Goal: Task Accomplishment & Management: Use online tool/utility

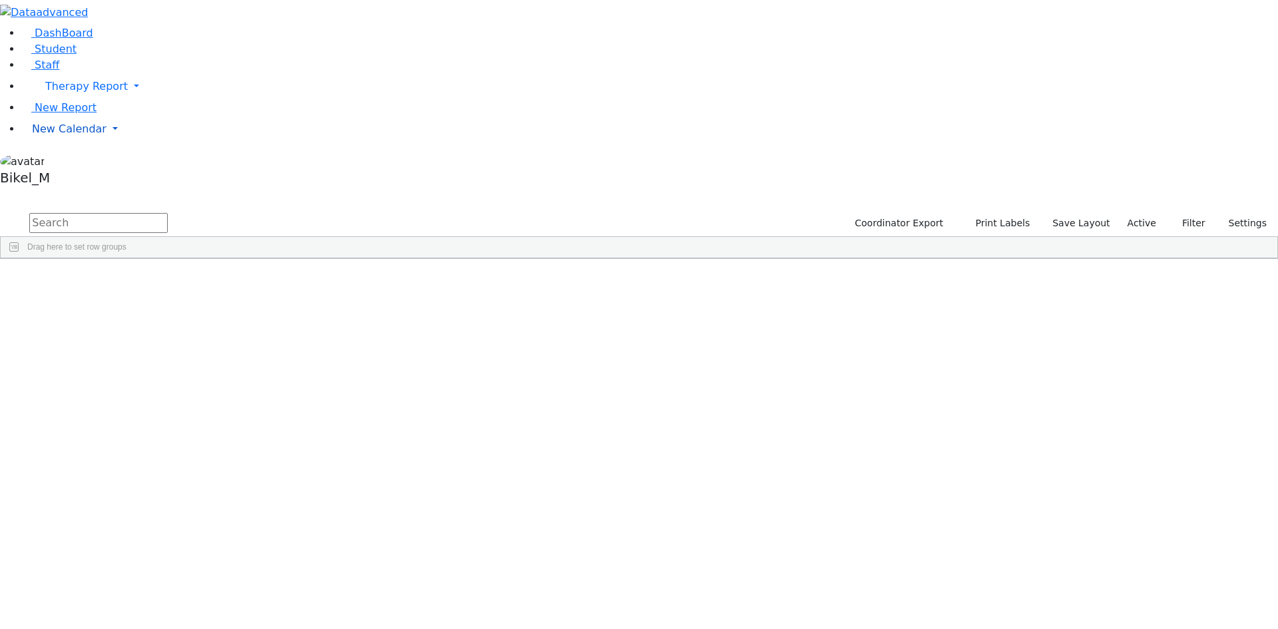
click at [71, 142] on link "New Calendar" at bounding box center [649, 129] width 1256 height 27
click at [77, 162] on span "Calendar" at bounding box center [53, 155] width 48 height 13
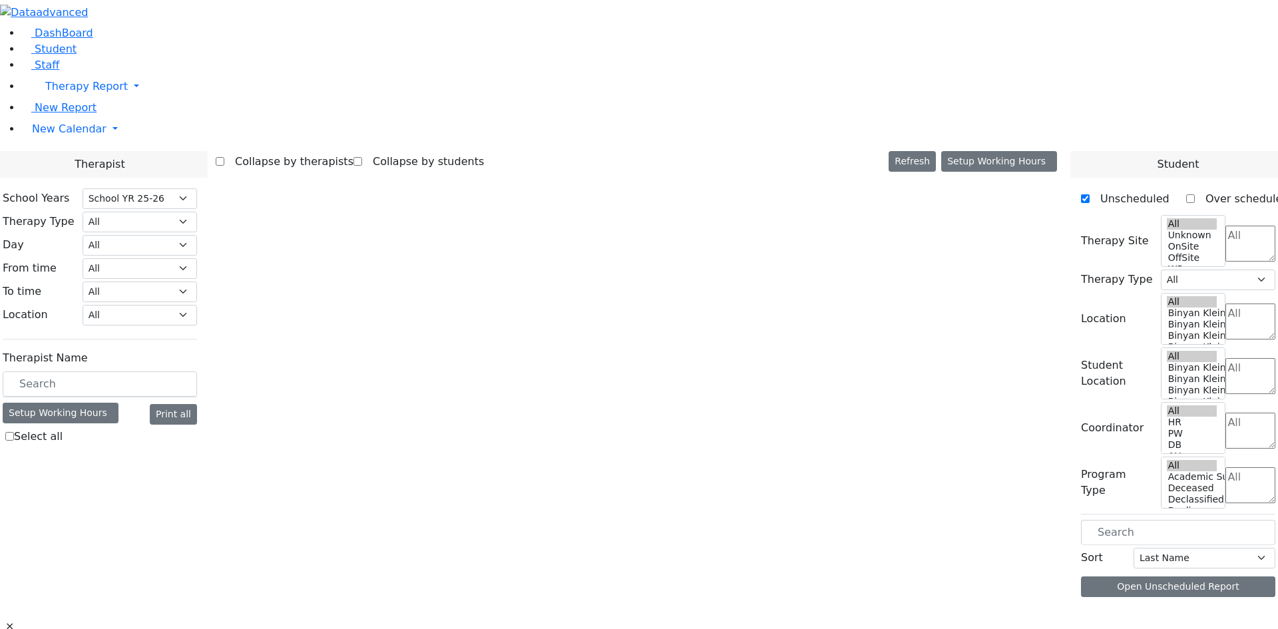
select select "212"
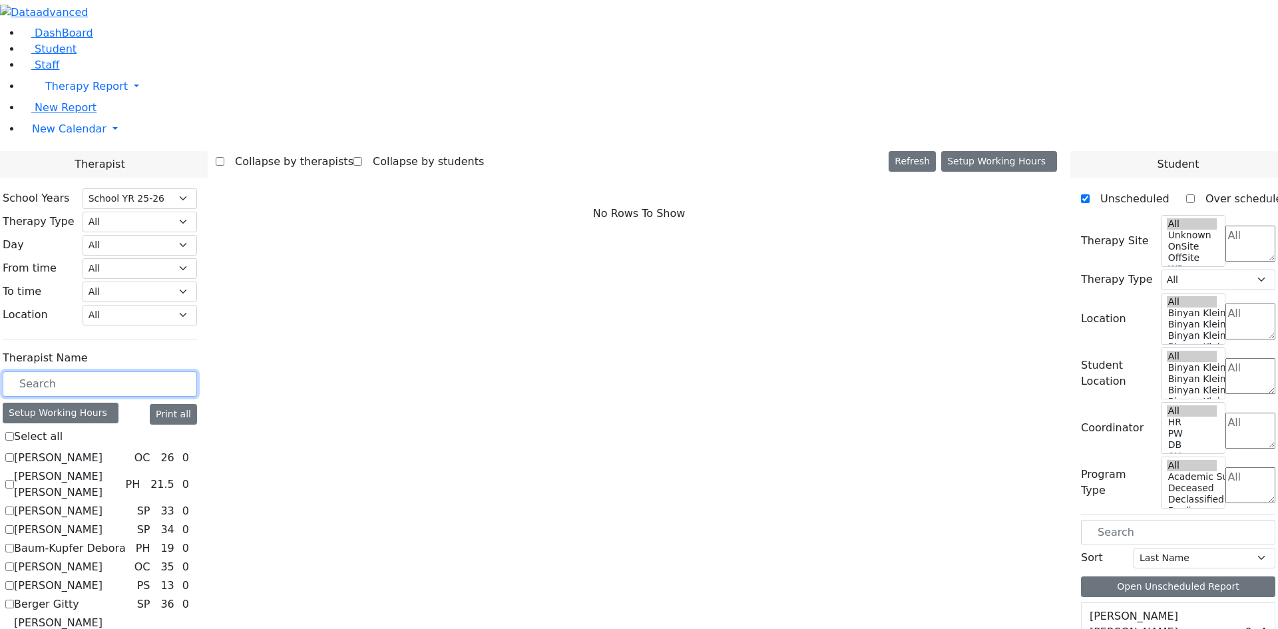
click at [197, 371] on input "text" at bounding box center [100, 383] width 194 height 25
drag, startPoint x: 191, startPoint y: 242, endPoint x: 218, endPoint y: 214, distance: 38.6
click at [196, 371] on input "text" at bounding box center [100, 383] width 194 height 25
click at [102, 450] on label "[PERSON_NAME]" at bounding box center [58, 458] width 89 height 16
click at [14, 453] on input "[PERSON_NAME]" at bounding box center [9, 457] width 9 height 9
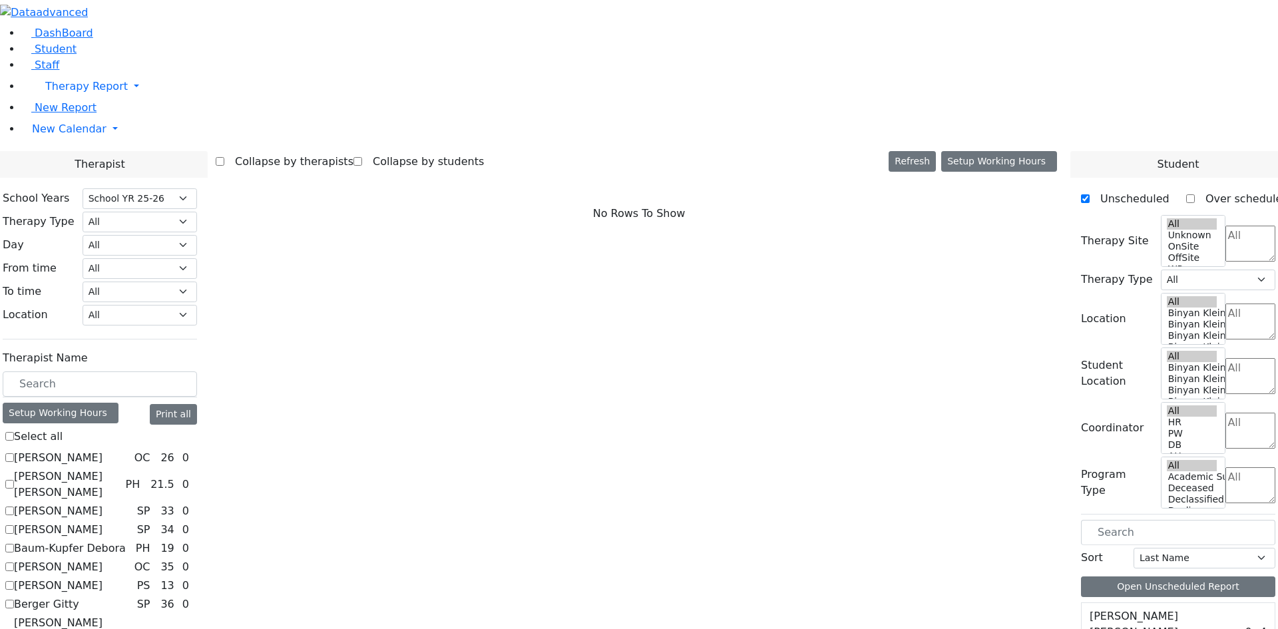
checkbox input "true"
select select "1"
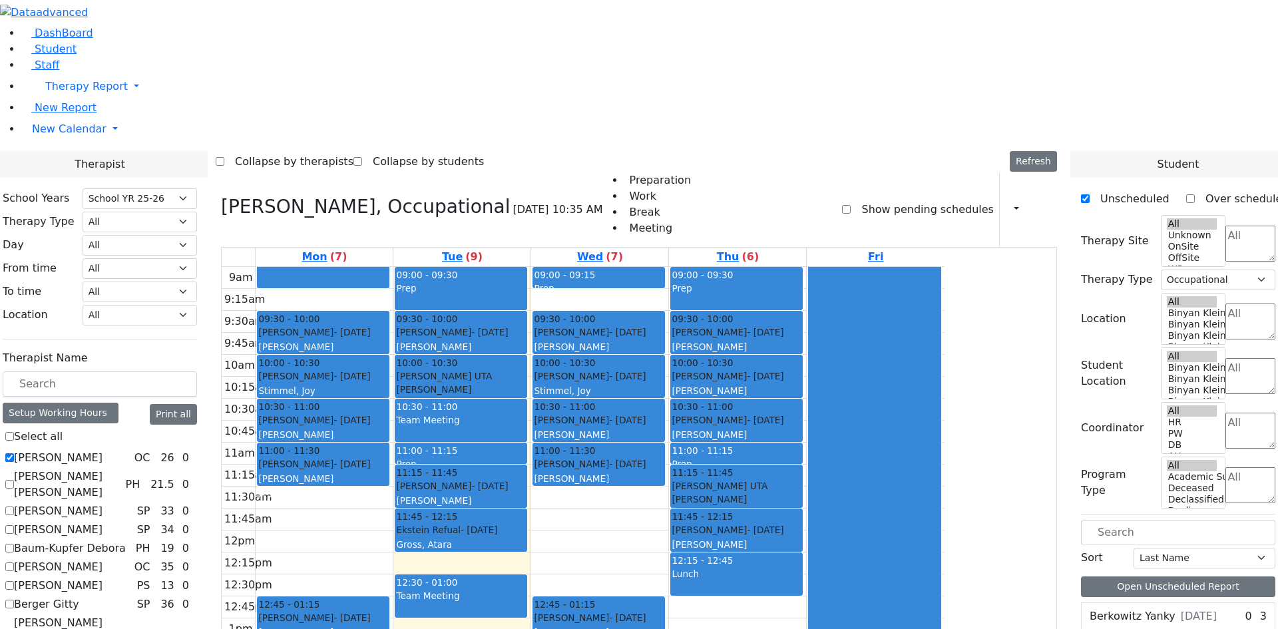
click at [102, 450] on label "Abramczyk ZC" at bounding box center [58, 458] width 89 height 16
click at [14, 453] on input "Abramczyk ZC" at bounding box center [9, 457] width 9 height 9
checkbox input "false"
select select
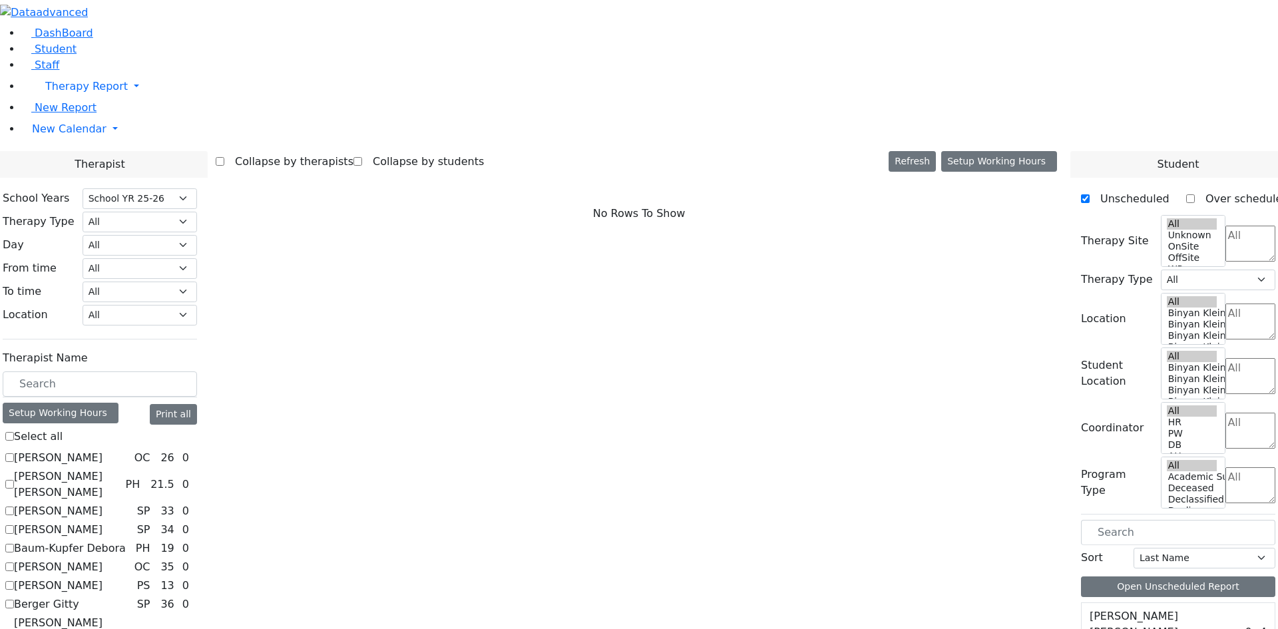
click at [120, 469] on label "Abramsky Sara Chana" at bounding box center [67, 485] width 106 height 32
click at [14, 480] on input "Abramsky Sara Chana" at bounding box center [9, 484] width 9 height 9
checkbox input "true"
select select "2"
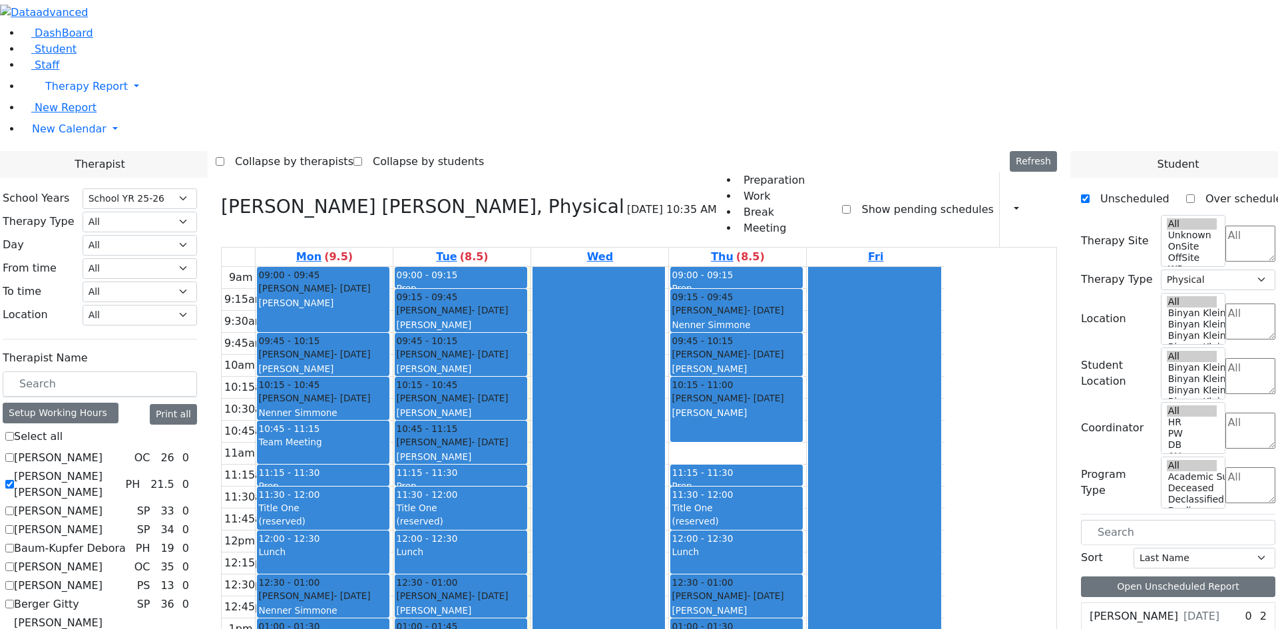
click at [120, 469] on label "Abramsky Sara Chana" at bounding box center [67, 485] width 106 height 32
click at [14, 480] on input "Abramsky Sara Chana" at bounding box center [9, 484] width 9 height 9
checkbox input "false"
select select
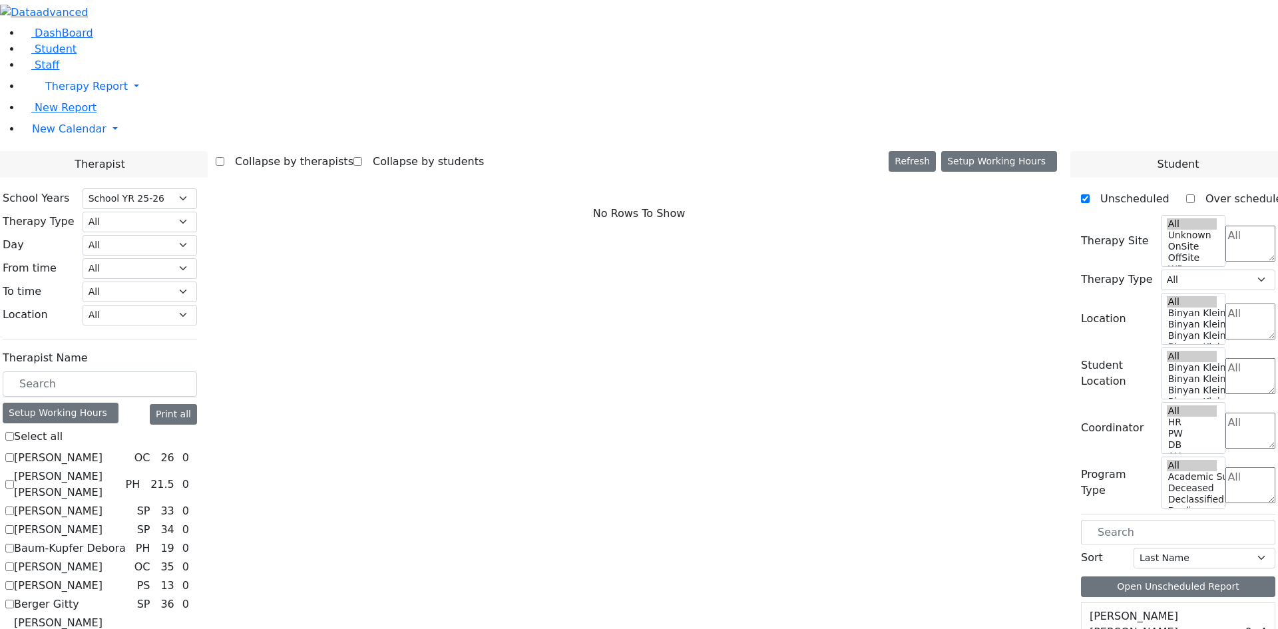
click at [102, 503] on label "Asok Pradeep" at bounding box center [58, 511] width 89 height 16
click at [14, 506] on input "Asok Pradeep" at bounding box center [9, 510] width 9 height 9
checkbox input "true"
select select "3"
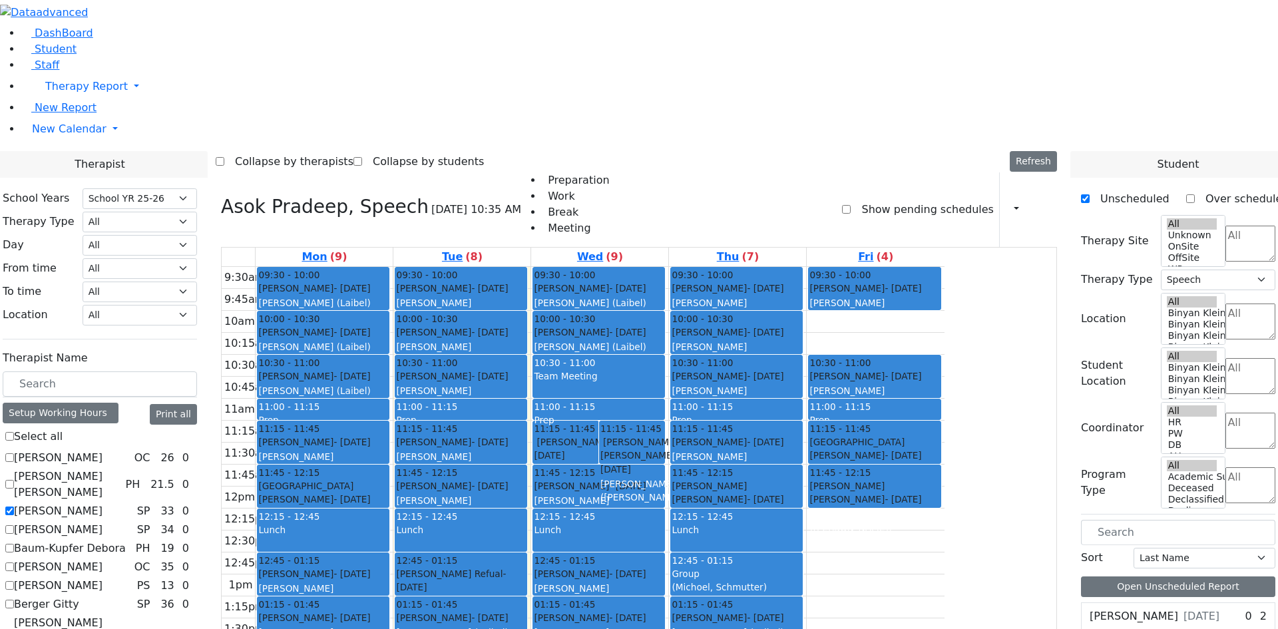
click at [102, 503] on label "Asok Pradeep" at bounding box center [58, 511] width 89 height 16
click at [14, 506] on input "Asok Pradeep" at bounding box center [9, 510] width 9 height 9
checkbox input "false"
select select
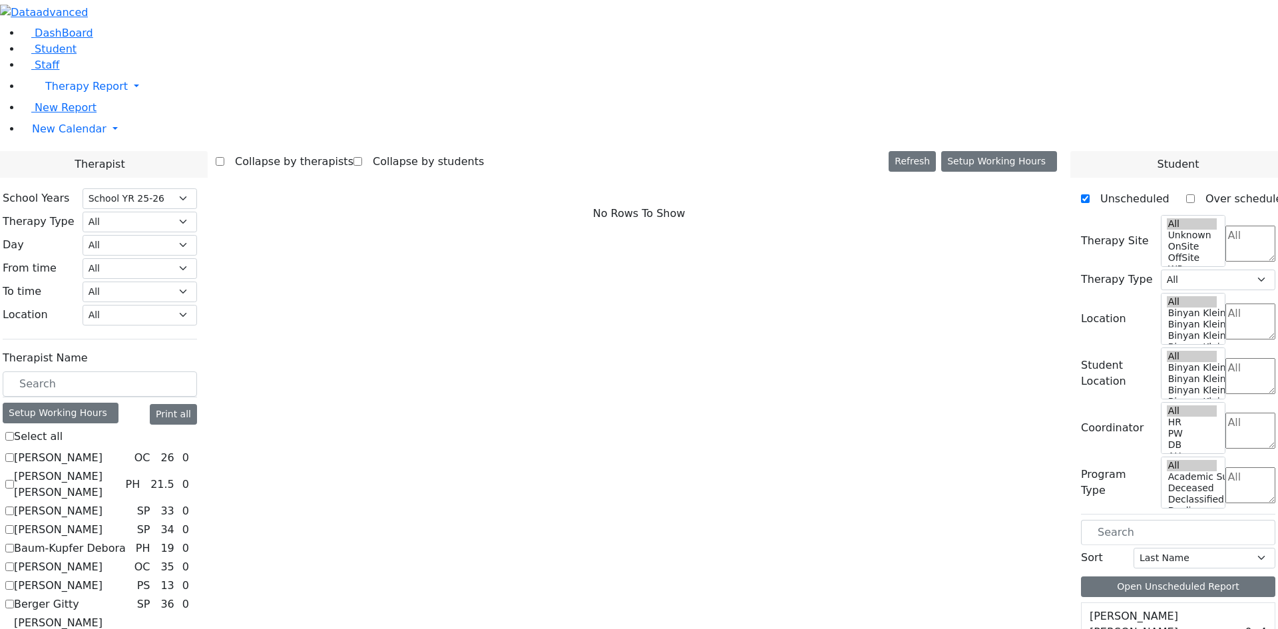
click at [102, 522] on label "Auslander Susanne" at bounding box center [58, 530] width 89 height 16
click at [14, 525] on input "Auslander Susanne" at bounding box center [9, 529] width 9 height 9
checkbox input "true"
select select "3"
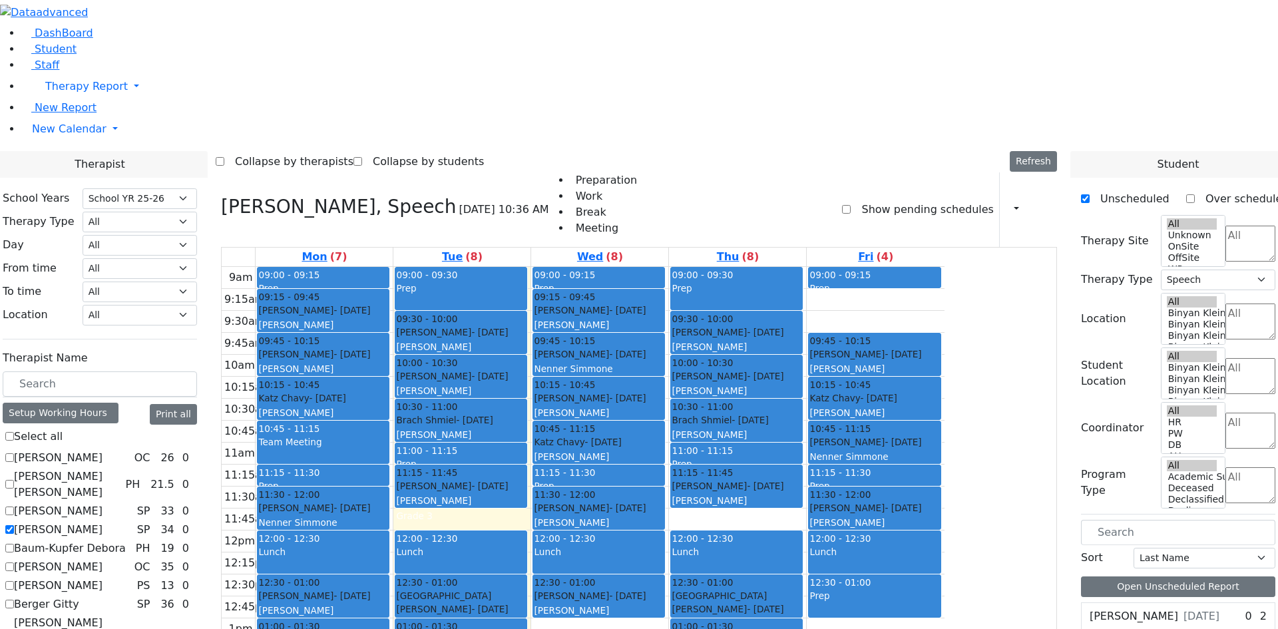
click at [102, 522] on label "Auslander Susanne" at bounding box center [58, 530] width 89 height 16
click at [14, 525] on input "Auslander Susanne" at bounding box center [9, 529] width 9 height 9
checkbox input "false"
select select
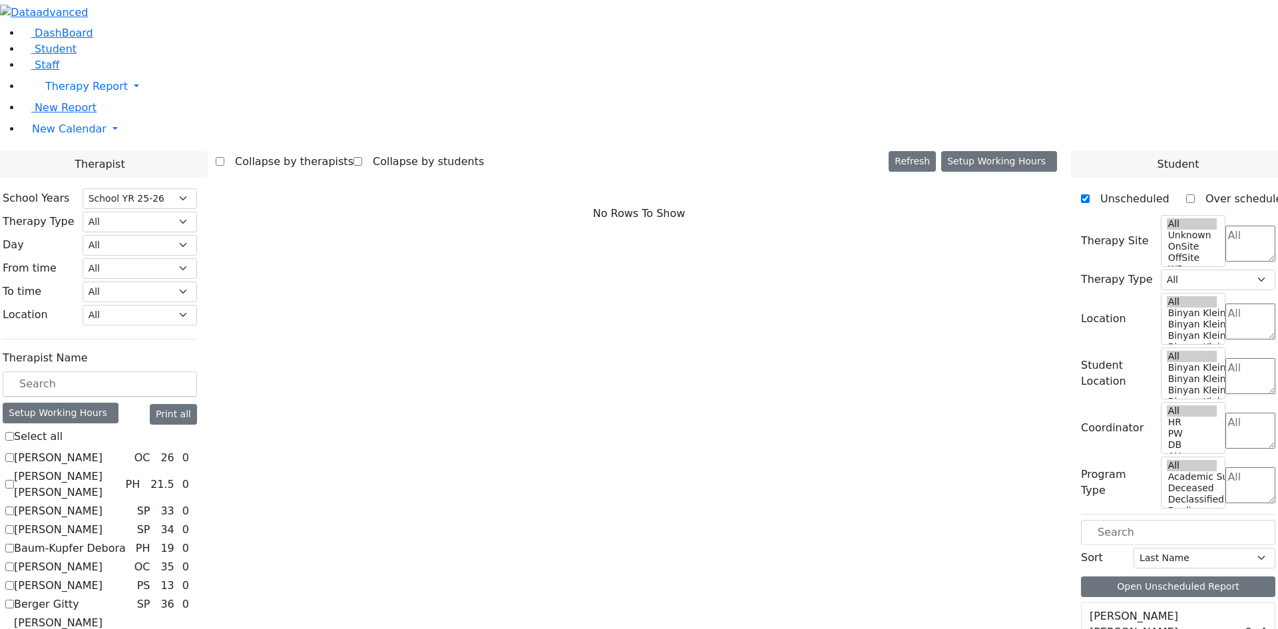
click at [126, 540] on label "Baum-Kupfer Debora" at bounding box center [70, 548] width 112 height 16
click at [14, 544] on input "Baum-Kupfer Debora" at bounding box center [9, 548] width 9 height 9
checkbox input "true"
select select "2"
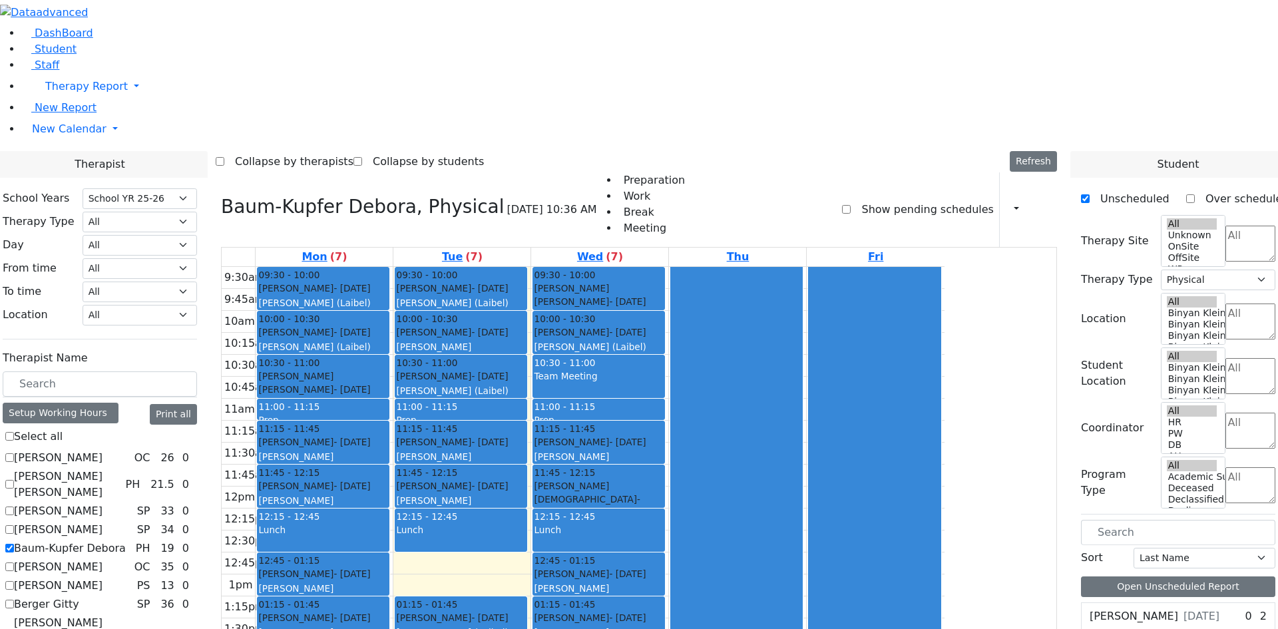
click at [126, 540] on label "Baum-Kupfer Debora" at bounding box center [70, 548] width 112 height 16
click at [14, 544] on input "Baum-Kupfer Debora" at bounding box center [9, 548] width 9 height 9
checkbox input "false"
select select
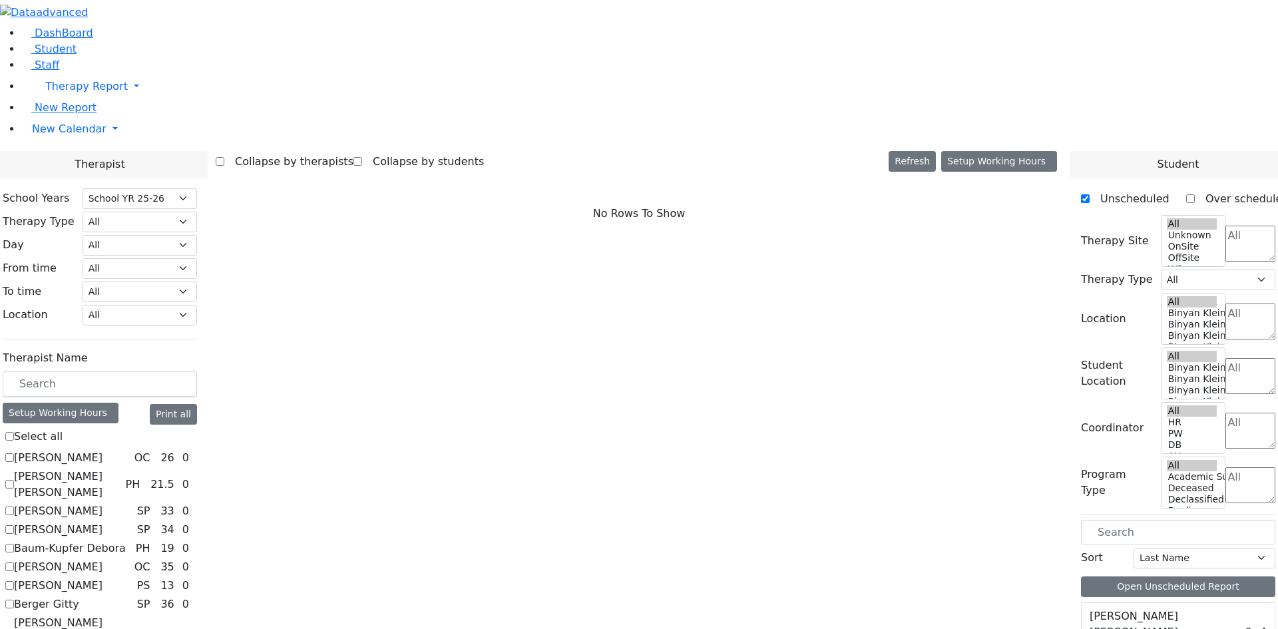
click at [126, 540] on label "Baum-Kupfer Debora" at bounding box center [70, 548] width 112 height 16
click at [14, 544] on input "Baum-Kupfer Debora" at bounding box center [9, 548] width 9 height 9
checkbox input "true"
select select "2"
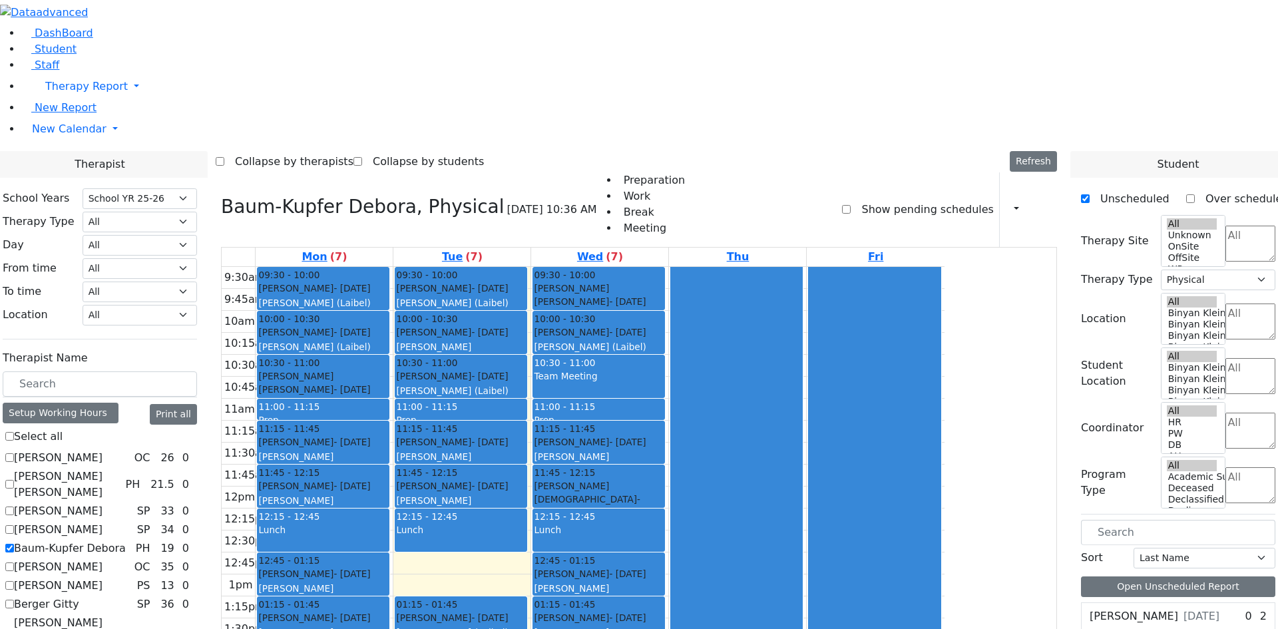
click at [126, 540] on label "Baum-Kupfer Debora" at bounding box center [70, 548] width 112 height 16
click at [14, 544] on input "Baum-Kupfer Debora" at bounding box center [9, 548] width 9 height 9
checkbox input "false"
select select
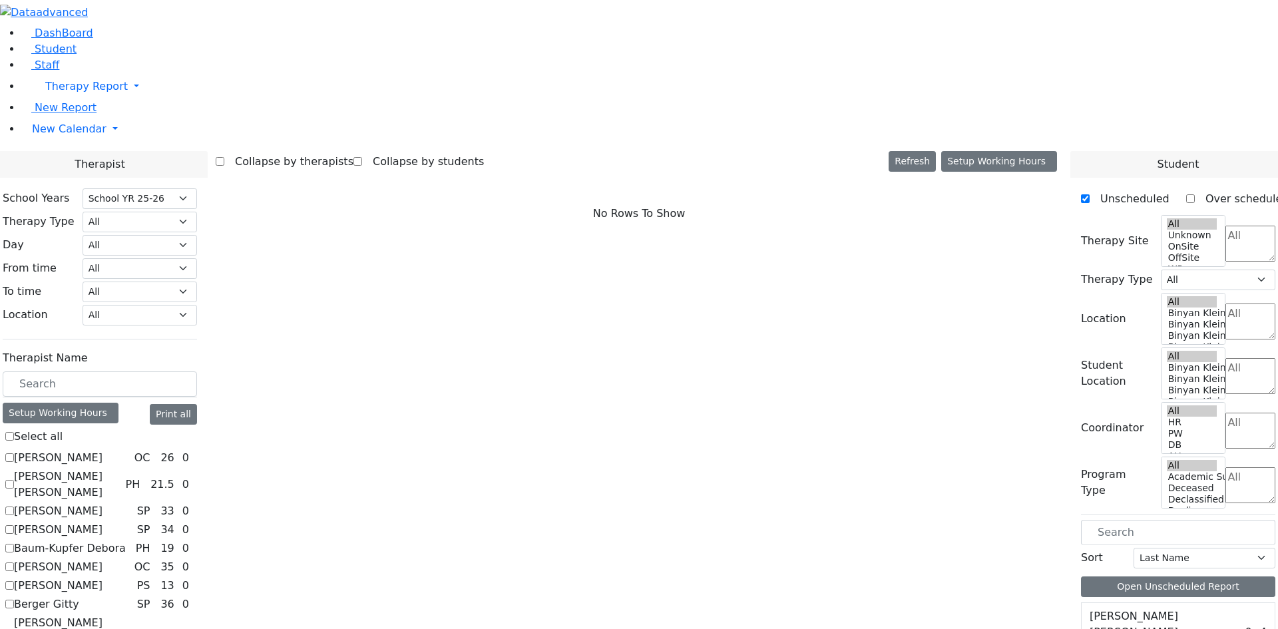
click at [102, 559] on label "Bender Sarah" at bounding box center [58, 567] width 89 height 16
click at [14, 562] on input "Bender Sarah" at bounding box center [9, 566] width 9 height 9
checkbox input "true"
select select "1"
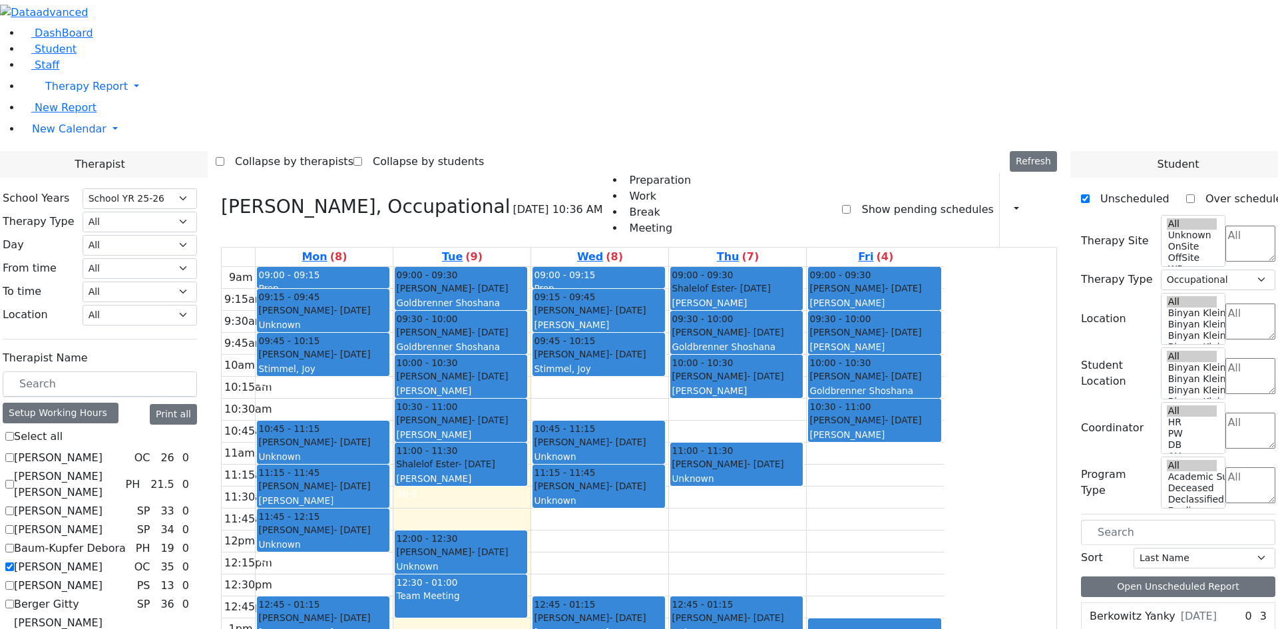
click at [102, 559] on label "Bender Sarah" at bounding box center [58, 567] width 89 height 16
click at [14, 562] on input "Bender Sarah" at bounding box center [9, 566] width 9 height 9
checkbox input "false"
select select
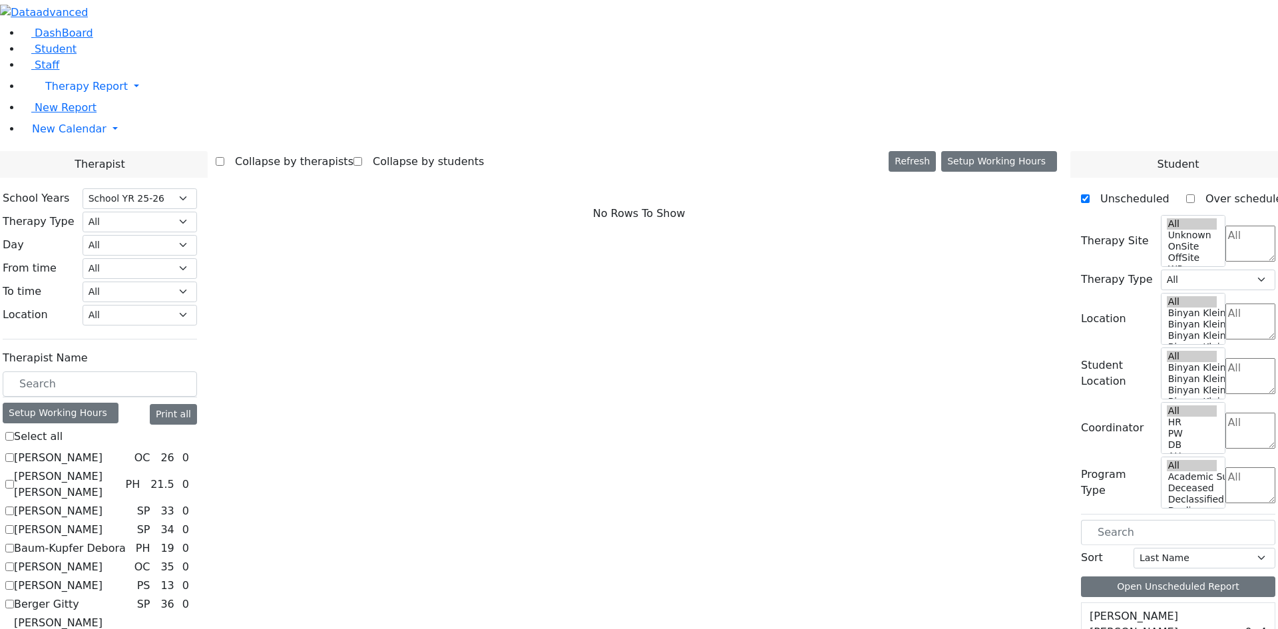
click at [102, 578] on label "Benisz Elizabeth" at bounding box center [58, 586] width 89 height 16
click at [14, 581] on input "Benisz Elizabeth" at bounding box center [9, 585] width 9 height 9
checkbox input "true"
select select "6"
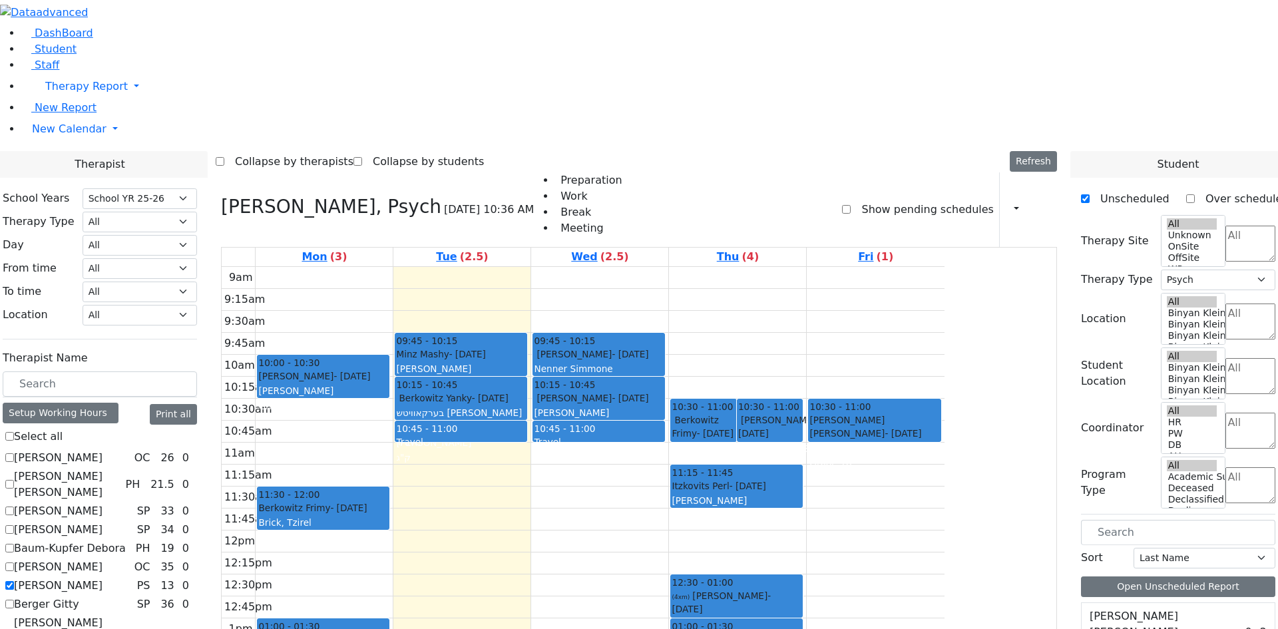
click at [102, 578] on label "Benisz Elizabeth" at bounding box center [58, 586] width 89 height 16
click at [14, 581] on input "Benisz Elizabeth" at bounding box center [9, 585] width 9 height 9
checkbox input "false"
select select
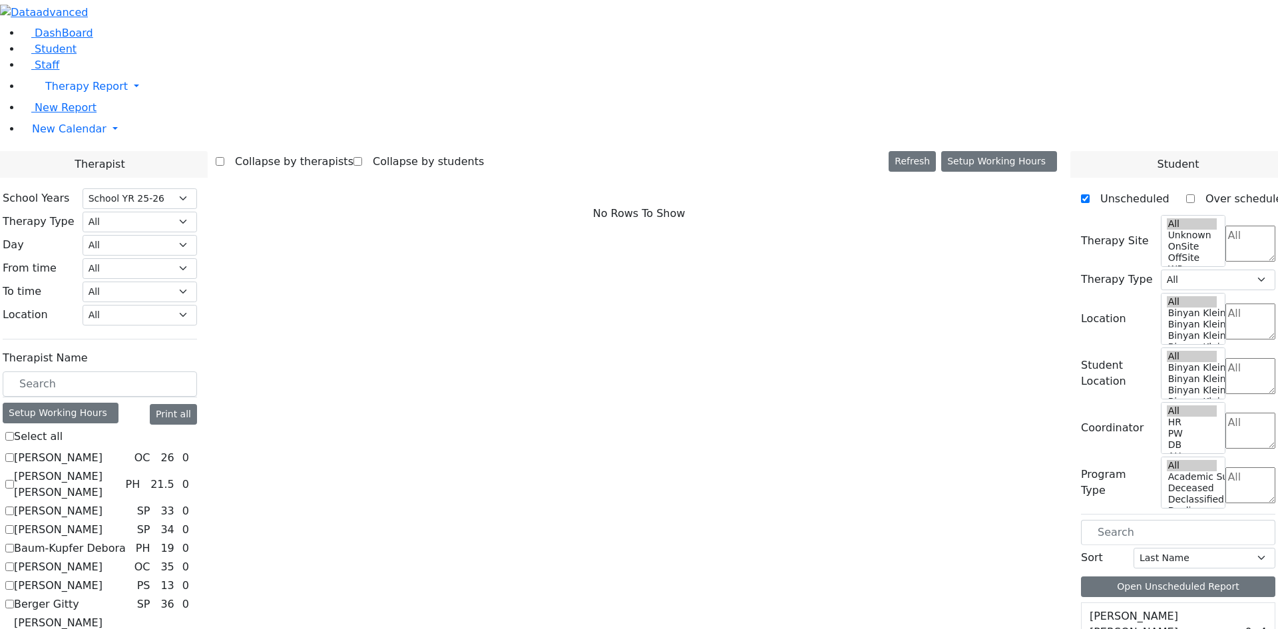
click at [79, 596] on label "Berger Gitty" at bounding box center [46, 604] width 65 height 16
click at [14, 600] on input "Berger Gitty" at bounding box center [9, 604] width 9 height 9
checkbox input "true"
select select "3"
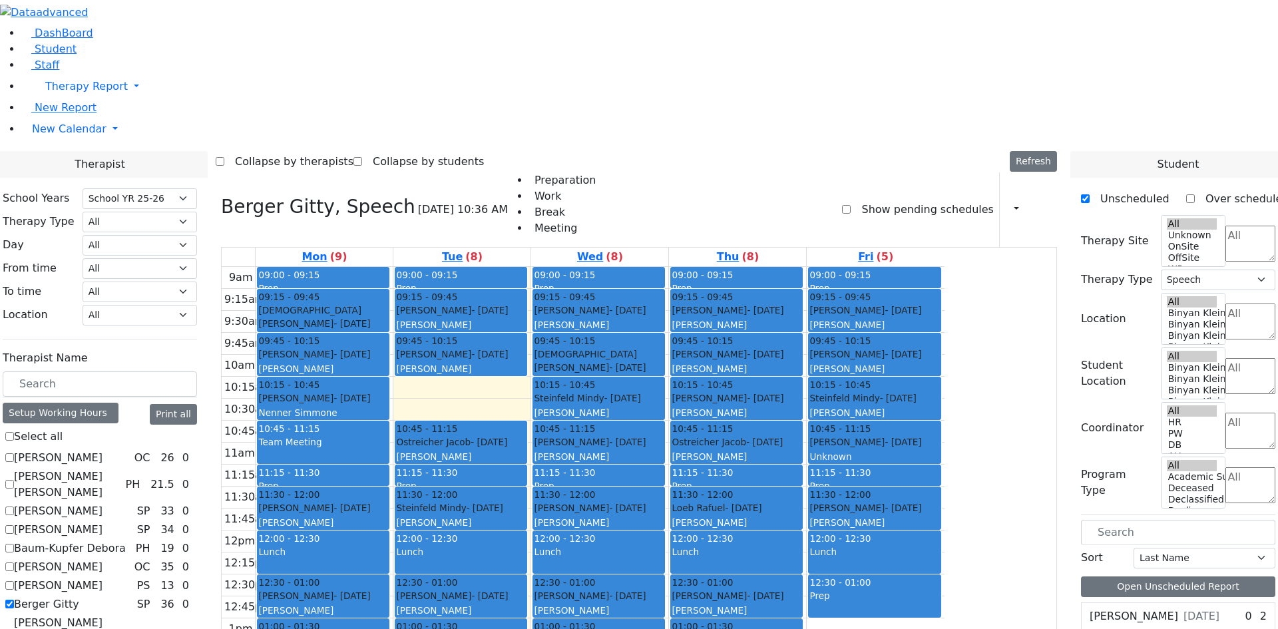
click at [79, 596] on label "Berger Gitty" at bounding box center [46, 604] width 65 height 16
click at [14, 600] on input "Berger Gitty" at bounding box center [9, 604] width 9 height 9
checkbox input "false"
select select
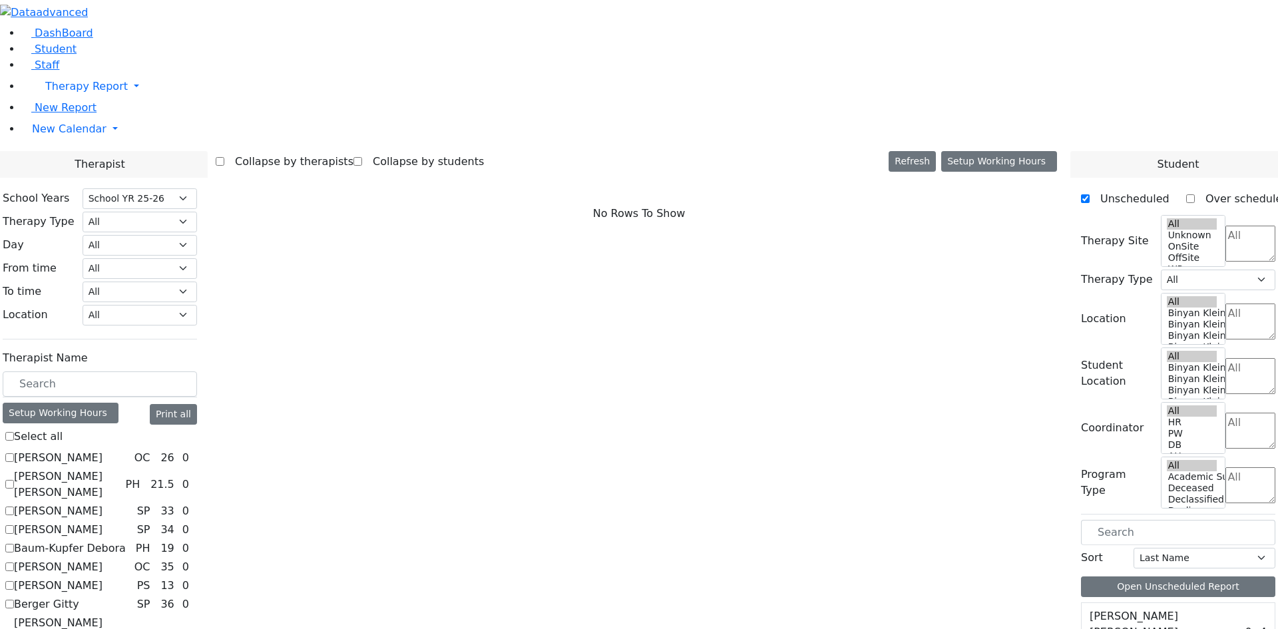
click at [132, 615] on label "Berman Pesyl Miriam" at bounding box center [73, 639] width 118 height 48
click at [14, 628] on input "Berman Pesyl Miriam" at bounding box center [9, 638] width 9 height 9
checkbox input "true"
select select "3"
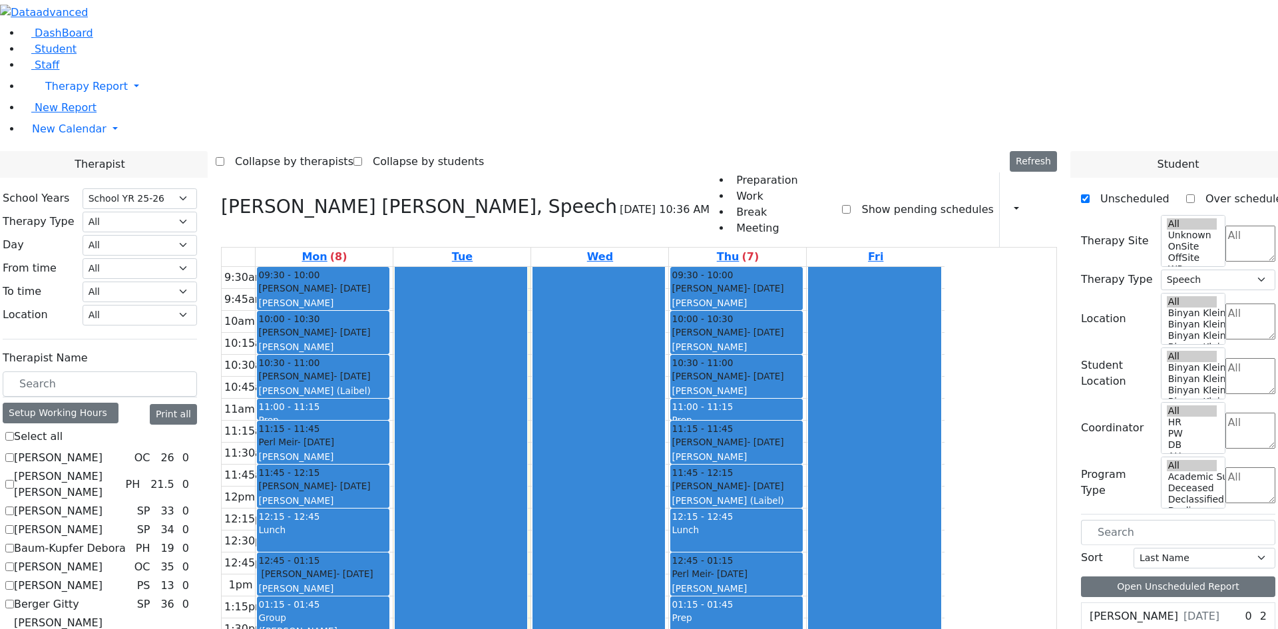
click at [132, 615] on label "Berman Pesyl Miriam" at bounding box center [73, 639] width 118 height 48
click at [14, 628] on input "Berman Pesyl Miriam" at bounding box center [9, 638] width 9 height 9
checkbox input "false"
select select
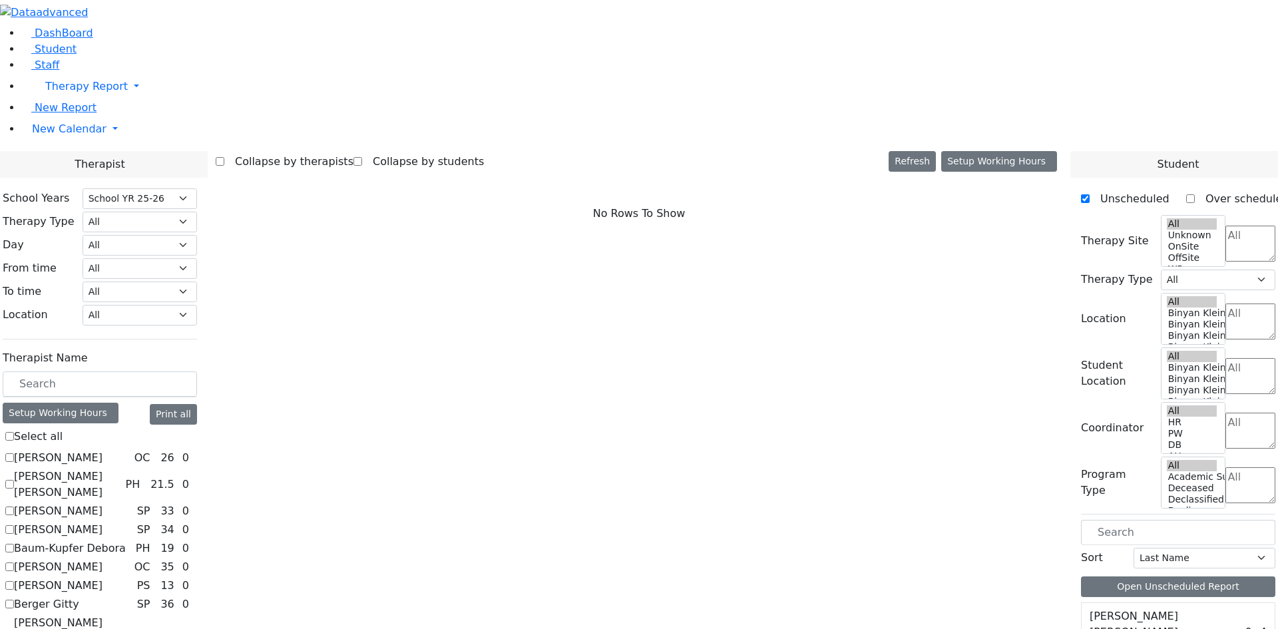
checkbox input "true"
select select "3"
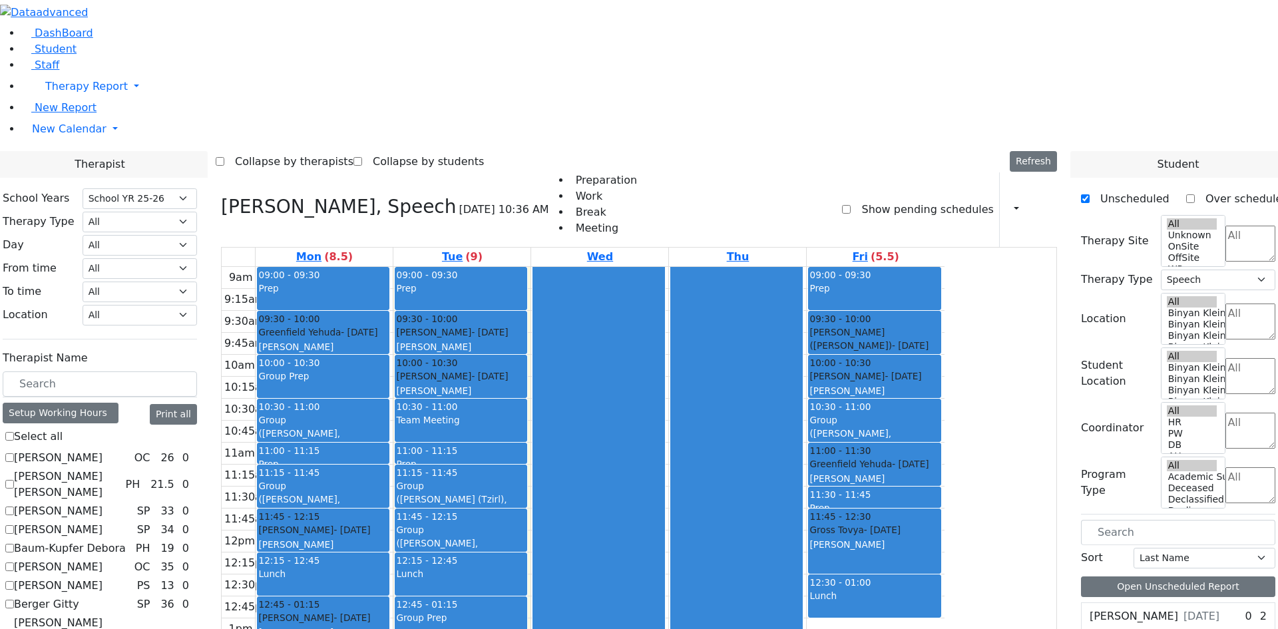
checkbox input "false"
select select
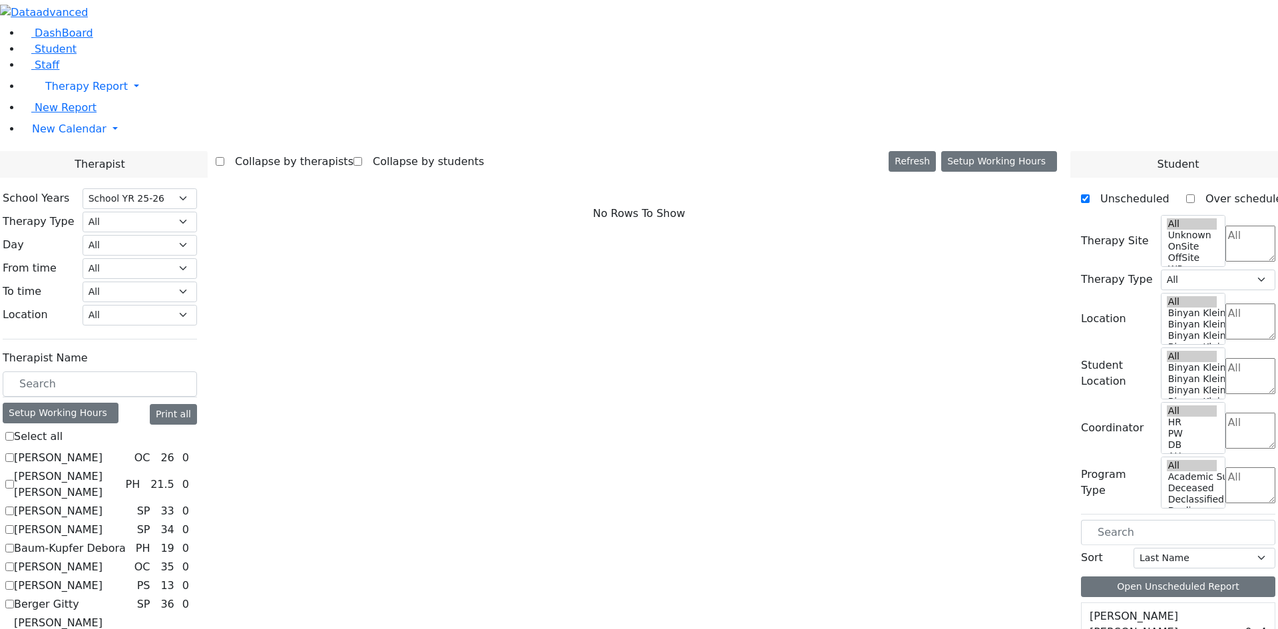
checkbox input "true"
select select "1"
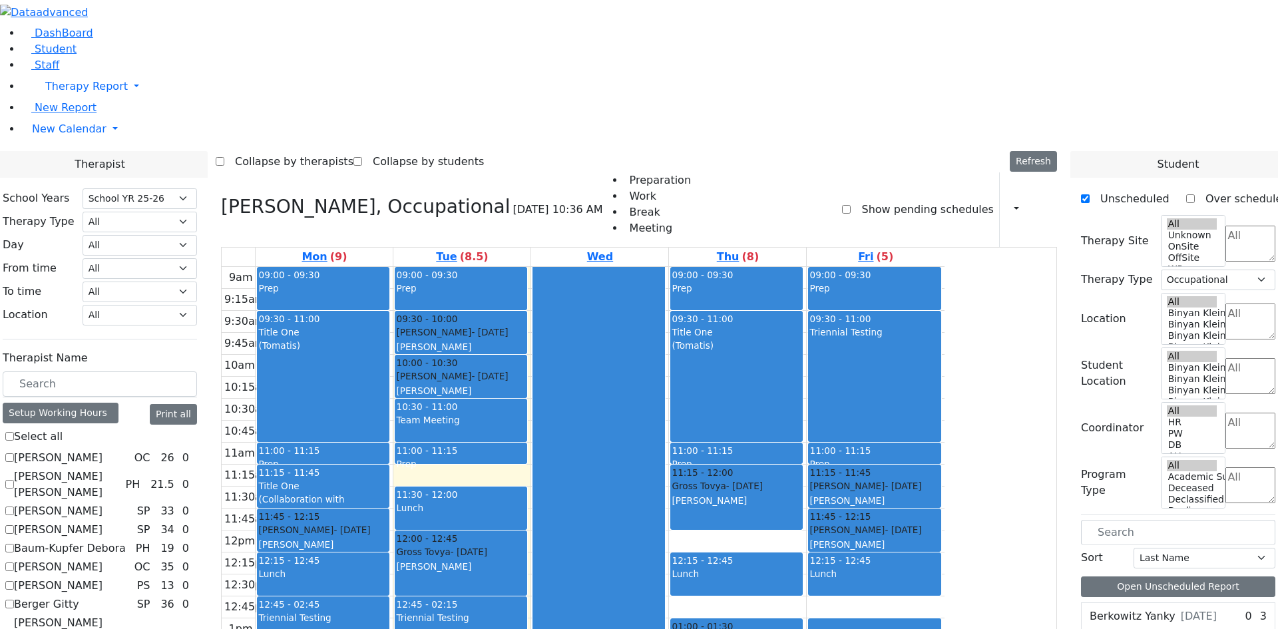
checkbox input "false"
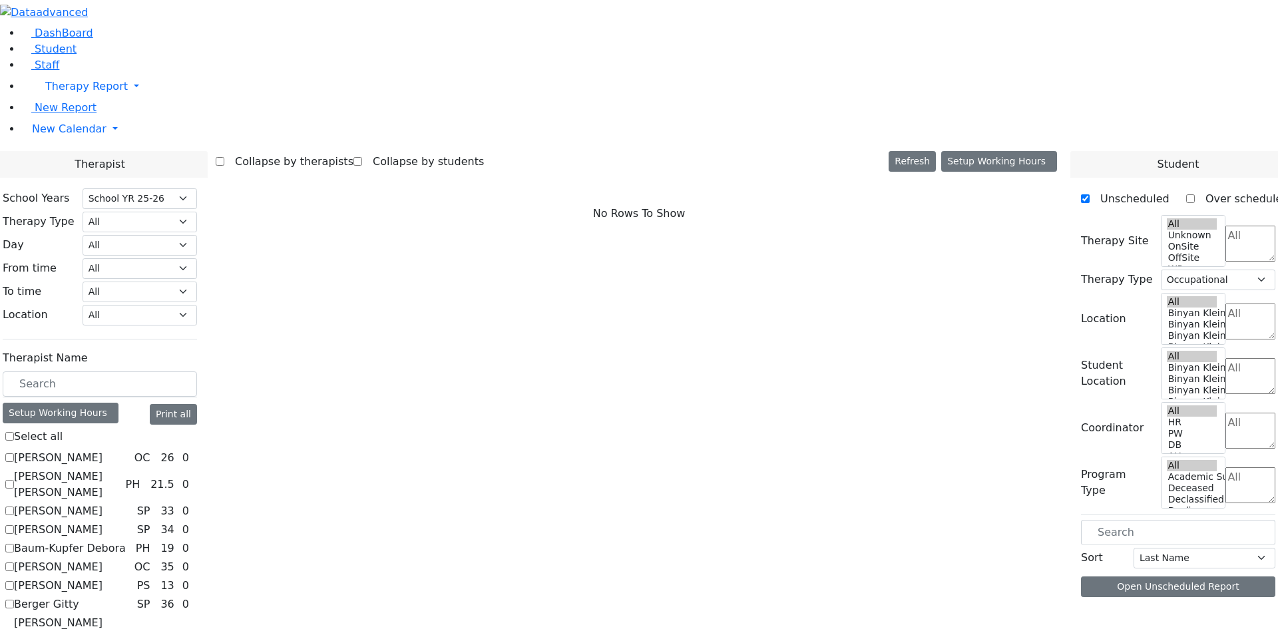
select select
checkbox input "true"
select select "4"
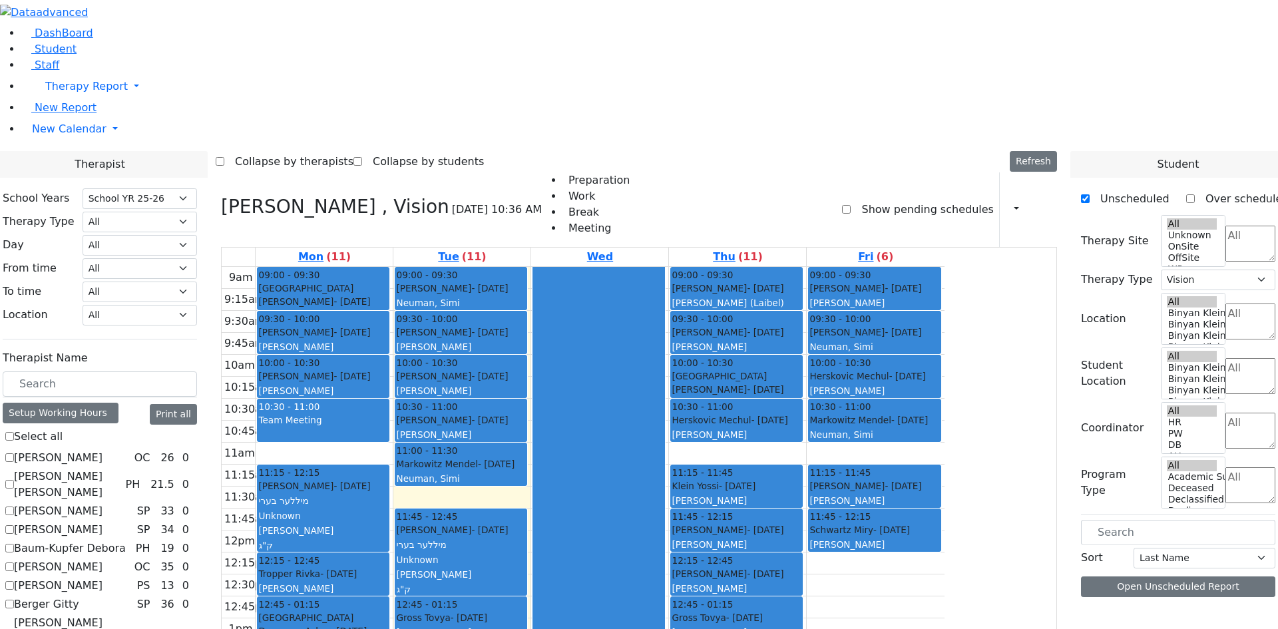
scroll to position [133, 0]
checkbox input "false"
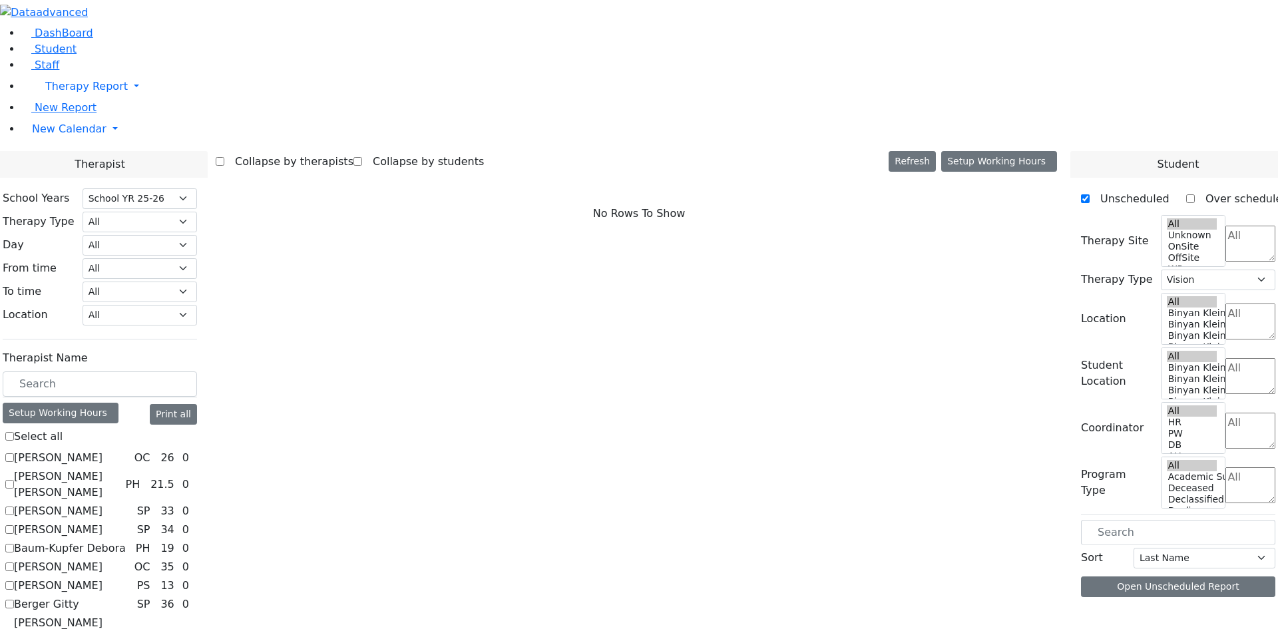
select select
checkbox input "true"
select select "1"
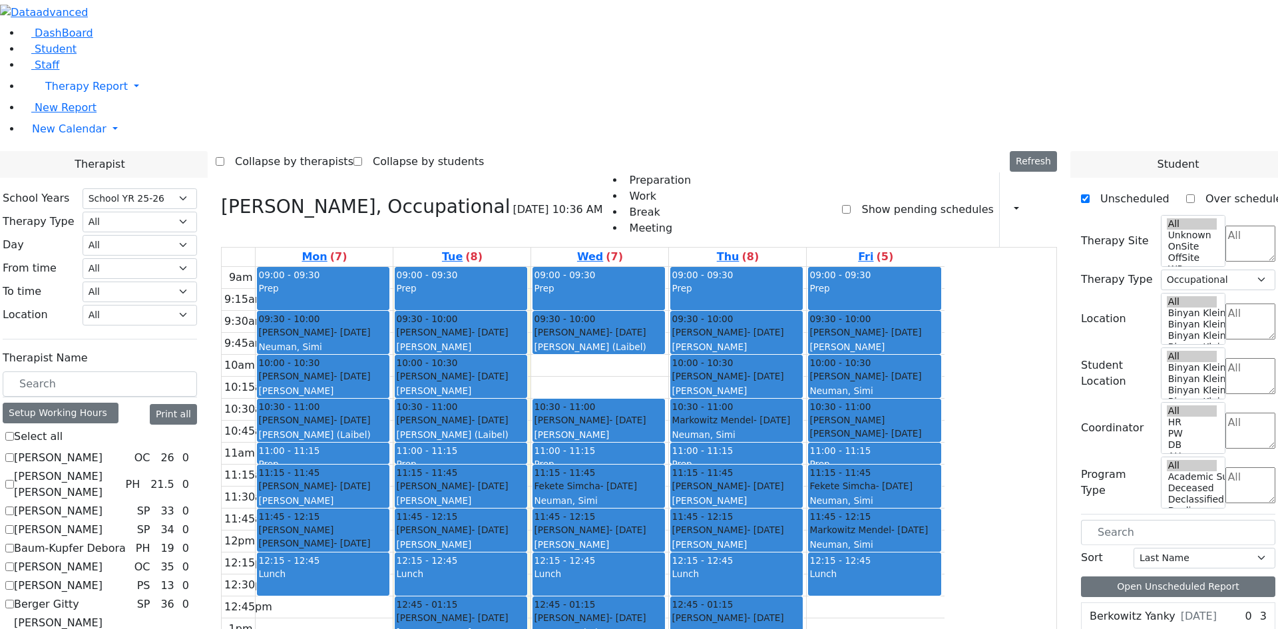
checkbox input "false"
select select
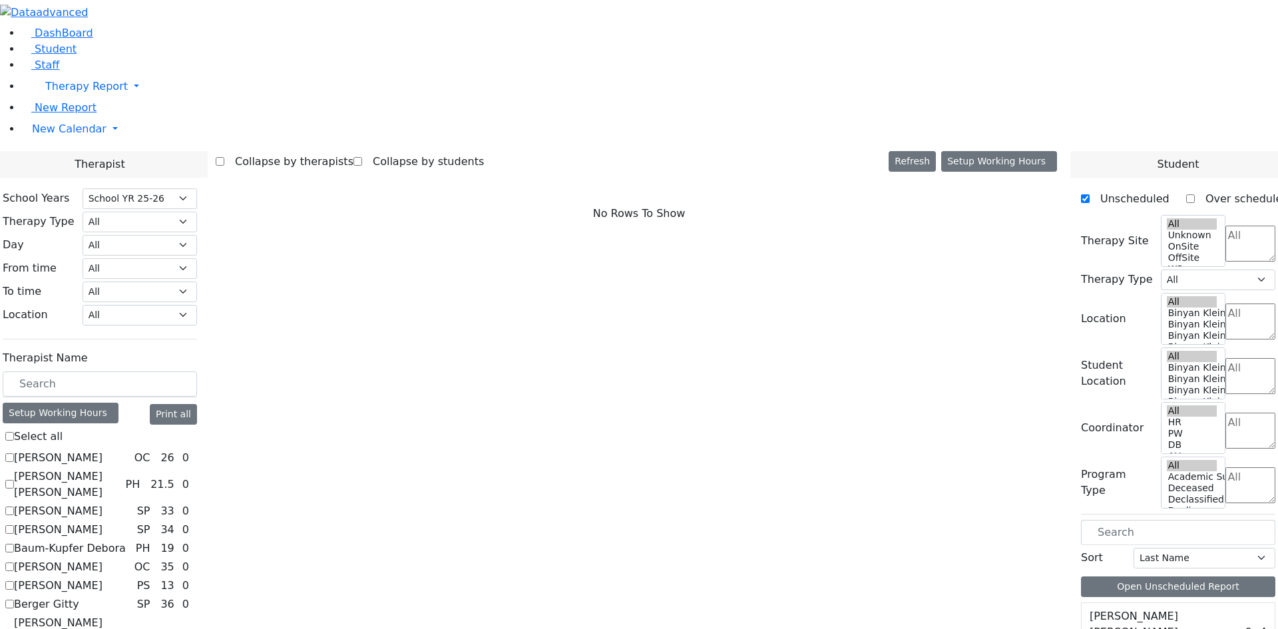
checkbox input "true"
select select "2"
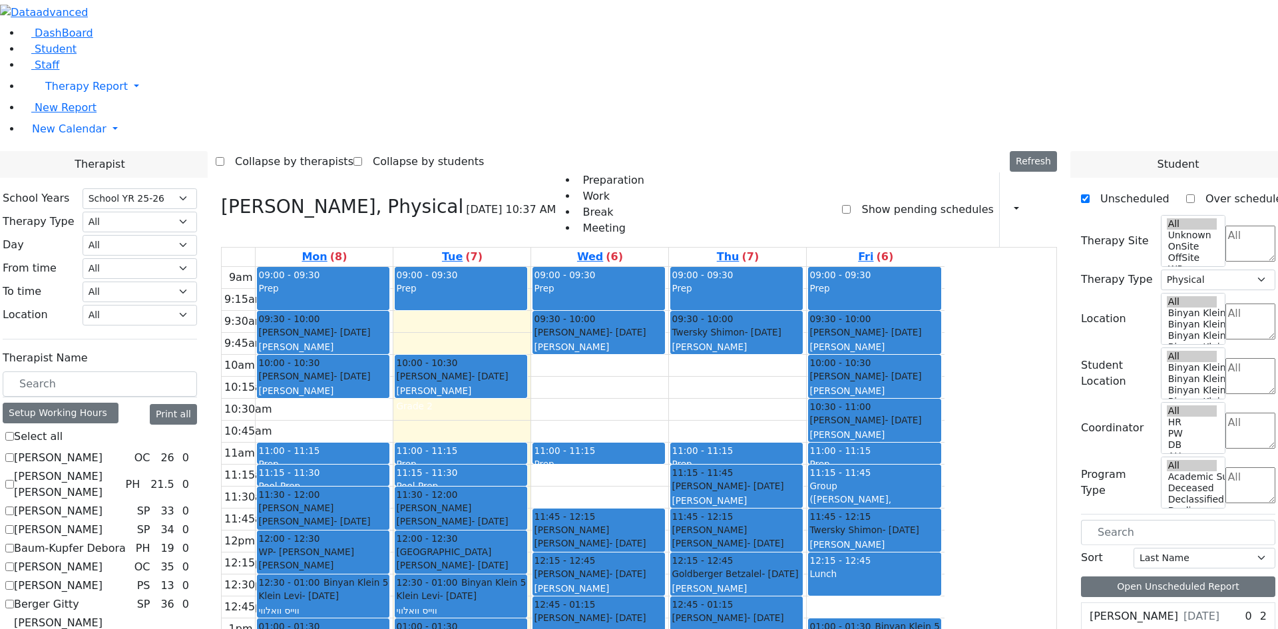
checkbox input "false"
select select
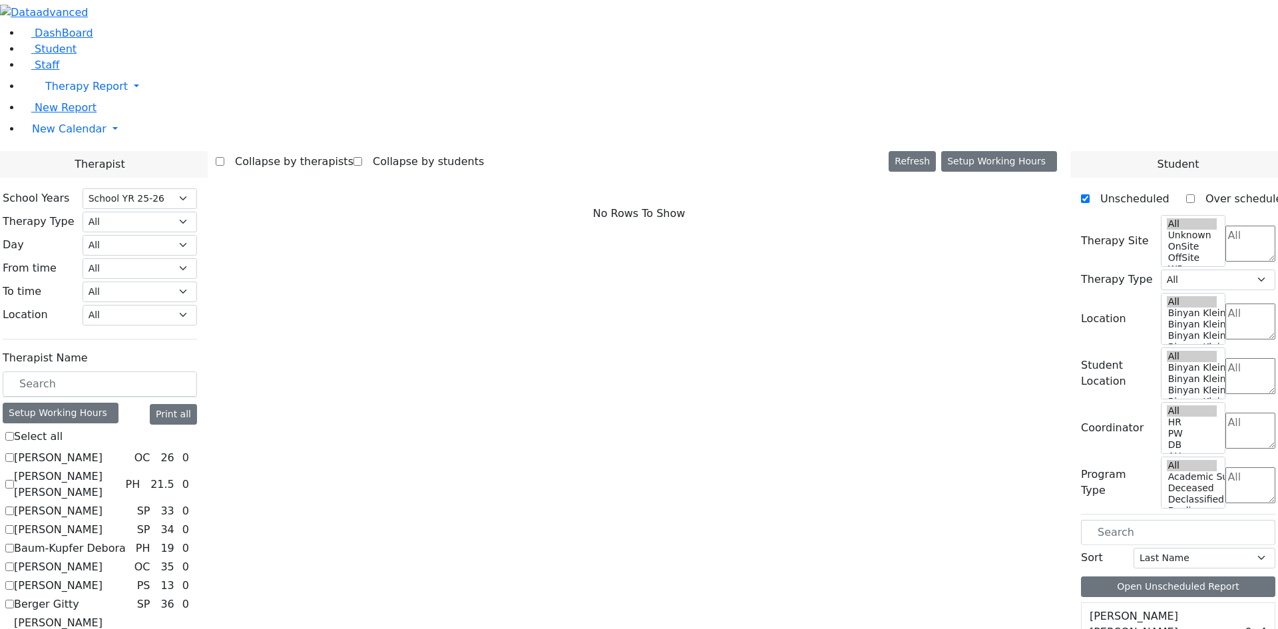
checkbox input "true"
select select "2"
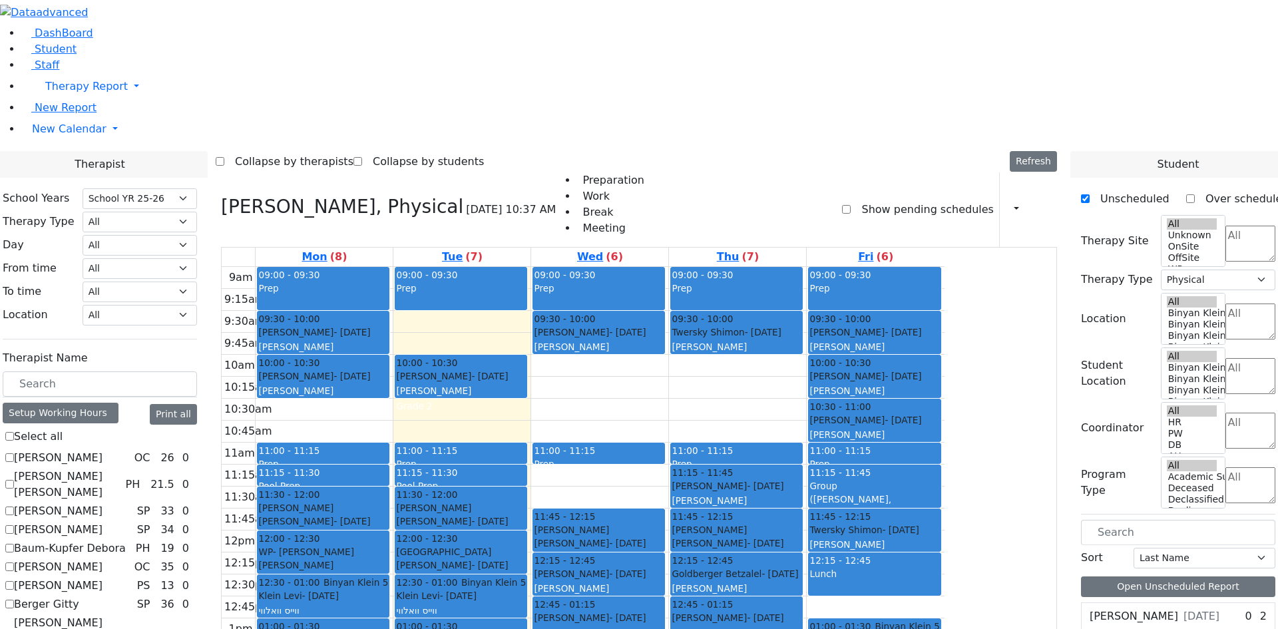
checkbox input "false"
select select
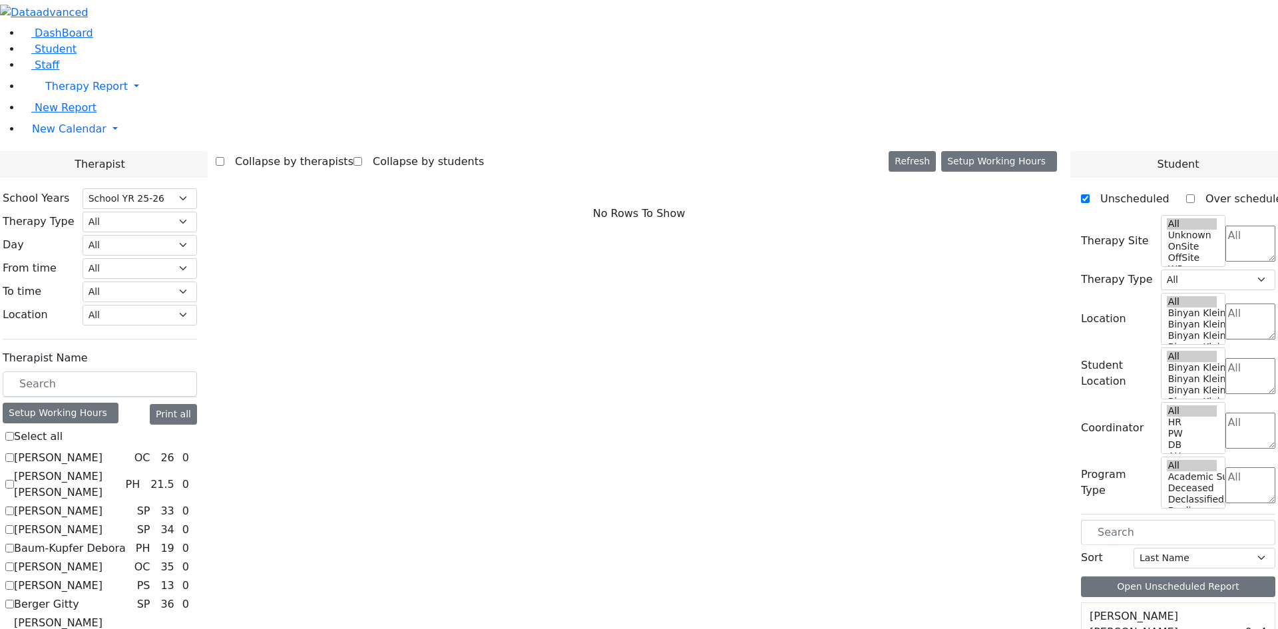
checkbox input "true"
select select "6"
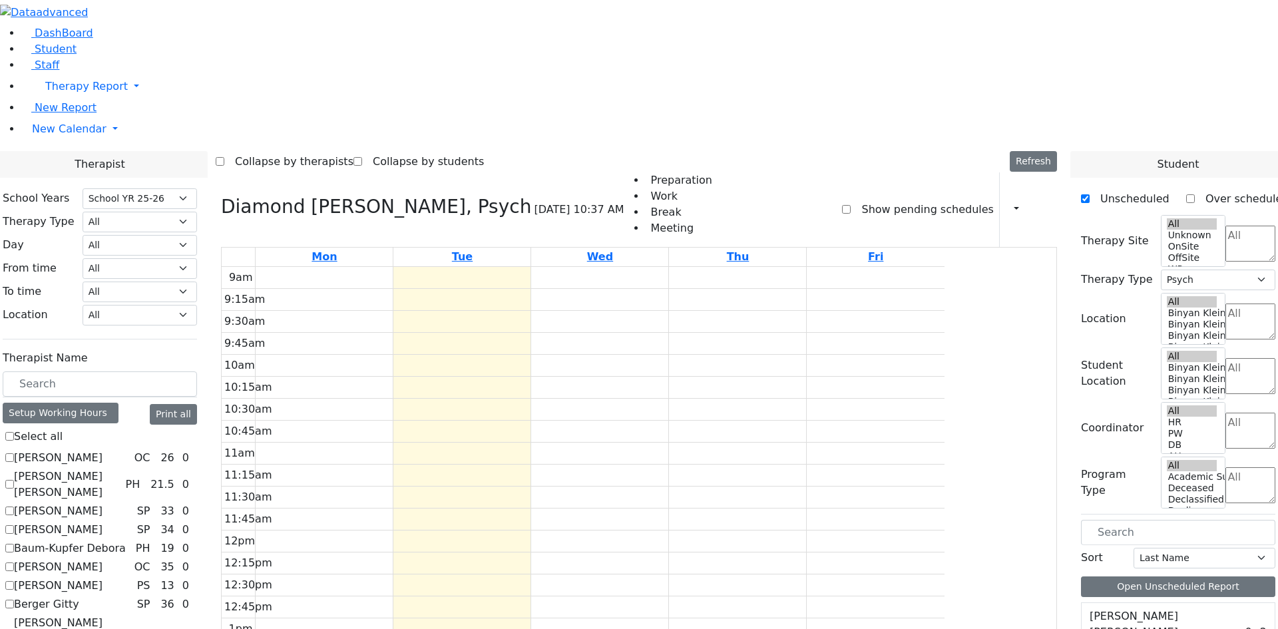
checkbox input "true"
select select
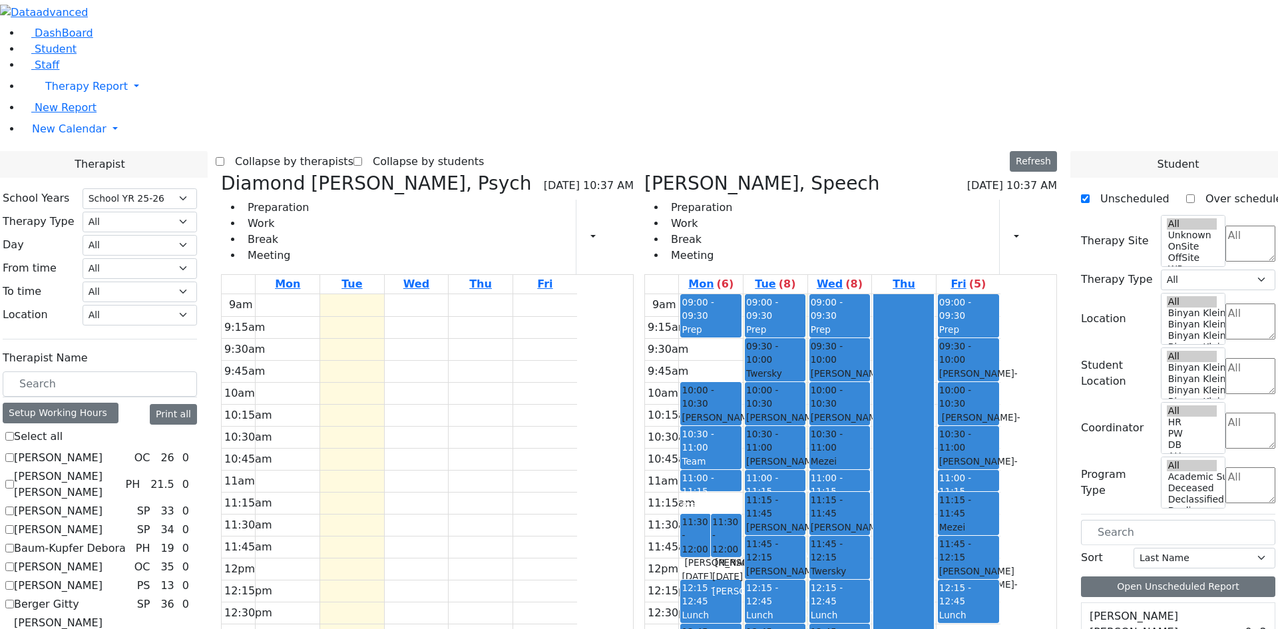
checkbox input "false"
select select "6"
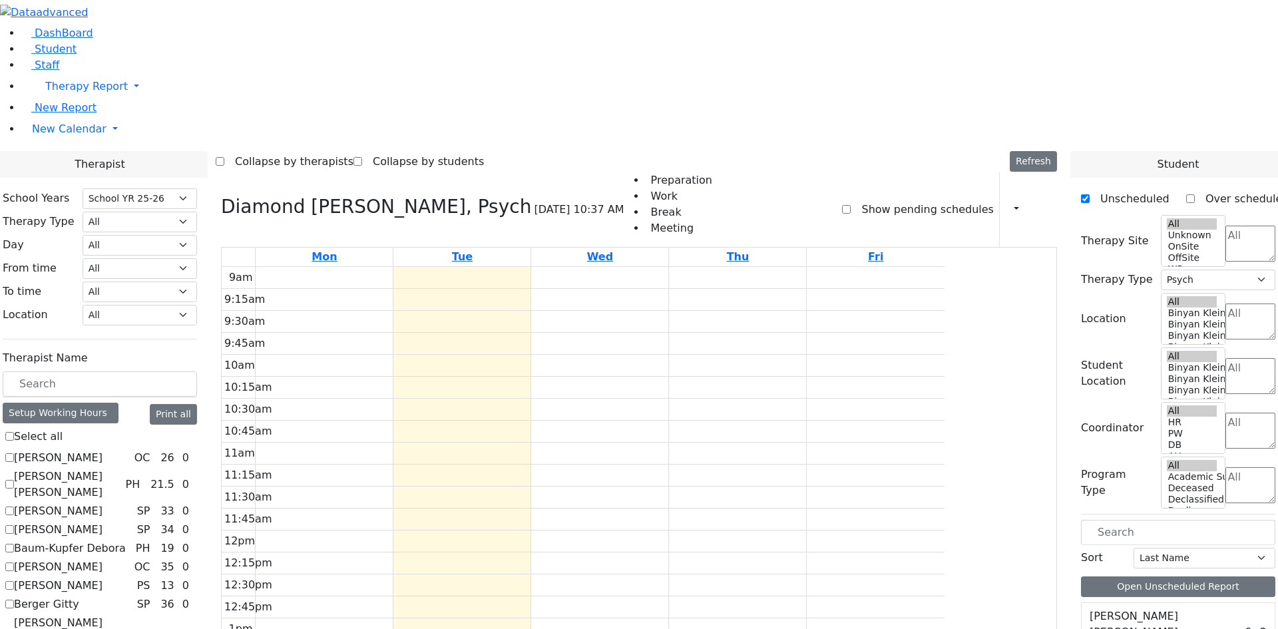
click at [221, 196] on icon at bounding box center [221, 207] width 0 height 22
select select
checkbox input "false"
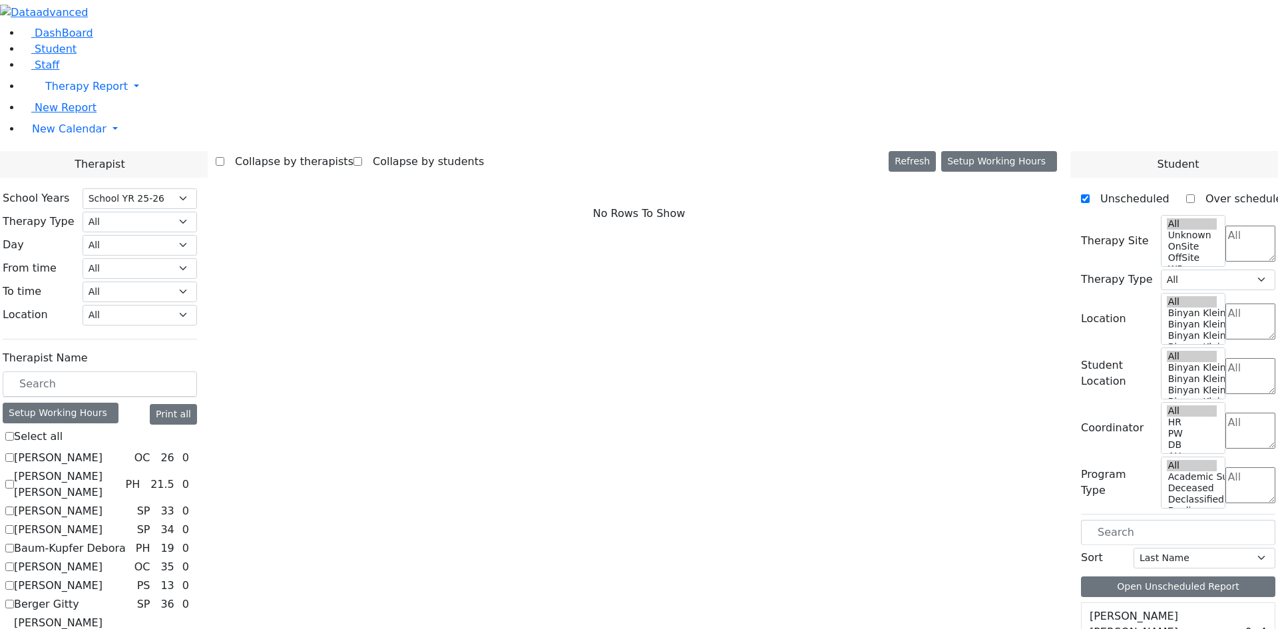
checkbox input "true"
select select "3"
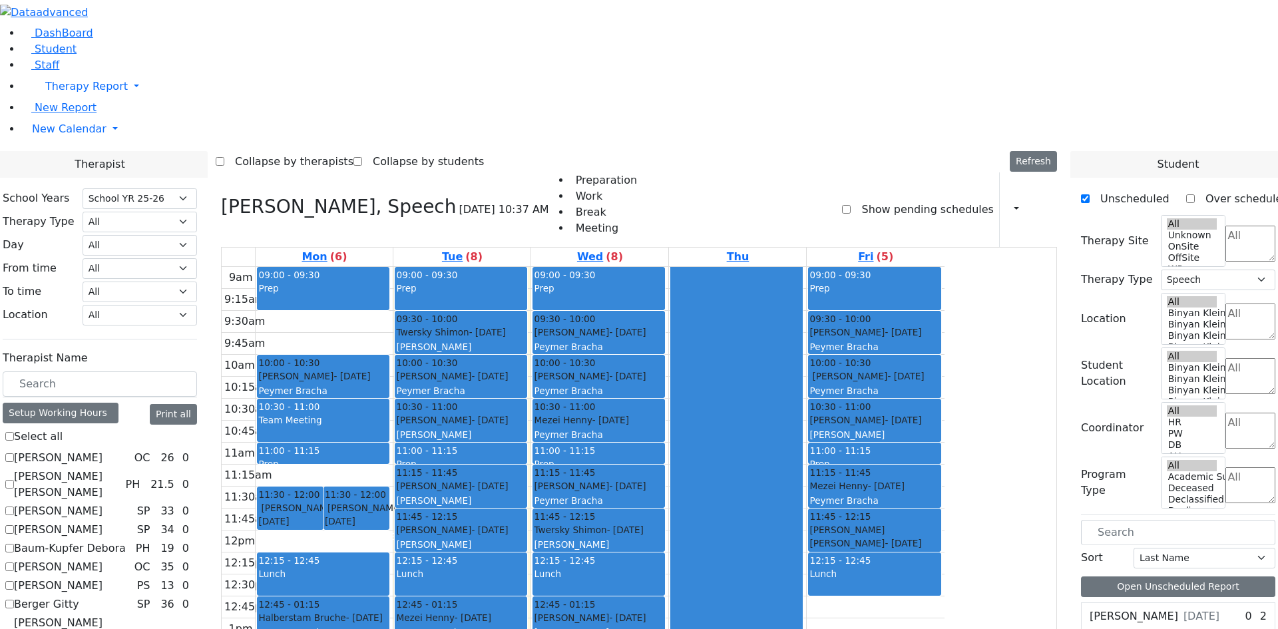
checkbox input "false"
select select
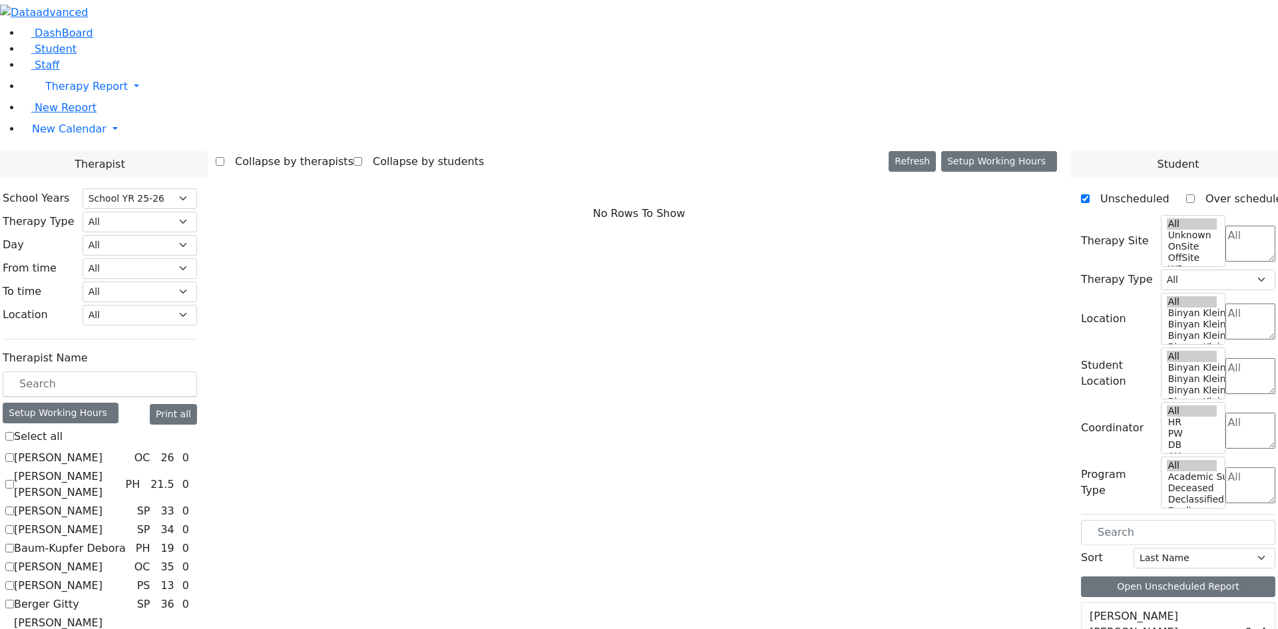
checkbox input "true"
select select "3"
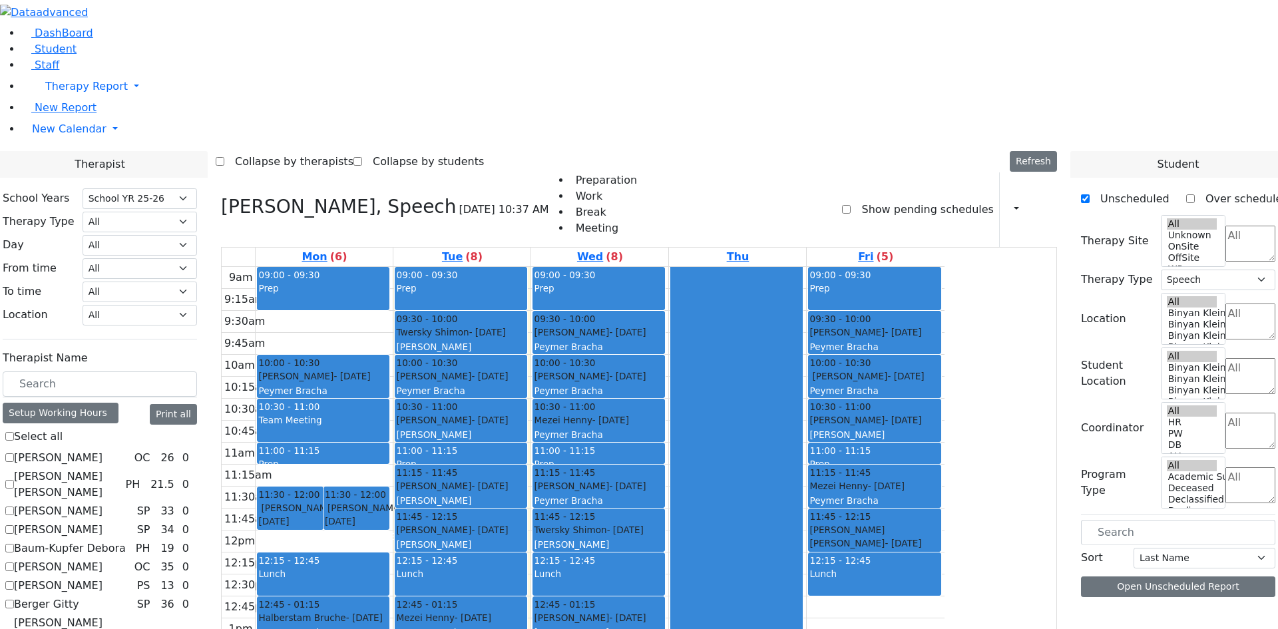
checkbox input "false"
select select
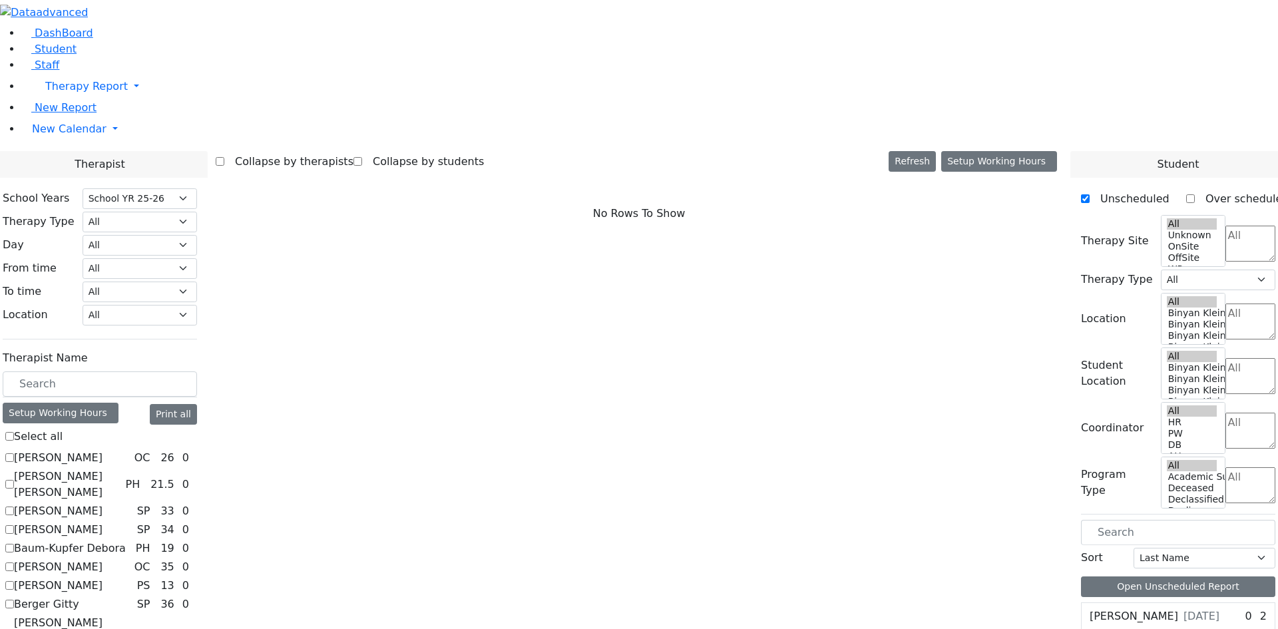
checkbox input "true"
select select "1"
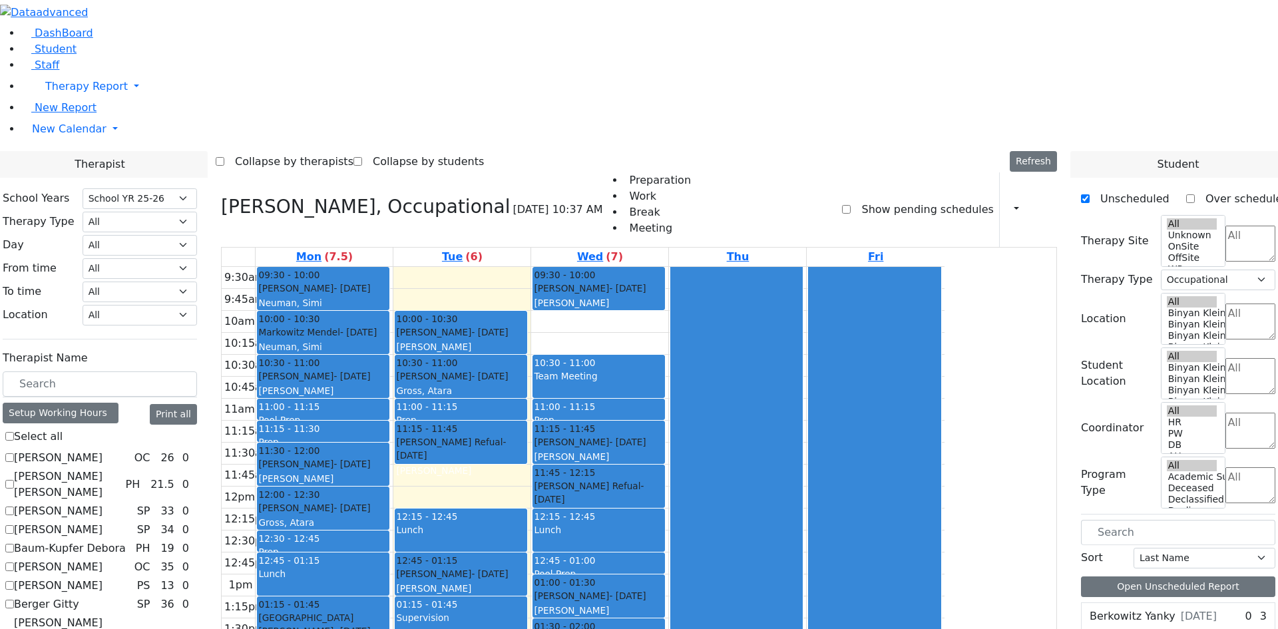
checkbox input "true"
select select
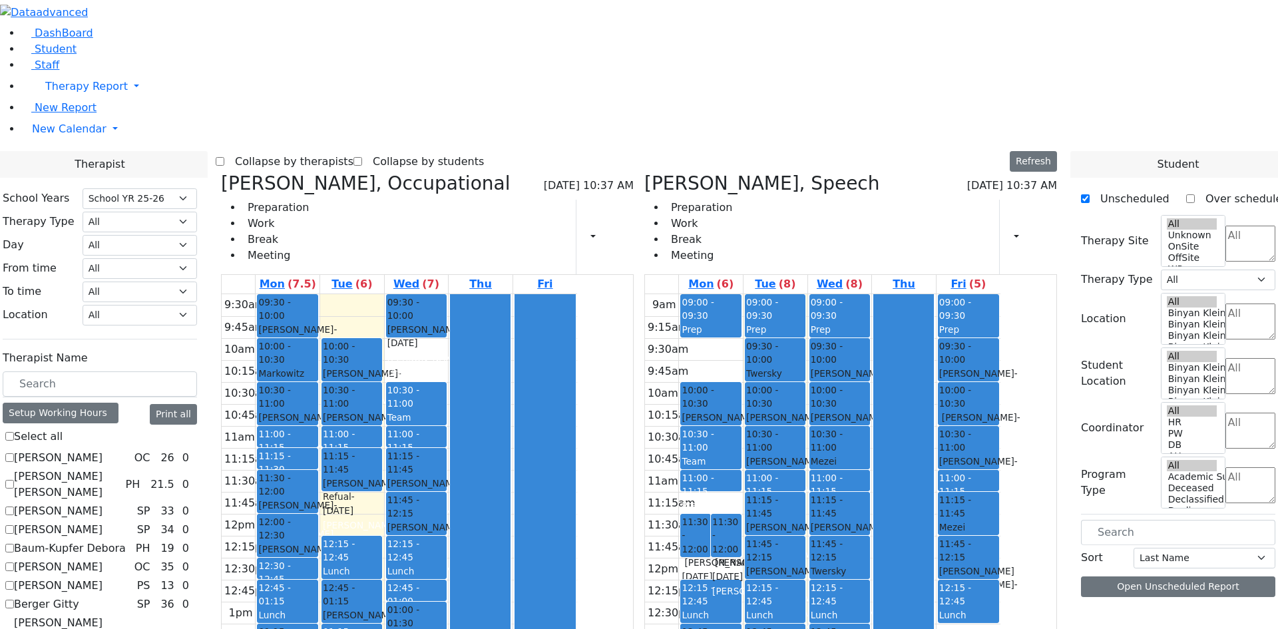
checkbox input "false"
select select "1"
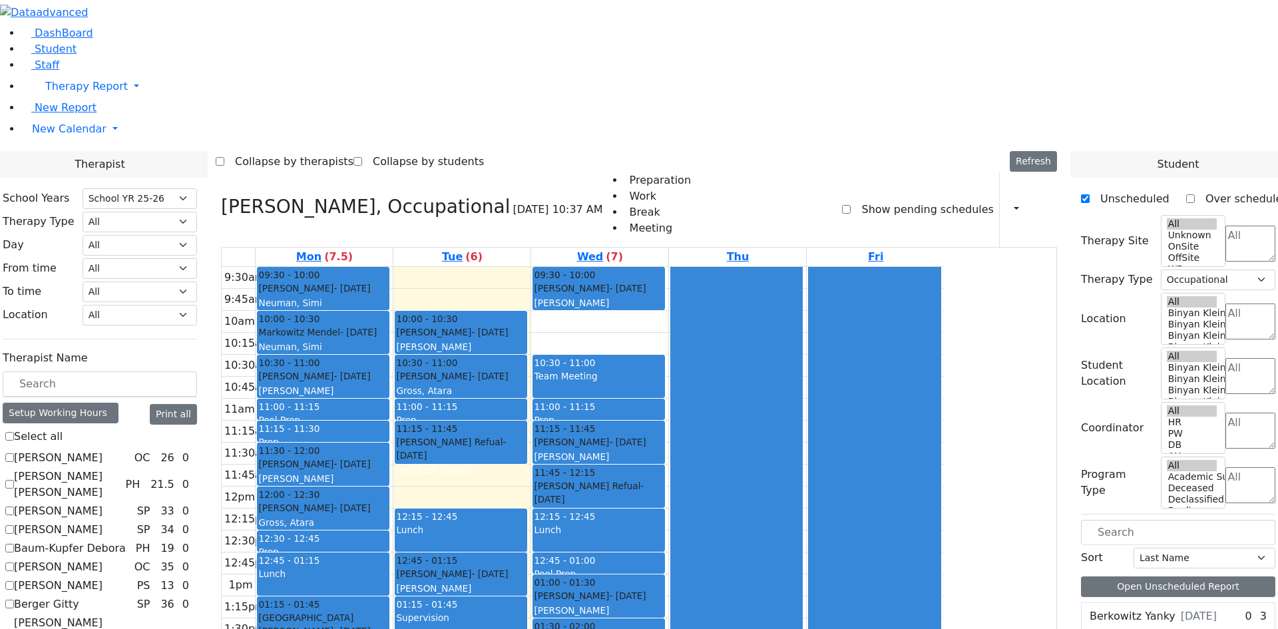
checkbox input "false"
select select
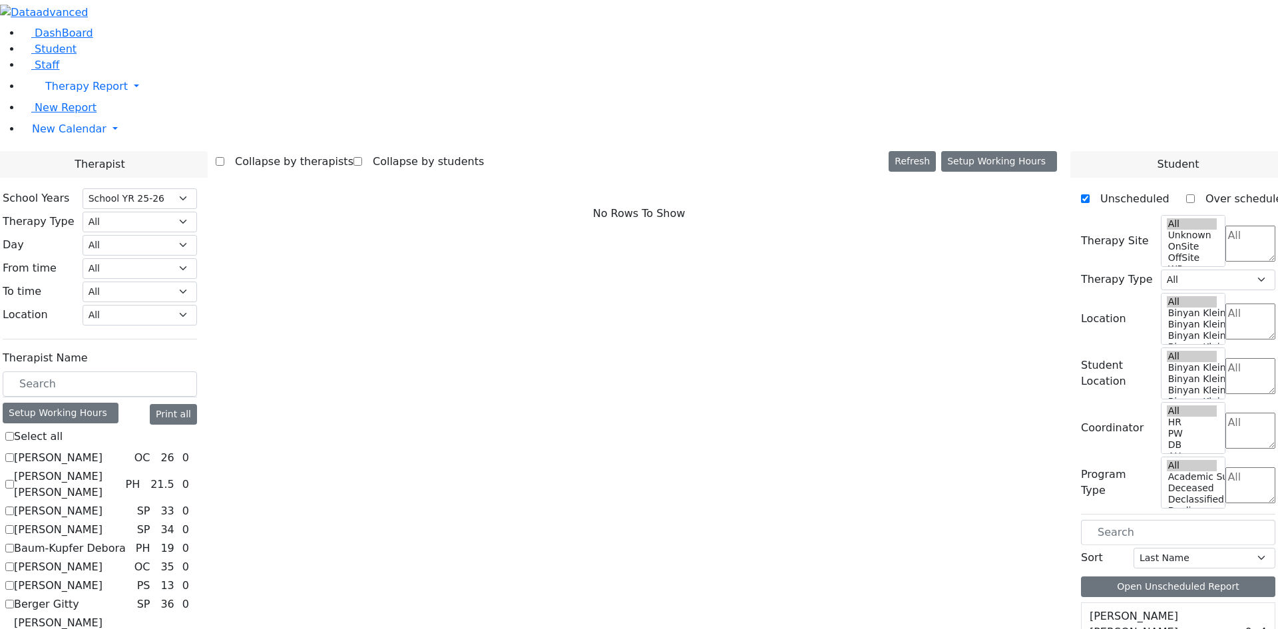
checkbox input "true"
select select "3"
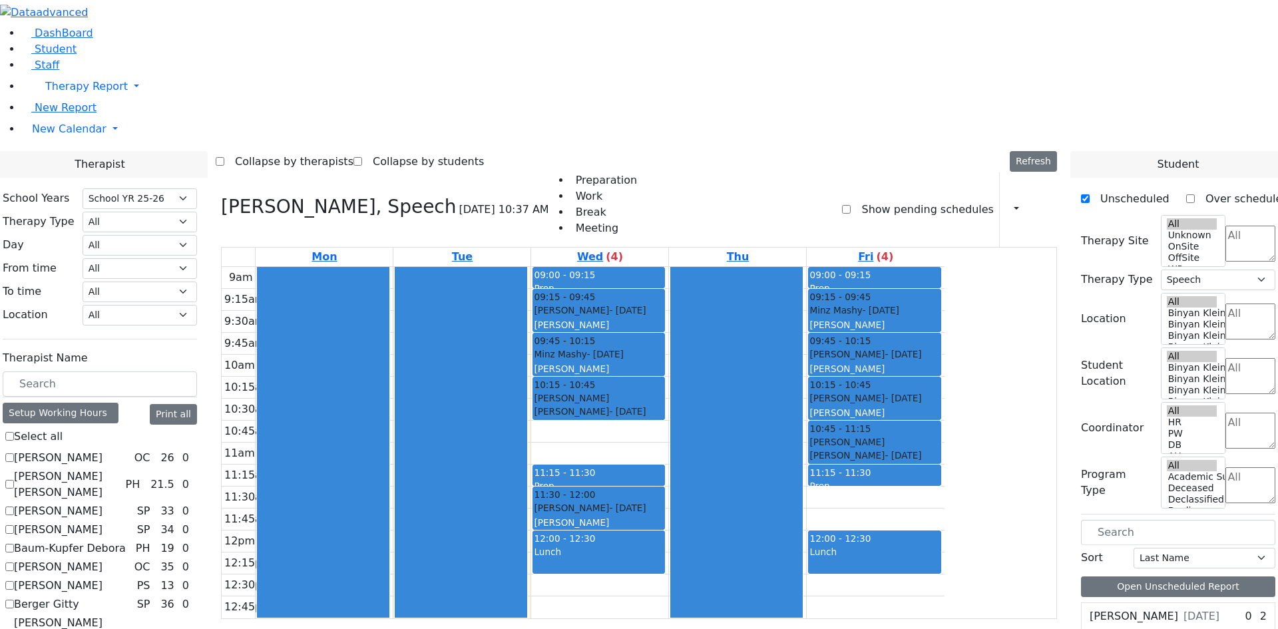
checkbox input "false"
select select
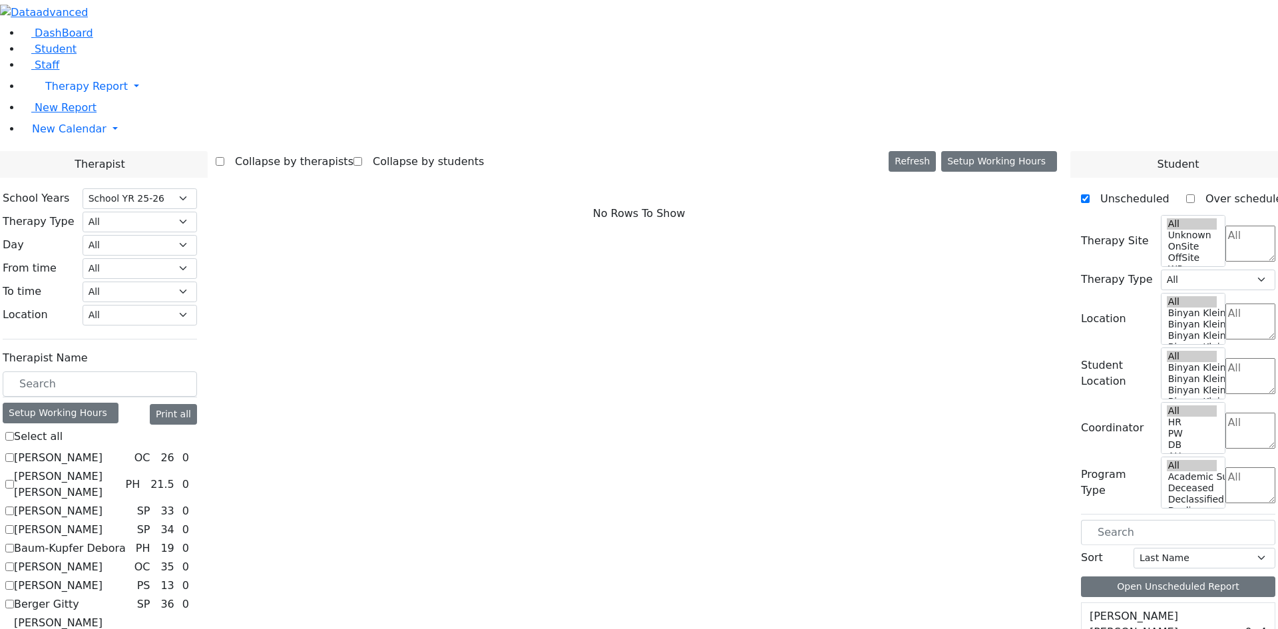
checkbox input "true"
select select "2"
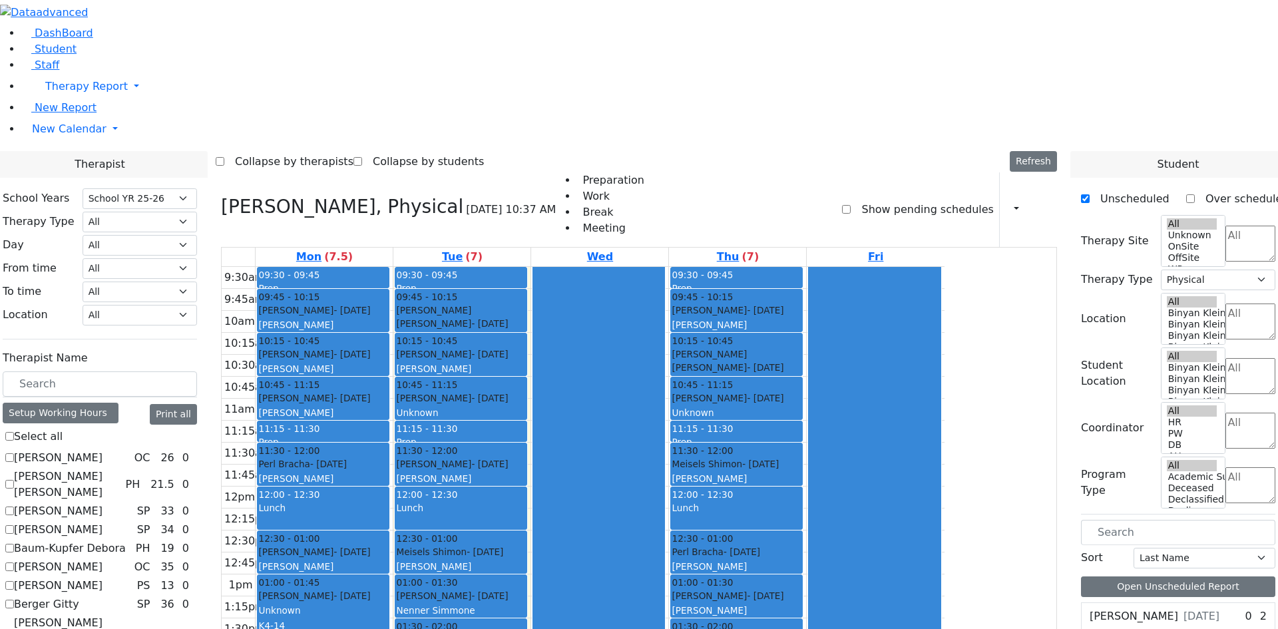
scroll to position [266, 0]
checkbox input "false"
select select
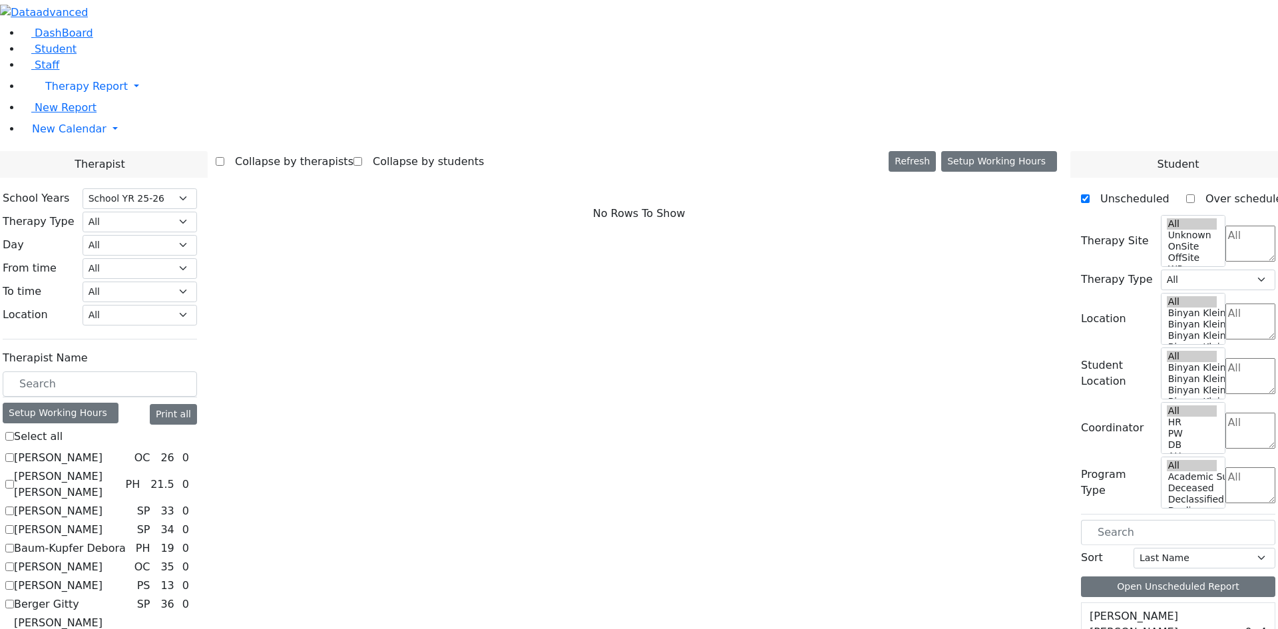
checkbox input "true"
select select "3"
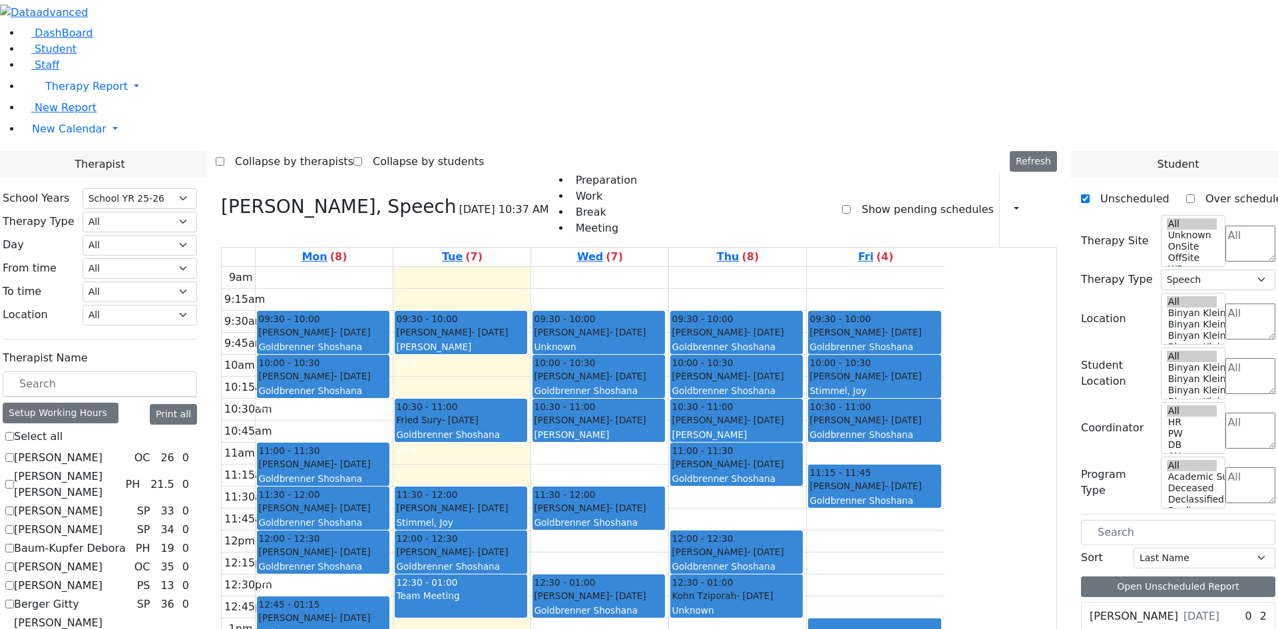
checkbox input "false"
select select
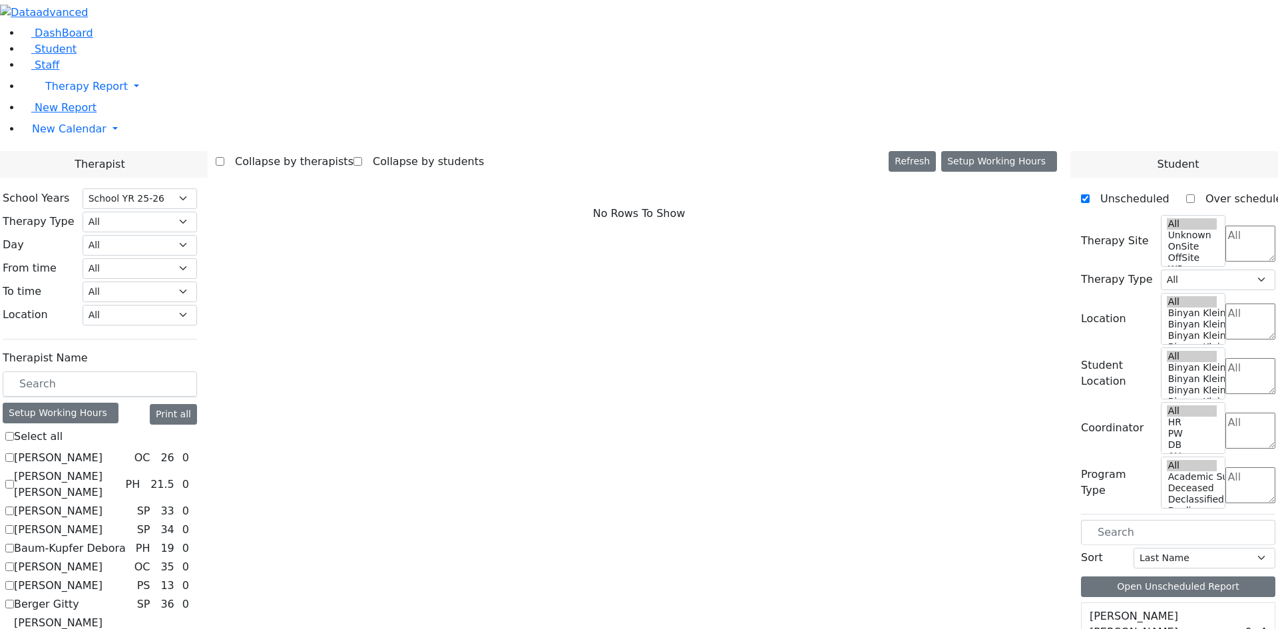
checkbox input "true"
select select "2"
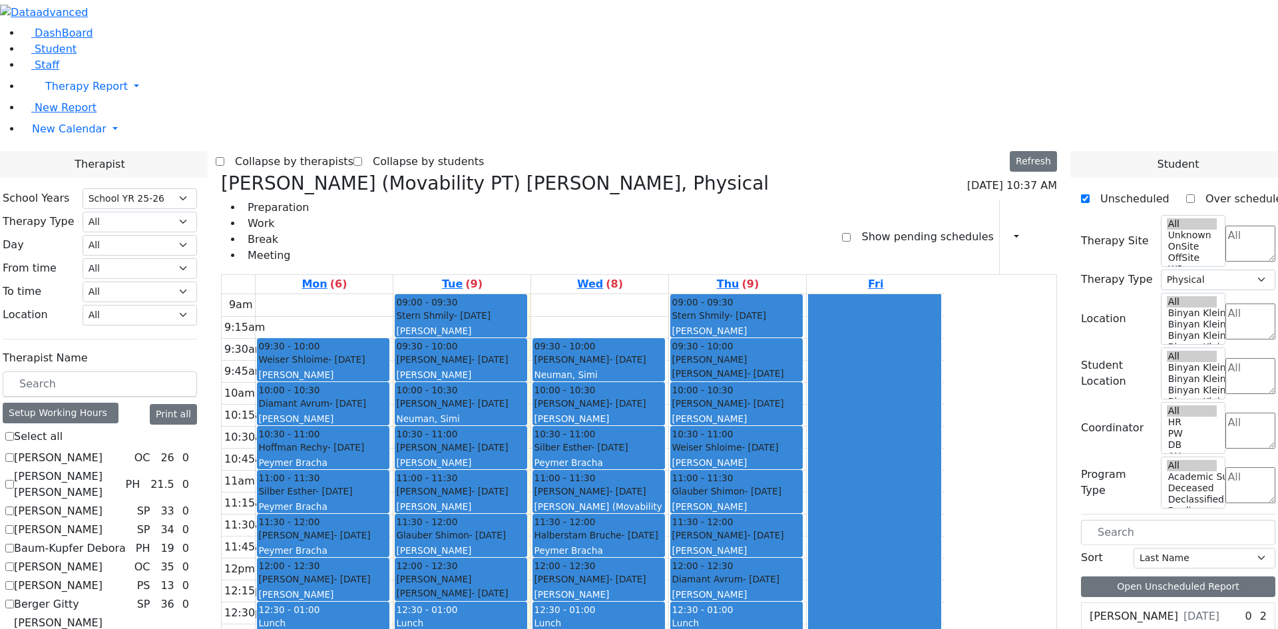
checkbox input "false"
select select
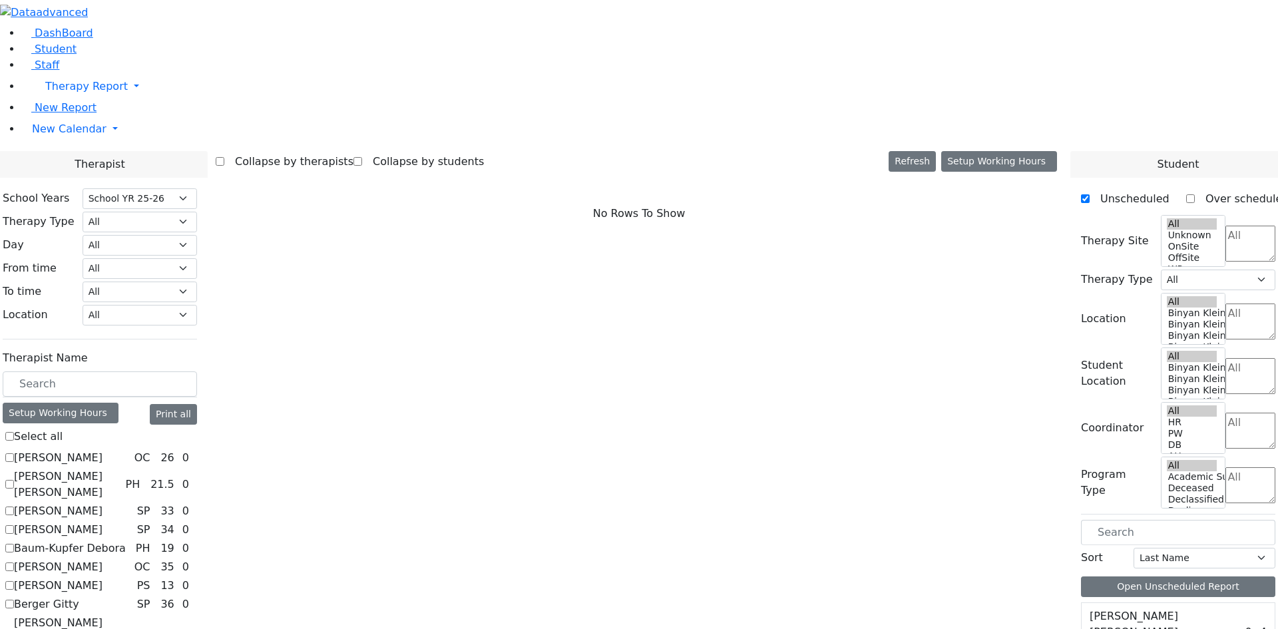
checkbox input "true"
select select "1"
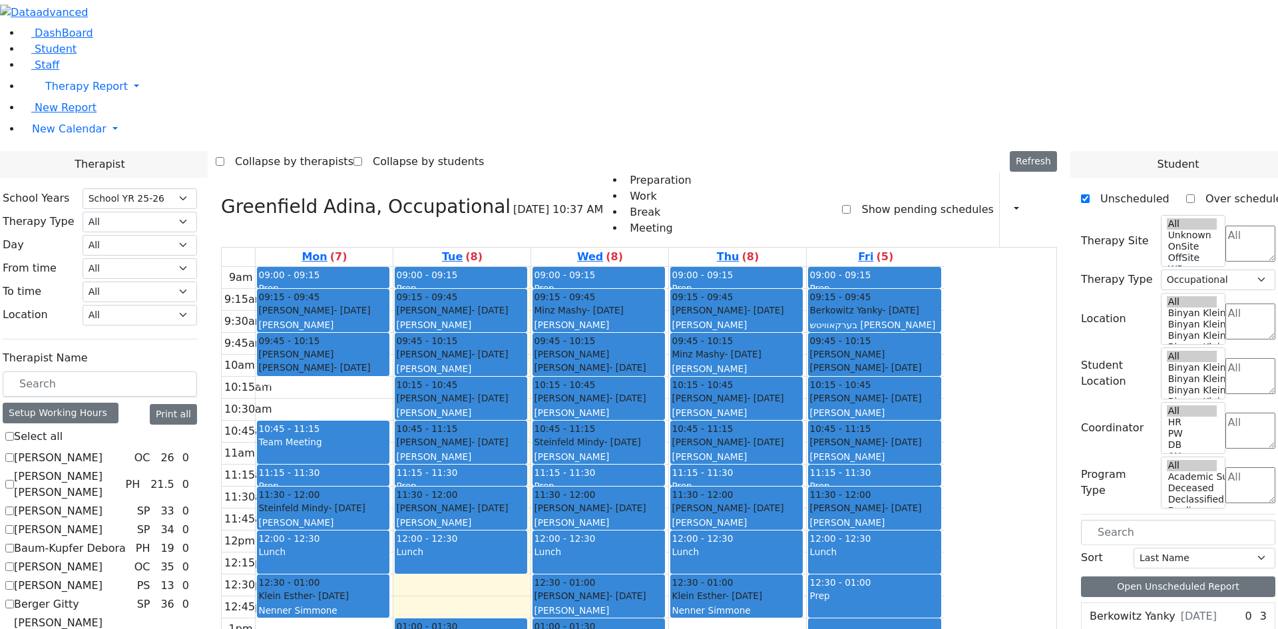
checkbox input "false"
select select
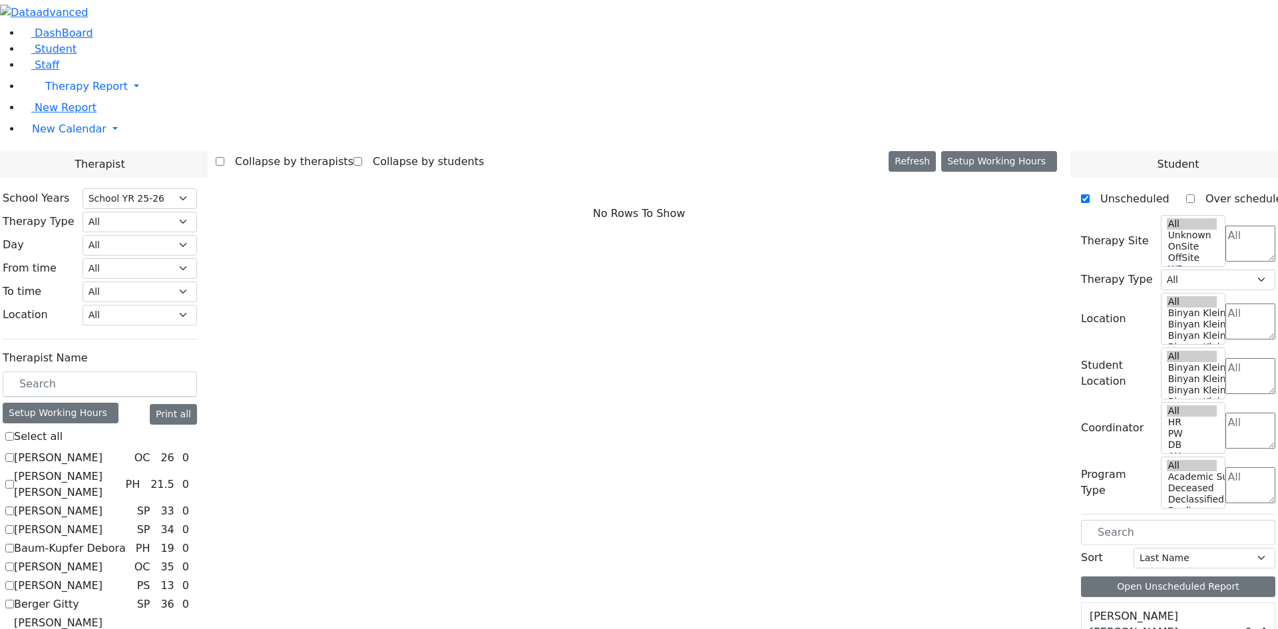
checkbox input "true"
select select "1"
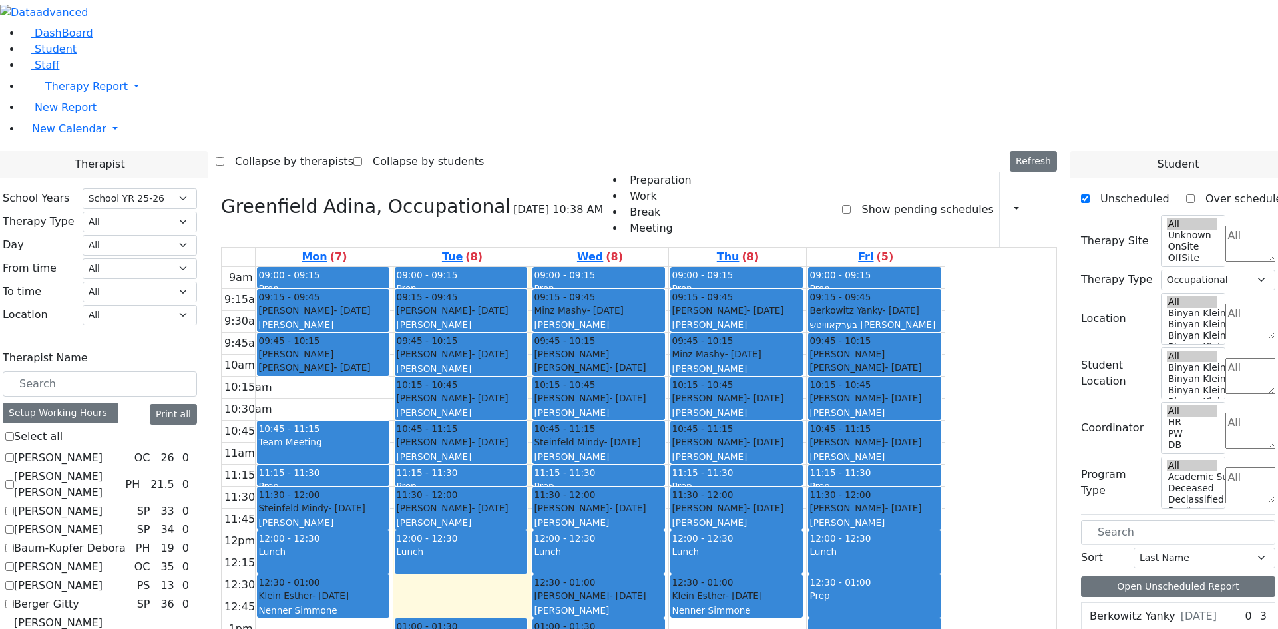
checkbox input "false"
select select
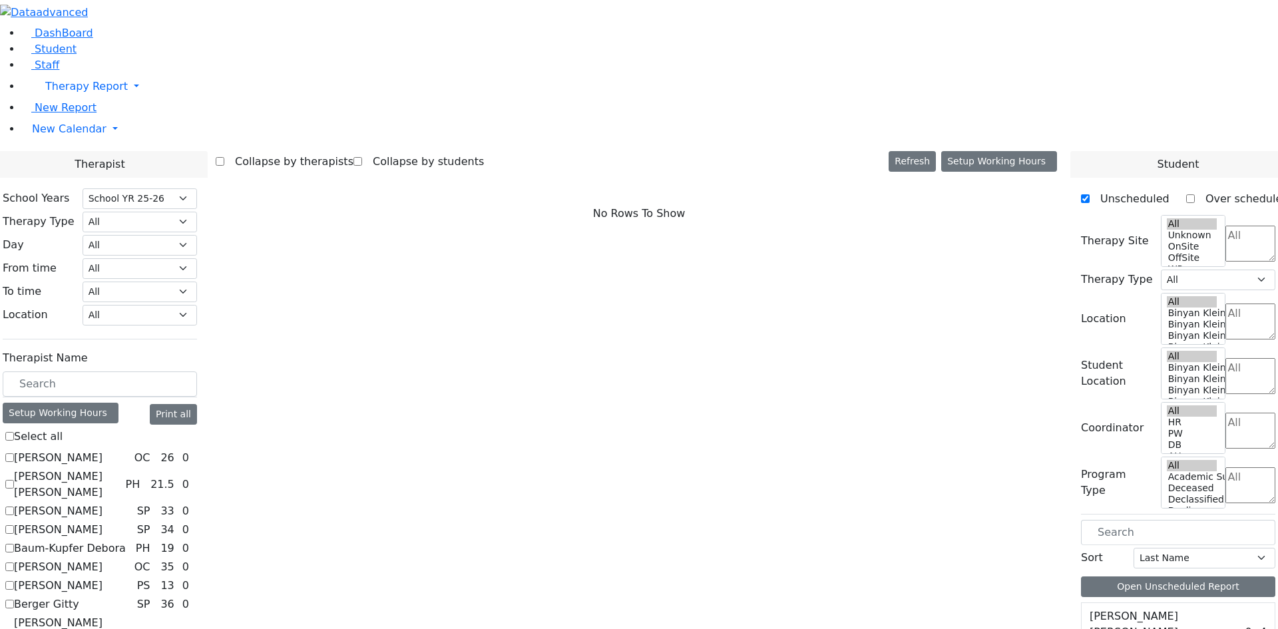
checkbox input "true"
select select "1"
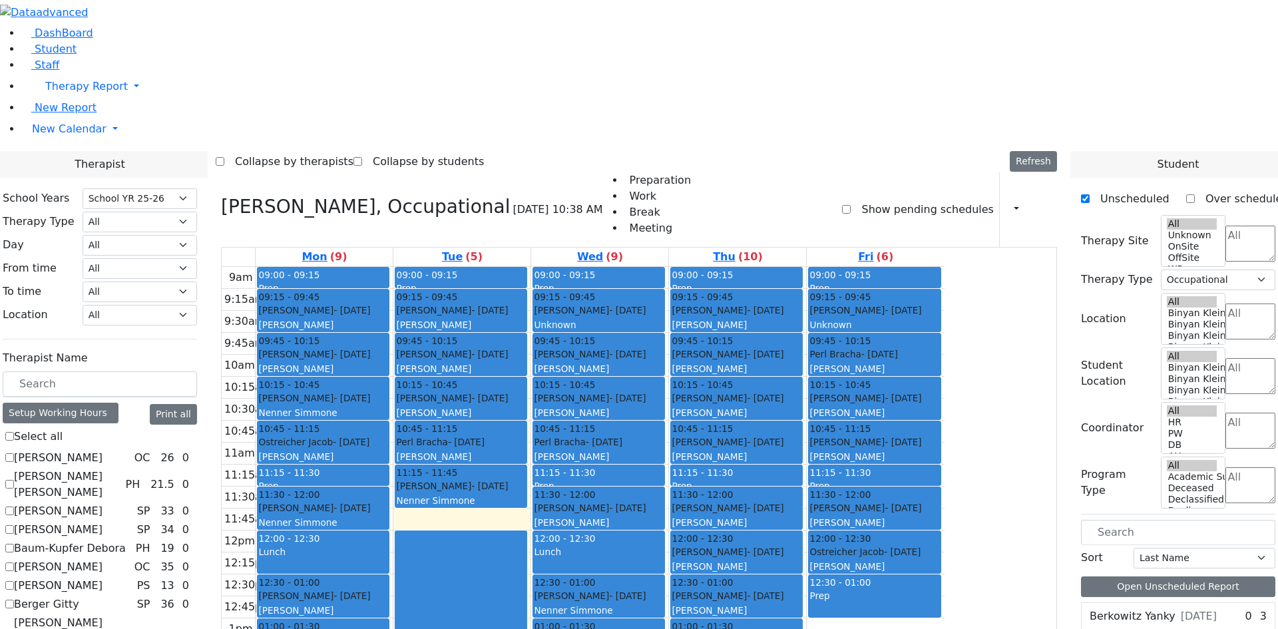
checkbox input "false"
select select
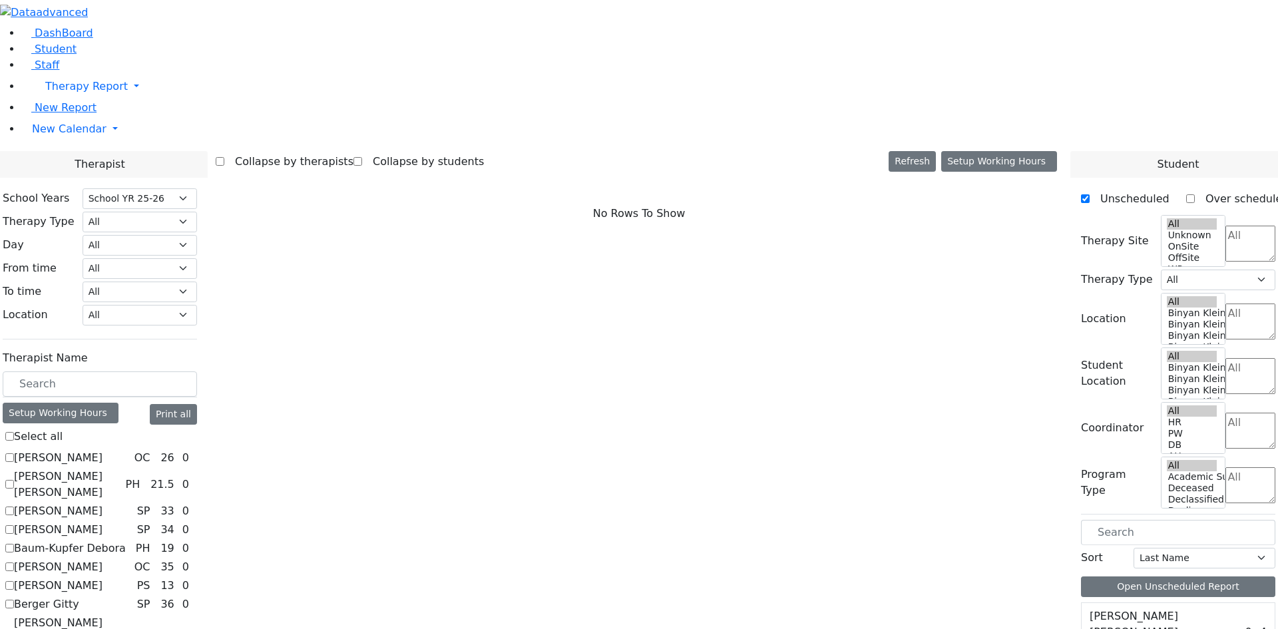
checkbox input "true"
select select "1"
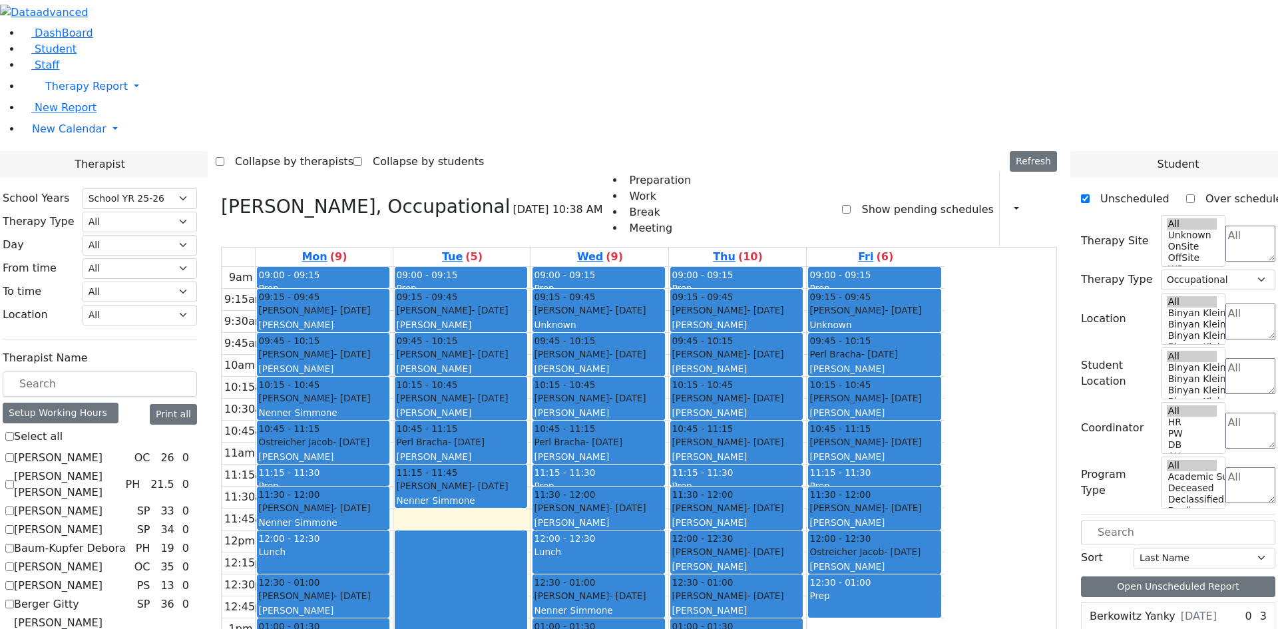
checkbox input "false"
select select
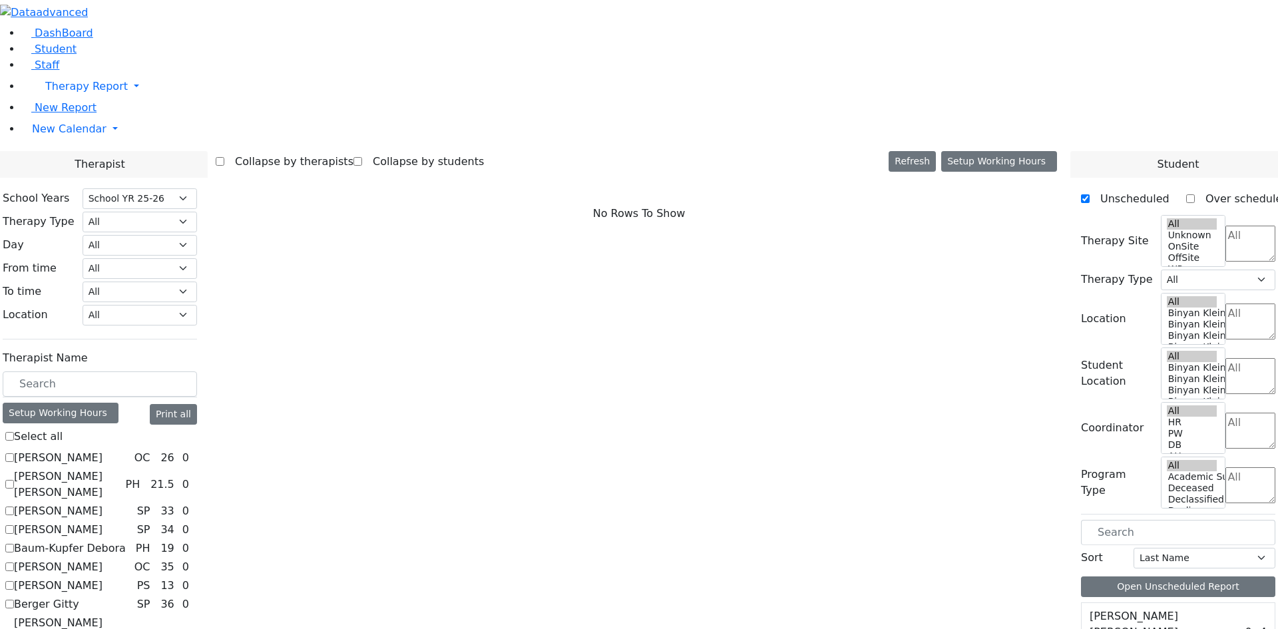
checkbox input "true"
select select "3"
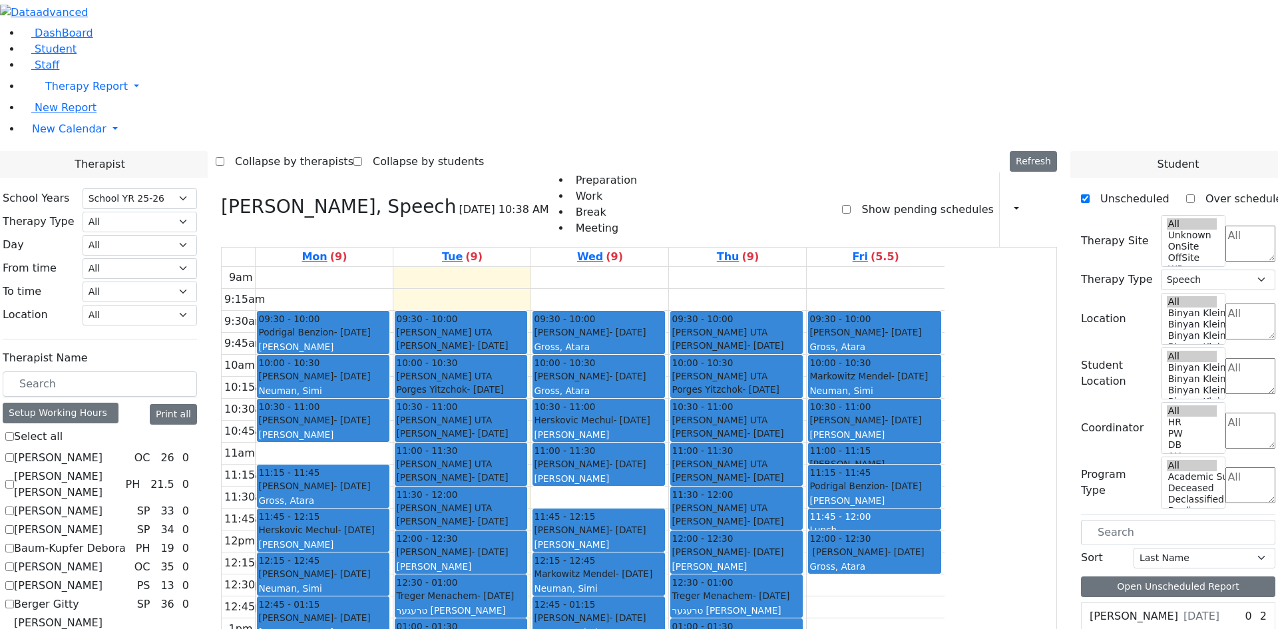
checkbox input "false"
select select
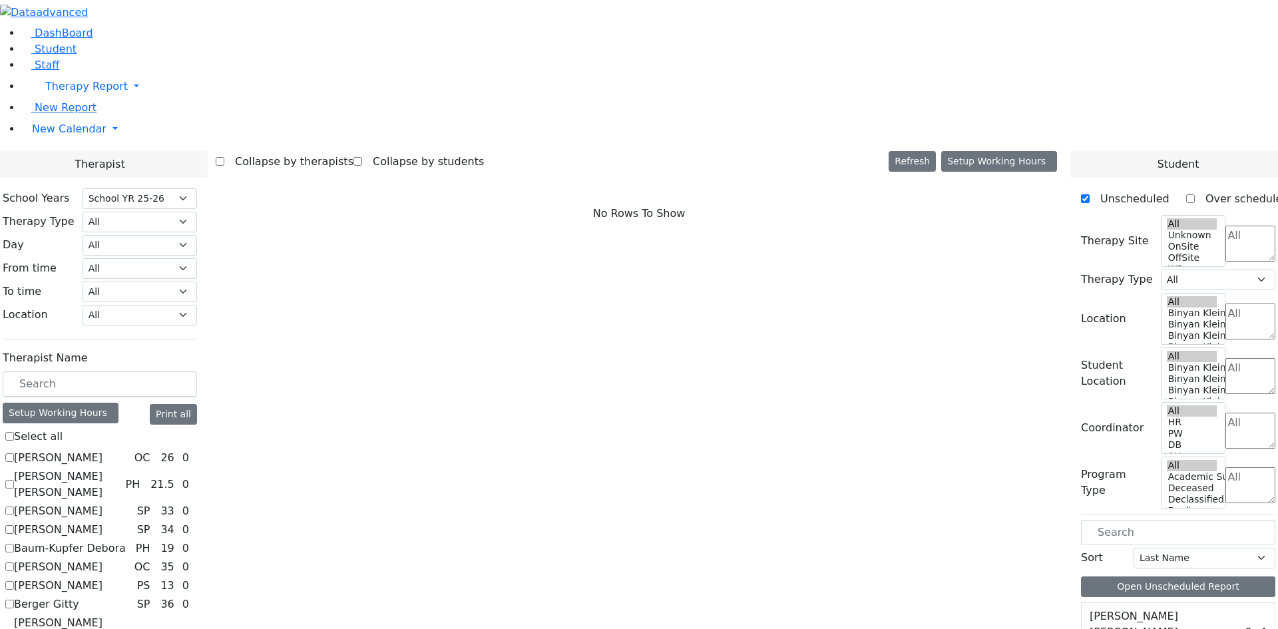
checkbox input "true"
select select "3"
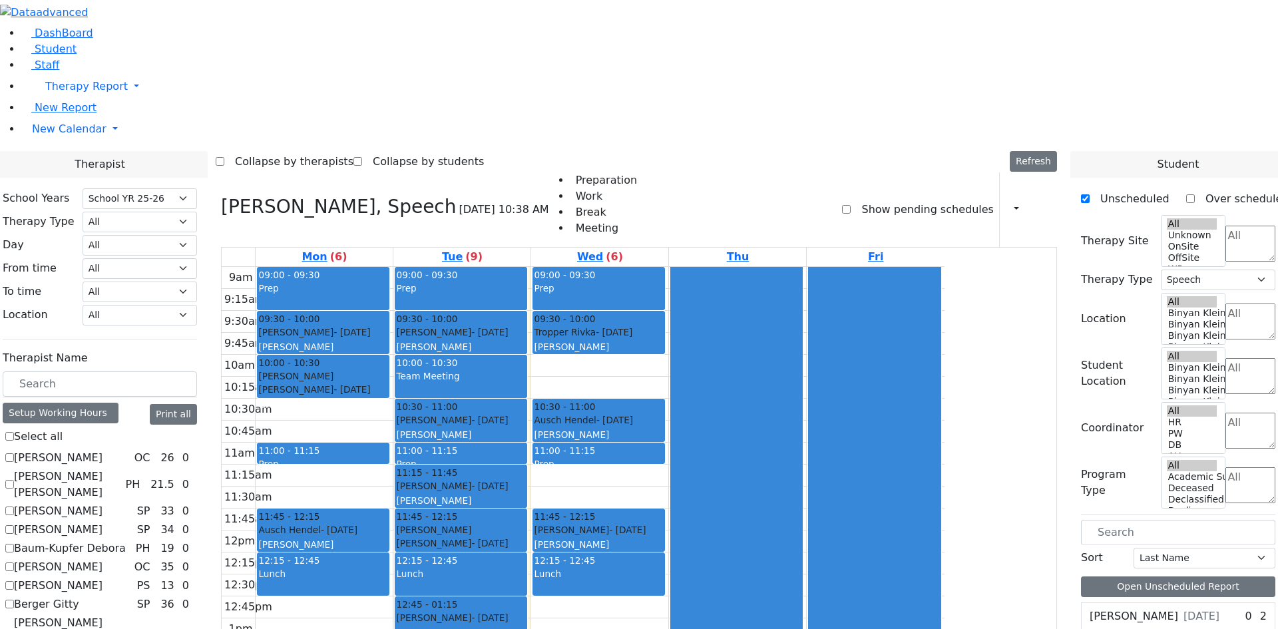
checkbox input "false"
select select
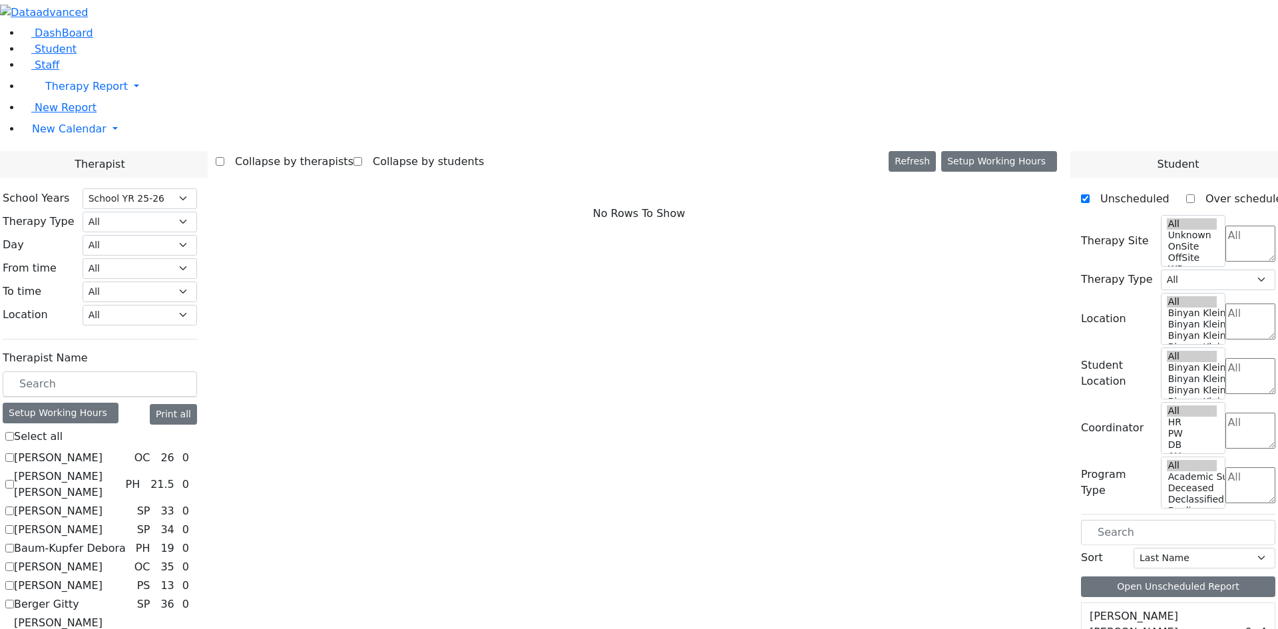
checkbox input "true"
select select "2"
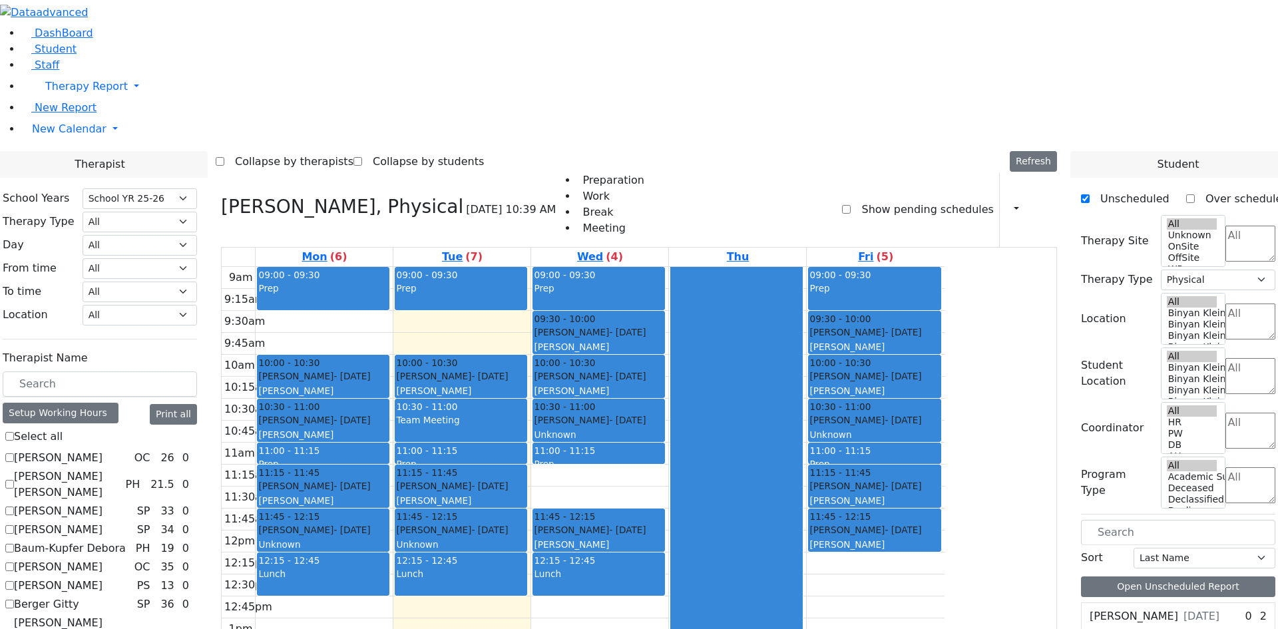
scroll to position [333, 0]
checkbox input "false"
select select
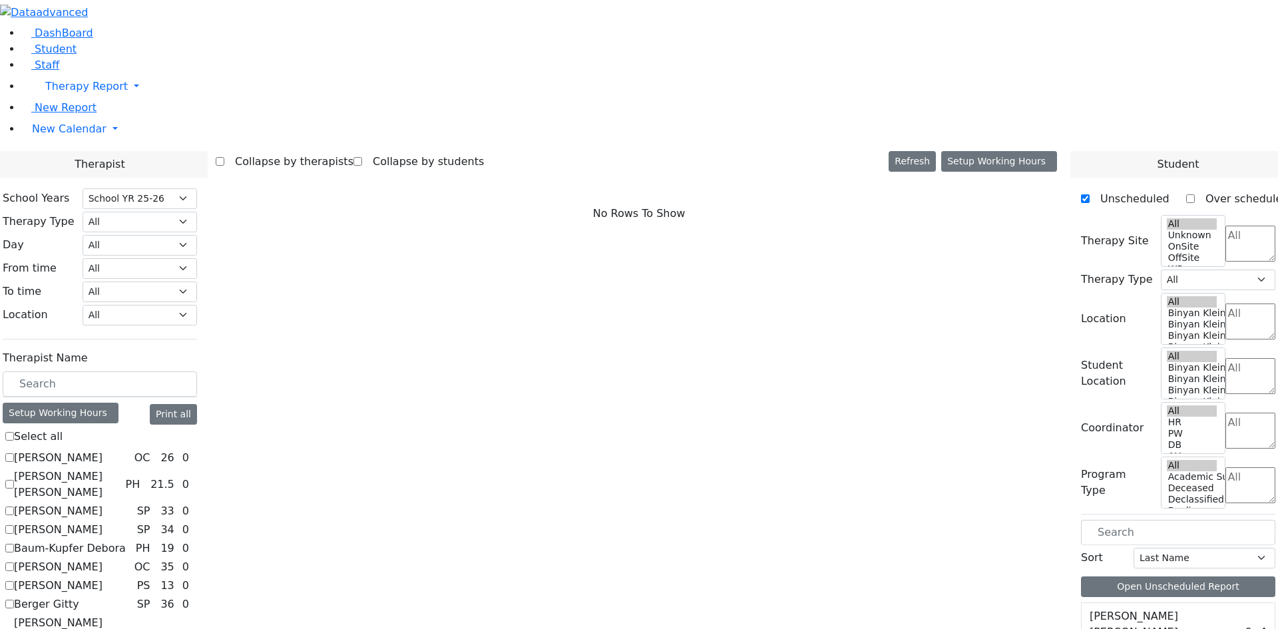
checkbox input "true"
select select "3"
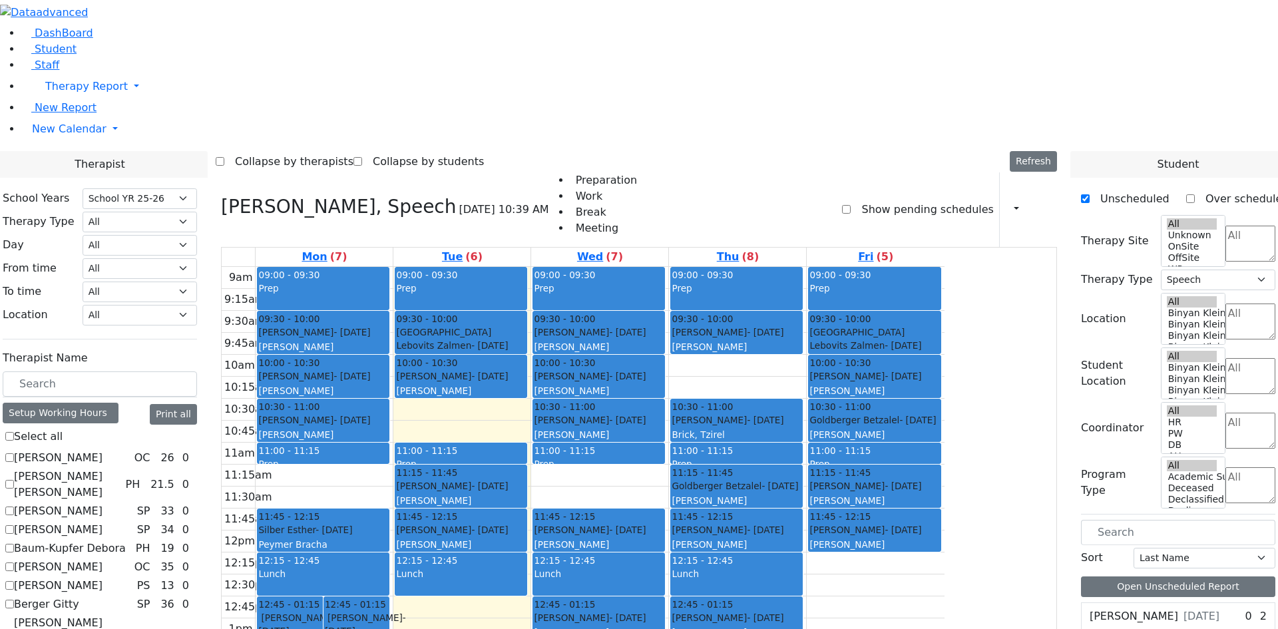
checkbox input "true"
select select
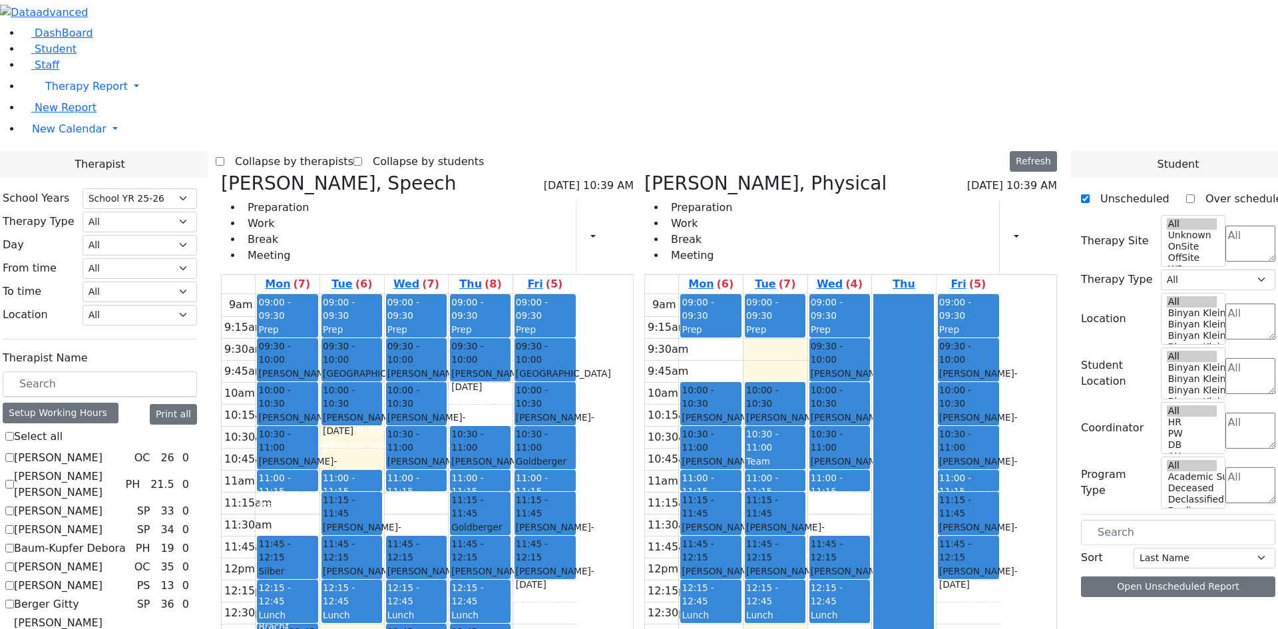
checkbox input "false"
select select "3"
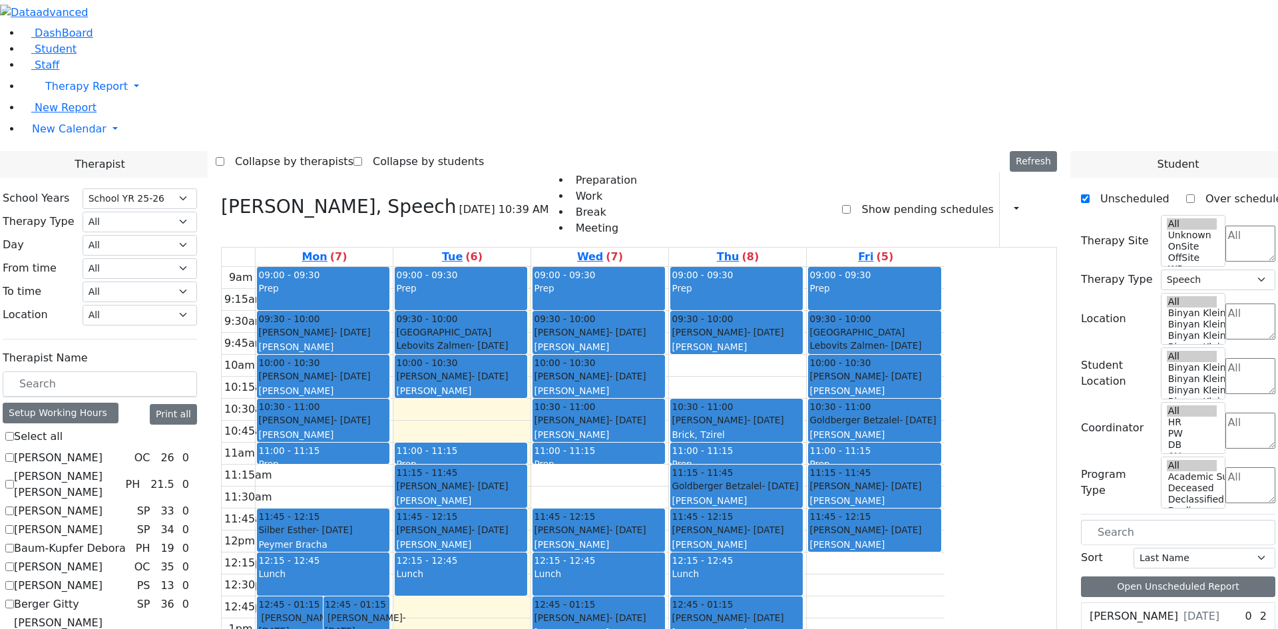
scroll to position [399, 0]
checkbox input "false"
select select
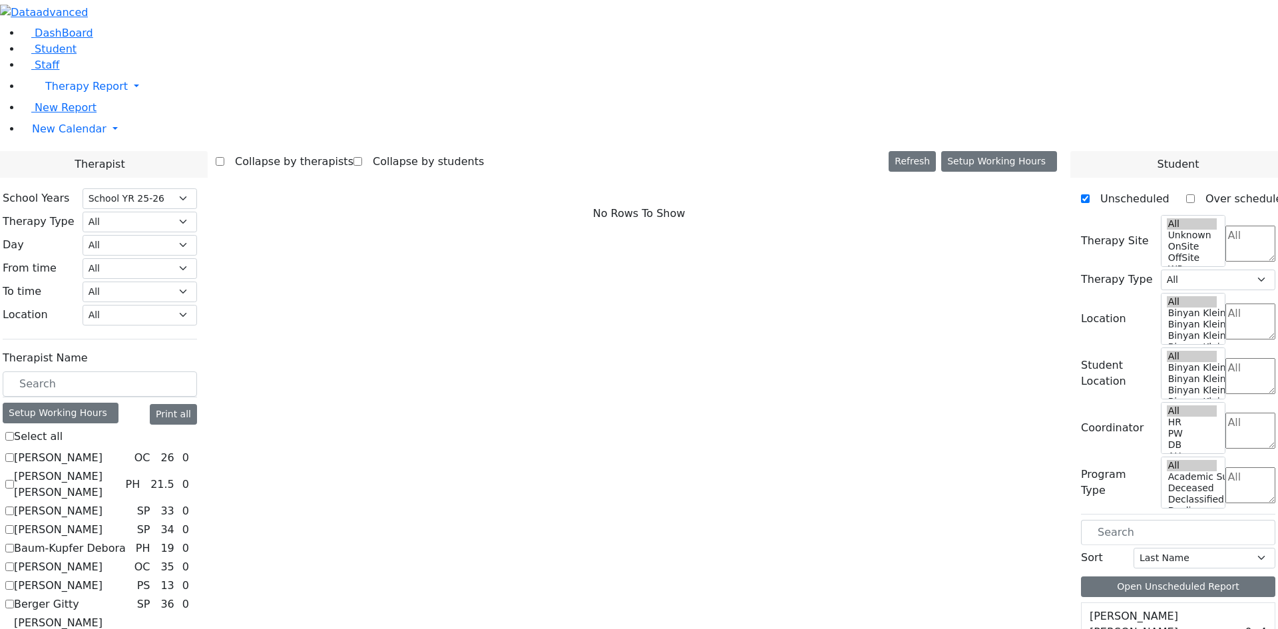
checkbox input "true"
select select "1"
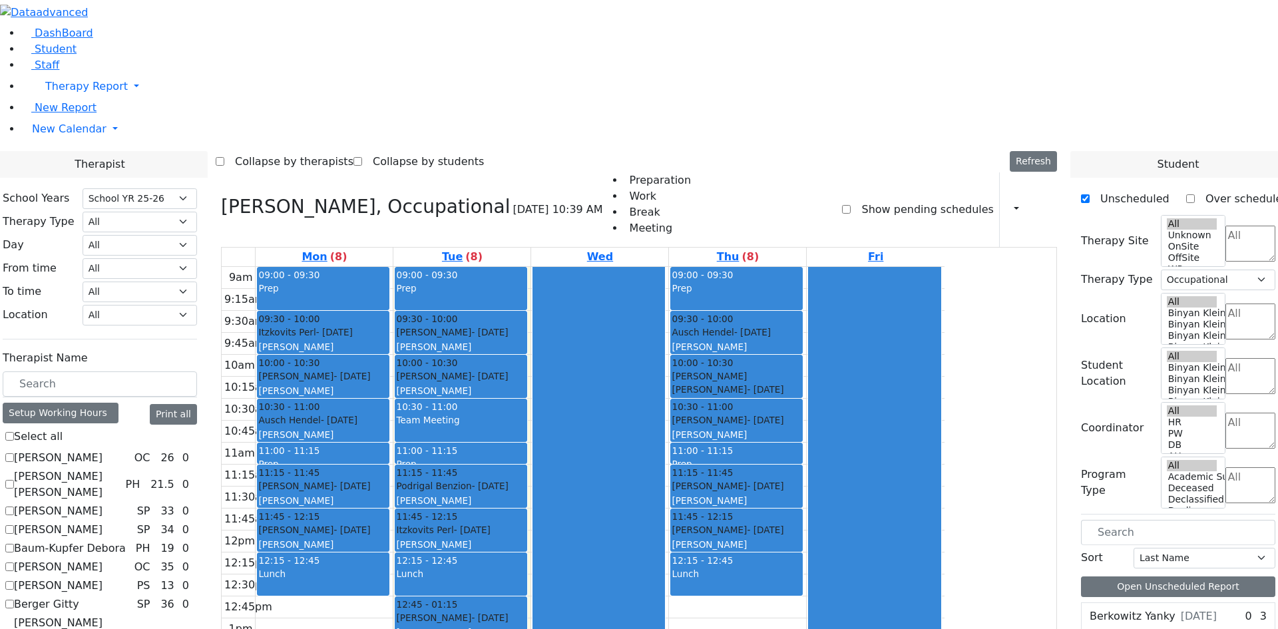
checkbox input "false"
select select
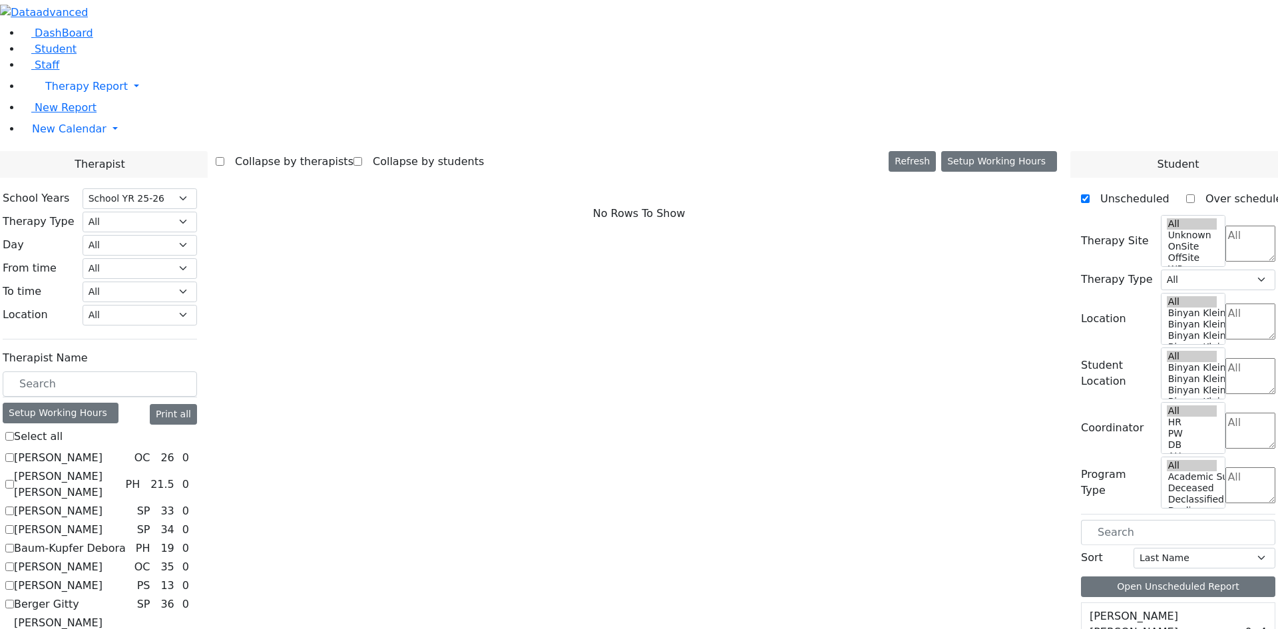
checkbox input "true"
select select "3"
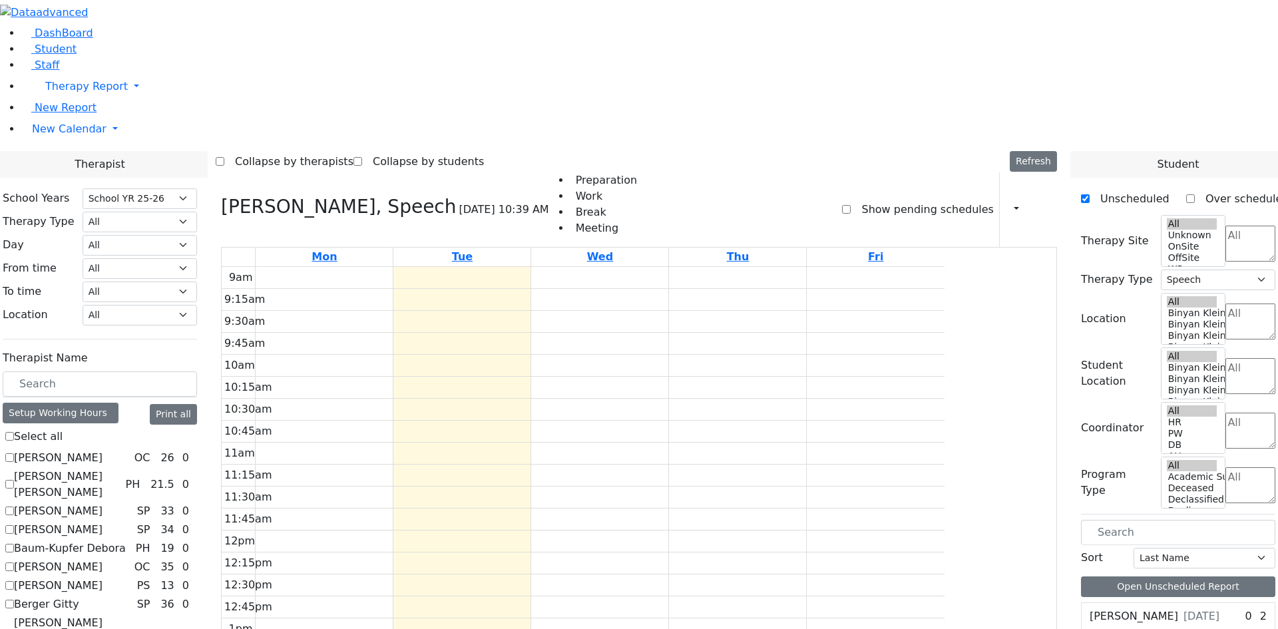
checkbox input "false"
select select
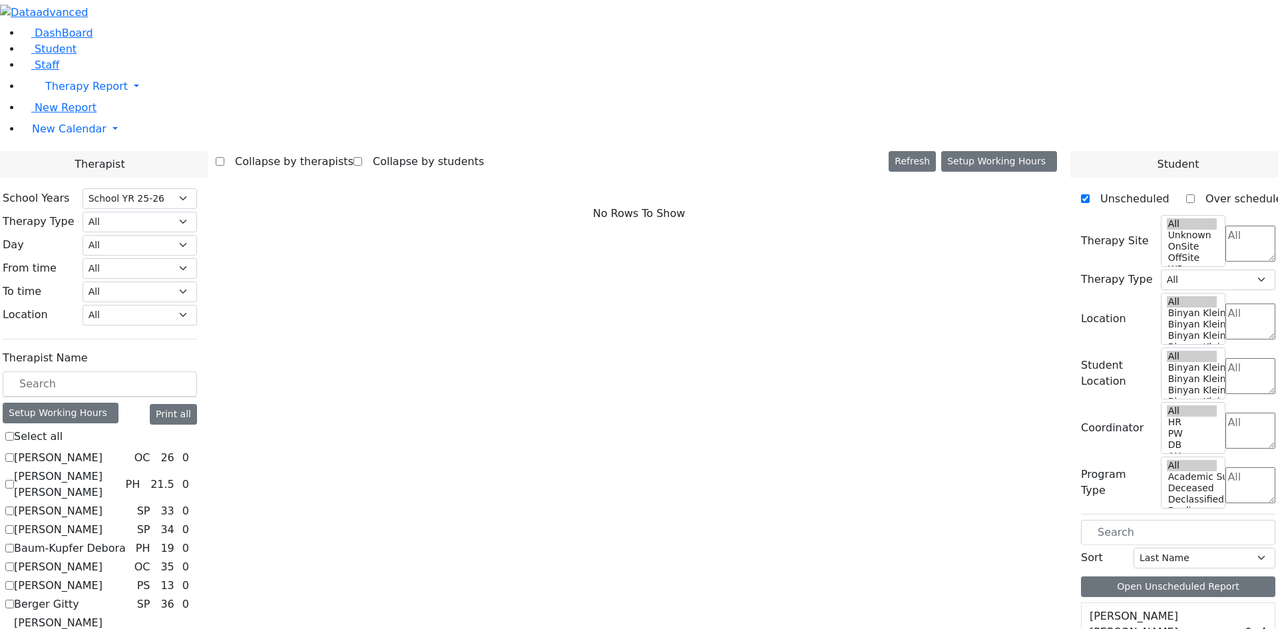
checkbox input "true"
select select "1"
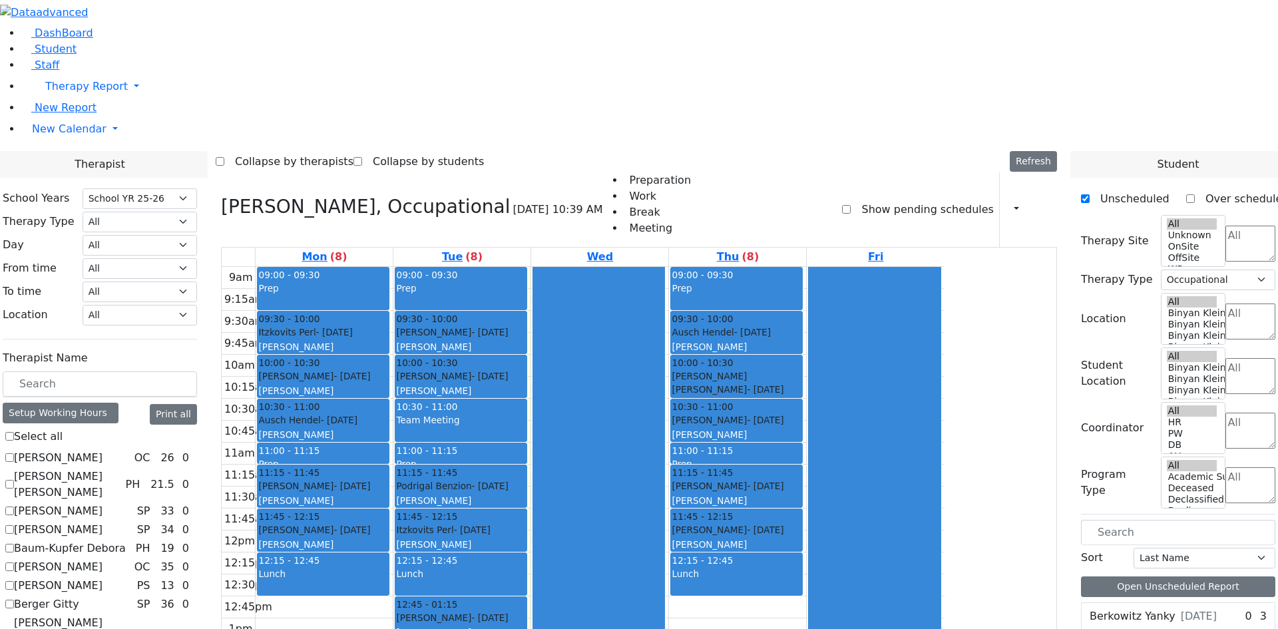
checkbox input "false"
select select
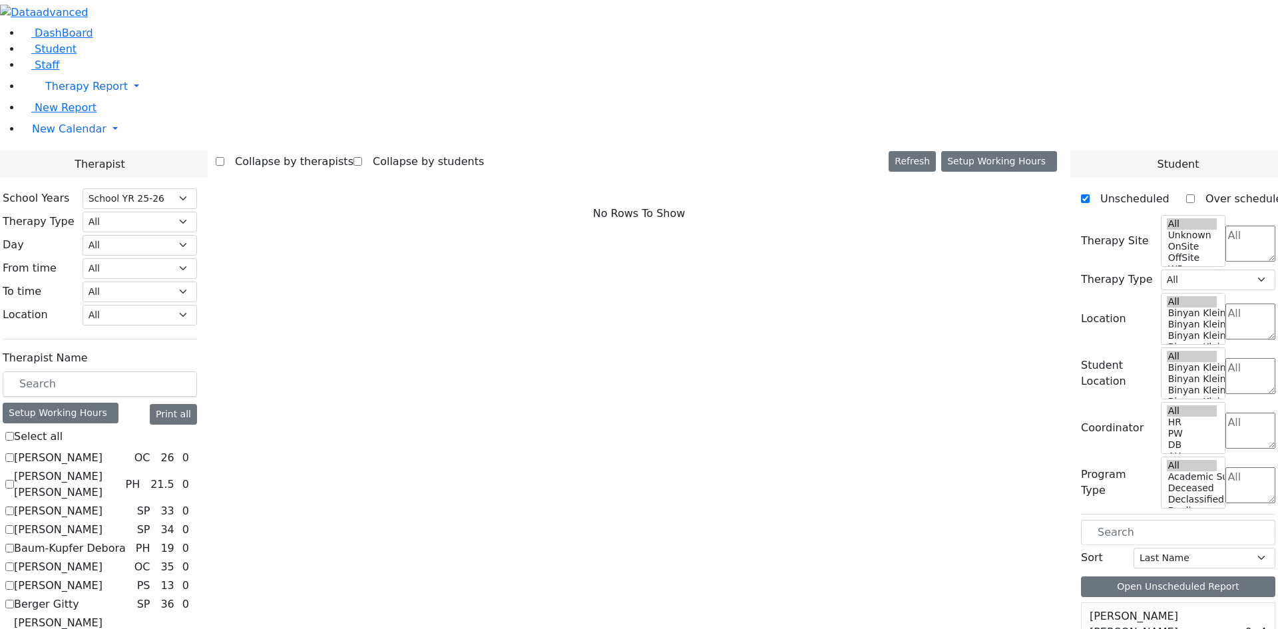
checkbox input "true"
select select "3"
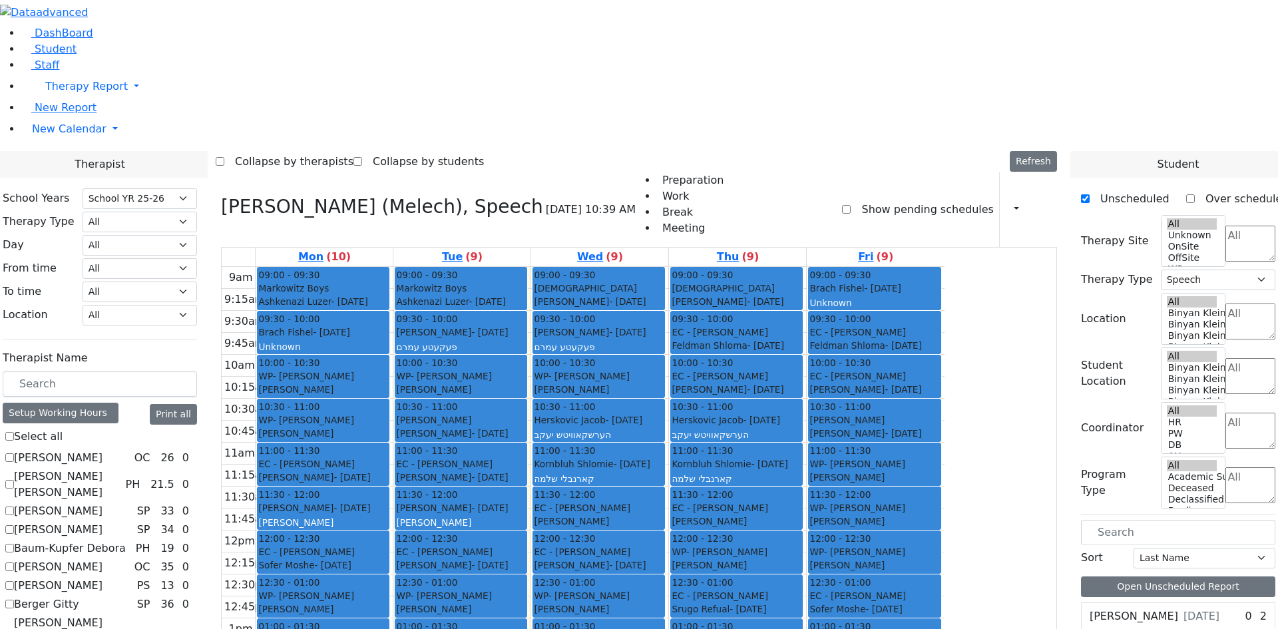
checkbox input "false"
select select
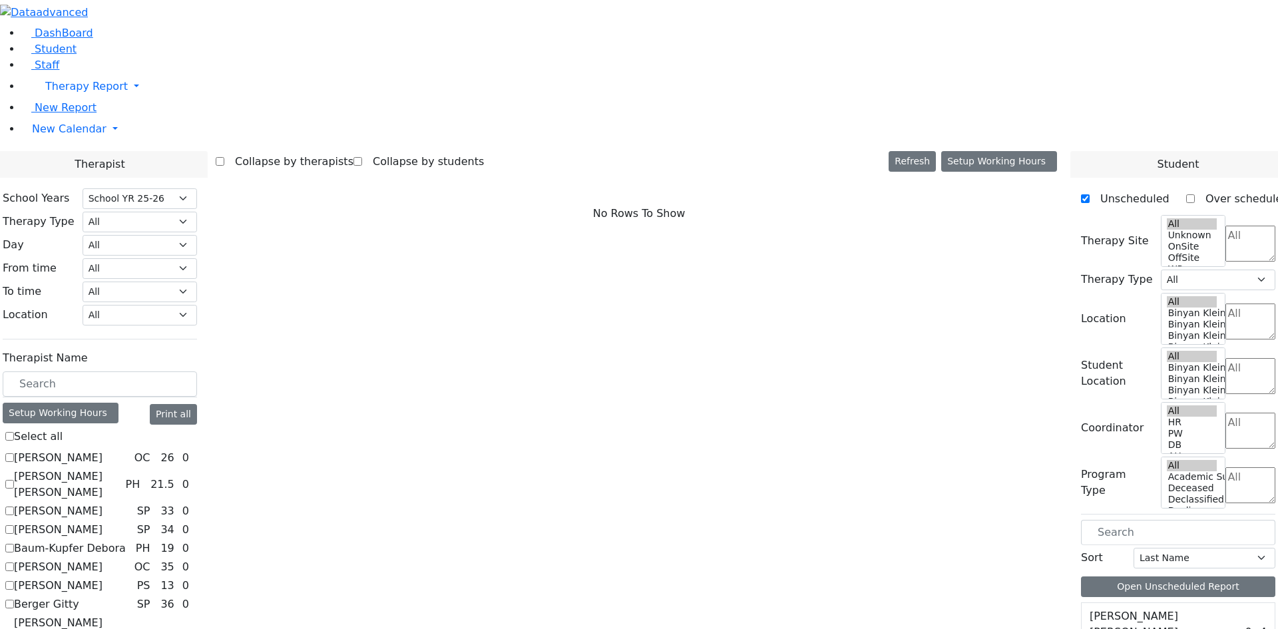
checkbox input "true"
select select "3"
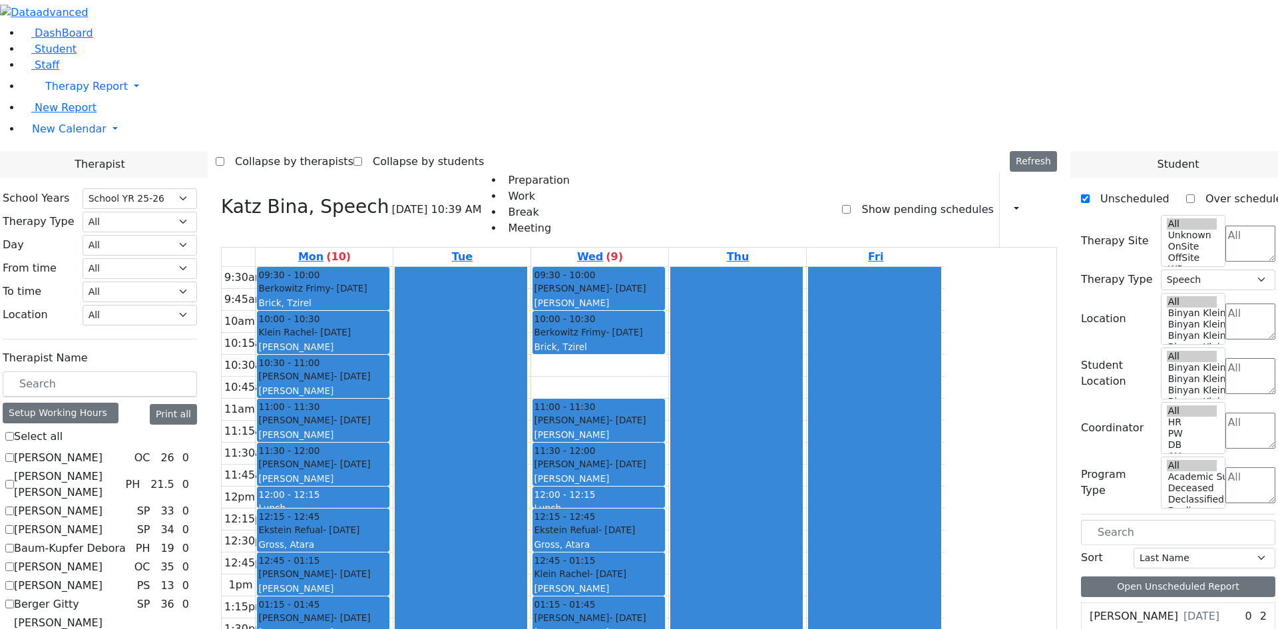
checkbox input "false"
select select
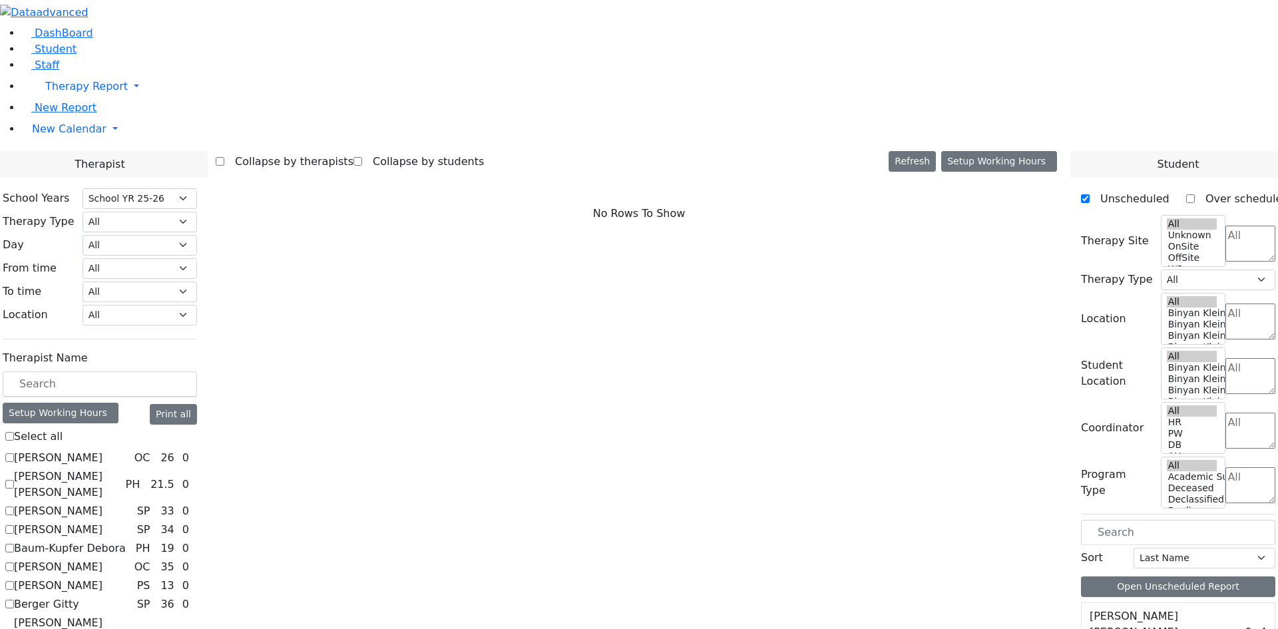
checkbox input "true"
select select "3"
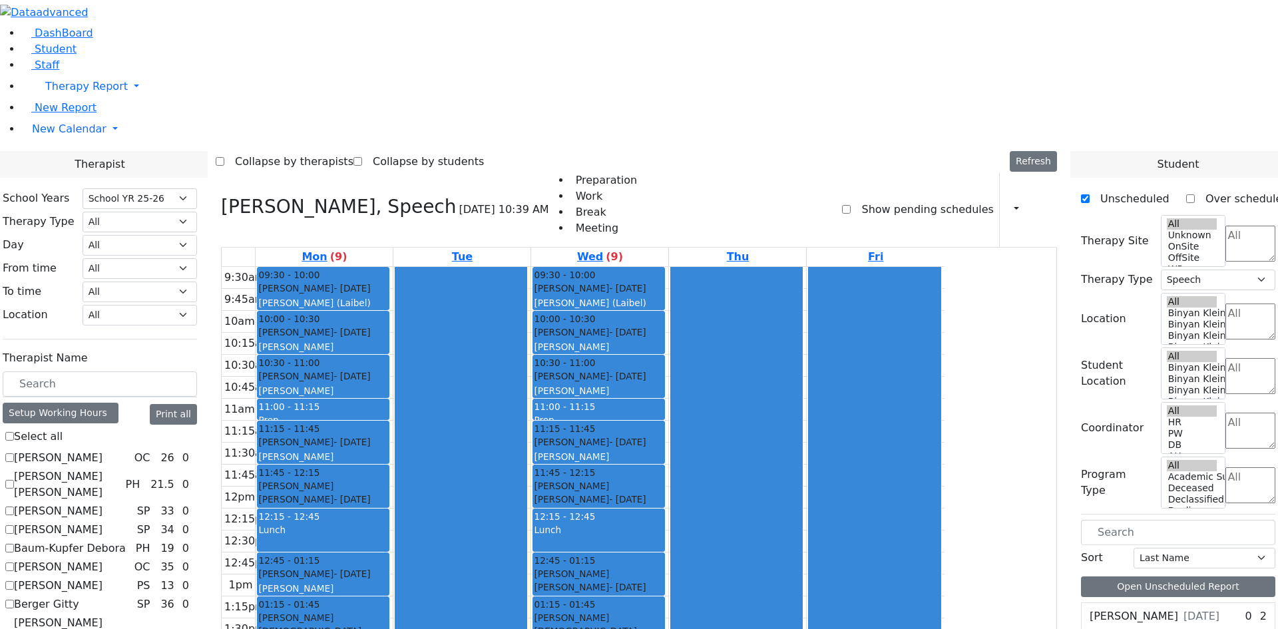
checkbox input "false"
select select
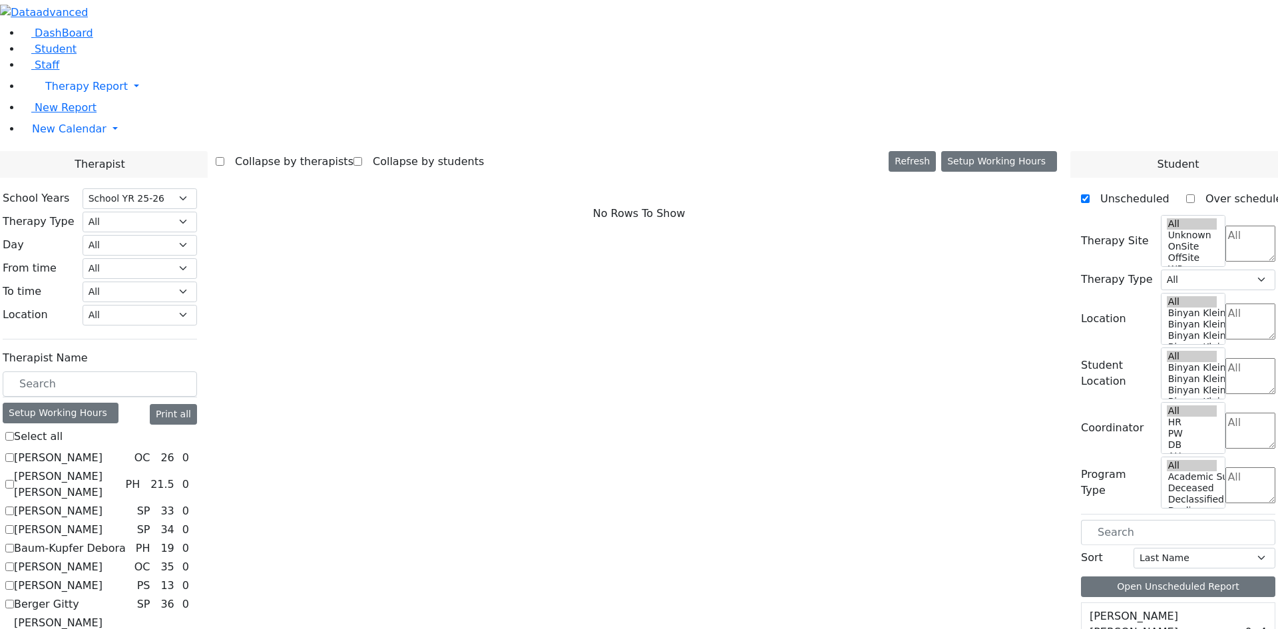
checkbox input "true"
select select "3"
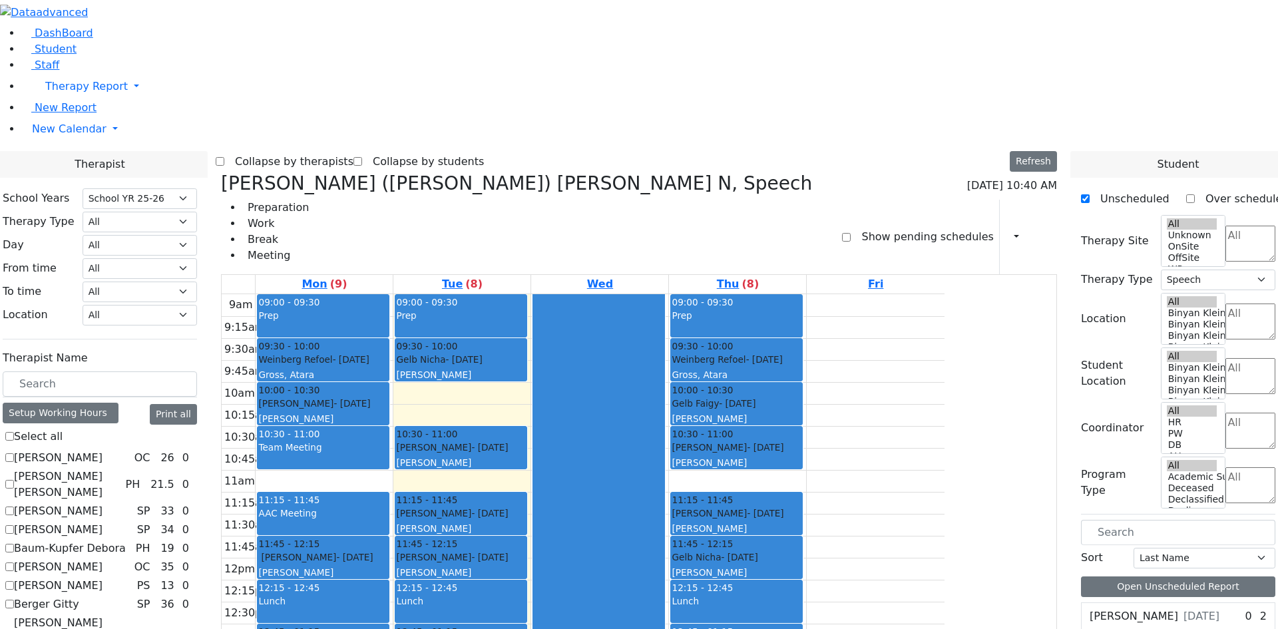
checkbox input "false"
select select
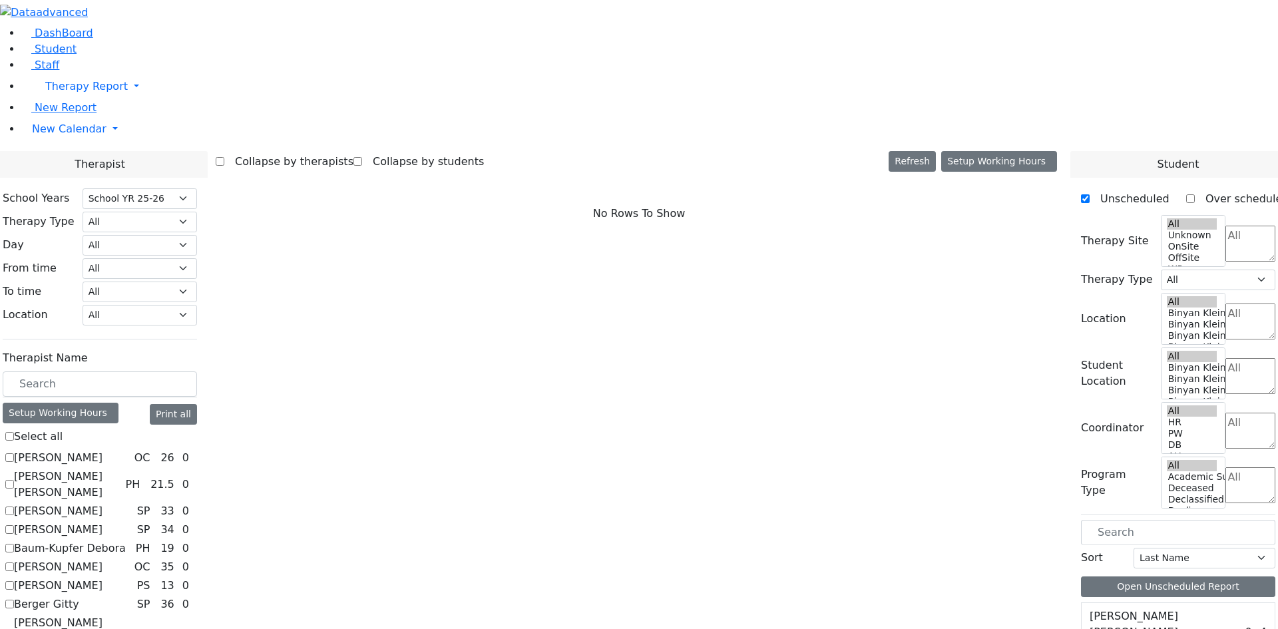
checkbox input "true"
select select "1"
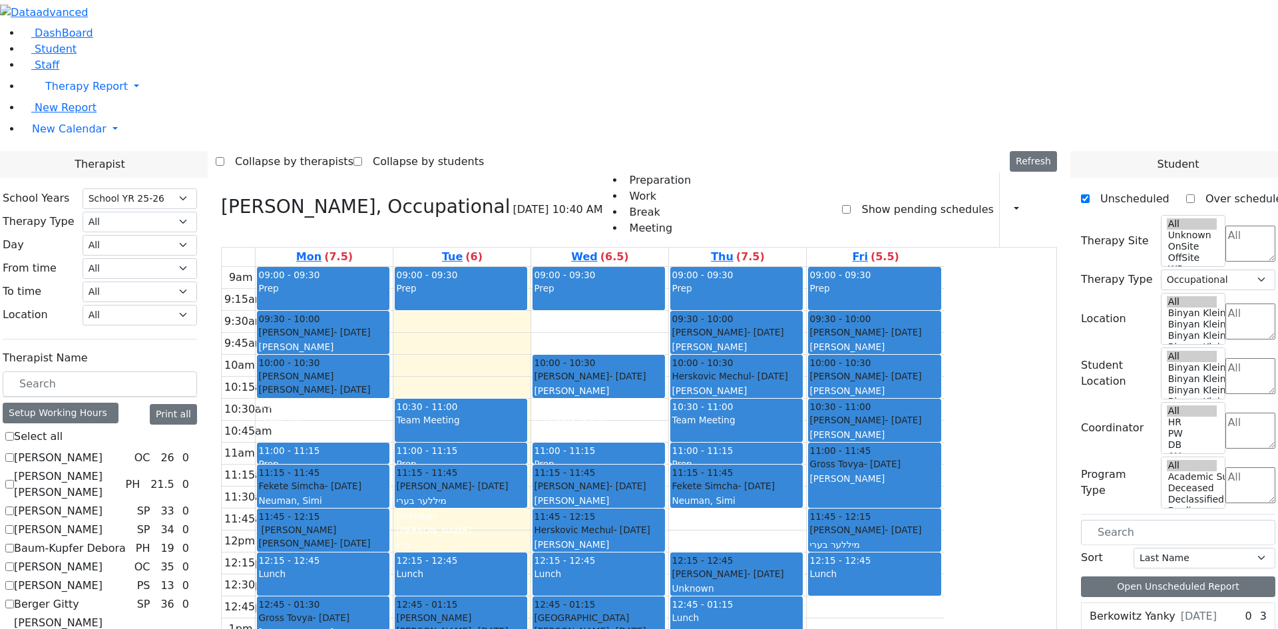
scroll to position [599, 0]
checkbox input "false"
select select
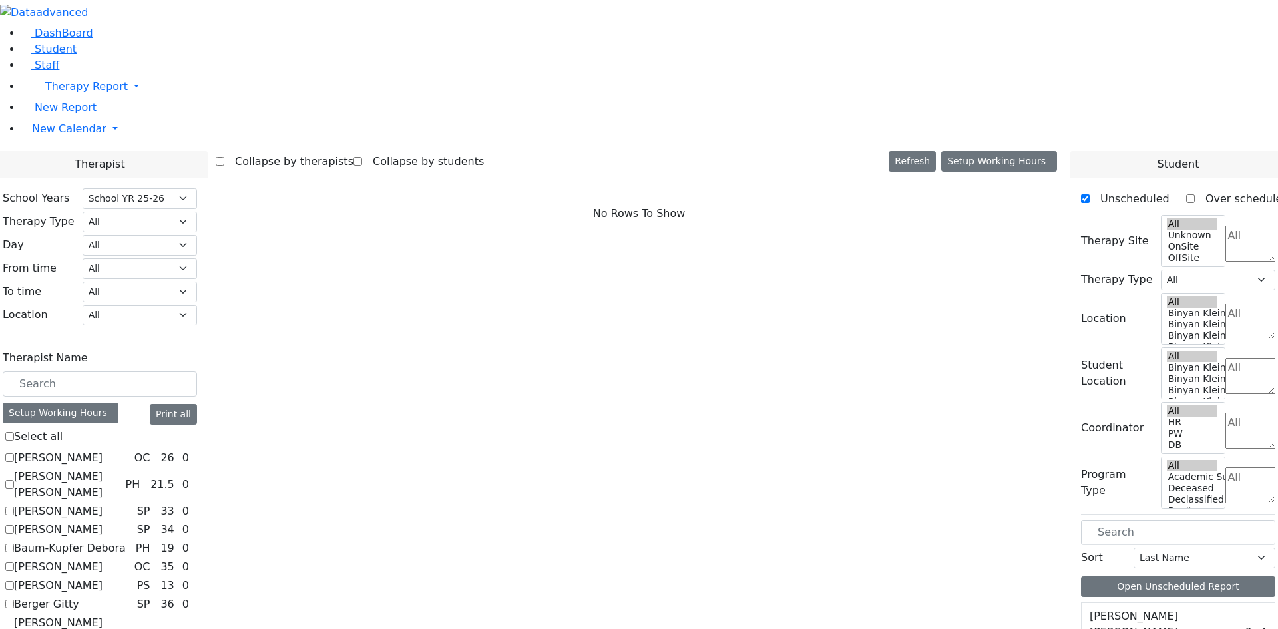
checkbox input "true"
select select "3"
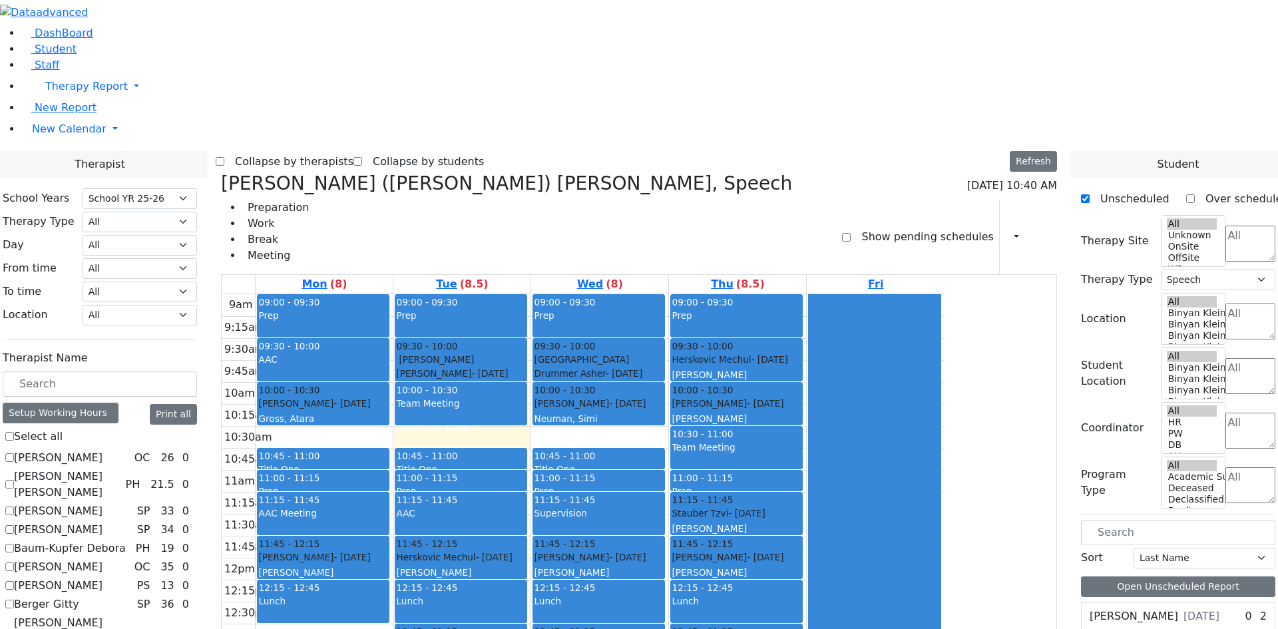
checkbox input "false"
select select
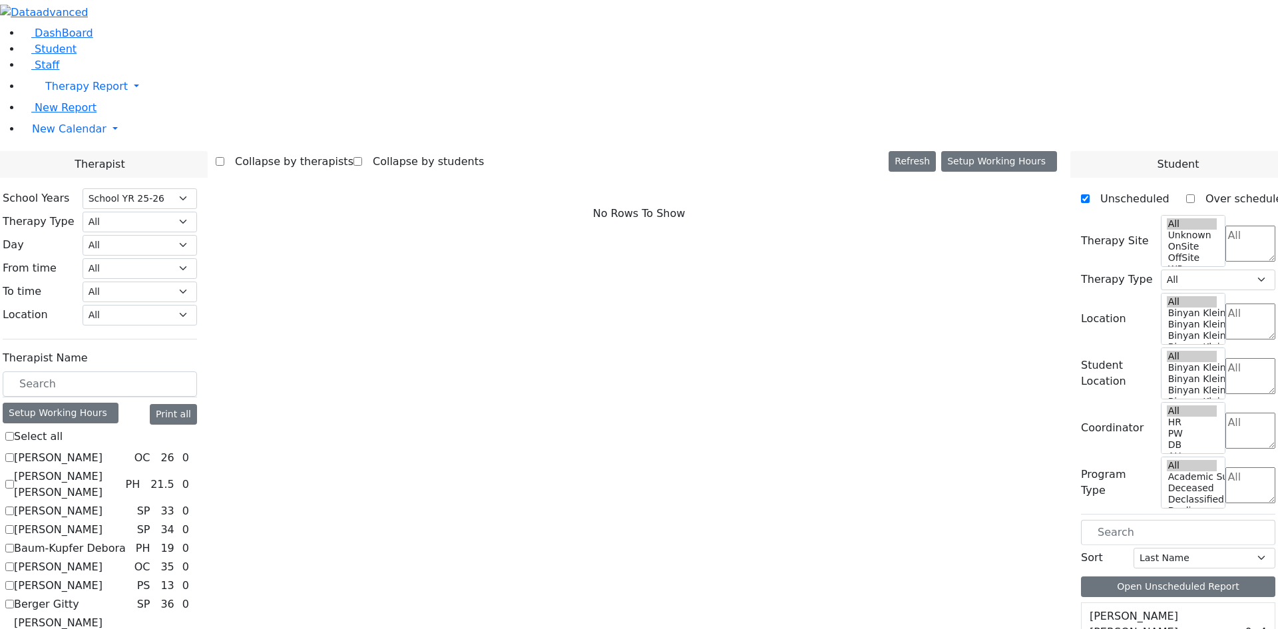
checkbox input "true"
select select "3"
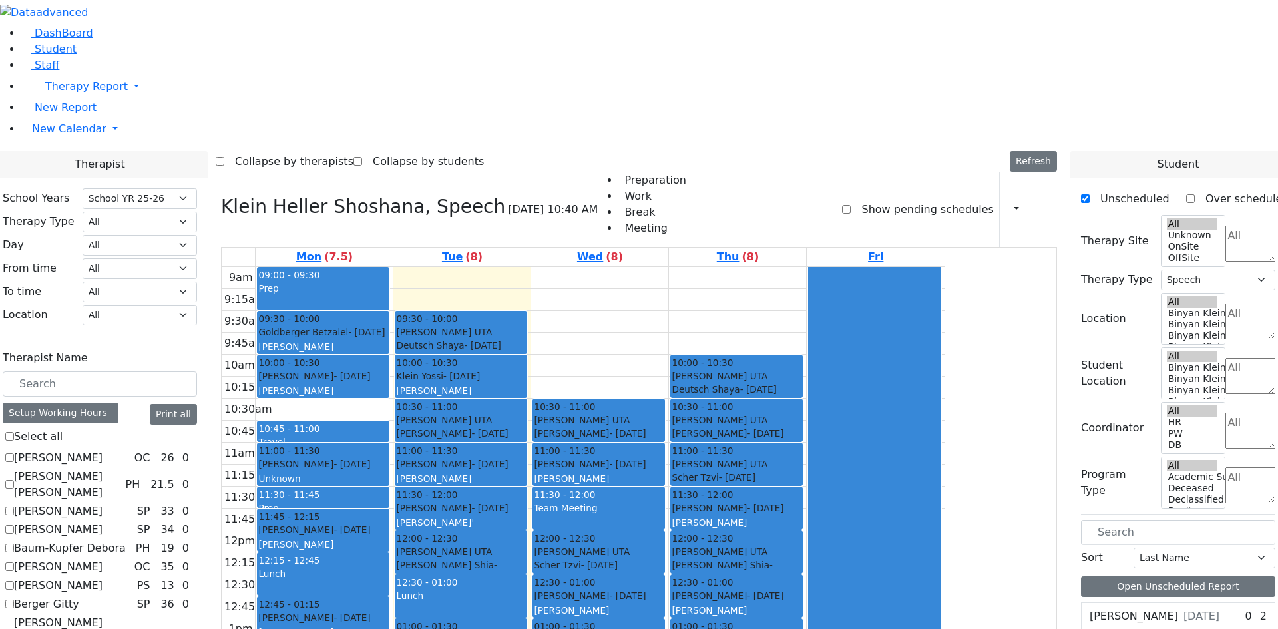
select select "212"
select select "3"
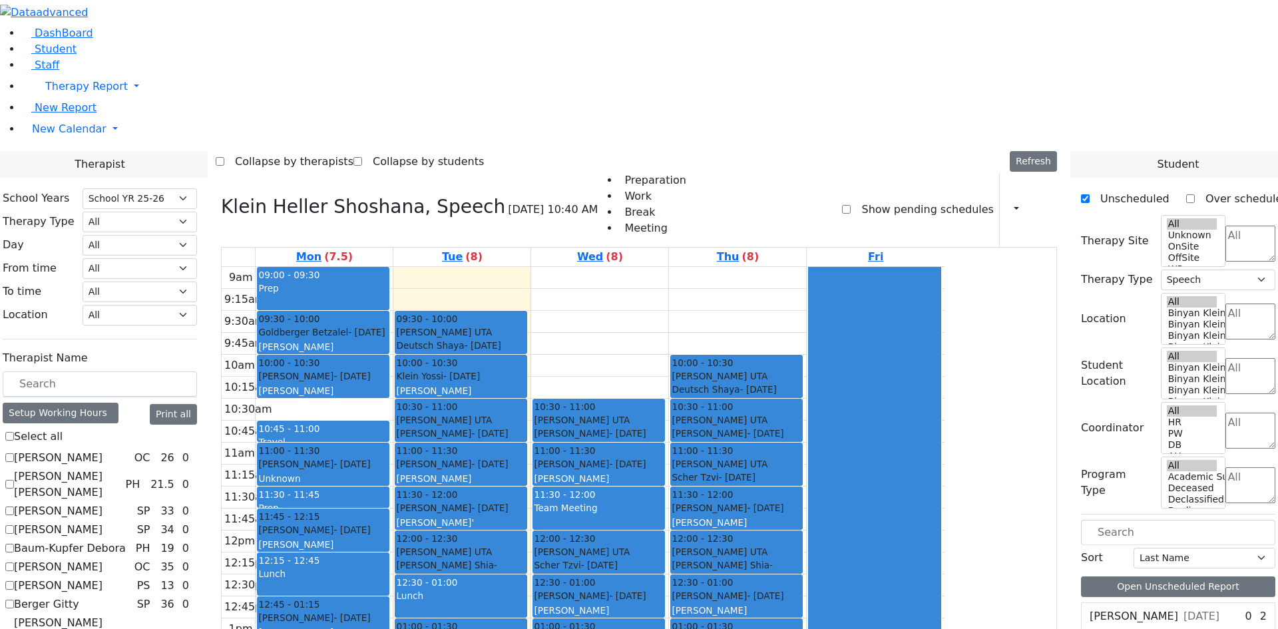
checkbox input "false"
select select
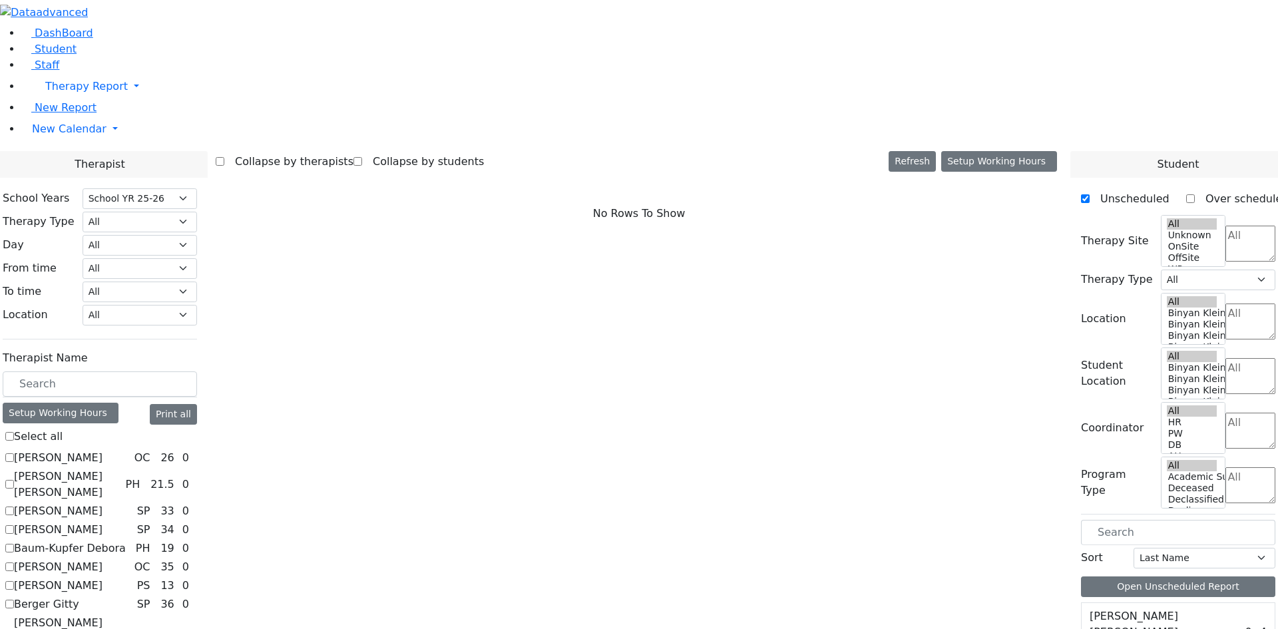
checkbox input "true"
select select "1"
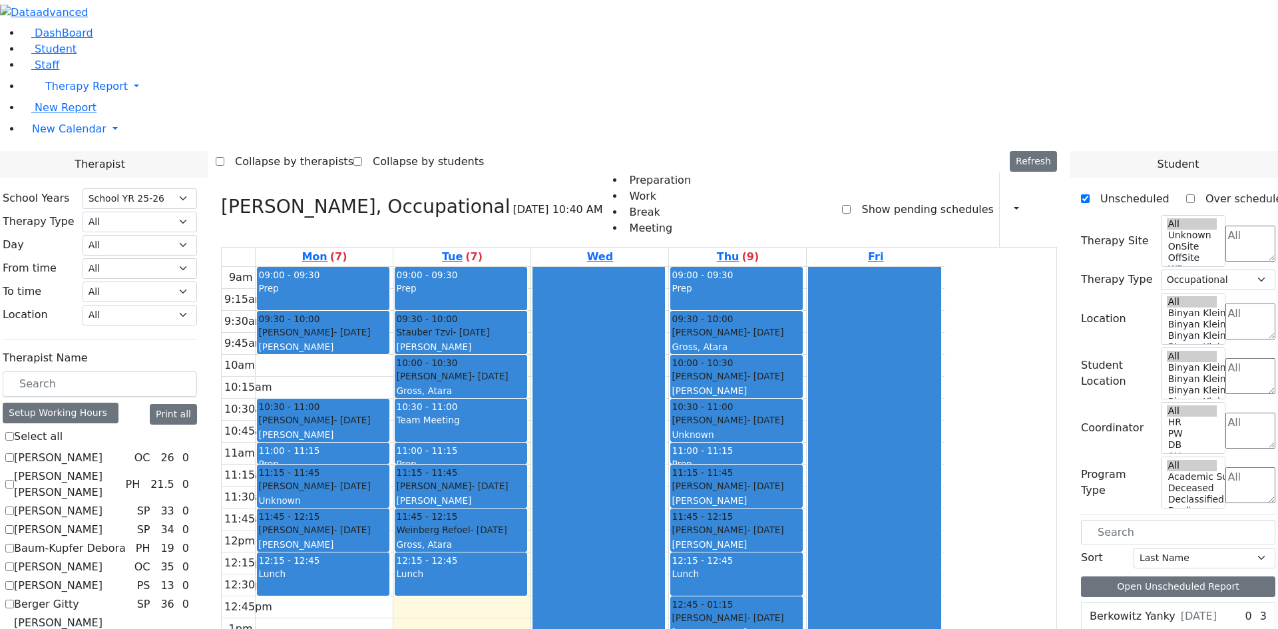
checkbox input "false"
select select
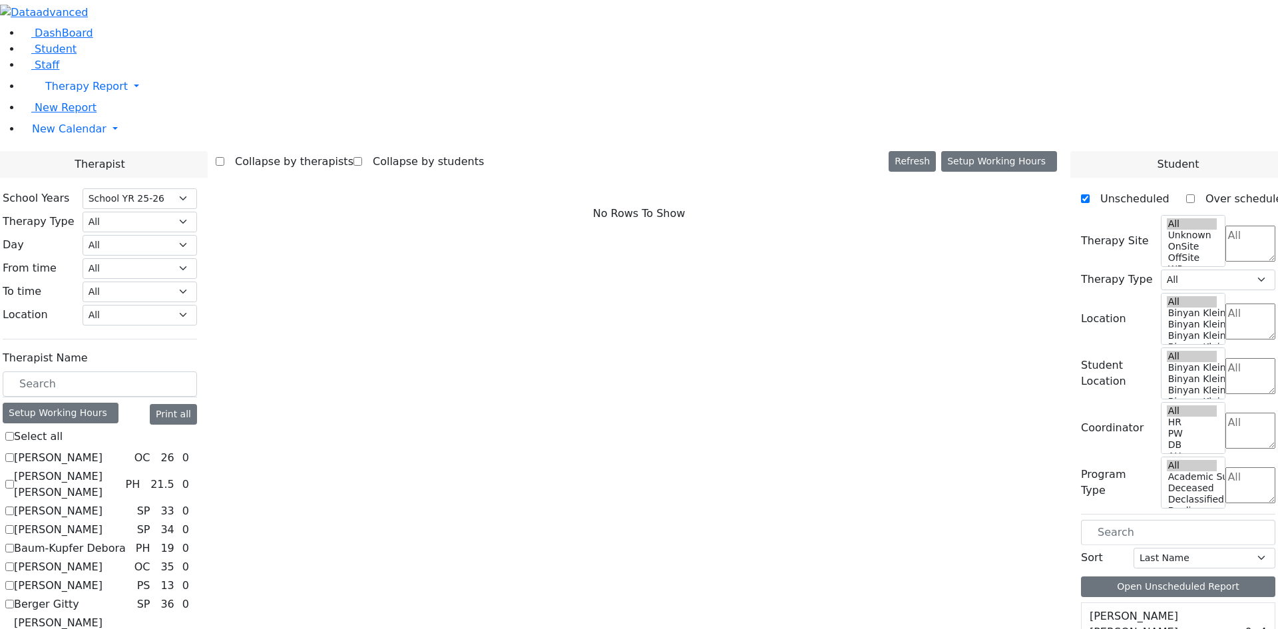
checkbox input "true"
select select "2"
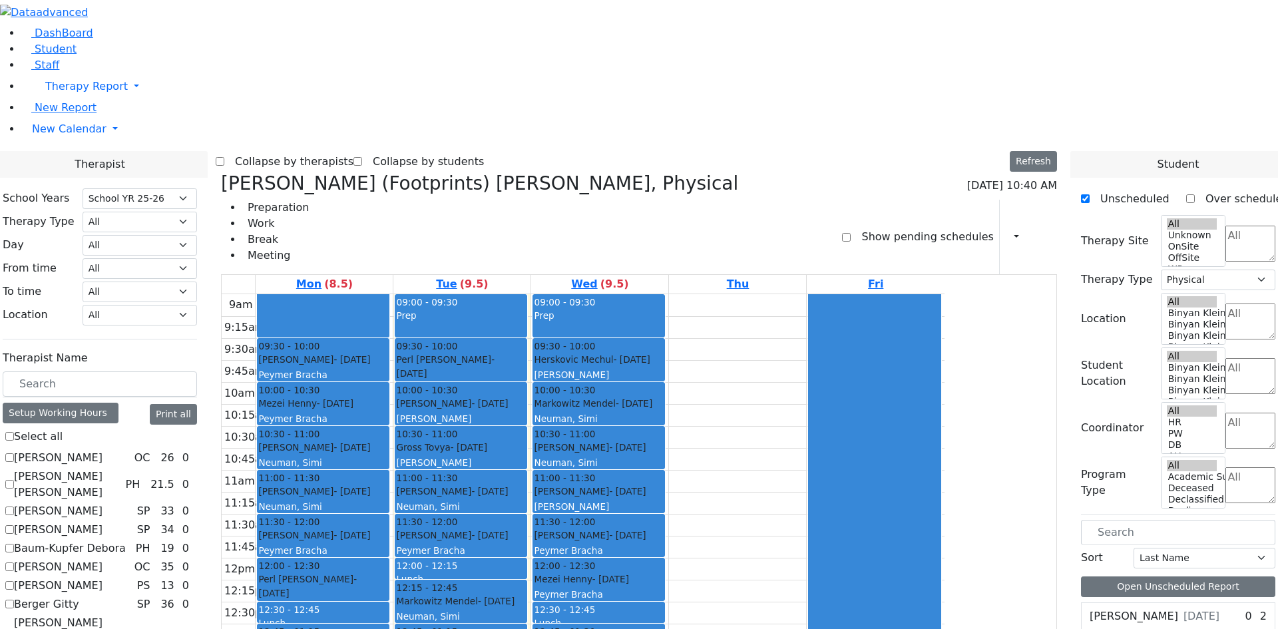
checkbox input "false"
select select
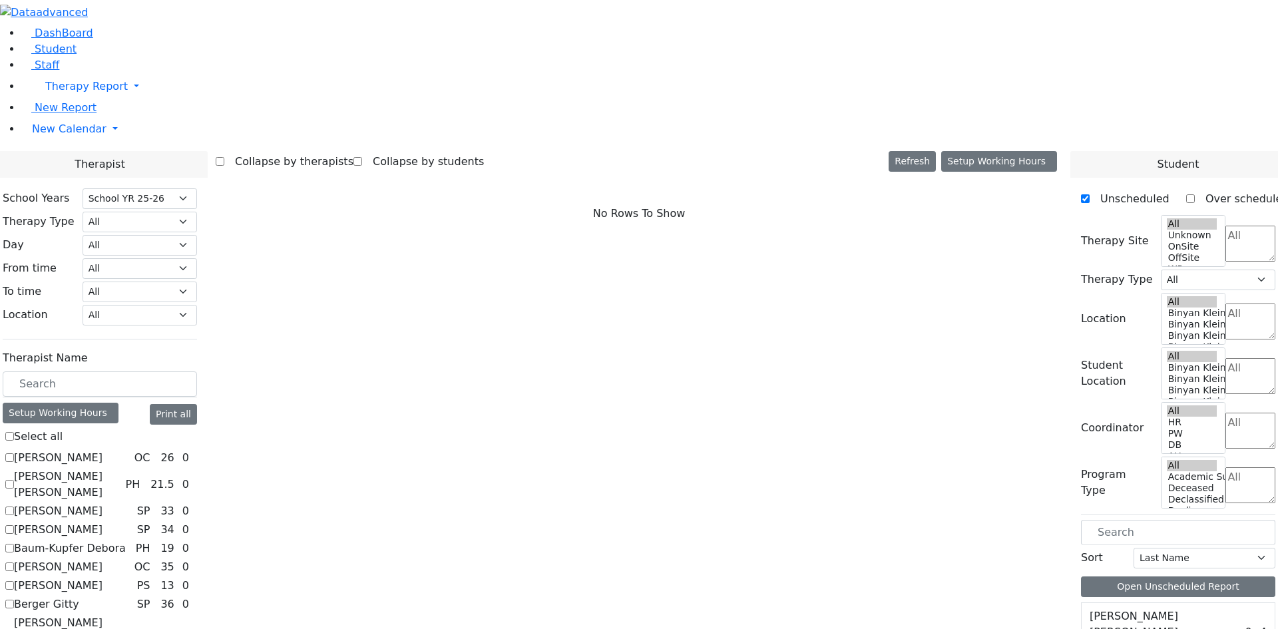
checkbox input "true"
select select "1"
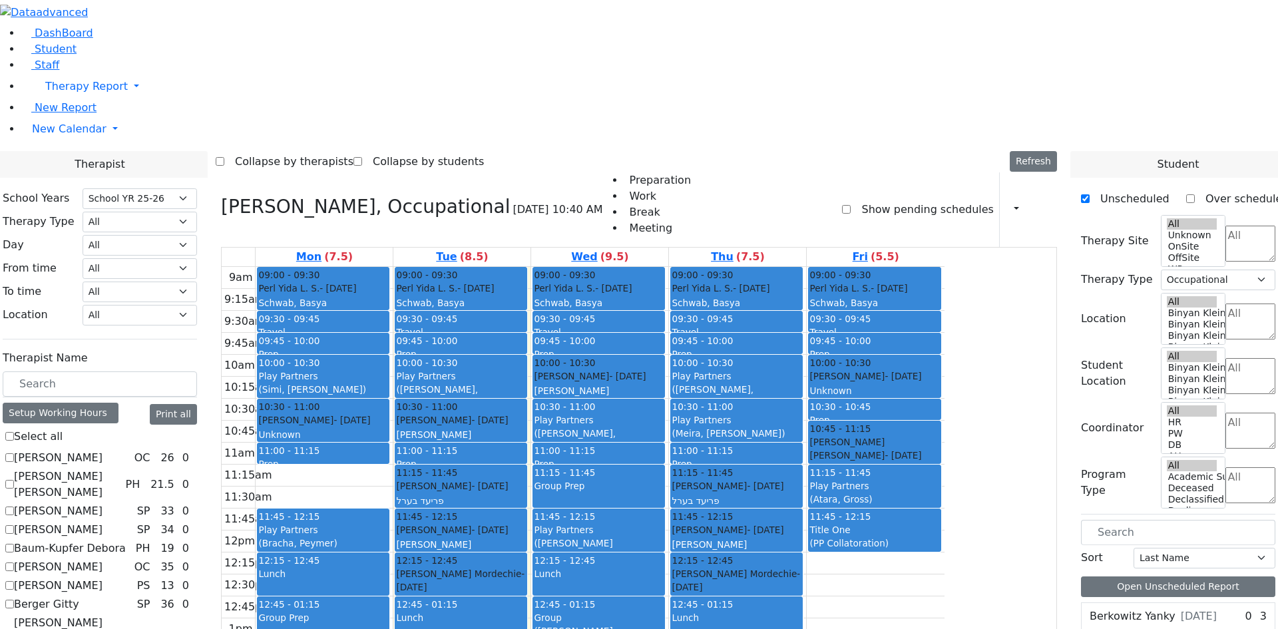
checkbox input "false"
select select
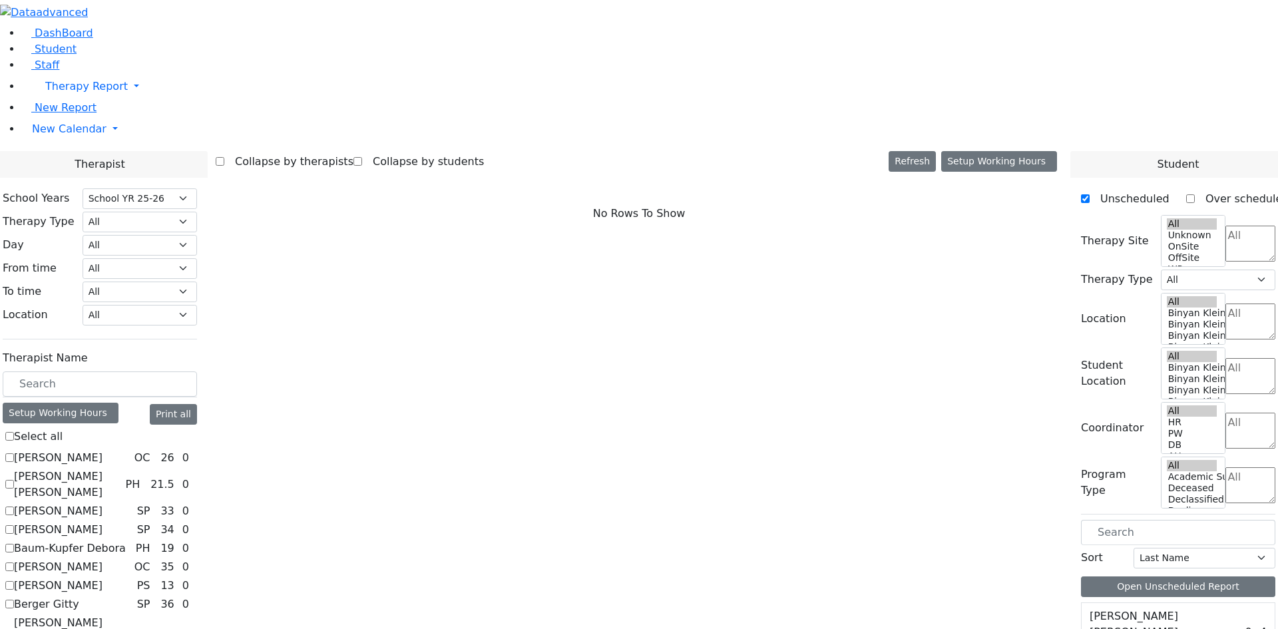
checkbox input "true"
select select "3"
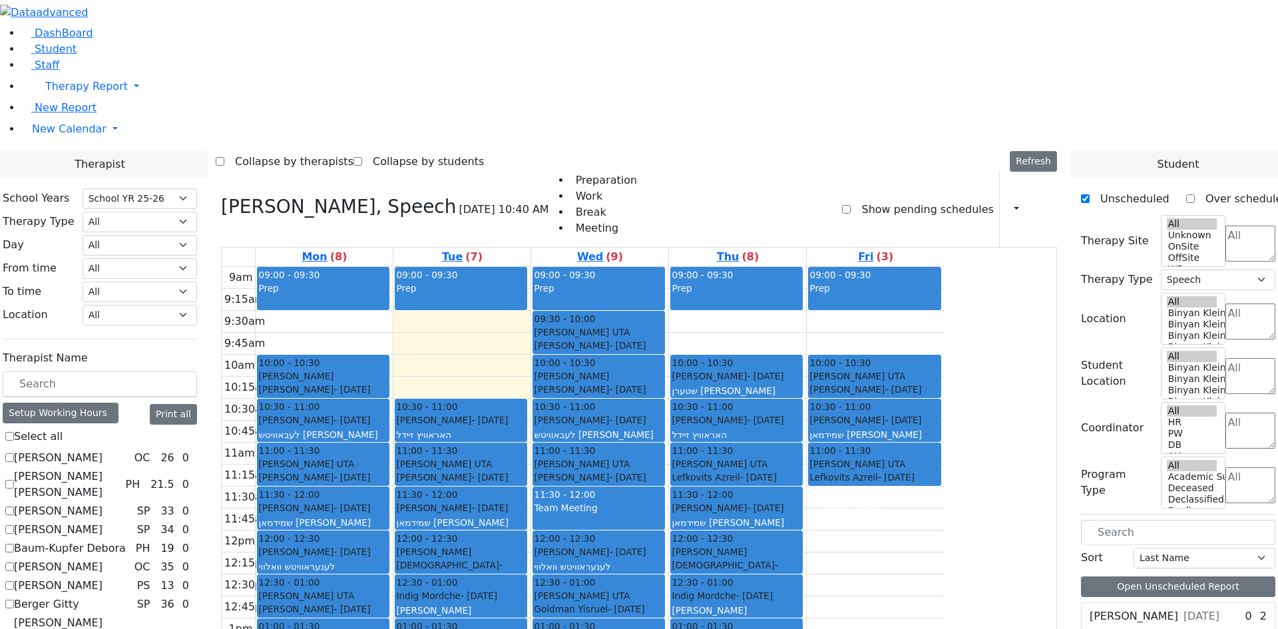
checkbox input "false"
select select
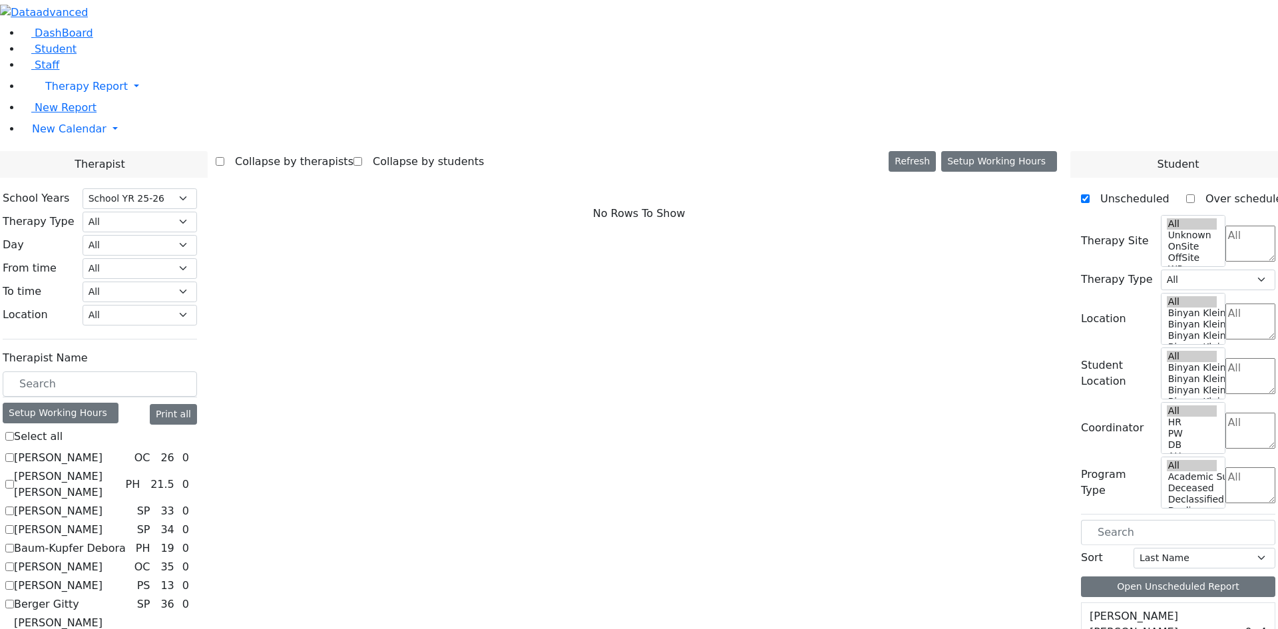
checkbox input "true"
select select "3"
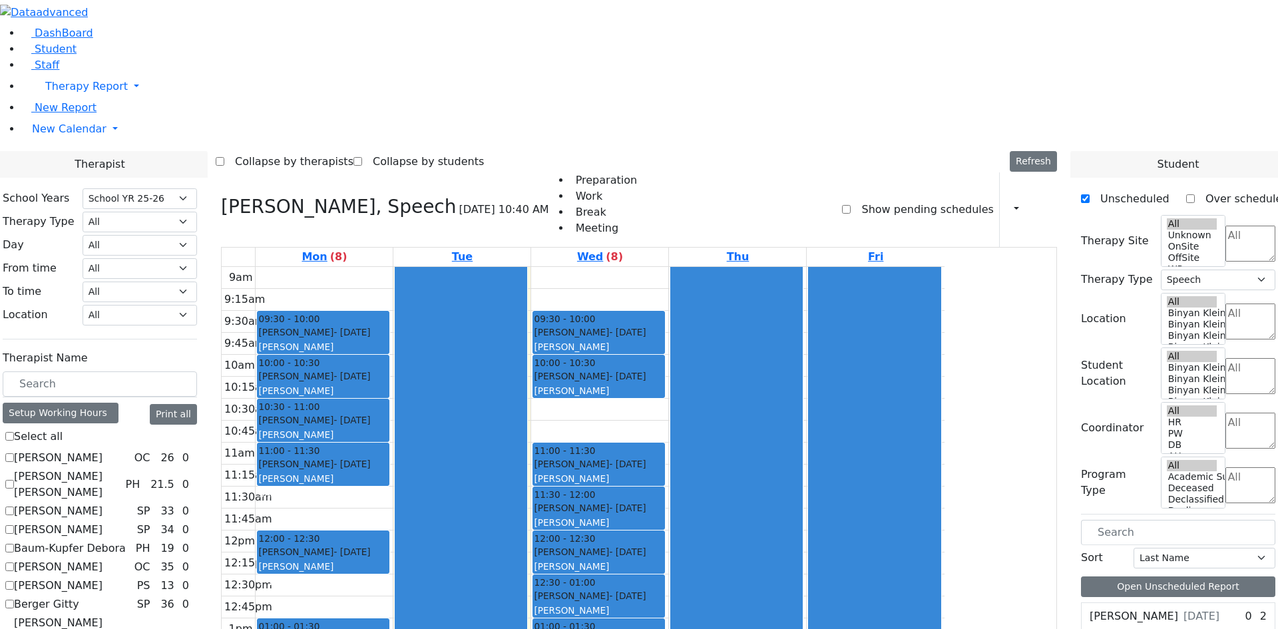
checkbox input "false"
select select
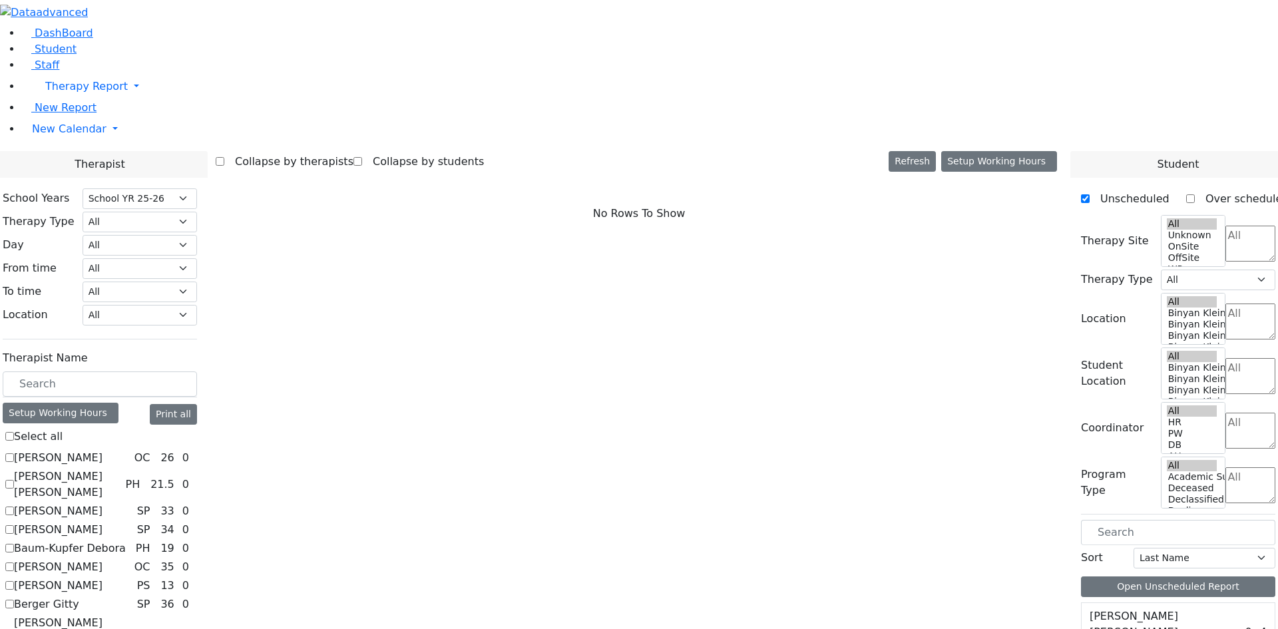
checkbox input "true"
select select "1"
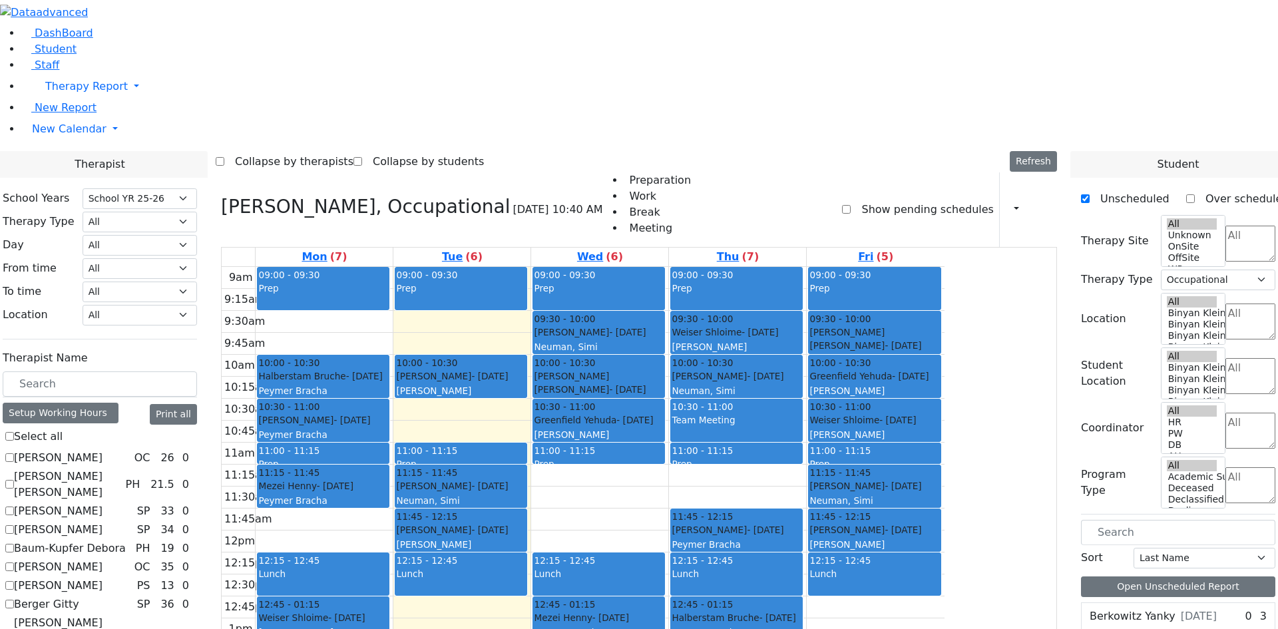
checkbox input "false"
select select
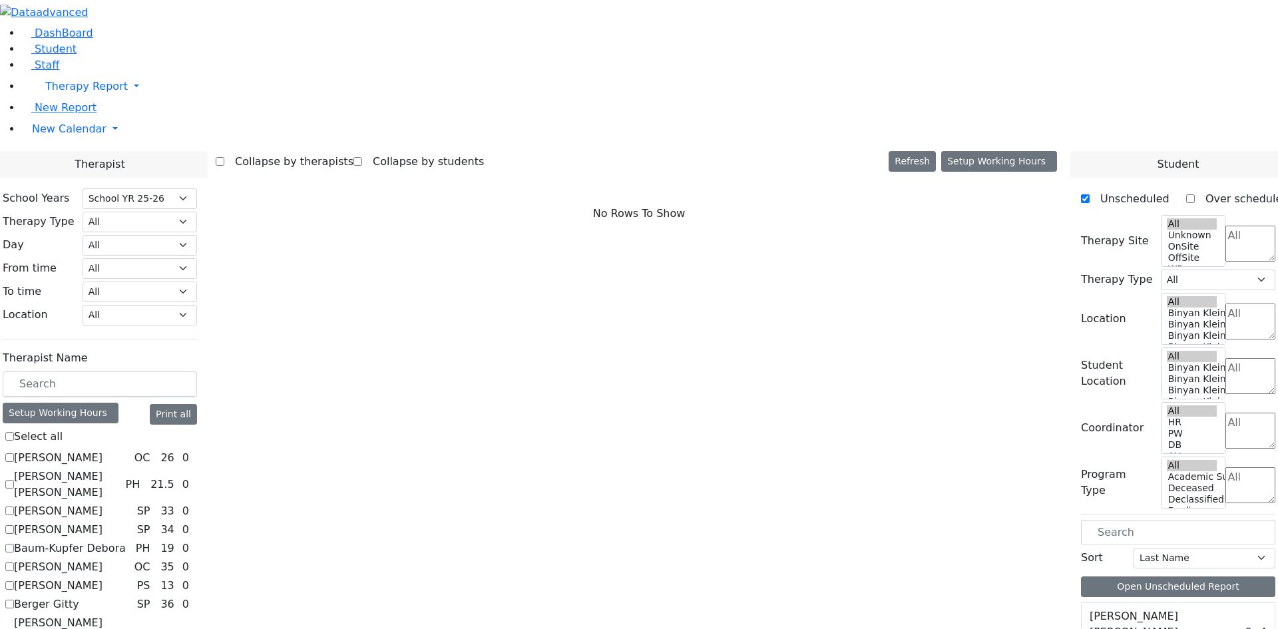
checkbox input "true"
select select "1"
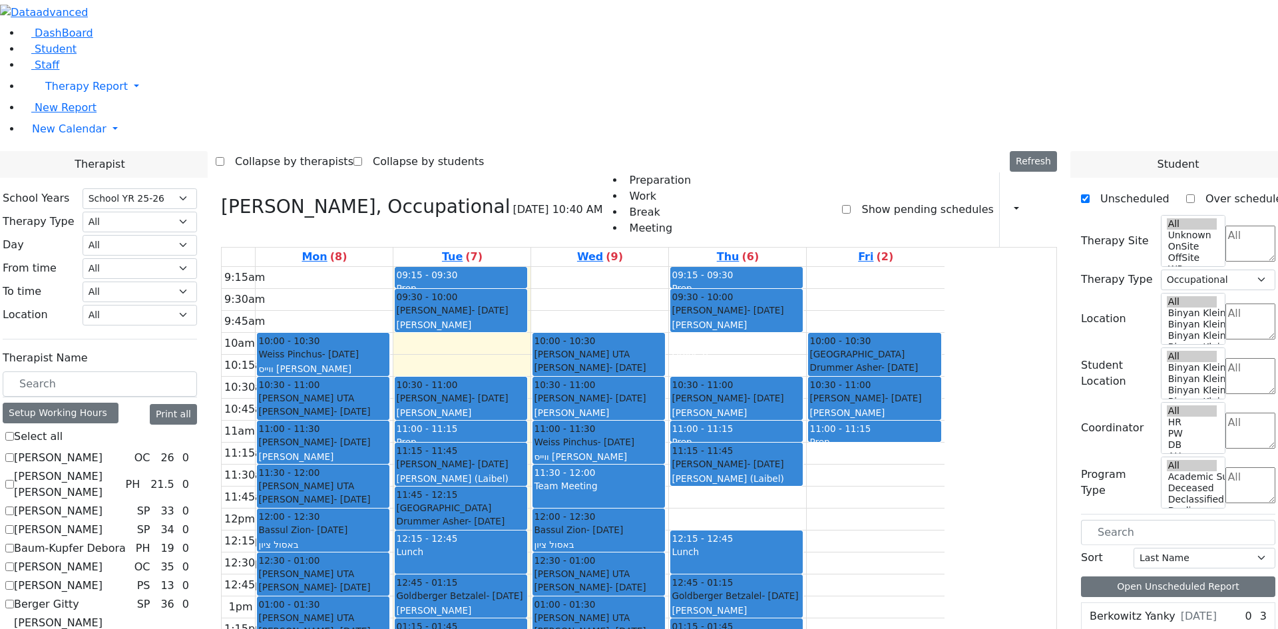
scroll to position [732, 0]
checkbox input "false"
select select
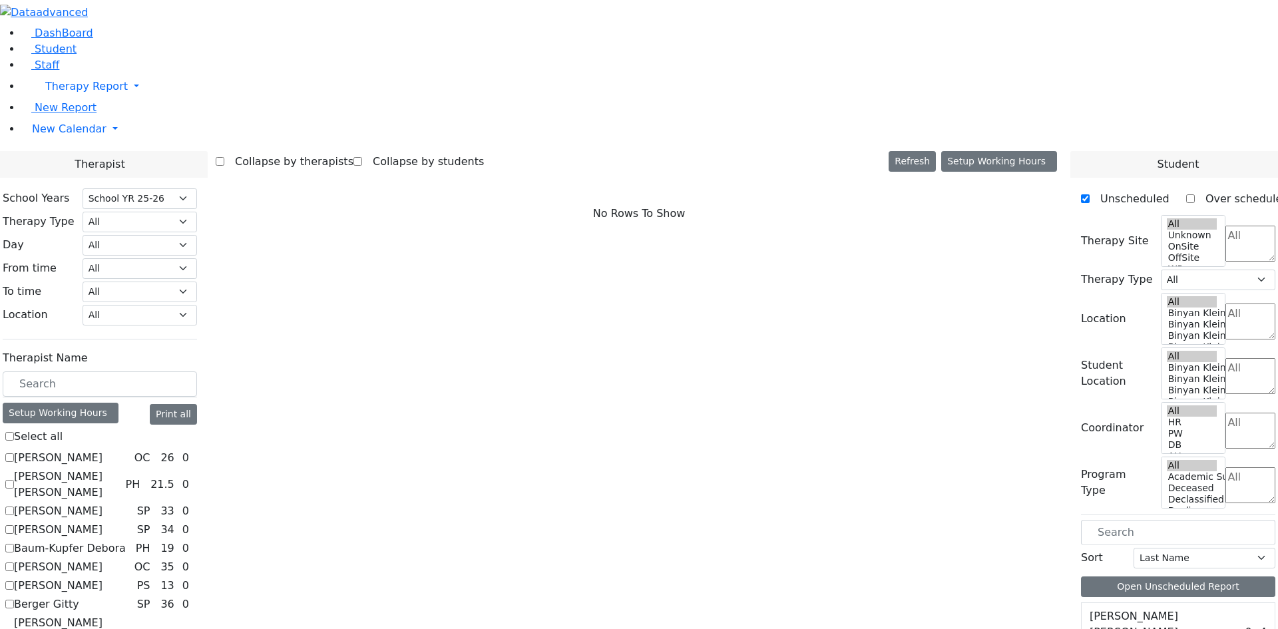
checkbox input "true"
select select "2"
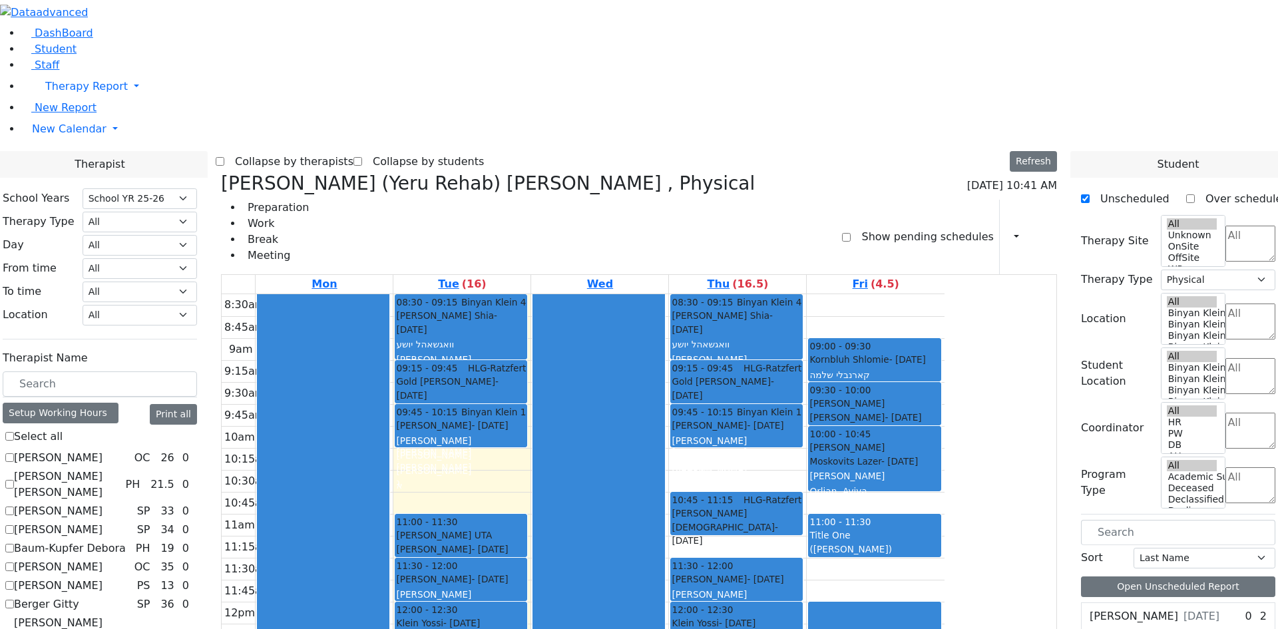
checkbox input "false"
select select
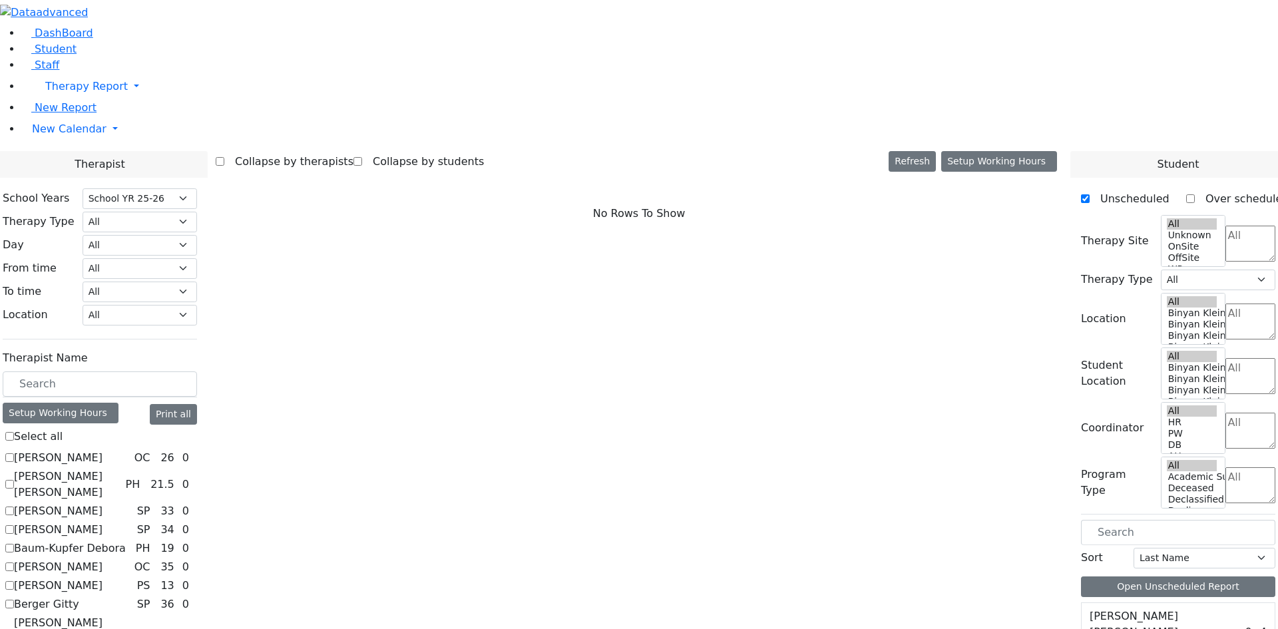
checkbox input "true"
select select "1"
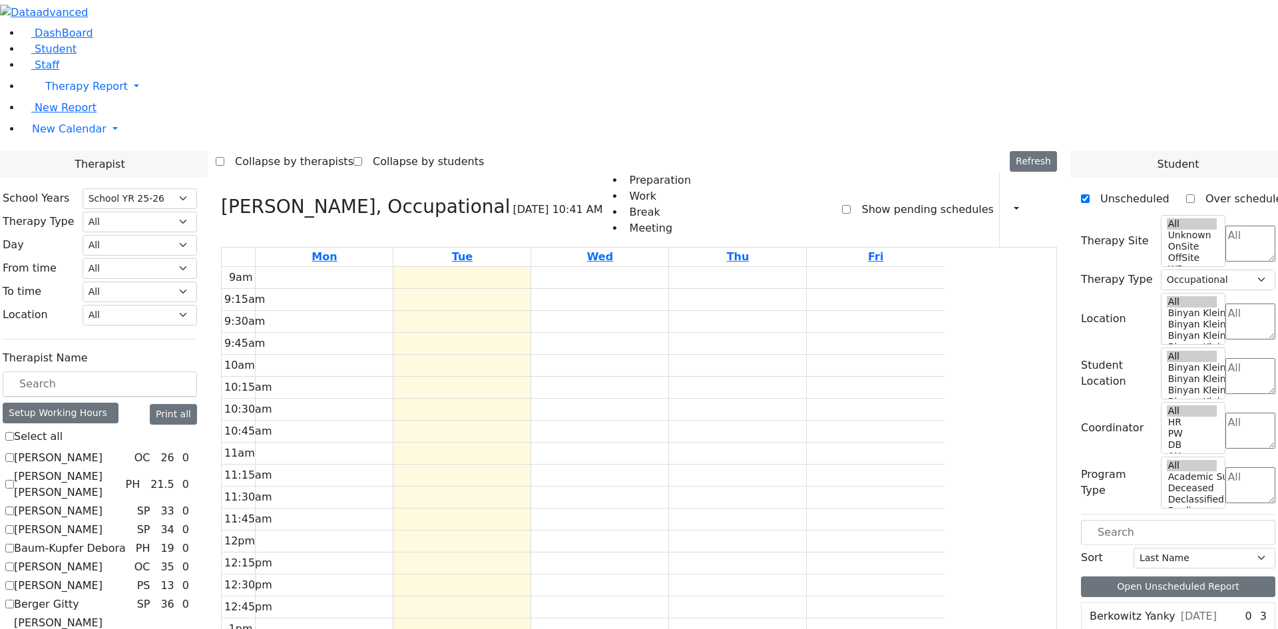
checkbox input "false"
select select
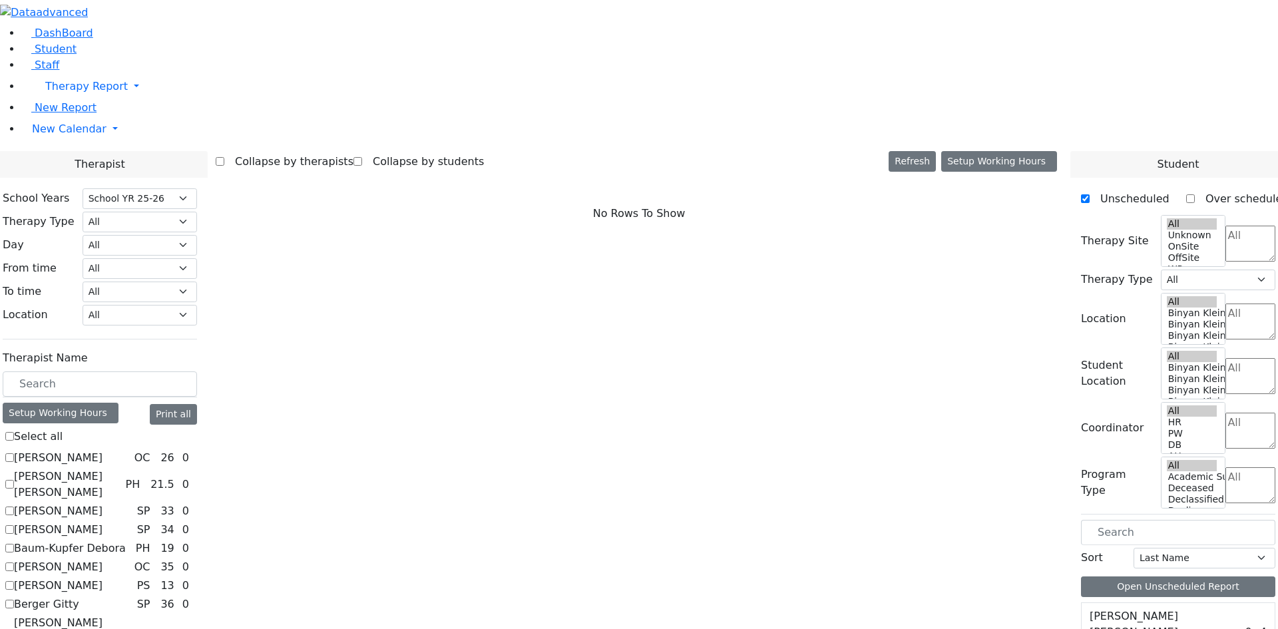
checkbox input "true"
select select "1"
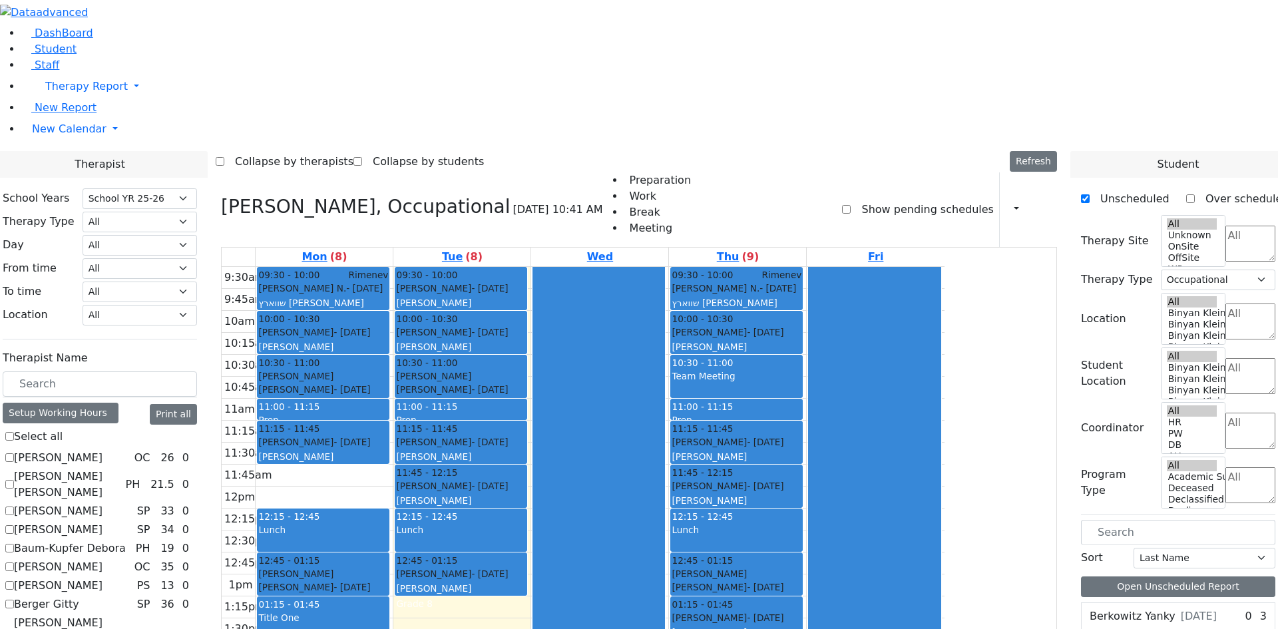
scroll to position [2, 0]
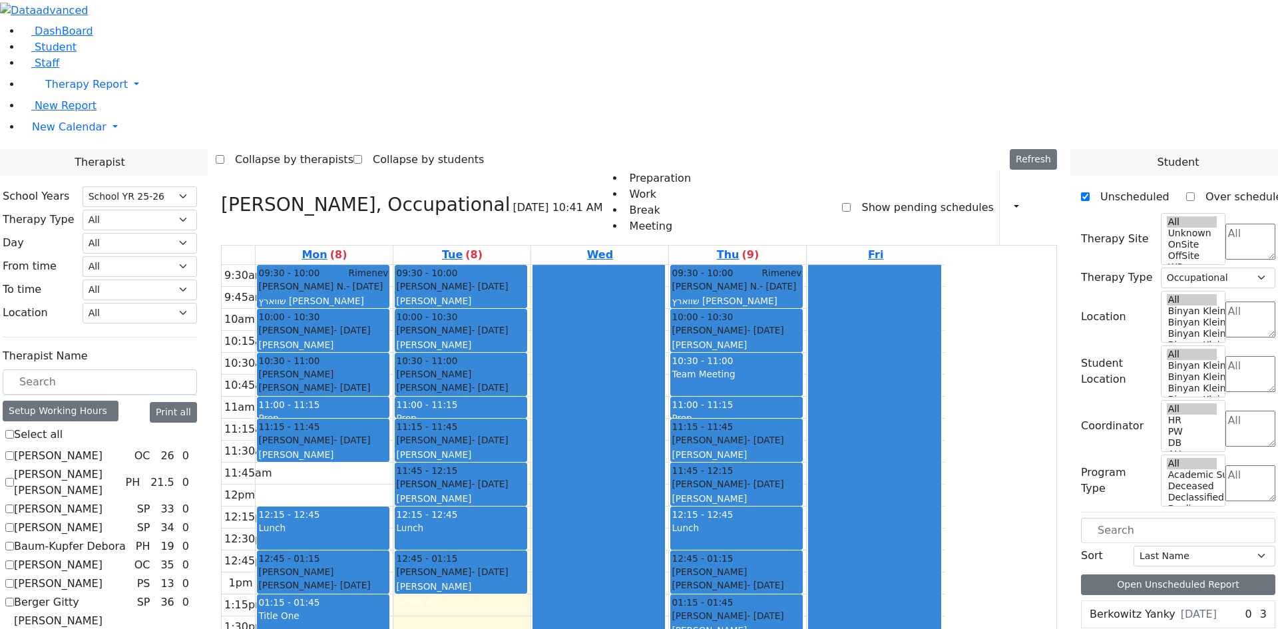
checkbox input "false"
select select
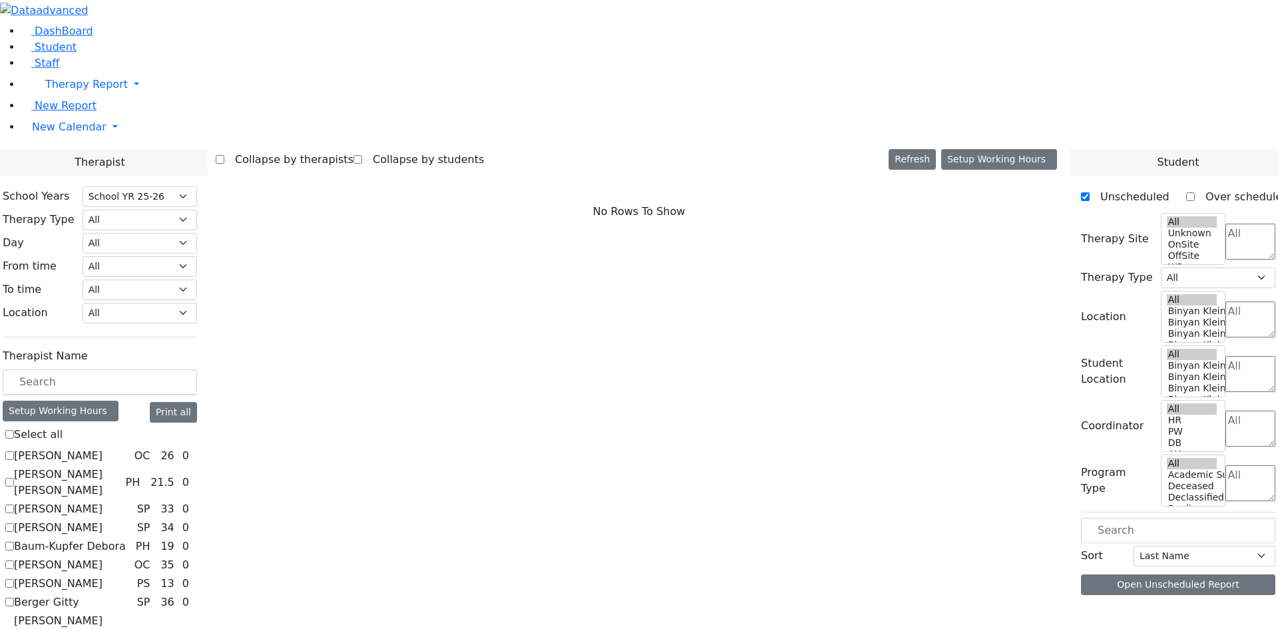
scroll to position [0, 0]
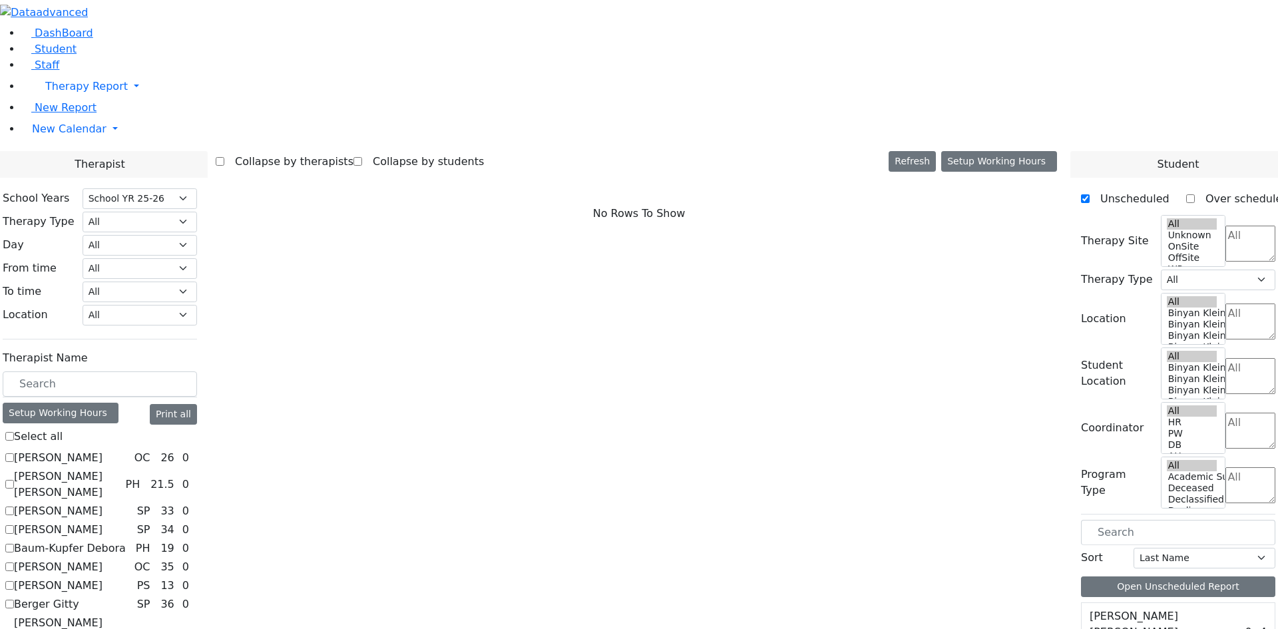
checkbox input "true"
select select "3"
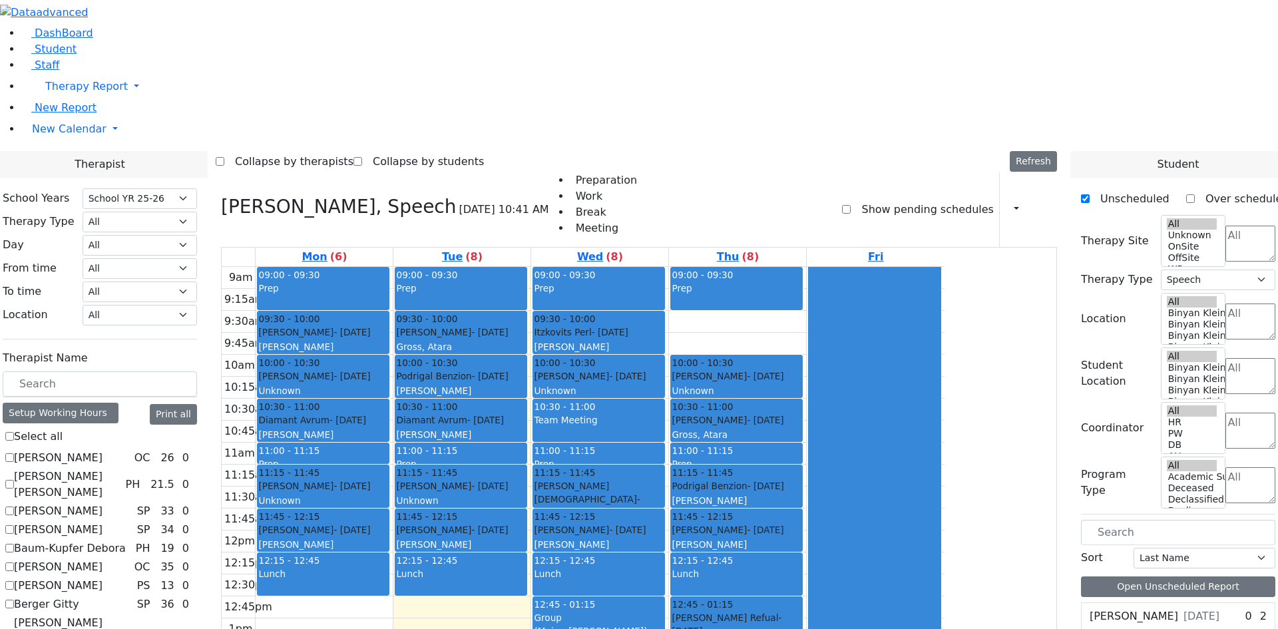
checkbox input "false"
select select
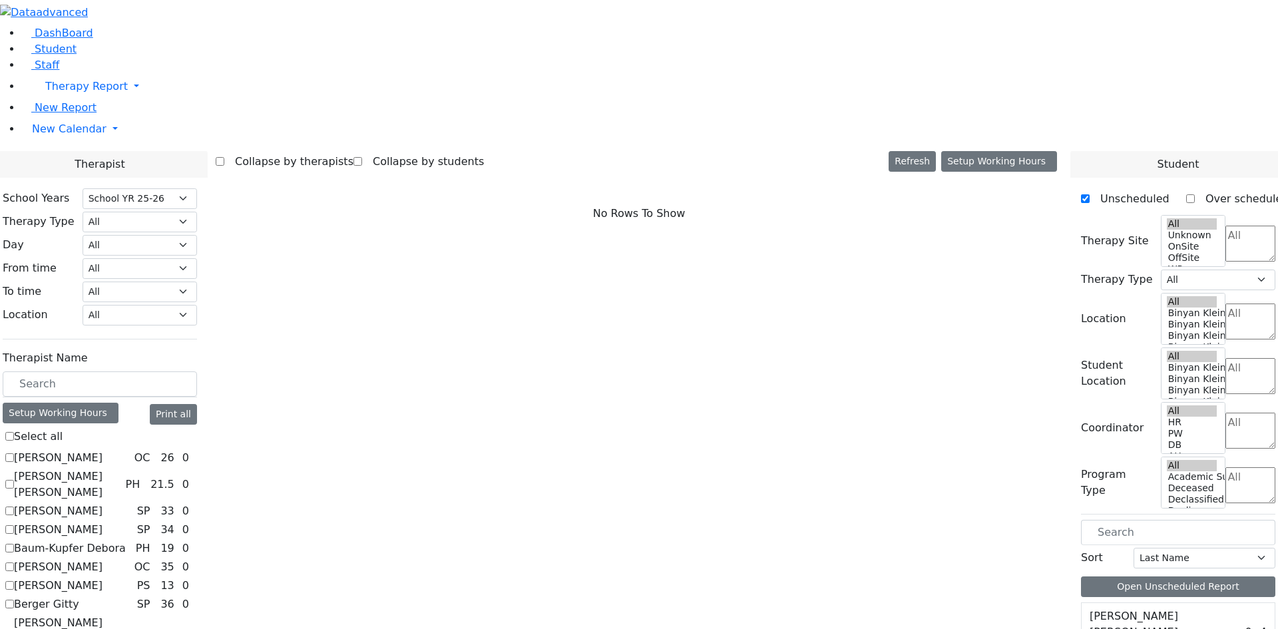
checkbox input "true"
select select "2"
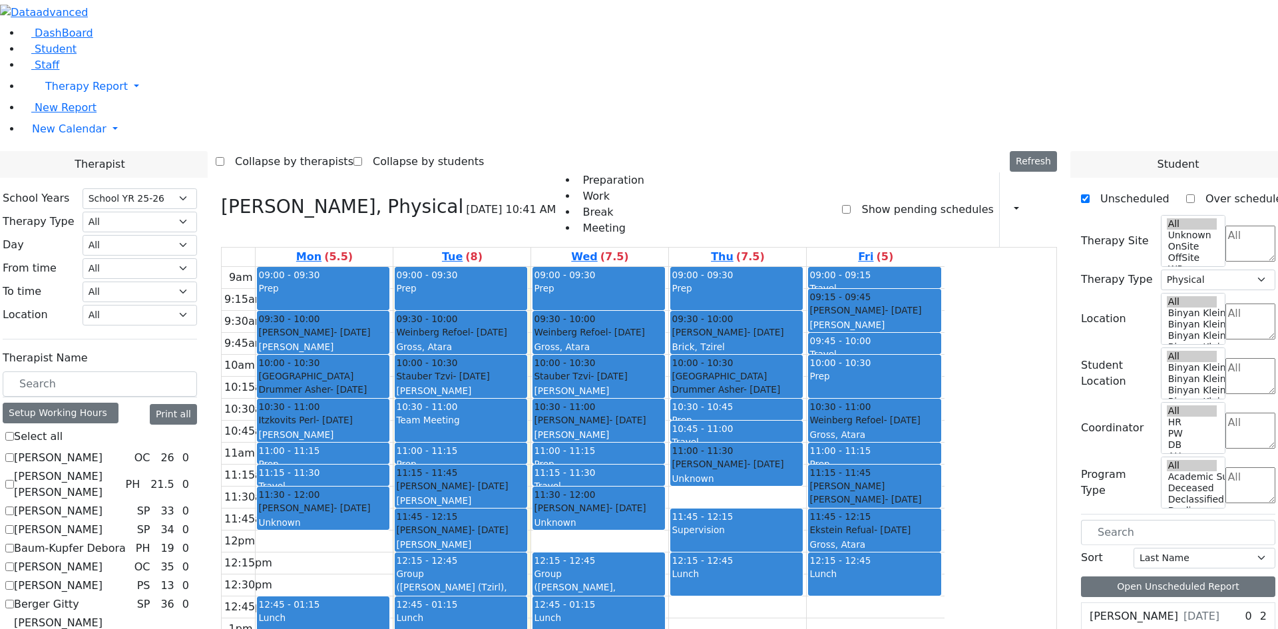
checkbox input "false"
select select
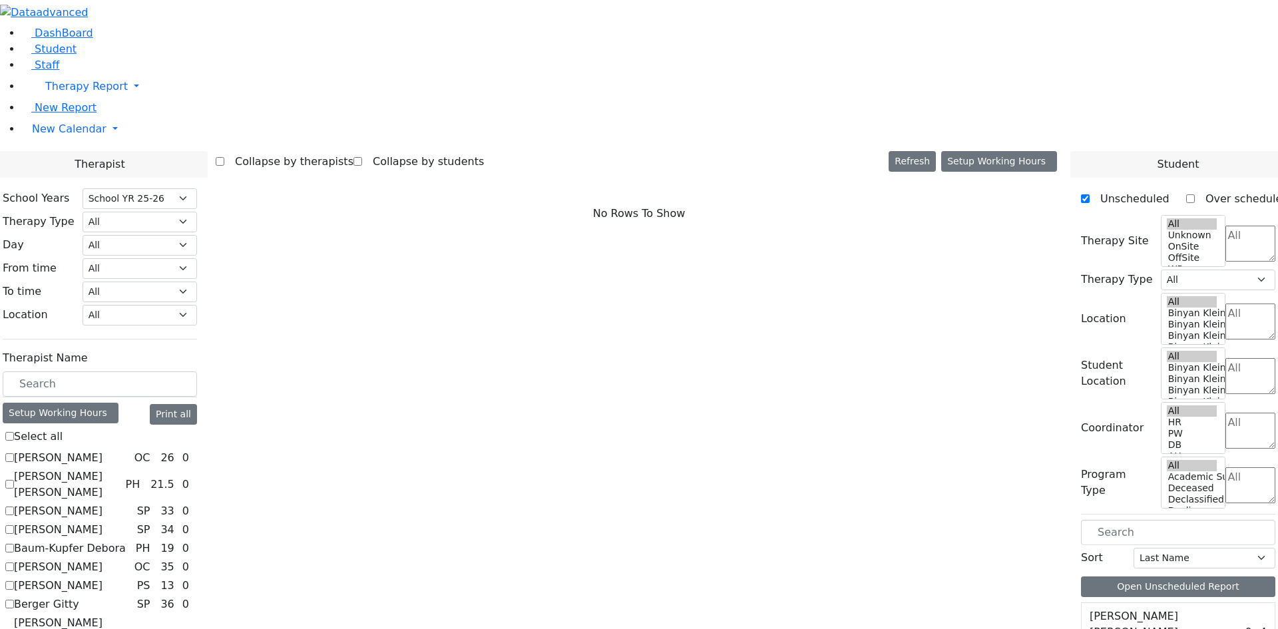
checkbox input "true"
select select "1"
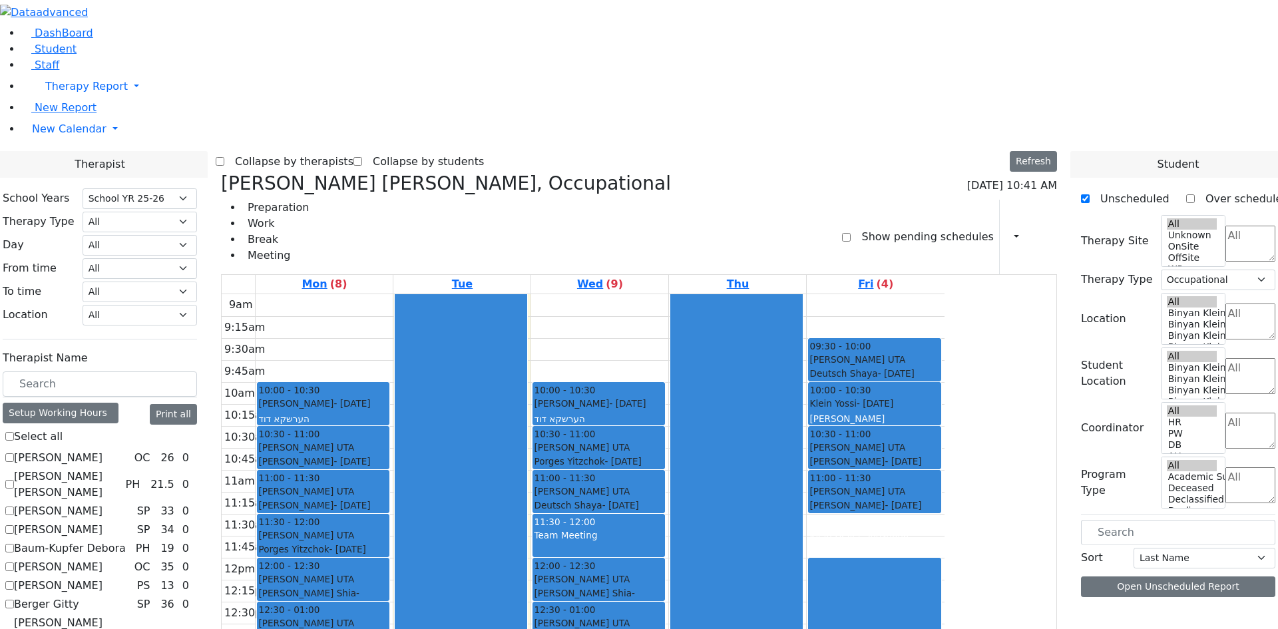
checkbox input "false"
select select
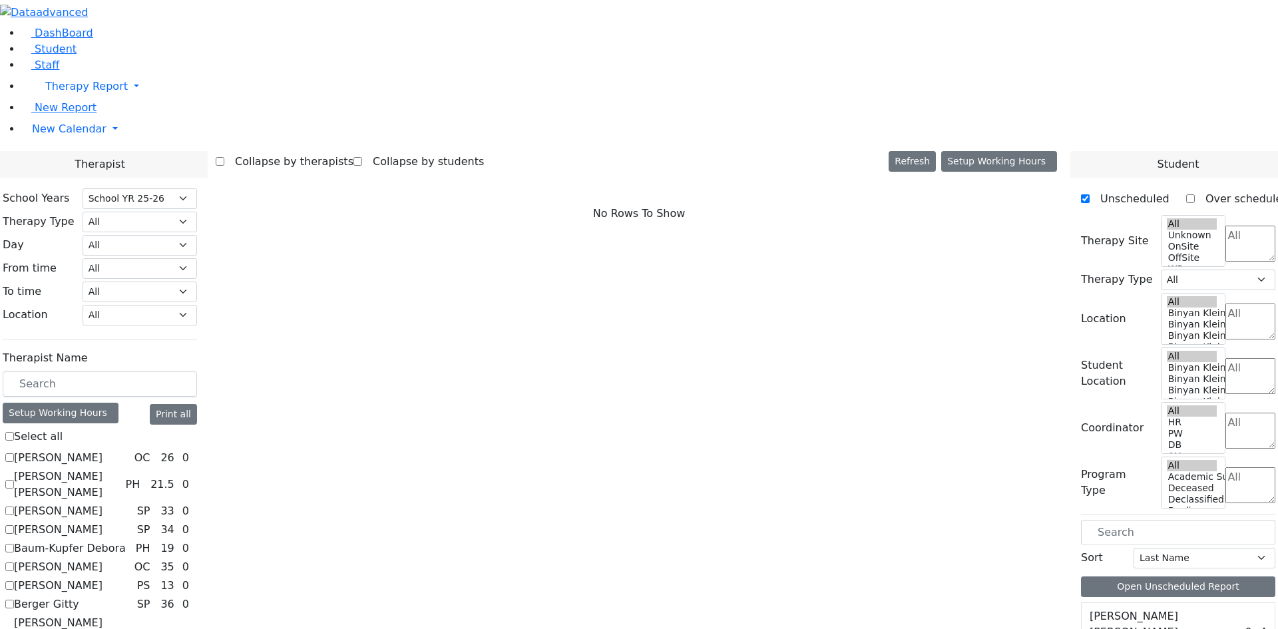
checkbox input "true"
select select "1"
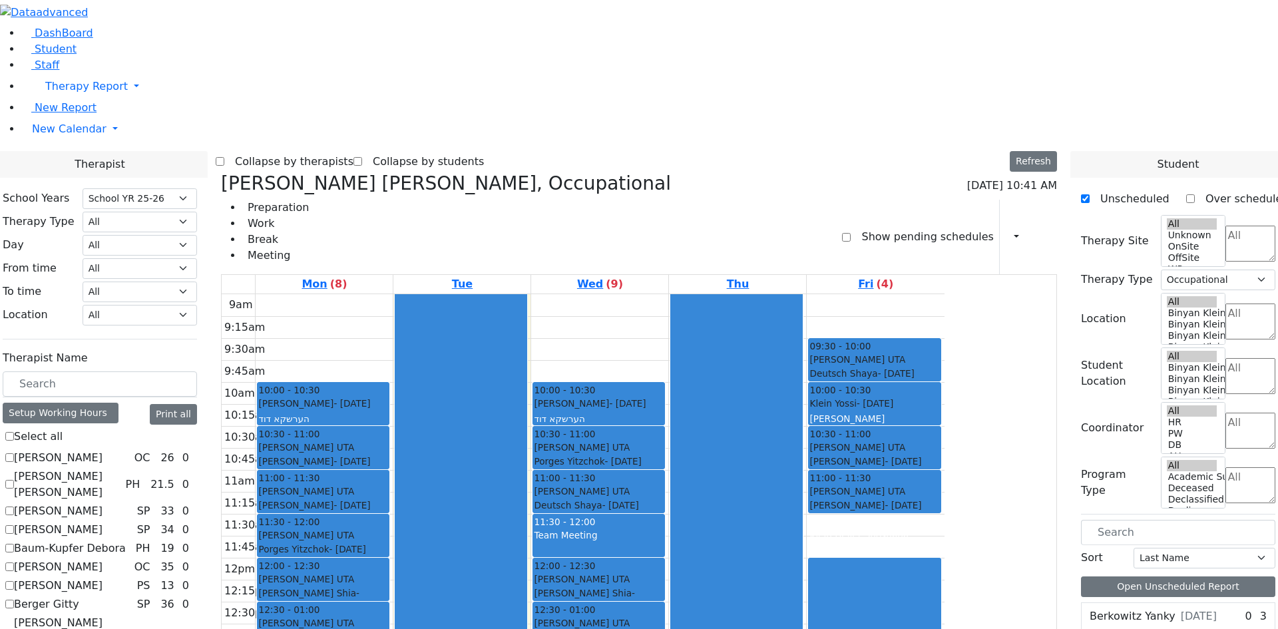
checkbox input "false"
select select
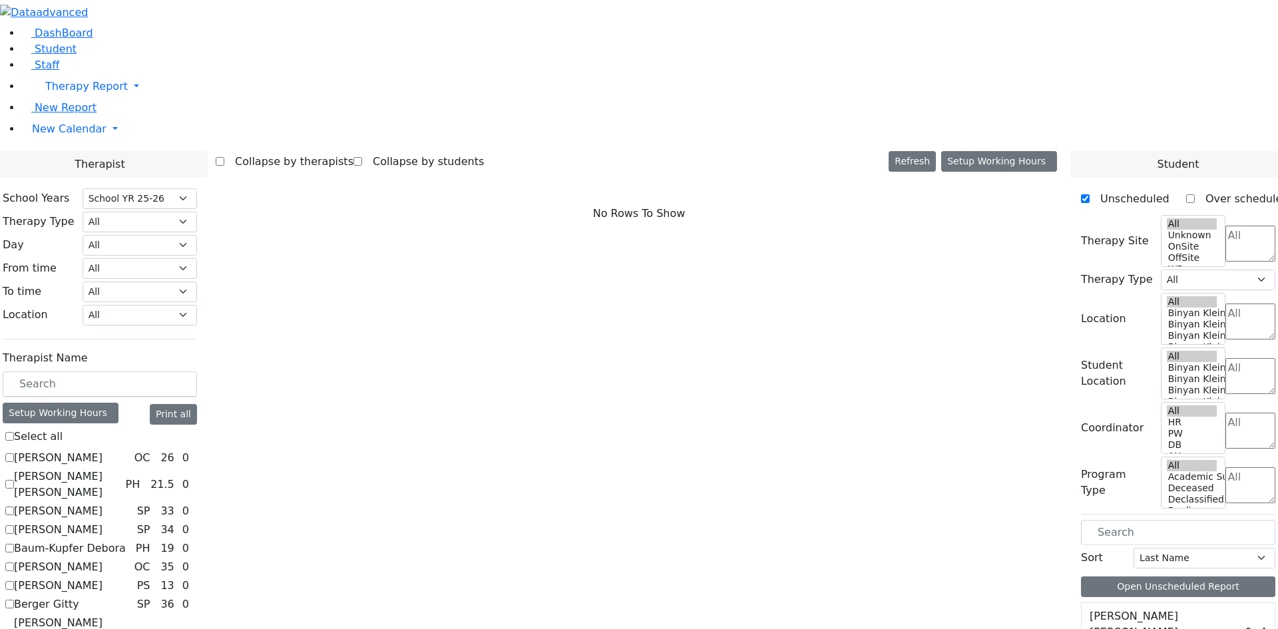
checkbox input "true"
select select "1"
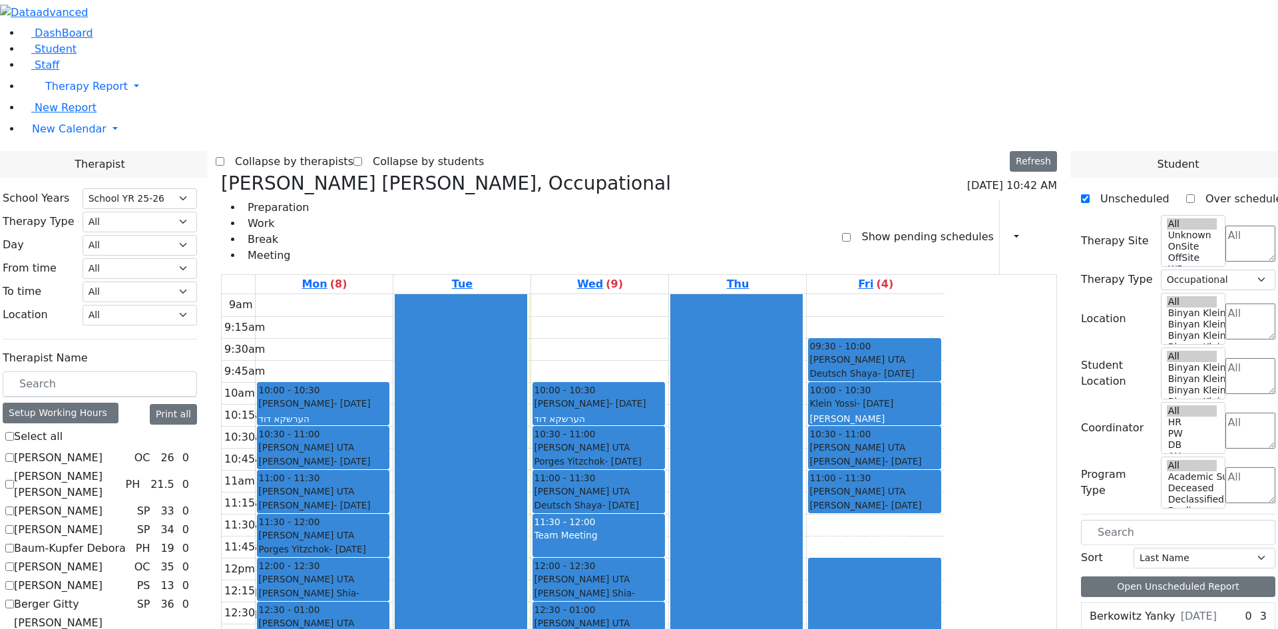
checkbox input "false"
select select
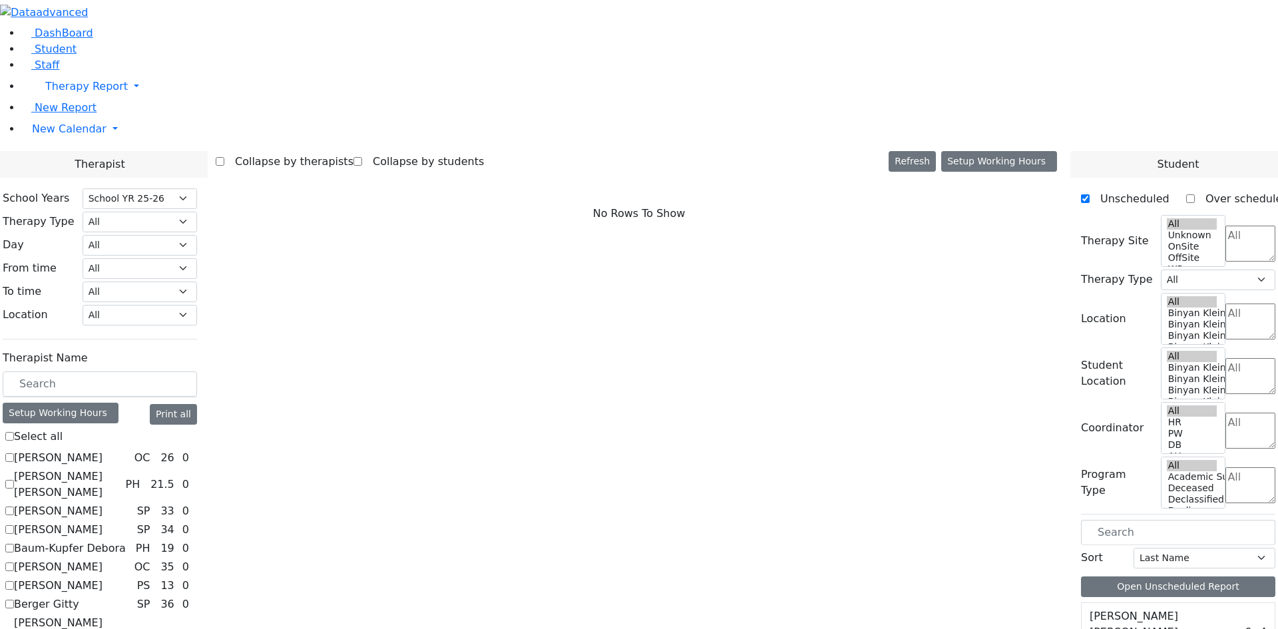
checkbox input "true"
select select "2"
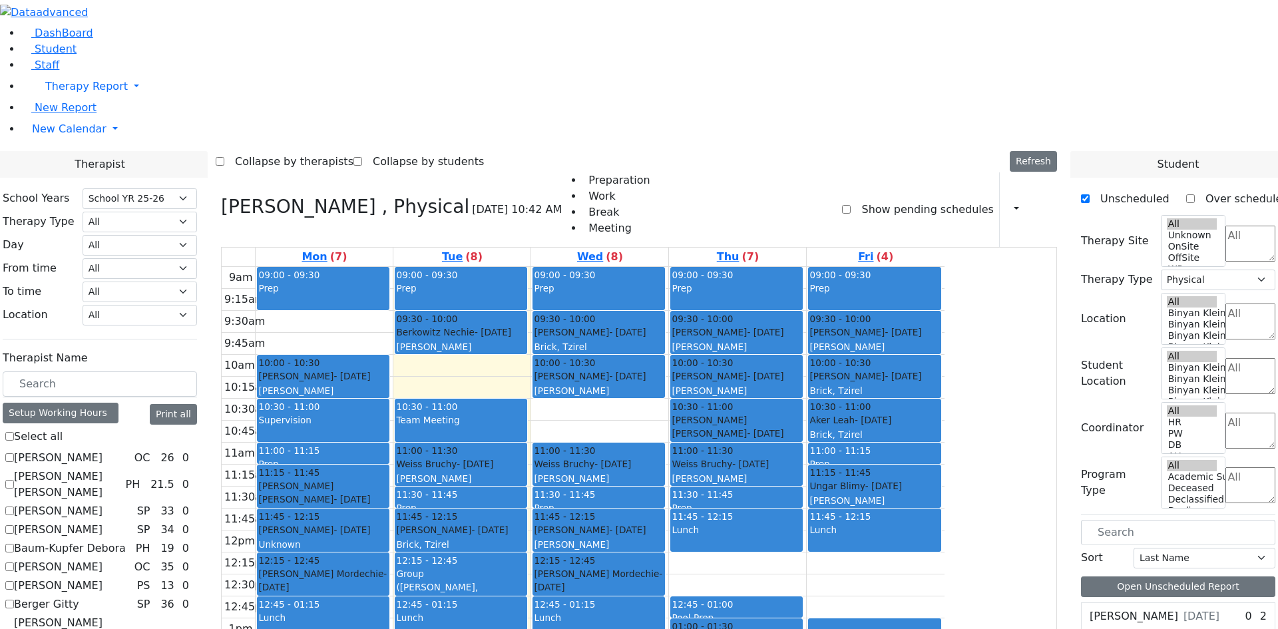
scroll to position [799, 0]
checkbox input "false"
select select
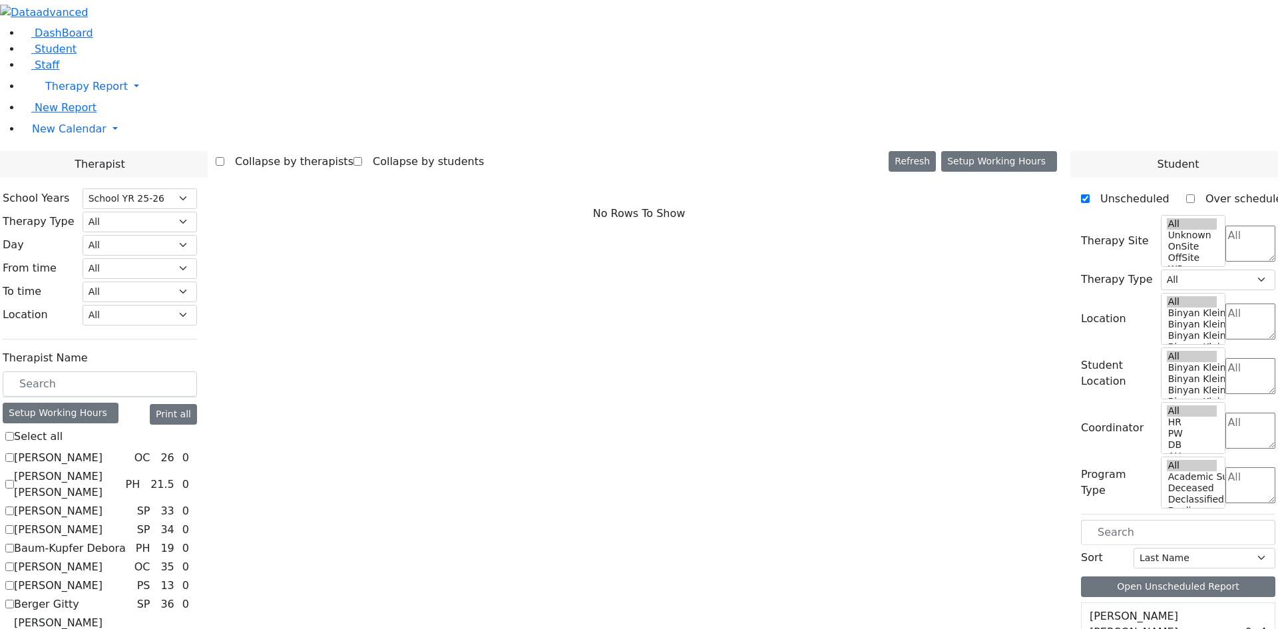
checkbox input "true"
select select "5"
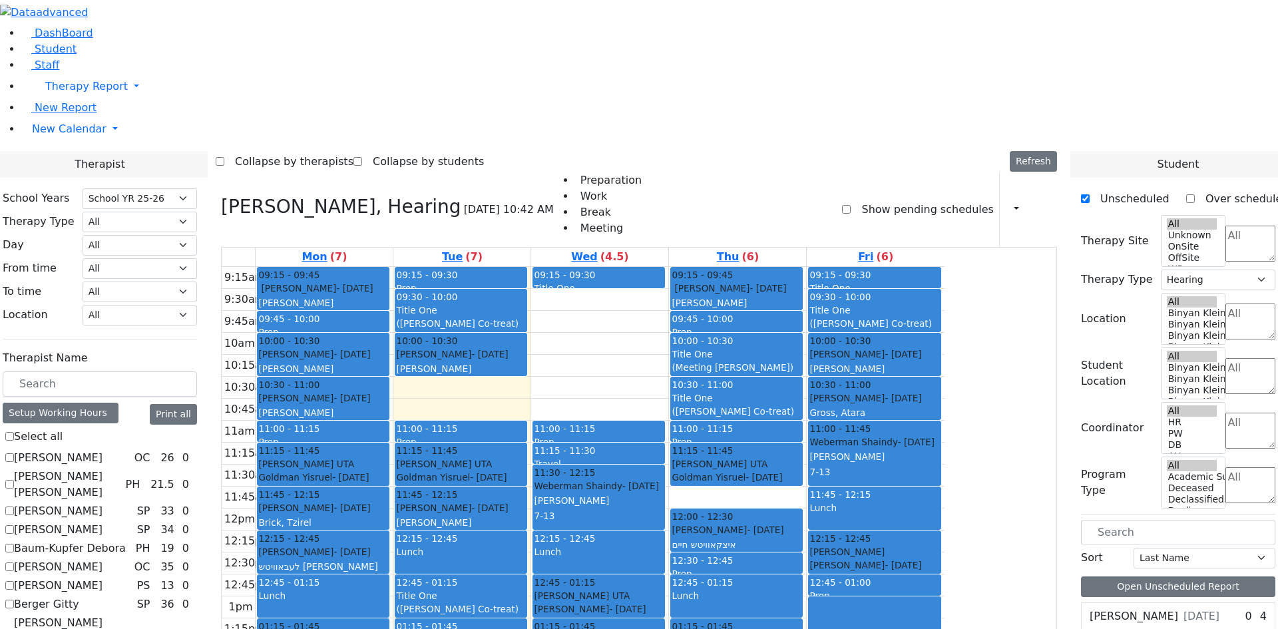
checkbox input "false"
select select
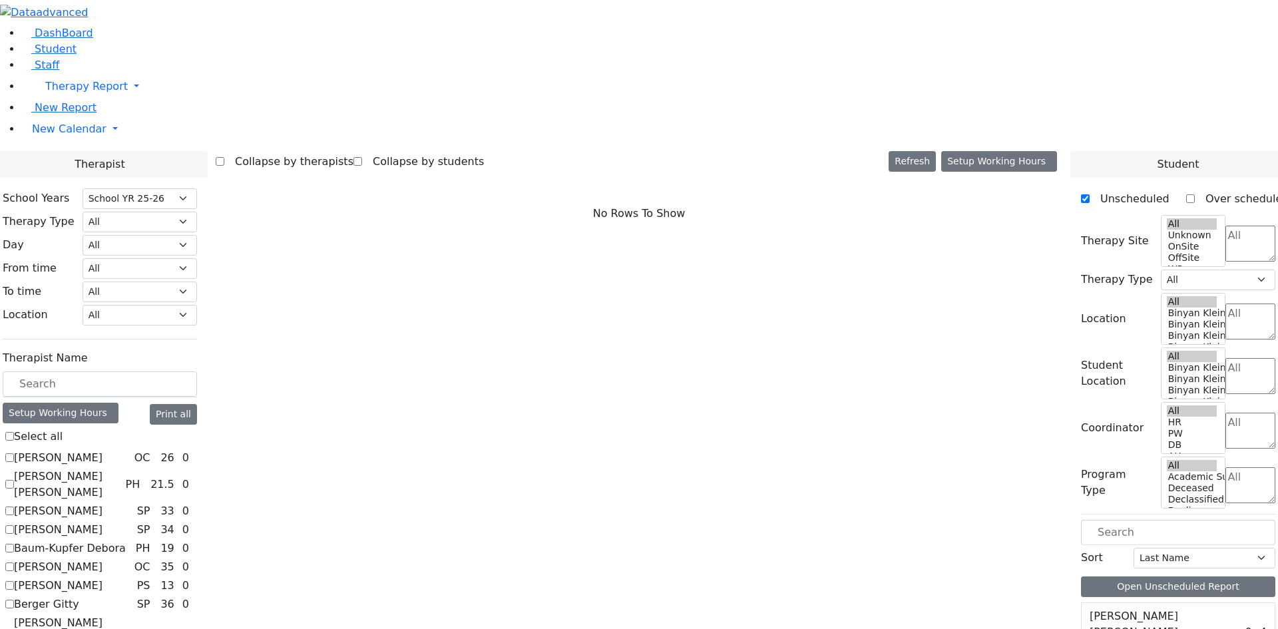
checkbox input "true"
select select "1"
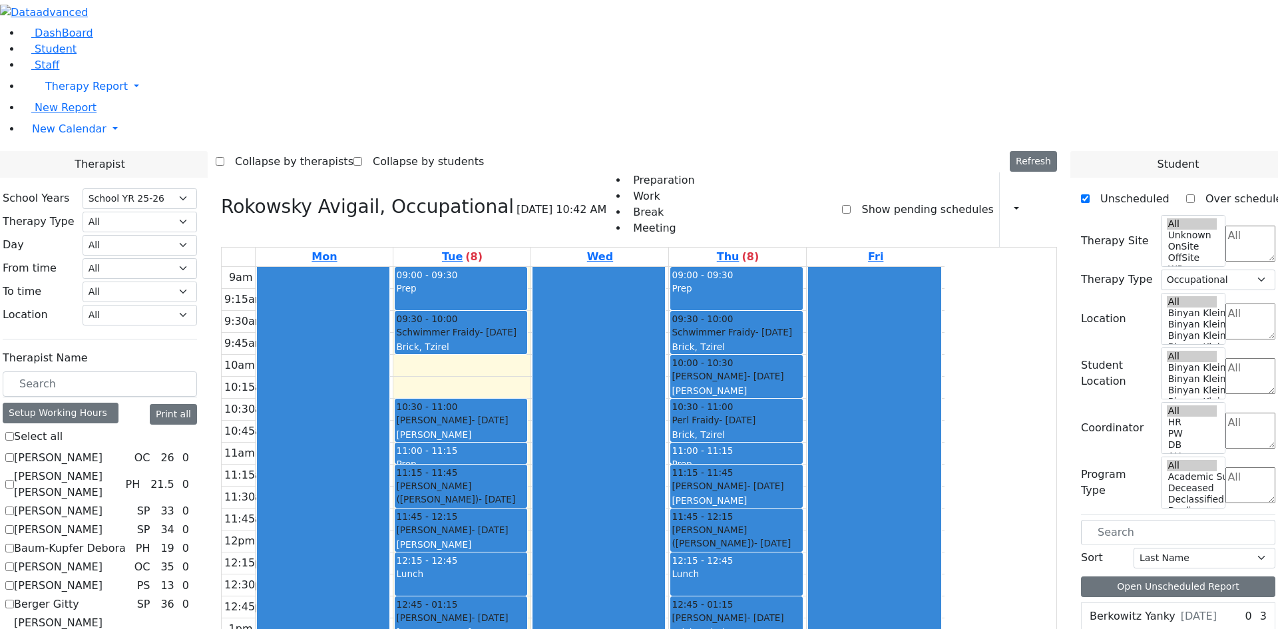
checkbox input "false"
select select
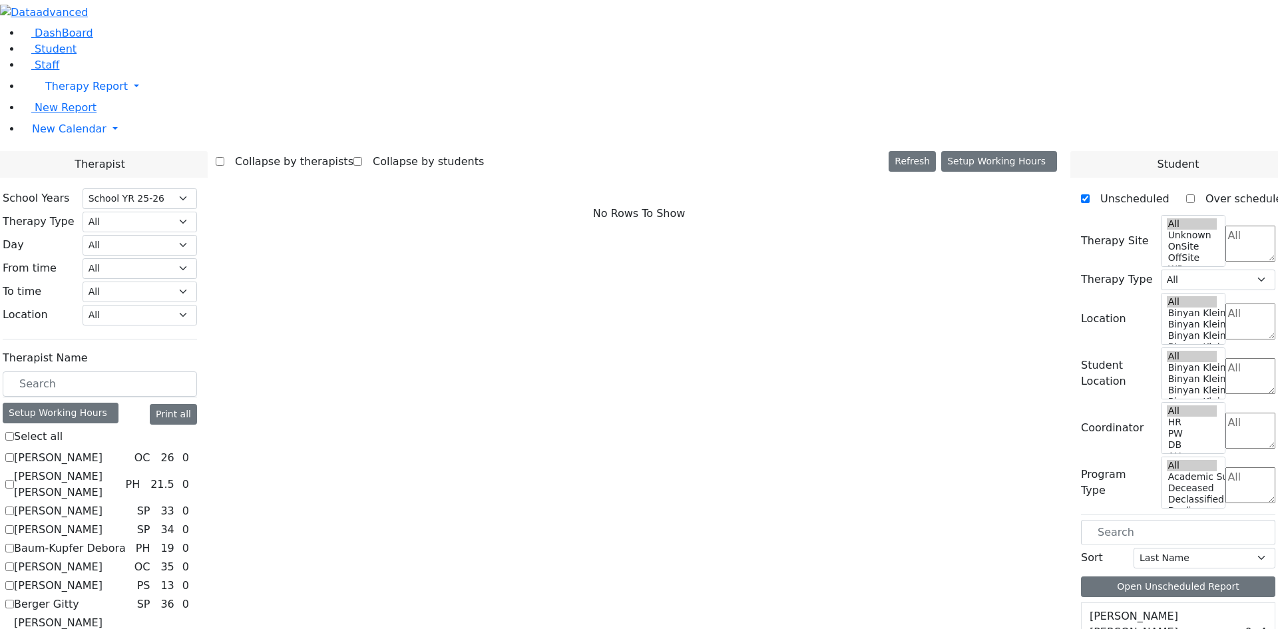
checkbox input "true"
select select "3"
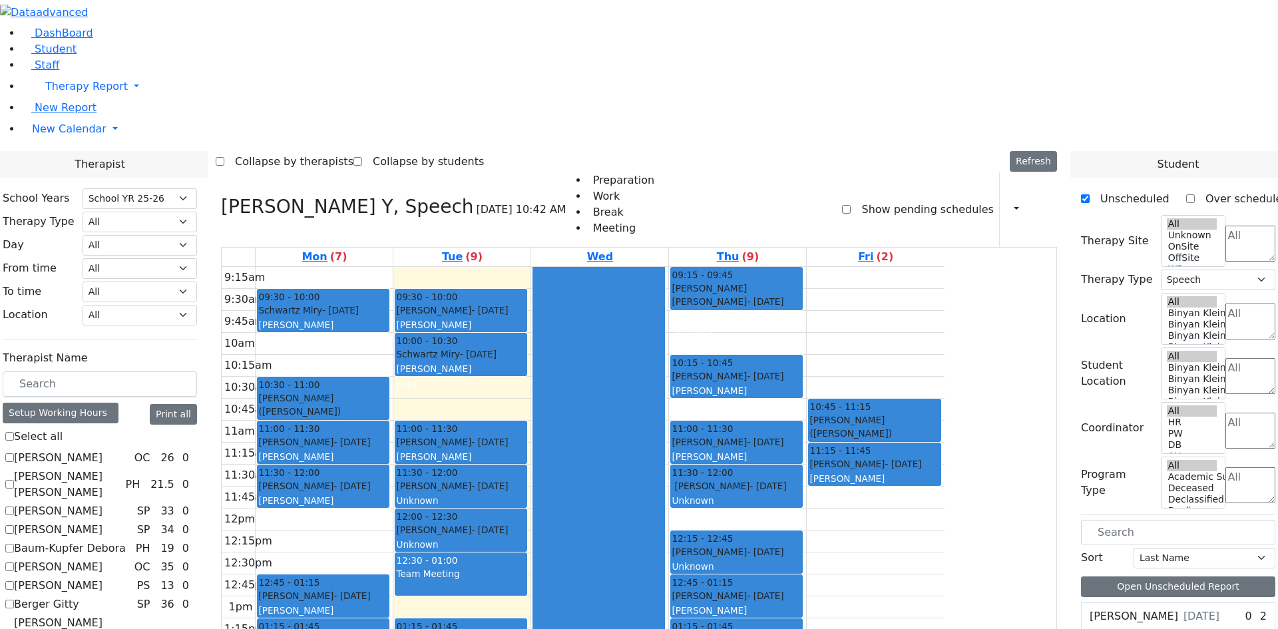
checkbox input "false"
select select
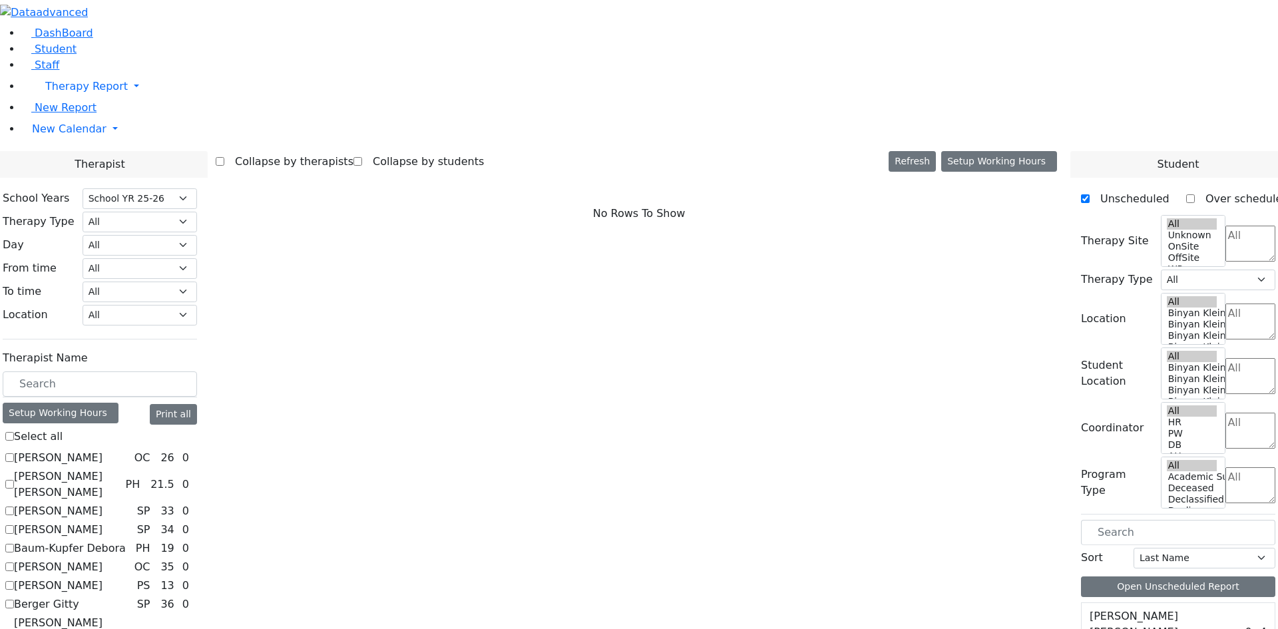
checkbox input "true"
select select "3"
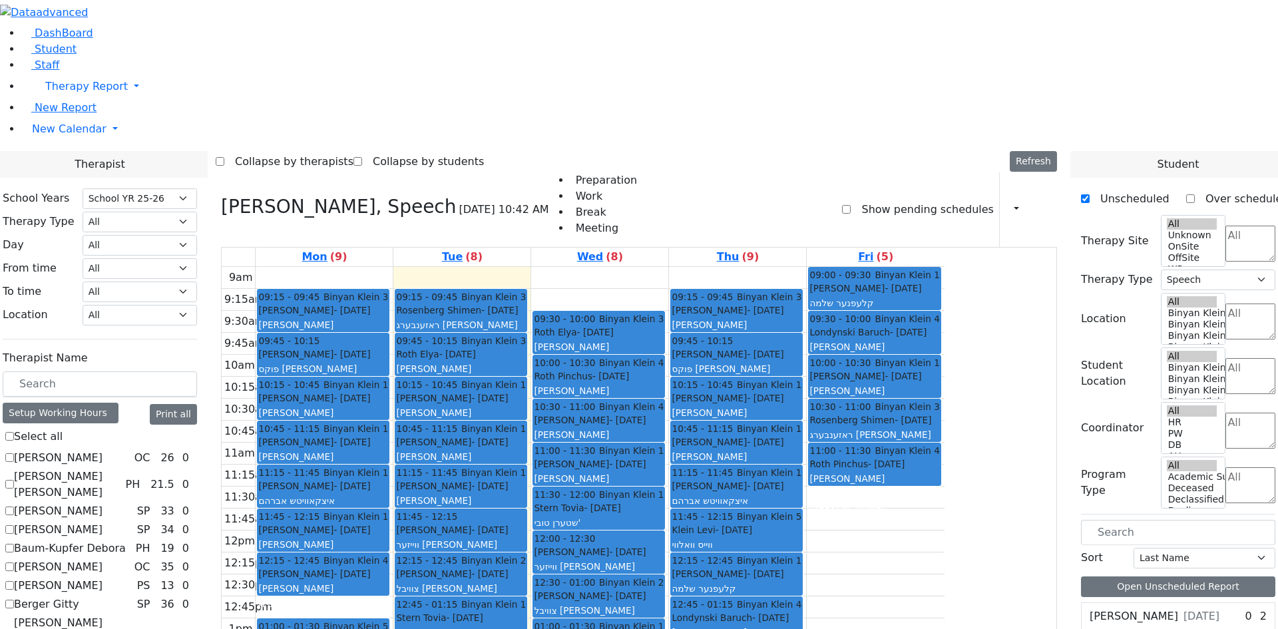
scroll to position [865, 0]
checkbox input "false"
select select
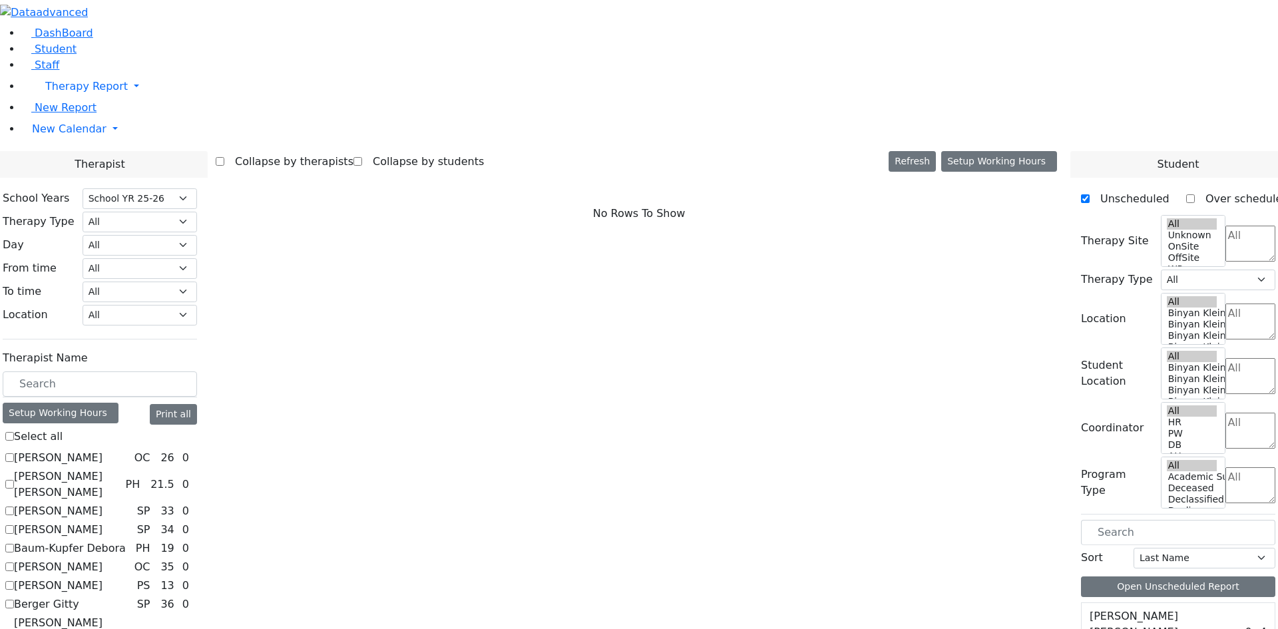
checkbox input "true"
select select "2"
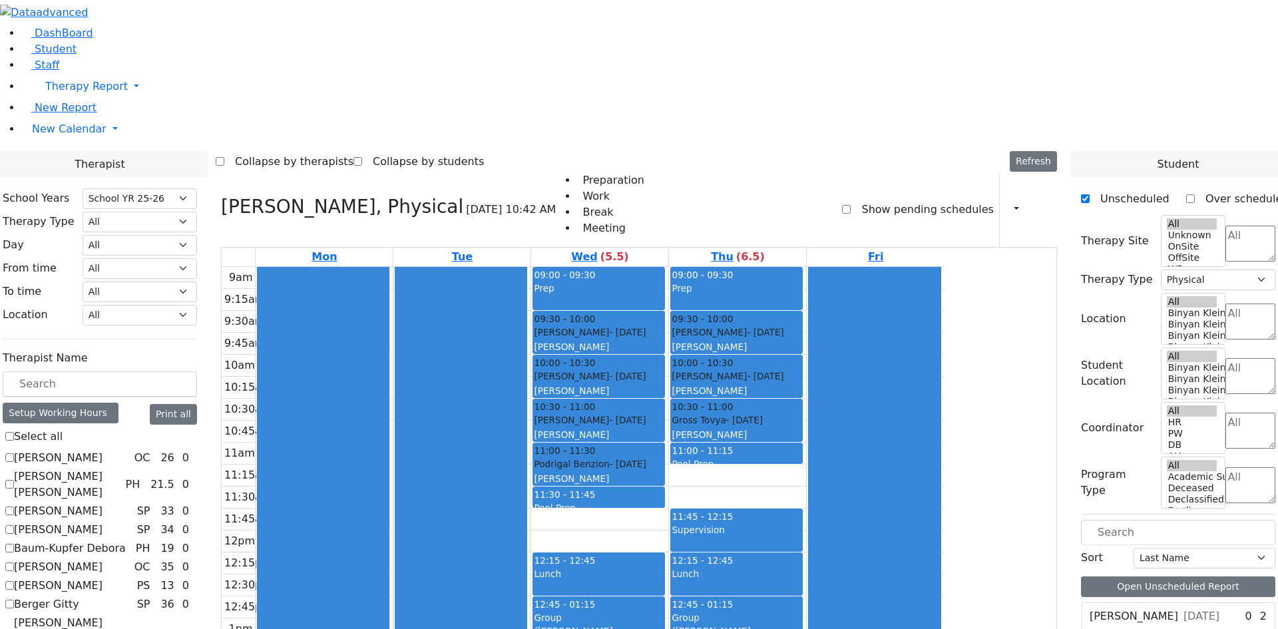
checkbox input "false"
select select
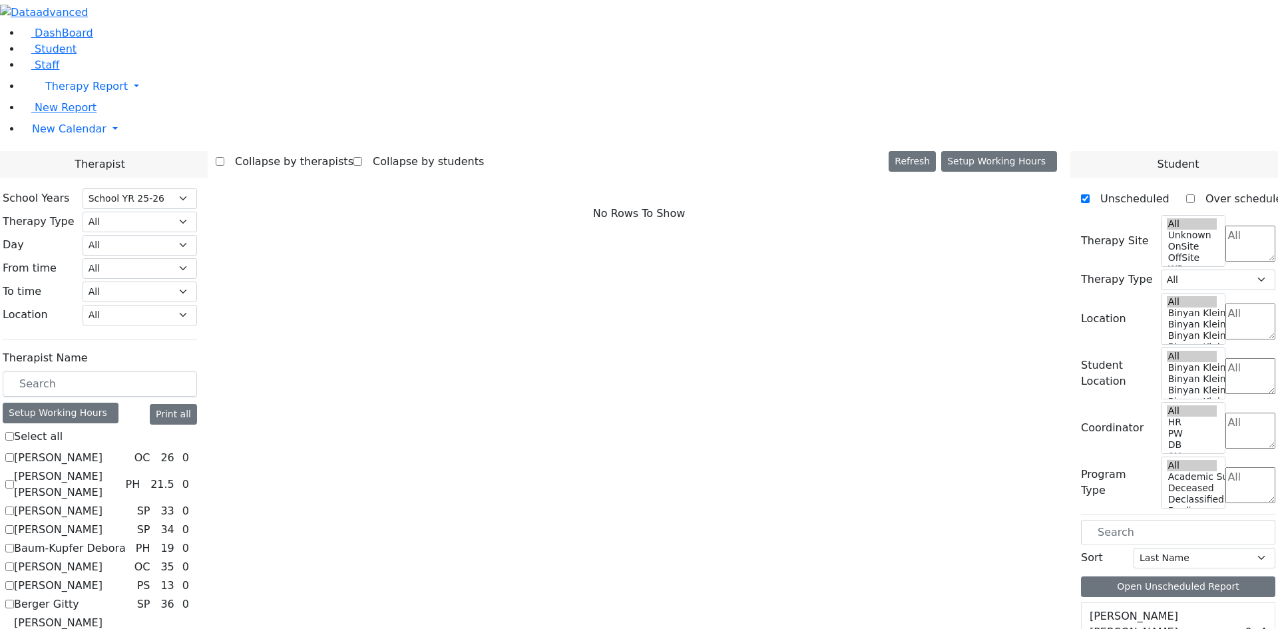
checkbox input "true"
select select "2"
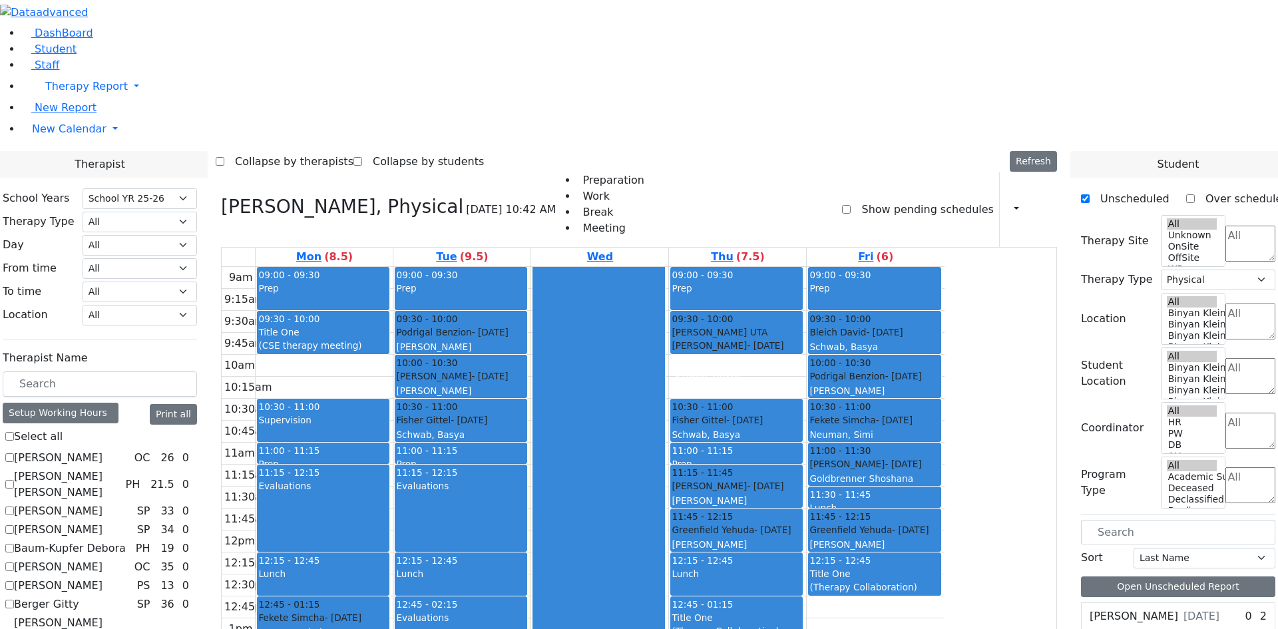
checkbox input "false"
select select
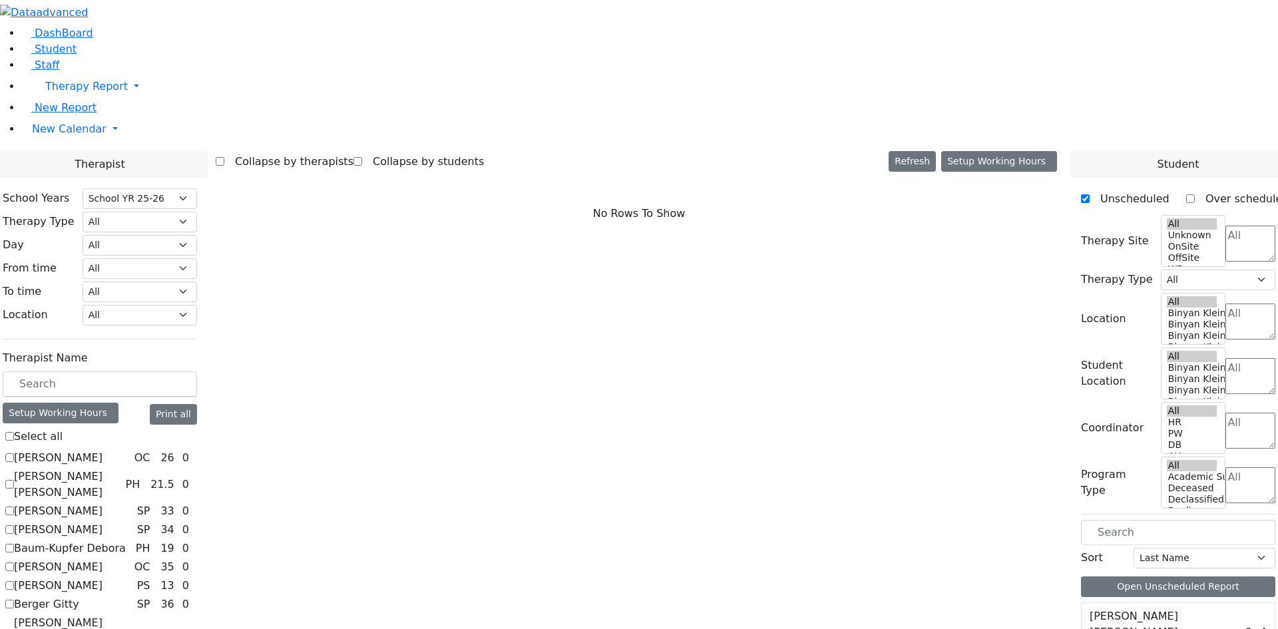
checkbox input "true"
select select "1"
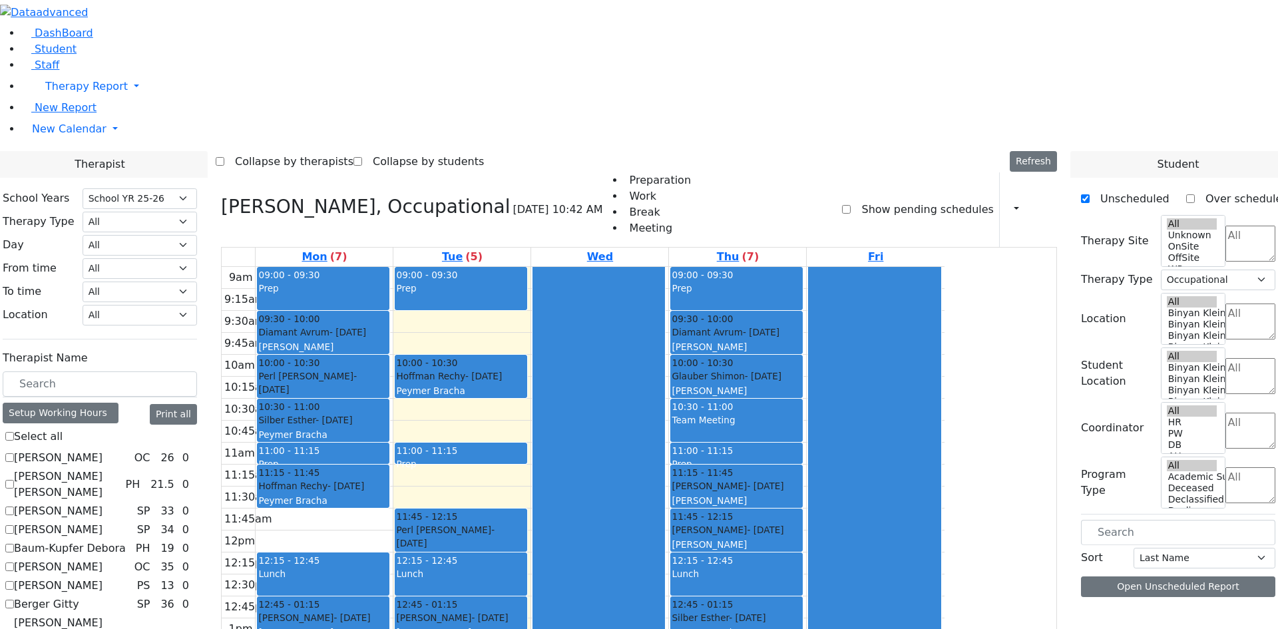
scroll to position [932, 0]
checkbox input "false"
select select
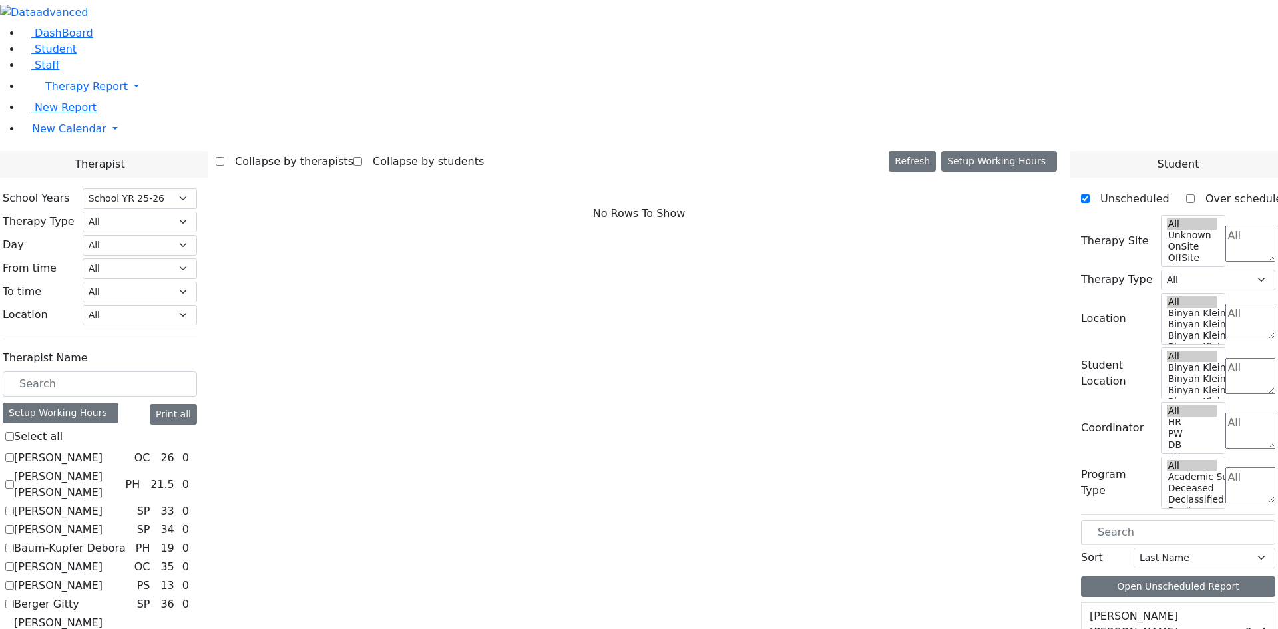
checkbox input "true"
select select "3"
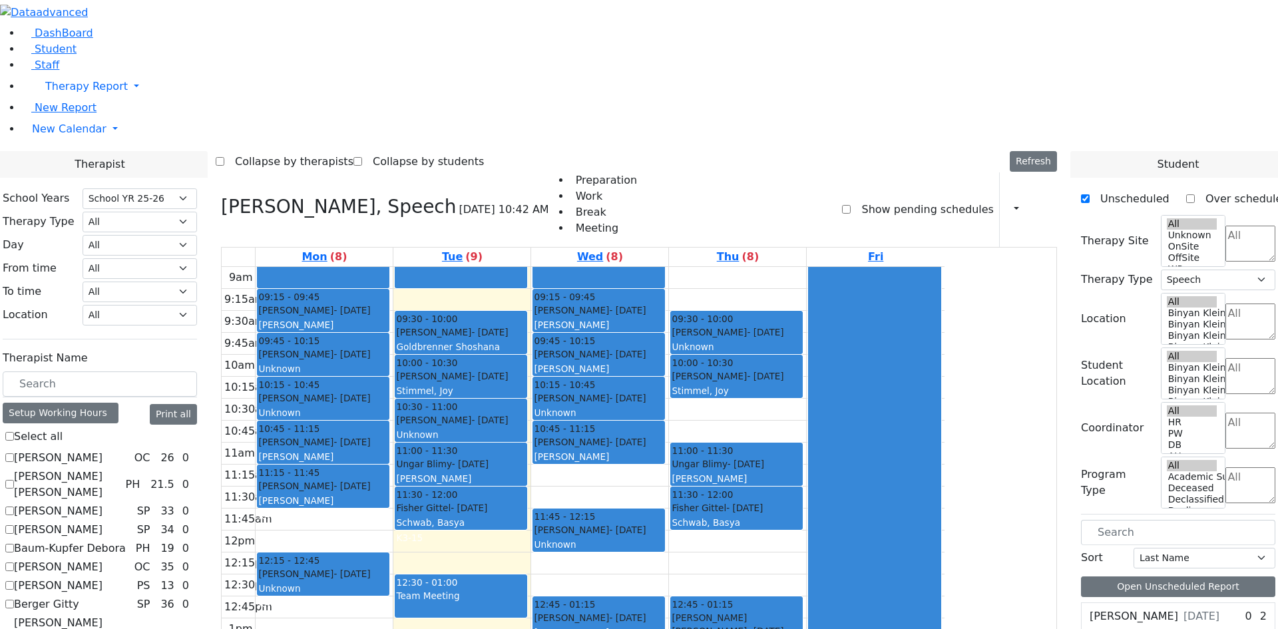
scroll to position [998, 0]
checkbox input "true"
select select
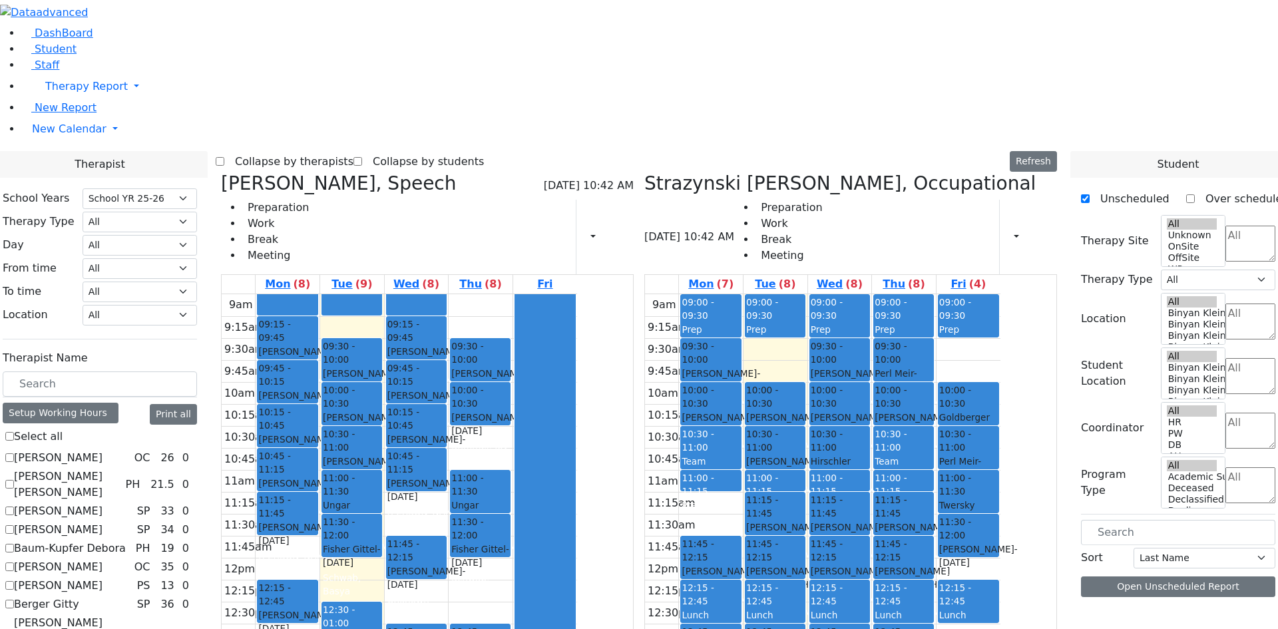
checkbox input "false"
select select "1"
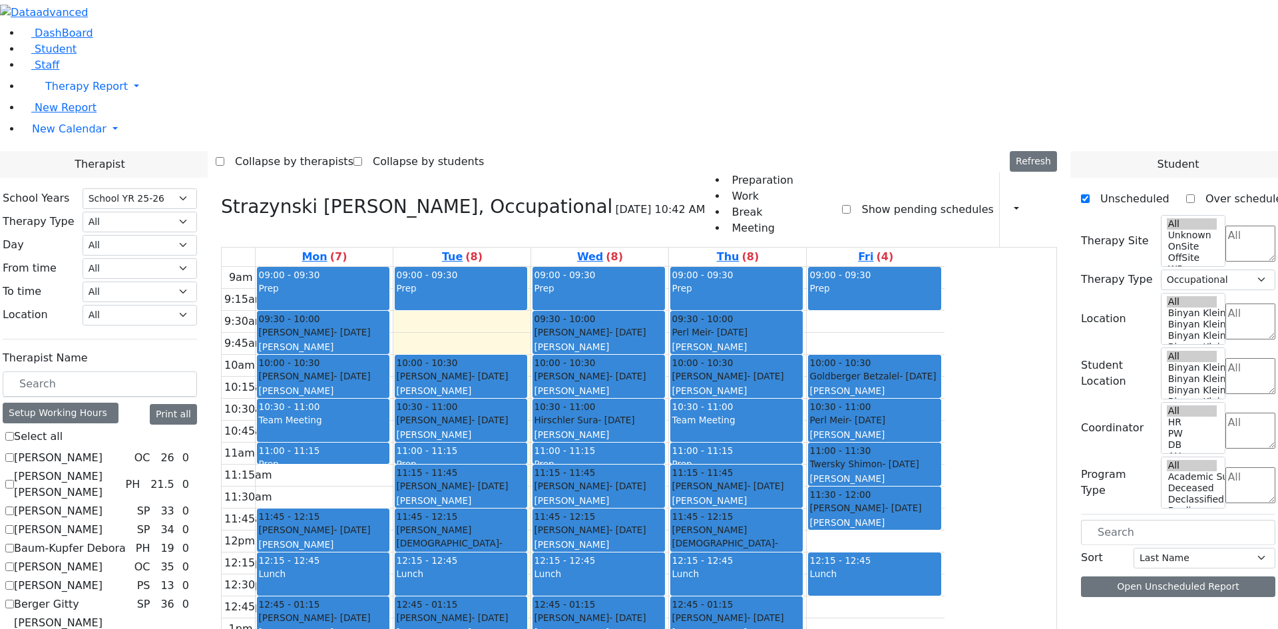
checkbox input "false"
select select
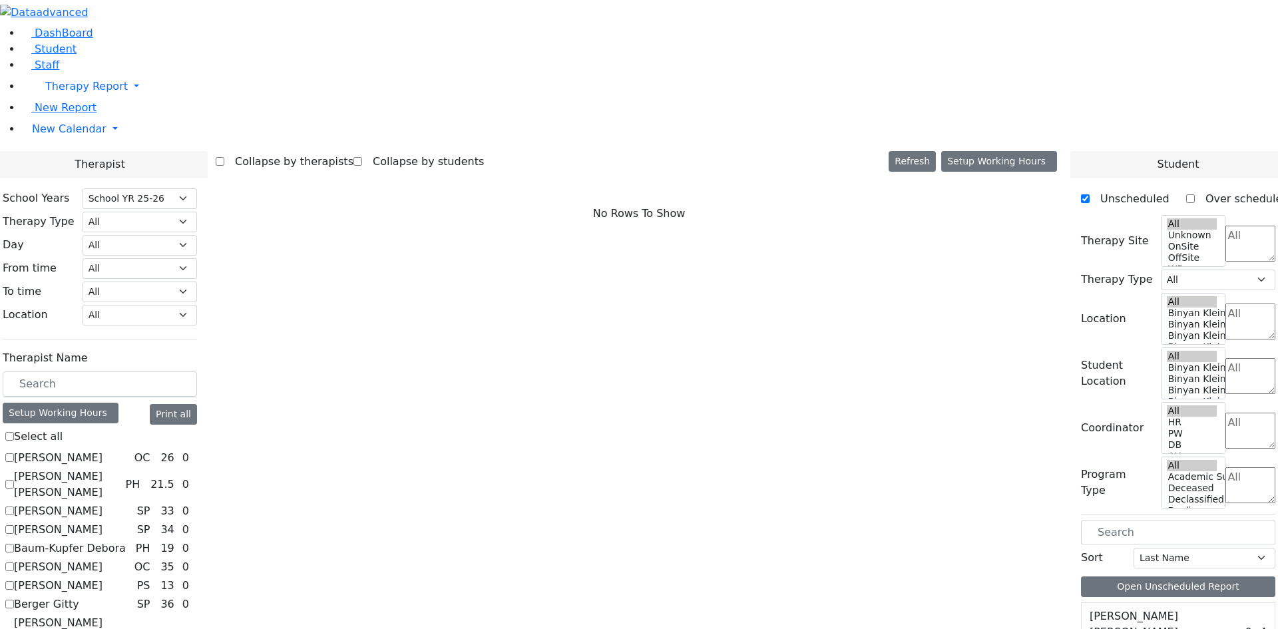
checkbox input "true"
select select "3"
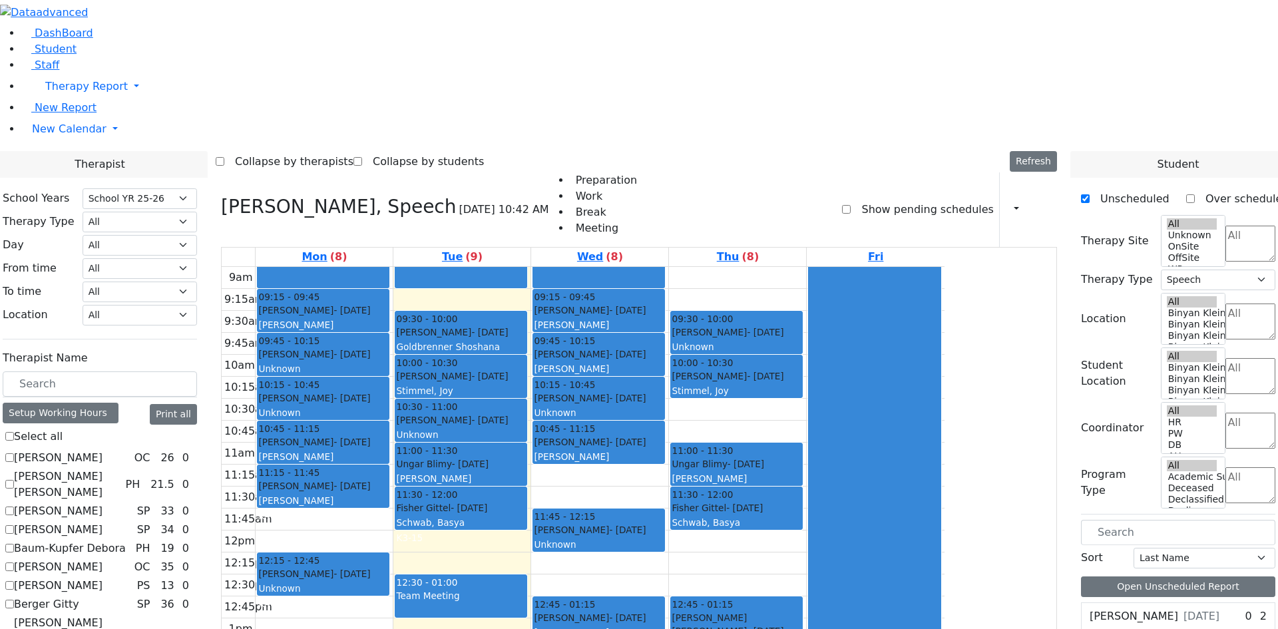
checkbox input "false"
select select
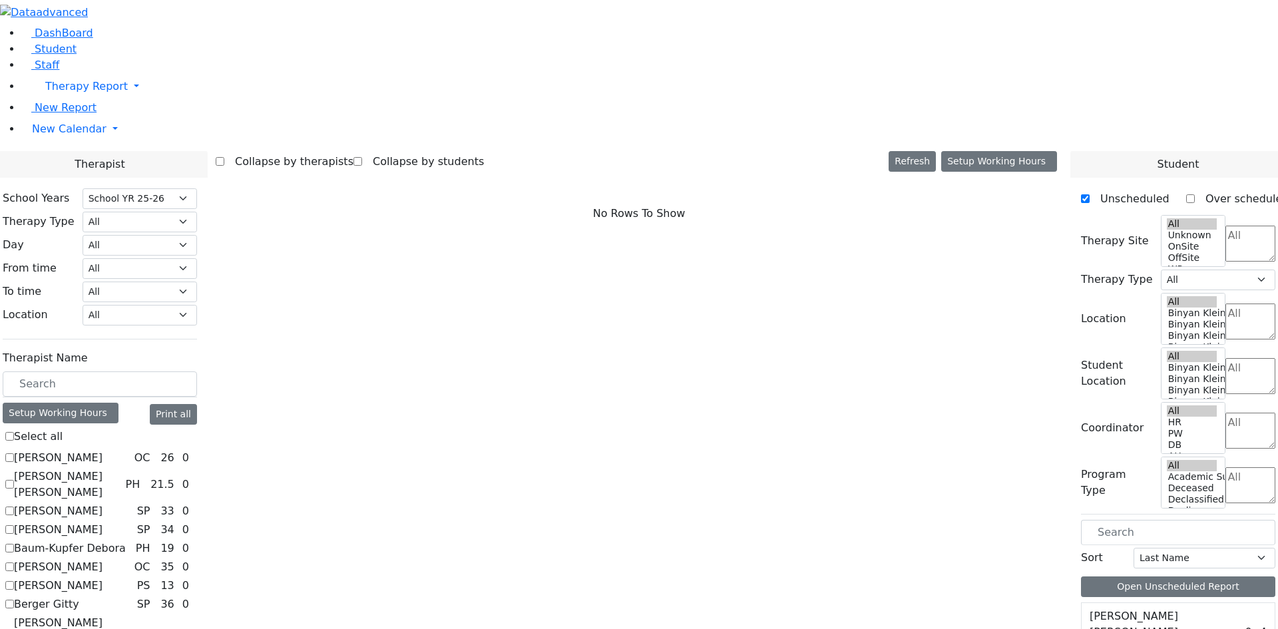
checkbox input "true"
select select "3"
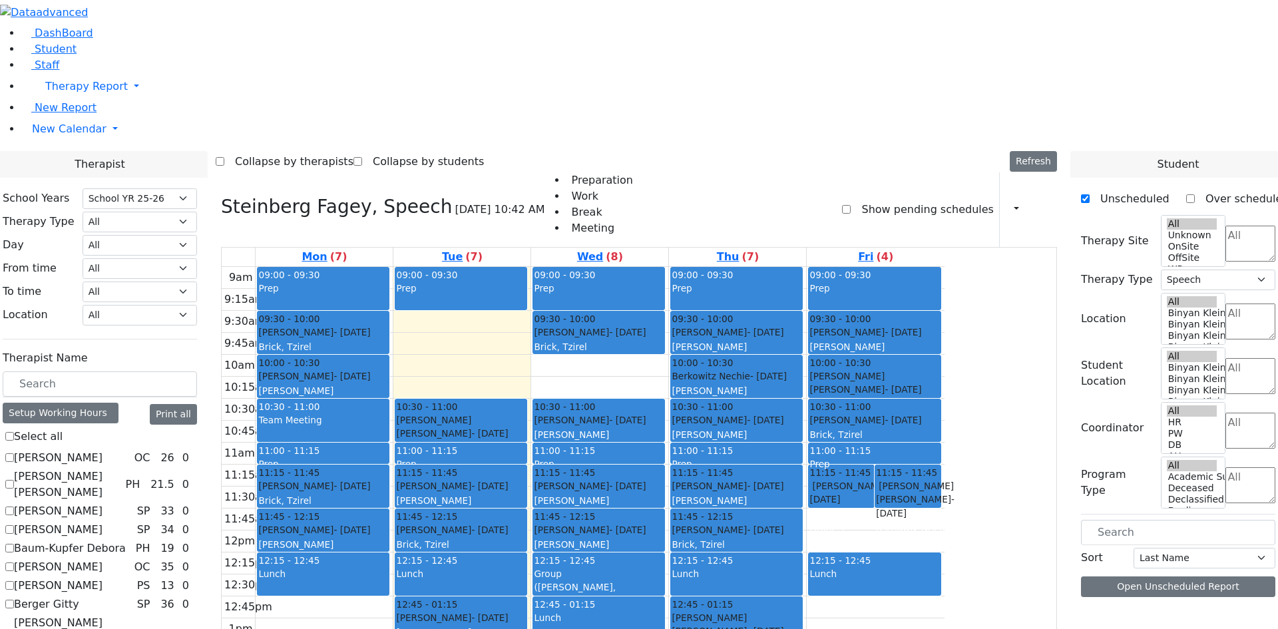
checkbox input "false"
select select
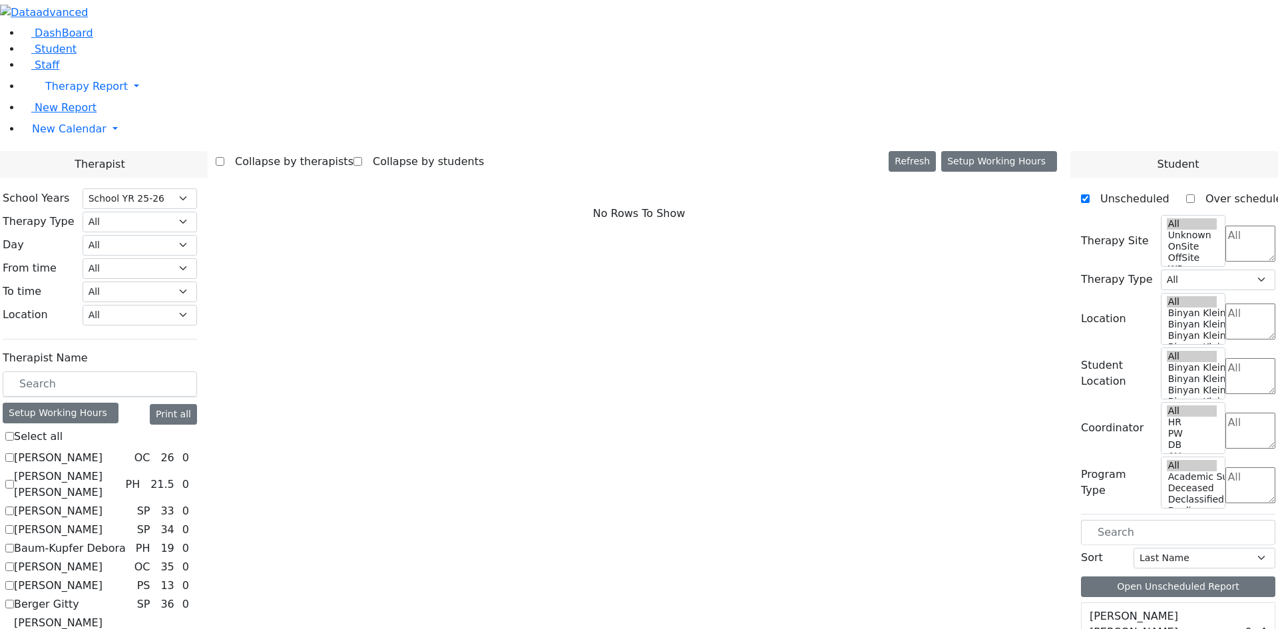
checkbox input "true"
select select "3"
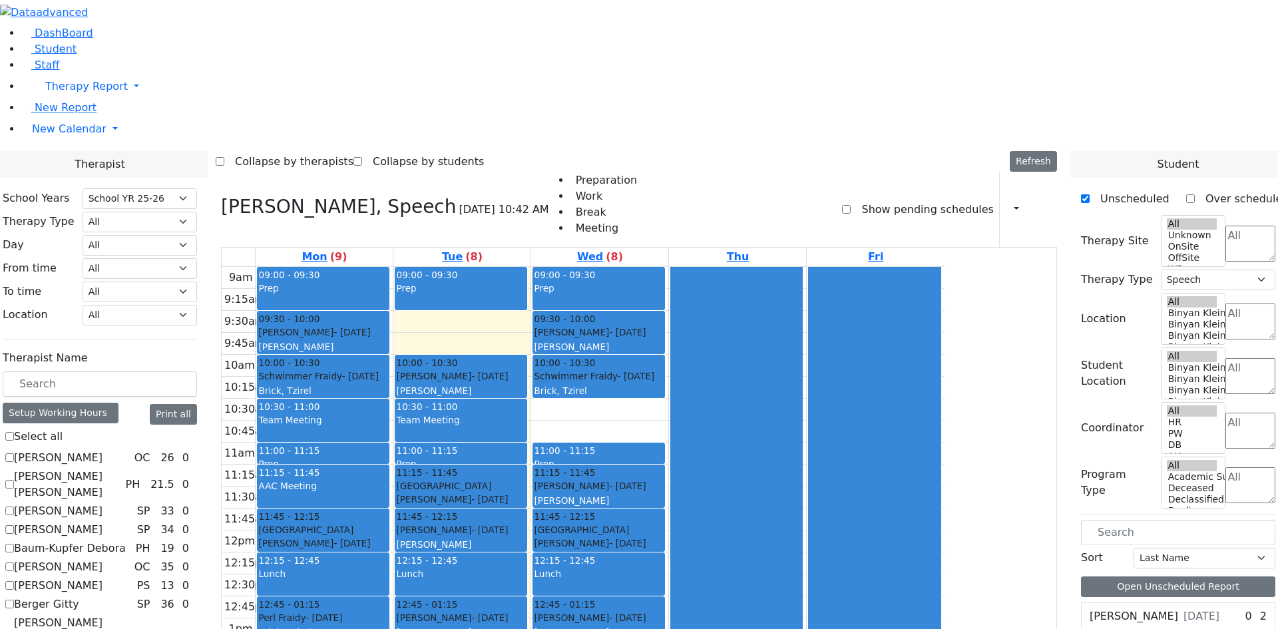
checkbox input "false"
select select
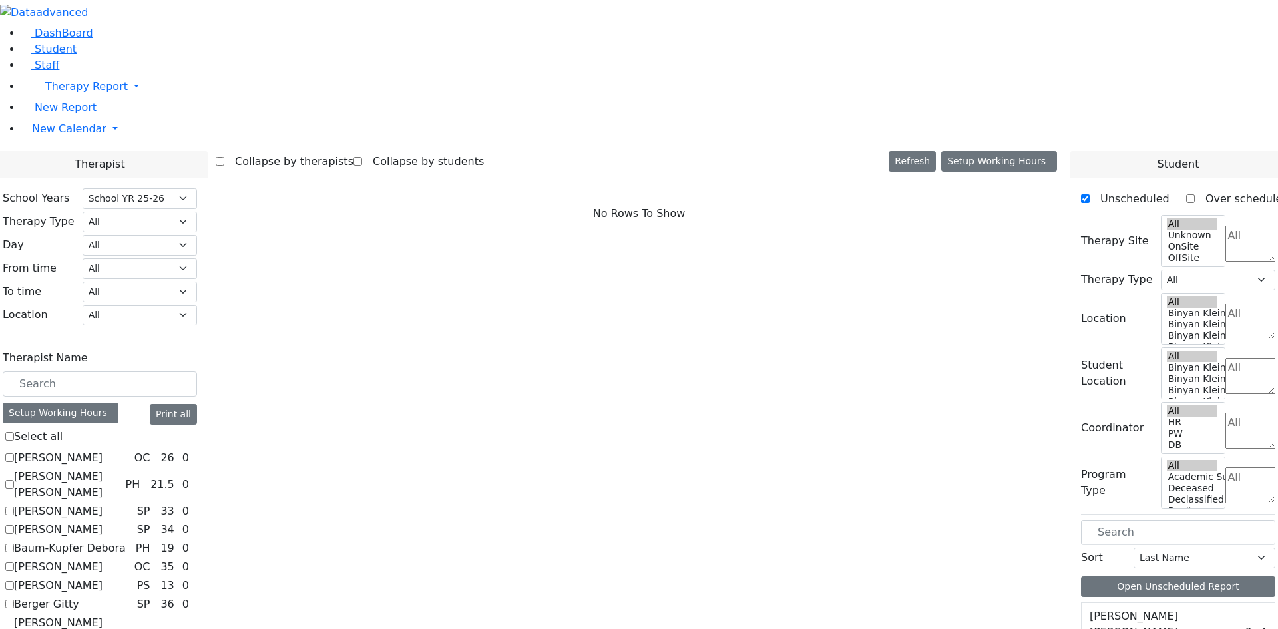
checkbox input "true"
select select "1"
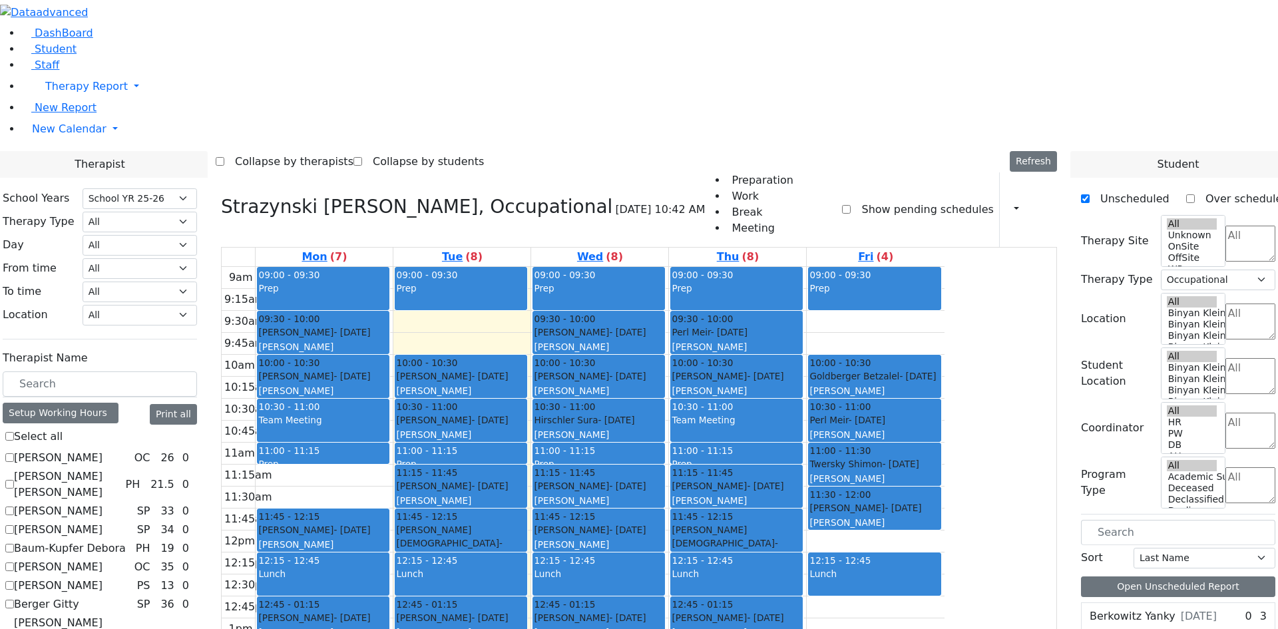
checkbox input "false"
select select
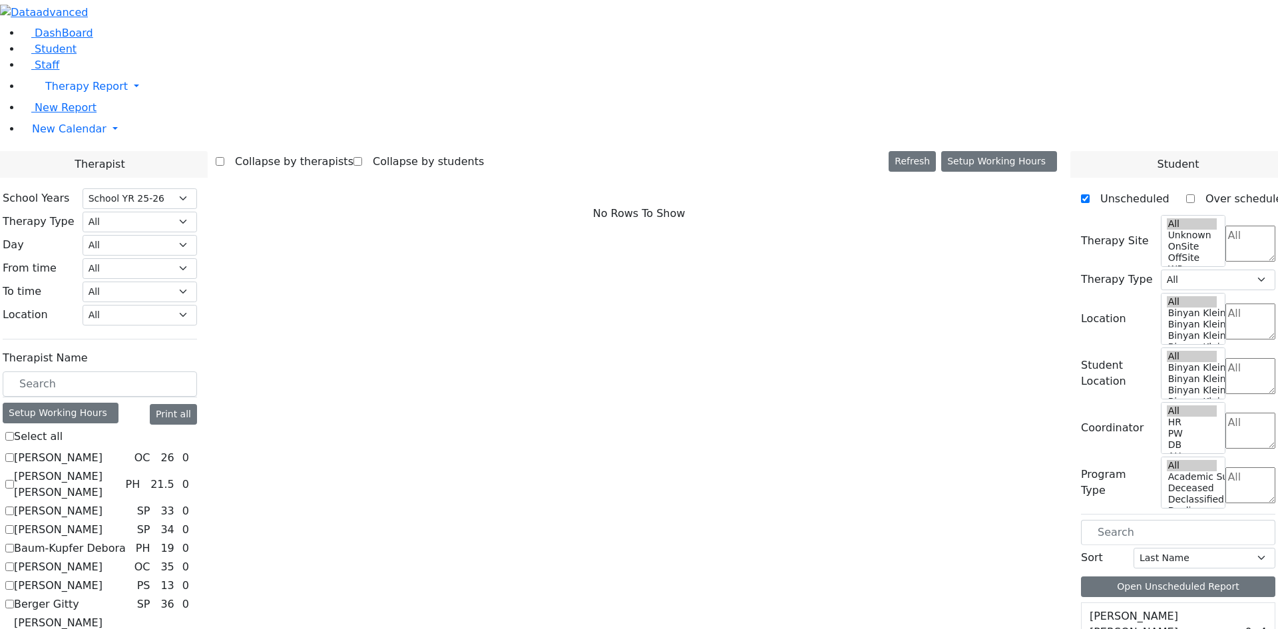
checkbox input "true"
select select "1"
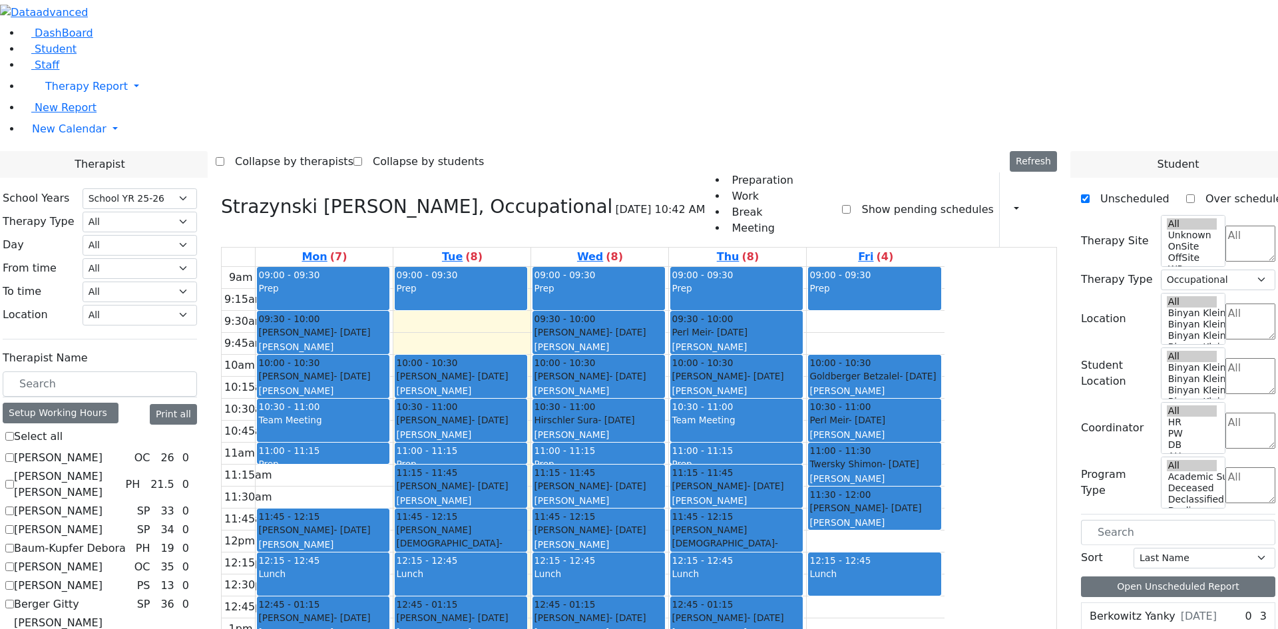
checkbox input "false"
select select
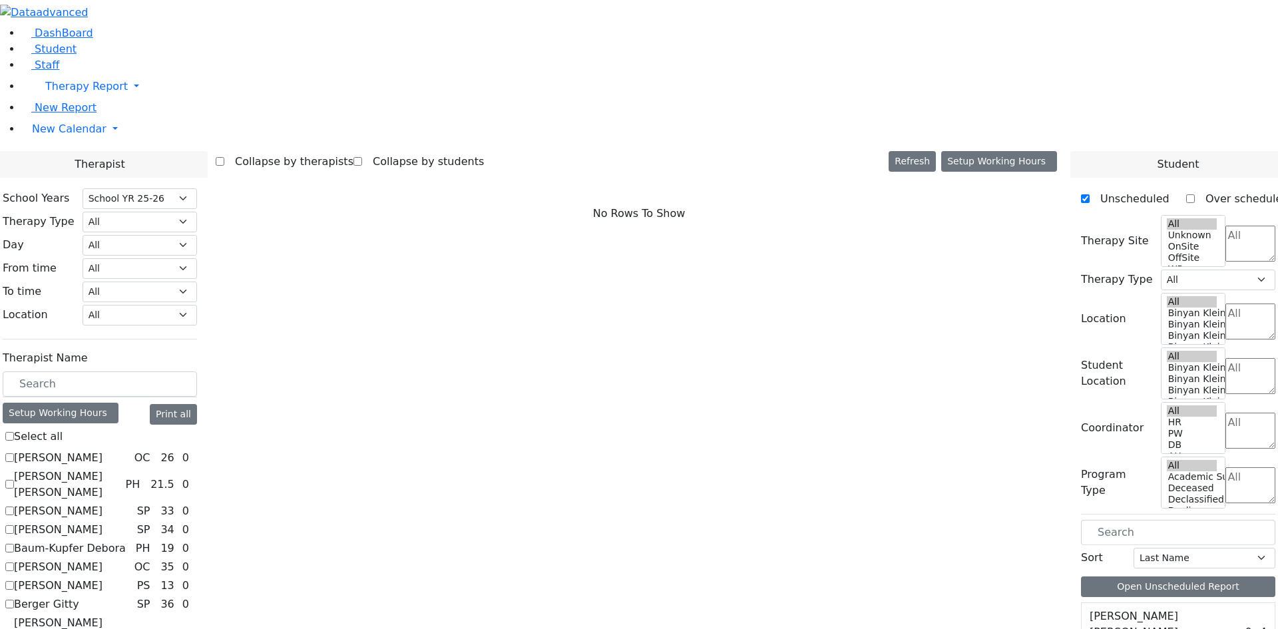
checkbox input "true"
select select "1"
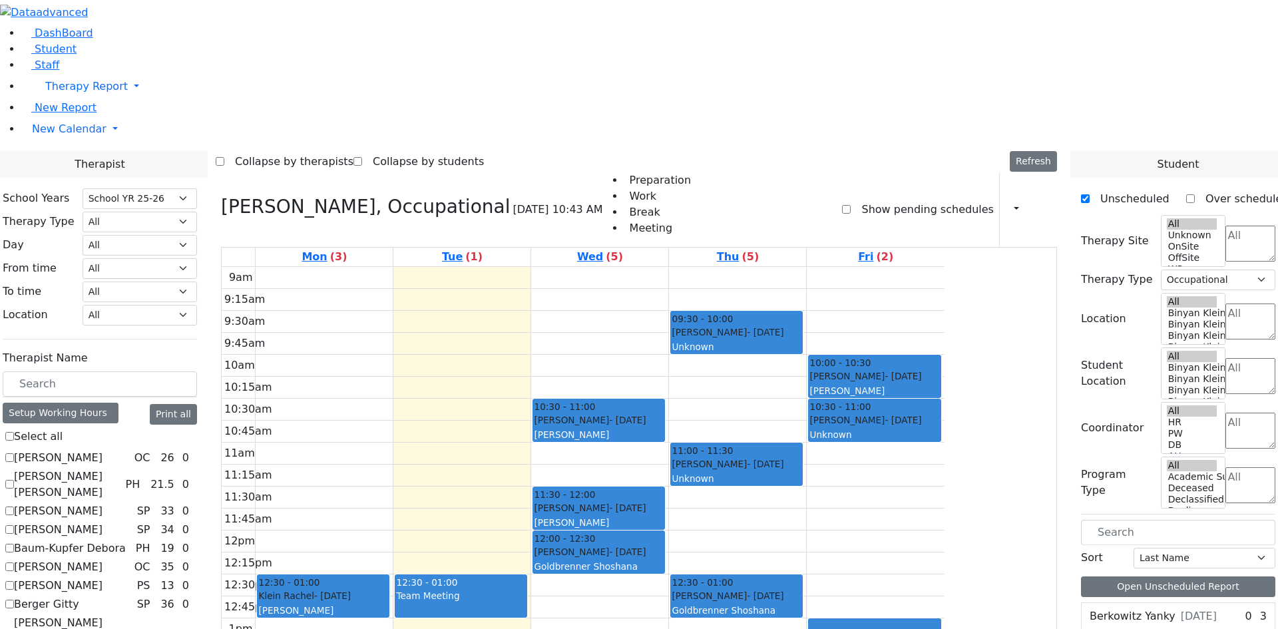
checkbox input "false"
select select
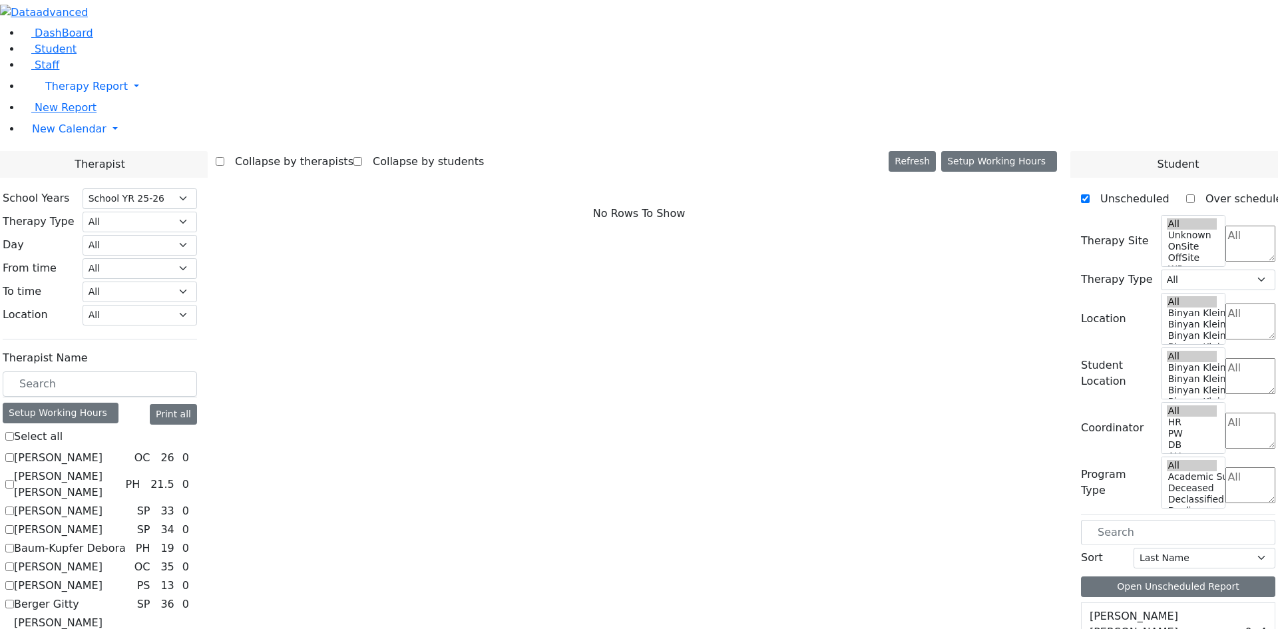
checkbox input "true"
select select "2"
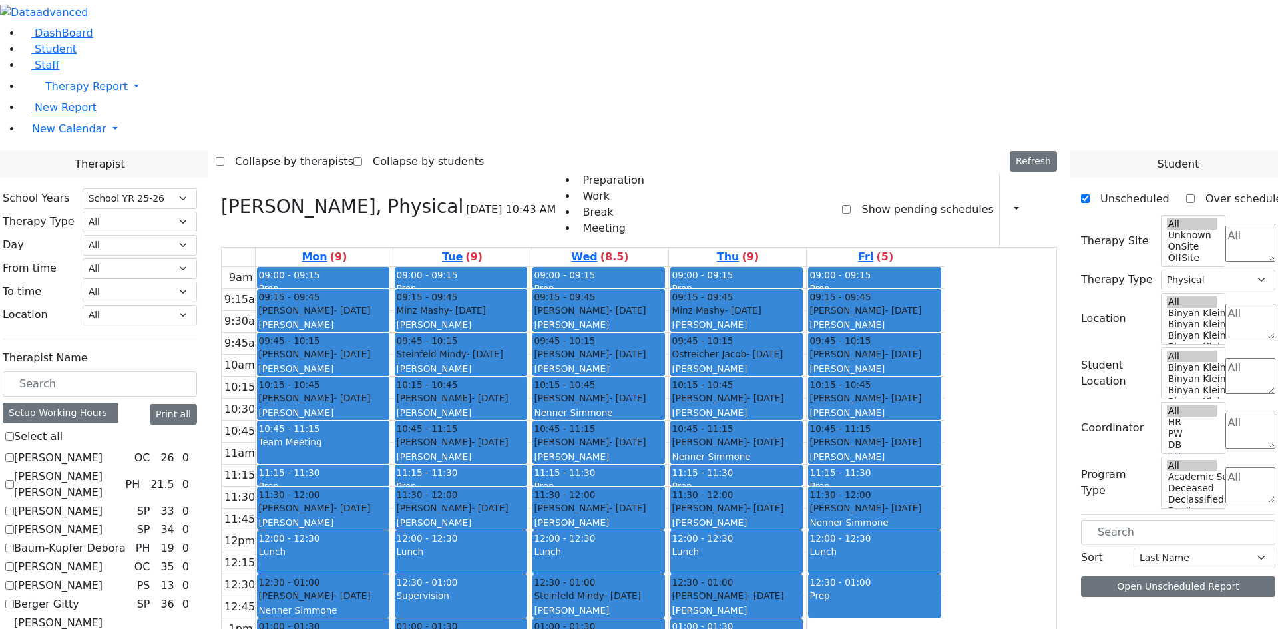
scroll to position [1065, 0]
checkbox input "false"
select select
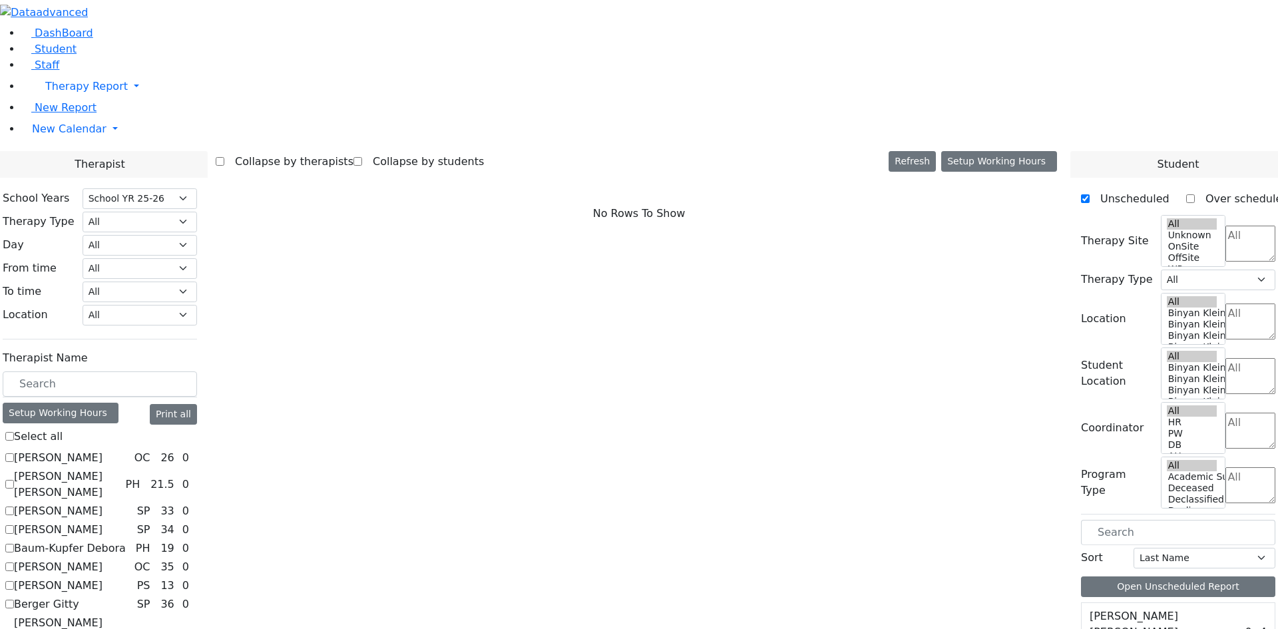
checkbox input "true"
select select "3"
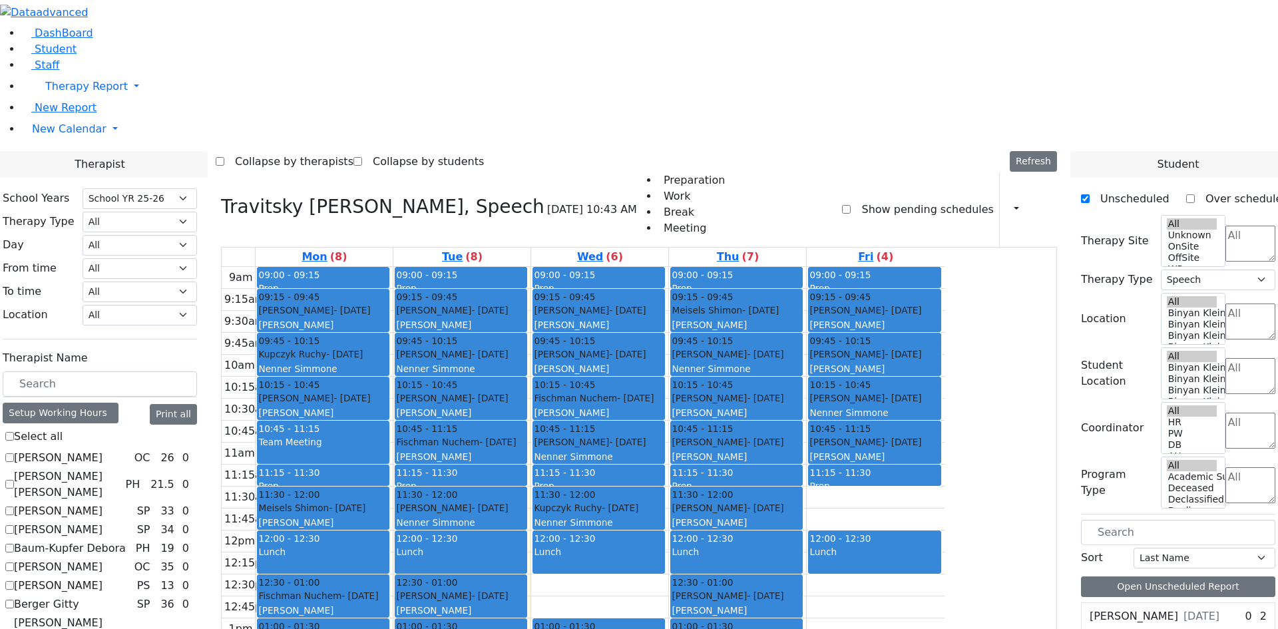
checkbox input "false"
select select
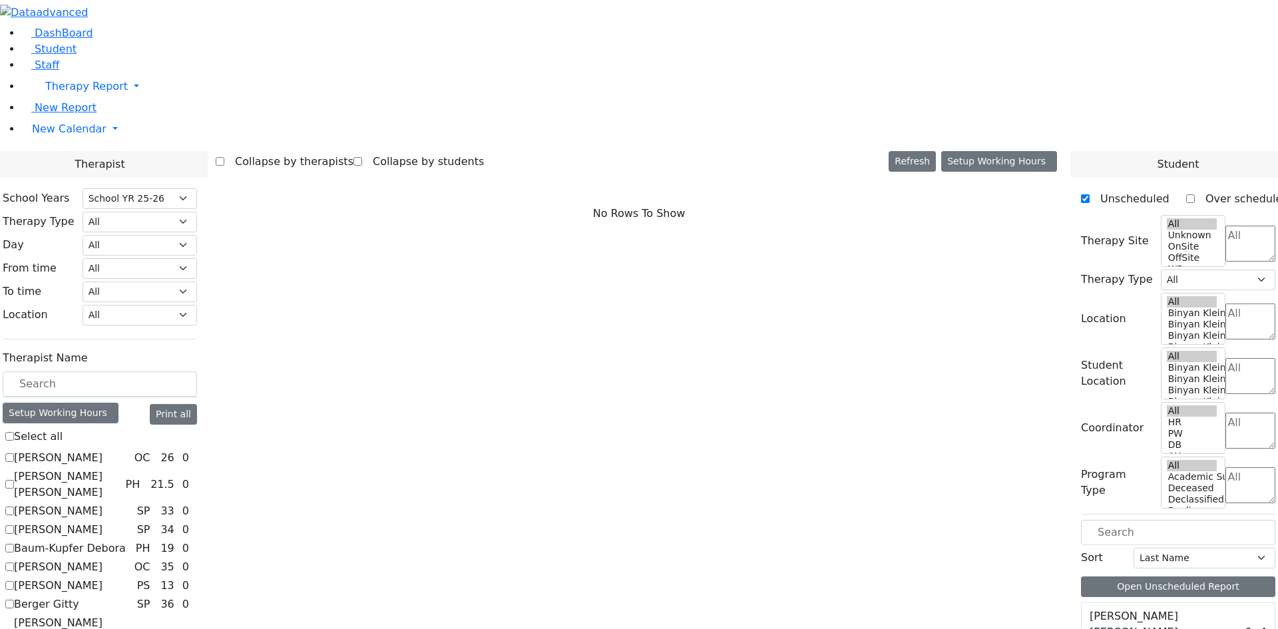
checkbox input "true"
select select "3"
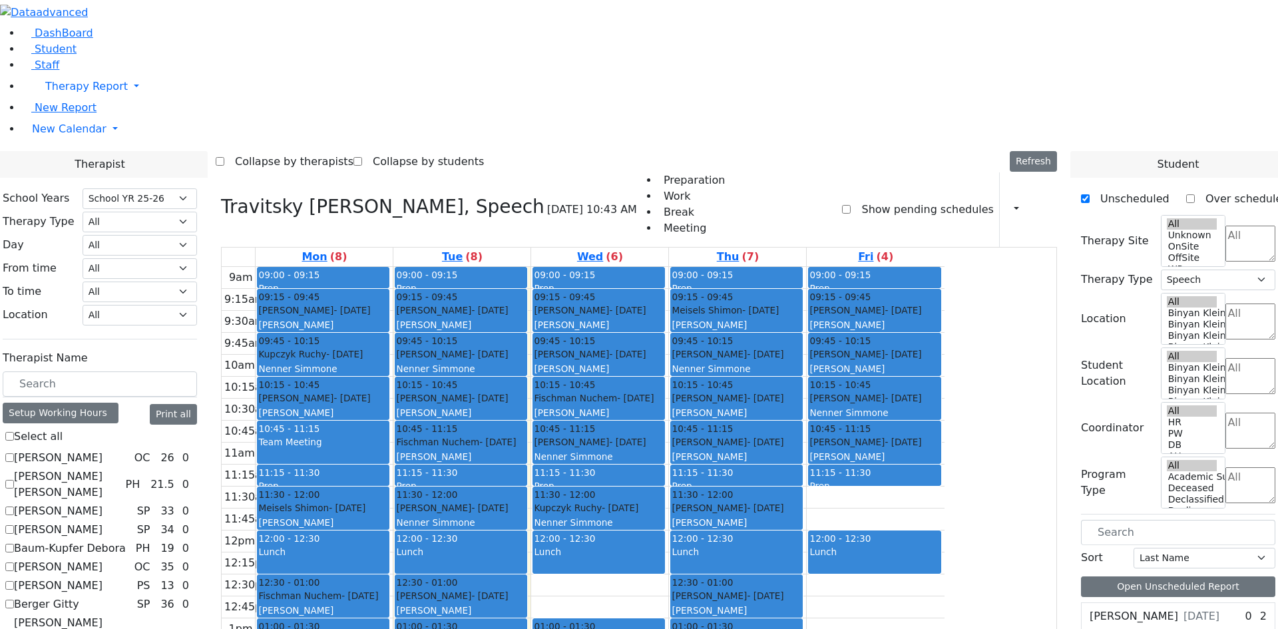
checkbox input "false"
select select
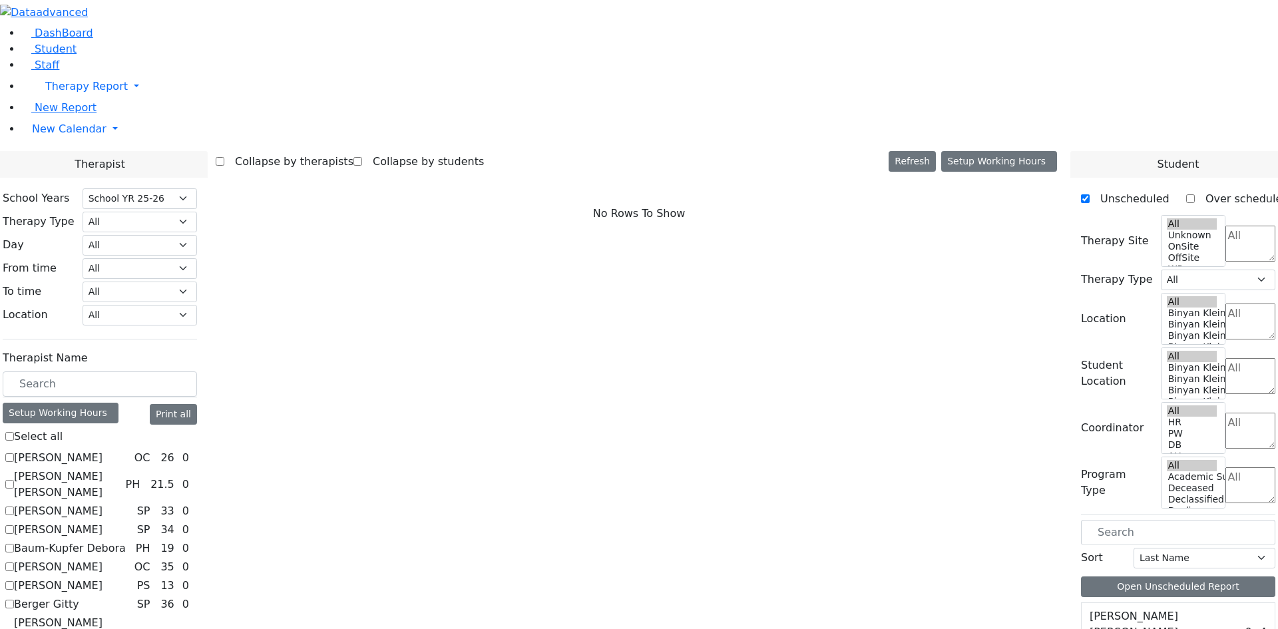
checkbox input "true"
select select "1"
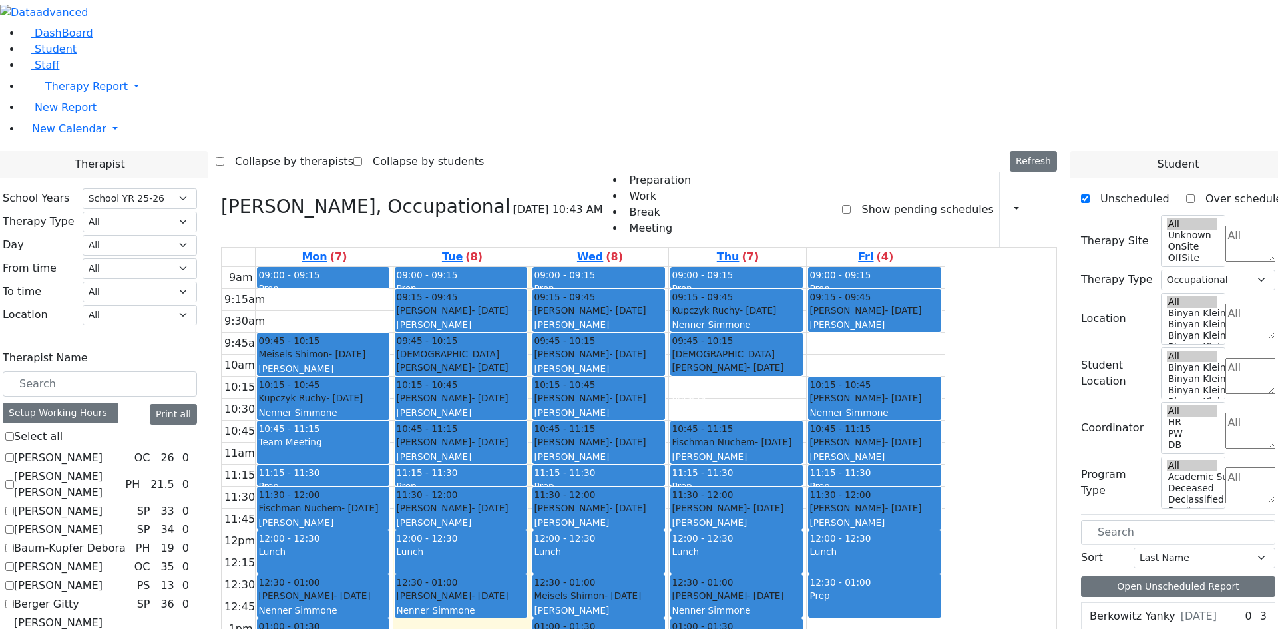
checkbox input "false"
select select
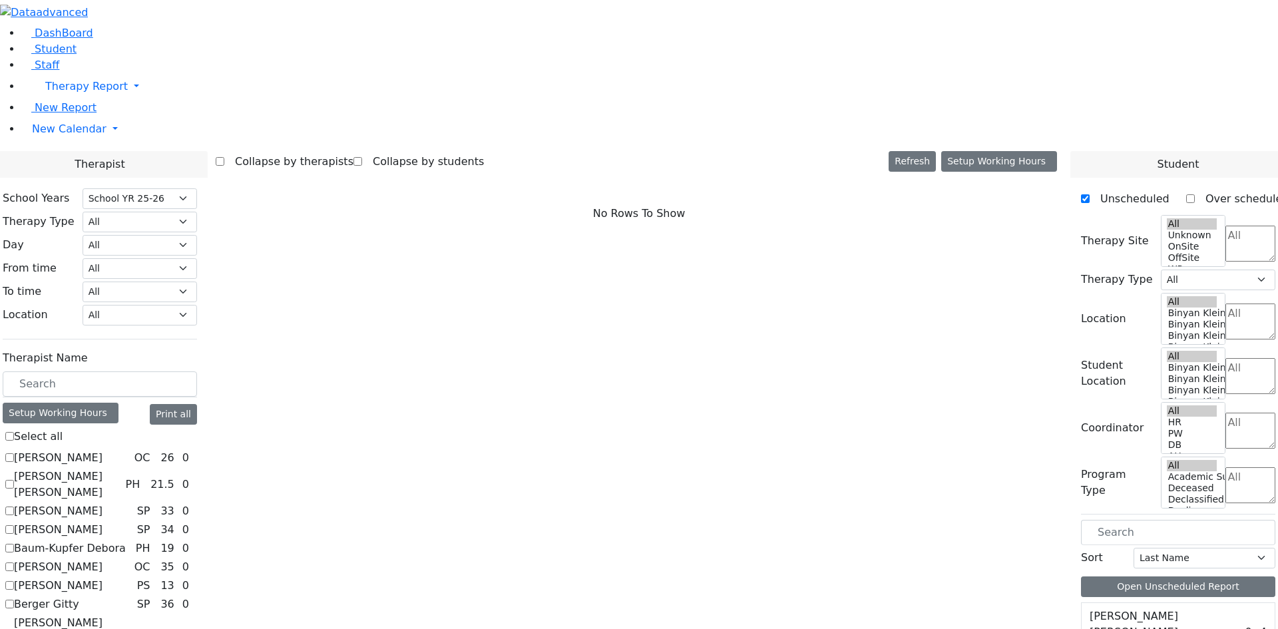
checkbox input "true"
select select "3"
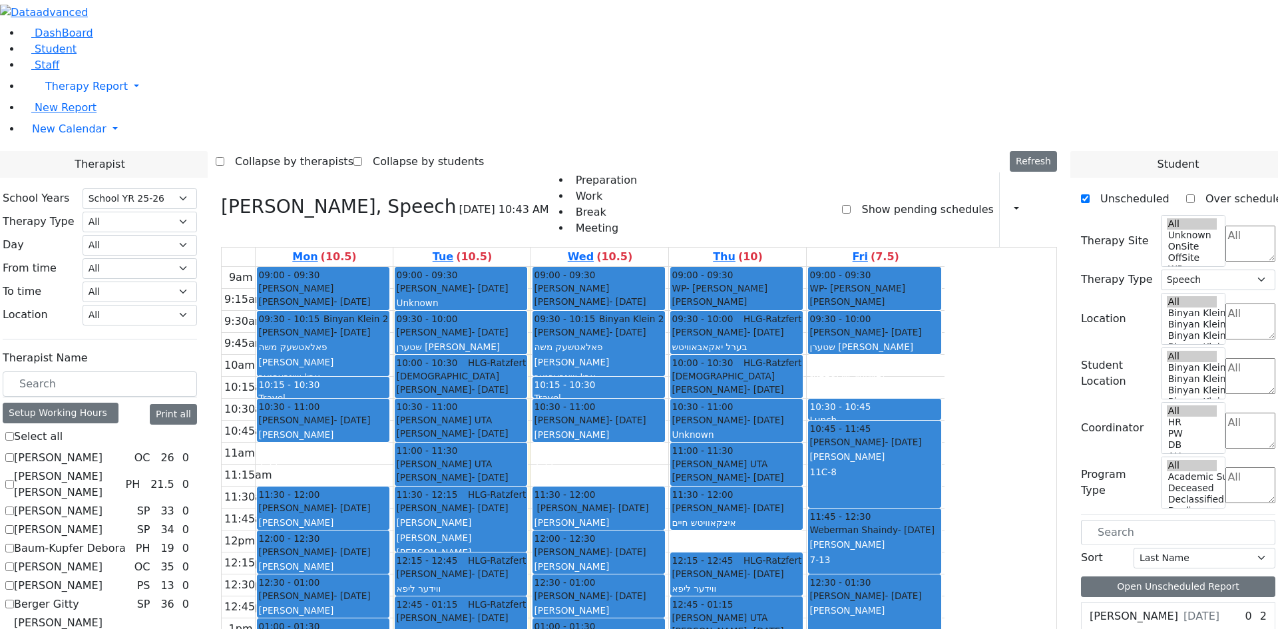
scroll to position [1198, 0]
checkbox input "false"
select select
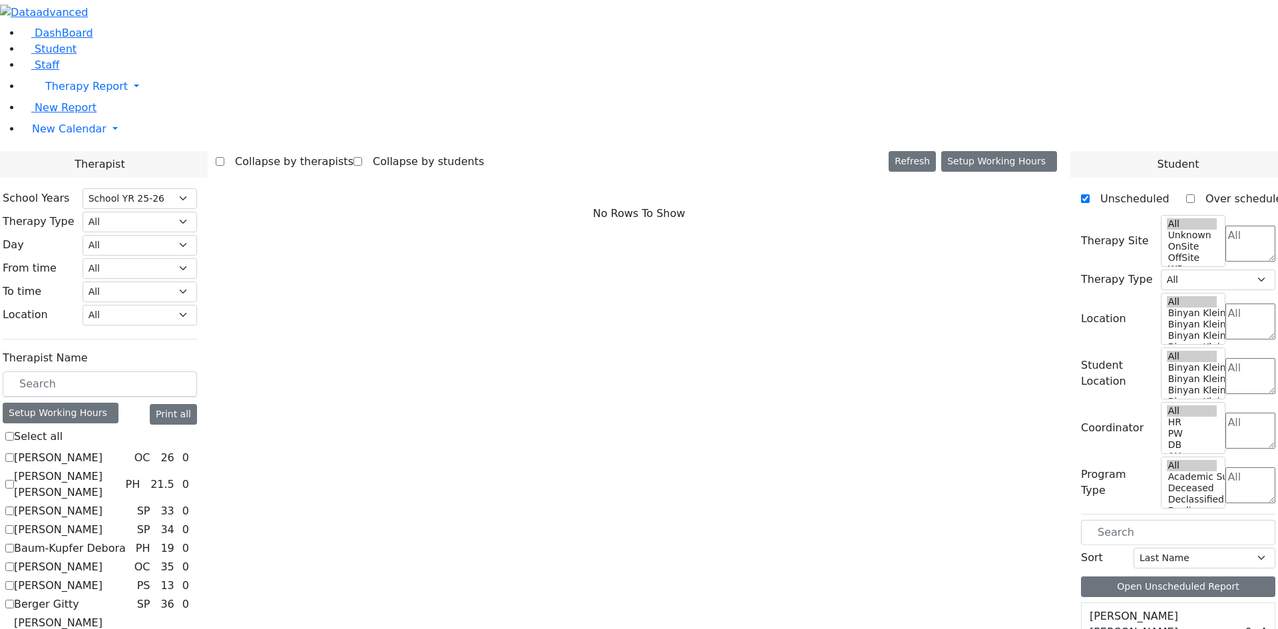
checkbox input "true"
select select "1"
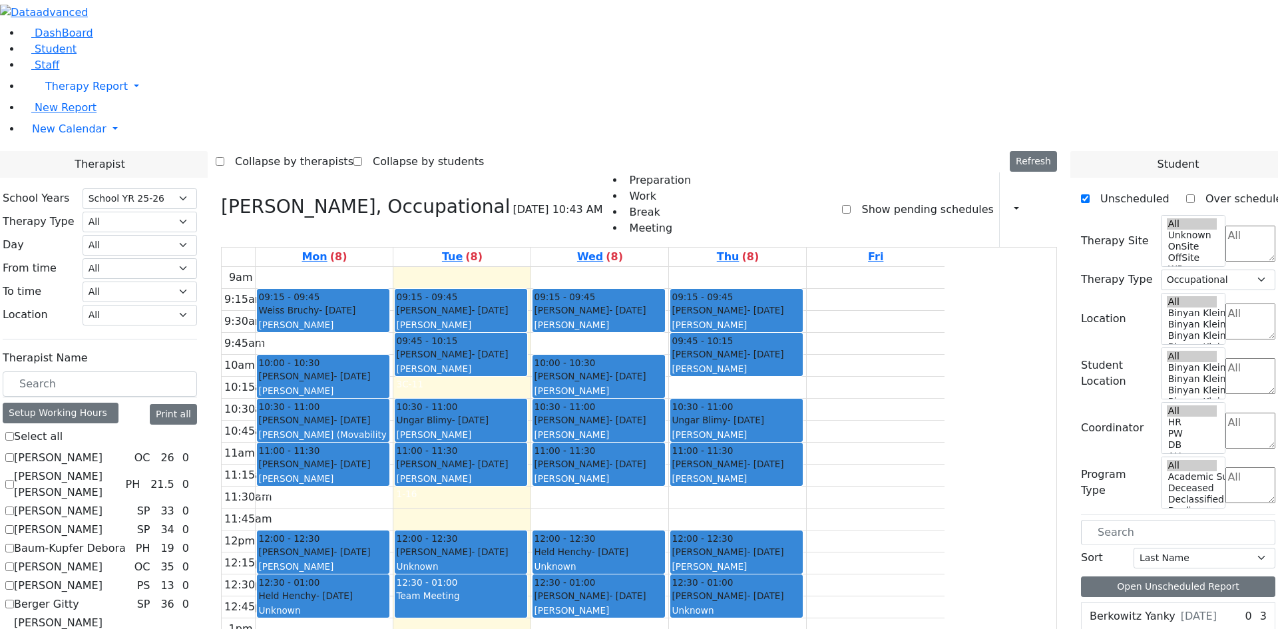
checkbox input "false"
select select
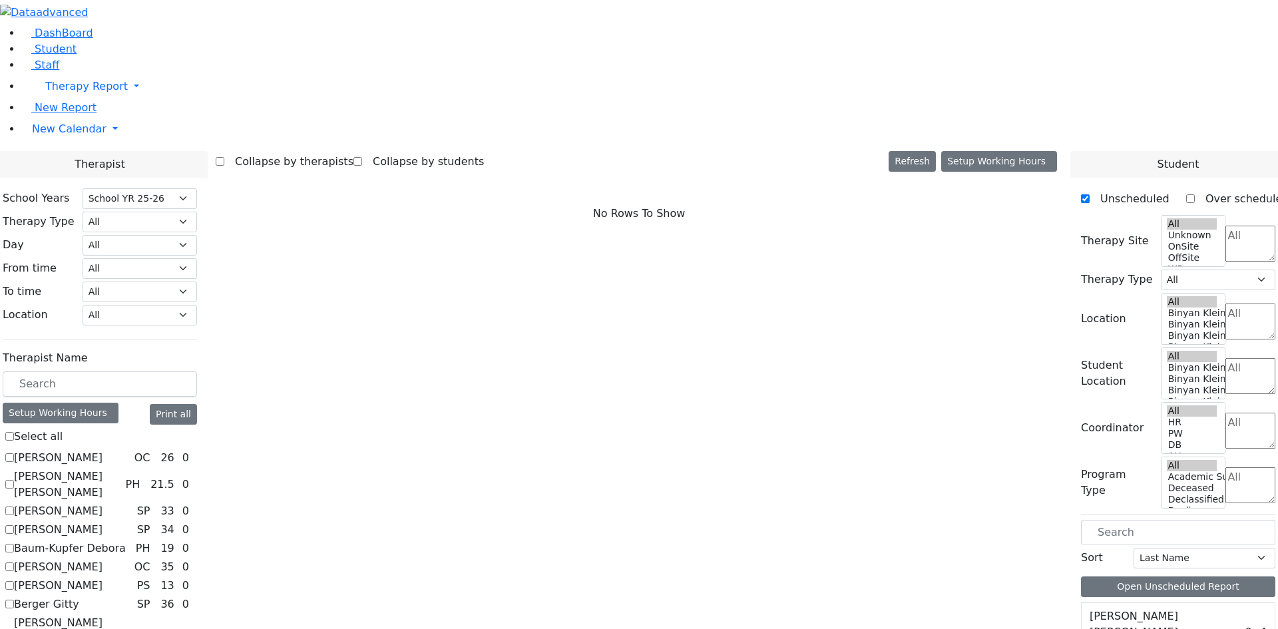
checkbox input "true"
select select "3"
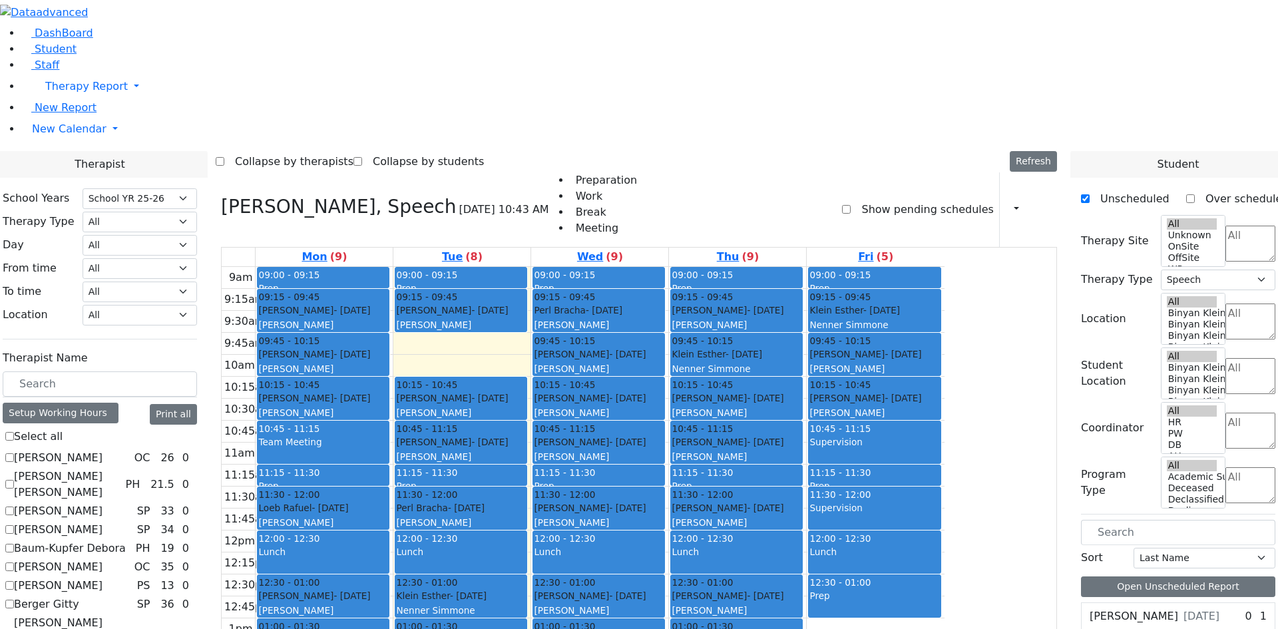
scroll to position [1224, 0]
checkbox input "false"
select select
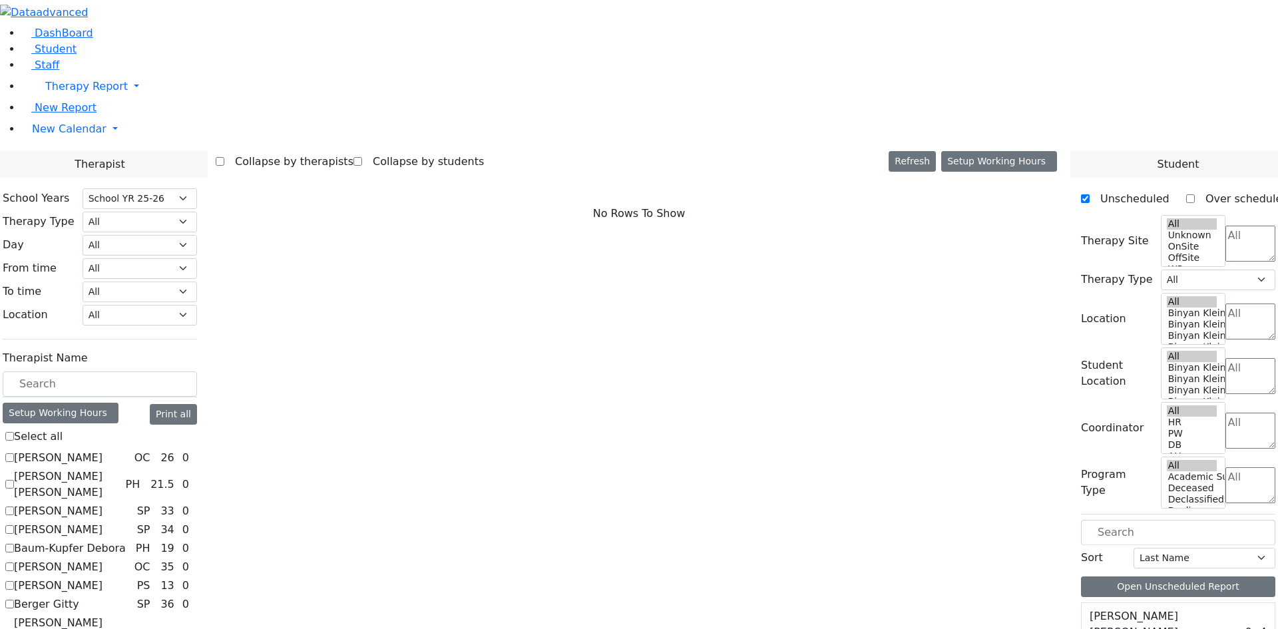
checkbox input "true"
select select "1"
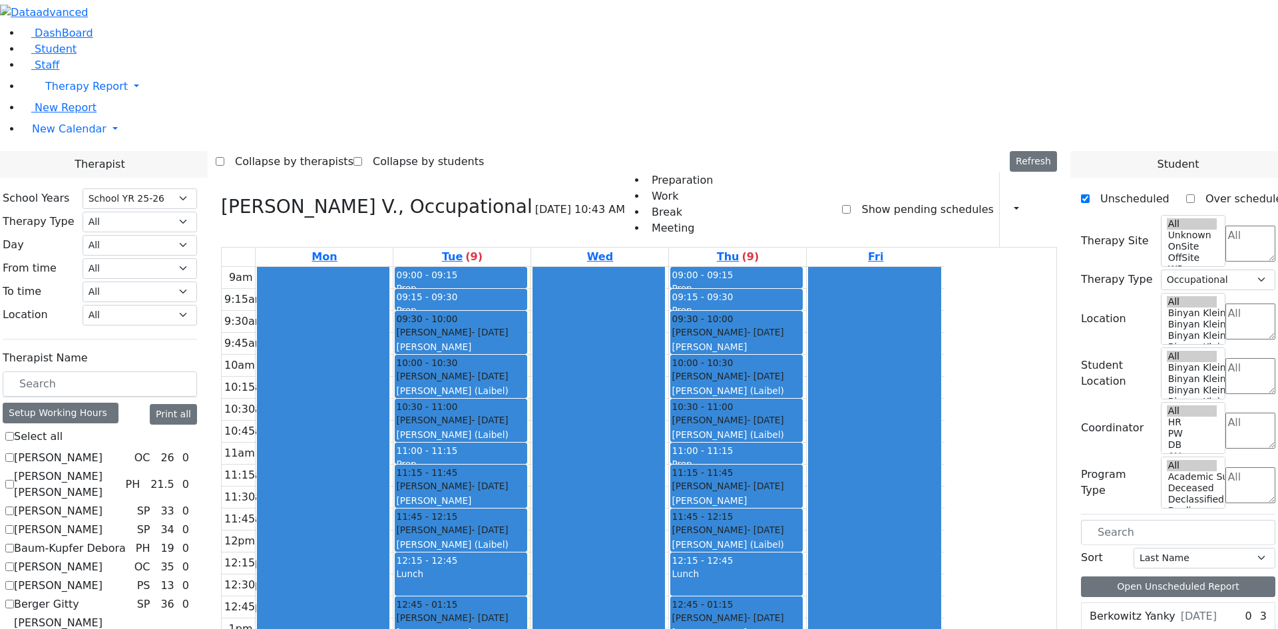
checkbox input "false"
select select
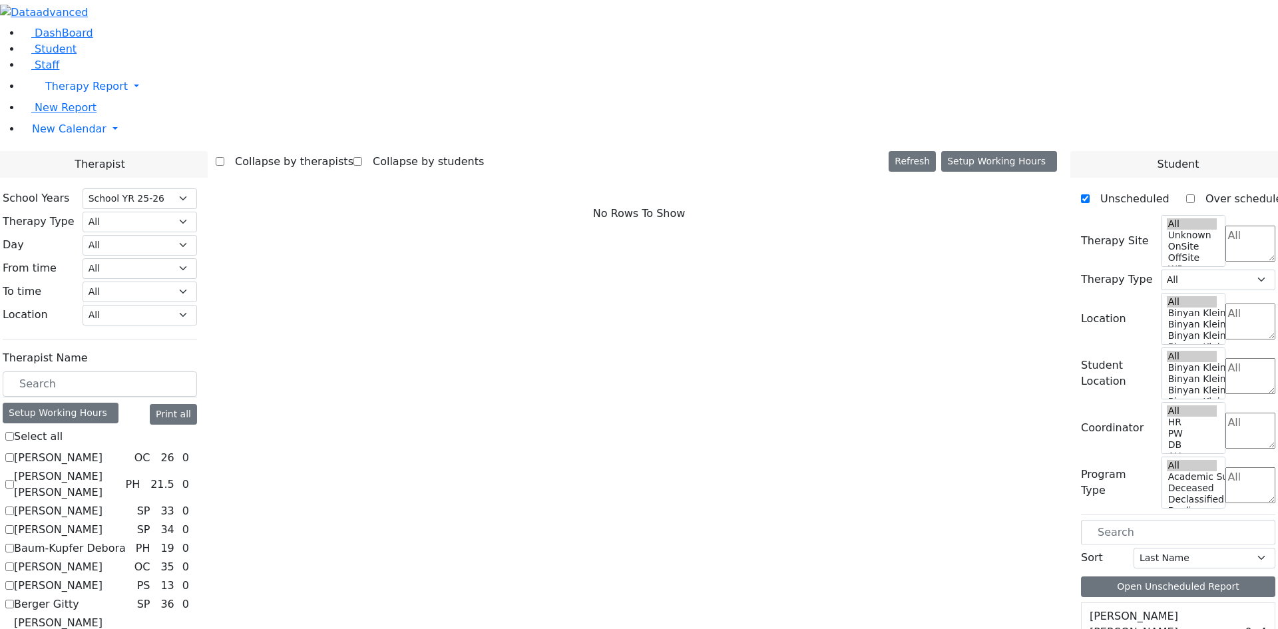
checkbox input "true"
select select "1"
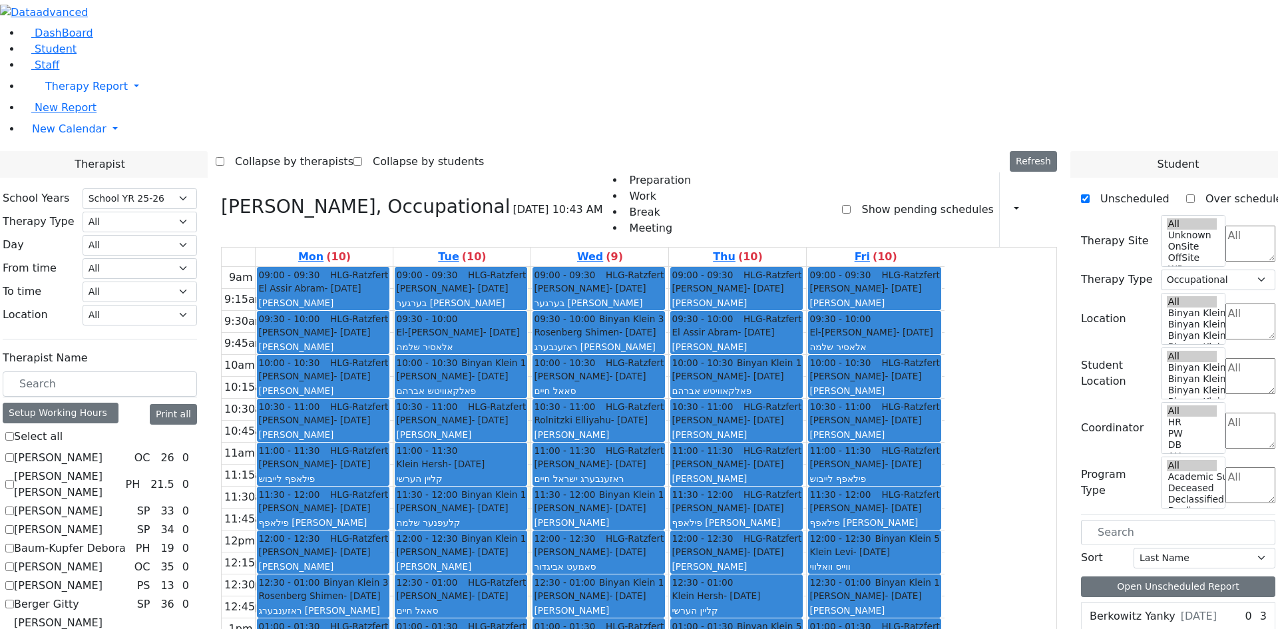
checkbox input "false"
select select
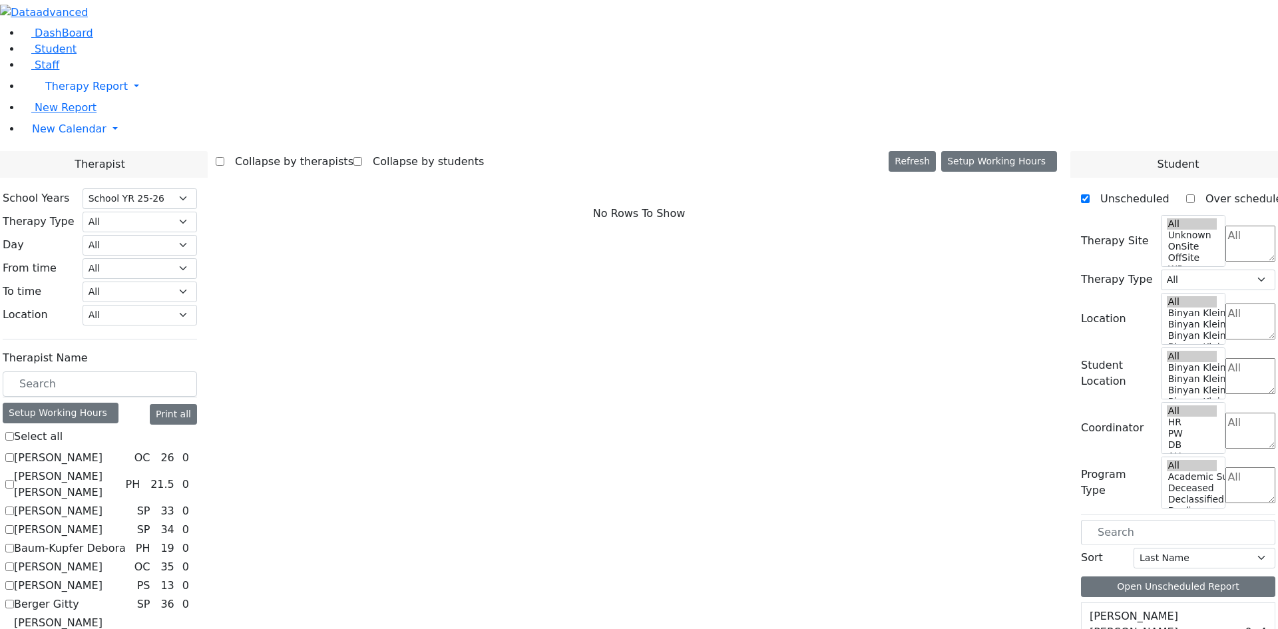
checkbox input "true"
select select "3"
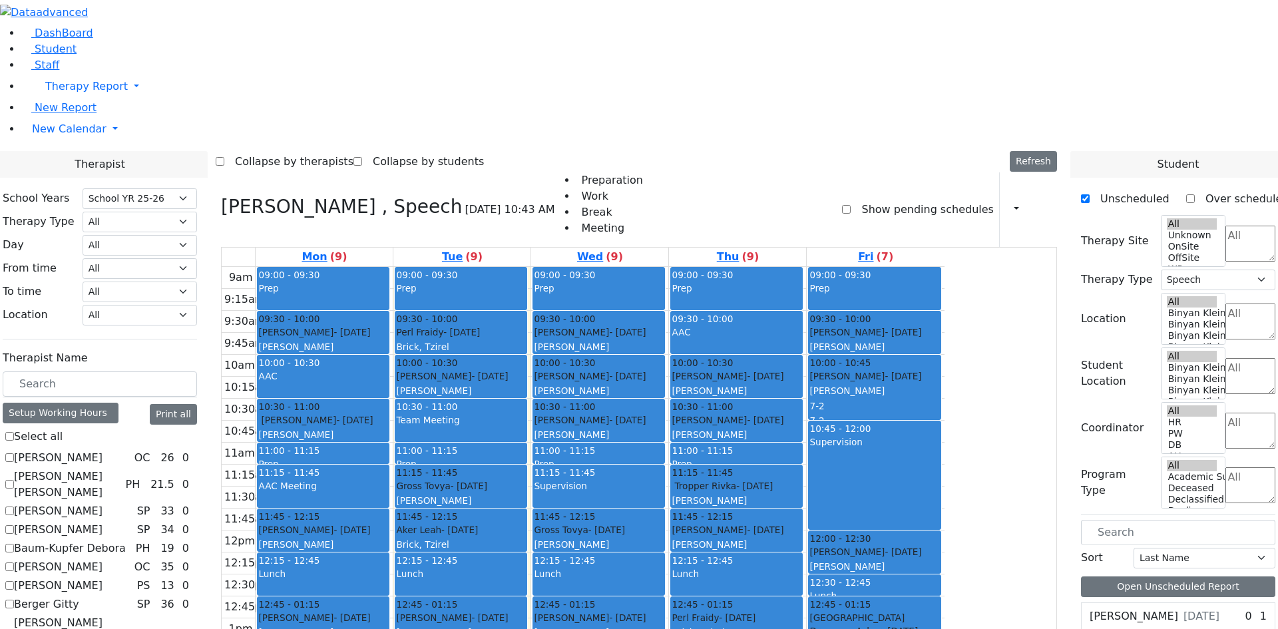
scroll to position [2, 0]
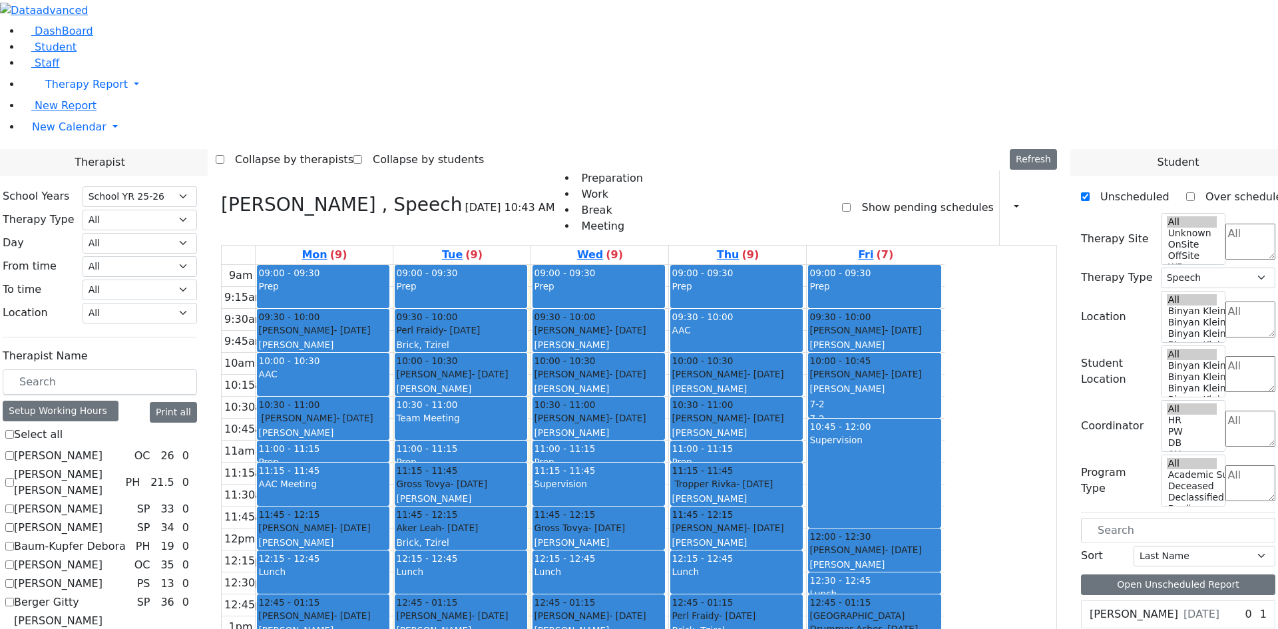
checkbox input "false"
select select
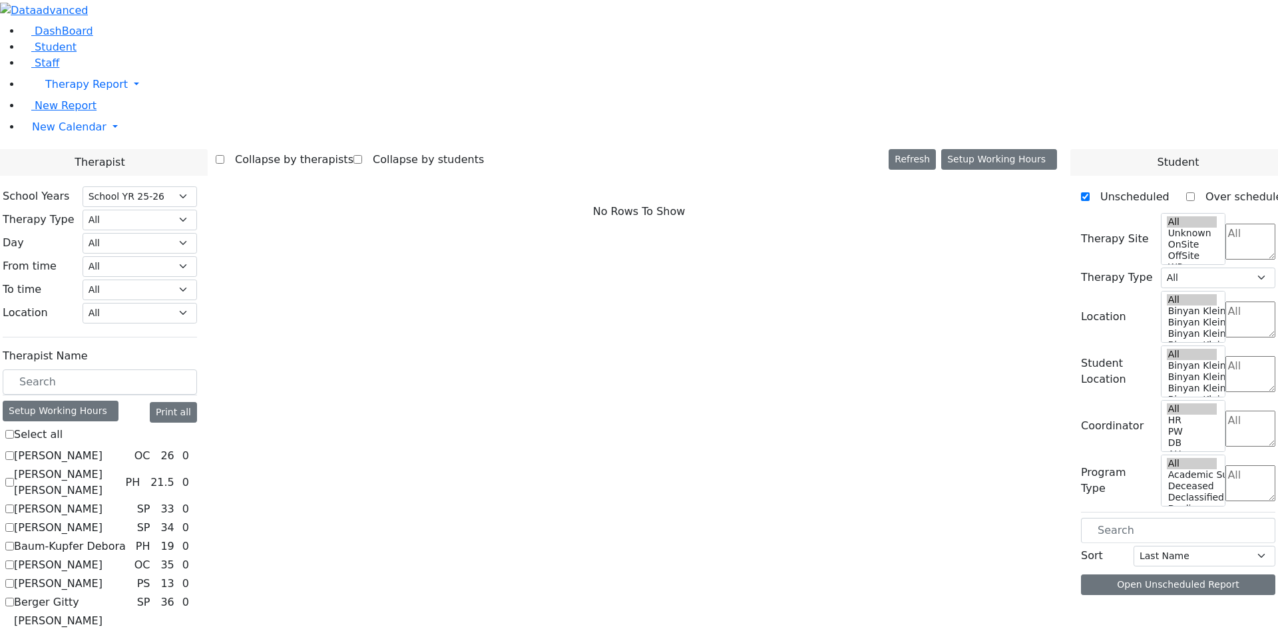
scroll to position [0, 0]
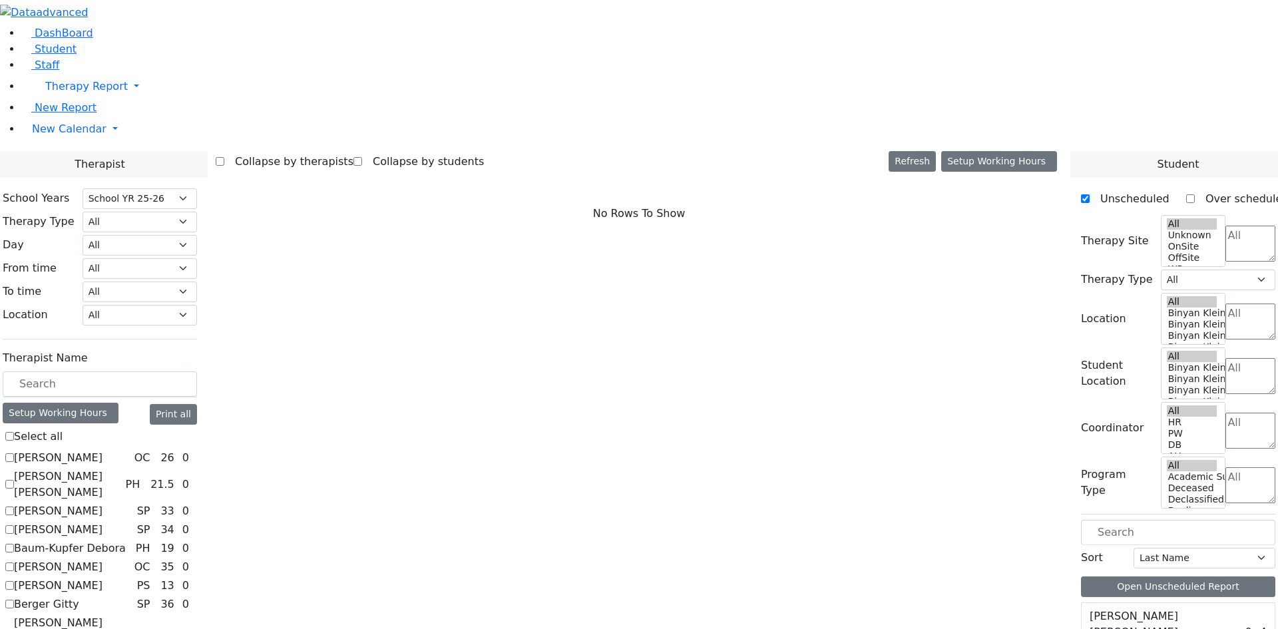
checkbox input "true"
select select "3"
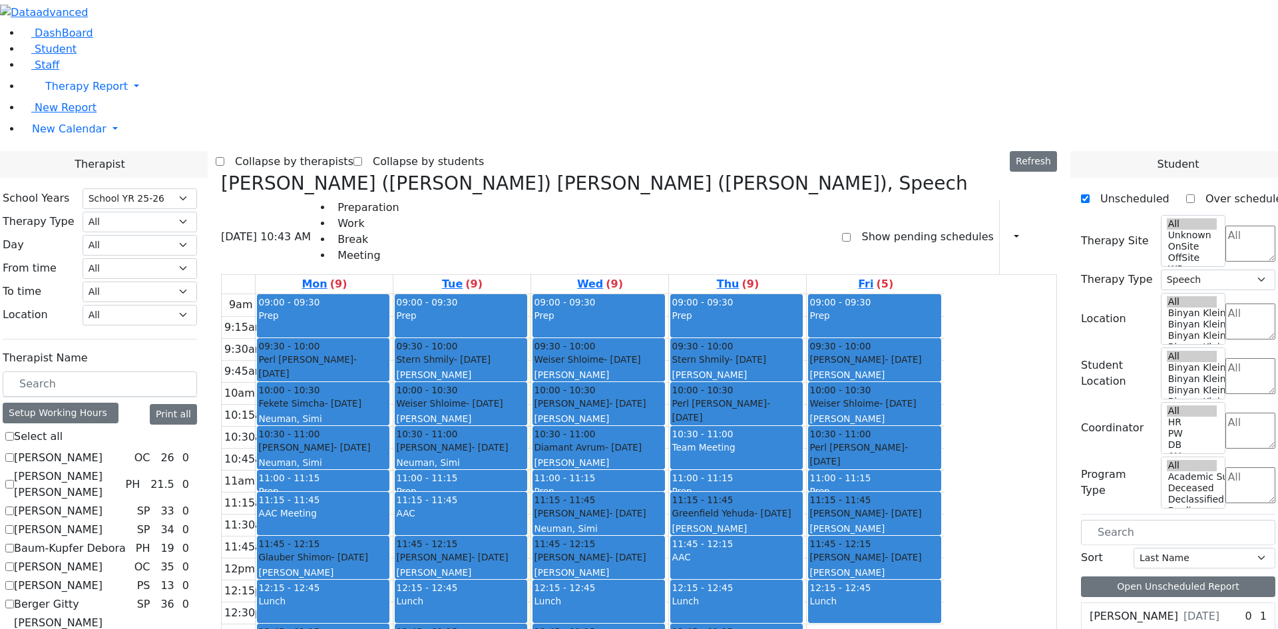
scroll to position [2, 0]
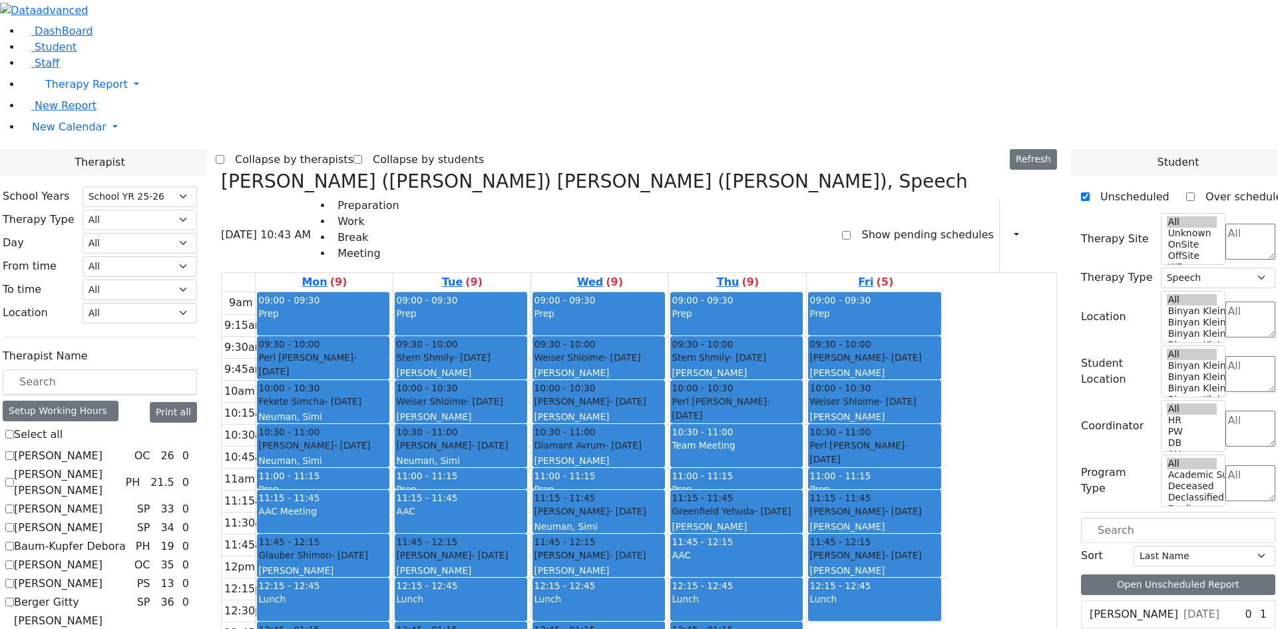
click at [526, 504] on div "AAC" at bounding box center [461, 518] width 130 height 28
click at [944, 499] on tbody "9am 9:15am 9:30am 9:45am 10am 10:15am 10:30am 10:45am 11am 11:15am 11:30am 11:4…" at bounding box center [583, 555] width 723 height 527
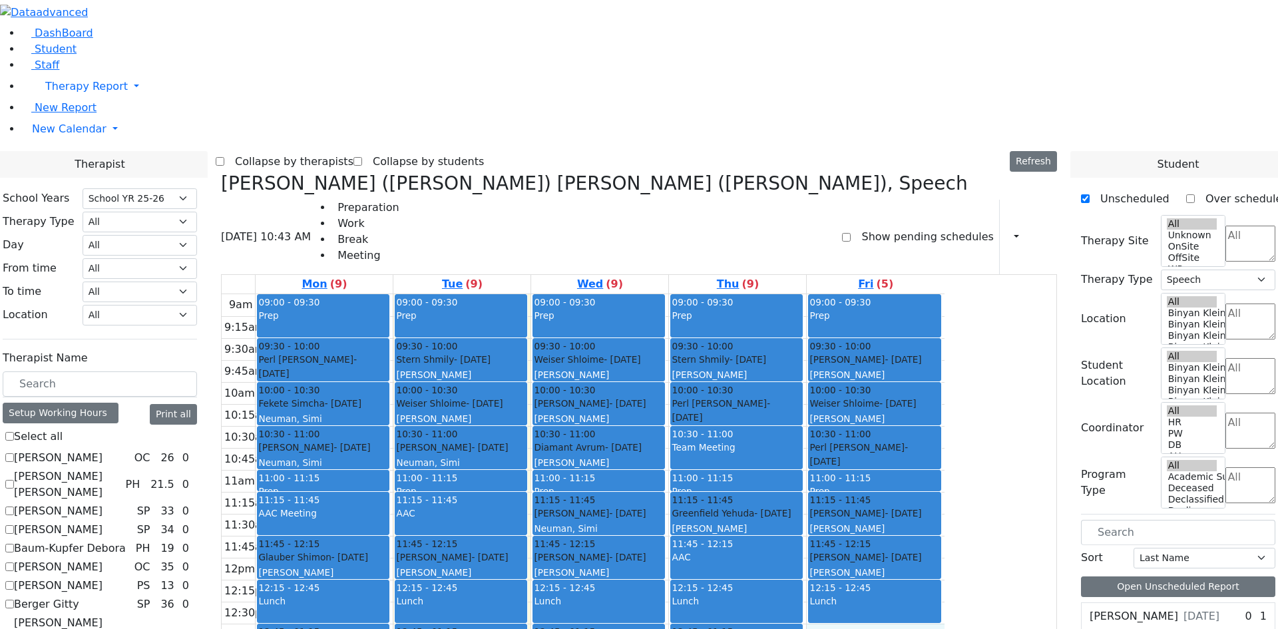
click at [944, 433] on div "9am 9:15am 9:30am 9:45am 10am 10:15am 10:30am 10:45am 11am 11:15am 11:30am 11:4…" at bounding box center [583, 557] width 723 height 527
click at [944, 419] on div "9am 9:15am 9:30am 9:45am 10am 10:15am 10:30am 10:45am 11am 11:15am 11:30am 11:4…" at bounding box center [583, 557] width 723 height 527
checkbox input "false"
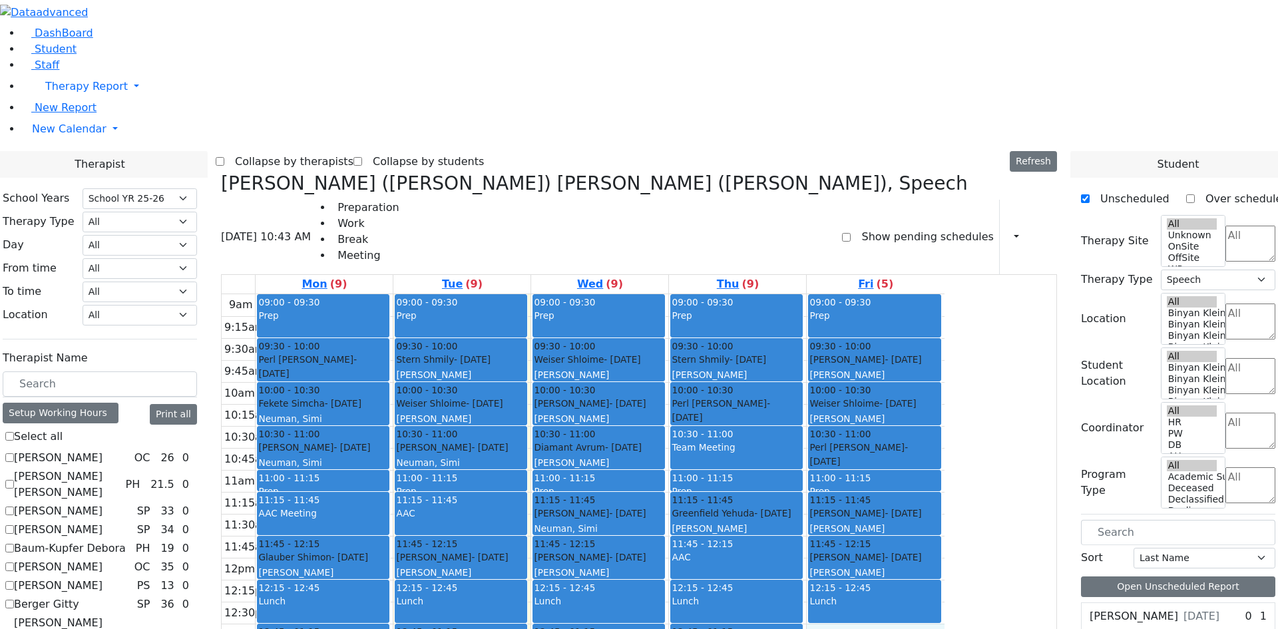
select select
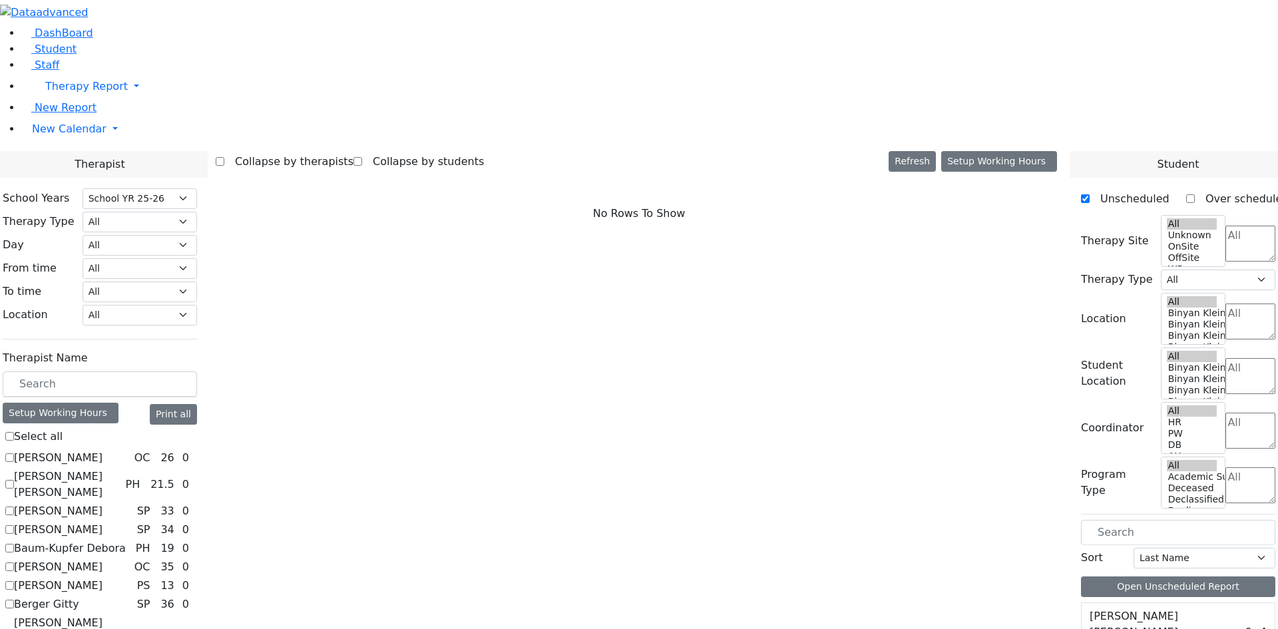
checkbox input "true"
select select "2"
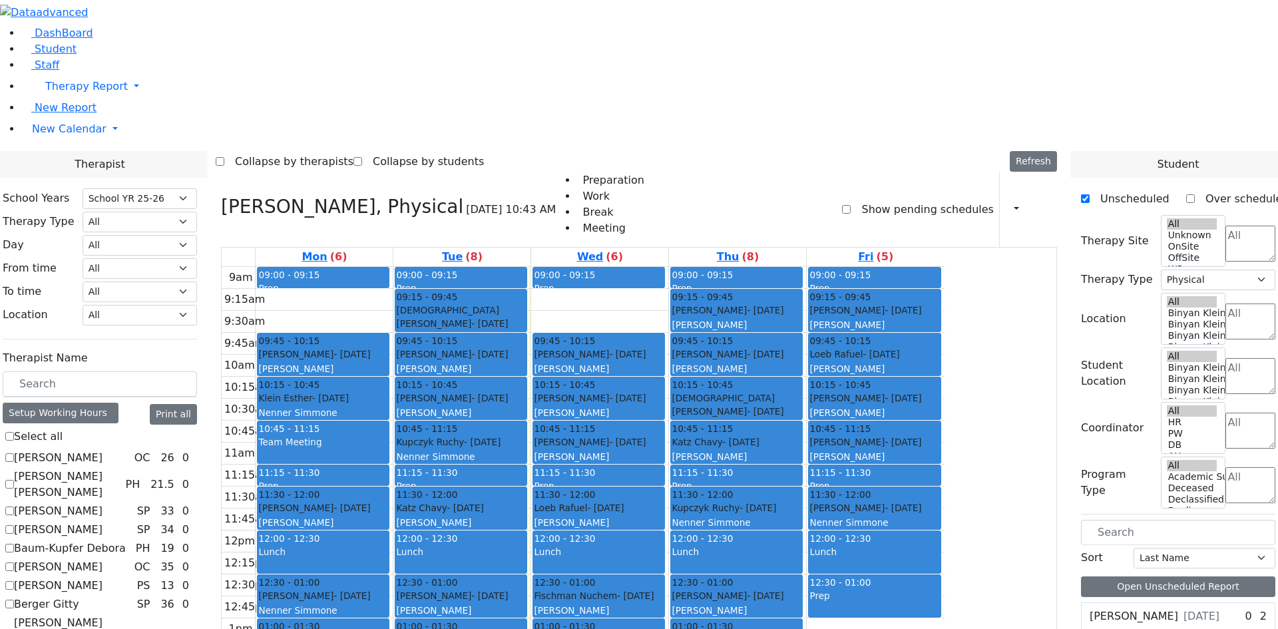
checkbox input "false"
select select
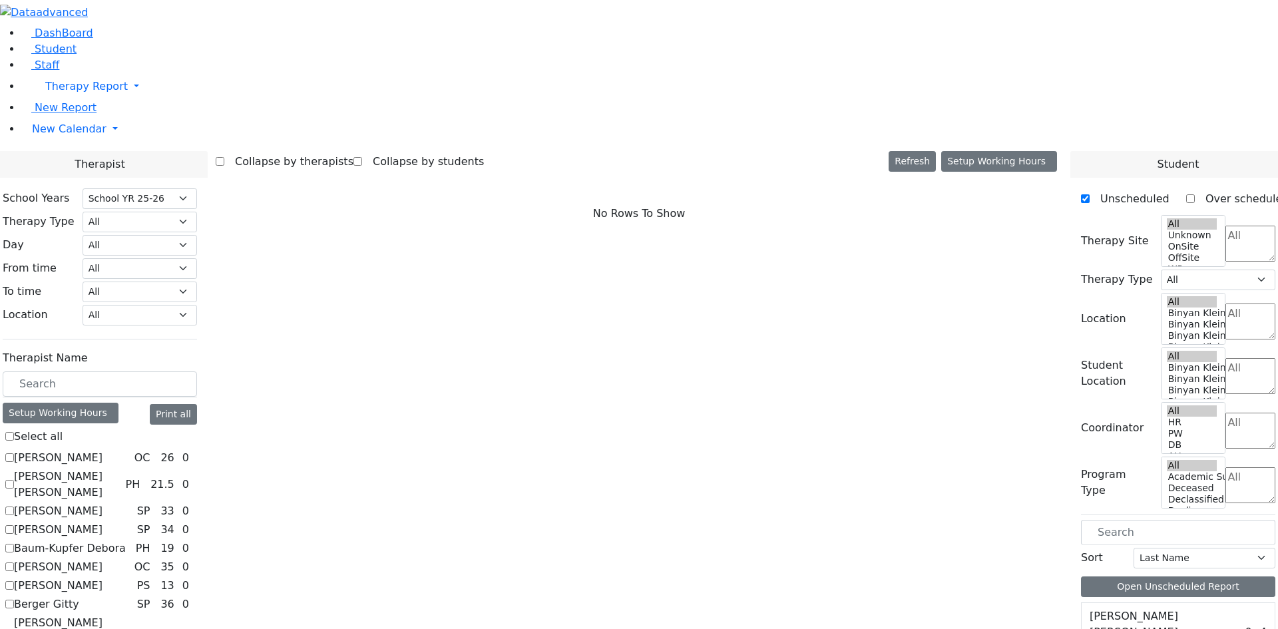
checkbox input "true"
select select "3"
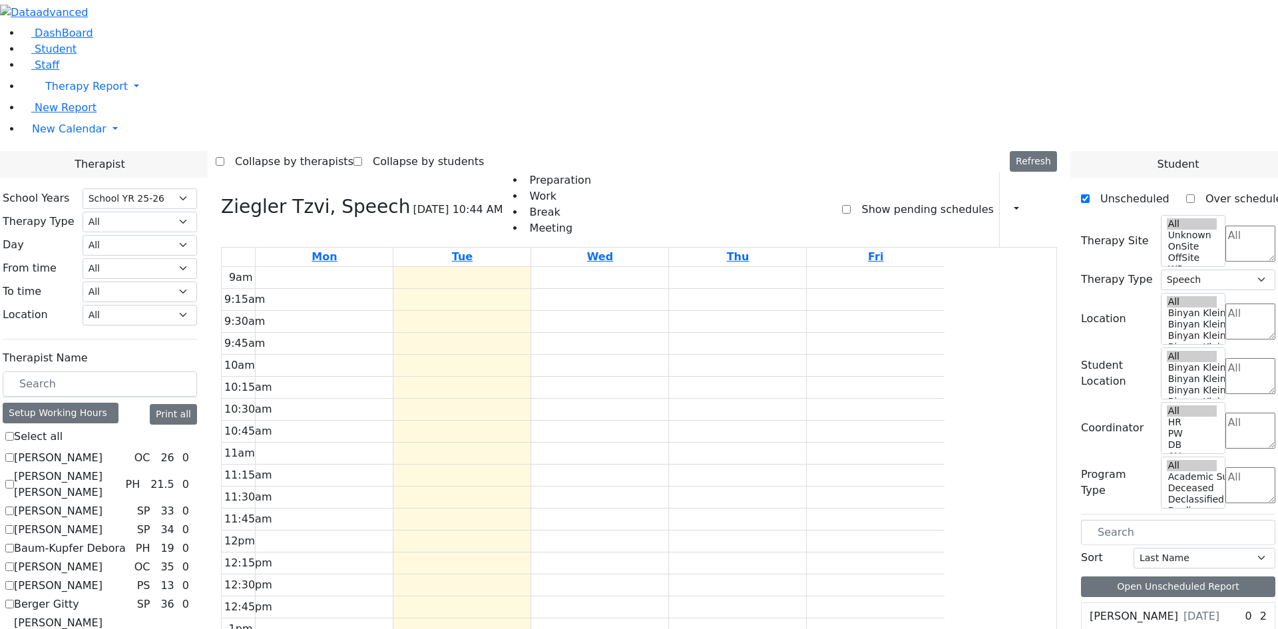
checkbox input "false"
select select
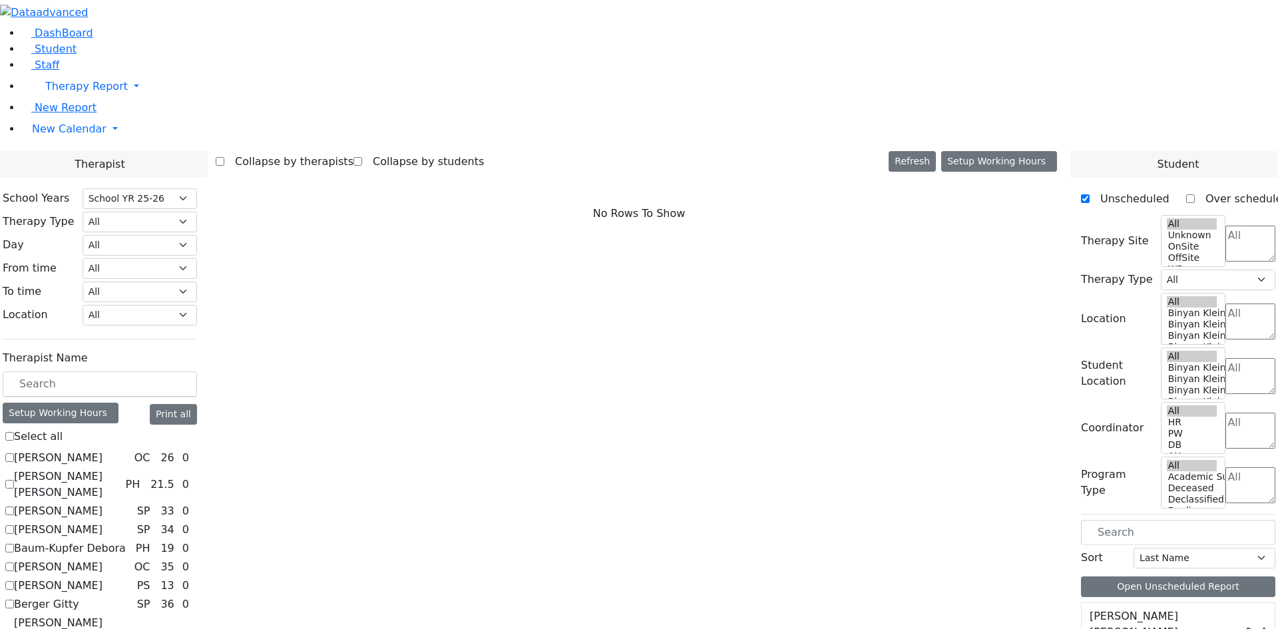
checkbox input "true"
select select "1"
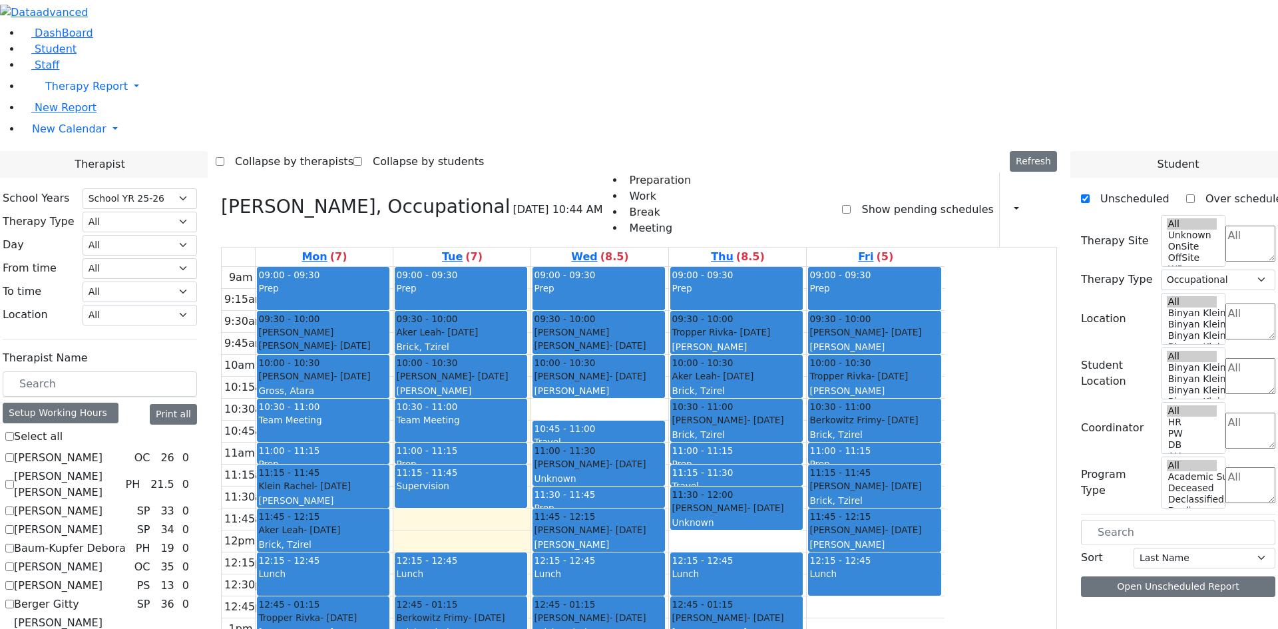
scroll to position [2, 0]
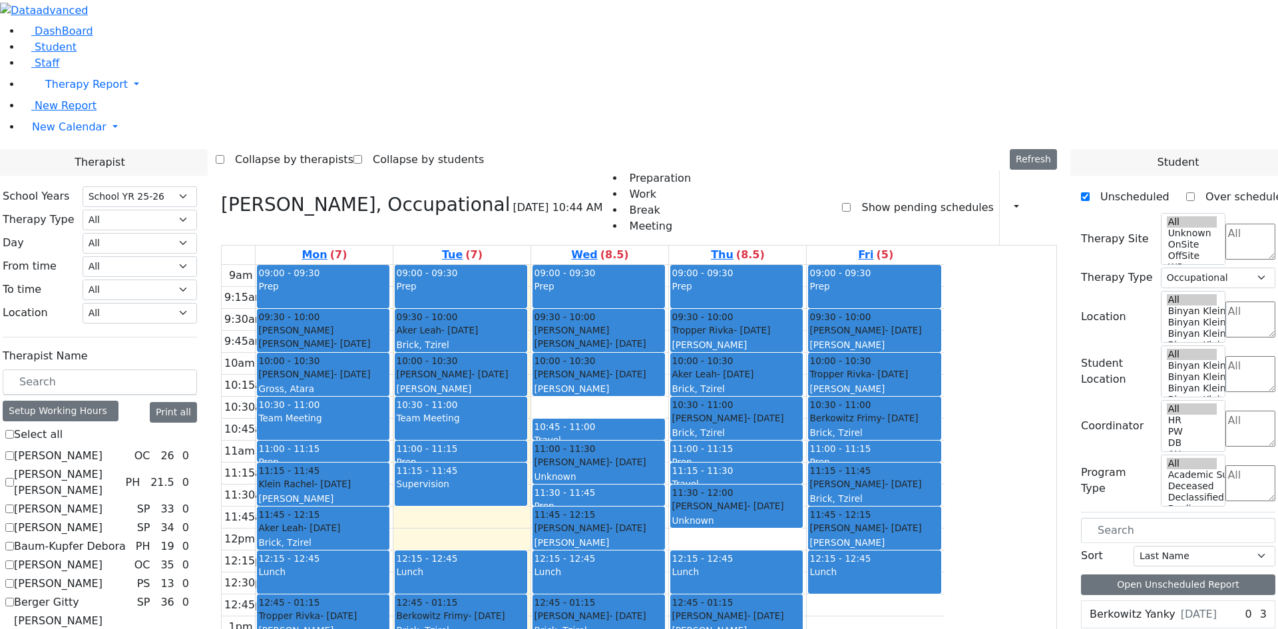
checkbox input "false"
select select
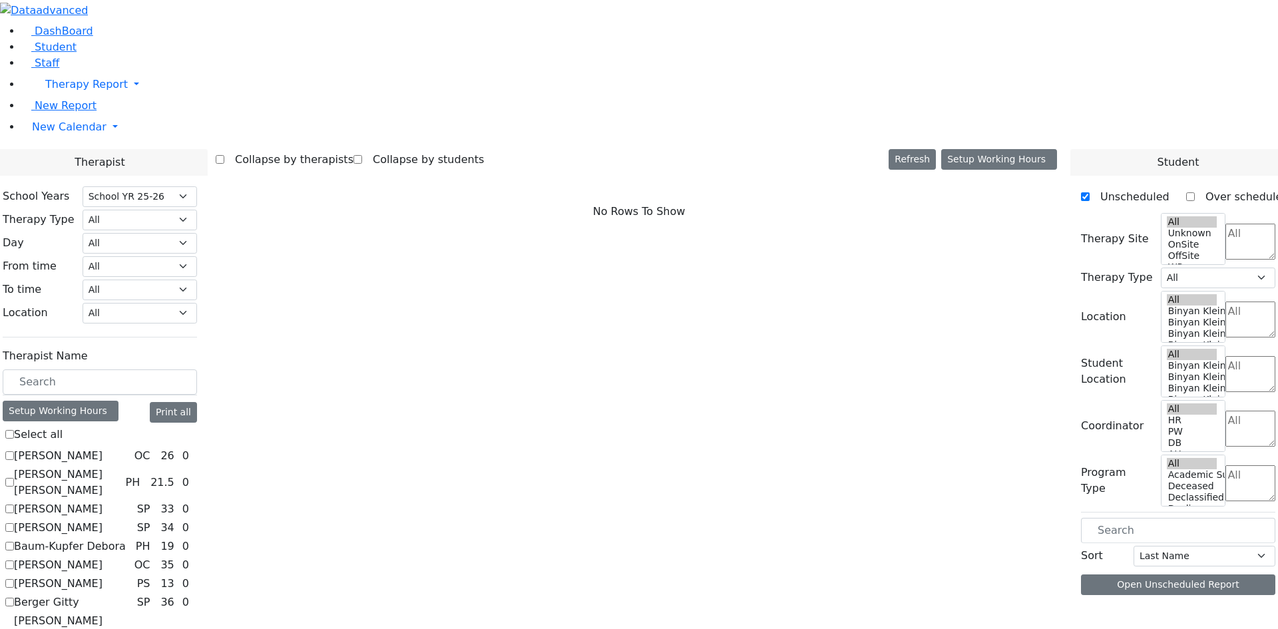
scroll to position [0, 0]
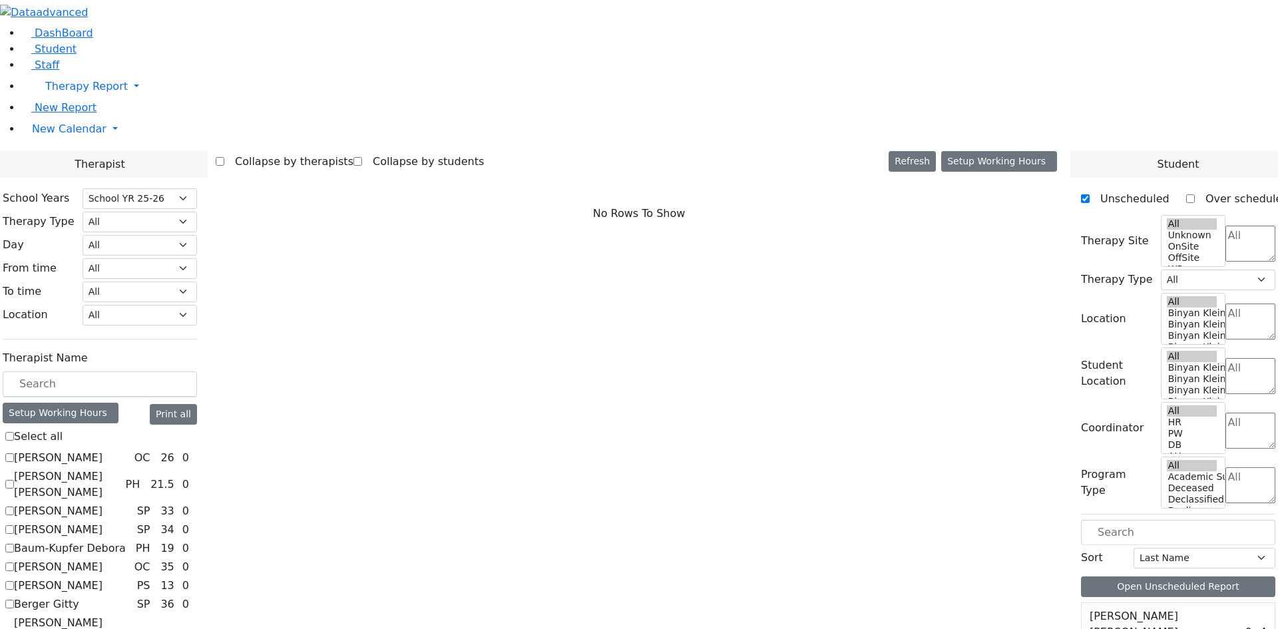
checkbox input "true"
select select "2"
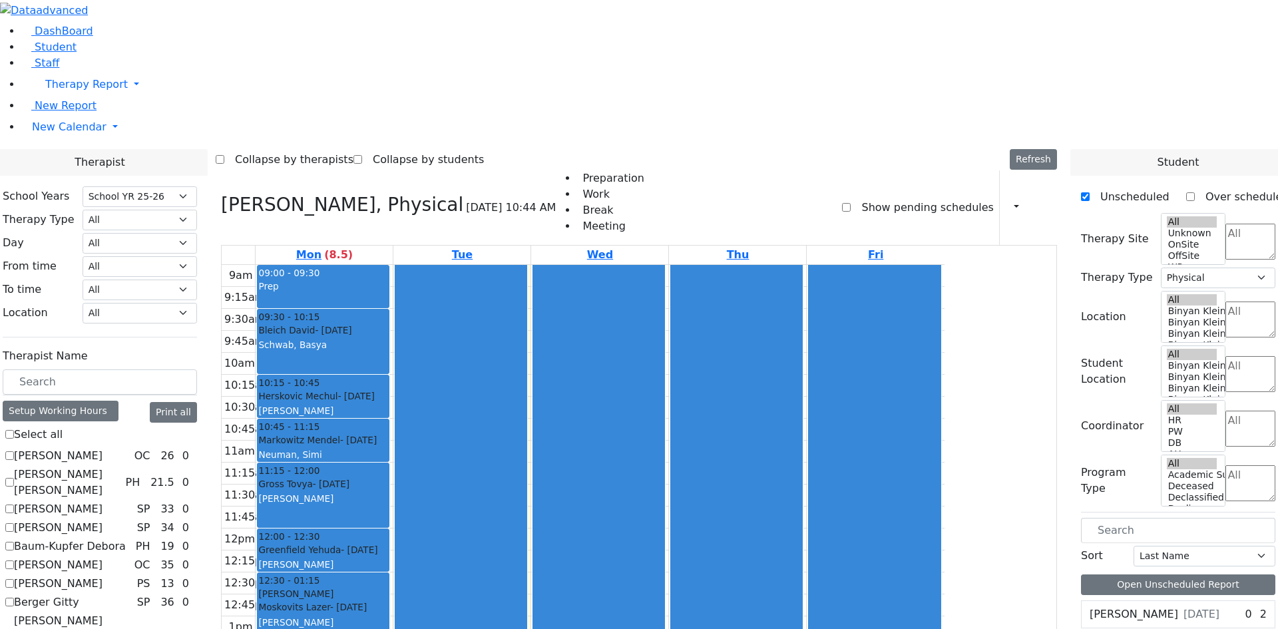
scroll to position [1224, 0]
checkbox input "false"
select select
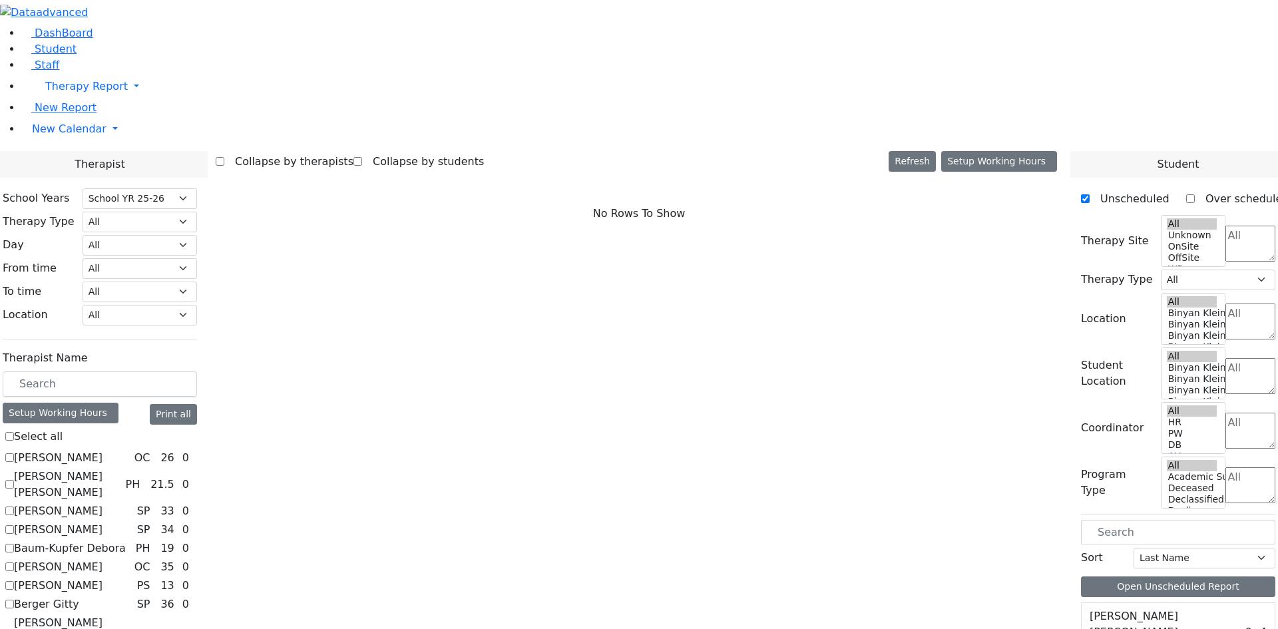
scroll to position [0, 0]
click at [102, 450] on label "Abramczyk ZC" at bounding box center [58, 458] width 89 height 16
click at [14, 453] on input "Abramczyk ZC" at bounding box center [9, 457] width 9 height 9
checkbox input "true"
select select "1"
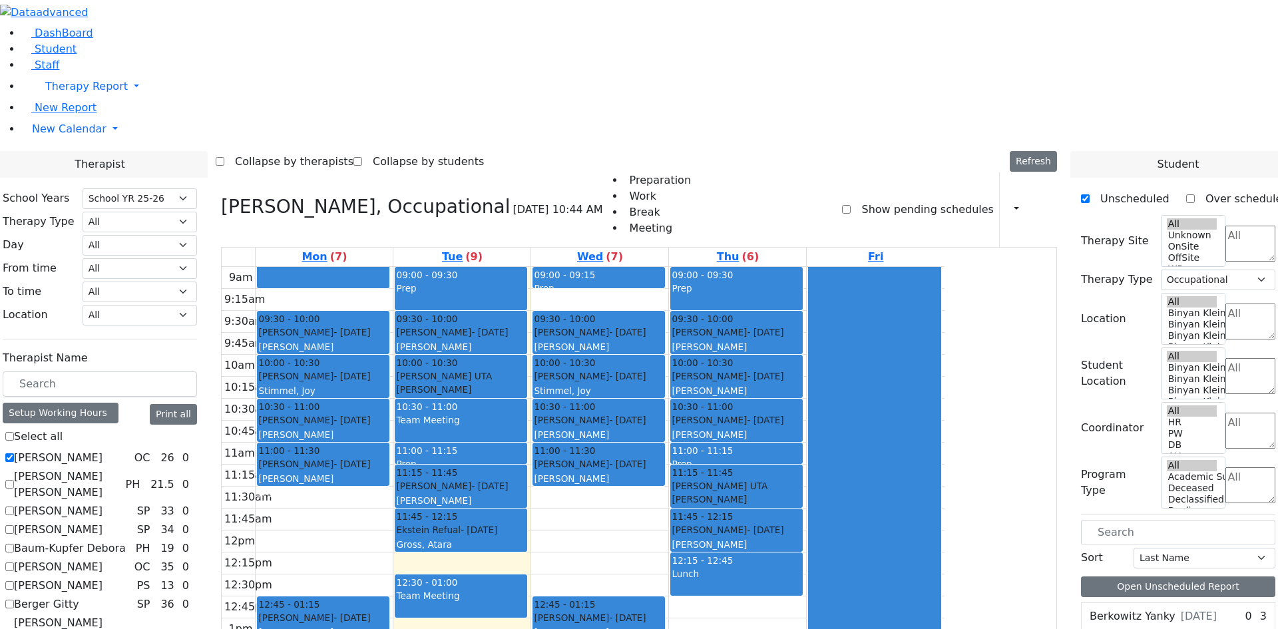
click at [102, 450] on label "Abramczyk ZC" at bounding box center [58, 458] width 89 height 16
click at [14, 453] on input "Abramczyk ZC" at bounding box center [9, 457] width 9 height 9
checkbox input "false"
select select
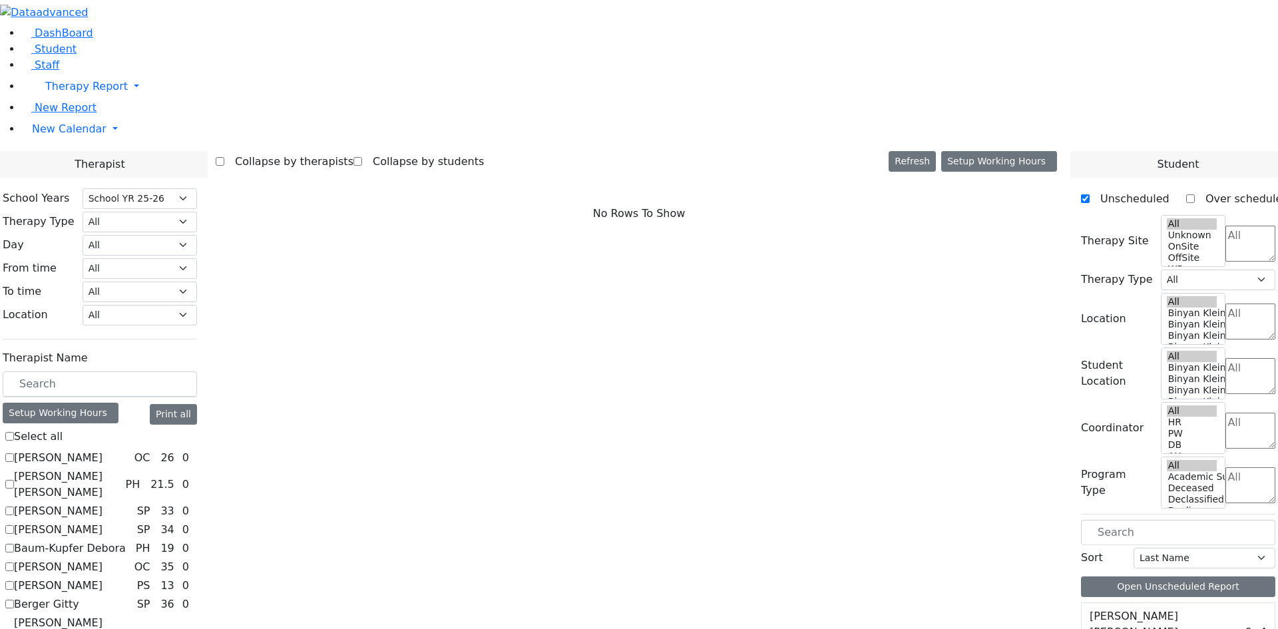
click at [120, 469] on label "Abramsky Sara Chana" at bounding box center [67, 485] width 106 height 32
click at [14, 480] on input "Abramsky Sara Chana" at bounding box center [9, 484] width 9 height 9
checkbox input "true"
select select "2"
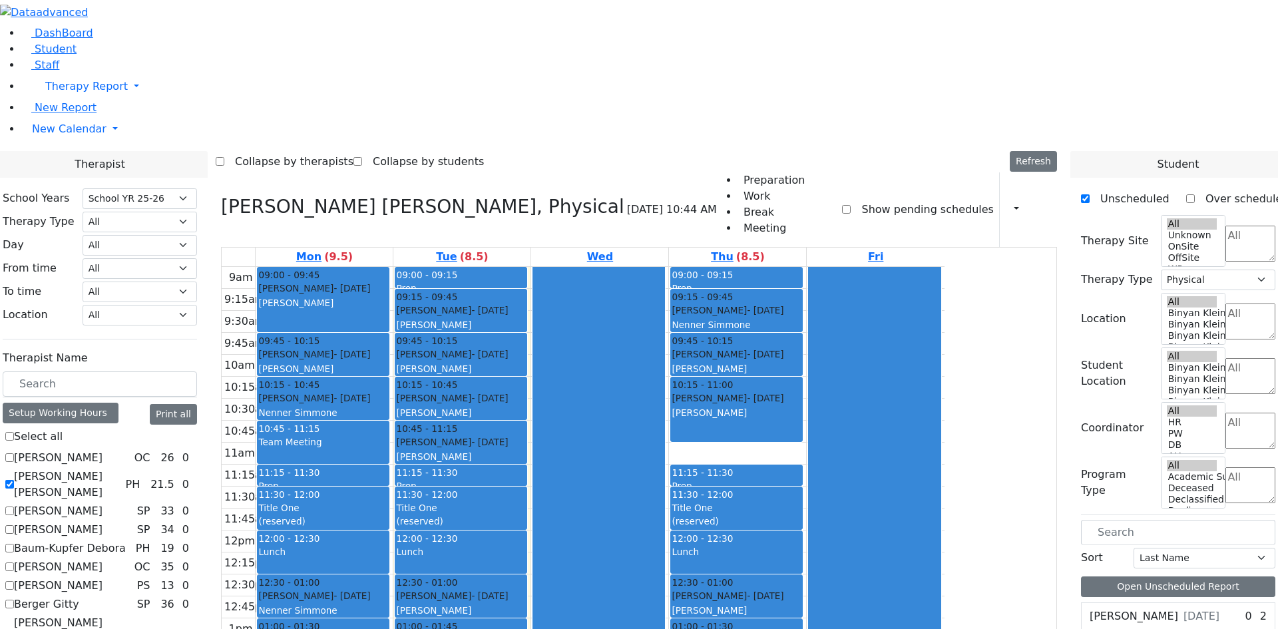
click at [120, 469] on label "Abramsky Sara Chana" at bounding box center [67, 485] width 106 height 32
click at [14, 480] on input "Abramsky Sara Chana" at bounding box center [9, 484] width 9 height 9
checkbox input "false"
select select
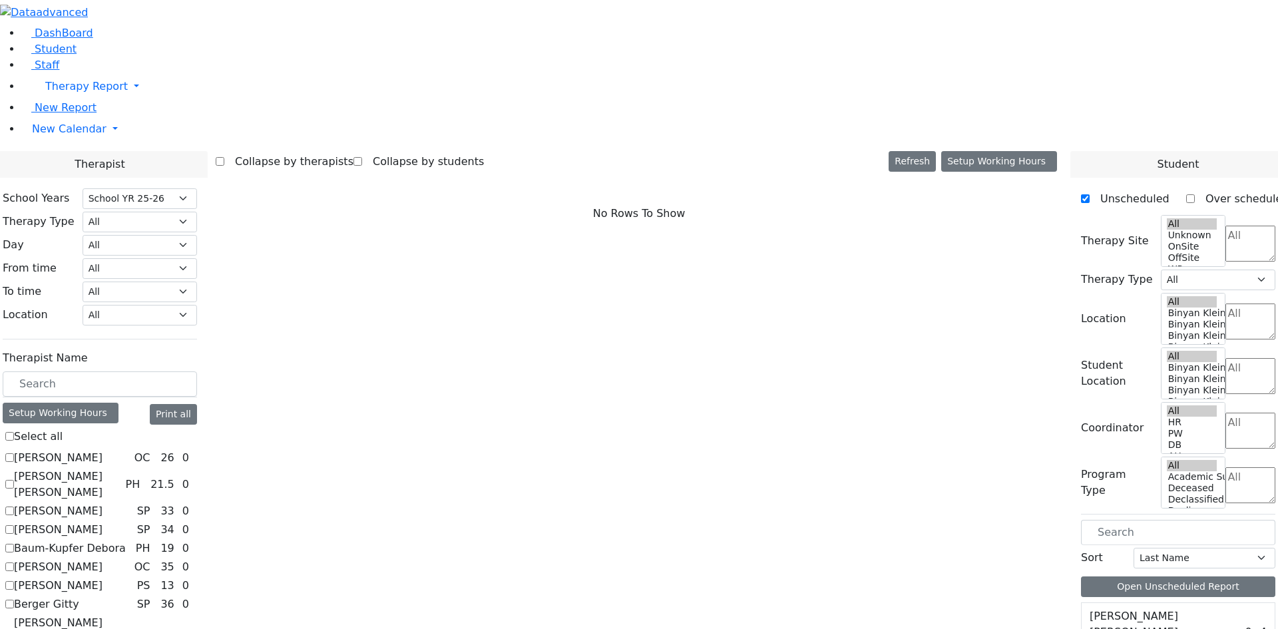
click at [102, 503] on label "Asok Pradeep" at bounding box center [58, 511] width 89 height 16
click at [14, 506] on input "Asok Pradeep" at bounding box center [9, 510] width 9 height 9
checkbox input "true"
select select "3"
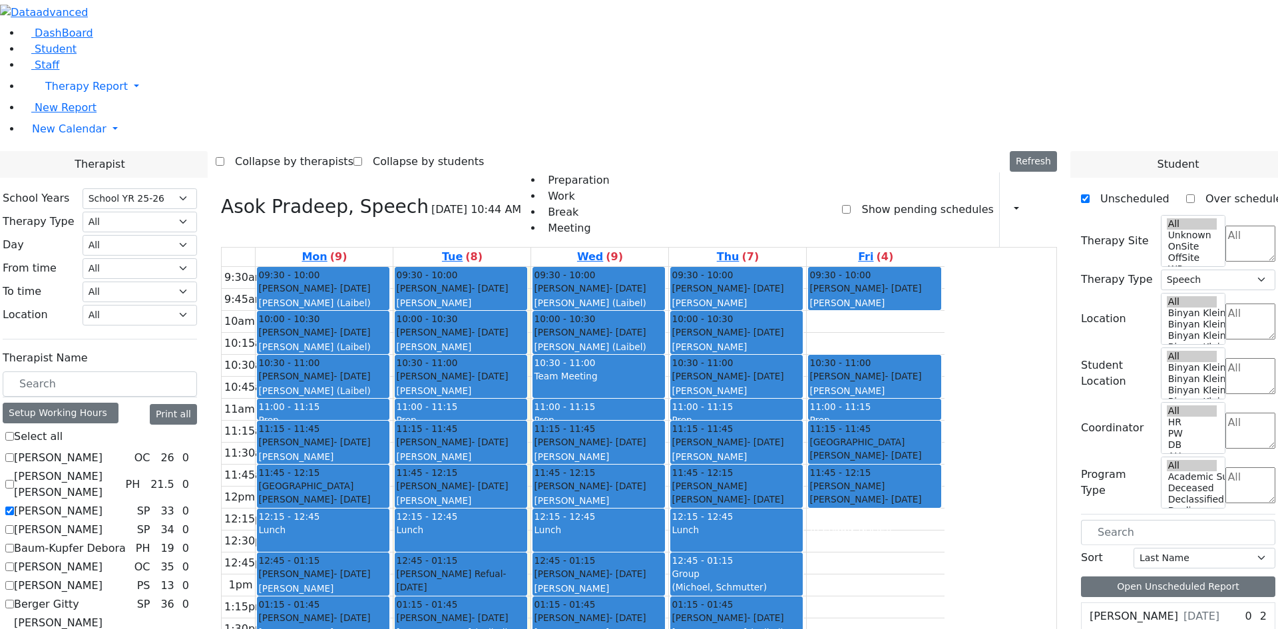
click at [102, 503] on label "Asok Pradeep" at bounding box center [58, 511] width 89 height 16
click at [14, 506] on input "Asok Pradeep" at bounding box center [9, 510] width 9 height 9
checkbox input "false"
select select
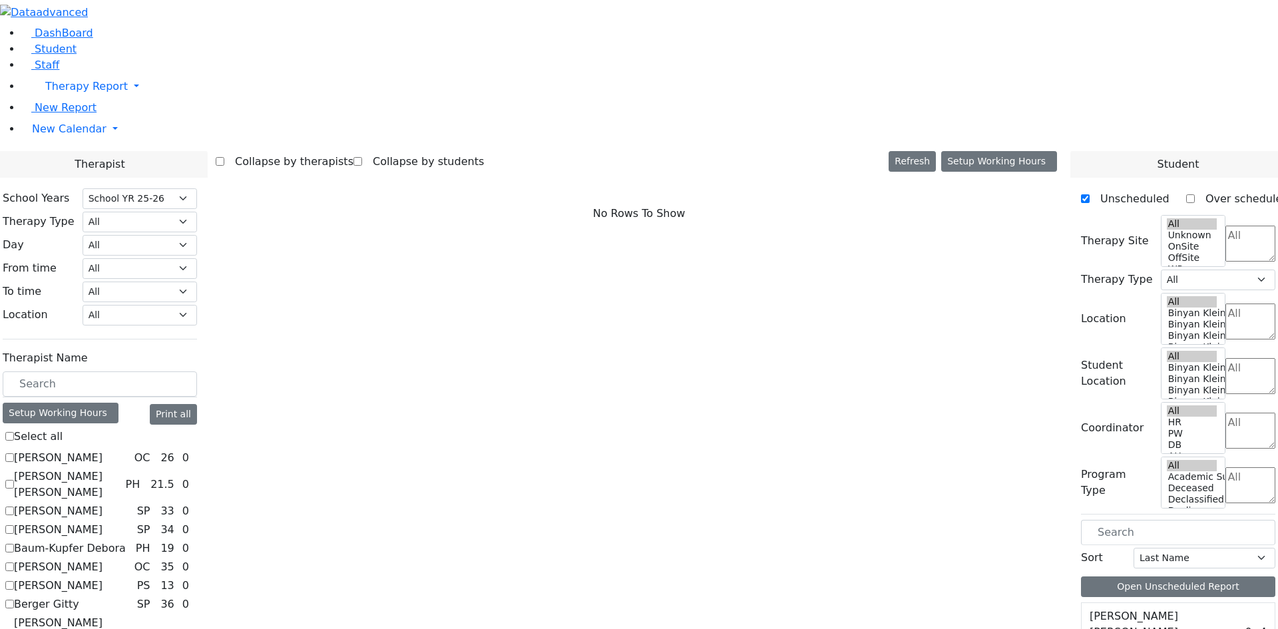
click at [102, 522] on label "Auslander Susanne" at bounding box center [58, 530] width 89 height 16
click at [14, 525] on input "Auslander Susanne" at bounding box center [9, 529] width 9 height 9
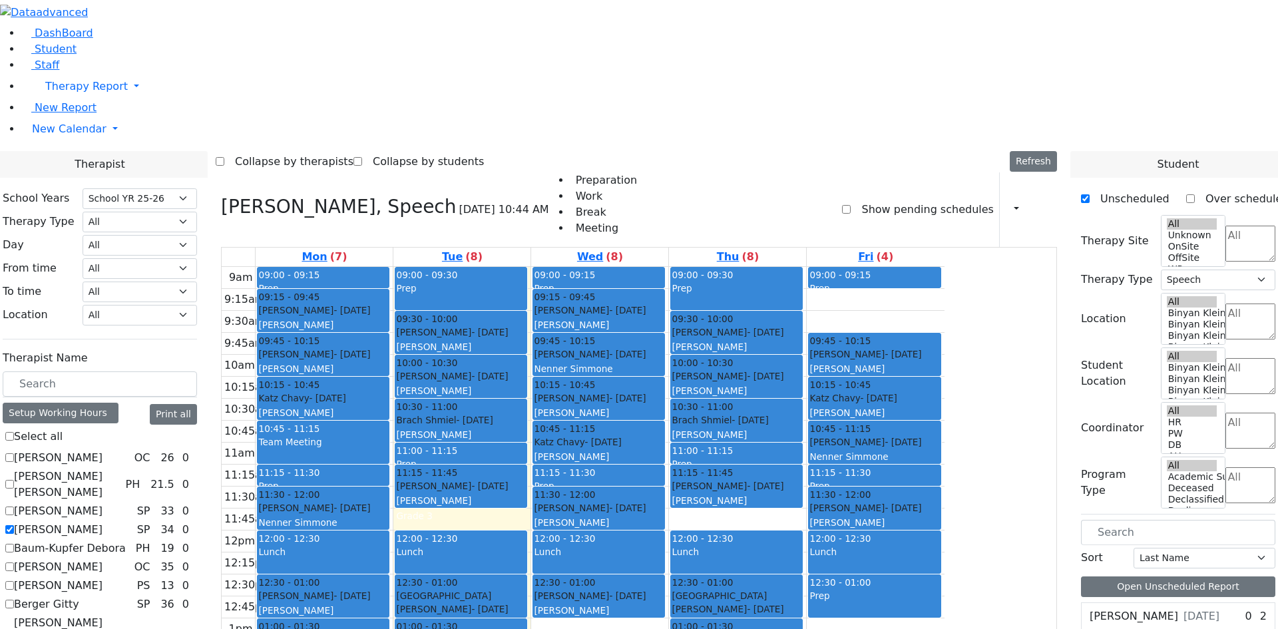
click at [102, 522] on label "Auslander Susanne" at bounding box center [58, 530] width 89 height 16
click at [14, 525] on input "Auslander Susanne" at bounding box center [9, 529] width 9 height 9
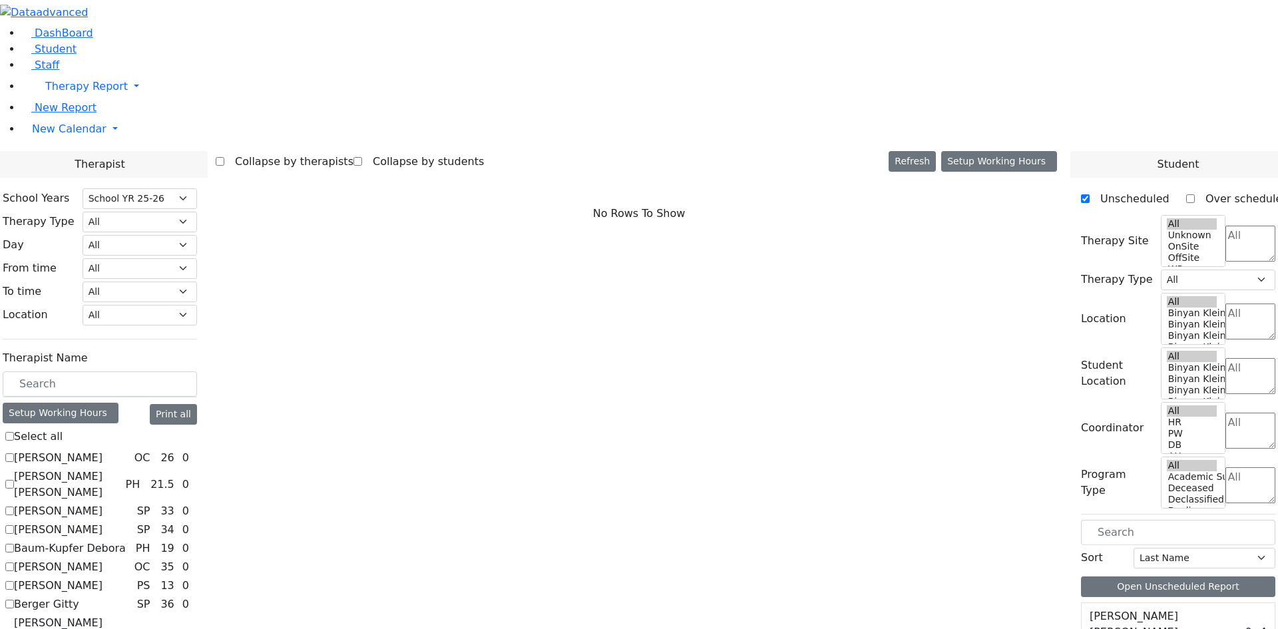
click at [126, 540] on label "Baum-Kupfer Debora" at bounding box center [70, 548] width 112 height 16
click at [14, 544] on input "Baum-Kupfer Debora" at bounding box center [9, 548] width 9 height 9
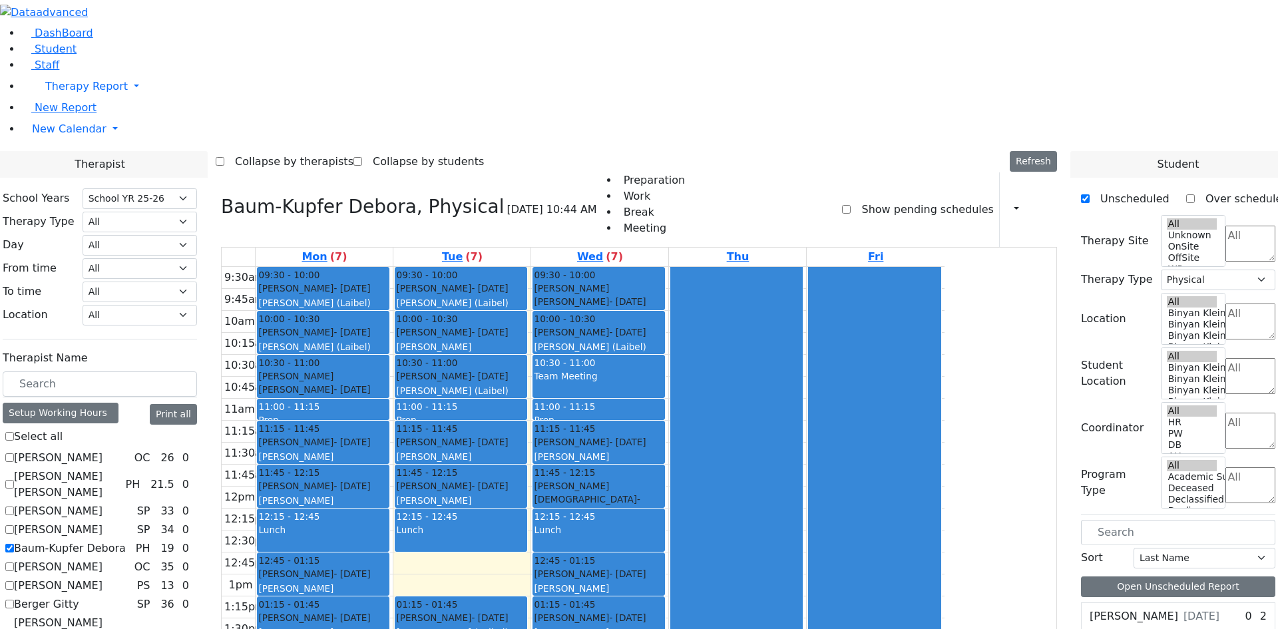
click at [126, 540] on label "Baum-Kupfer Debora" at bounding box center [70, 548] width 112 height 16
click at [14, 544] on input "Baum-Kupfer Debora" at bounding box center [9, 548] width 9 height 9
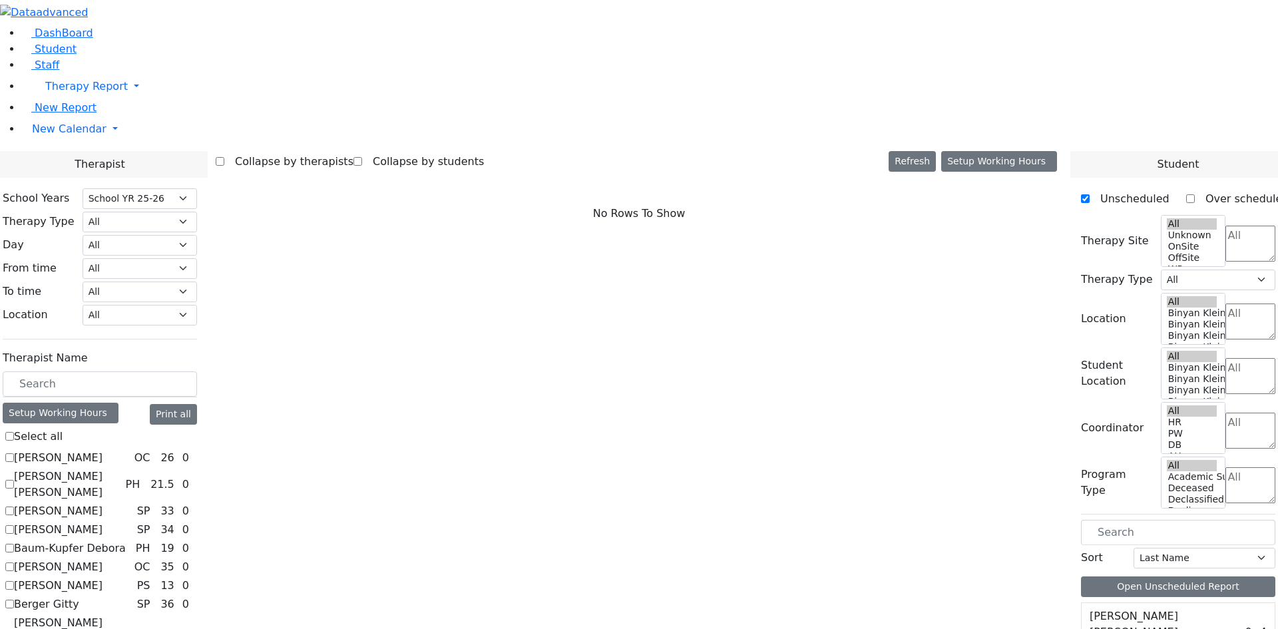
click at [102, 559] on label "Bender Sarah" at bounding box center [58, 567] width 89 height 16
click at [14, 562] on input "Bender Sarah" at bounding box center [9, 566] width 9 height 9
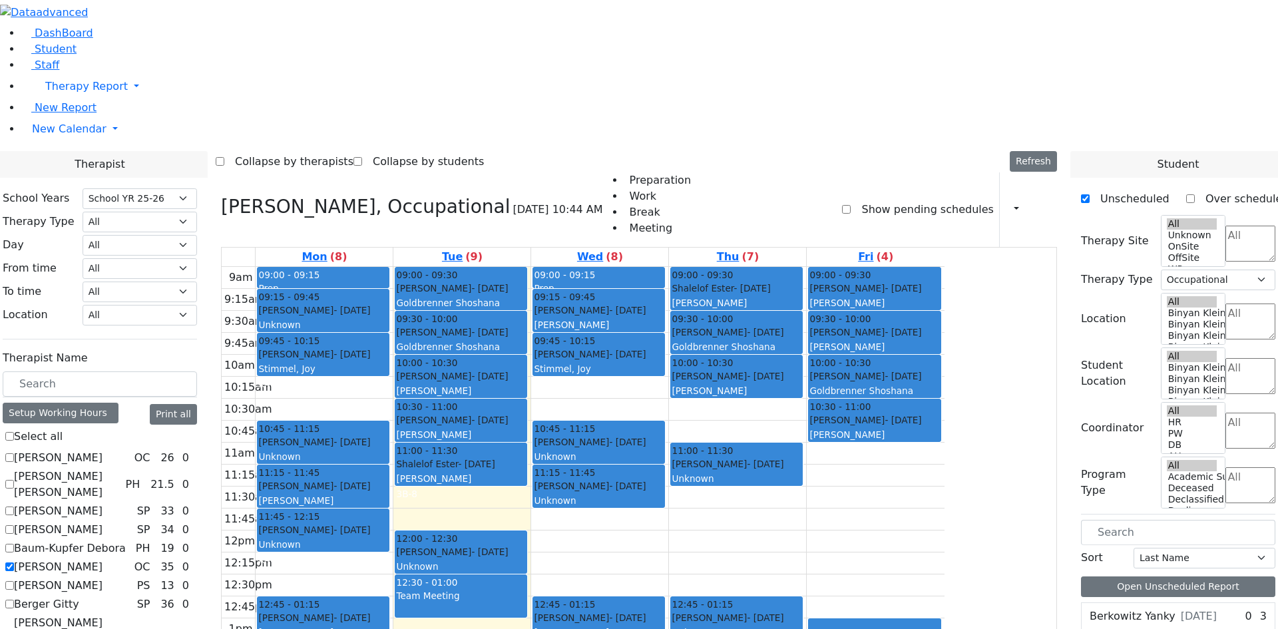
click at [102, 559] on label "Bender Sarah" at bounding box center [58, 567] width 89 height 16
click at [14, 562] on input "Bender Sarah" at bounding box center [9, 566] width 9 height 9
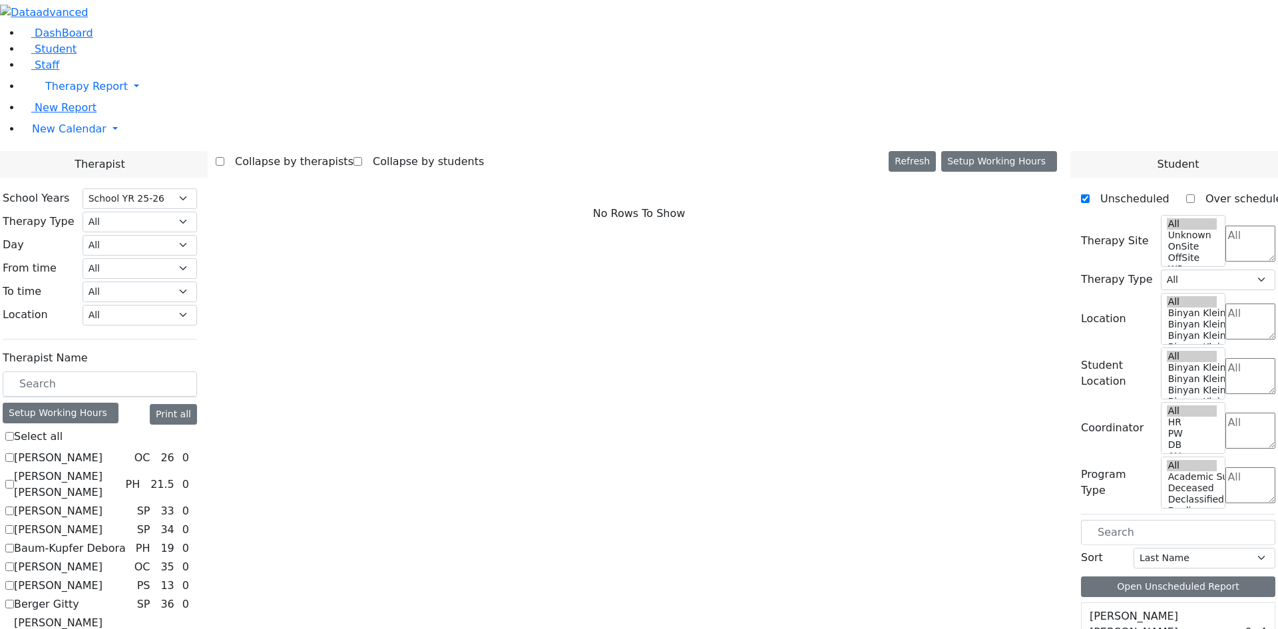
click at [102, 578] on label "Benisz Elizabeth" at bounding box center [58, 586] width 89 height 16
click at [14, 581] on input "Benisz Elizabeth" at bounding box center [9, 585] width 9 height 9
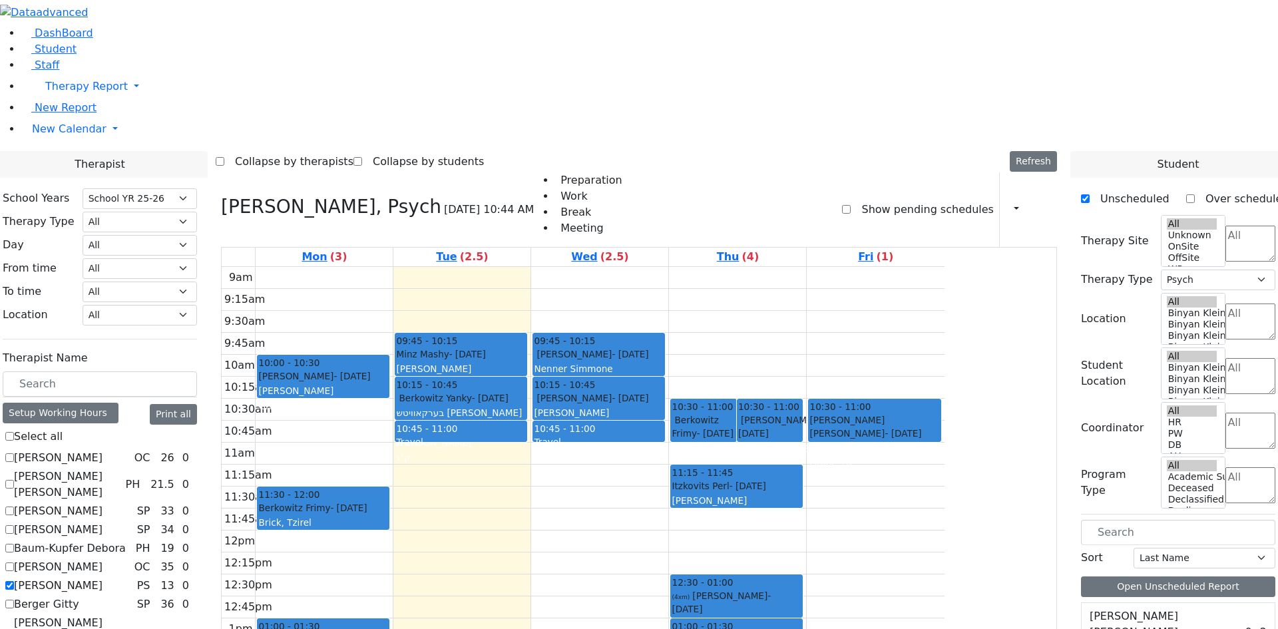
select select "212"
select select "6"
click at [102, 578] on label "Benisz Elizabeth" at bounding box center [58, 586] width 89 height 16
click at [14, 581] on input "Benisz Elizabeth" at bounding box center [9, 585] width 9 height 9
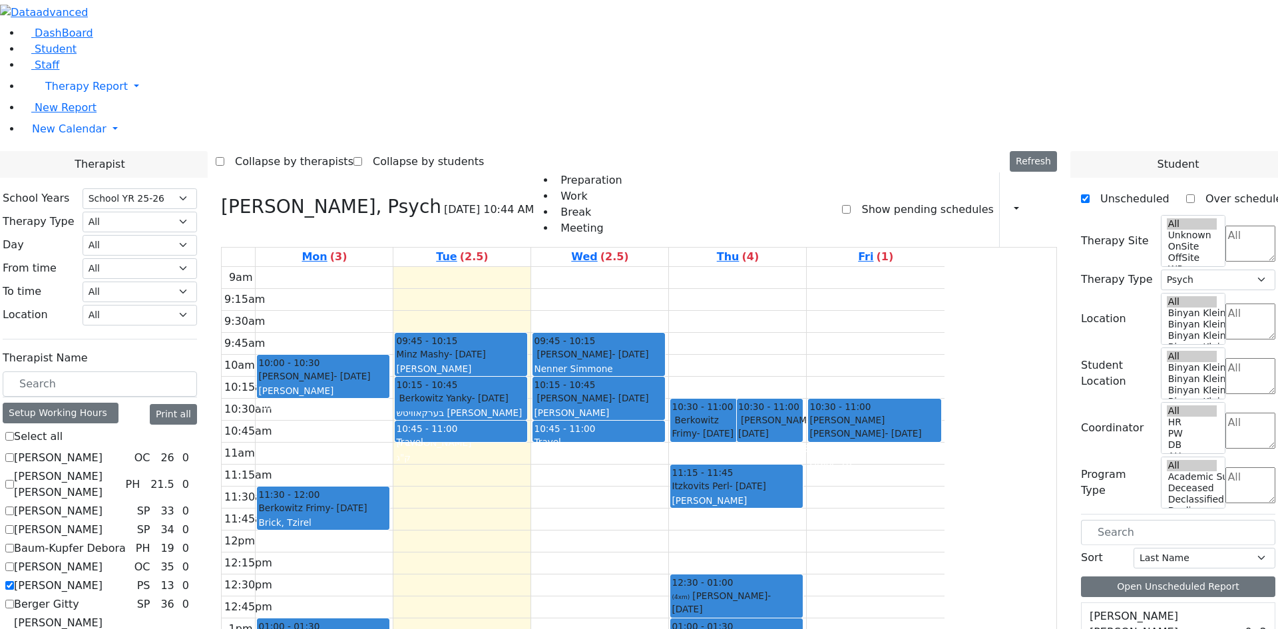
checkbox input "false"
select select
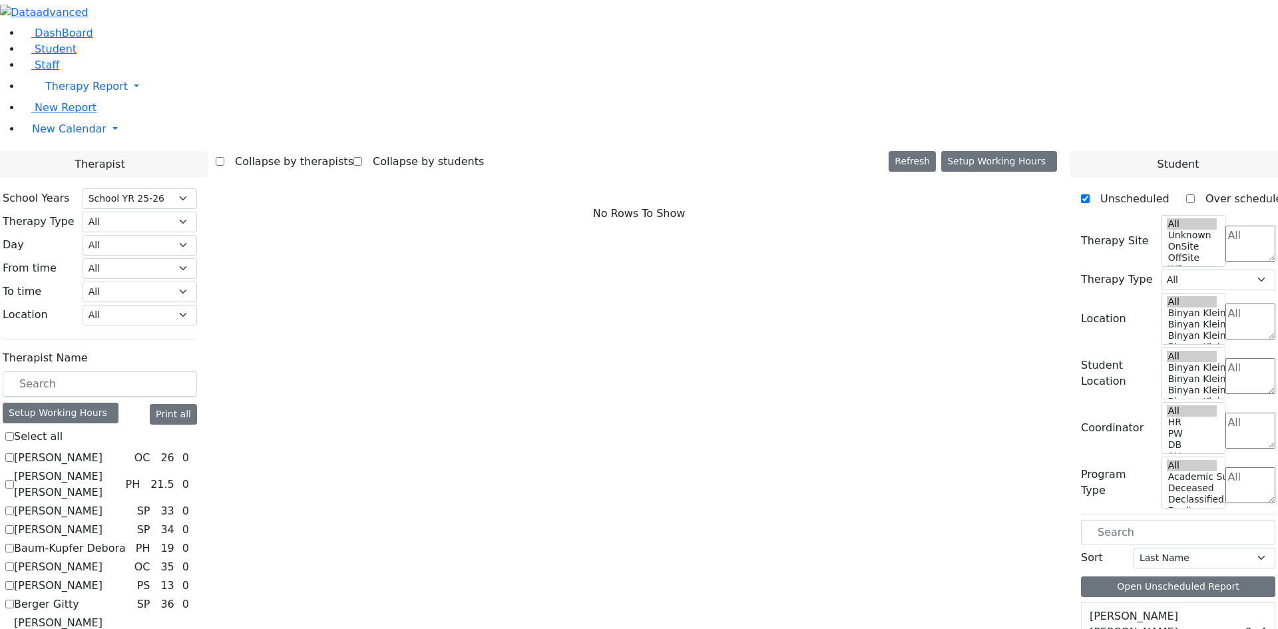
click at [79, 596] on label "Berger Gitty" at bounding box center [46, 604] width 65 height 16
click at [14, 600] on input "Berger Gitty" at bounding box center [9, 604] width 9 height 9
checkbox input "true"
select select "3"
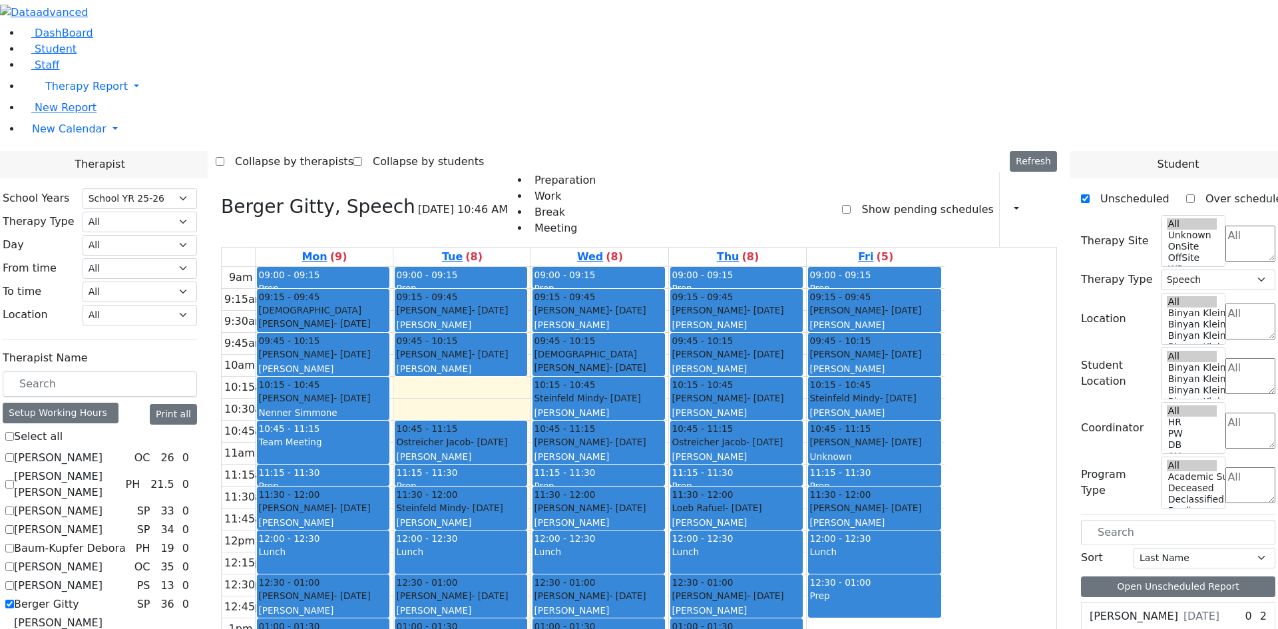
click at [79, 596] on label "Berger Gitty" at bounding box center [46, 604] width 65 height 16
click at [14, 600] on input "Berger Gitty" at bounding box center [9, 604] width 9 height 9
checkbox input "false"
select select
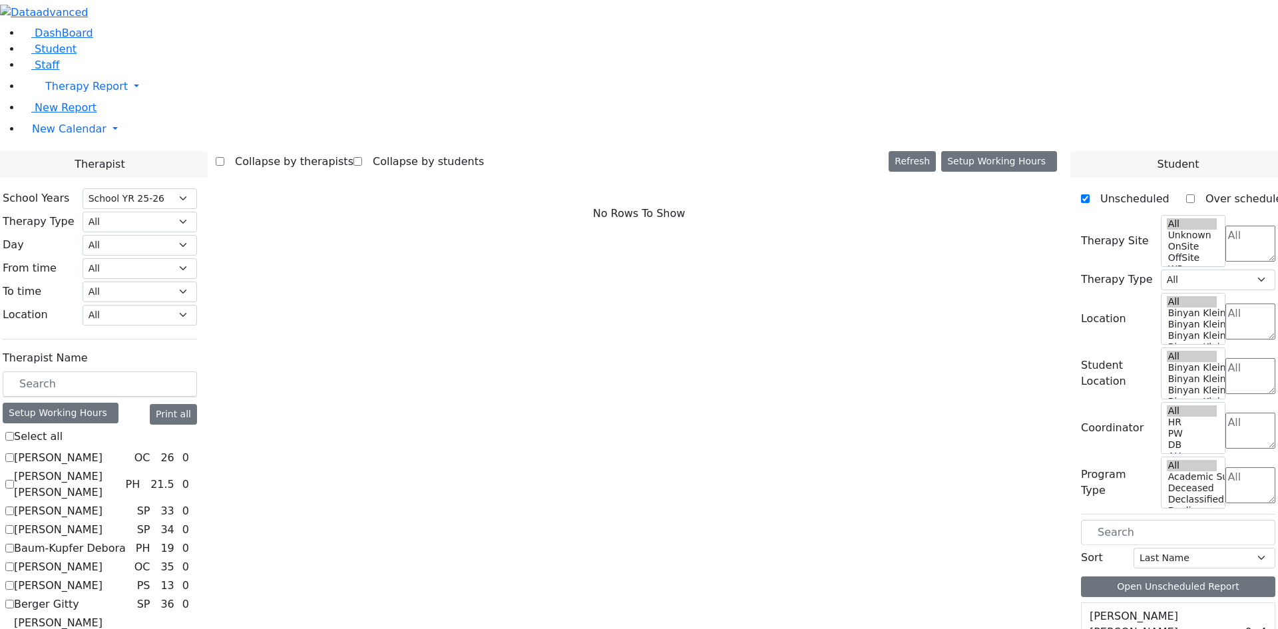
click at [132, 615] on label "Berman Pesyl Miriam" at bounding box center [73, 639] width 118 height 48
click at [14, 628] on input "Berman Pesyl Miriam" at bounding box center [9, 638] width 9 height 9
checkbox input "true"
select select "3"
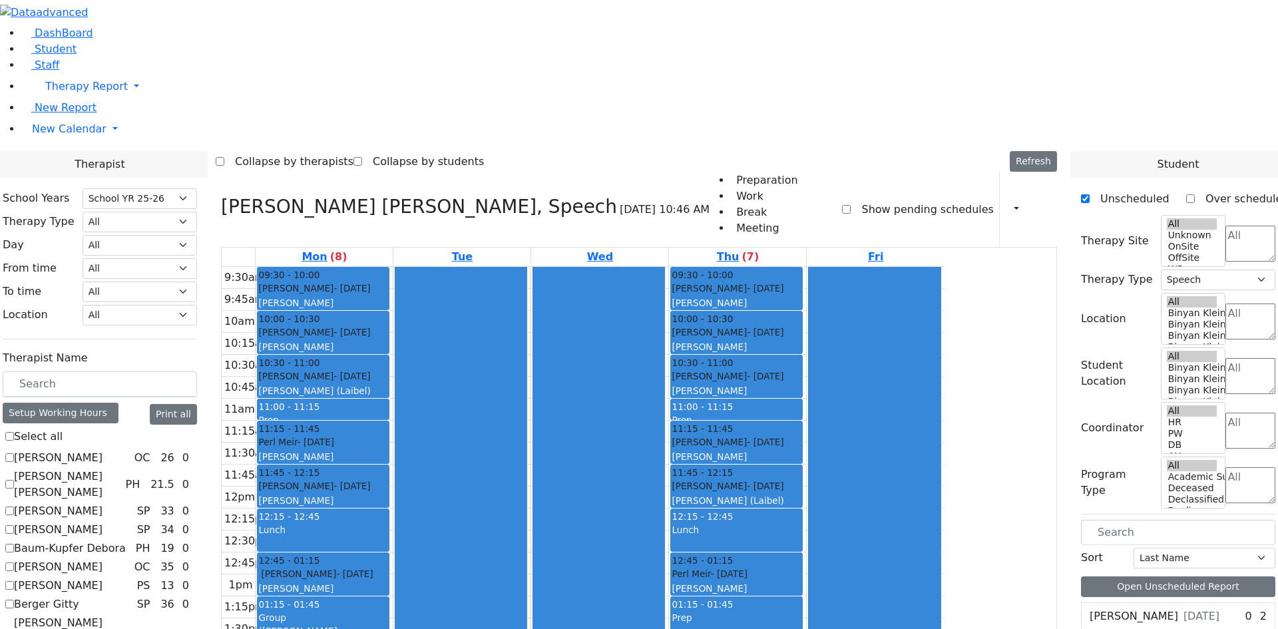
scroll to position [67, 0]
click at [132, 615] on label "Berman Pesyl Miriam" at bounding box center [73, 639] width 118 height 48
click at [14, 628] on input "Berman Pesyl Miriam" at bounding box center [9, 638] width 9 height 9
checkbox input "false"
select select
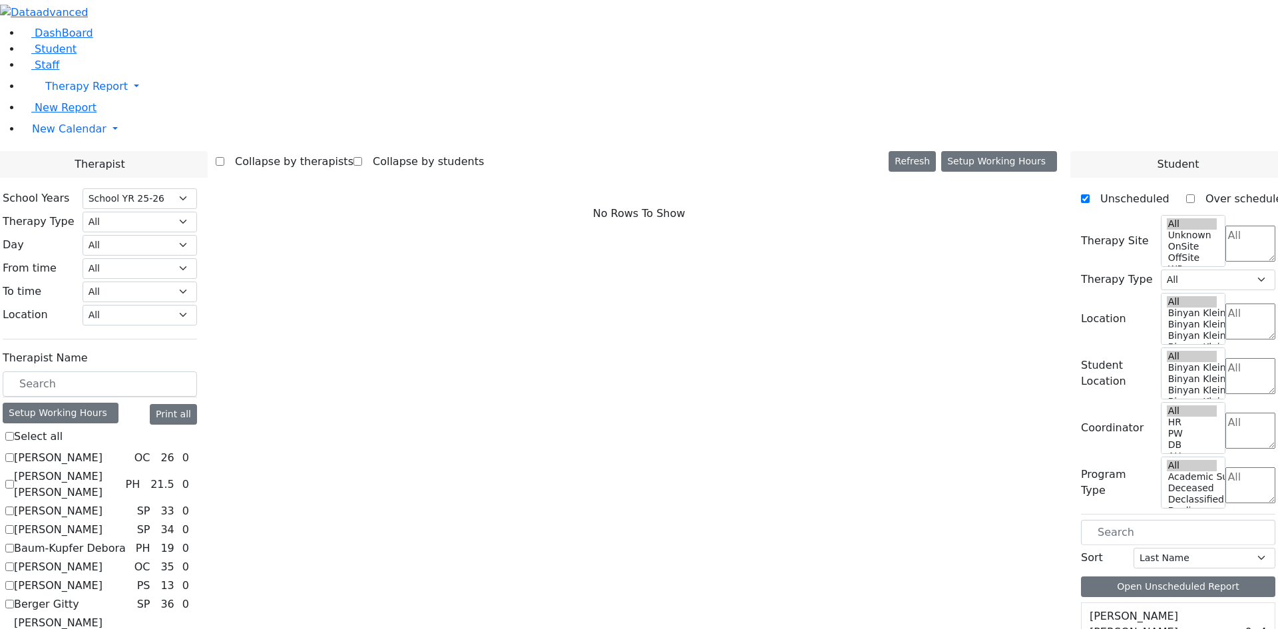
checkbox input "true"
select select "3"
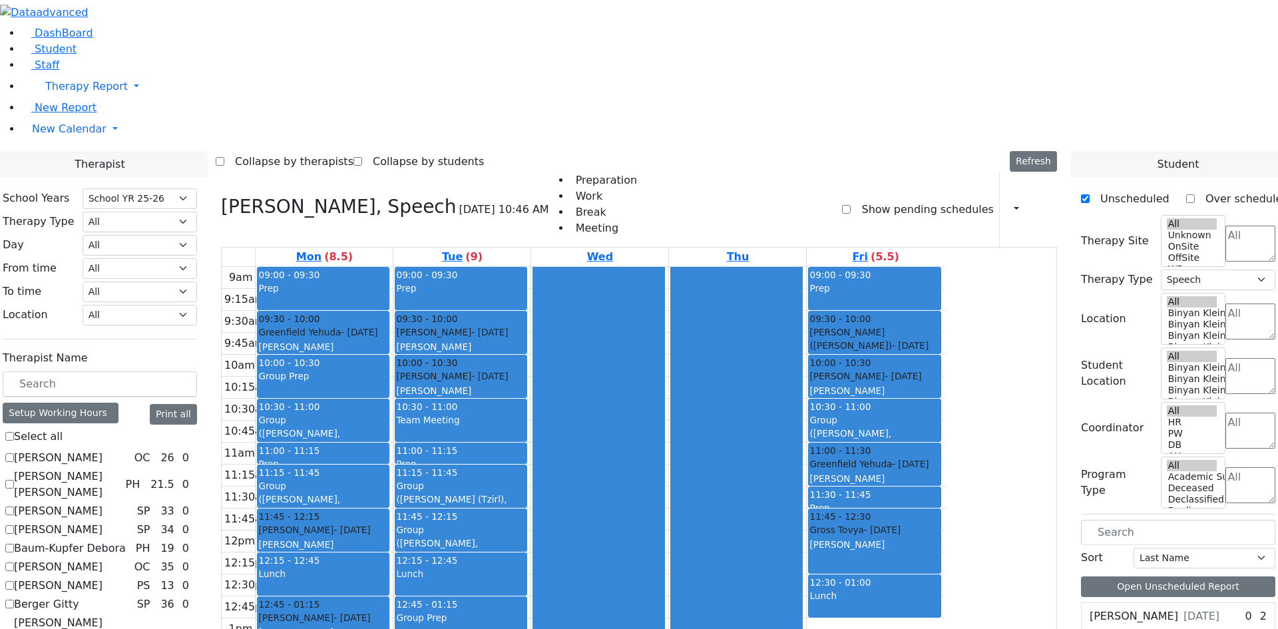
checkbox input "false"
select select
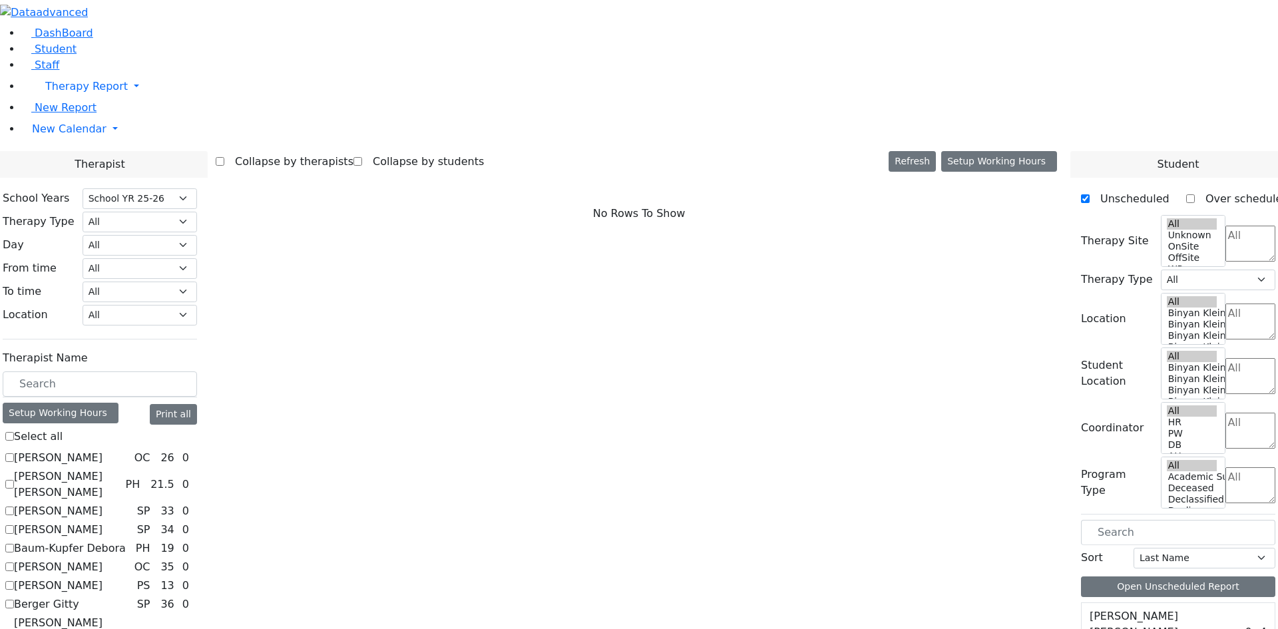
checkbox input "true"
select select "1"
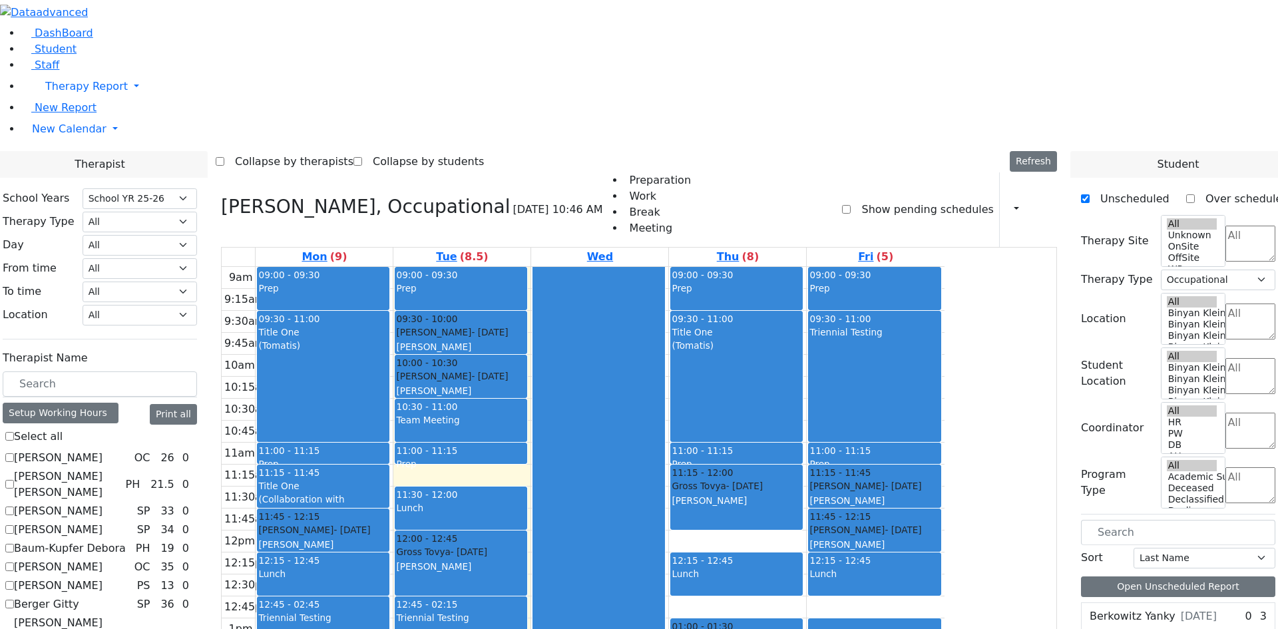
scroll to position [133, 0]
checkbox input "false"
select select
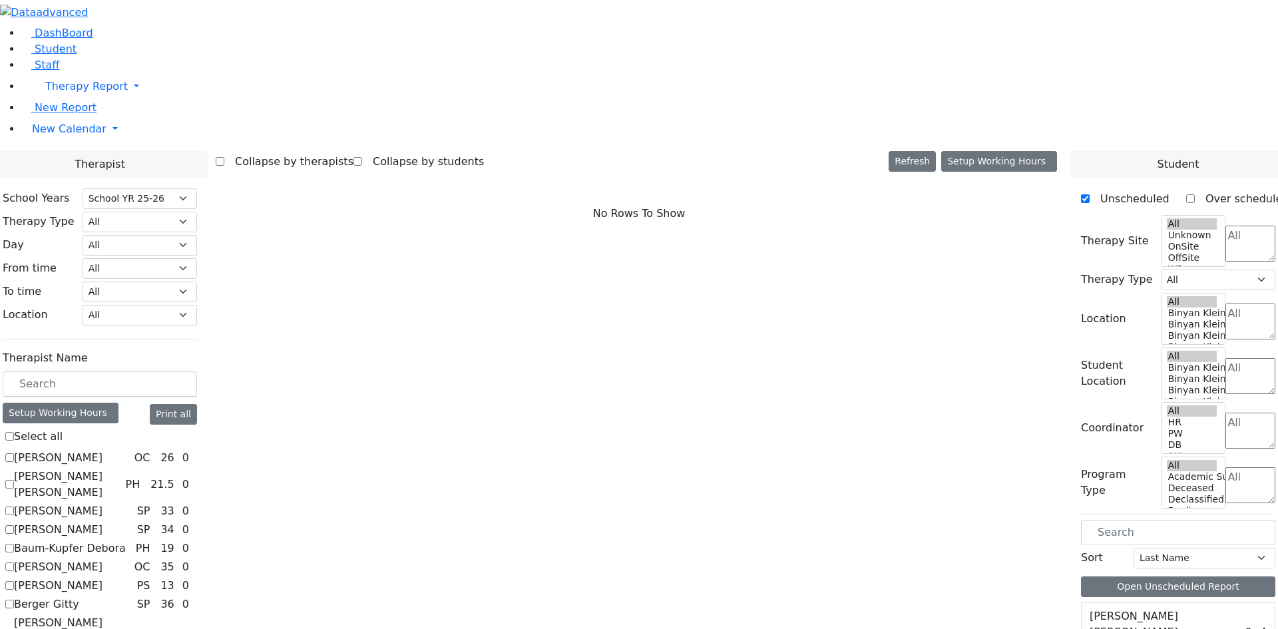
checkbox input "true"
select select "4"
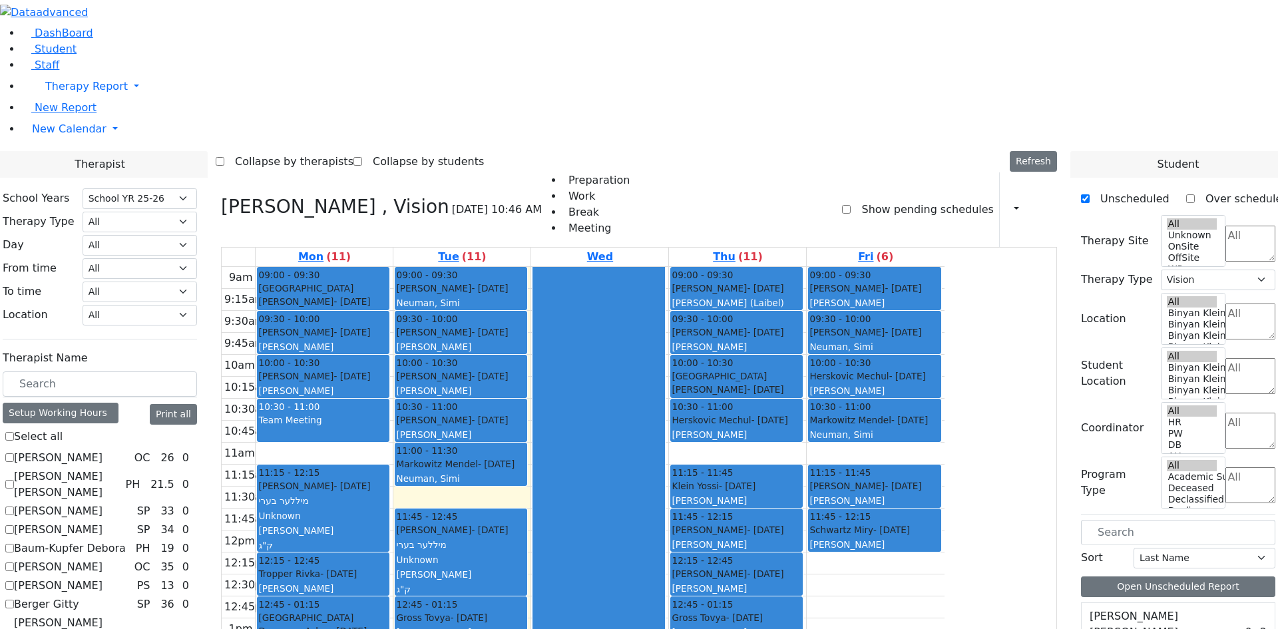
checkbox input "false"
select select
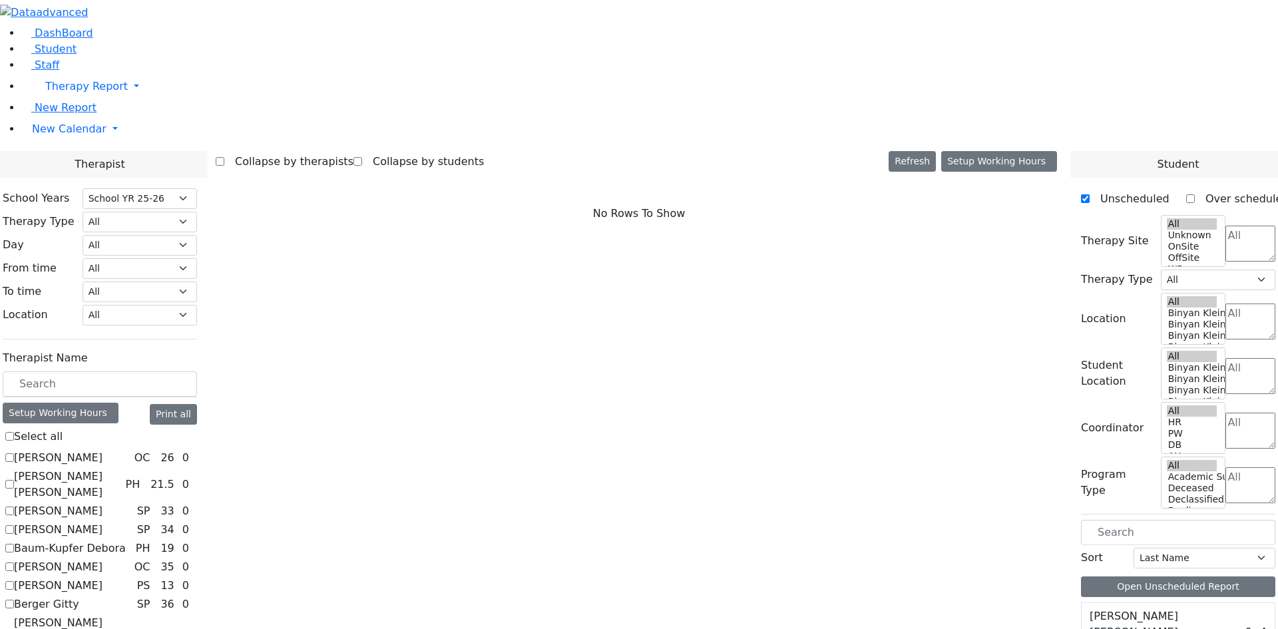
checkbox input "true"
select select "1"
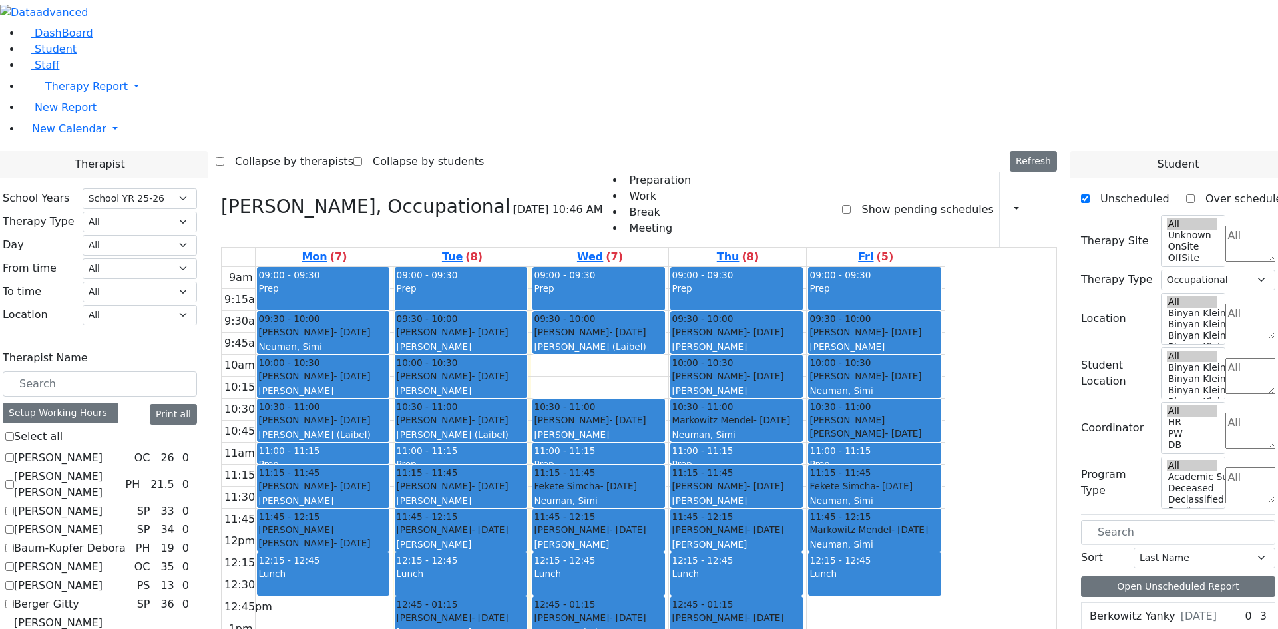
checkbox input "false"
select select
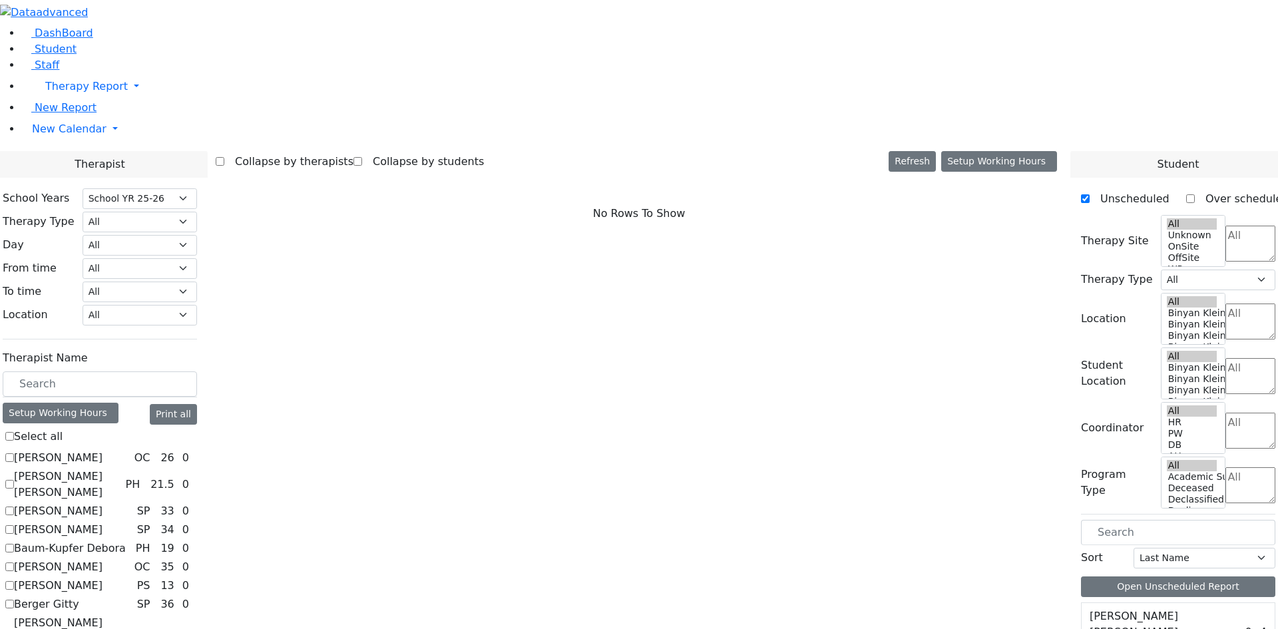
checkbox input "true"
select select "2"
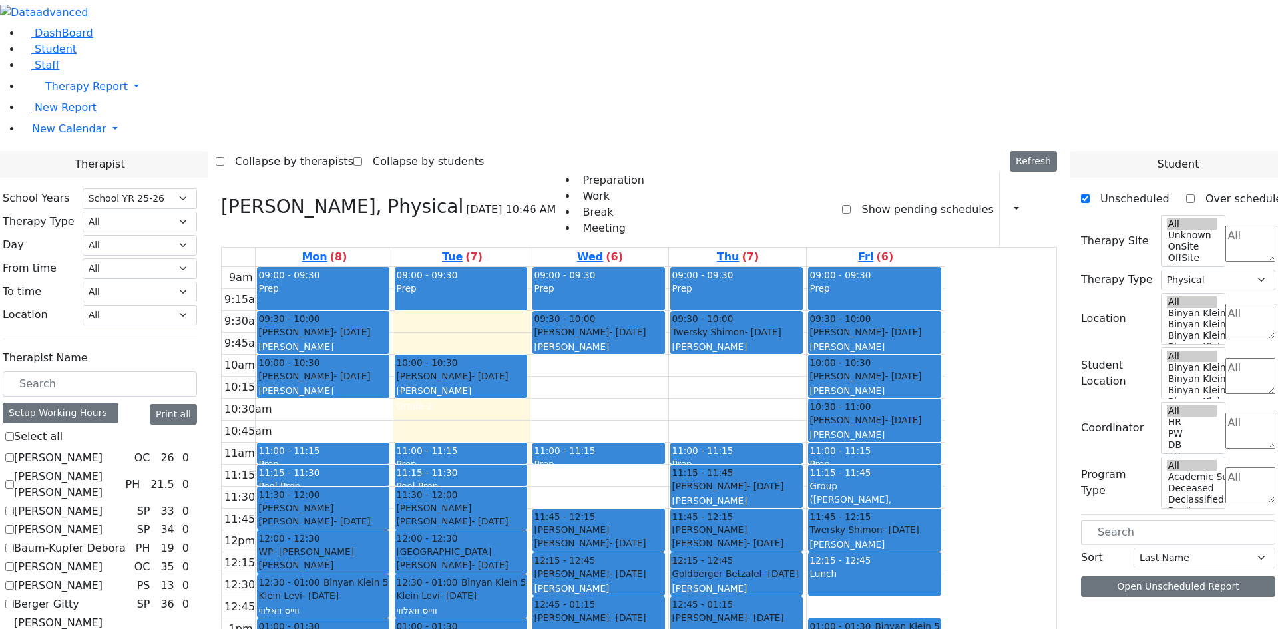
checkbox input "false"
select select
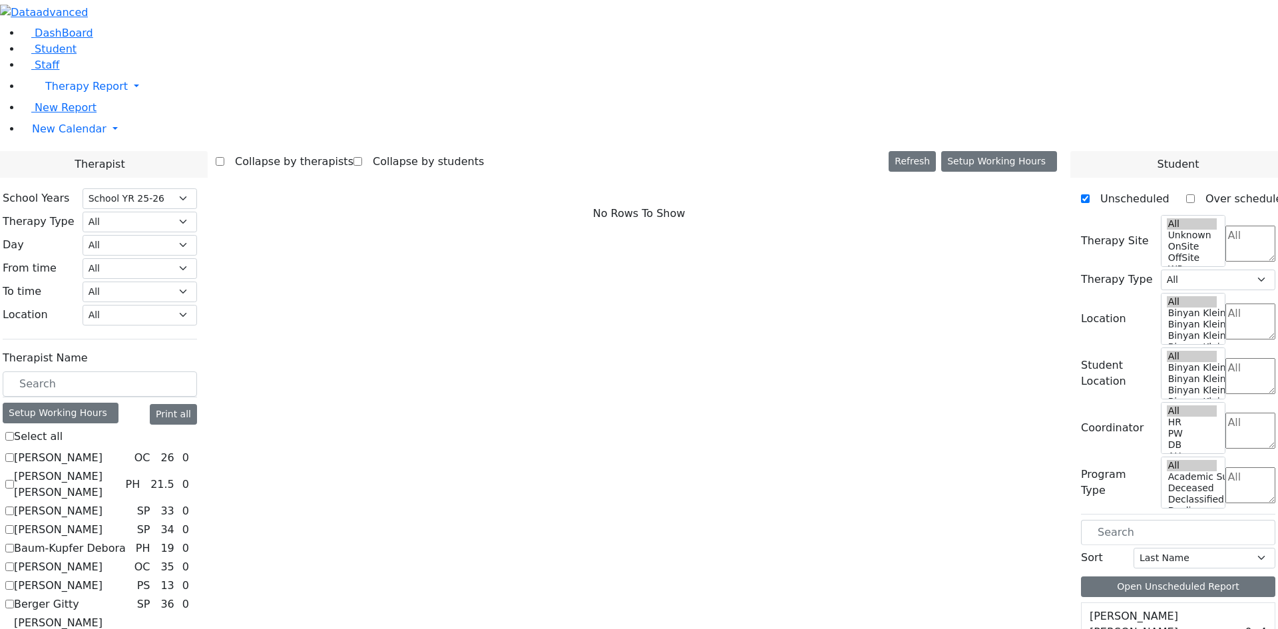
checkbox input "true"
select select "3"
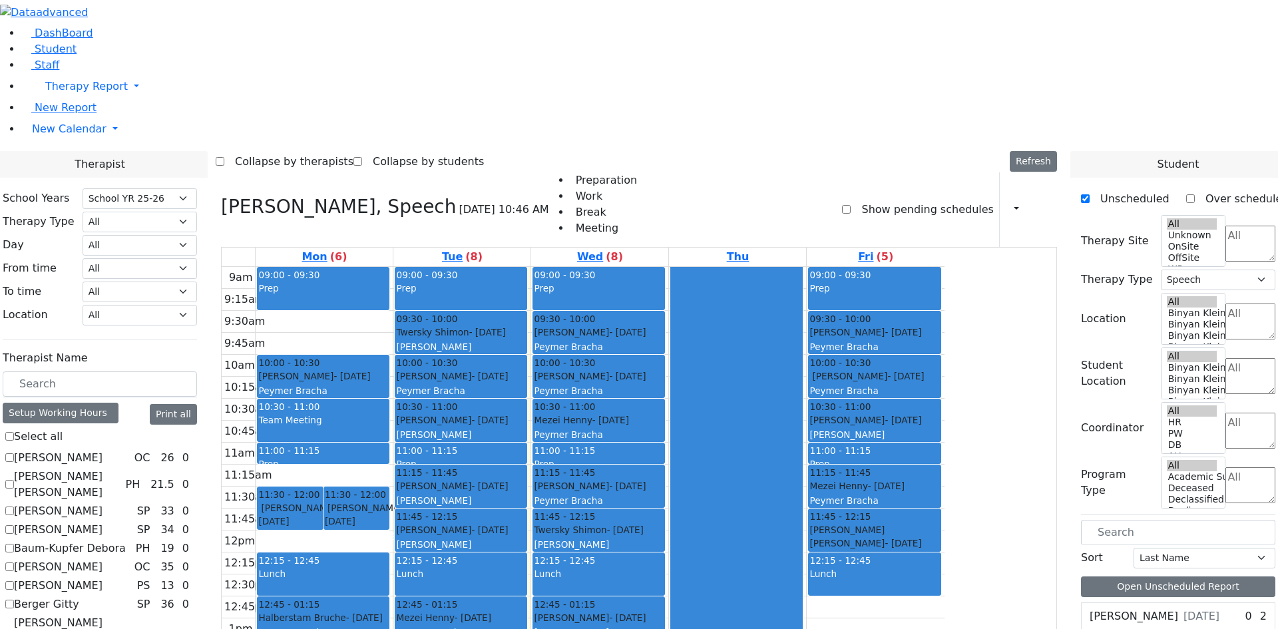
scroll to position [200, 0]
checkbox input "false"
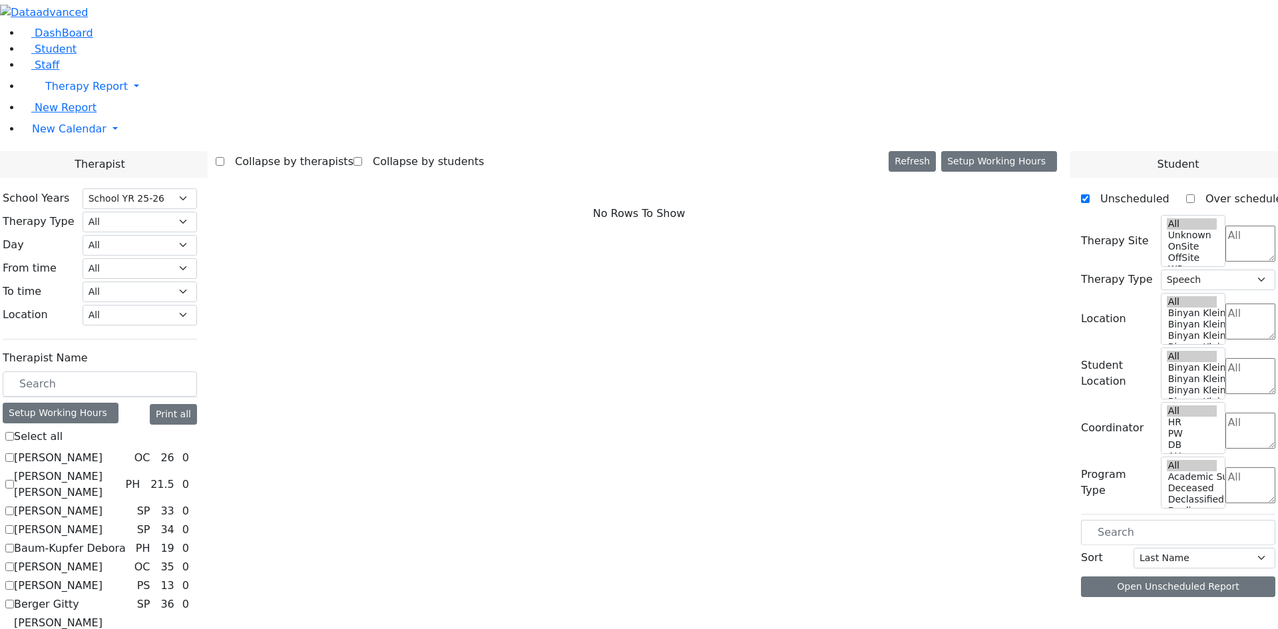
select select
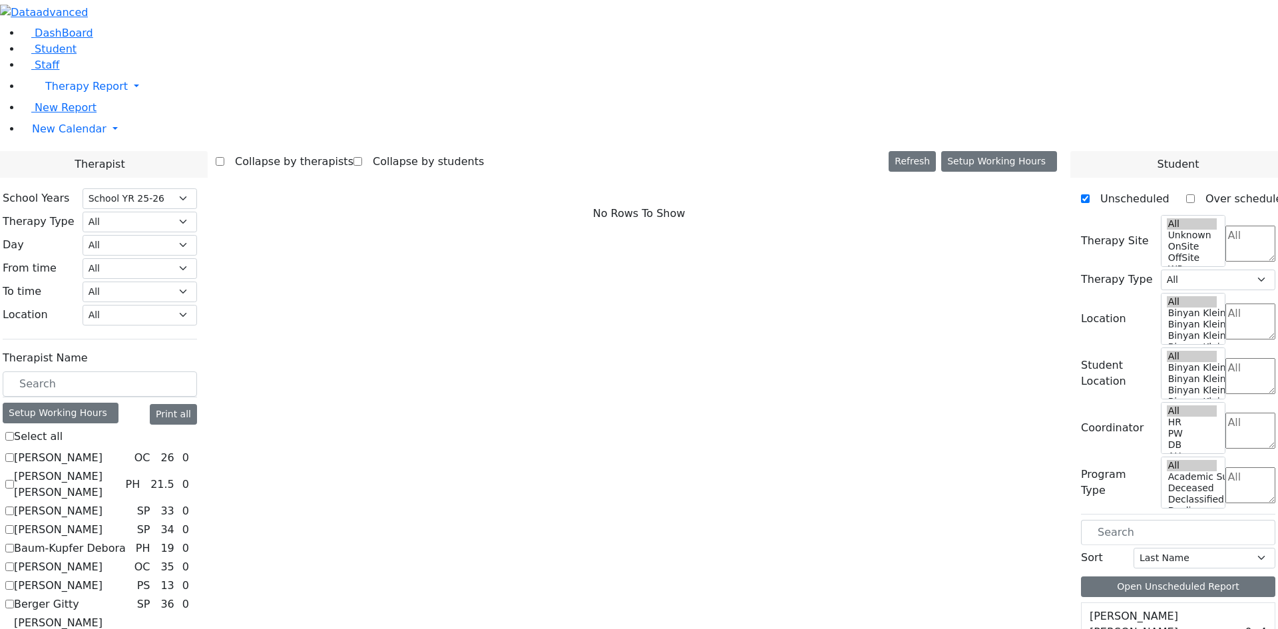
checkbox input "true"
select select "3"
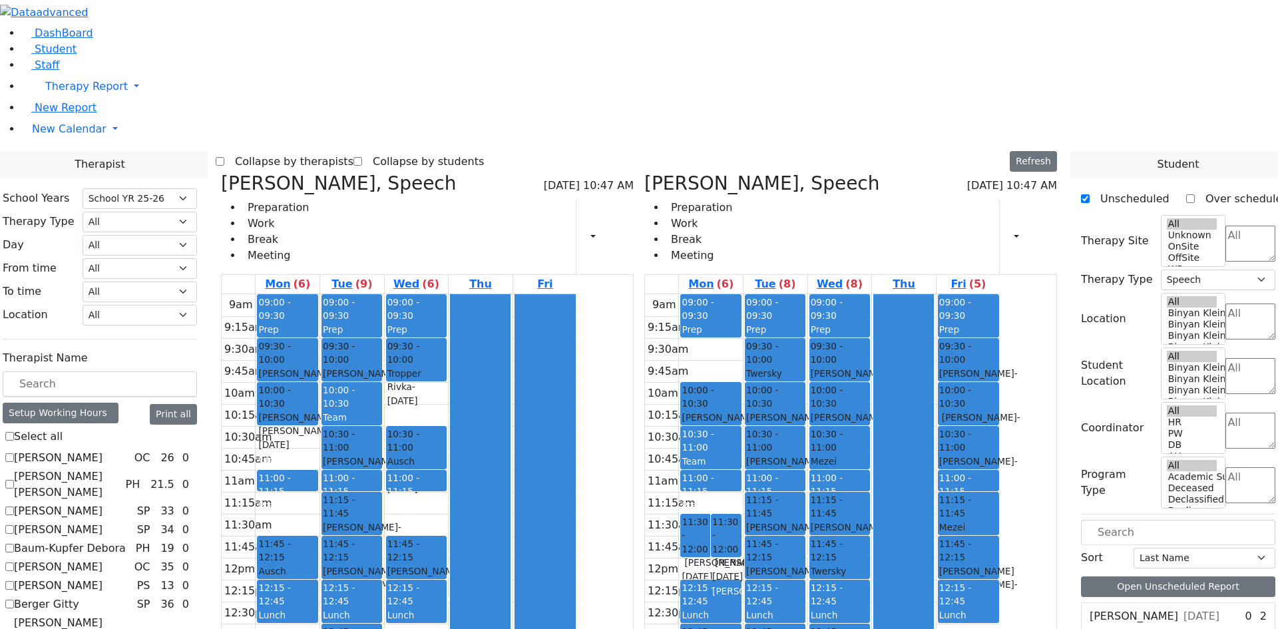
checkbox input "false"
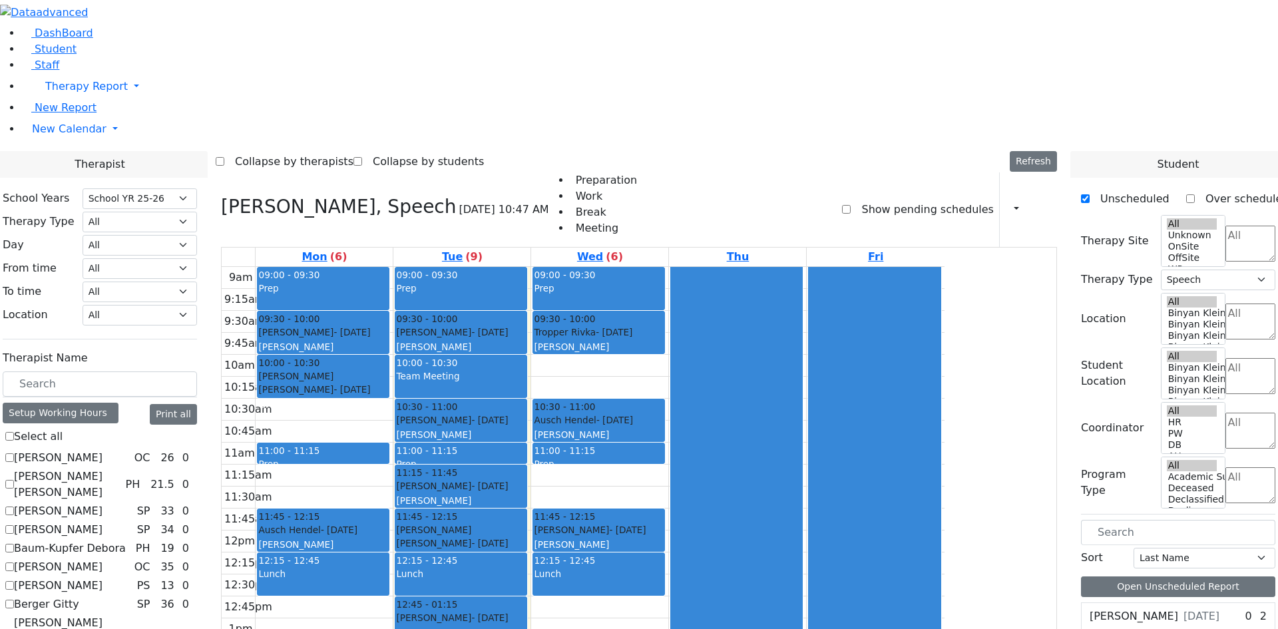
checkbox input "false"
select select
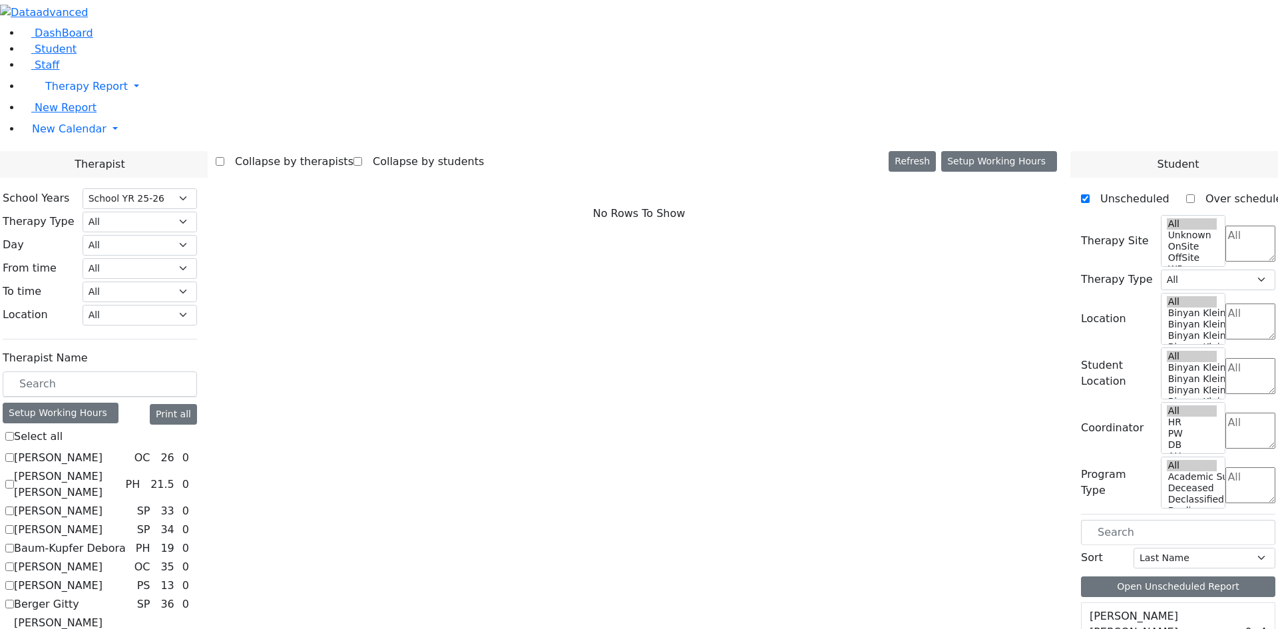
checkbox input "true"
select select "2"
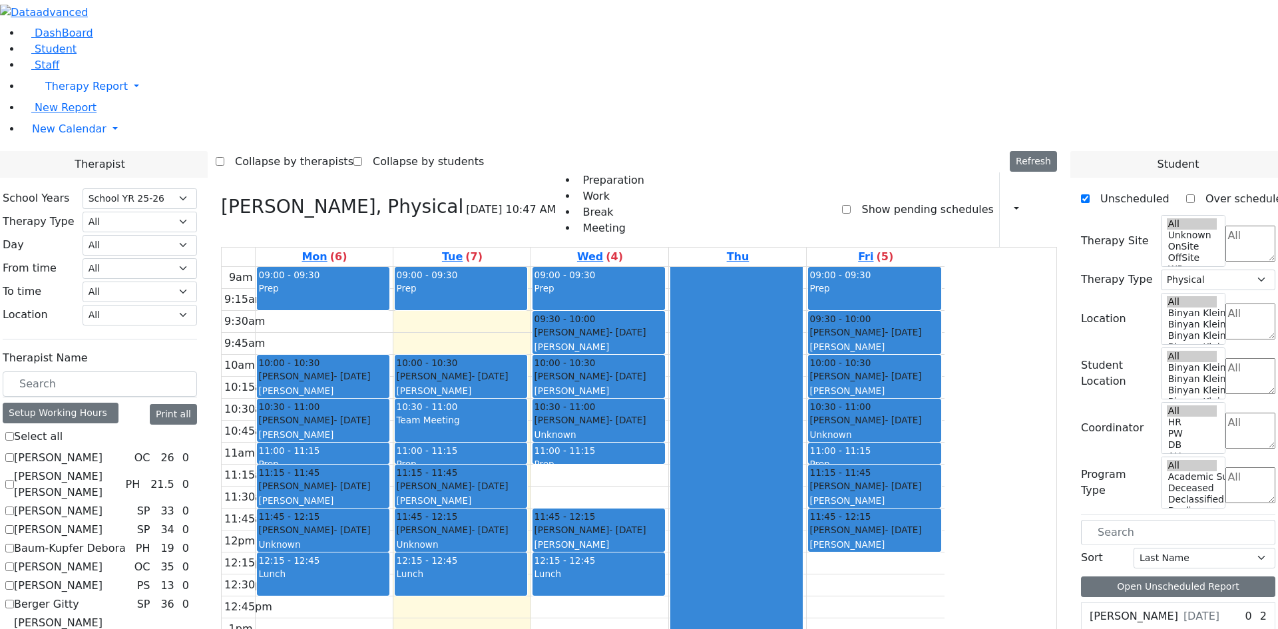
scroll to position [399, 0]
checkbox input "true"
select select
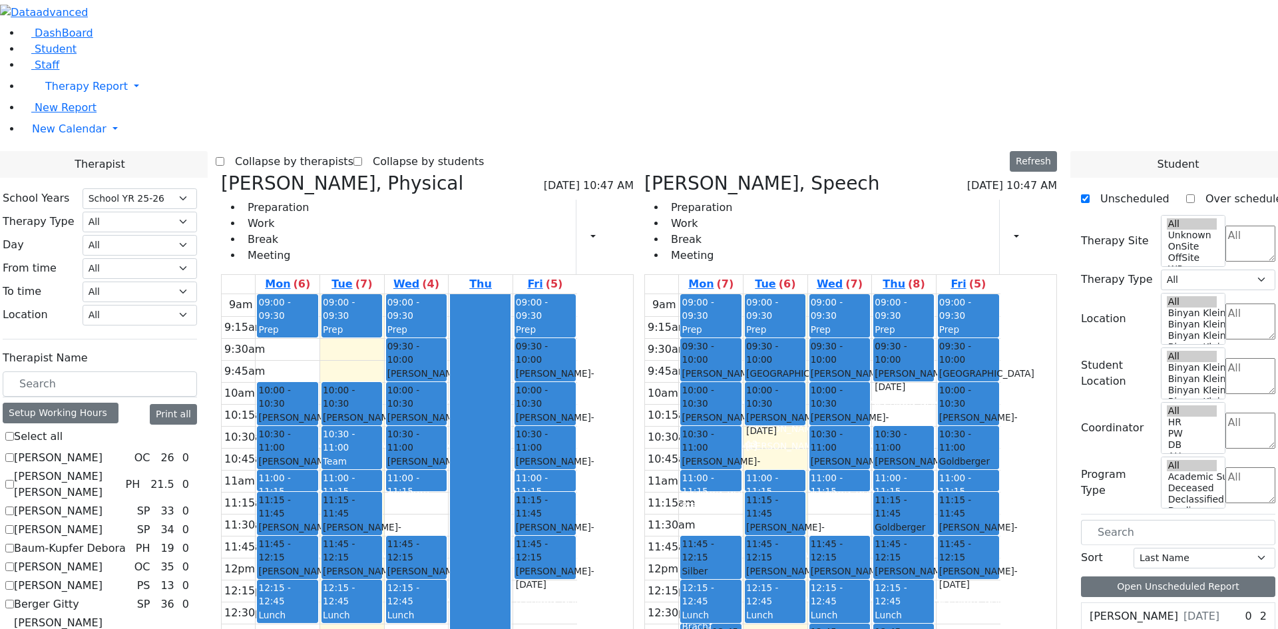
checkbox input "false"
select select "2"
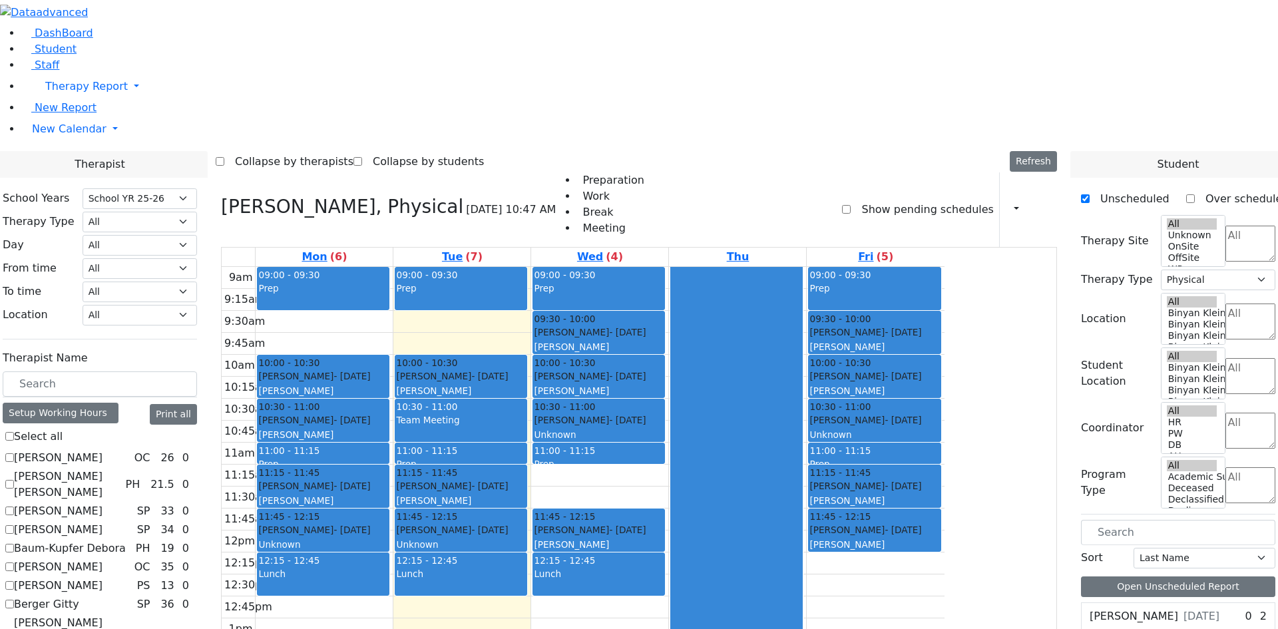
checkbox input "true"
select select
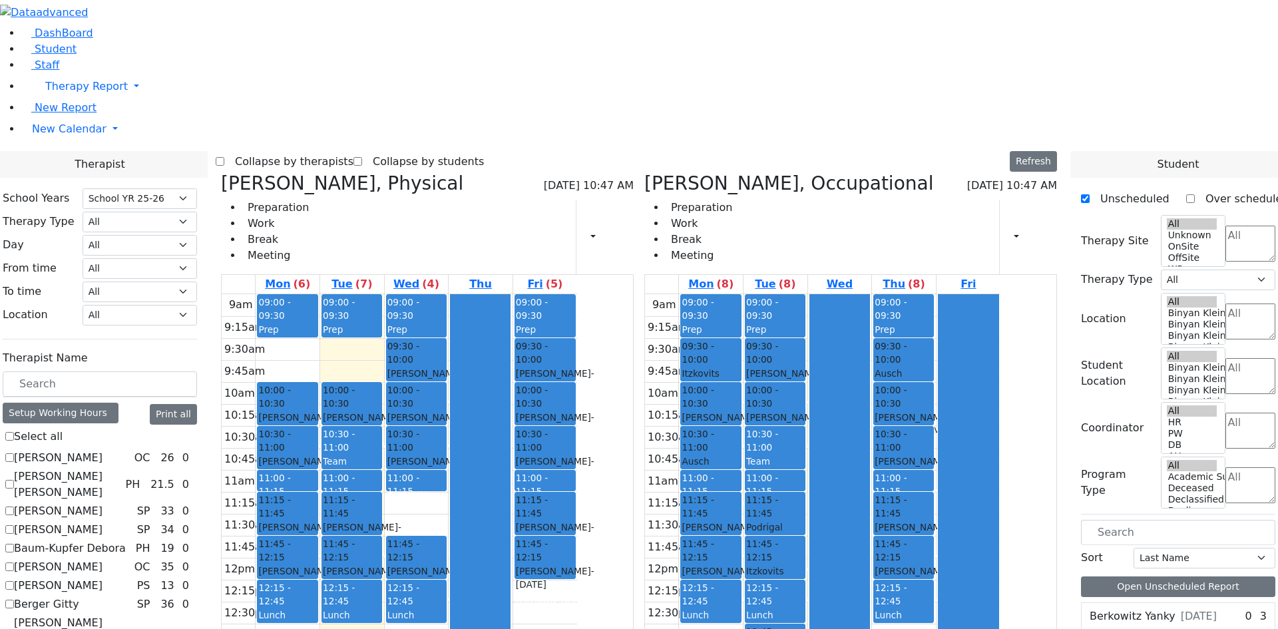
drag, startPoint x: 817, startPoint y: 492, endPoint x: 833, endPoint y: 492, distance: 15.3
click at [827, 492] on div "9am 9:15am 9:30am 9:45am 10am 10:15am 10:30am 10:45am 11am 11:15am 11:30am 11:4…" at bounding box center [822, 557] width 355 height 527
click at [970, 455] on div "9am 9:15am 9:30am 9:45am 10am 10:15am 10:30am 10:45am 11am 11:15am 11:30am 11:4…" at bounding box center [822, 557] width 355 height 527
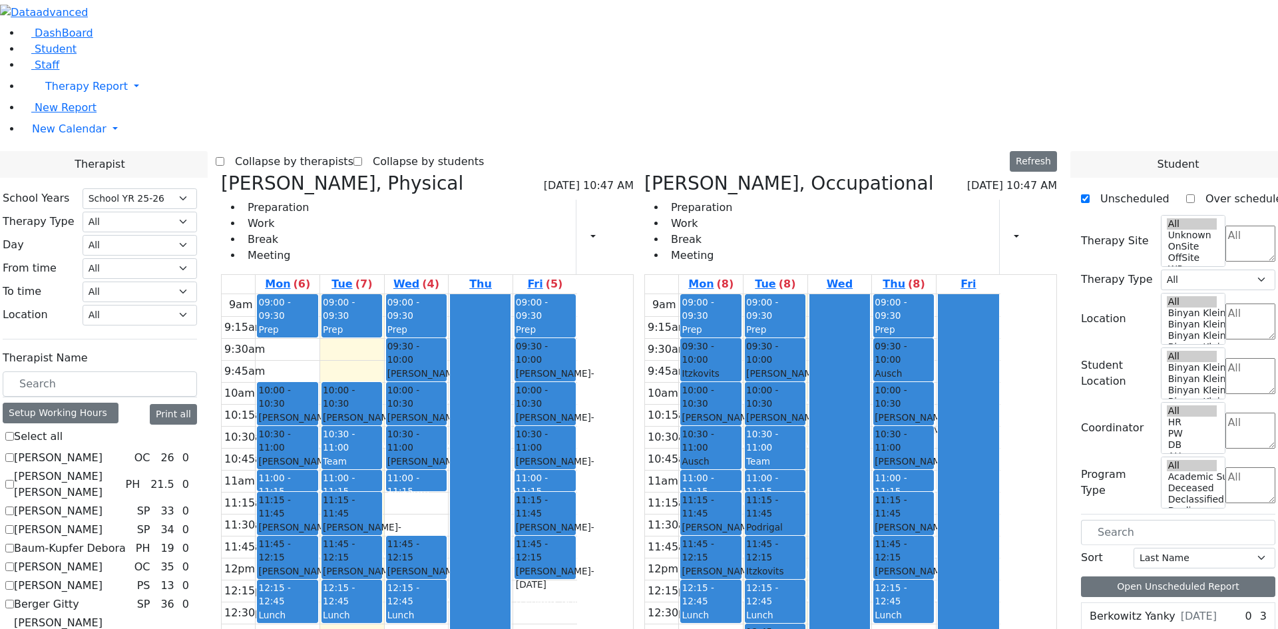
checkbox input "false"
select select "1"
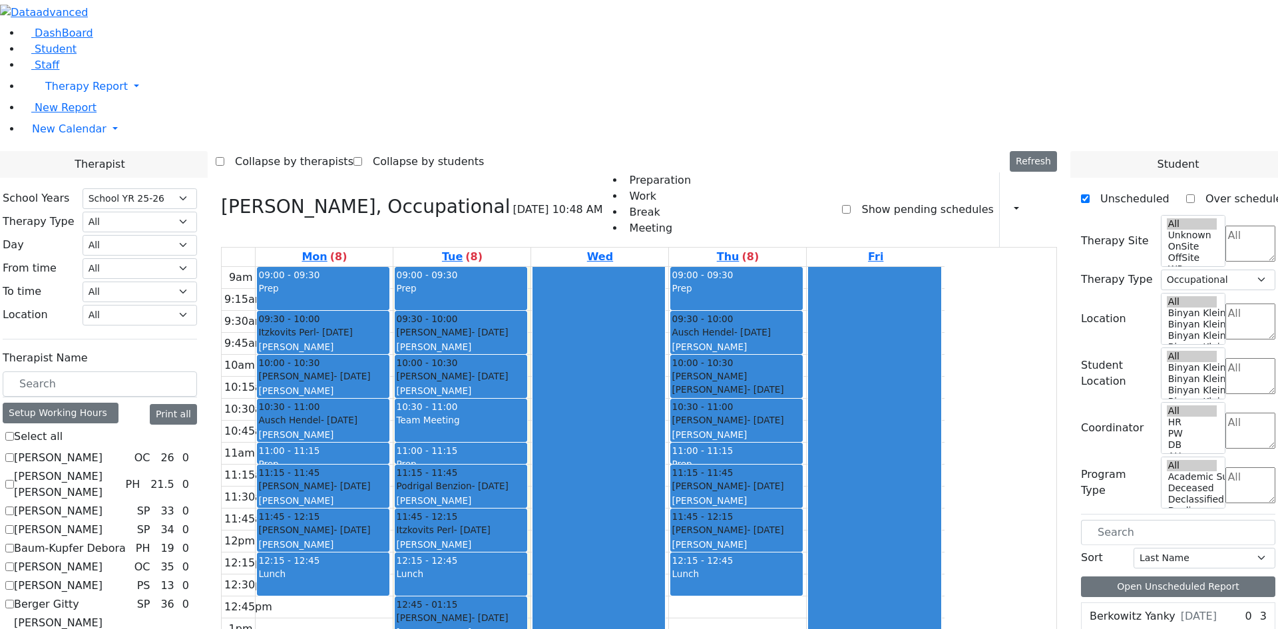
click at [815, 437] on div "9am 9:15am 9:30am 9:45am 10am 10:15am 10:30am 10:45am 11am 11:15am 11:30am 11:4…" at bounding box center [583, 530] width 723 height 527
click at [940, 419] on div at bounding box center [874, 530] width 131 height 526
click at [801, 282] on div "Prep" at bounding box center [736, 296] width 130 height 28
click at [940, 267] on div at bounding box center [874, 530] width 131 height 526
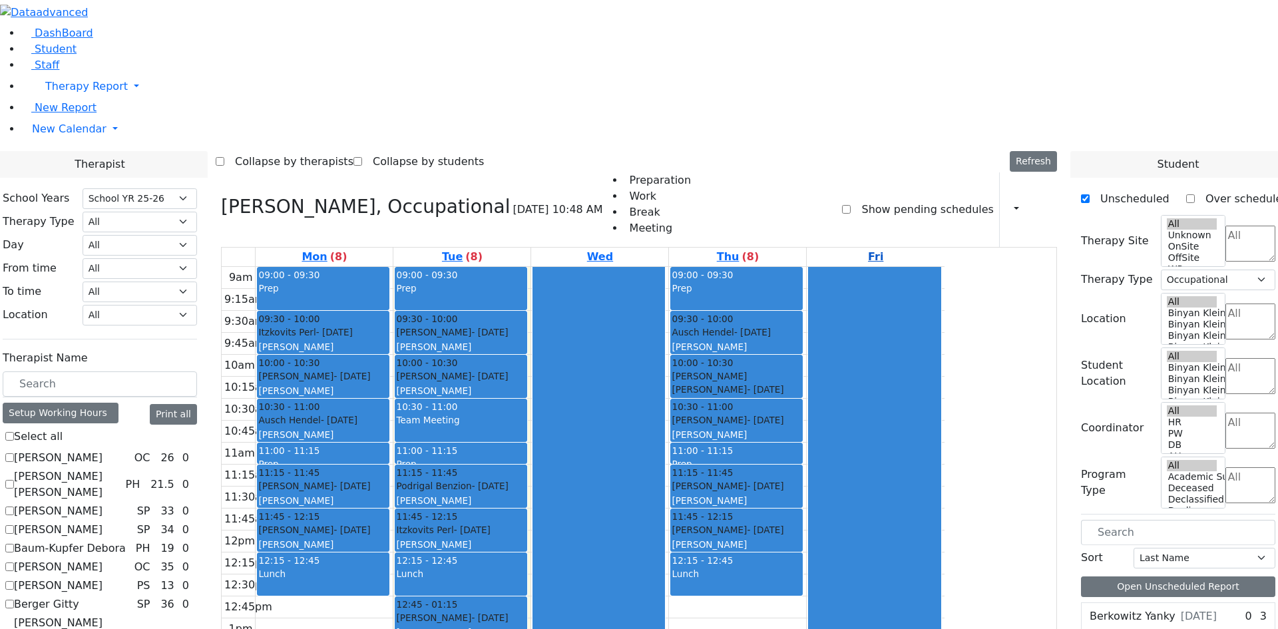
drag, startPoint x: 977, startPoint y: 98, endPoint x: 980, endPoint y: 73, distance: 24.8
click at [940, 267] on div at bounding box center [874, 530] width 131 height 526
click at [886, 248] on link "Fri" at bounding box center [875, 257] width 21 height 19
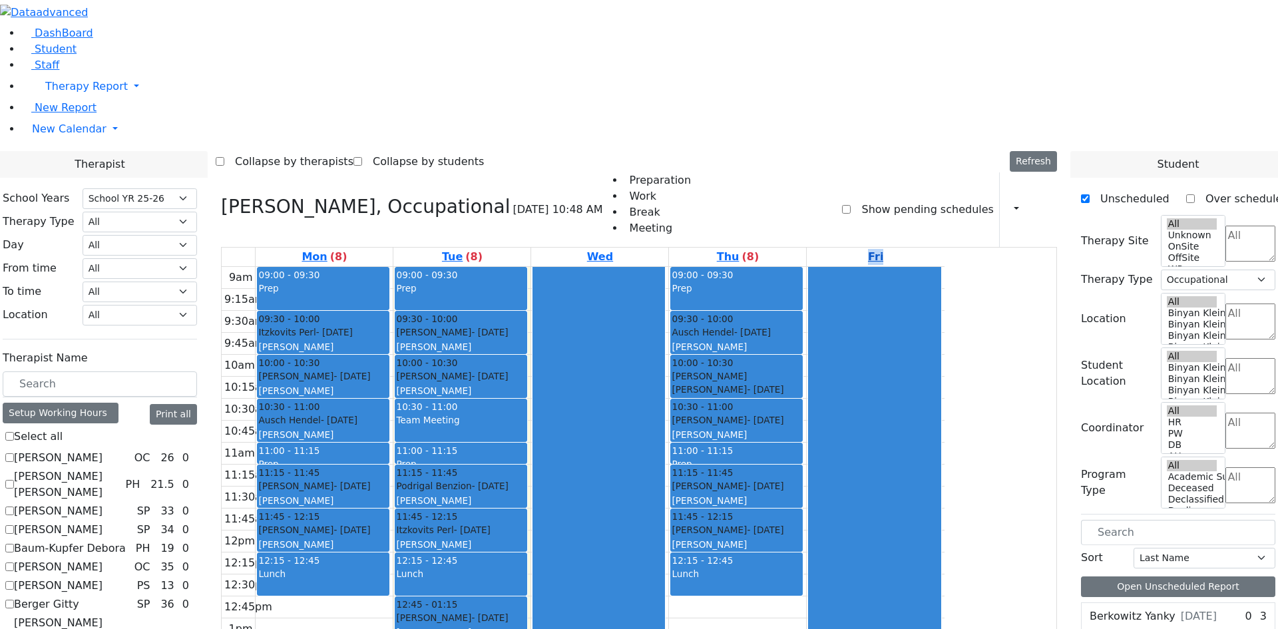
click at [886, 248] on link "Fri" at bounding box center [875, 257] width 21 height 19
click at [802, 268] on div "09:00 - 09:30 Prep" at bounding box center [736, 289] width 131 height 42
click at [761, 248] on link "Thu (8)" at bounding box center [737, 257] width 47 height 19
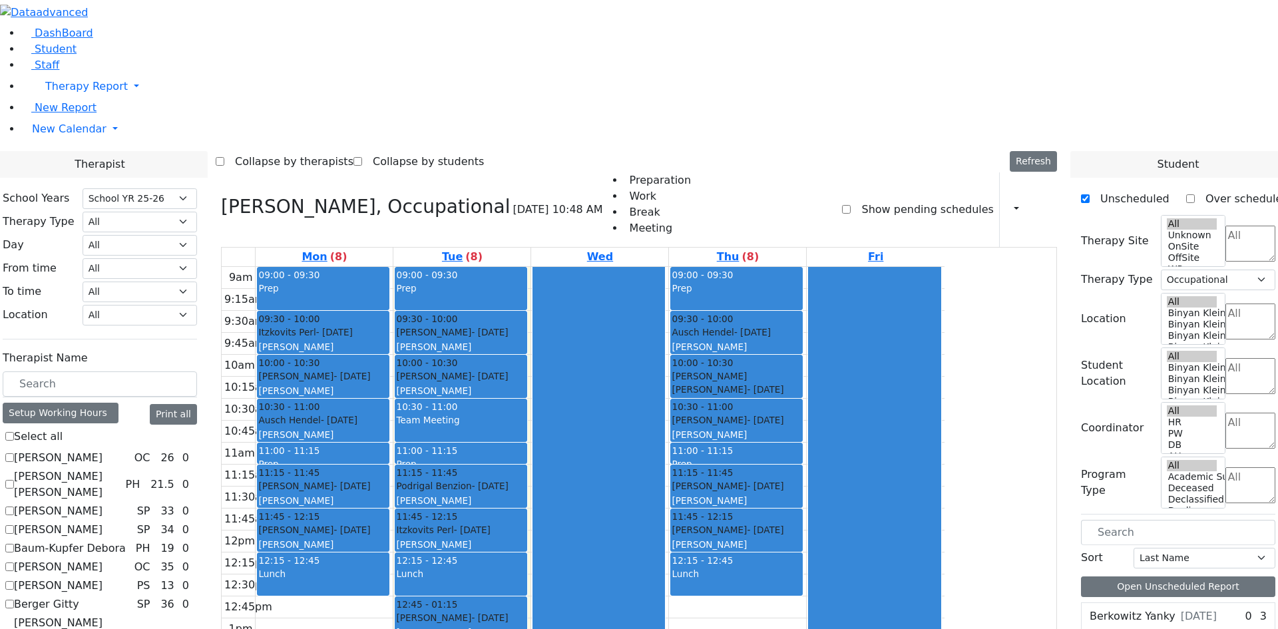
checkbox input "false"
select select
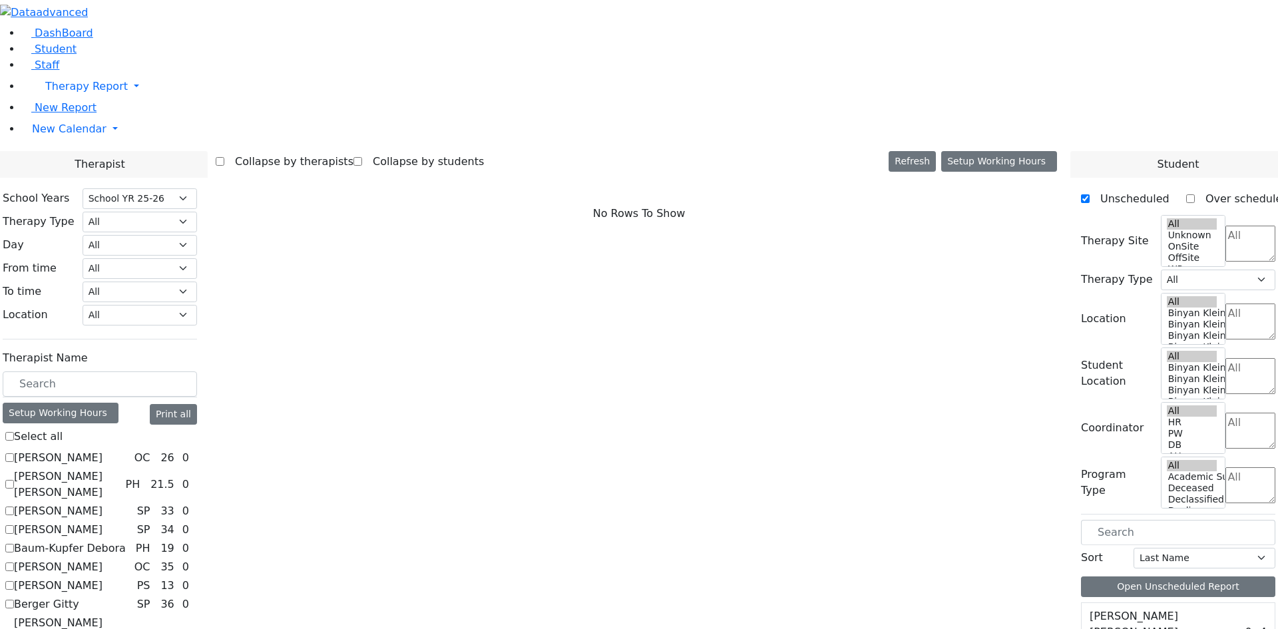
checkbox input "true"
select select "3"
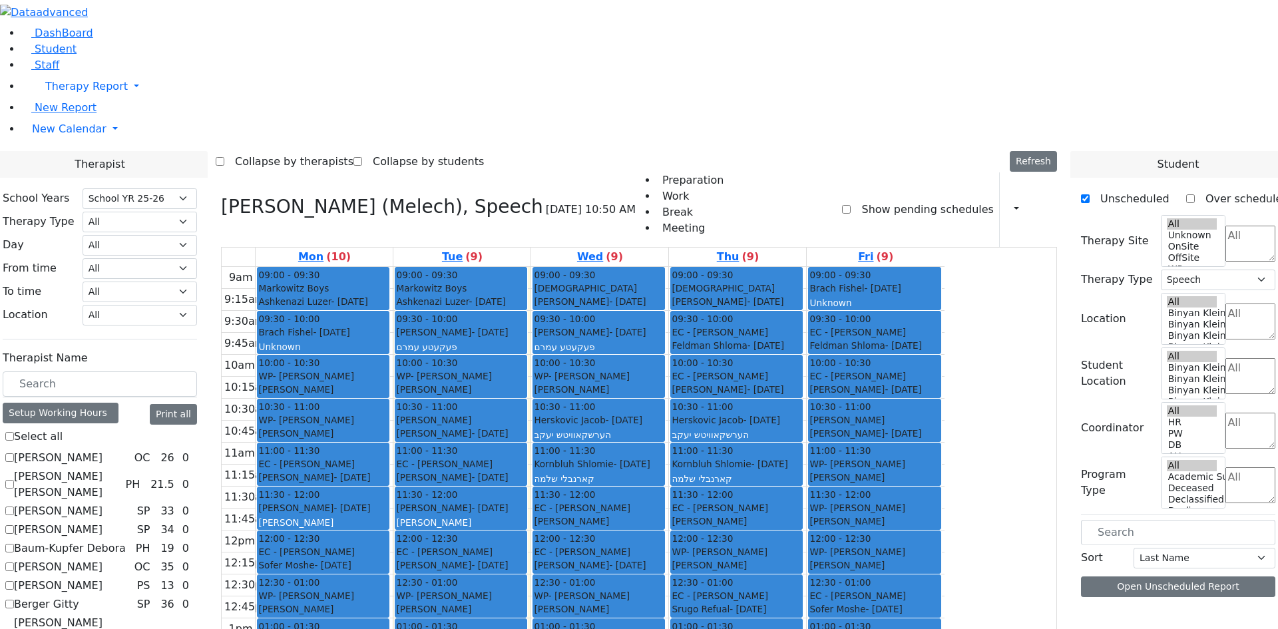
checkbox input "true"
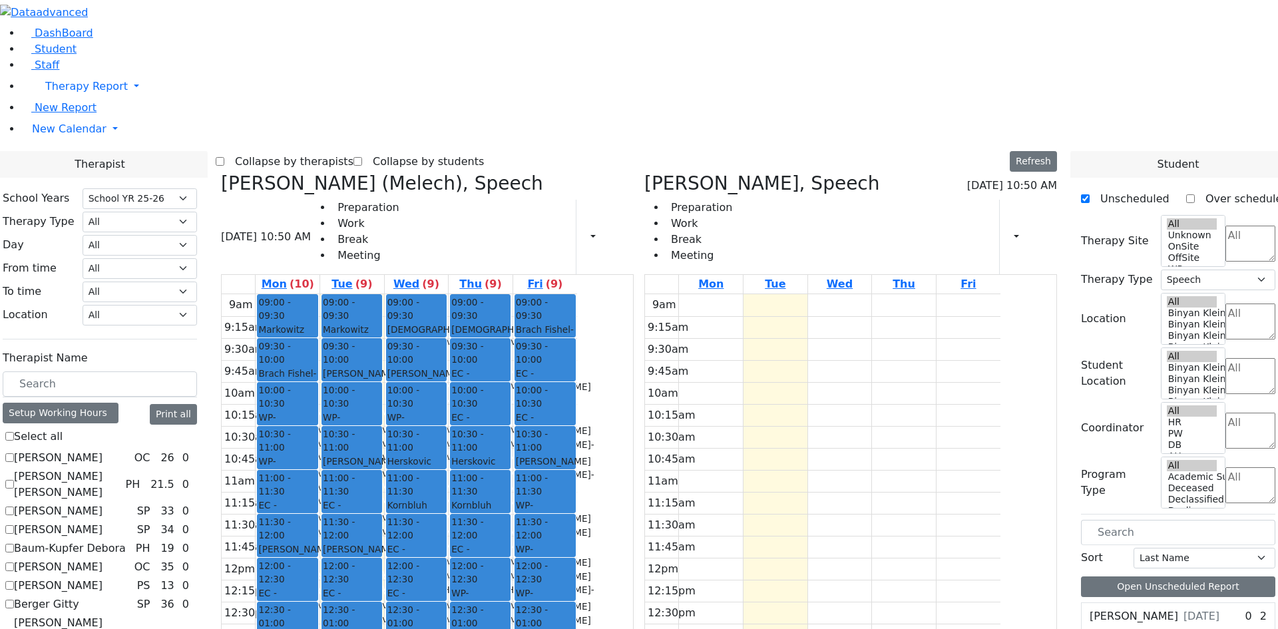
checkbox input "false"
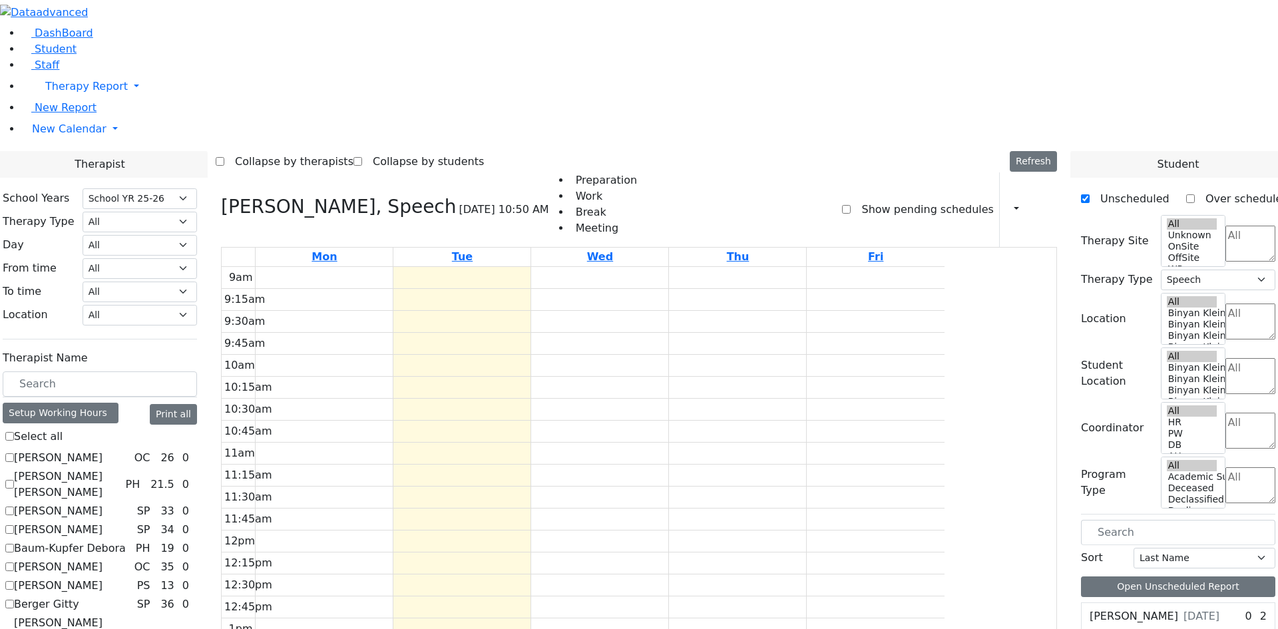
checkbox input "false"
select select
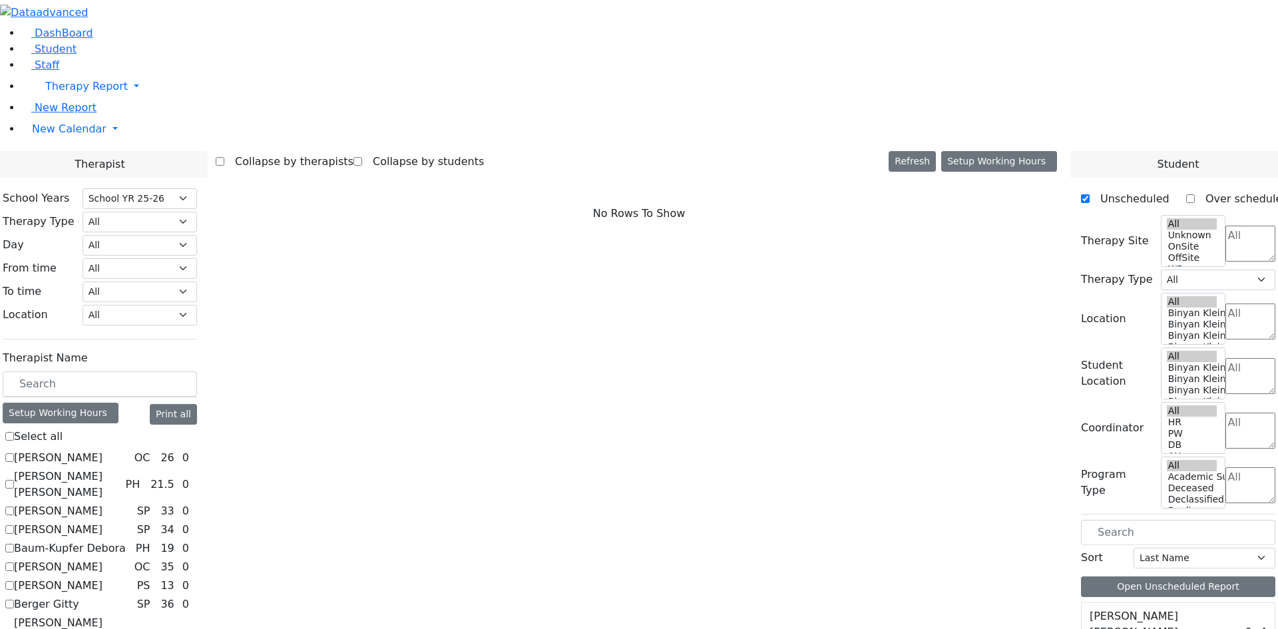
checkbox input "true"
select select "3"
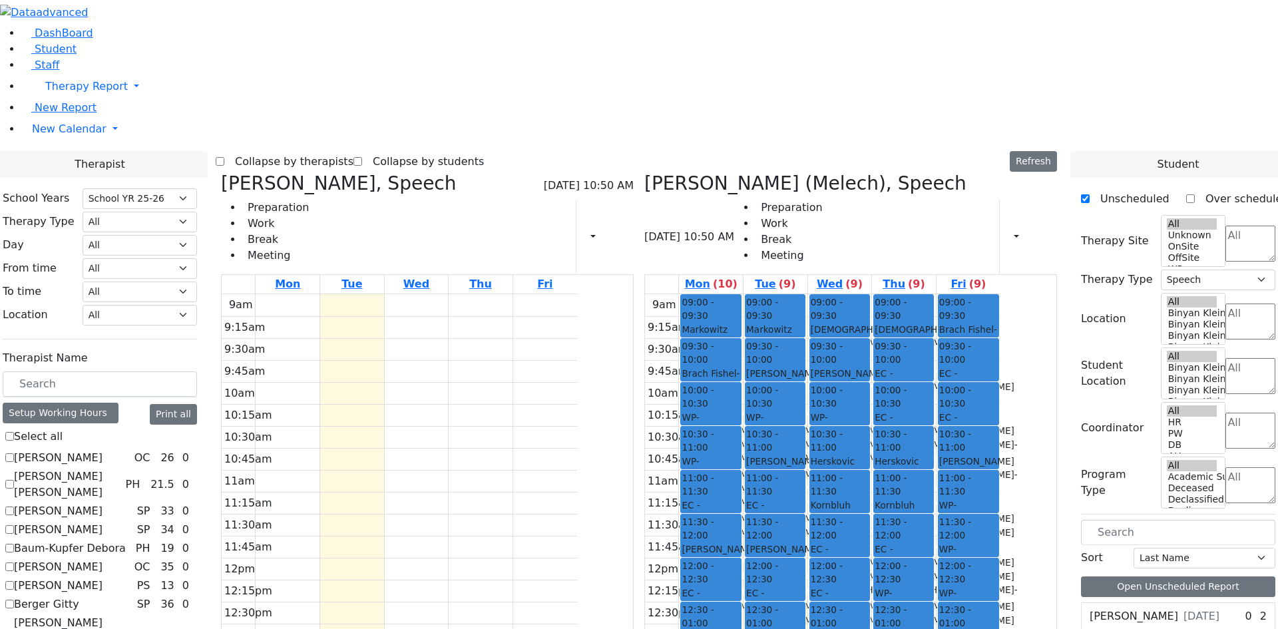
checkbox input "false"
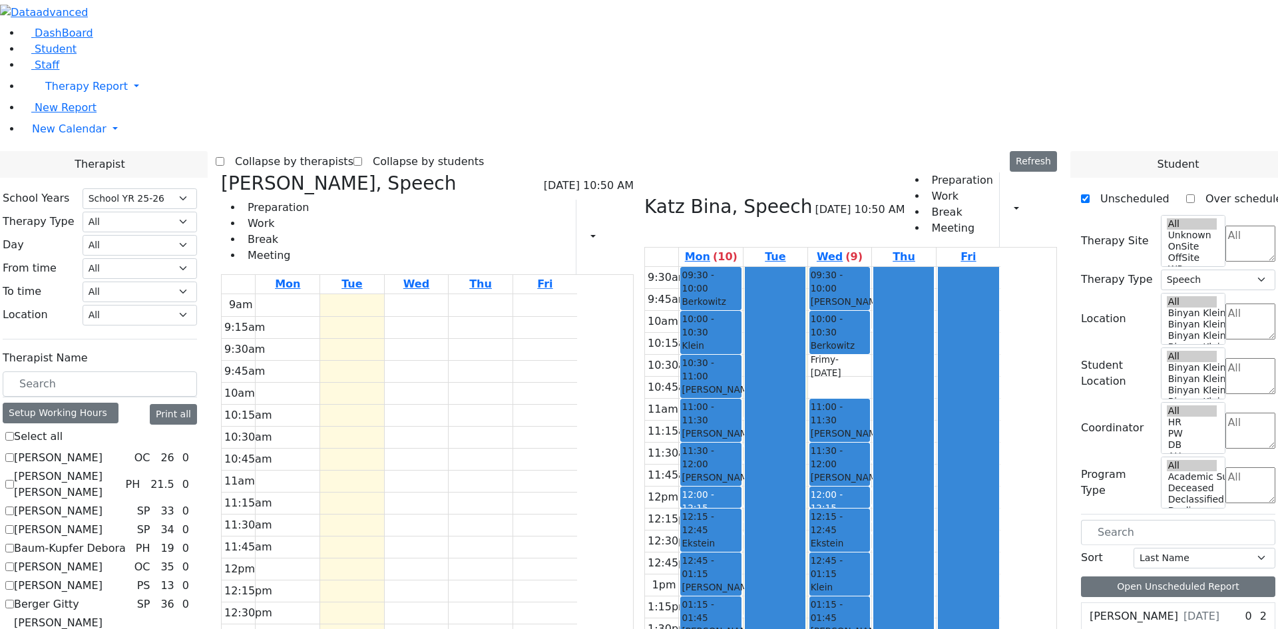
checkbox input "false"
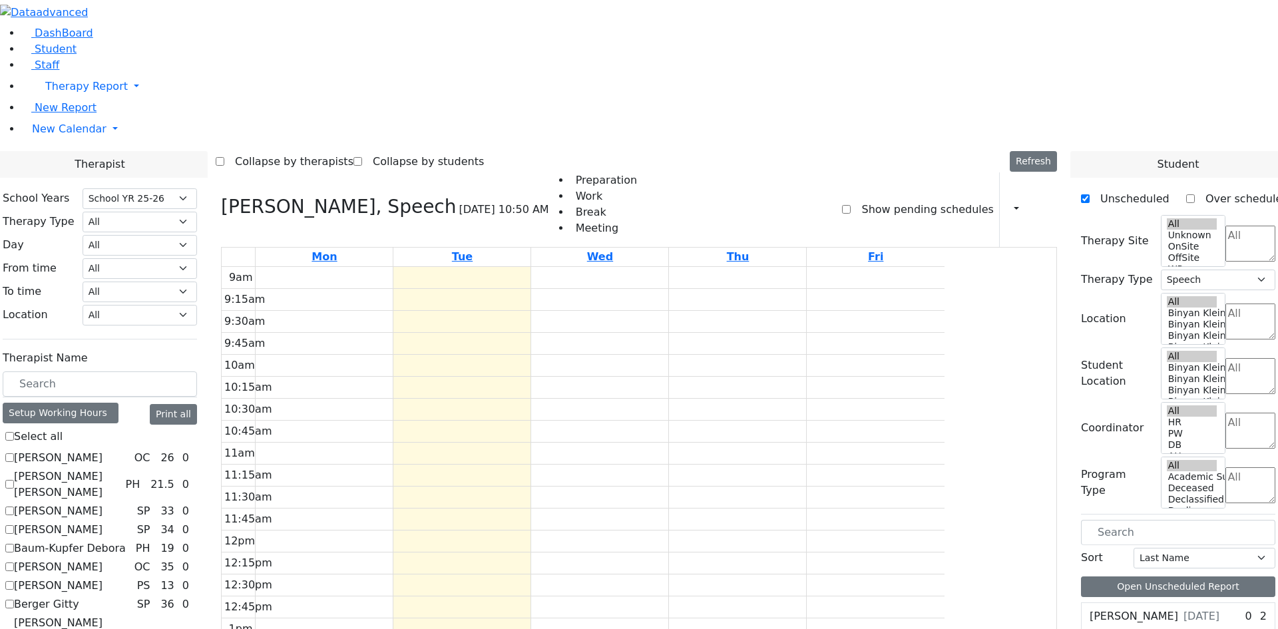
checkbox input "true"
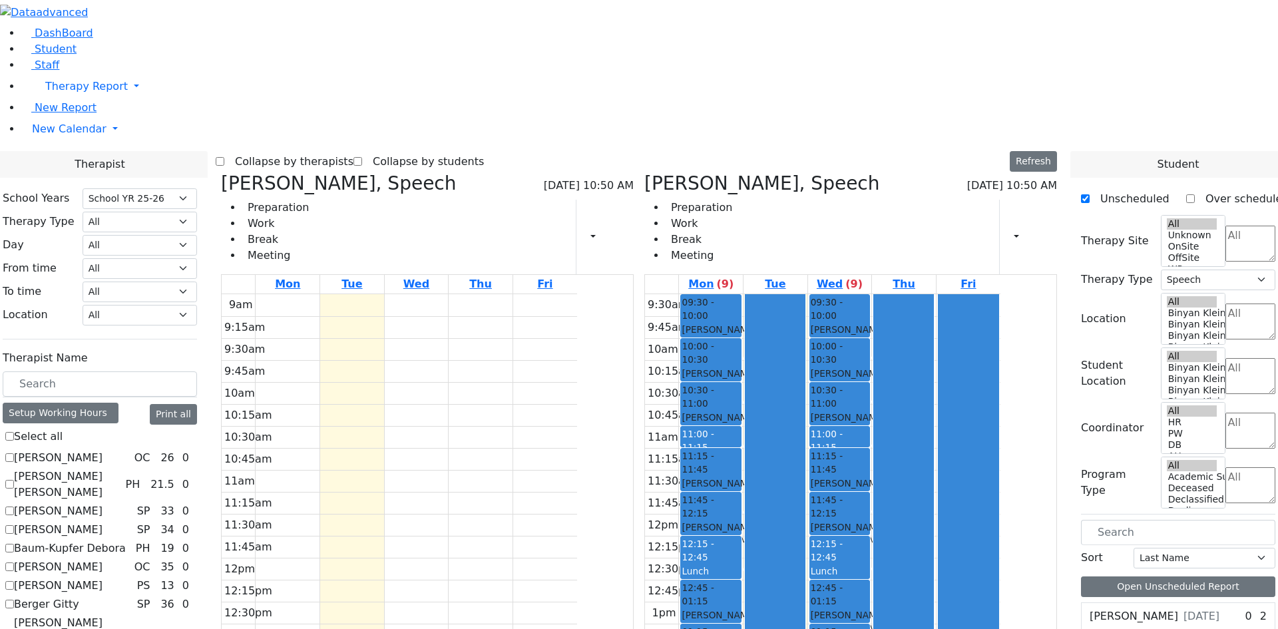
checkbox input "false"
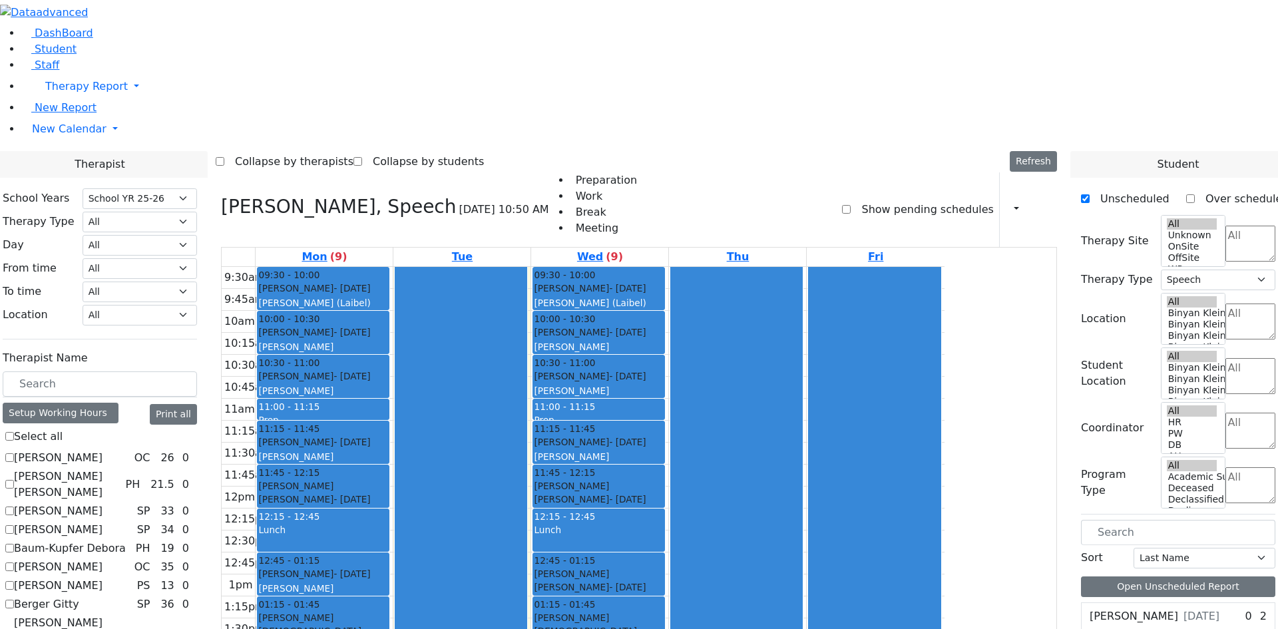
checkbox input "false"
select select
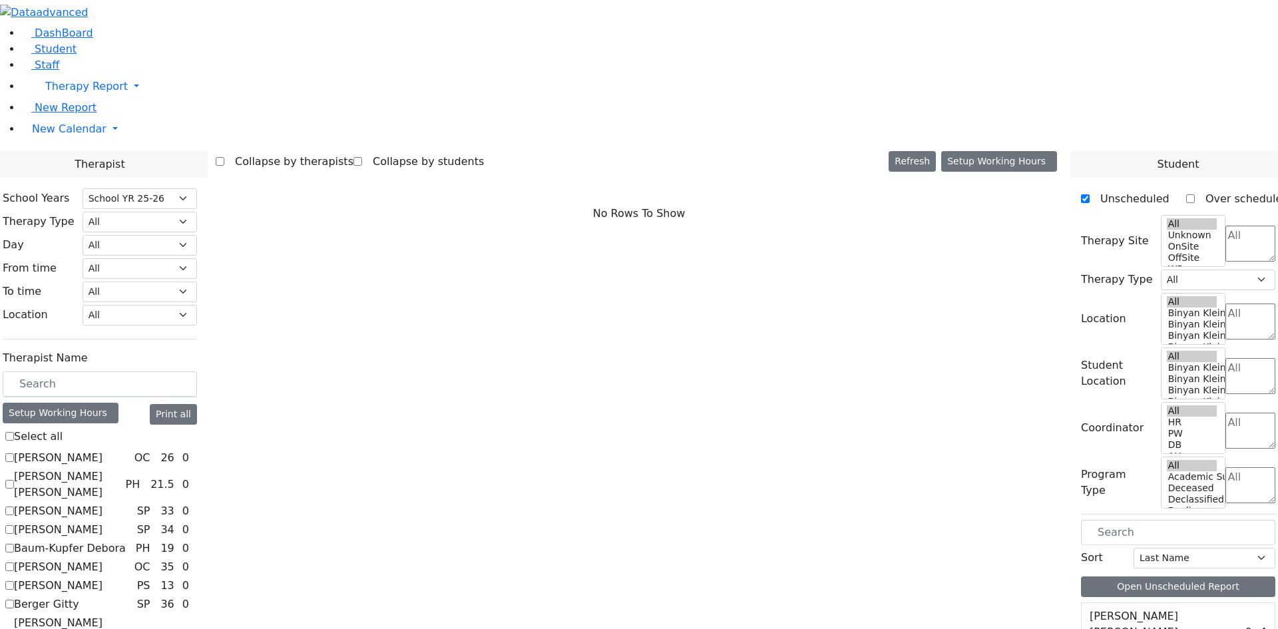
checkbox input "true"
select select "3"
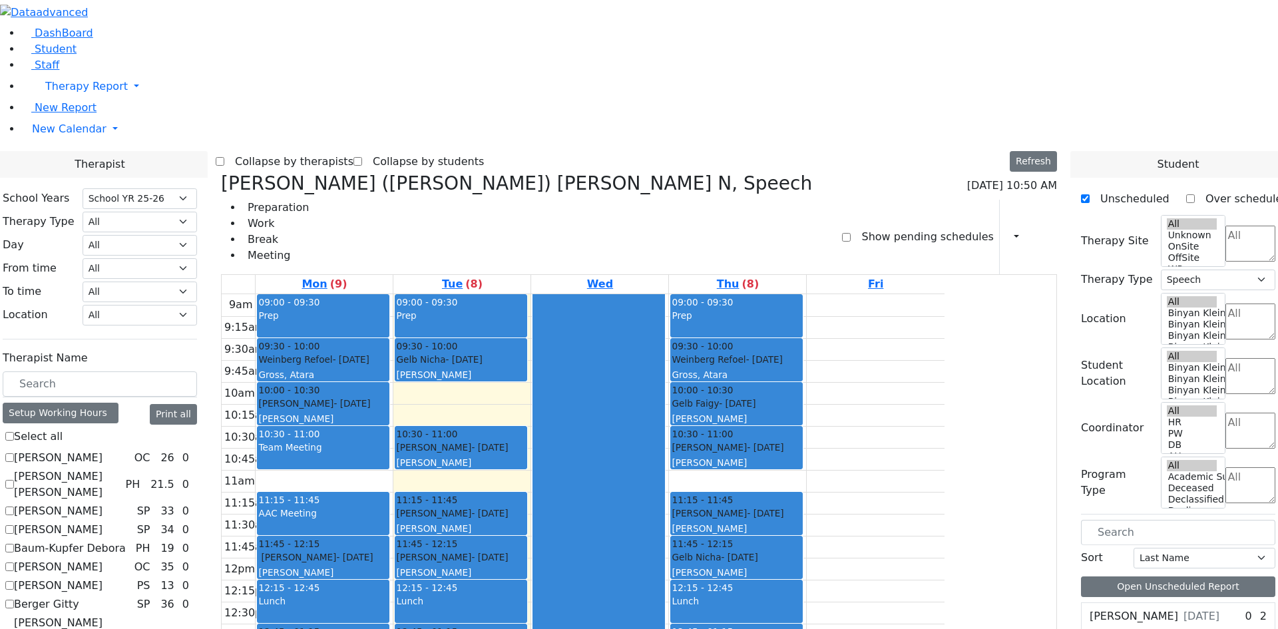
checkbox input "false"
select select
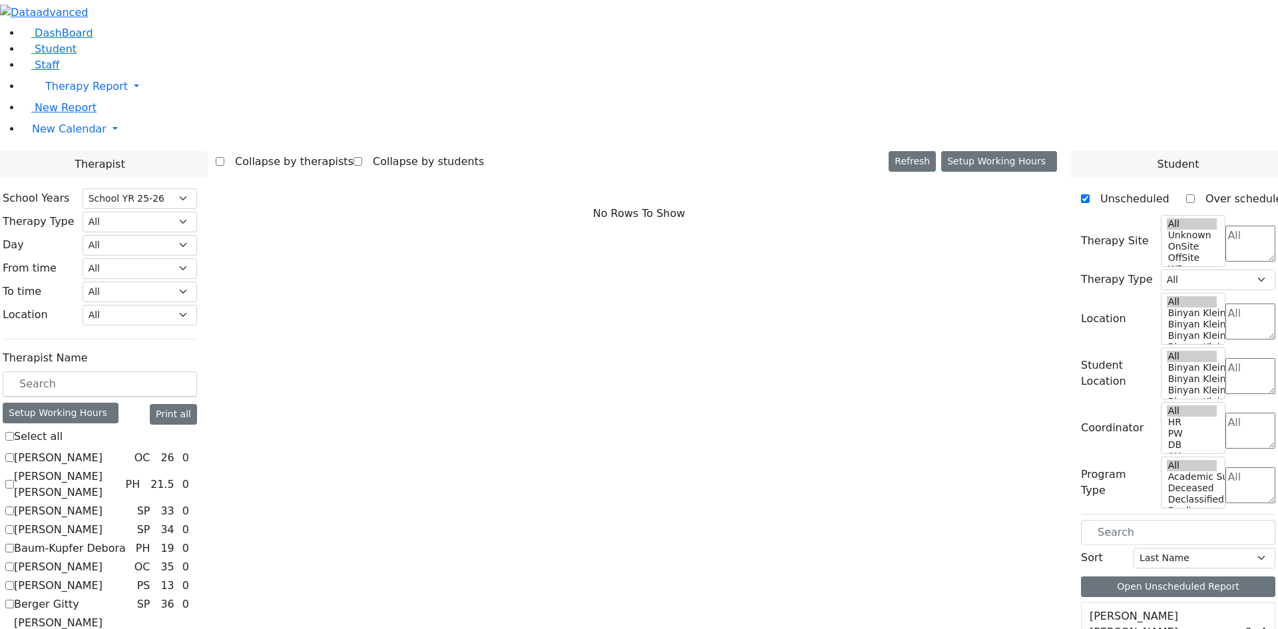
checkbox input "true"
select select "1"
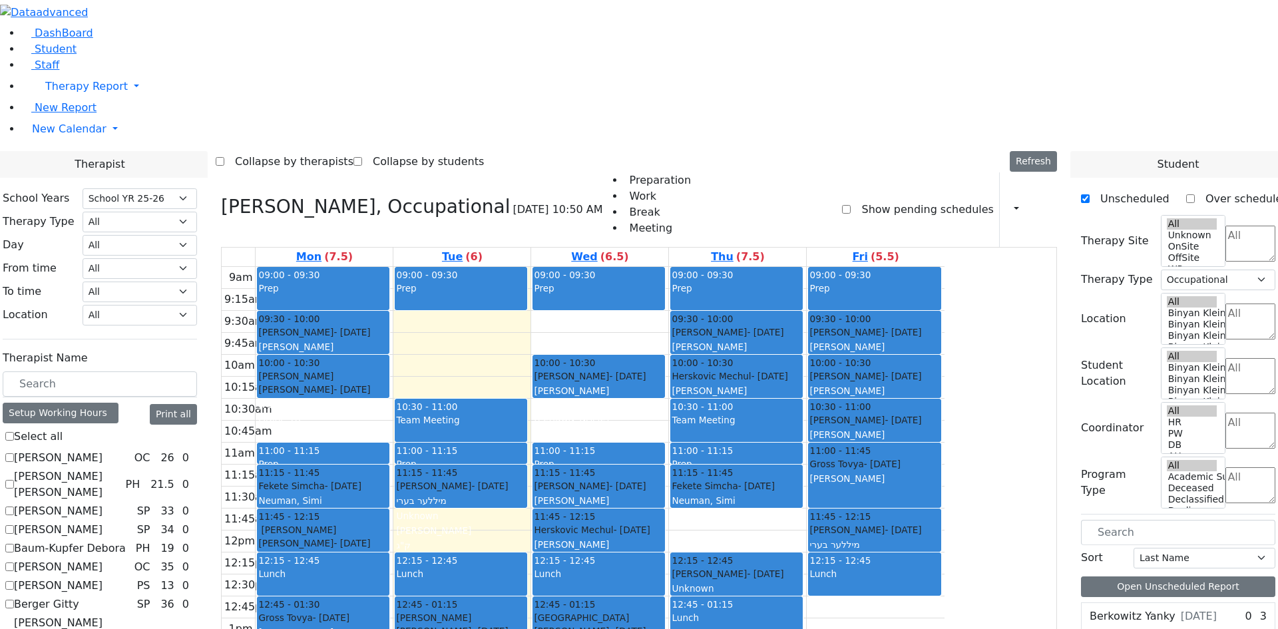
checkbox input "false"
select select
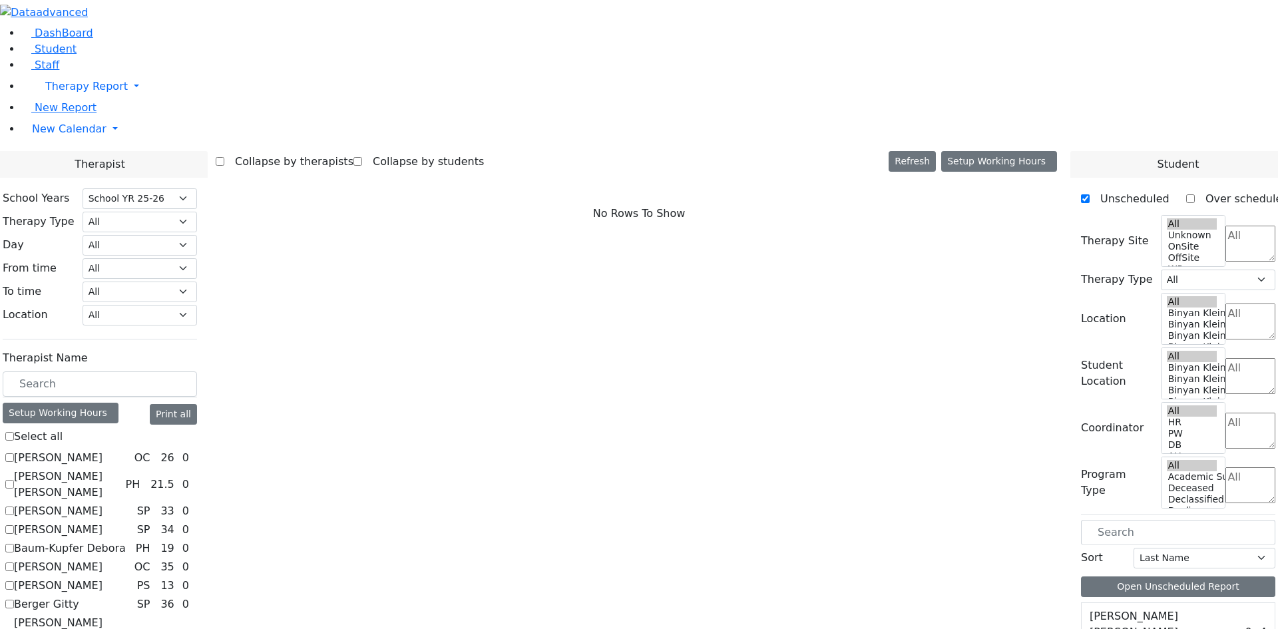
checkbox input "true"
select select "3"
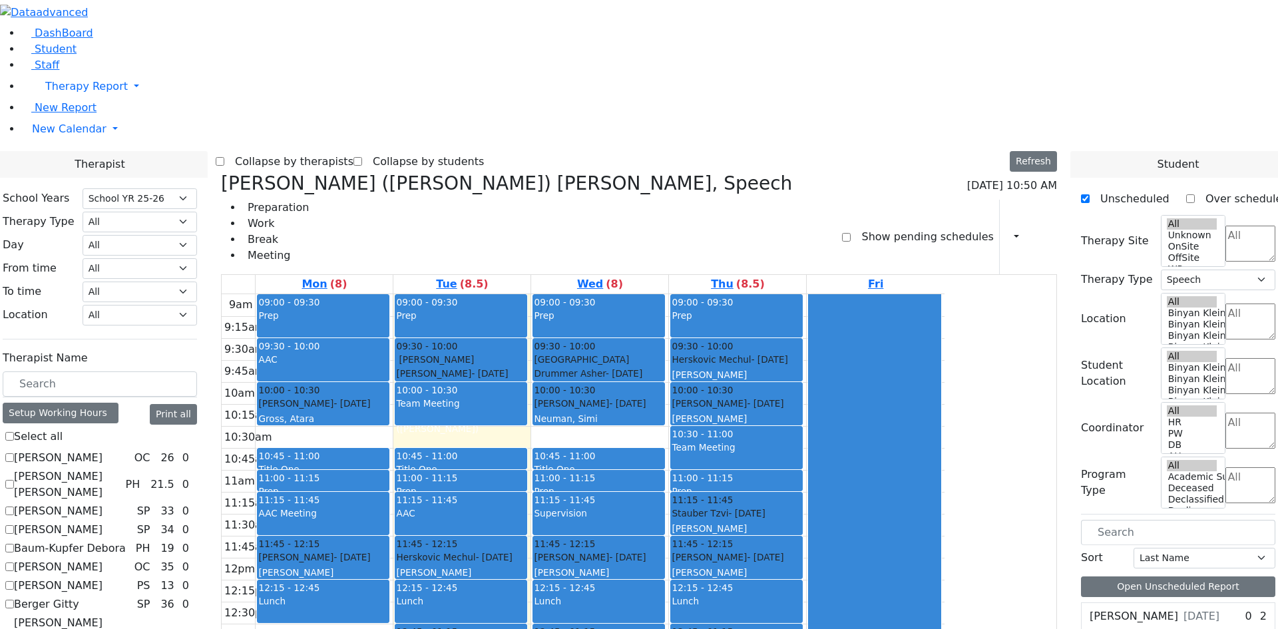
checkbox input "false"
select select
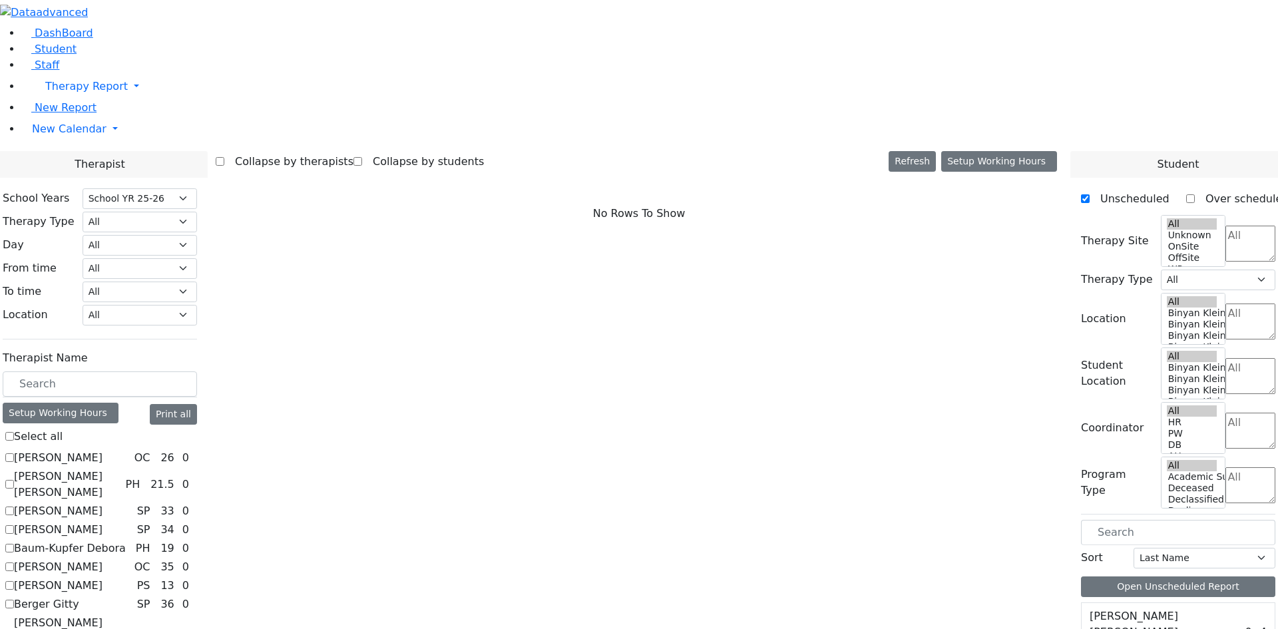
checkbox input "true"
select select "3"
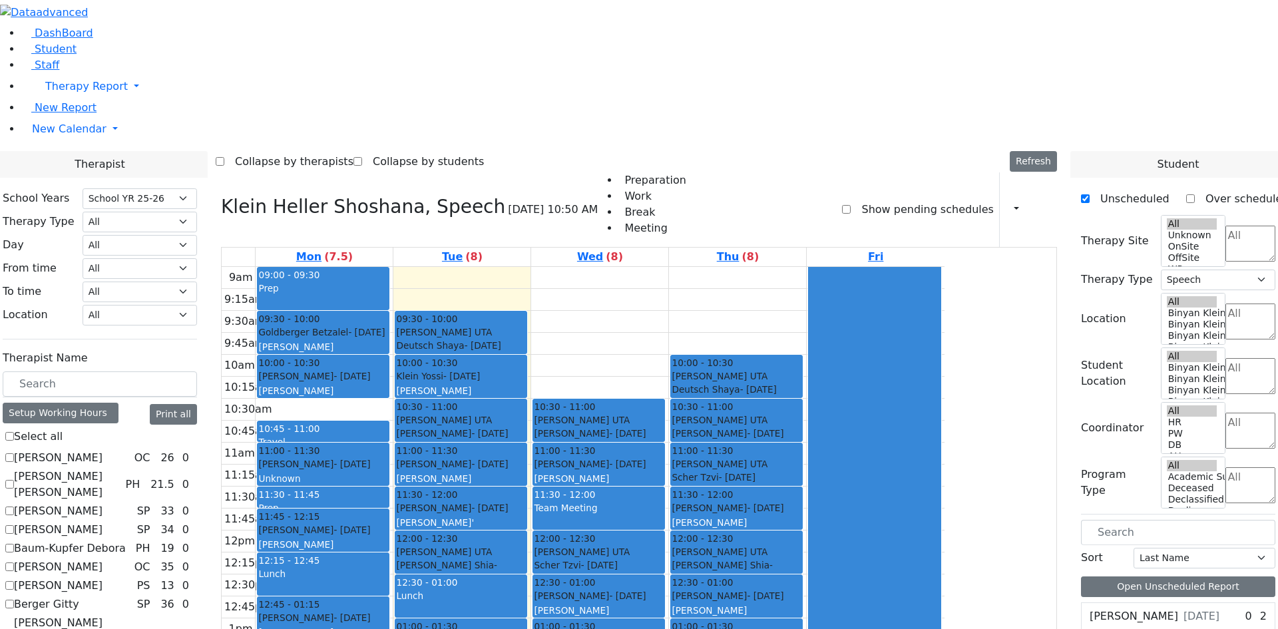
checkbox input "false"
select select
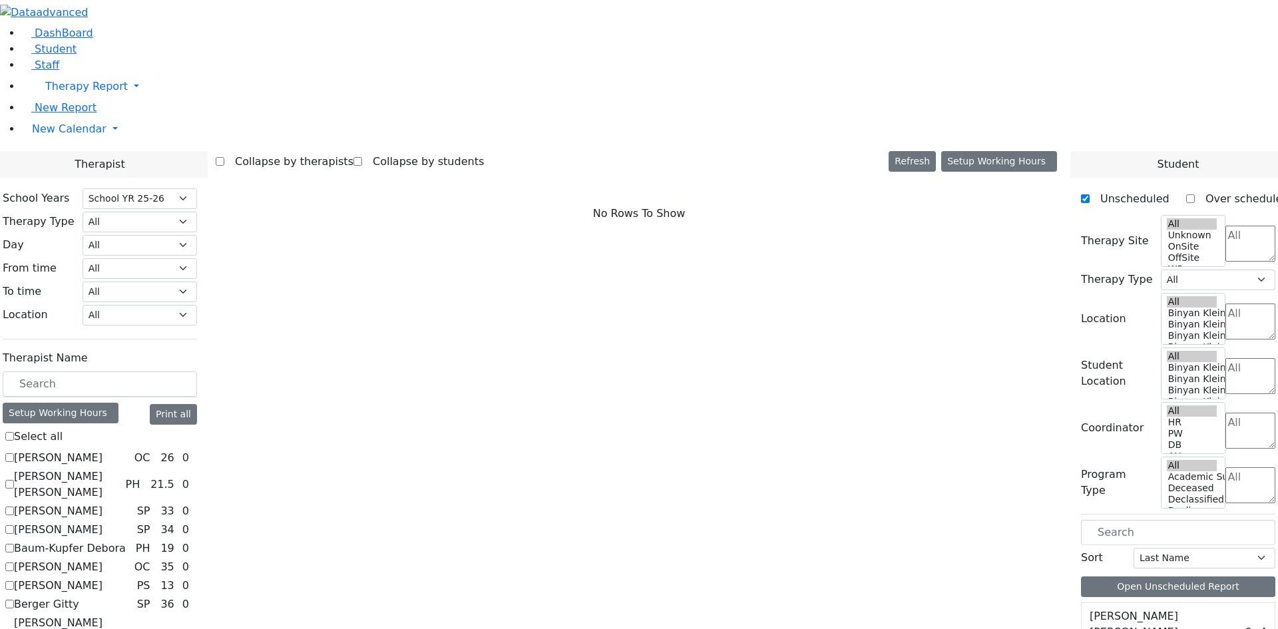
checkbox input "true"
select select "3"
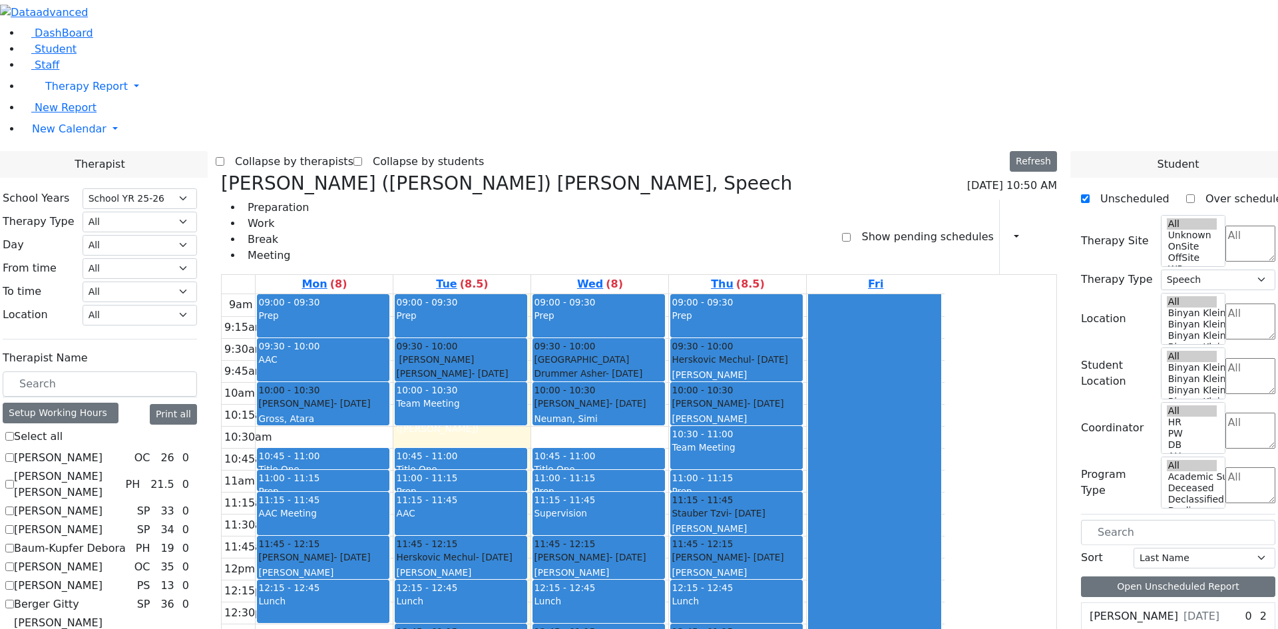
checkbox input "false"
select select
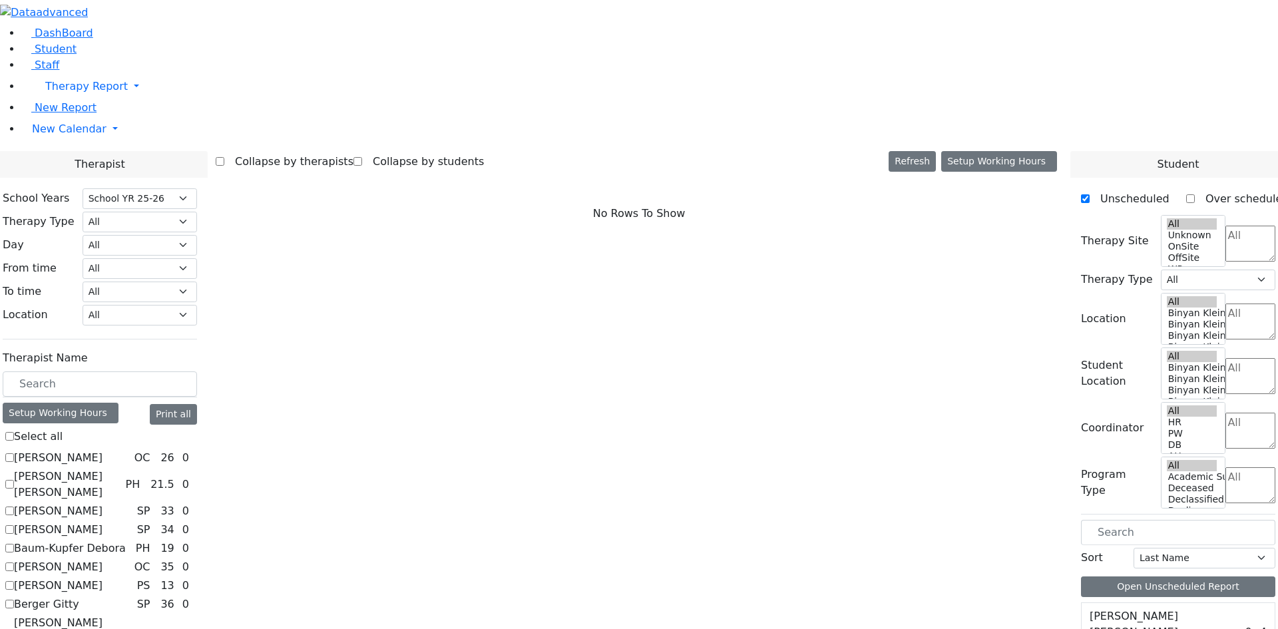
checkbox input "true"
select select "3"
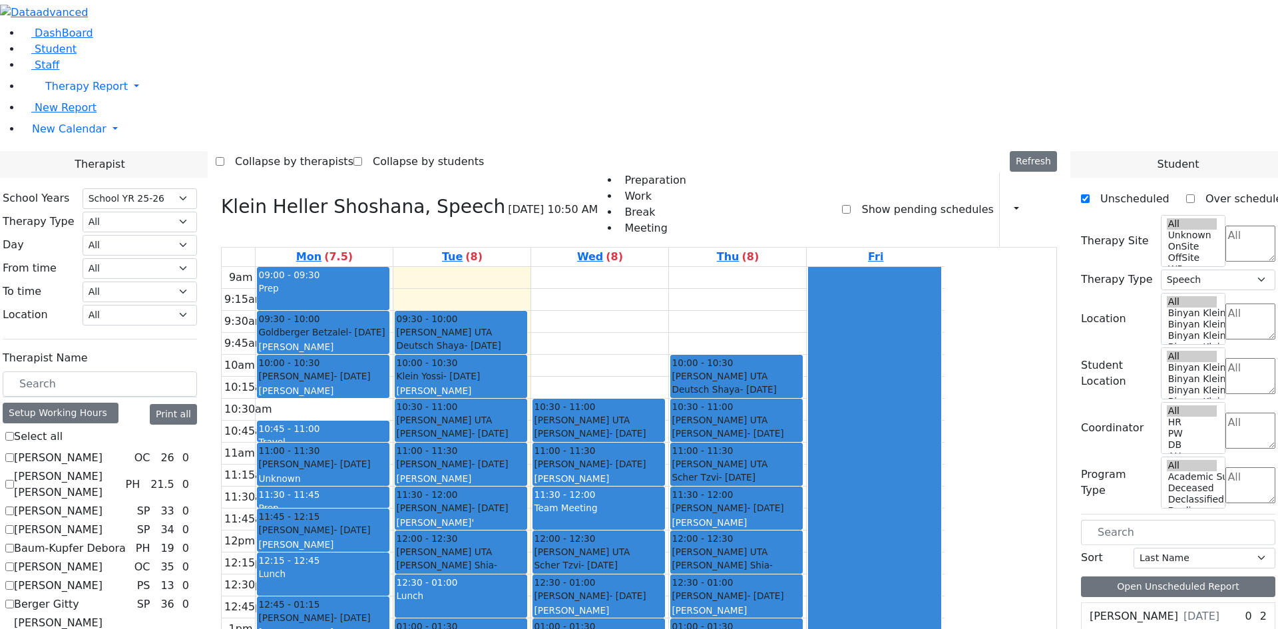
scroll to position [532, 0]
checkbox input "false"
select select
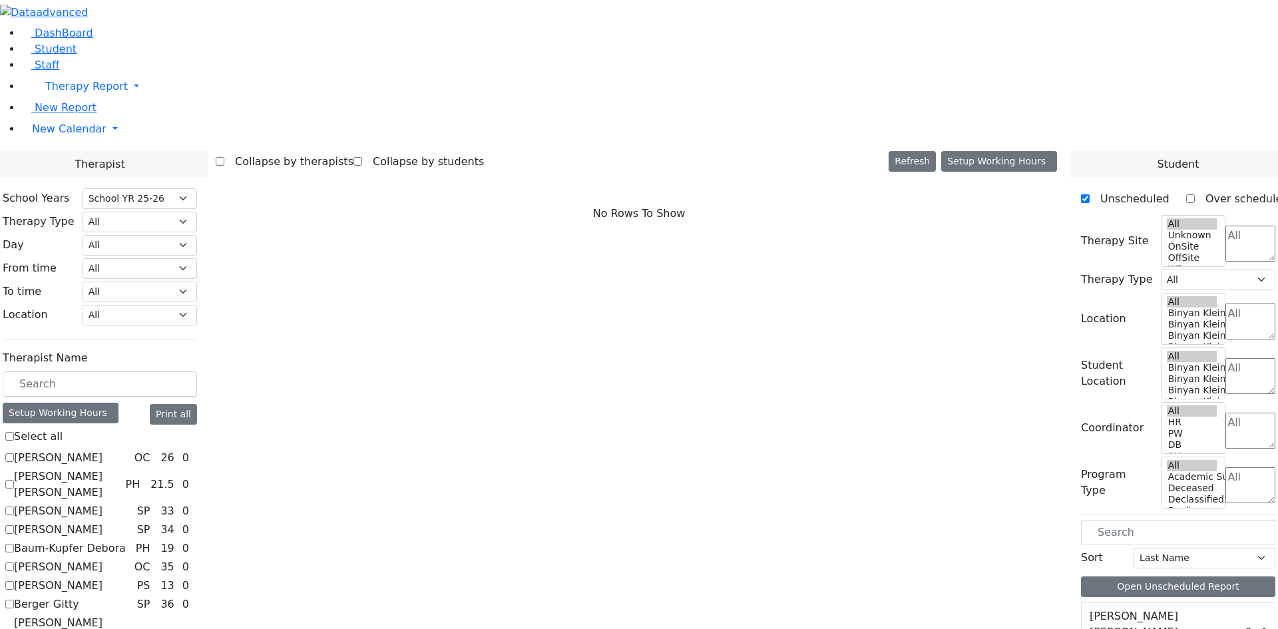
checkbox input "true"
select select "1"
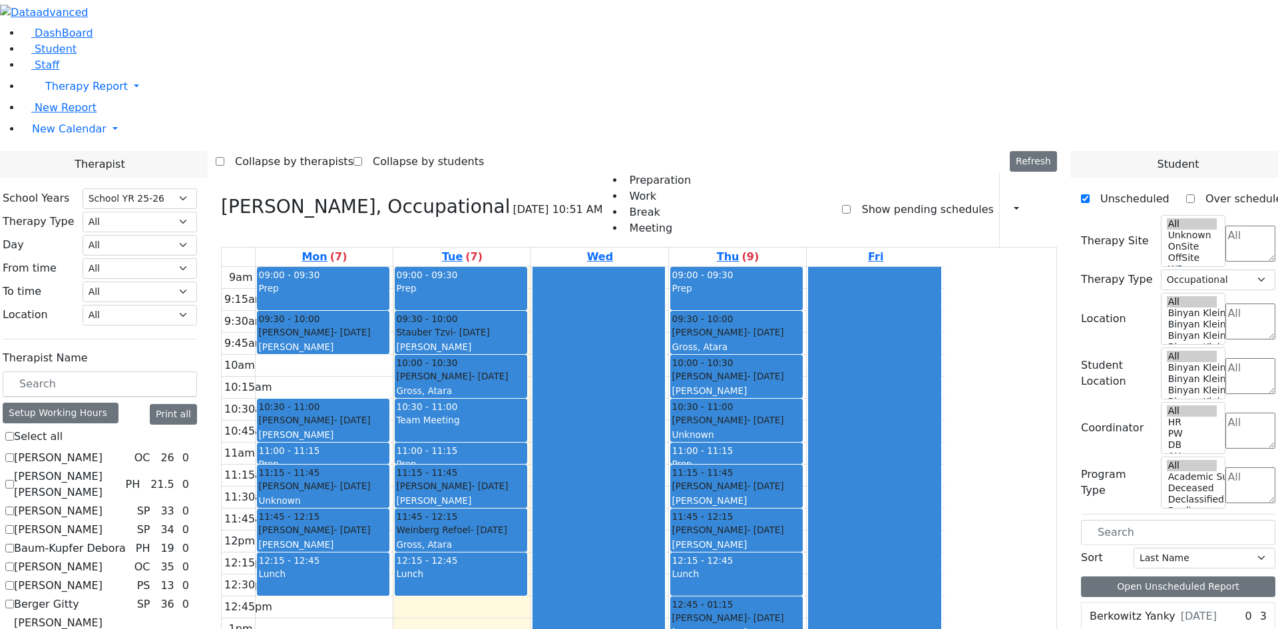
checkbox input "false"
select select
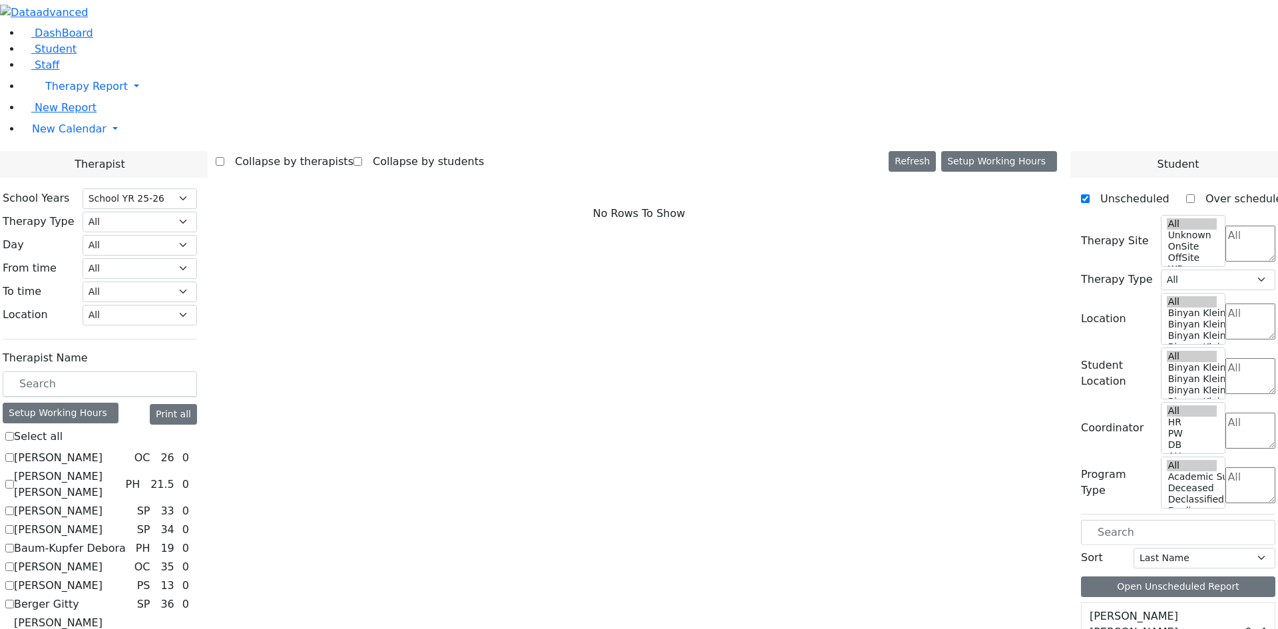
checkbox input "true"
select select "2"
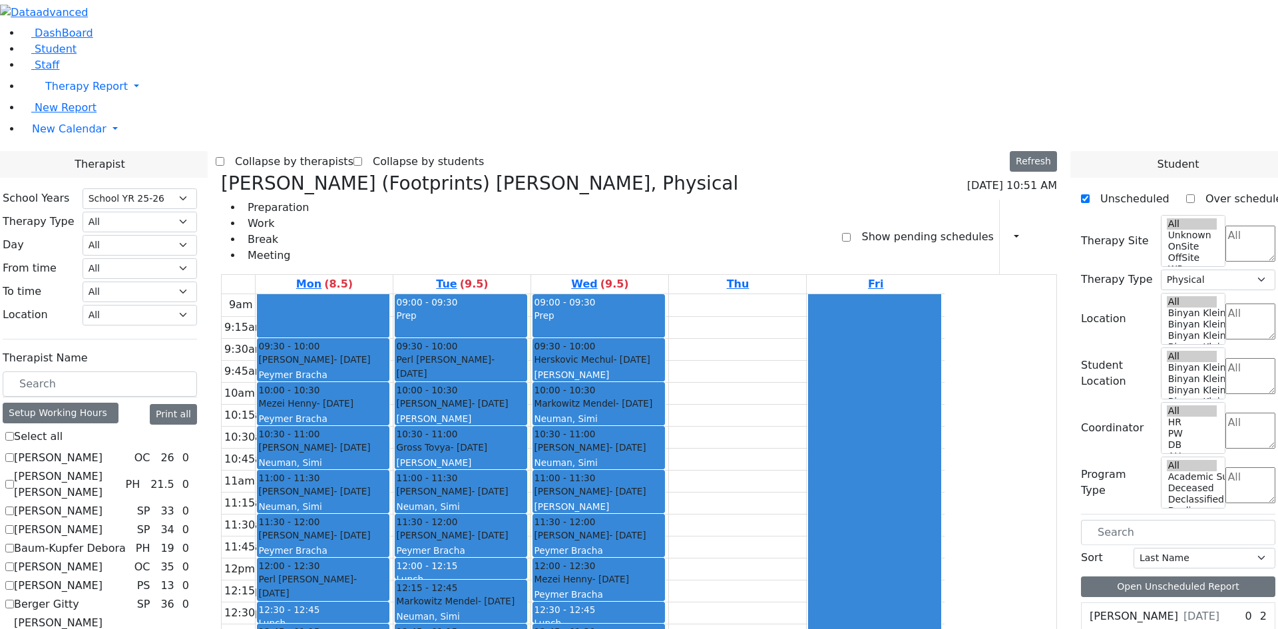
checkbox input "false"
select select
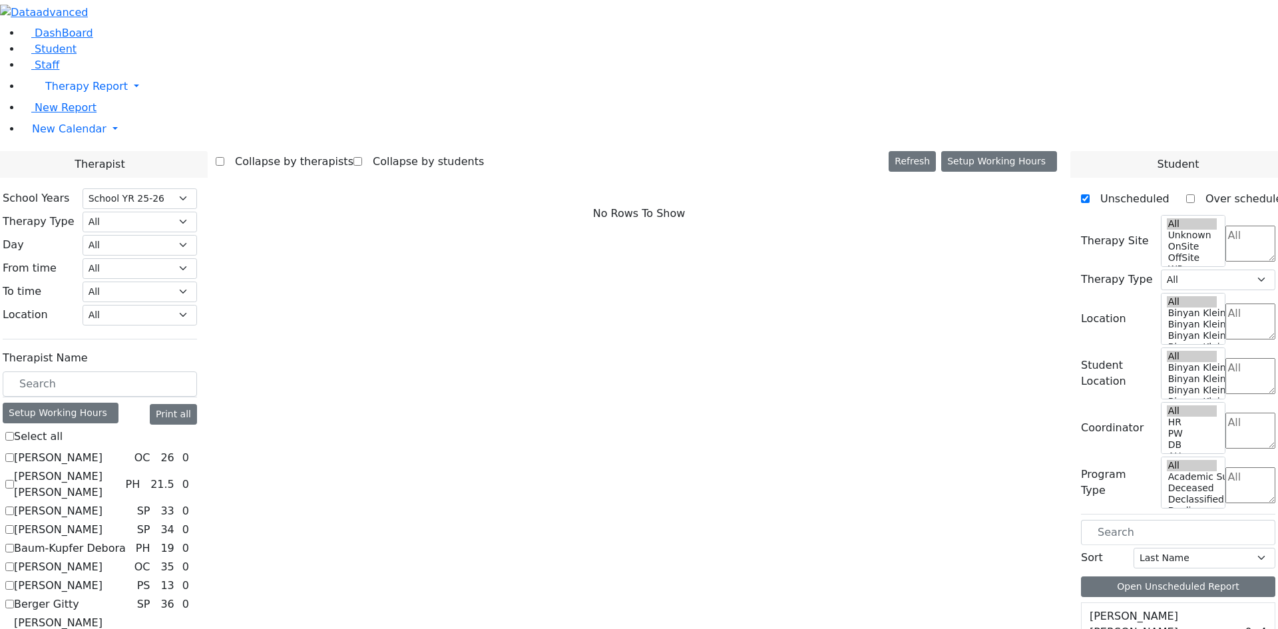
checkbox input "true"
select select "1"
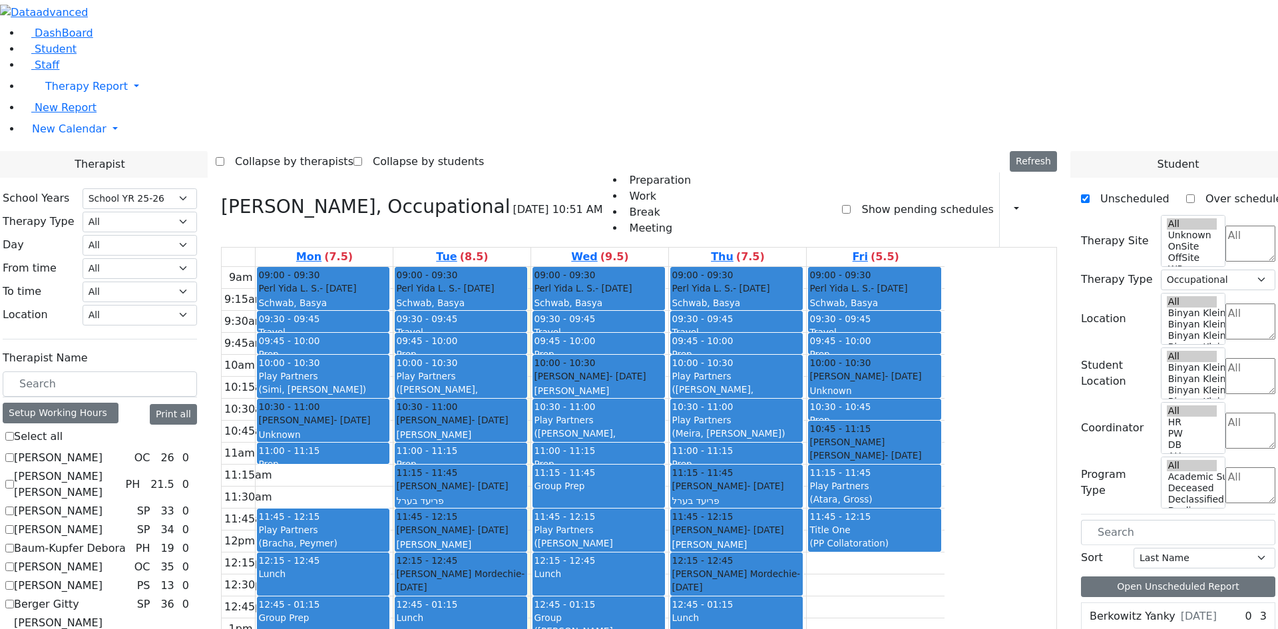
checkbox input "false"
select select
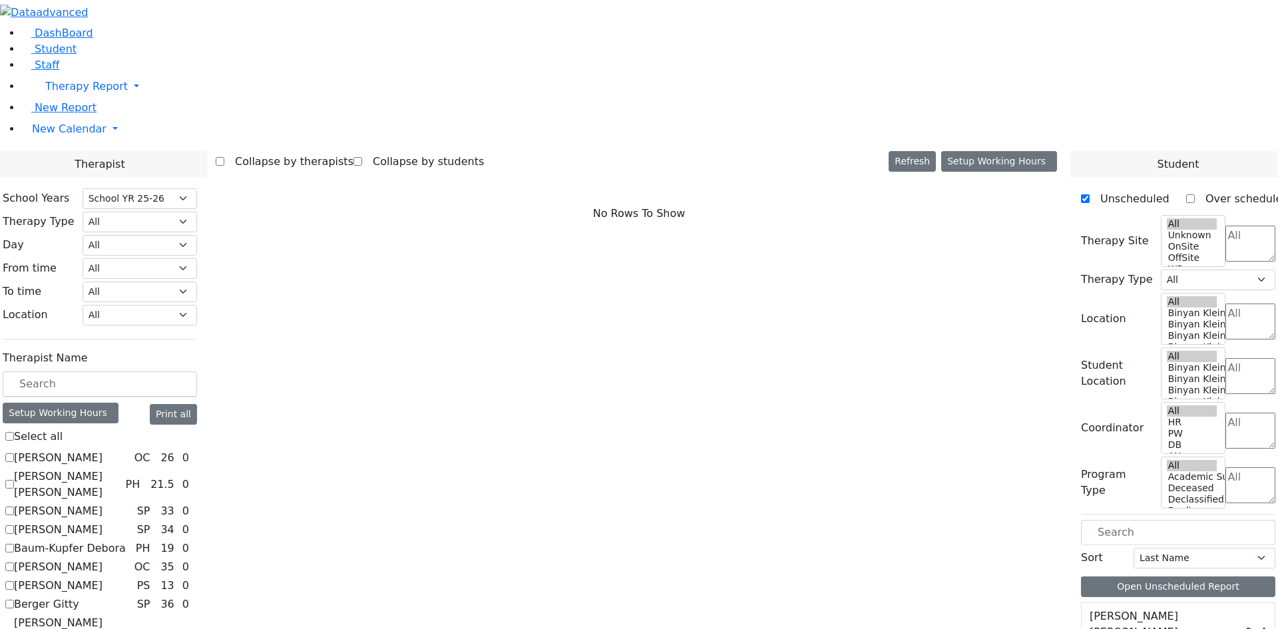
checkbox input "true"
select select "3"
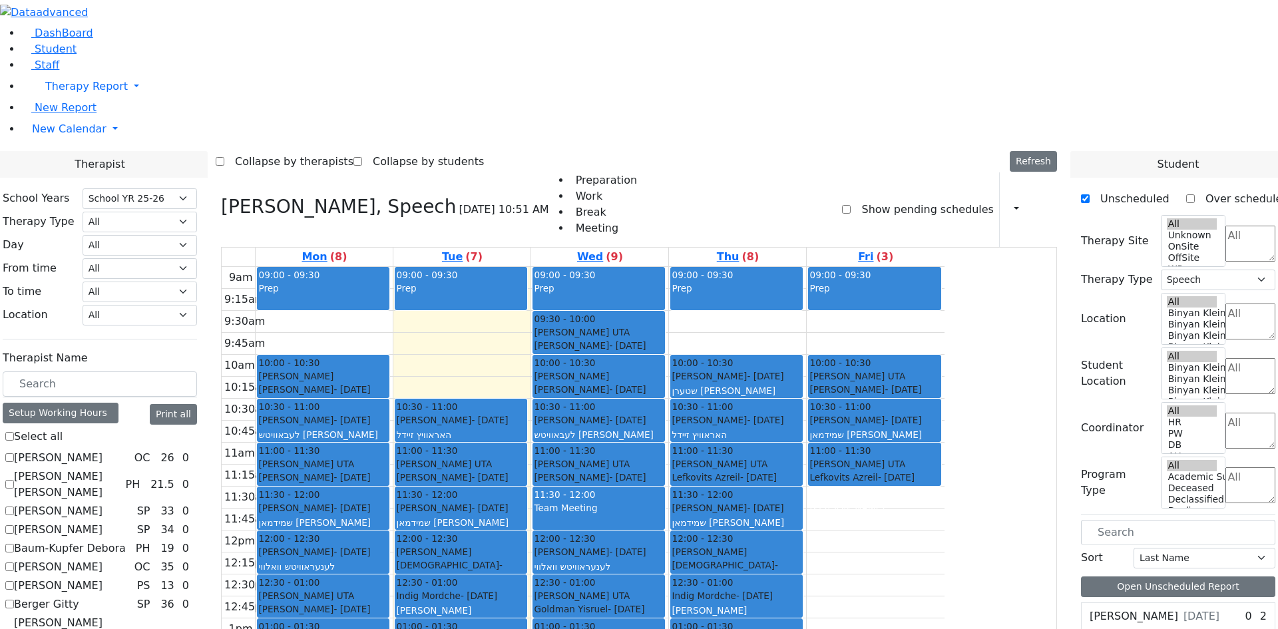
checkbox input "false"
select select
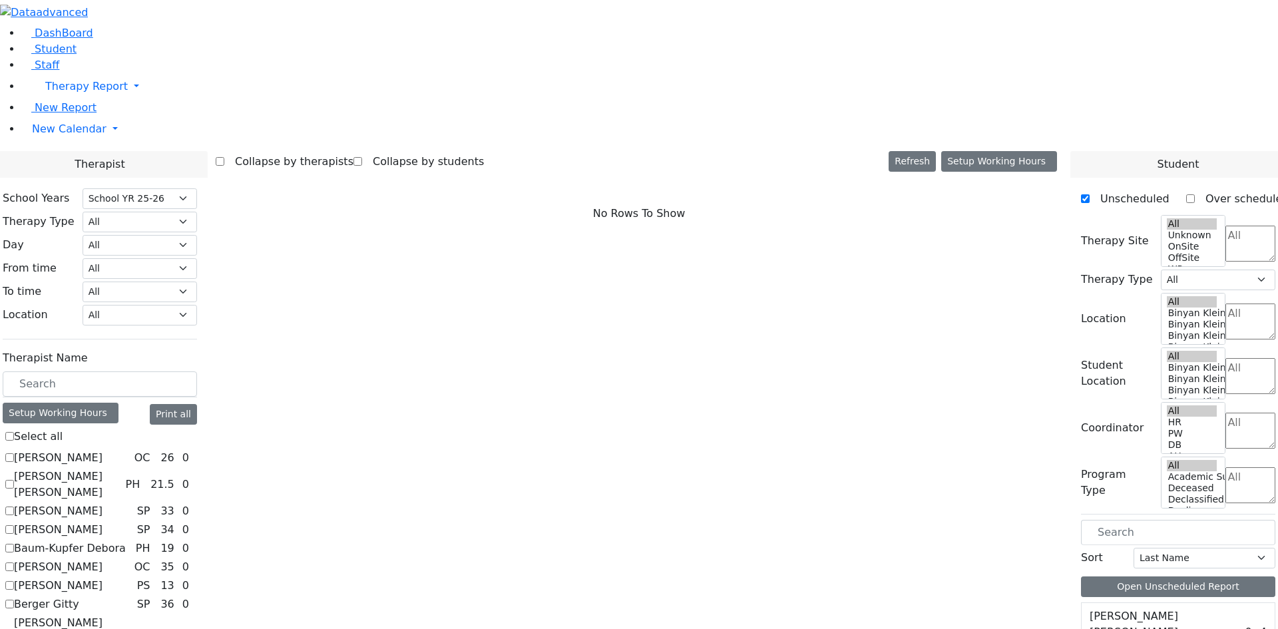
checkbox input "true"
select select "3"
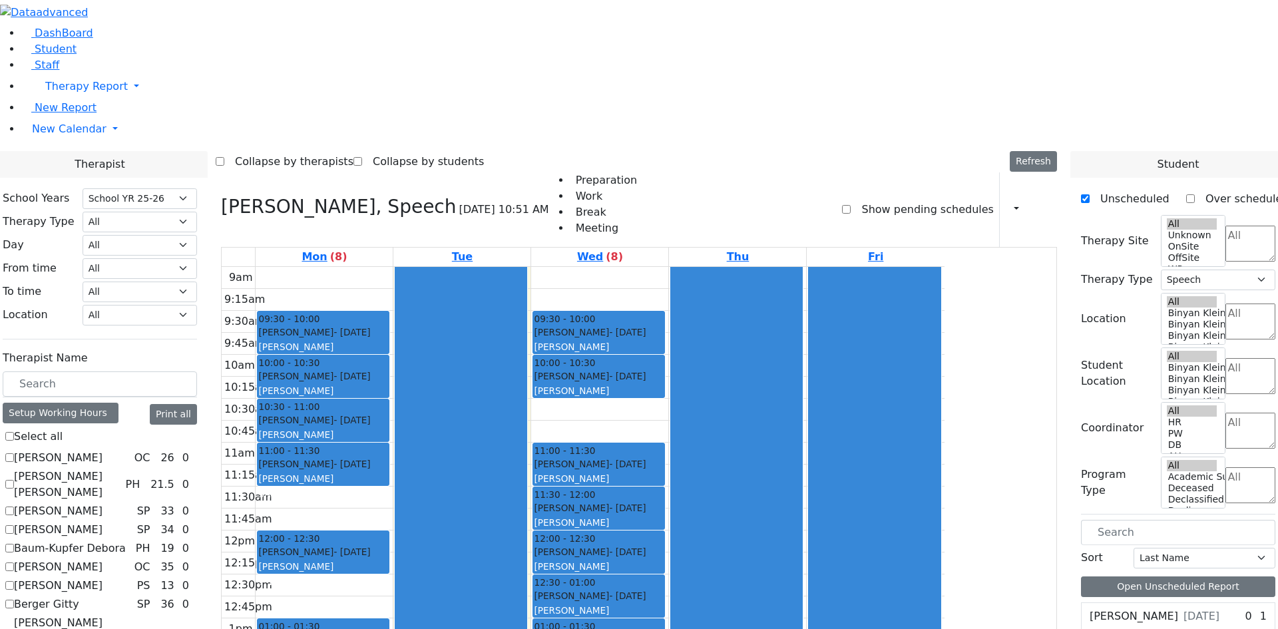
scroll to position [665, 0]
checkbox input "false"
select select
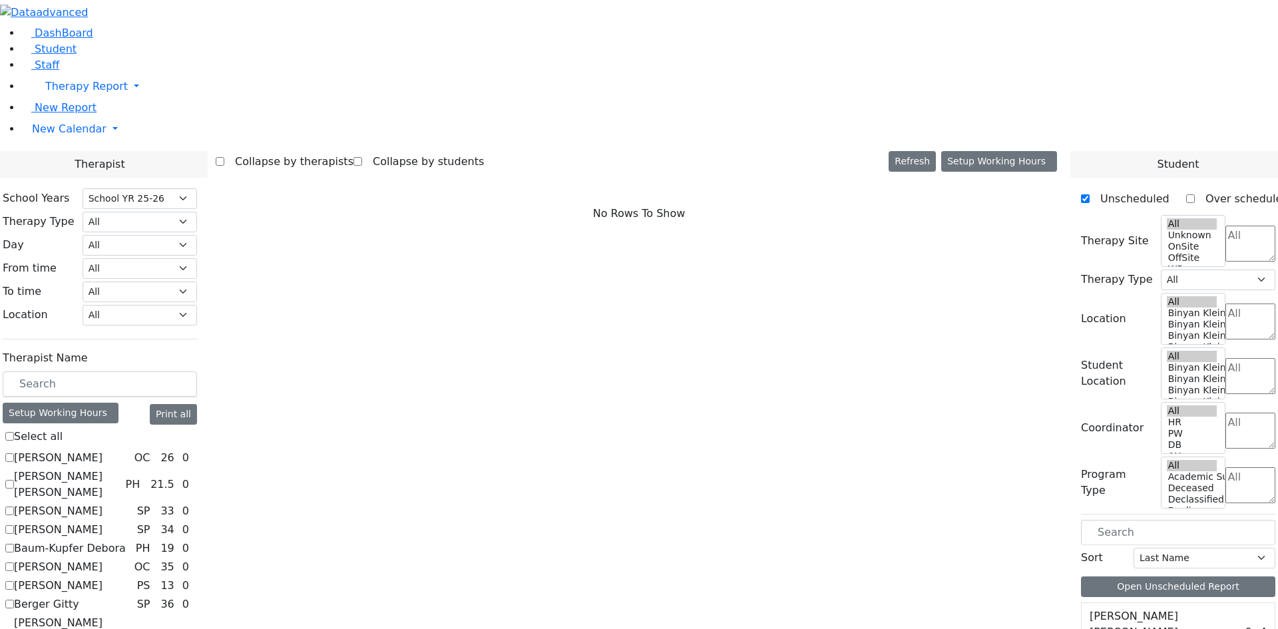
checkbox input "true"
select select "1"
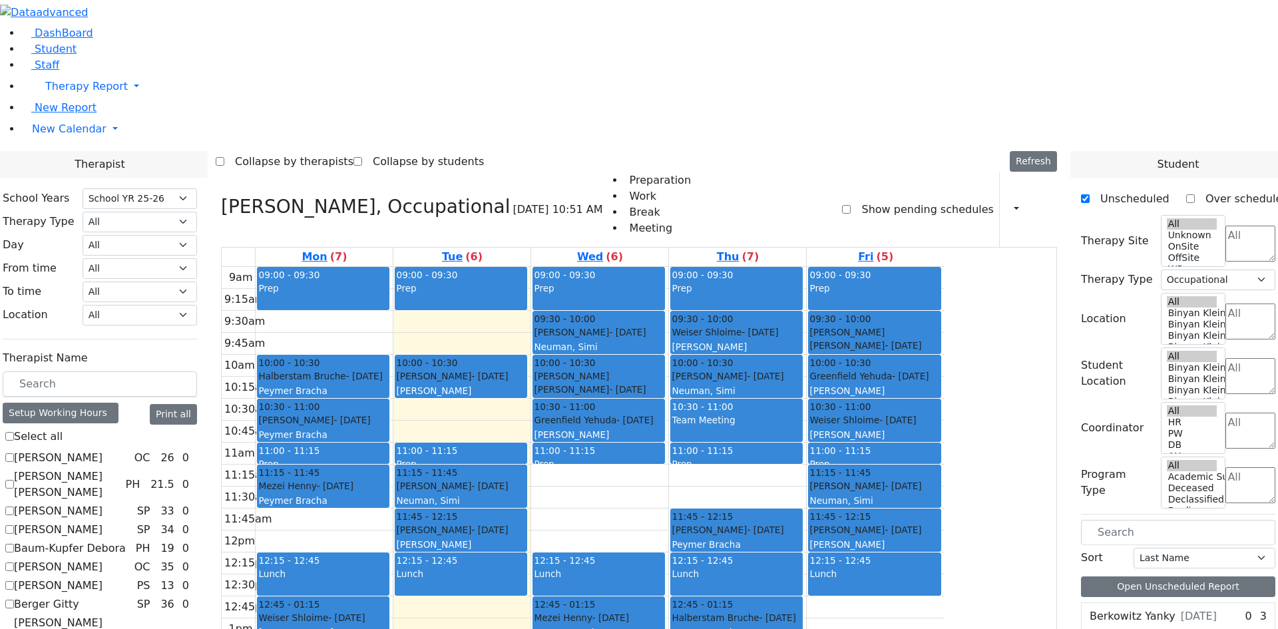
checkbox input "false"
select select
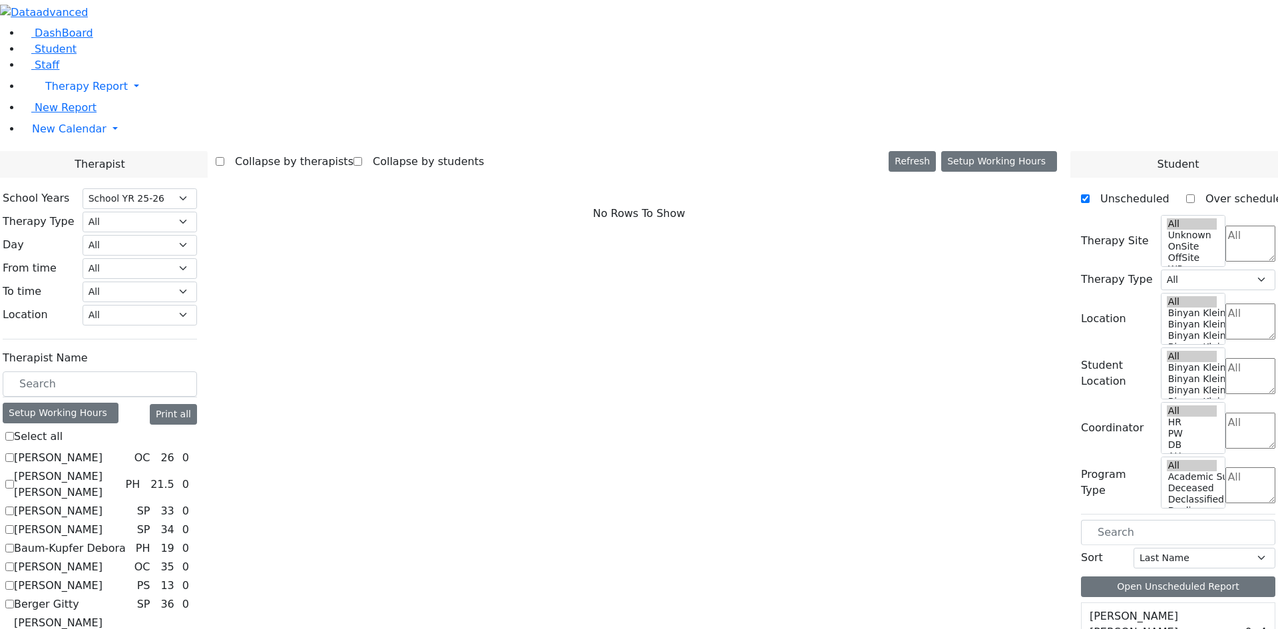
checkbox input "true"
select select "1"
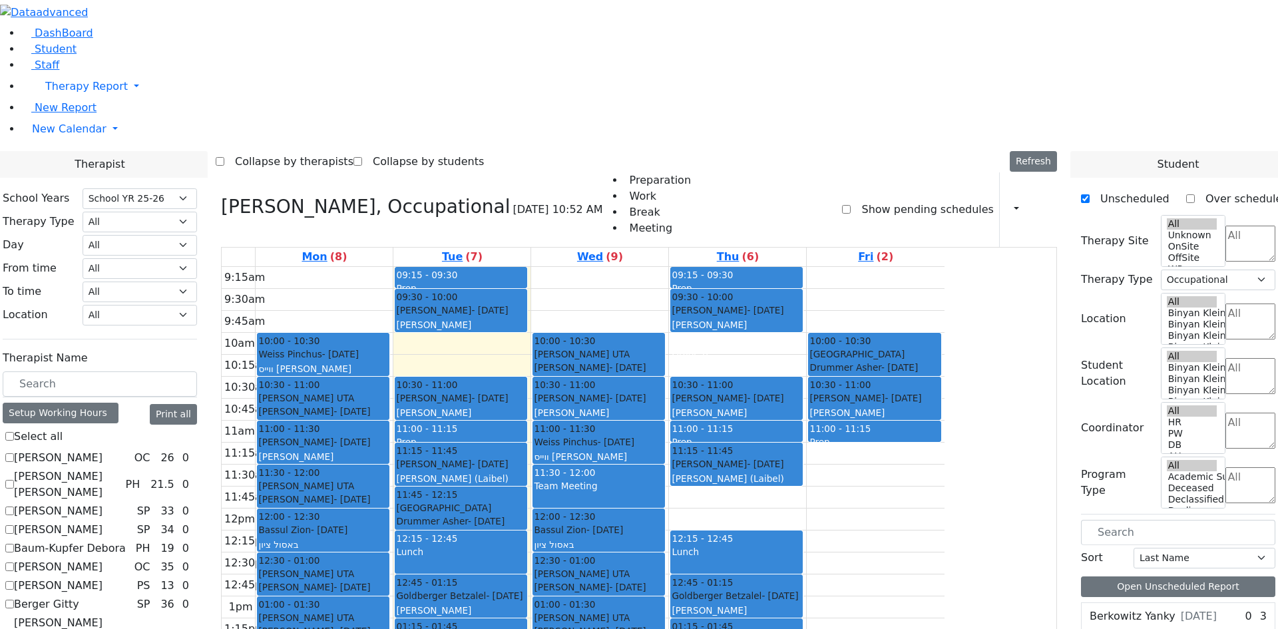
checkbox input "false"
select select
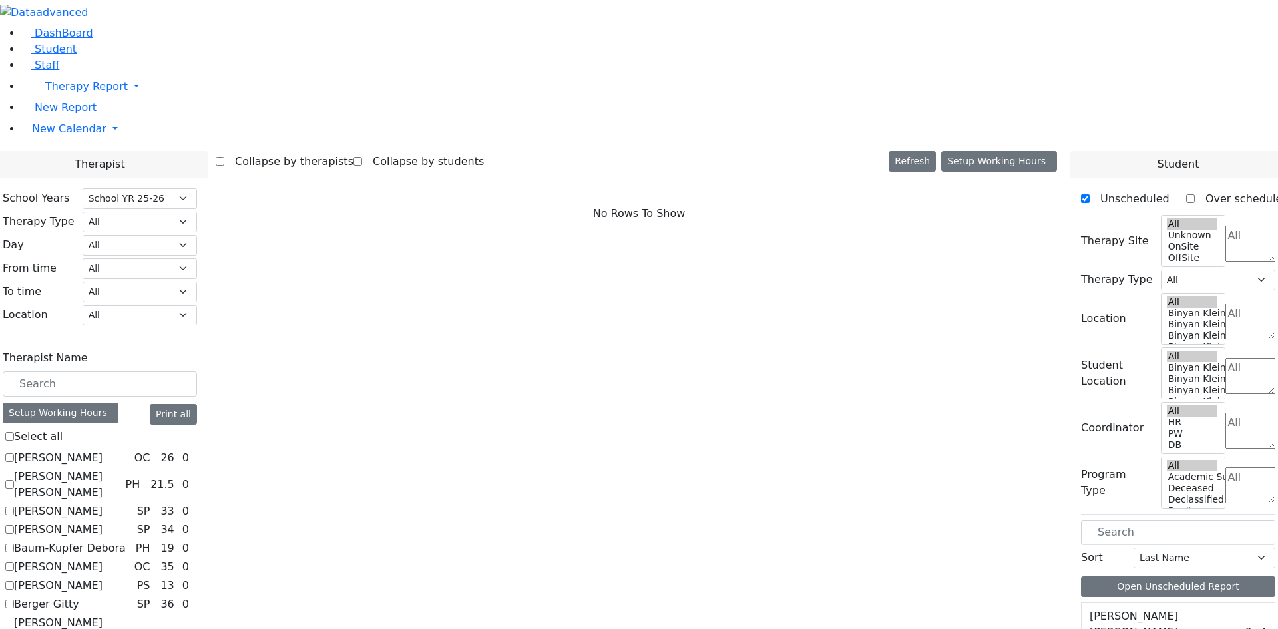
checkbox input "true"
select select "2"
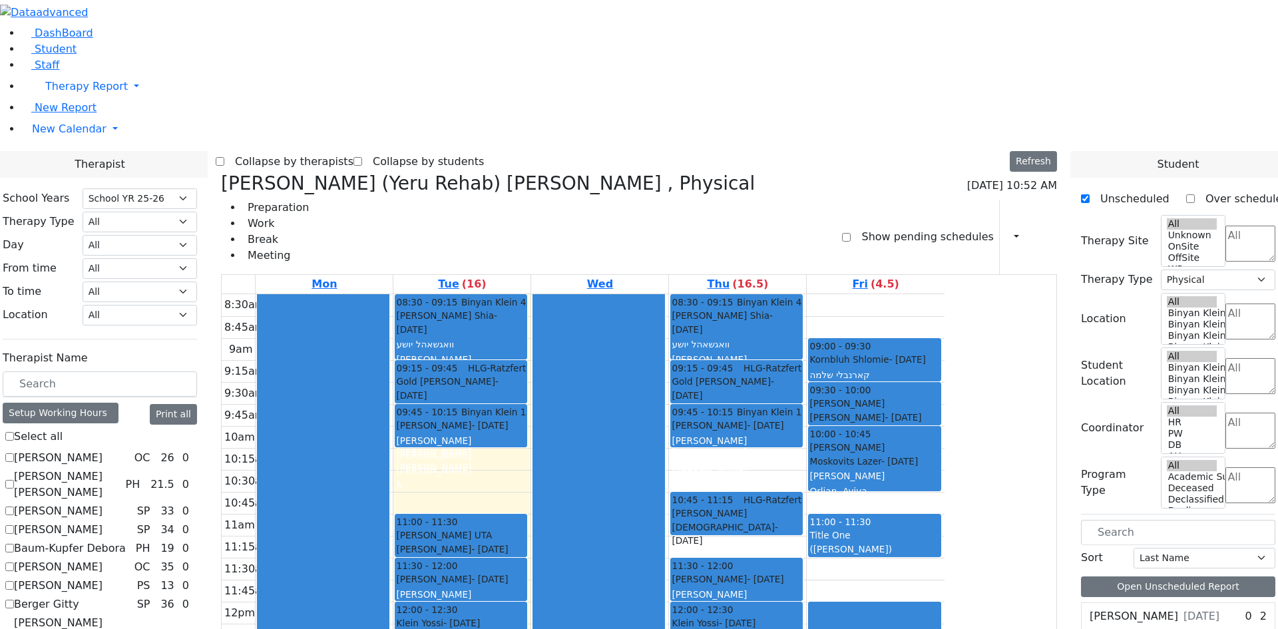
checkbox input "false"
select select
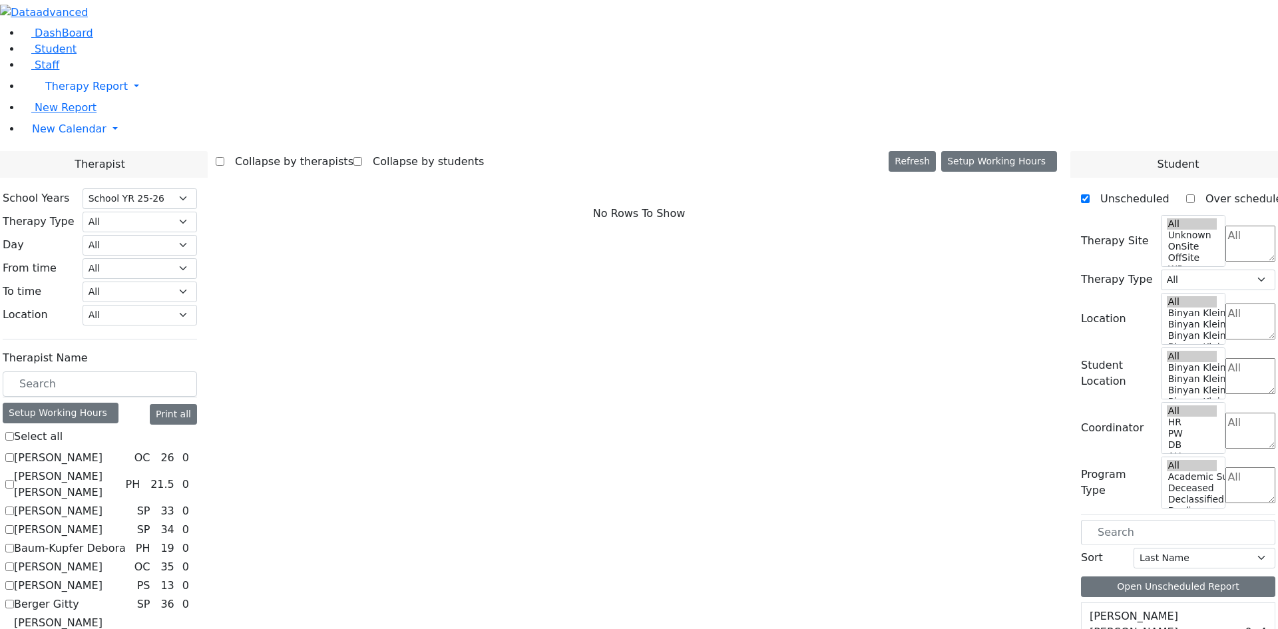
checkbox input "true"
select select "2"
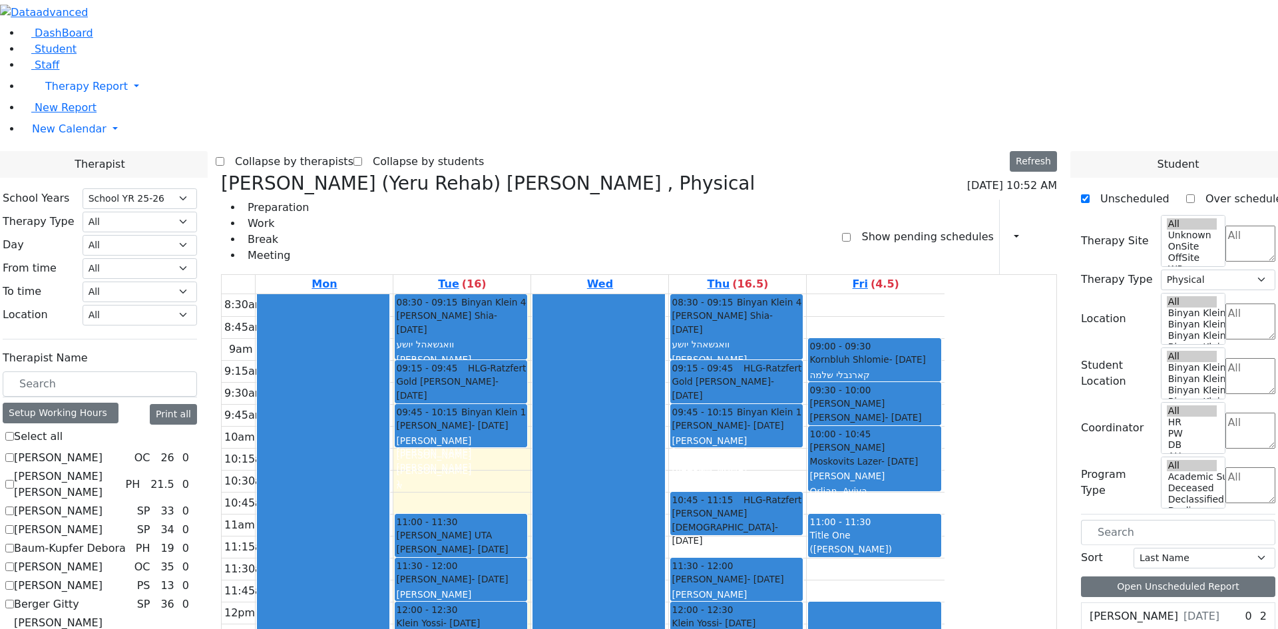
checkbox input "false"
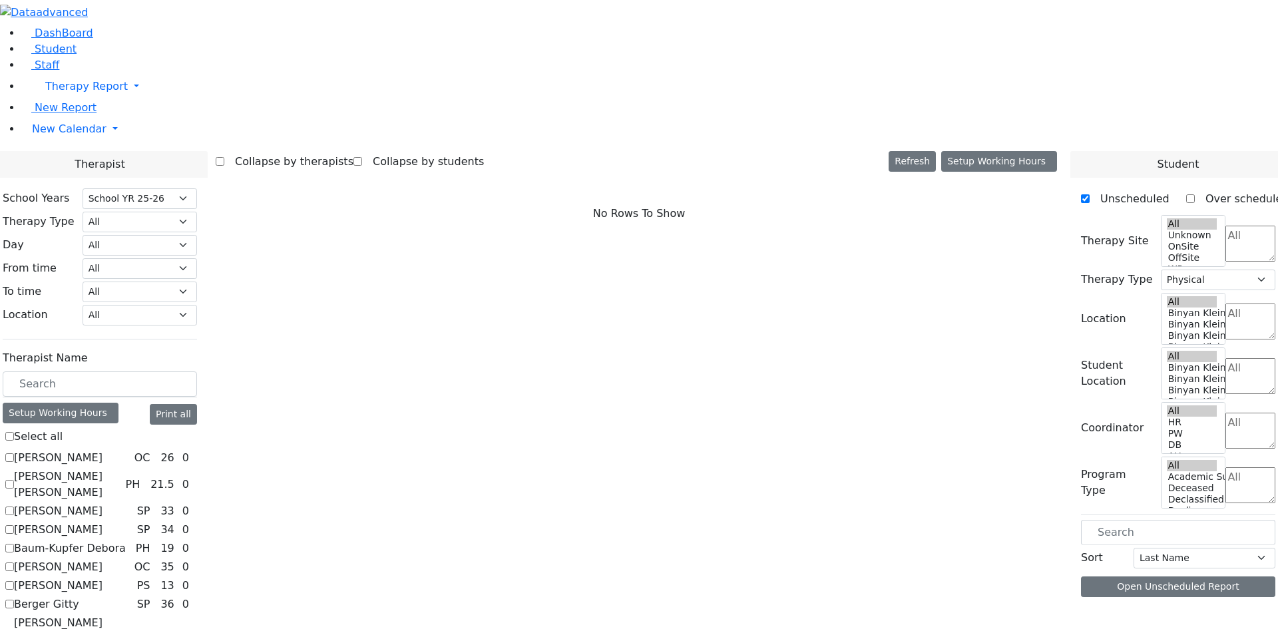
select select
checkbox input "true"
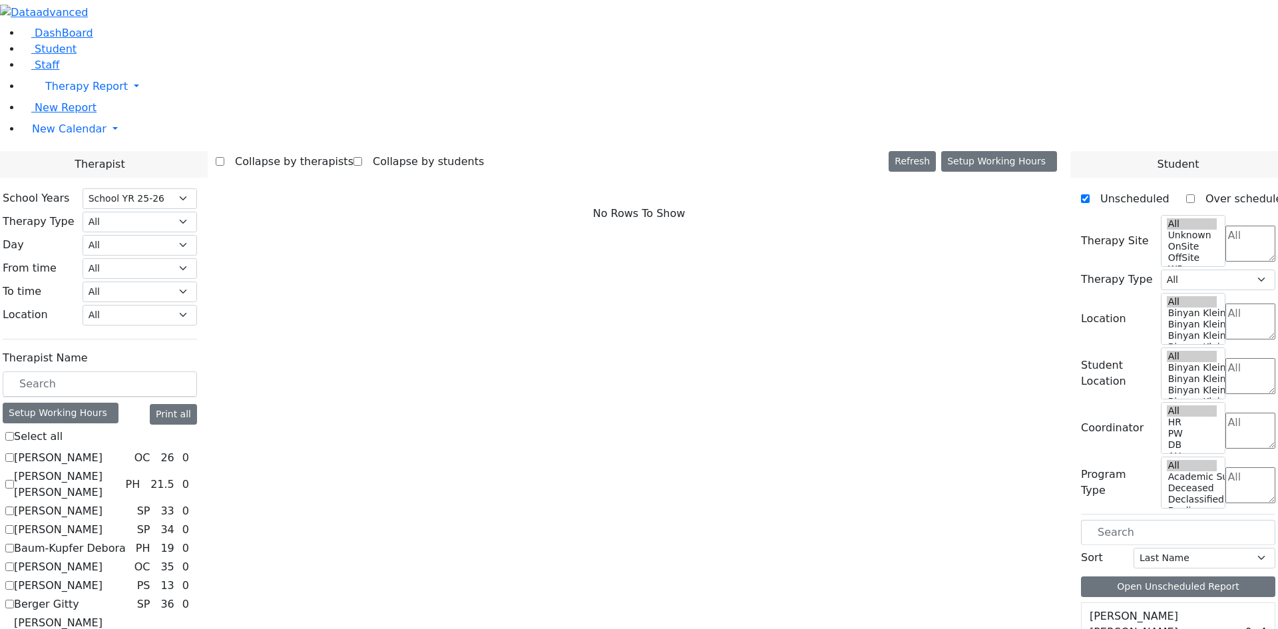
select select "1"
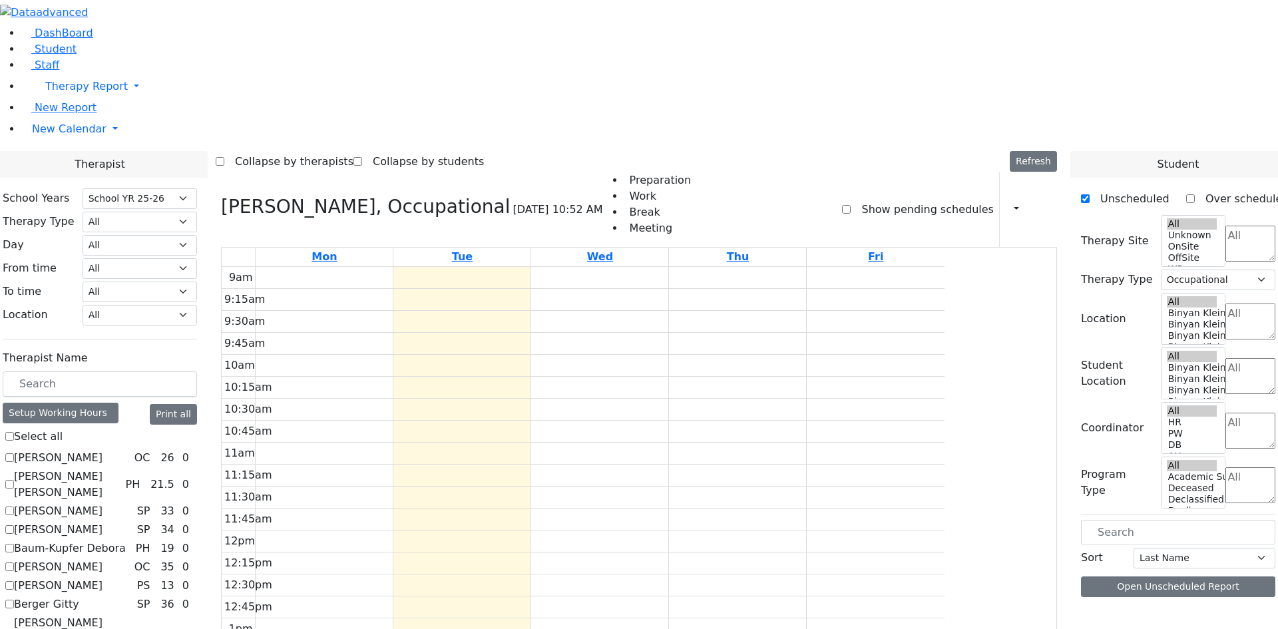
checkbox input "false"
select select
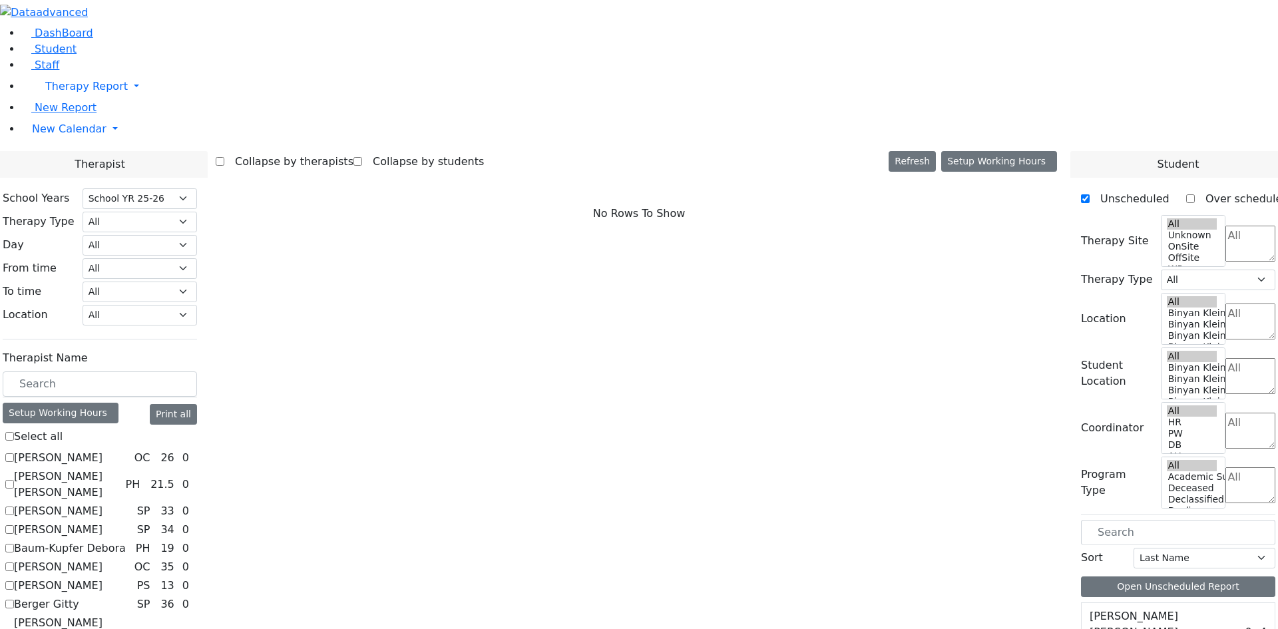
checkbox input "true"
select select "1"
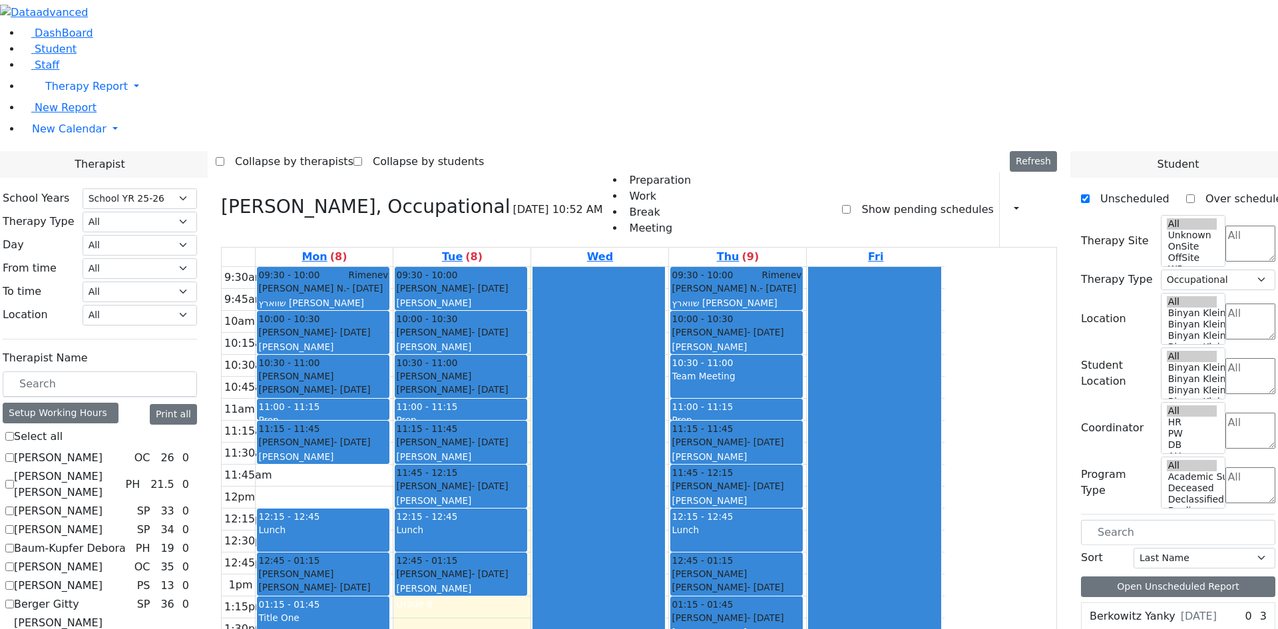
checkbox input "false"
select select
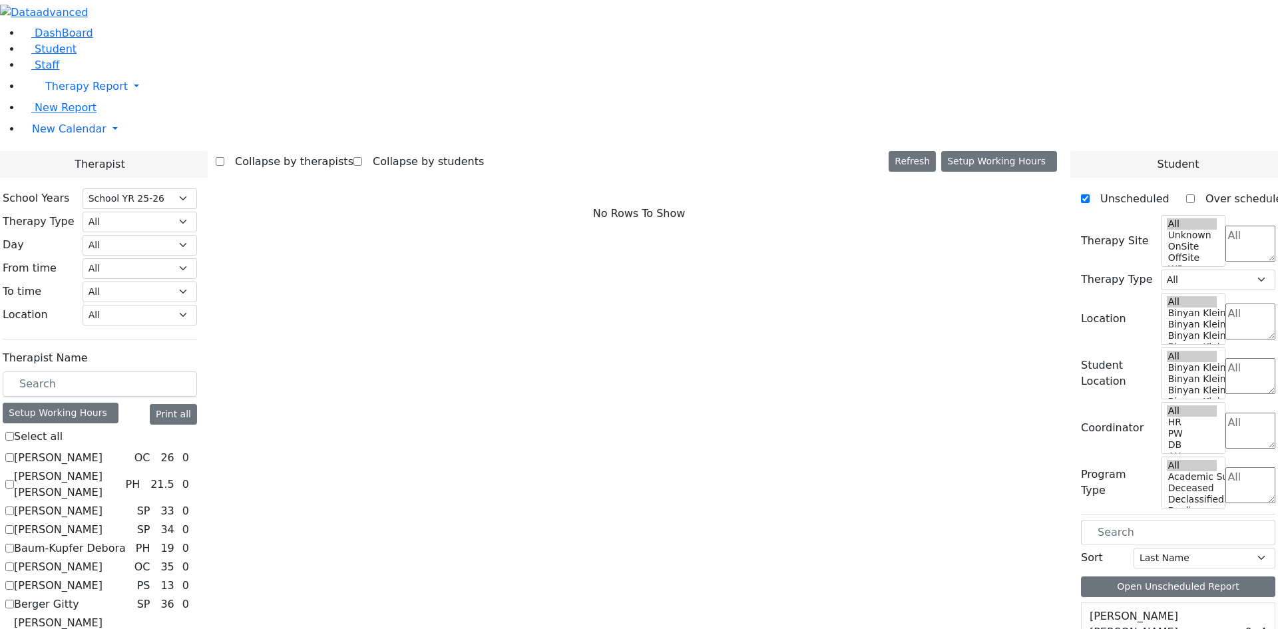
checkbox input "true"
select select "1"
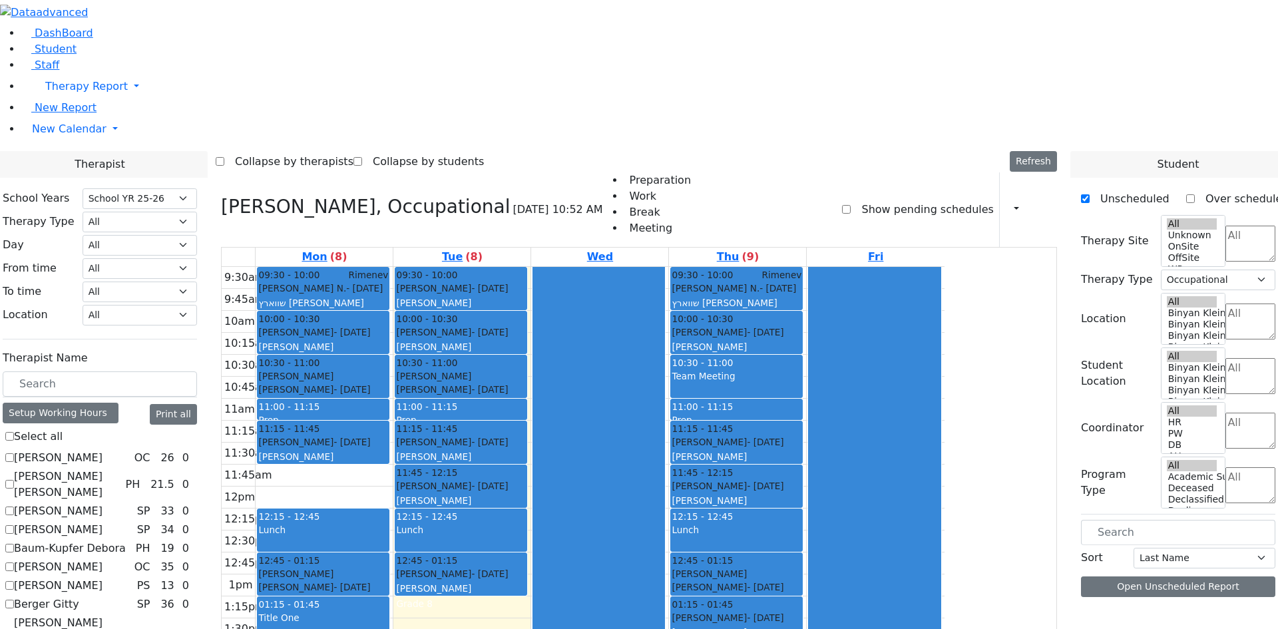
checkbox input "false"
select select
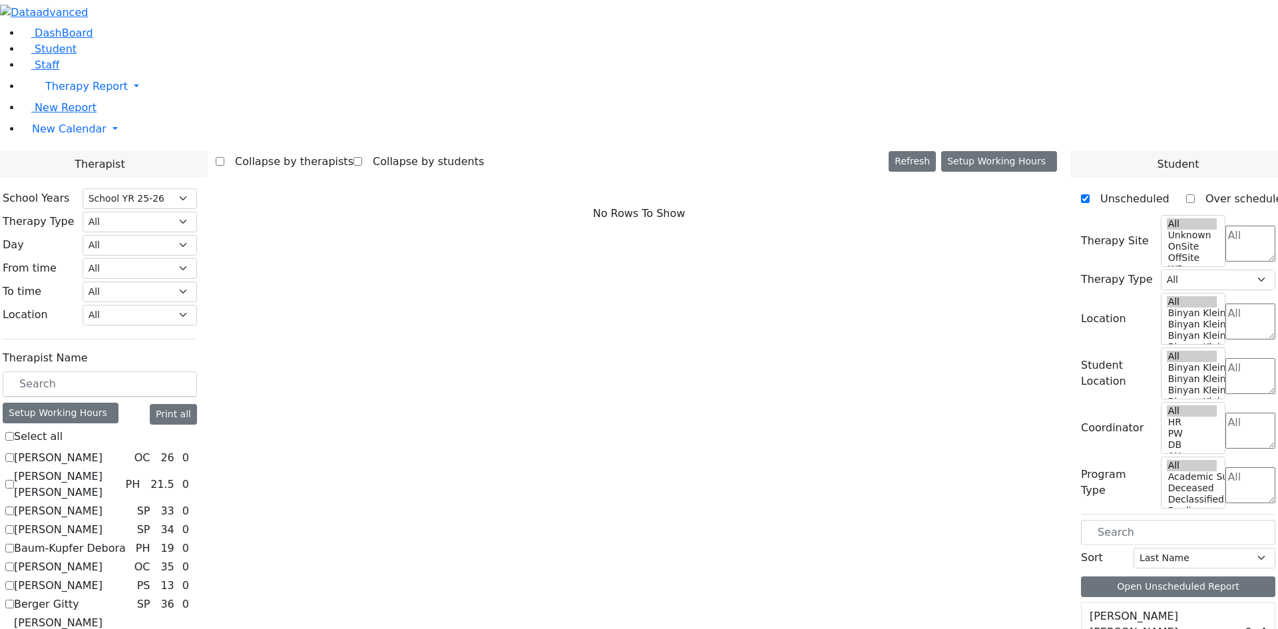
checkbox input "true"
select select "2"
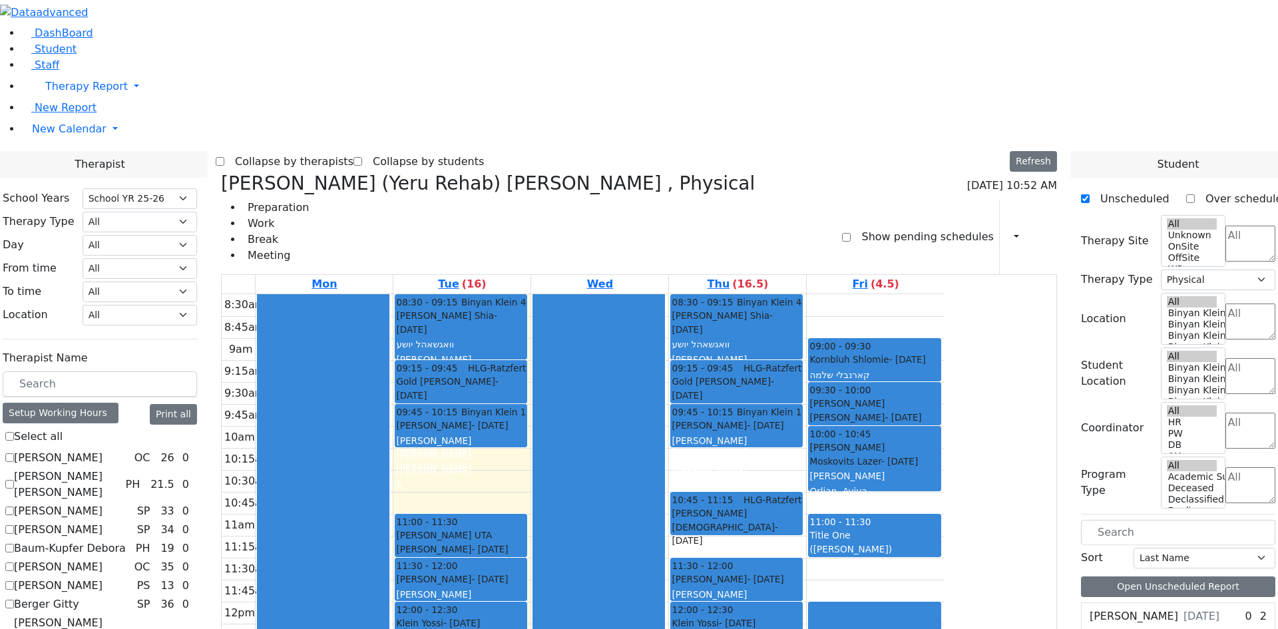
checkbox input "false"
select select
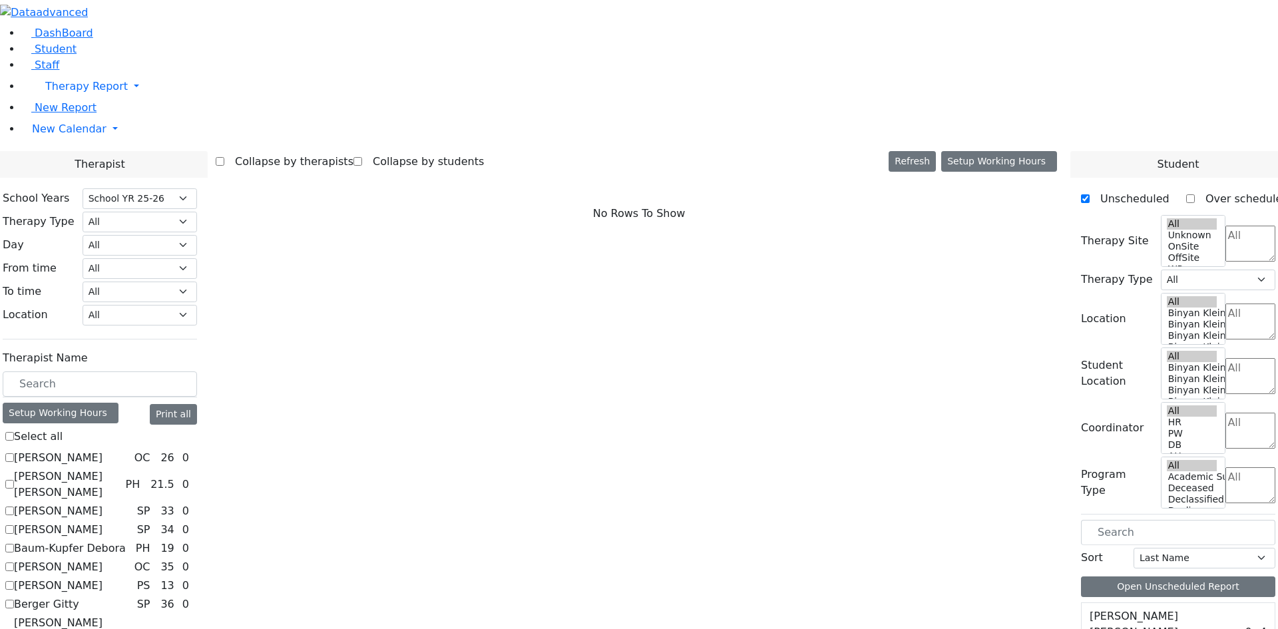
checkbox input "true"
select select "1"
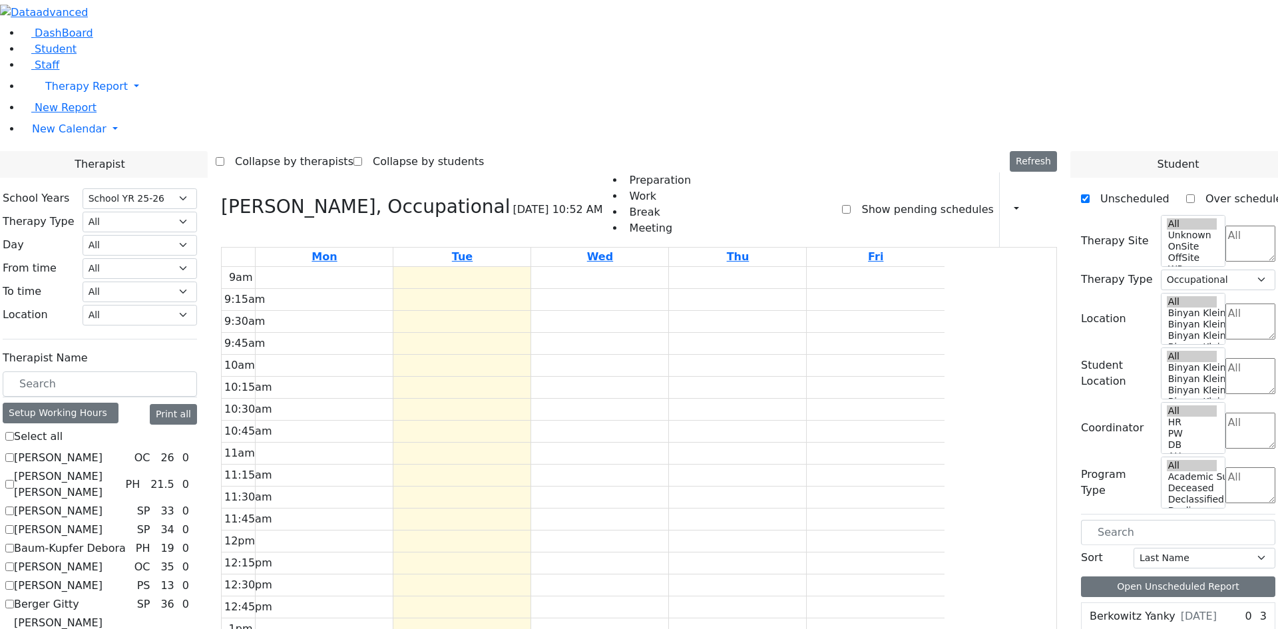
checkbox input "false"
select select
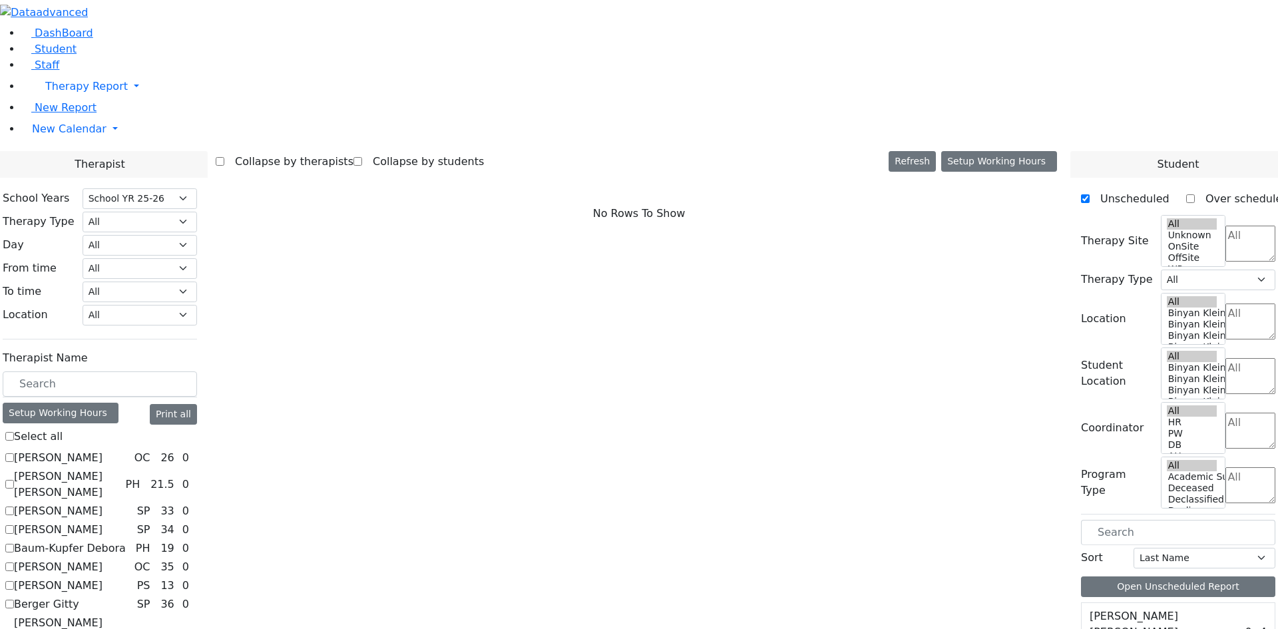
checkbox input "true"
select select "1"
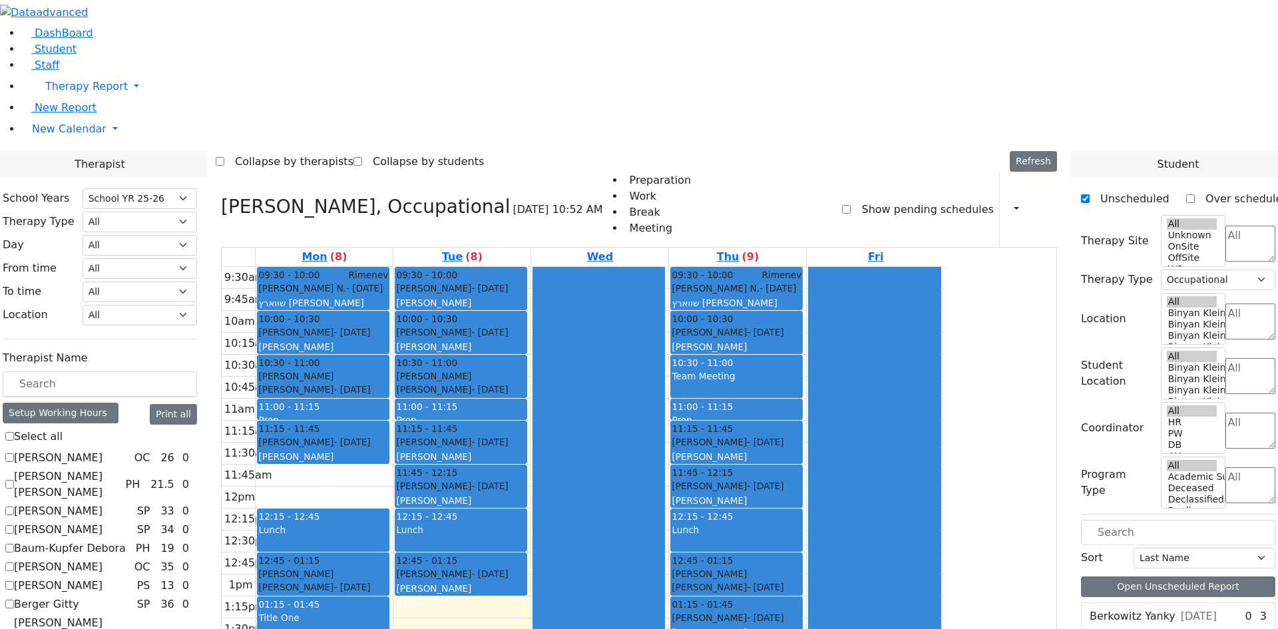
checkbox input "false"
select select
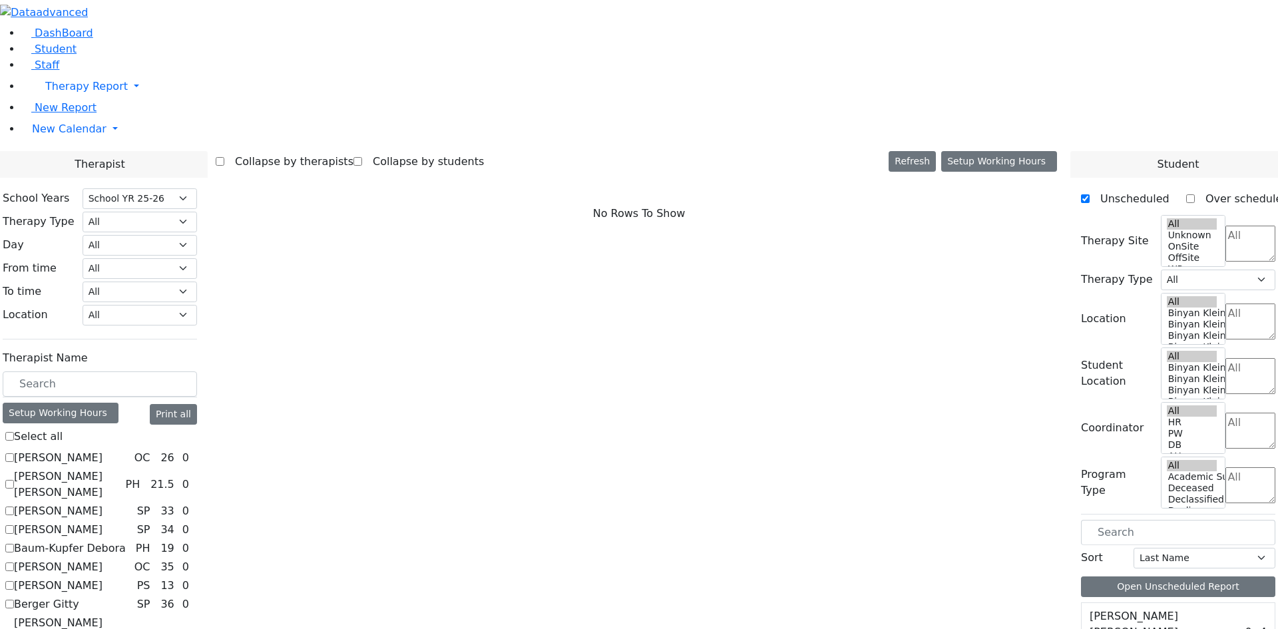
checkbox input "true"
select select "3"
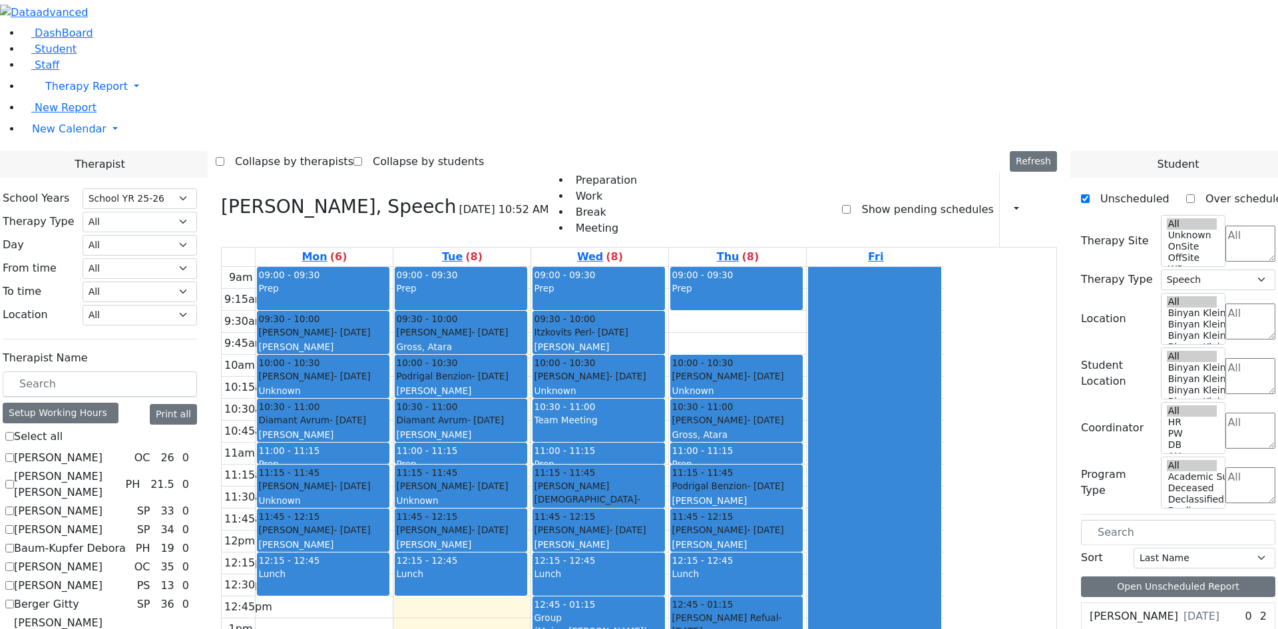
checkbox input "false"
select select
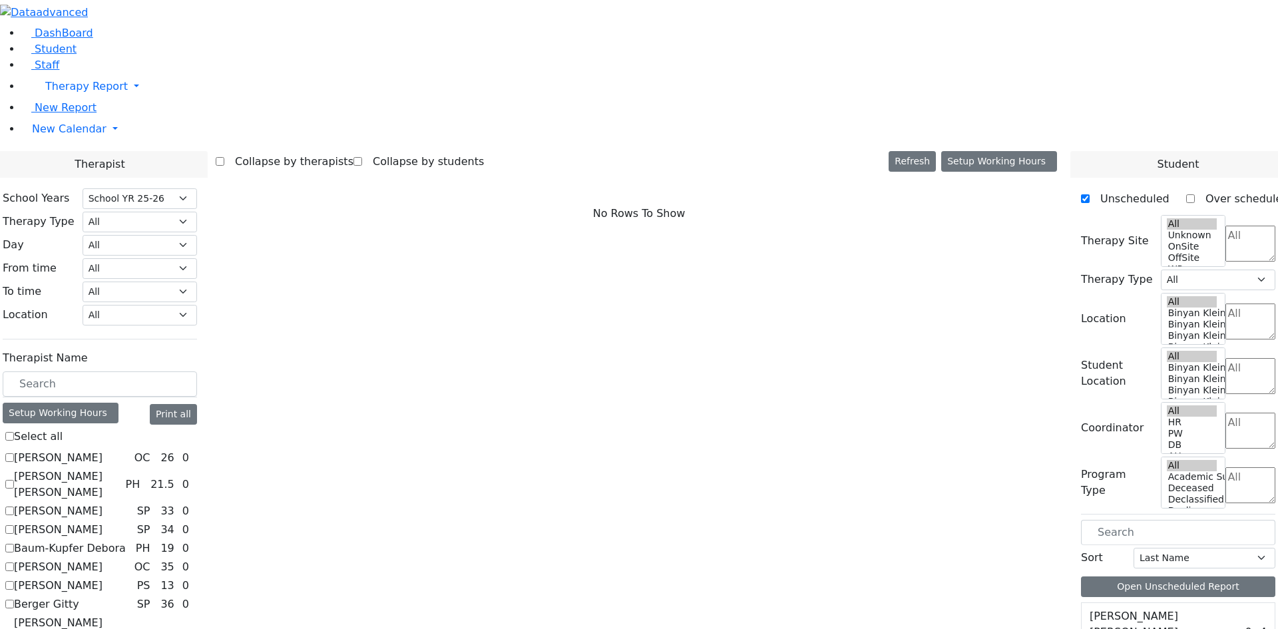
checkbox input "true"
select select "2"
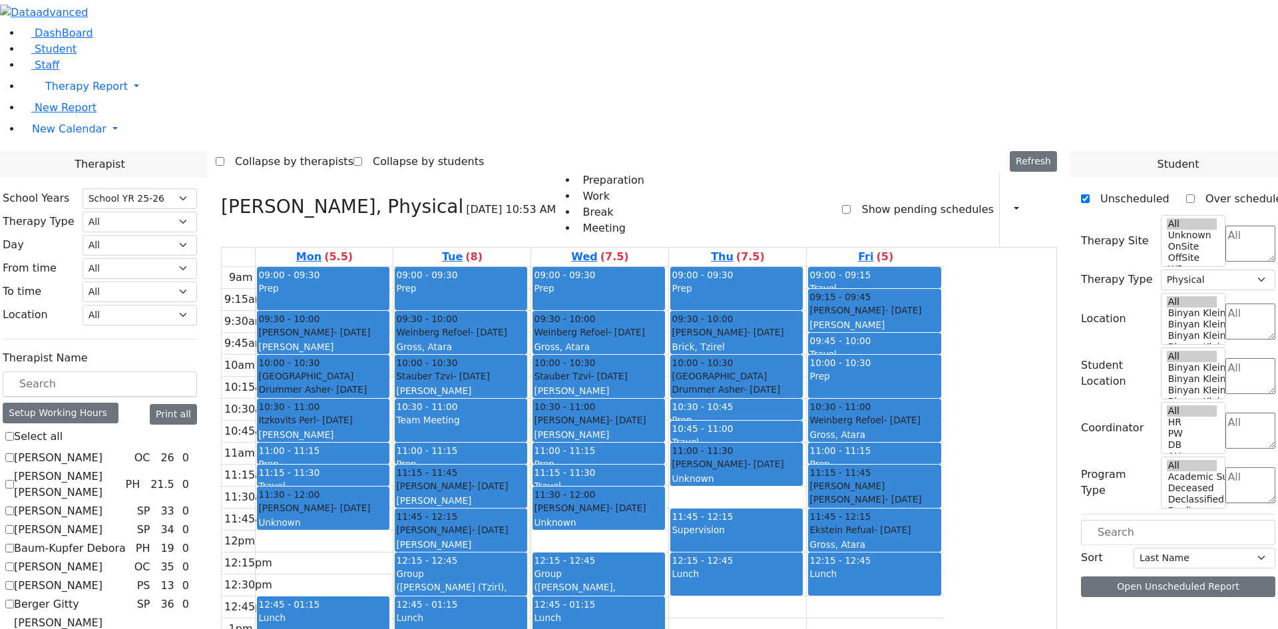
scroll to position [865, 0]
checkbox input "false"
select select
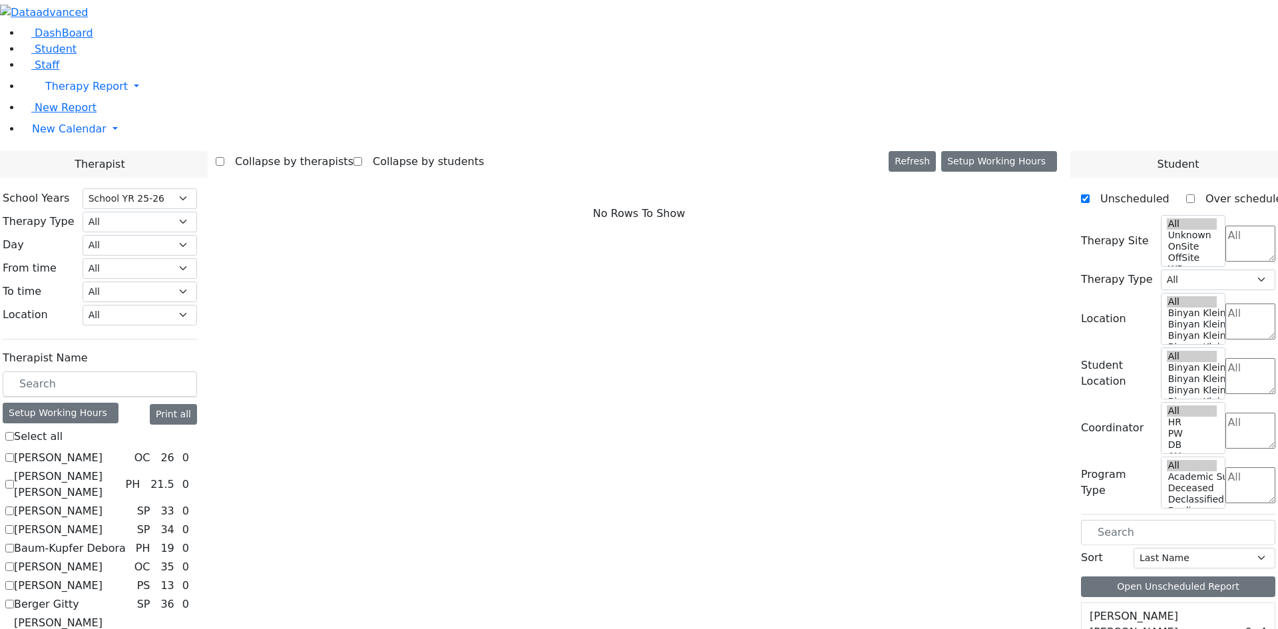
checkbox input "true"
select select "2"
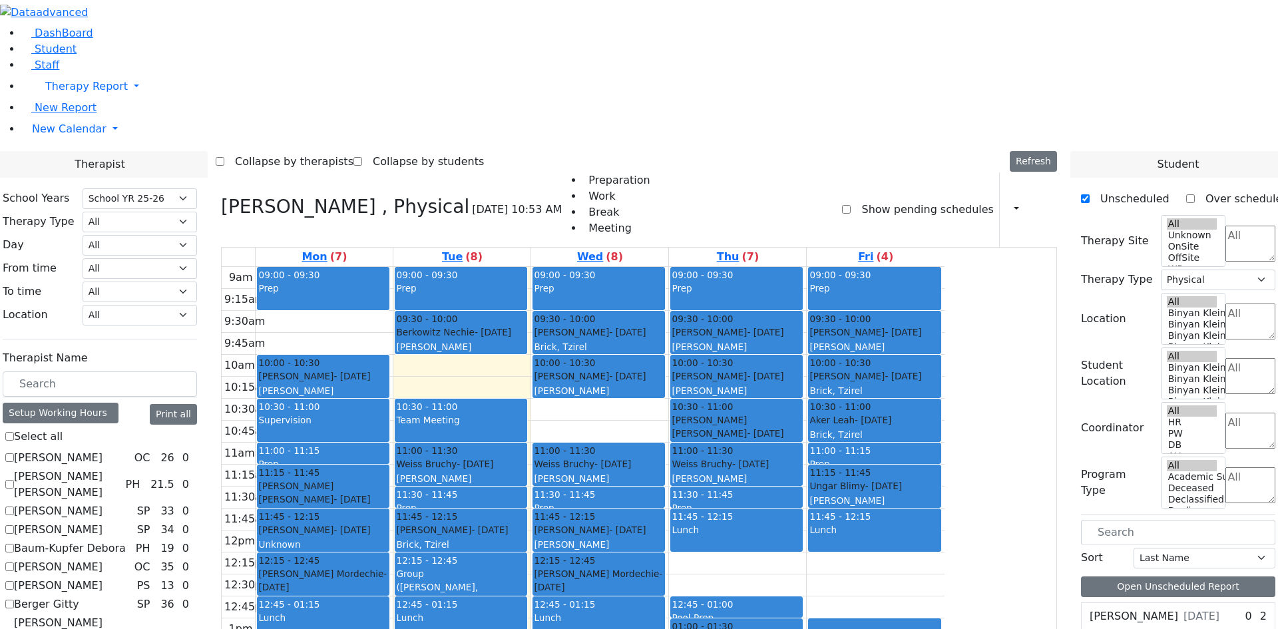
click at [939, 479] on div "Ungar Blimy - 05/09/2019 Reiss, Adeena 1-1" at bounding box center [874, 500] width 130 height 43
click at [939, 457] on div "Prep" at bounding box center [874, 463] width 130 height 13
click at [939, 479] on div "Ungar Blimy - 05/09/2019" at bounding box center [874, 485] width 130 height 13
click at [939, 523] on div "Lunch" at bounding box center [874, 537] width 130 height 28
click at [526, 580] on div "(Leah, Weber)" at bounding box center [461, 593] width 130 height 27
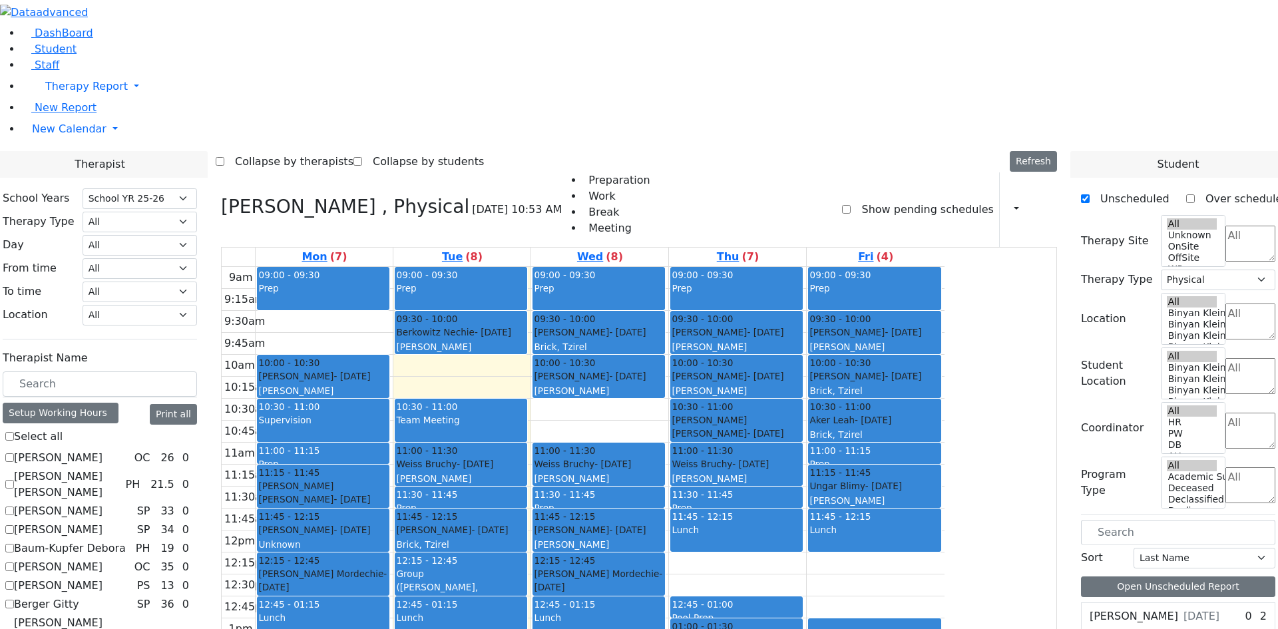
checkbox input "false"
select select
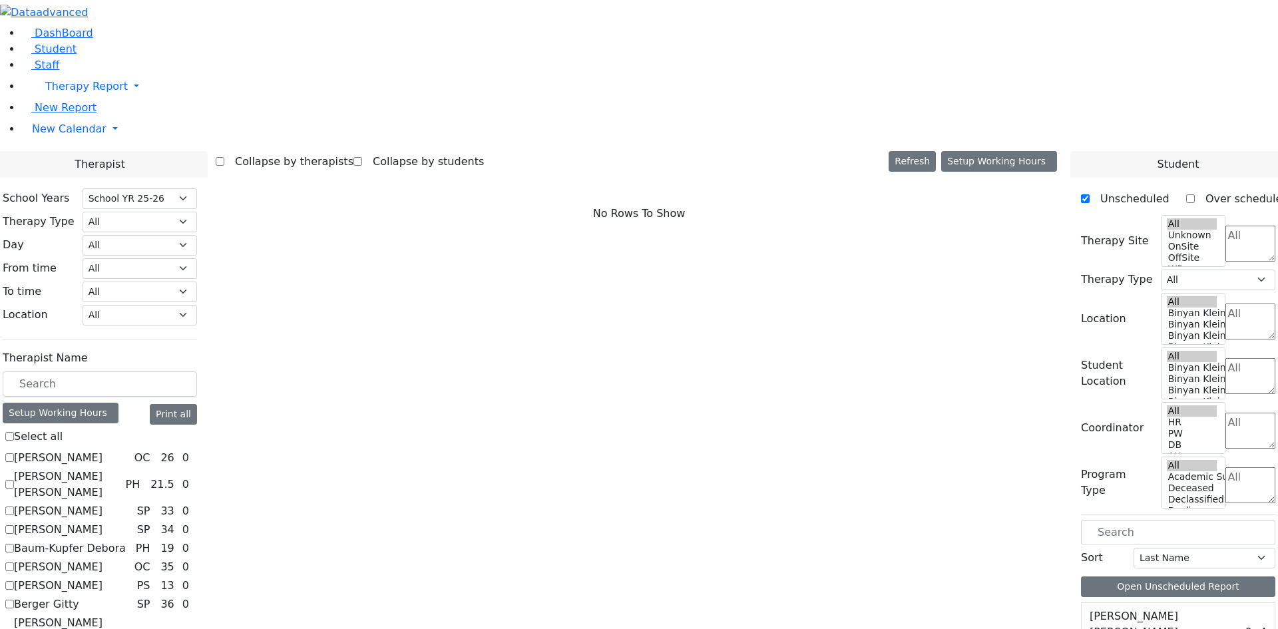
checkbox input "true"
select select "5"
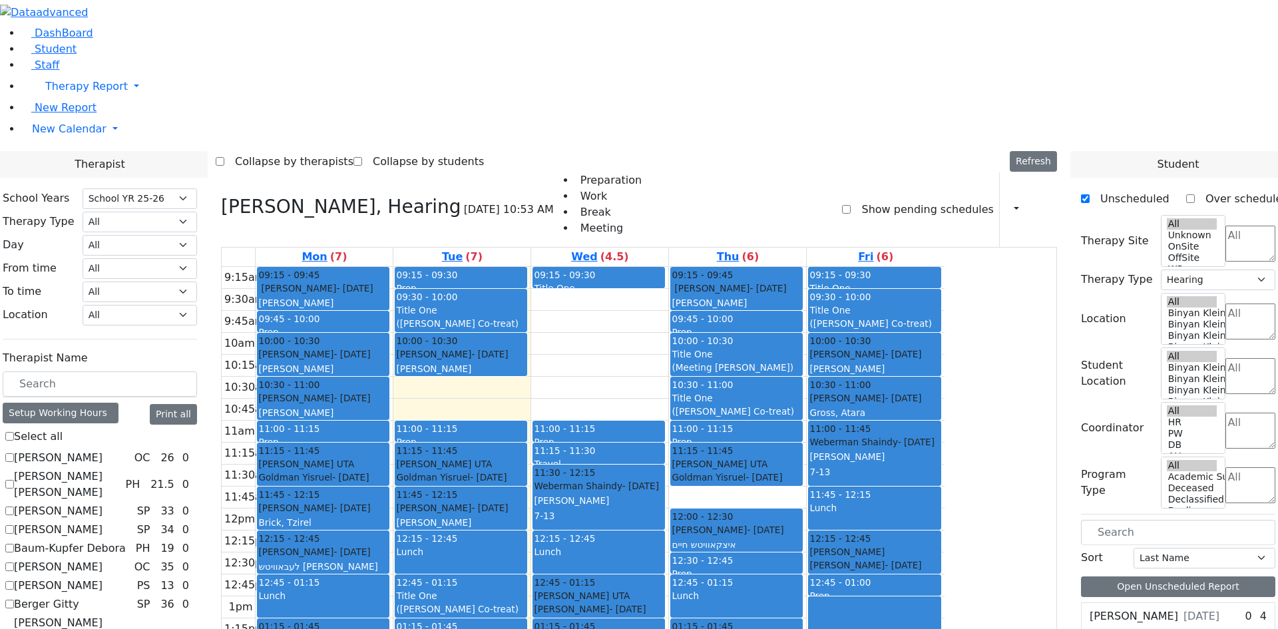
checkbox input "false"
select select
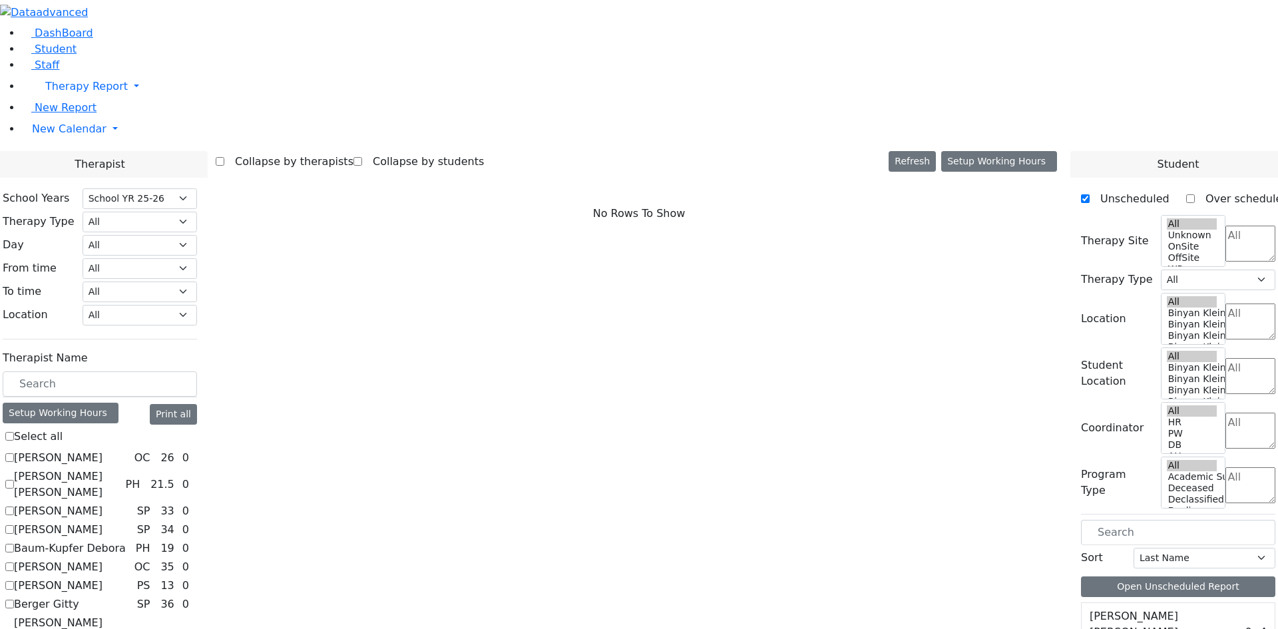
checkbox input "true"
select select "5"
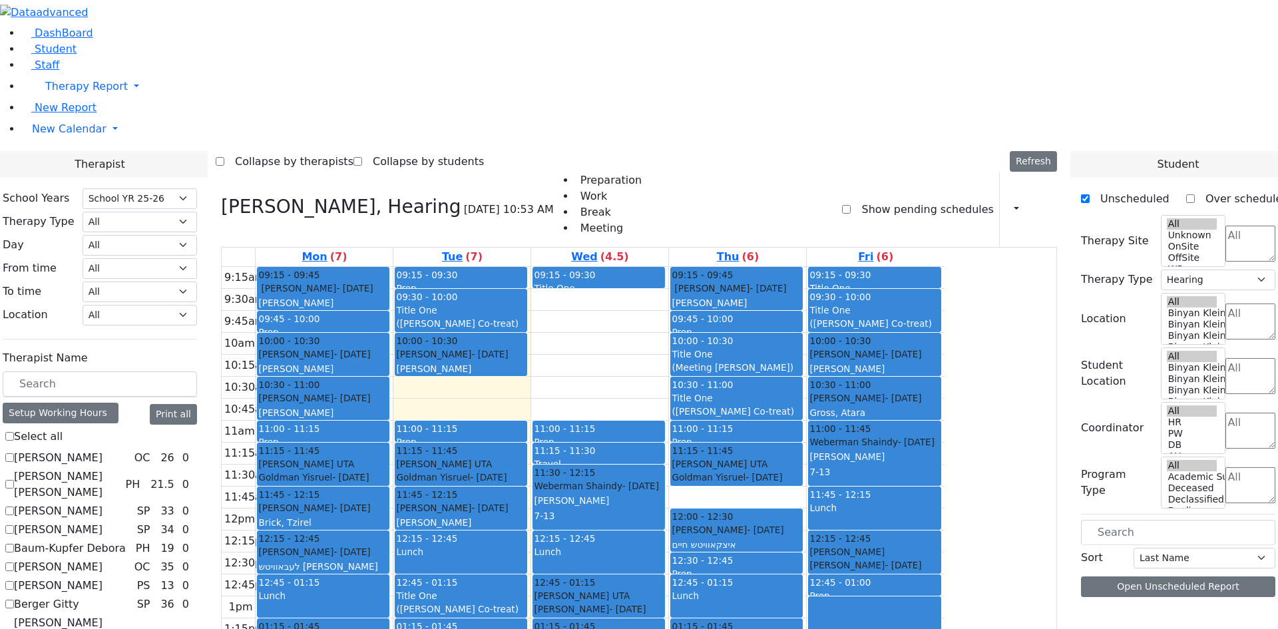
checkbox input "false"
select select
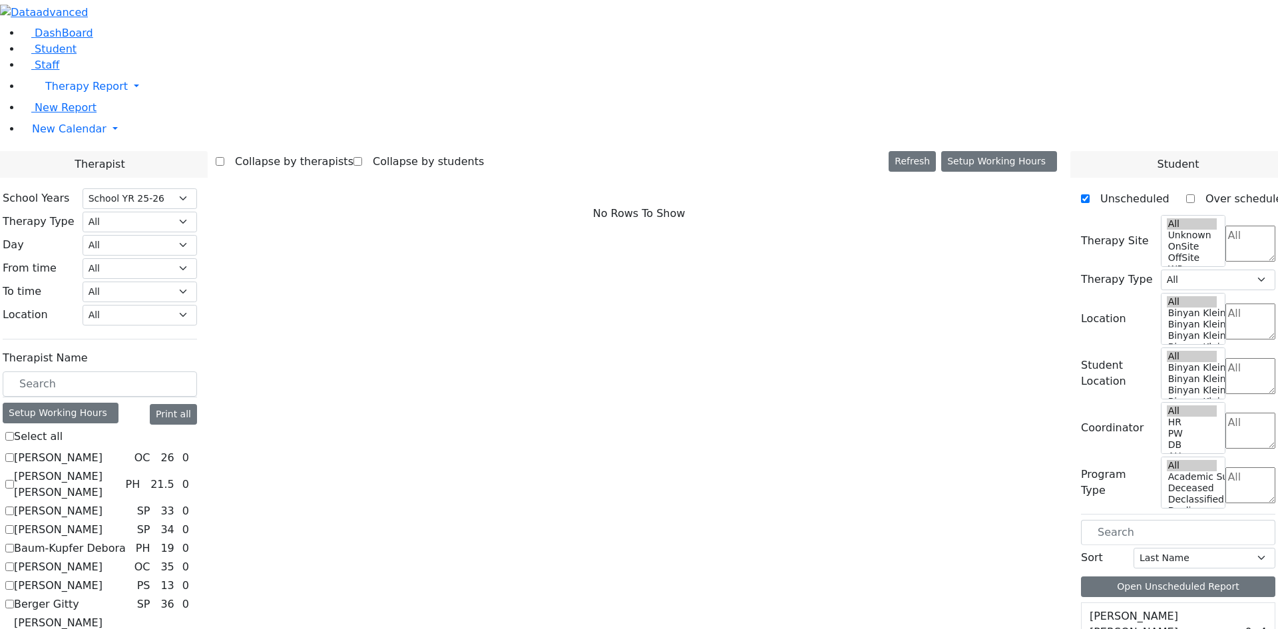
checkbox input "true"
select select "1"
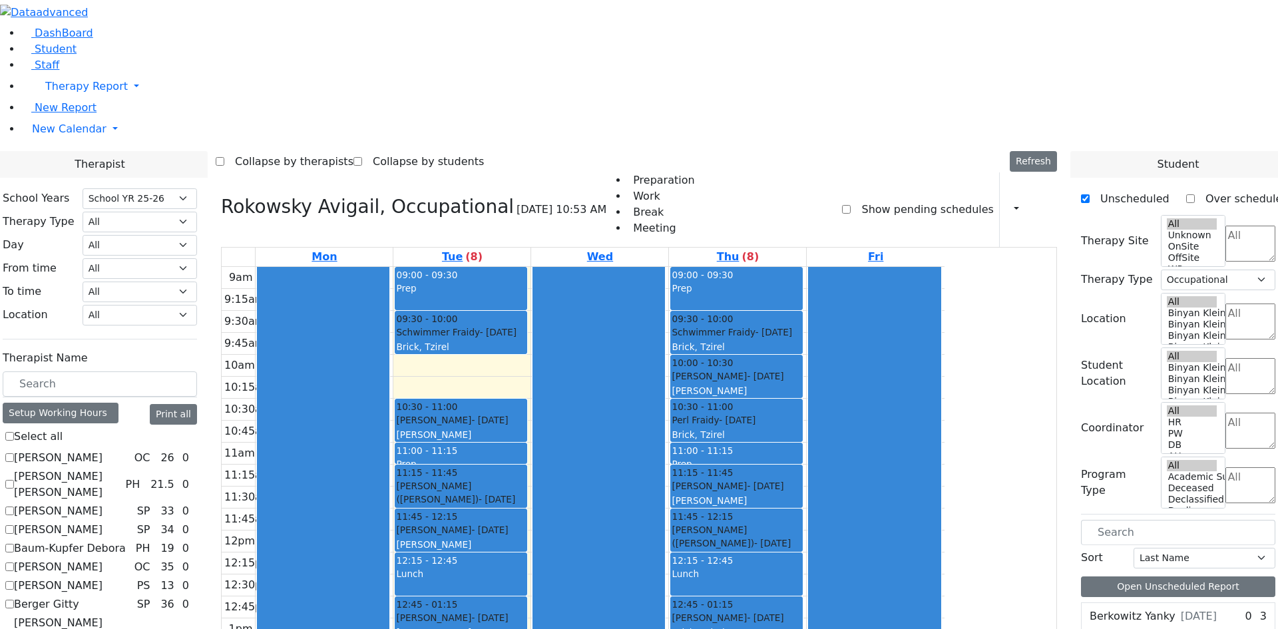
checkbox input "false"
select select
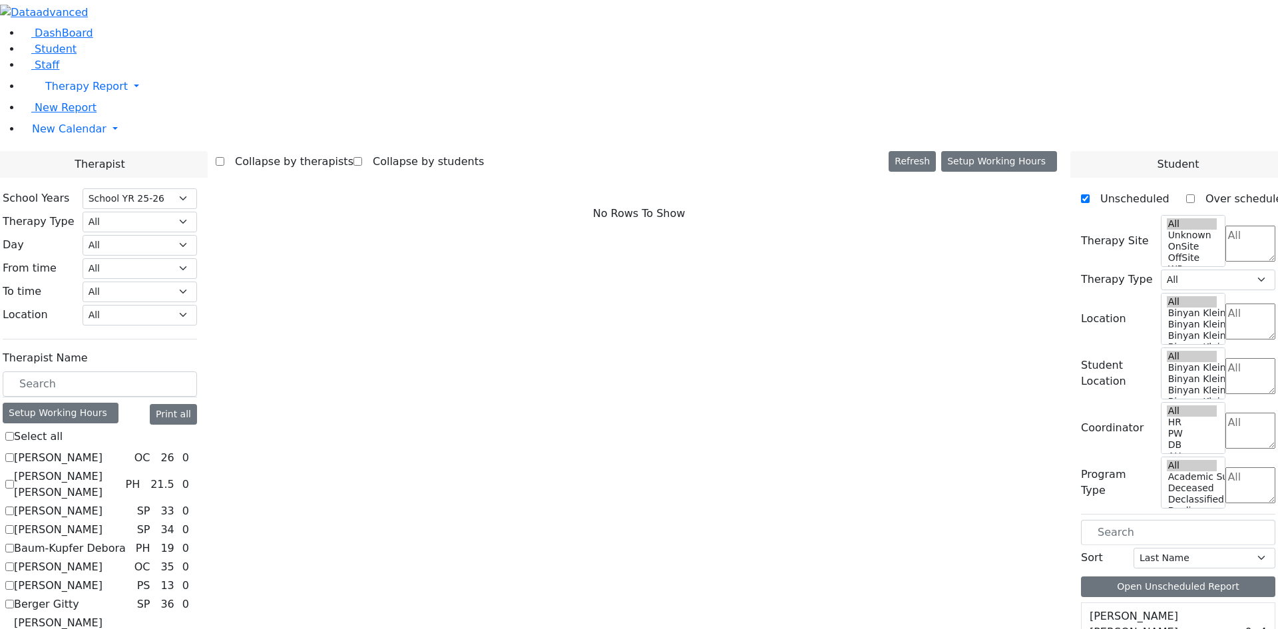
checkbox input "true"
select select "3"
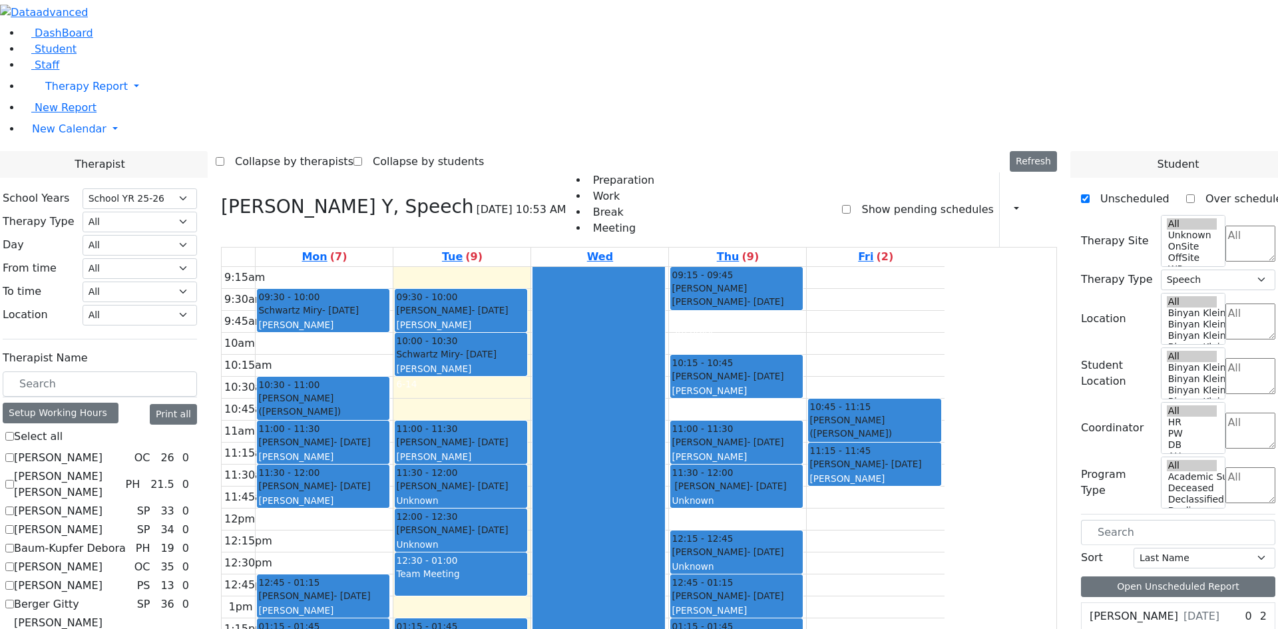
checkbox input "false"
select select
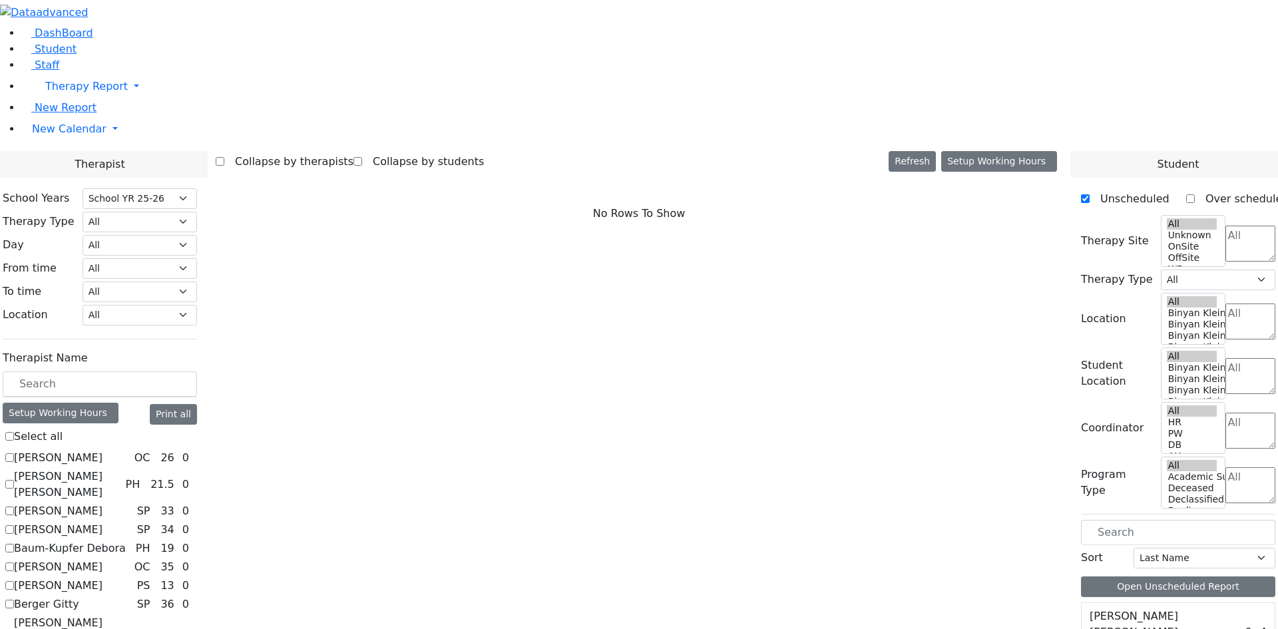
checkbox input "true"
select select "3"
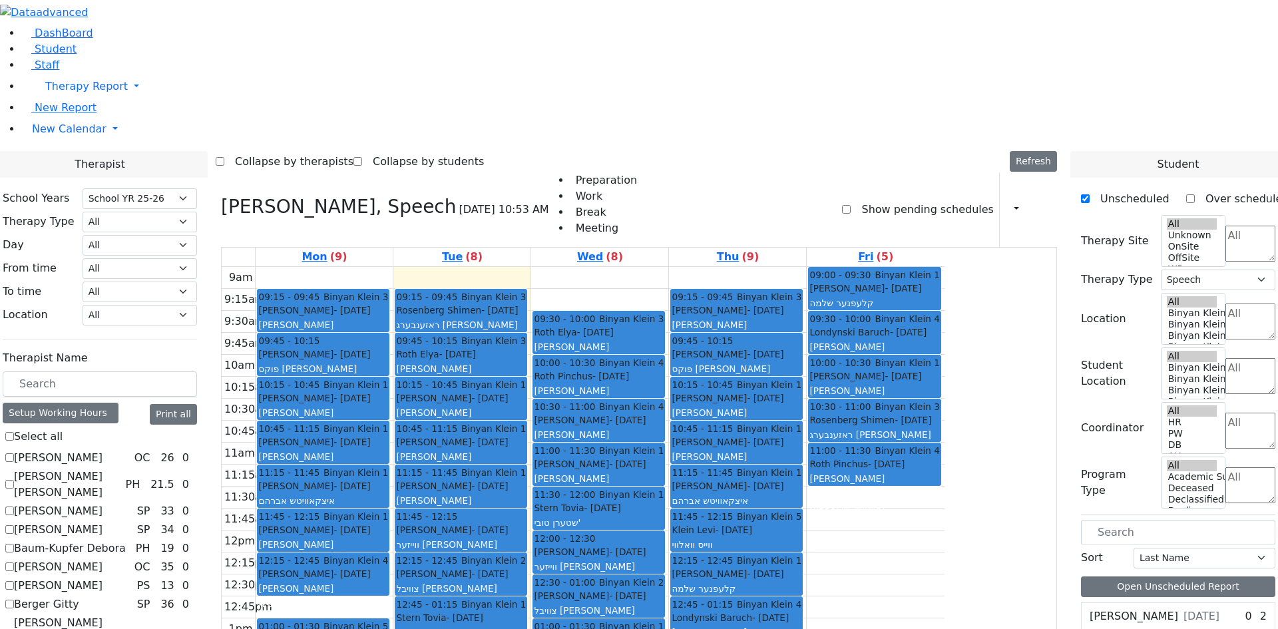
checkbox input "false"
select select
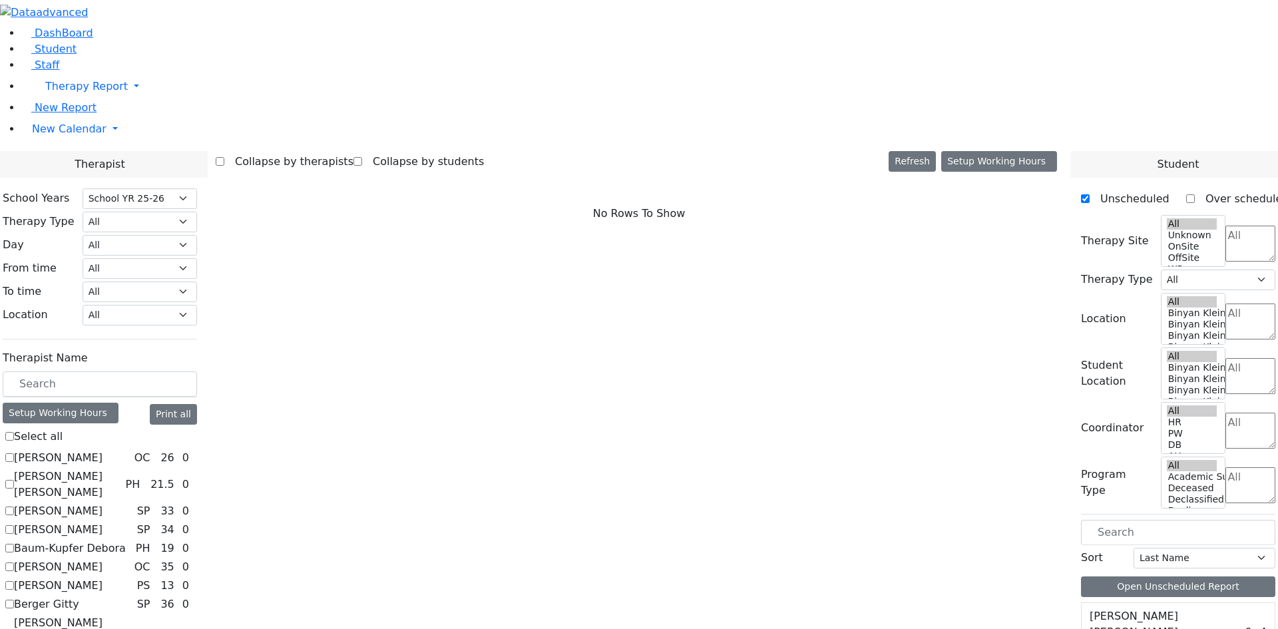
checkbox input "true"
select select "2"
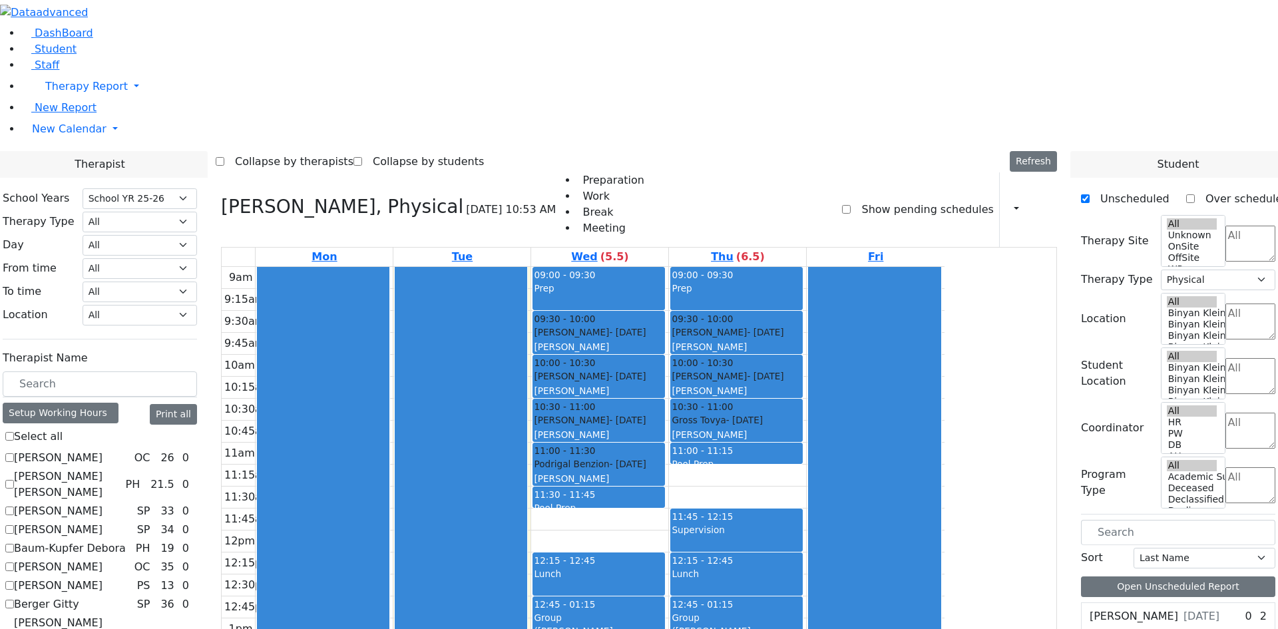
checkbox input "false"
select select
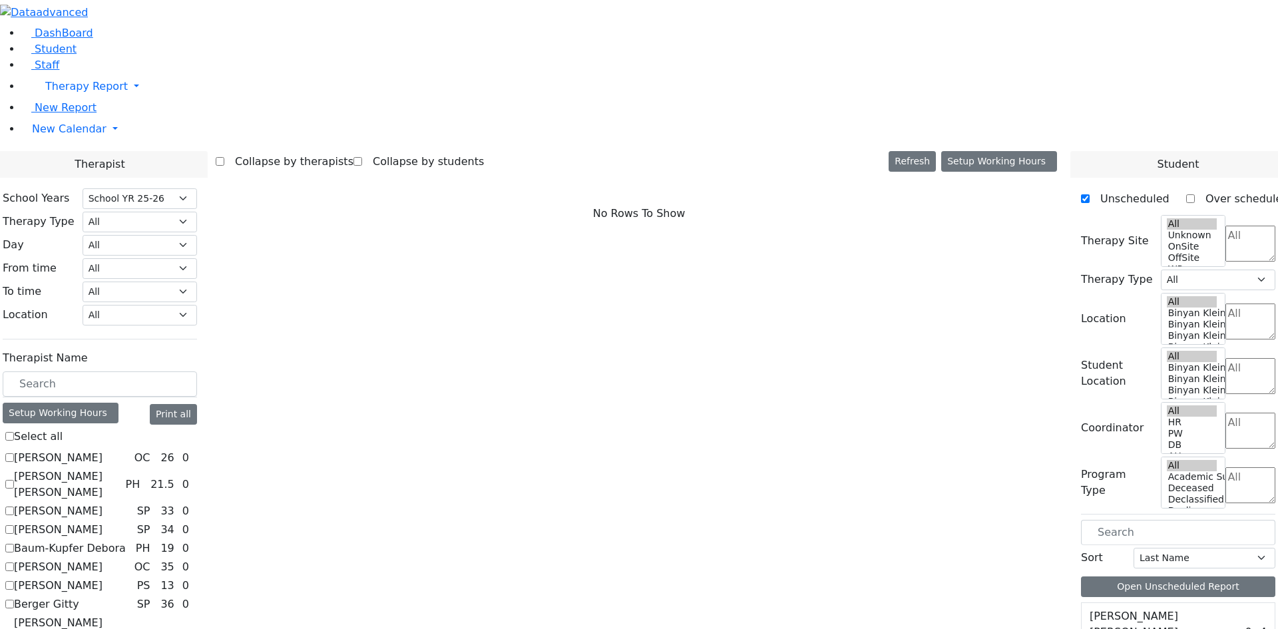
checkbox input "true"
select select "1"
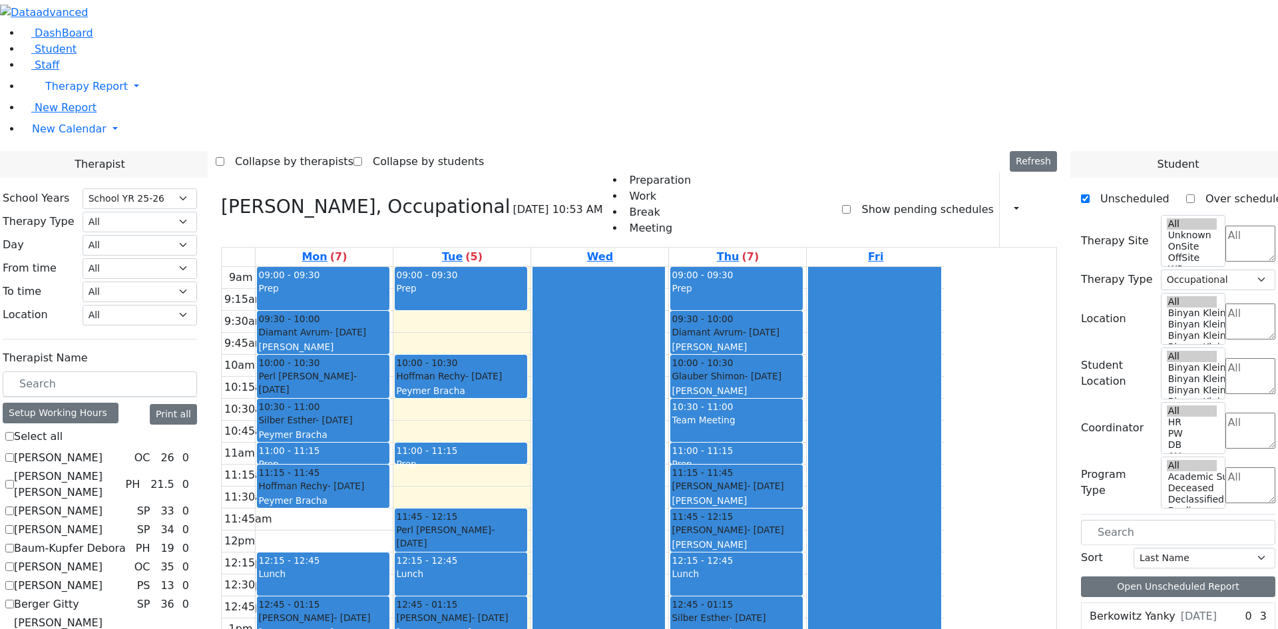
scroll to position [932, 0]
checkbox input "false"
select select
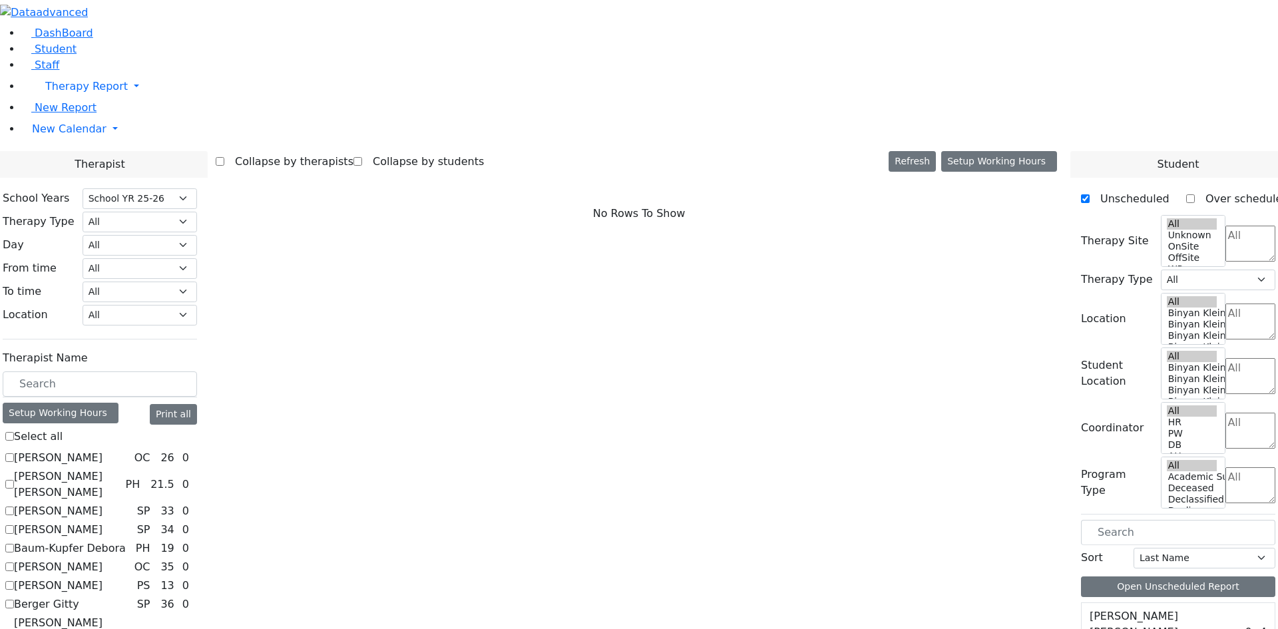
checkbox input "true"
select select "3"
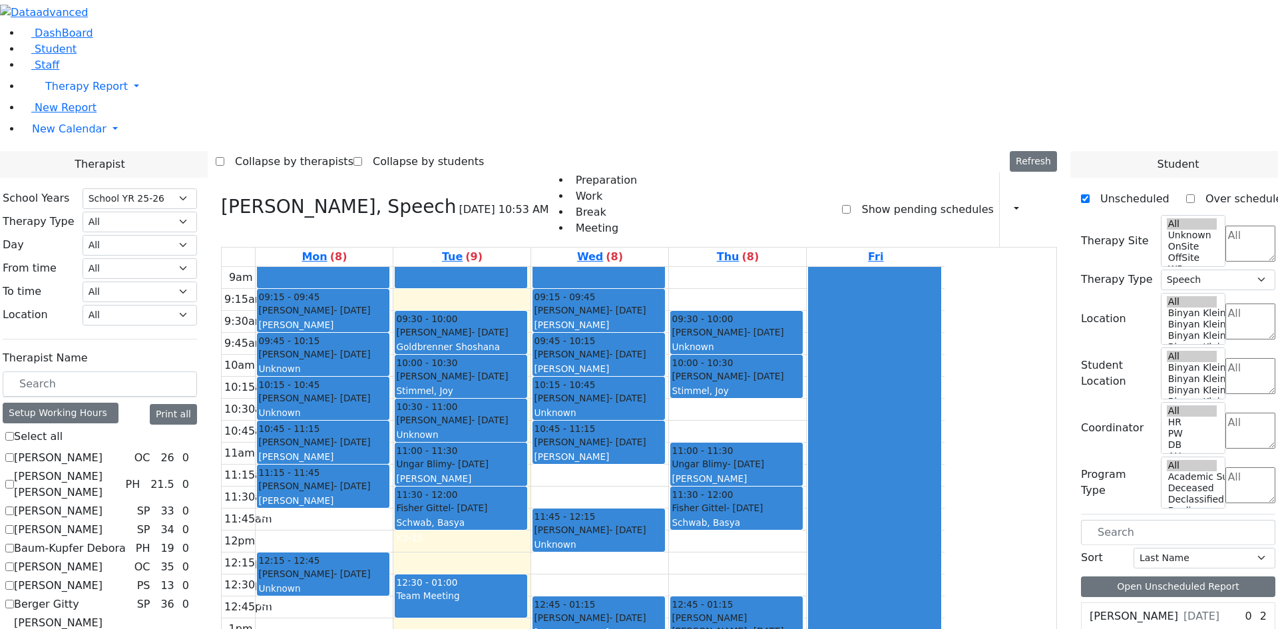
checkbox input "false"
select select
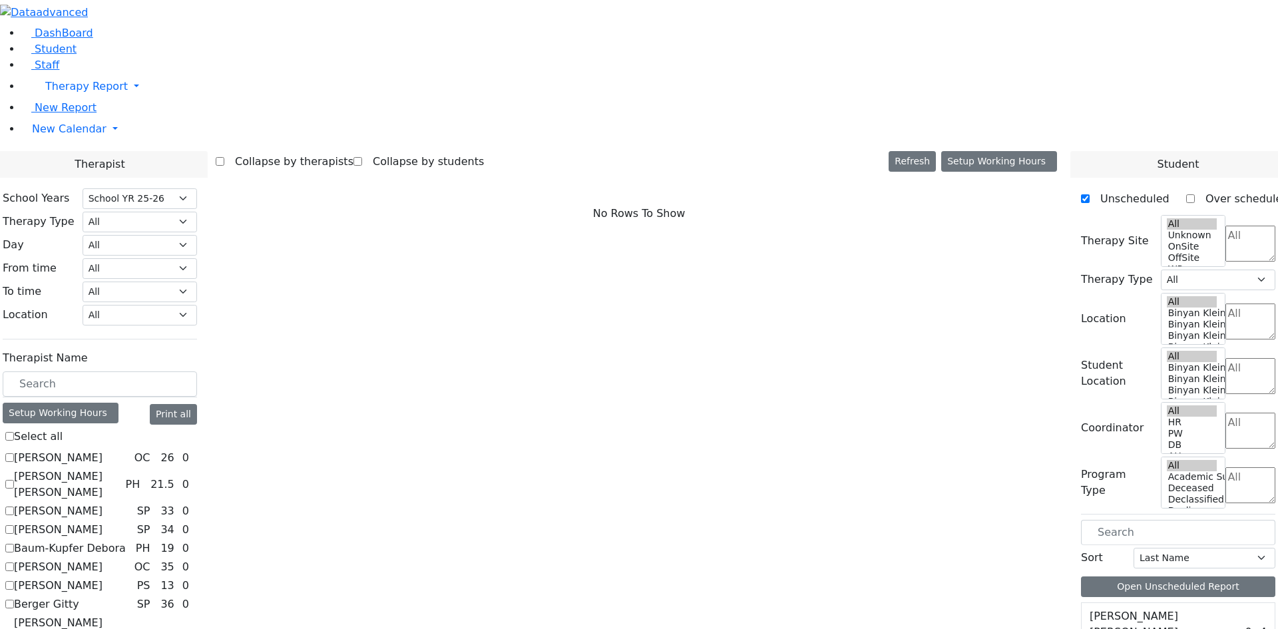
checkbox input "true"
select select "1"
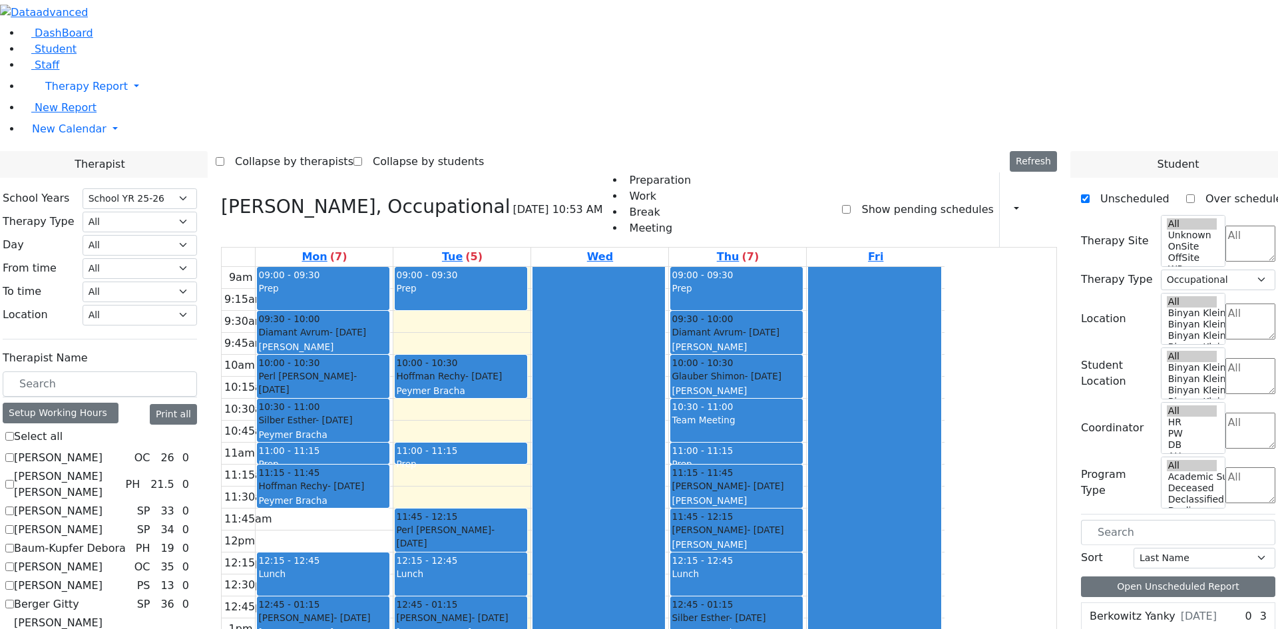
checkbox input "true"
select select
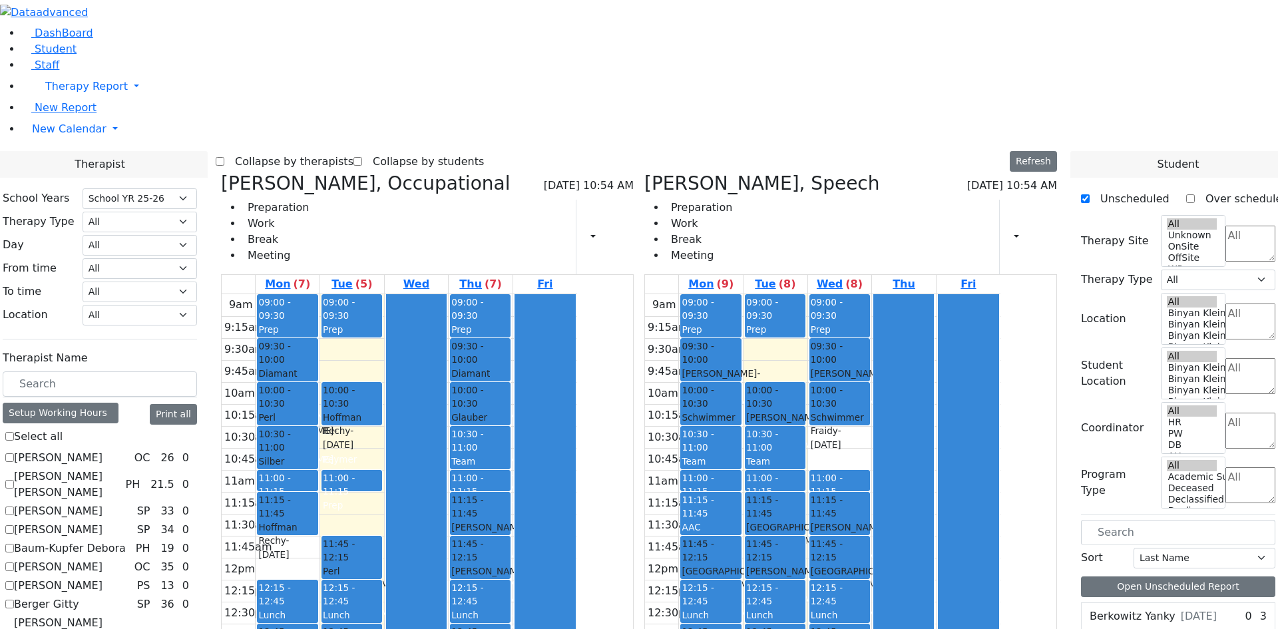
checkbox input "false"
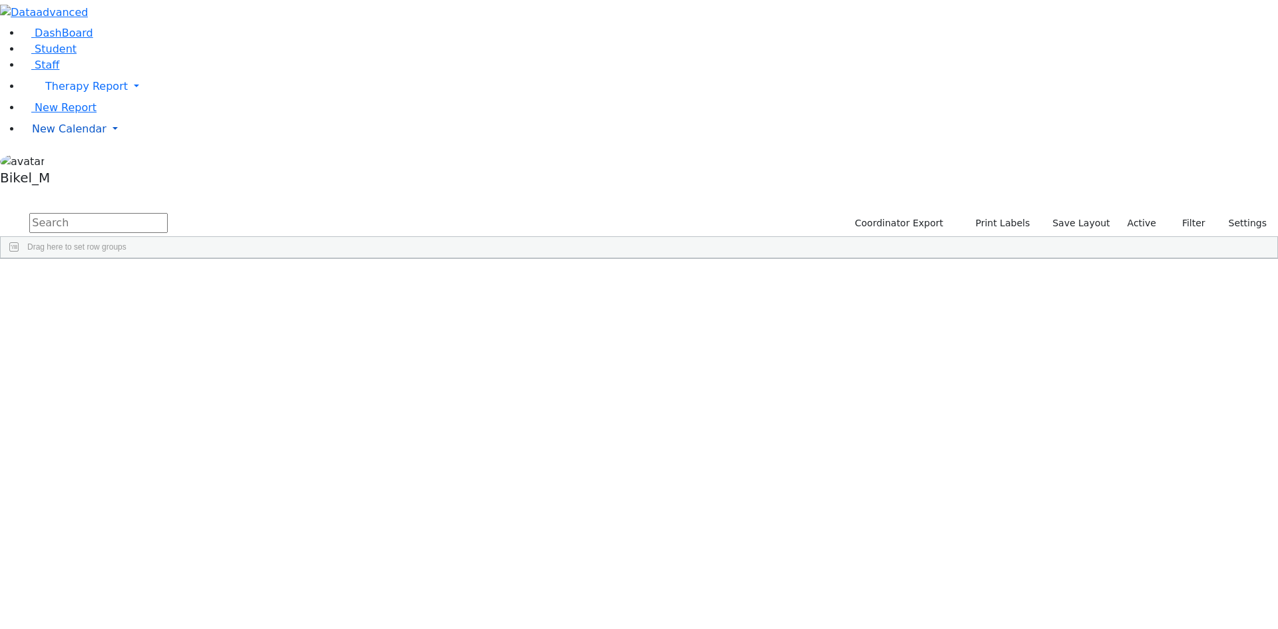
click at [70, 142] on link "New Calendar" at bounding box center [649, 129] width 1256 height 27
click at [70, 162] on span "Calendar" at bounding box center [53, 155] width 48 height 13
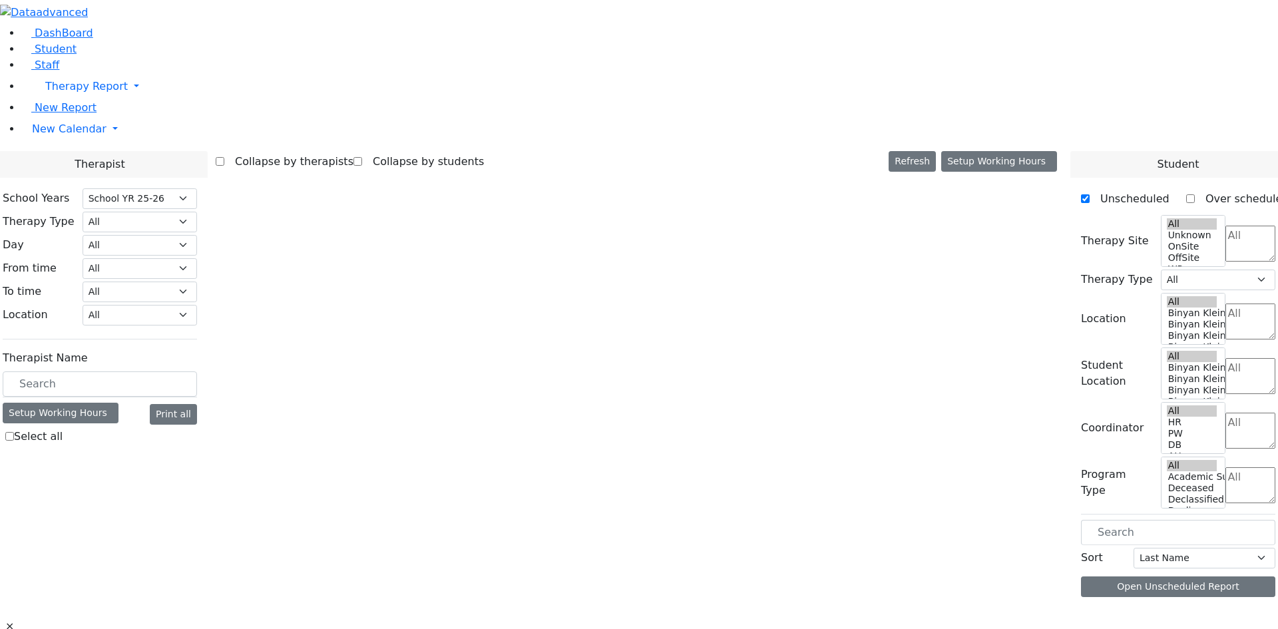
select select "212"
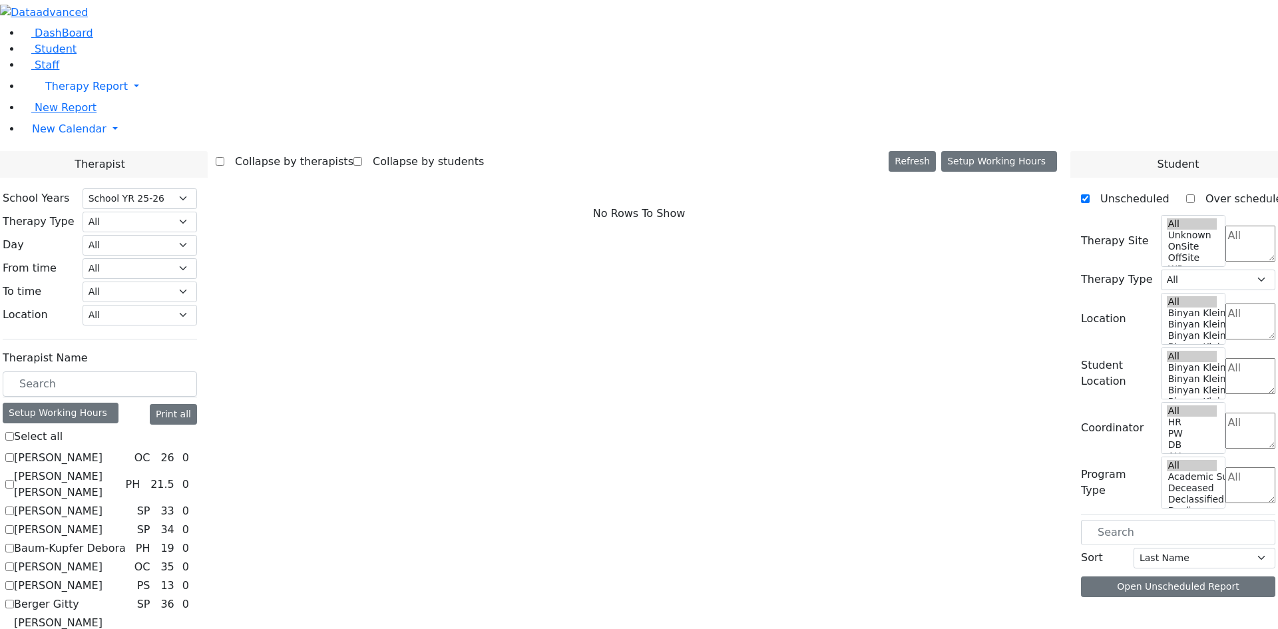
click at [197, 371] on input "text" at bounding box center [100, 383] width 194 height 25
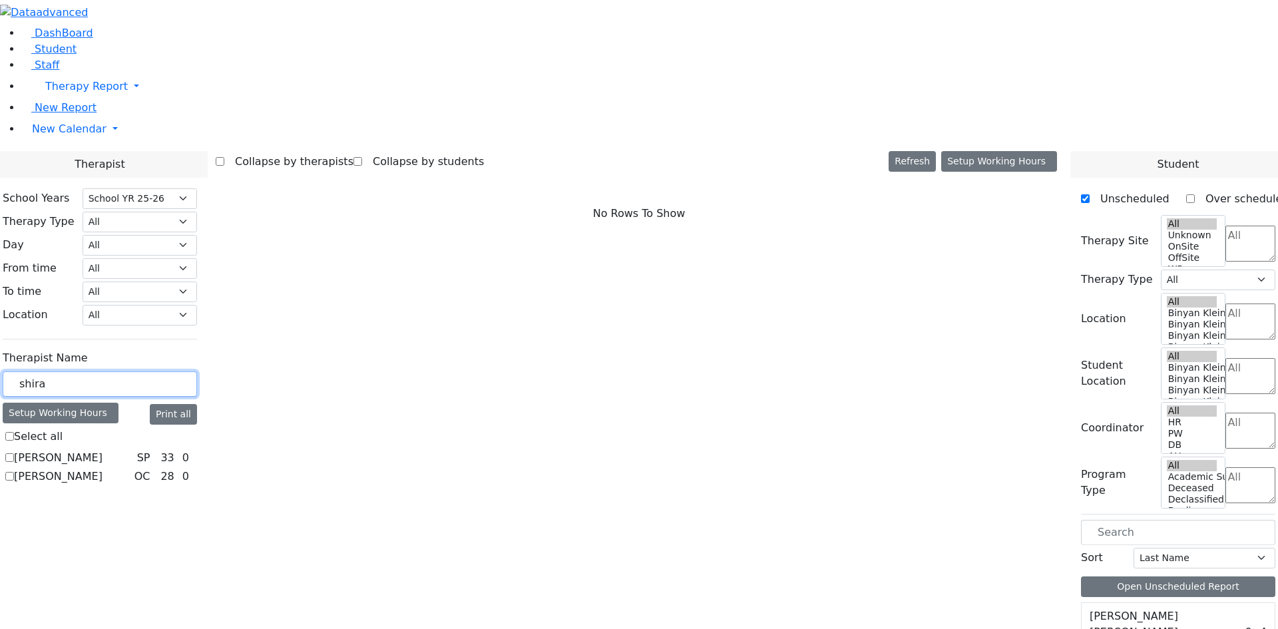
type input "shira"
click at [102, 469] on label "[PERSON_NAME]" at bounding box center [58, 477] width 89 height 16
click at [14, 472] on input "[PERSON_NAME]" at bounding box center [9, 476] width 9 height 9
checkbox input "true"
select select "1"
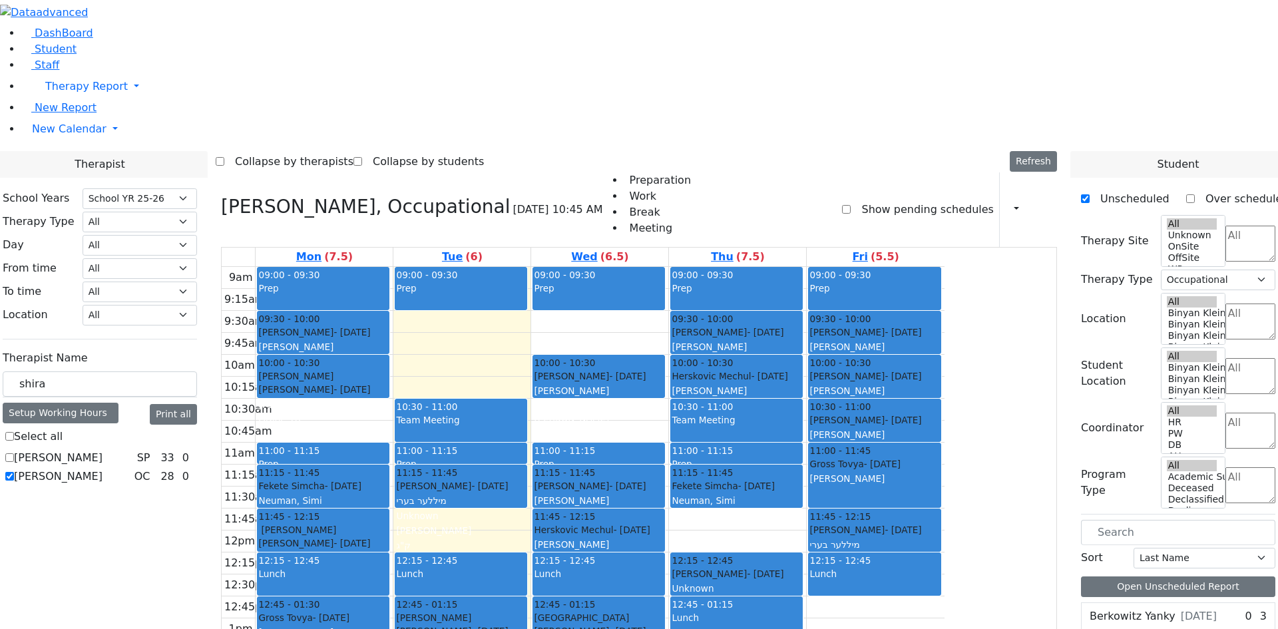
click at [939, 469] on div "9am 9:15am 9:30am 9:45am 10am 10:15am 10:30am 10:45am 11am 11:15am 11:30am 11:4…" at bounding box center [583, 530] width 723 height 527
click at [388, 611] on div "[PERSON_NAME] - [DATE] [PERSON_NAME]" at bounding box center [323, 625] width 130 height 29
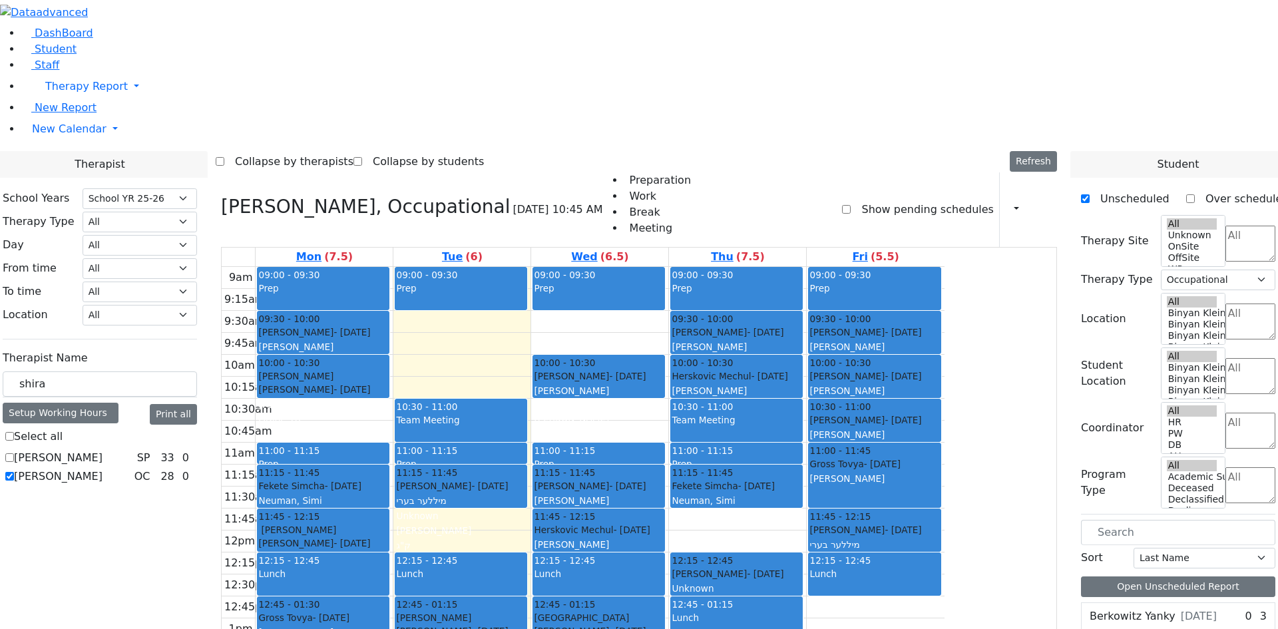
click at [388, 611] on div "[PERSON_NAME] - [DATE] [PERSON_NAME]" at bounding box center [323, 625] width 130 height 29
click at [944, 489] on div "9am 9:15am 9:30am 9:45am 10am 10:15am 10:30am 10:45am 11am 11:15am 11:30am 11:4…" at bounding box center [583, 530] width 723 height 527
click at [944, 423] on div "9am 9:15am 9:30am 9:45am 10am 10:15am 10:30am 10:45am 11am 11:15am 11:30am 11:4…" at bounding box center [583, 530] width 723 height 527
drag, startPoint x: 1001, startPoint y: 423, endPoint x: 994, endPoint y: 512, distance: 89.5
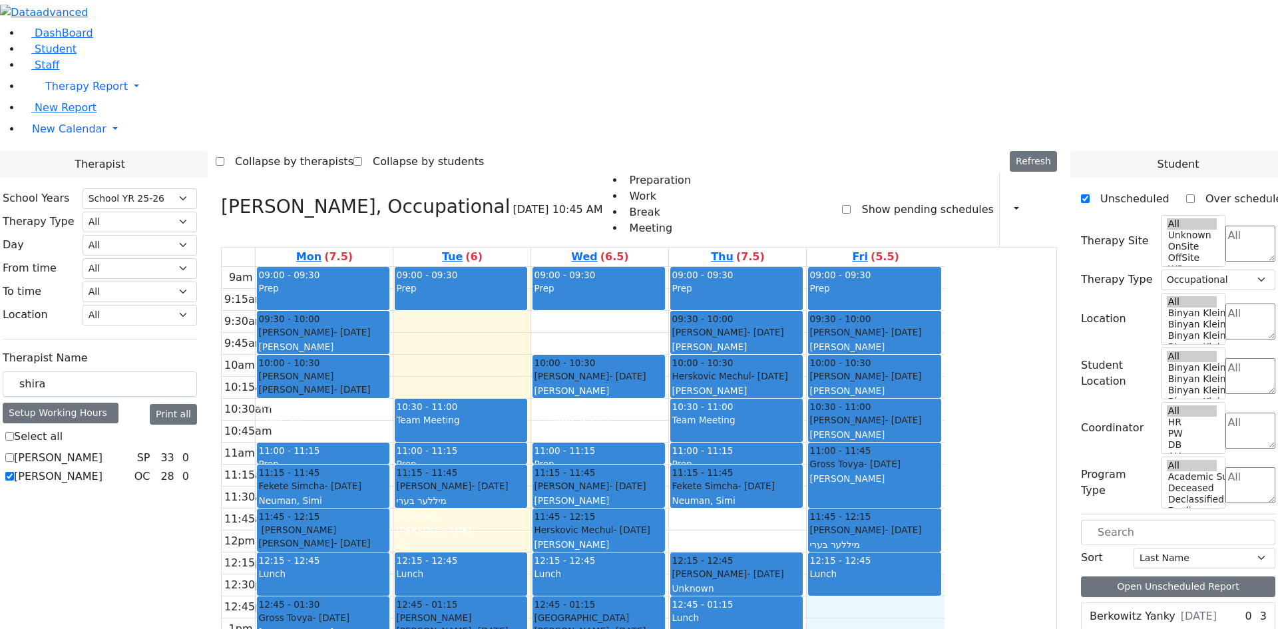
drag, startPoint x: 994, startPoint y: 512, endPoint x: 990, endPoint y: 407, distance: 104.6
click at [939, 567] on div "Lunch" at bounding box center [874, 581] width 130 height 28
click at [944, 432] on div "9am 9:15am 9:30am 9:45am 10am 10:15am 10:30am 10:45am 11am 11:15am 11:30am 11:4…" at bounding box center [583, 530] width 723 height 527
click at [944, 490] on div "9am 9:15am 9:30am 9:45am 10am 10:15am 10:30am 10:45am 11am 11:15am 11:30am 11:4…" at bounding box center [583, 530] width 723 height 527
click at [388, 611] on div "[PERSON_NAME] - [DATE] [PERSON_NAME]" at bounding box center [323, 625] width 130 height 29
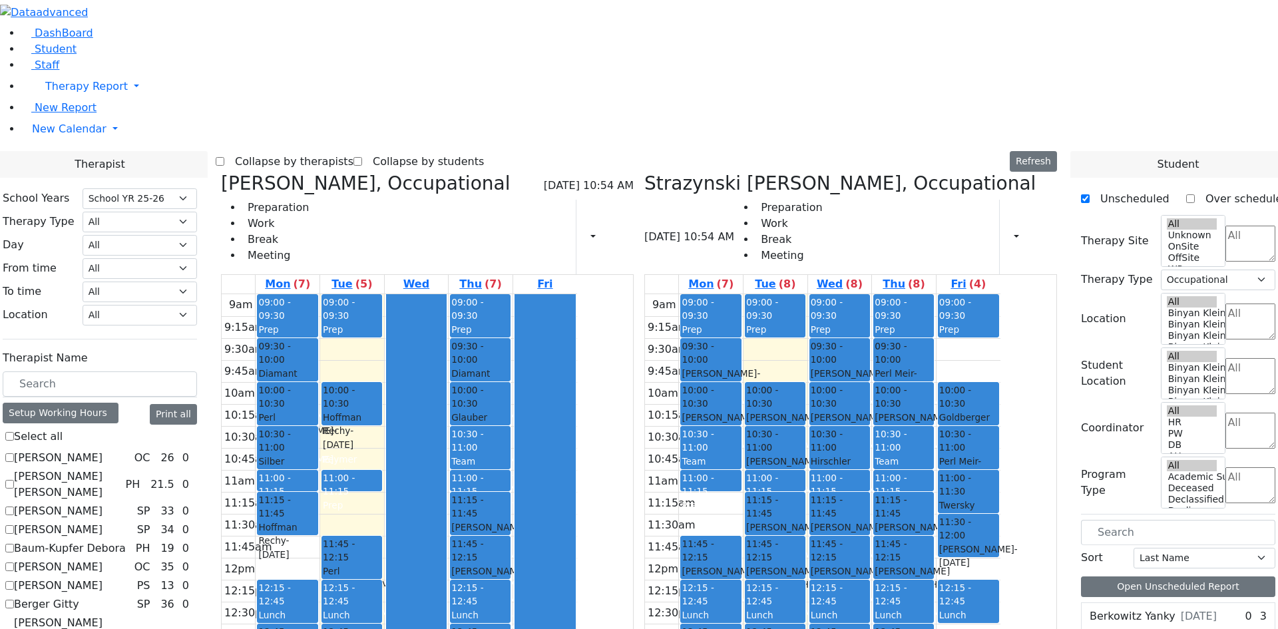
select select "212"
select select "1"
drag, startPoint x: 430, startPoint y: 484, endPoint x: 430, endPoint y: 492, distance: 8.0
click at [430, 504] on div "9am 9:15am 9:30am 9:45am 10am 10:15am 10:30am 10:45am 11am 11:15am 11:30am 11:4…" at bounding box center [399, 557] width 355 height 527
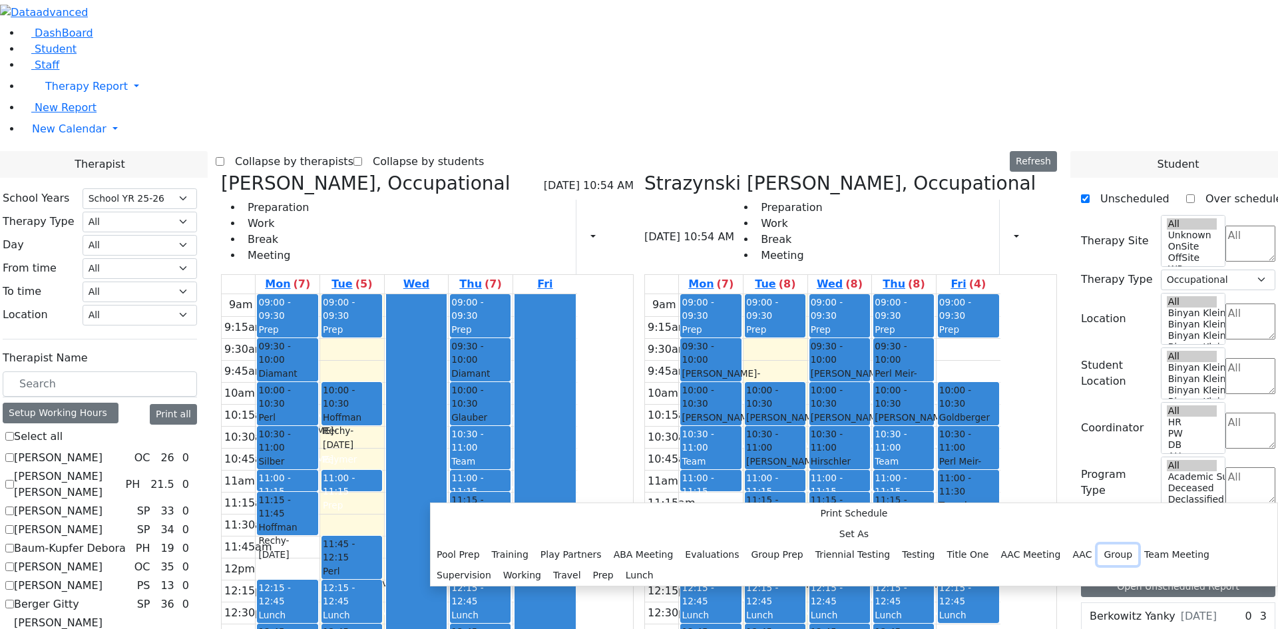
click at [1097, 544] on button "Group" at bounding box center [1117, 554] width 41 height 21
select select "1"
select select "13:15:00"
select select "13:45:00"
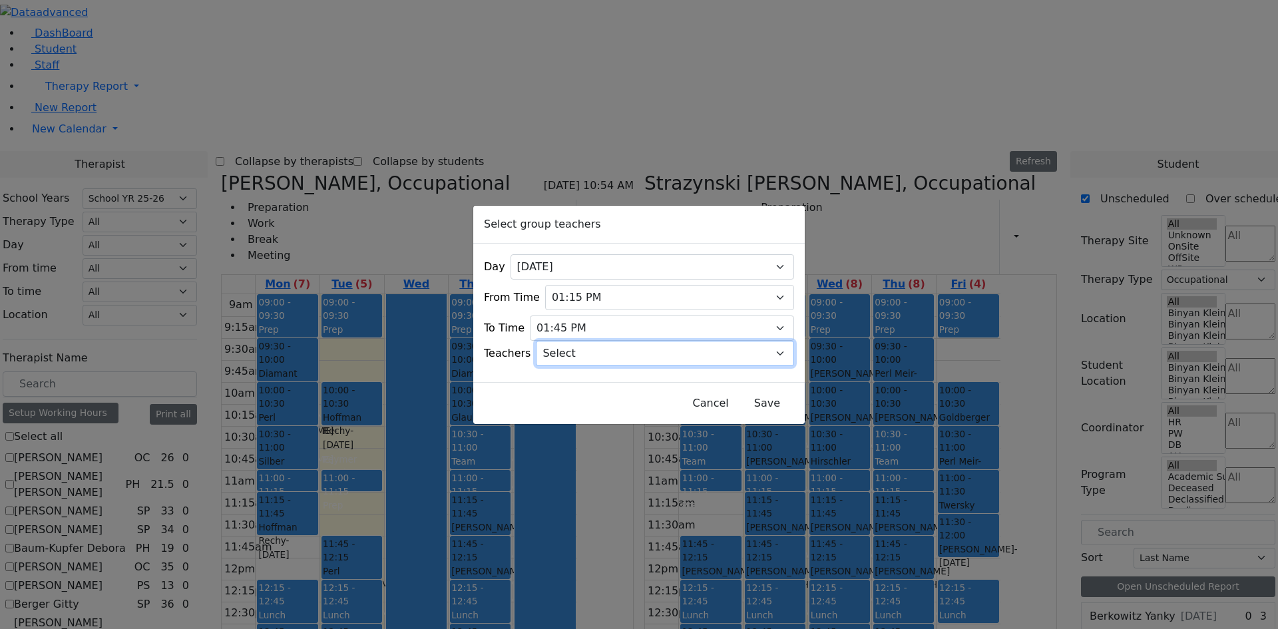
click at [580, 351] on select "Select [PERSON_NAME], [PERSON_NAME], [PERSON_NAME] ([PERSON_NAME]), [PERSON_NAM…" at bounding box center [665, 353] width 258 height 25
select select "11381"
click at [553, 341] on select "Select [PERSON_NAME], [PERSON_NAME], [PERSON_NAME] ([PERSON_NAME]), [PERSON_NAM…" at bounding box center [665, 353] width 258 height 25
click at [741, 395] on button "Save" at bounding box center [766, 403] width 59 height 25
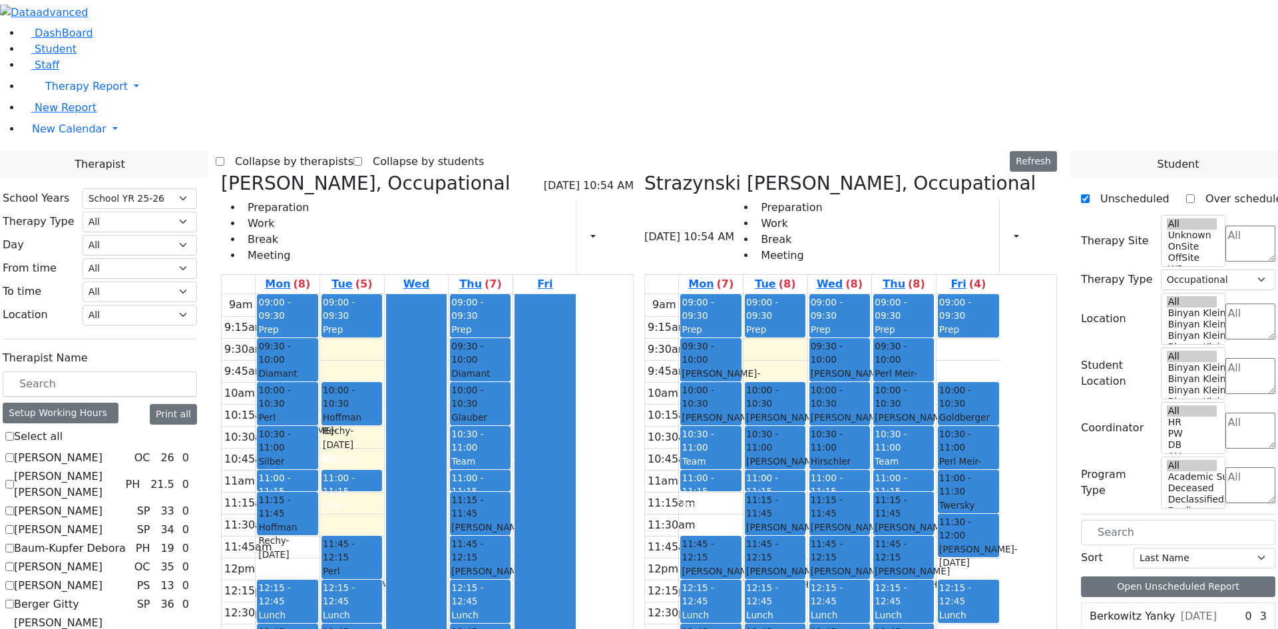
click at [725, 172] on div "Strazynski [PERSON_NAME], Occupational [DATE] 10:54 AM Preparation Work Break M…" at bounding box center [850, 223] width 413 height 102
click at [723, 172] on div "Strazynski [PERSON_NAME], Occupational [DATE] 10:54 AM Preparation Work Break M…" at bounding box center [850, 223] width 413 height 102
click at [644, 172] on icon at bounding box center [644, 183] width 0 height 22
checkbox input "false"
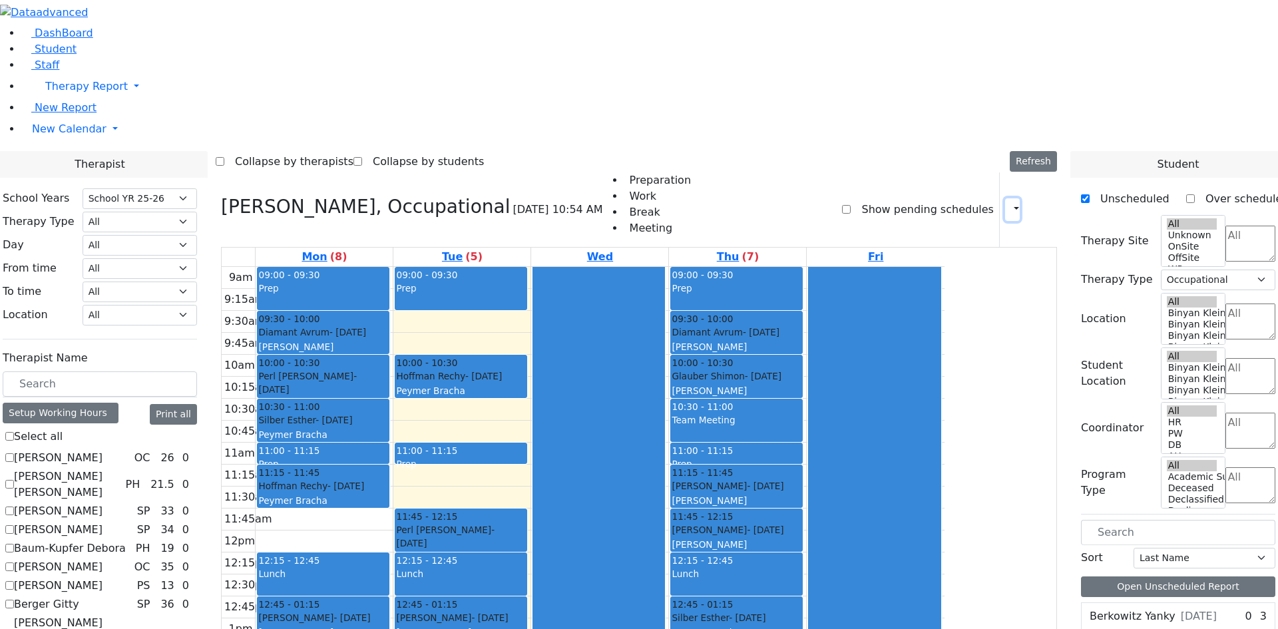
click at [1012, 198] on button "button" at bounding box center [1012, 209] width 15 height 23
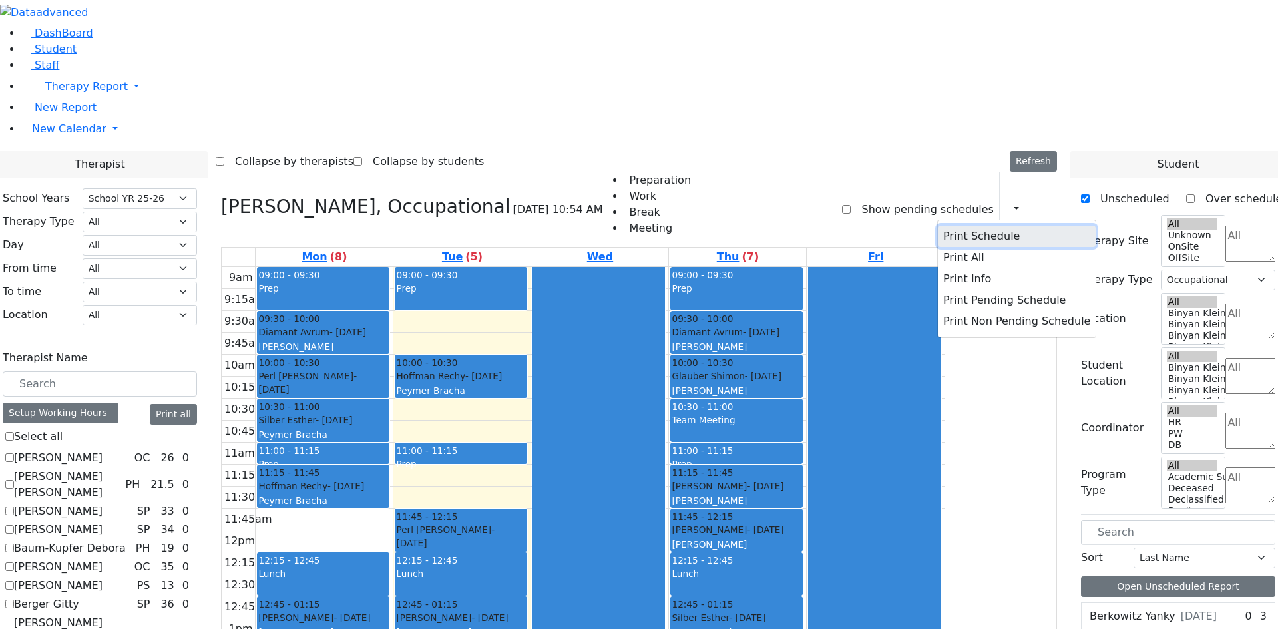
click at [989, 226] on button "Print Schedule" at bounding box center [1017, 236] width 158 height 21
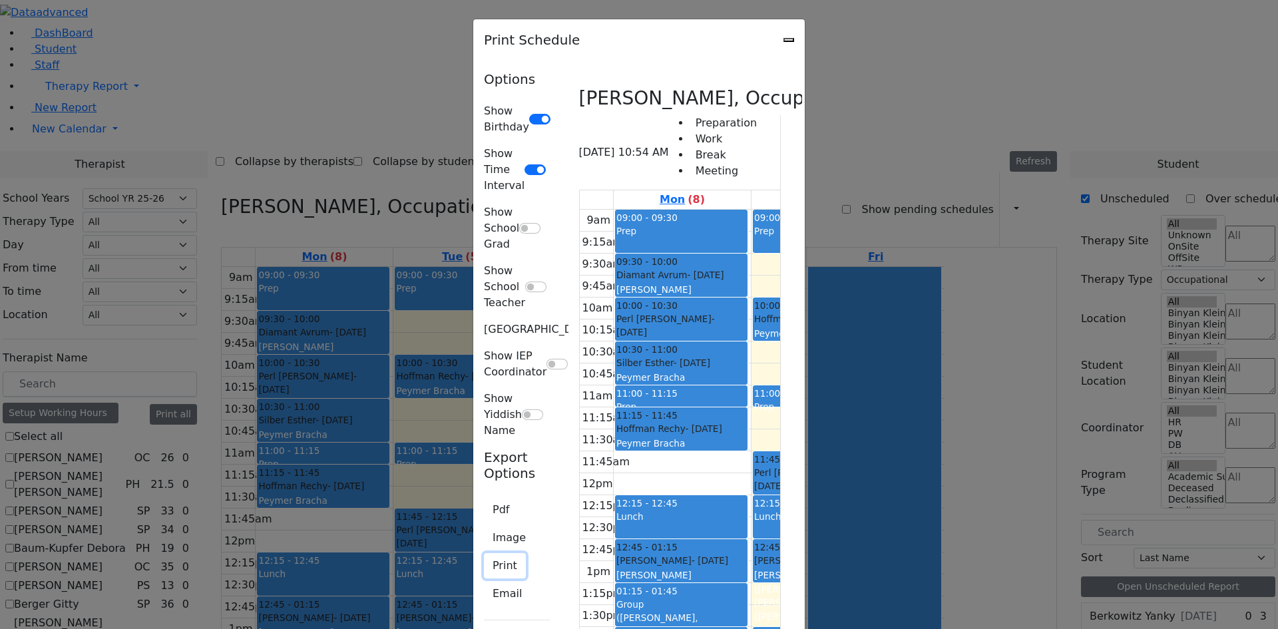
click at [484, 553] on button "Print" at bounding box center [505, 565] width 42 height 25
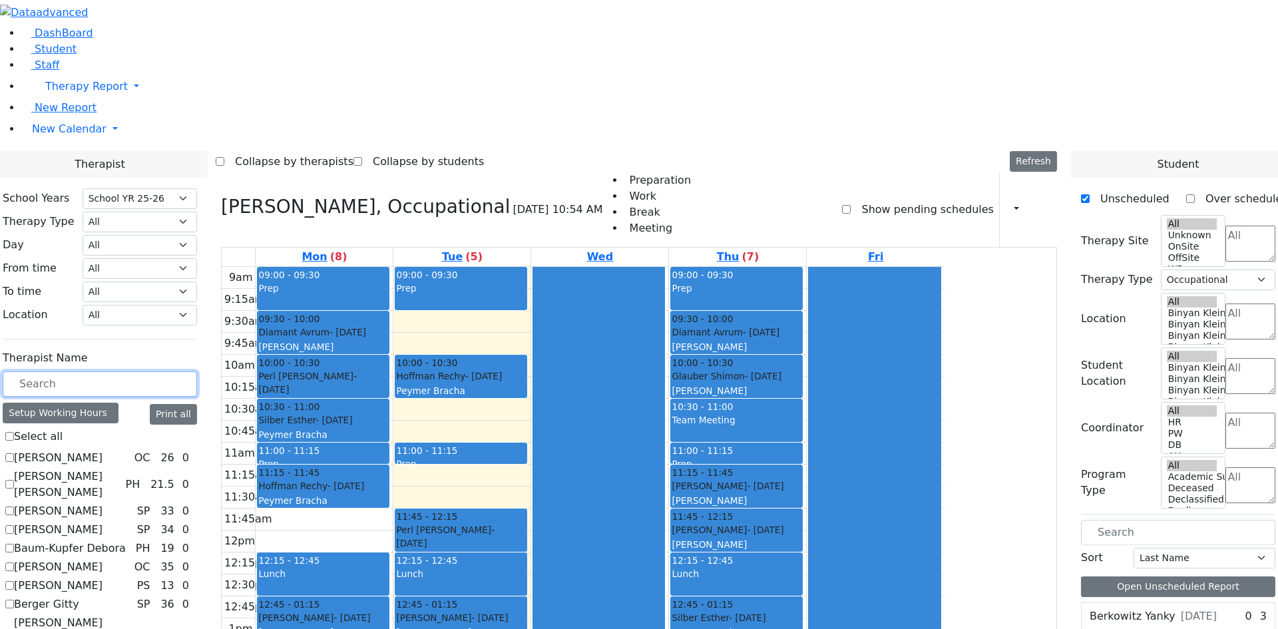
click at [197, 371] on input "text" at bounding box center [100, 383] width 194 height 25
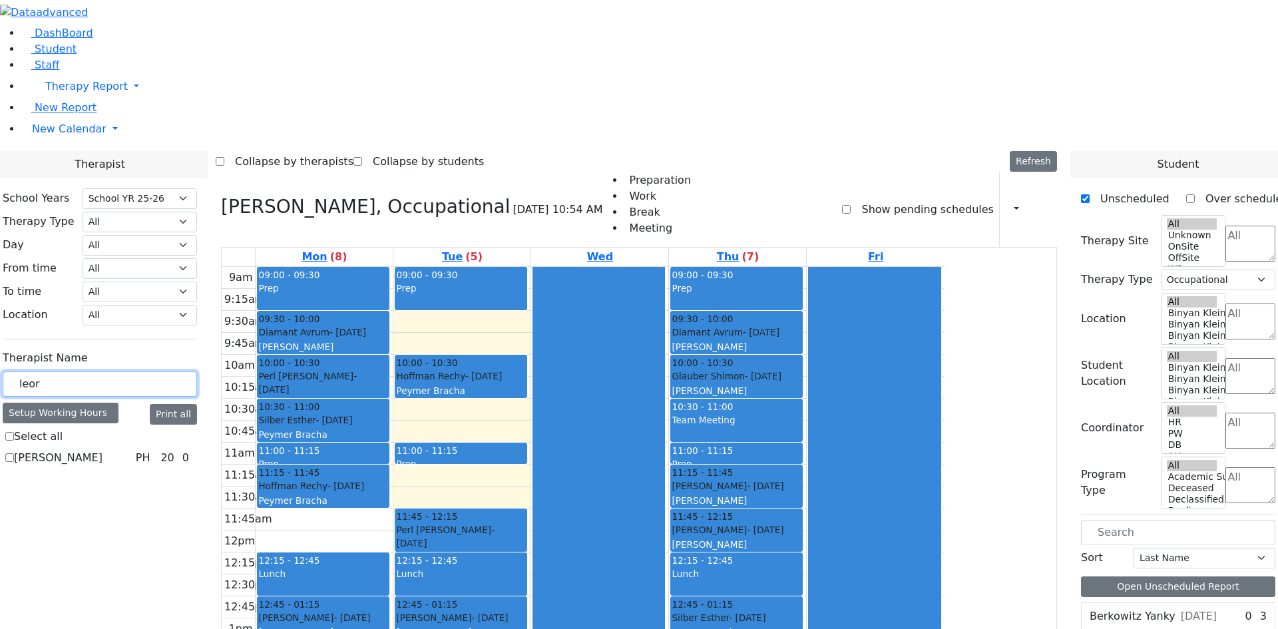
type input "leor"
click at [102, 450] on label "[PERSON_NAME]" at bounding box center [58, 458] width 89 height 16
click at [14, 453] on input "[PERSON_NAME]" at bounding box center [9, 457] width 9 height 9
checkbox input "true"
select select "2"
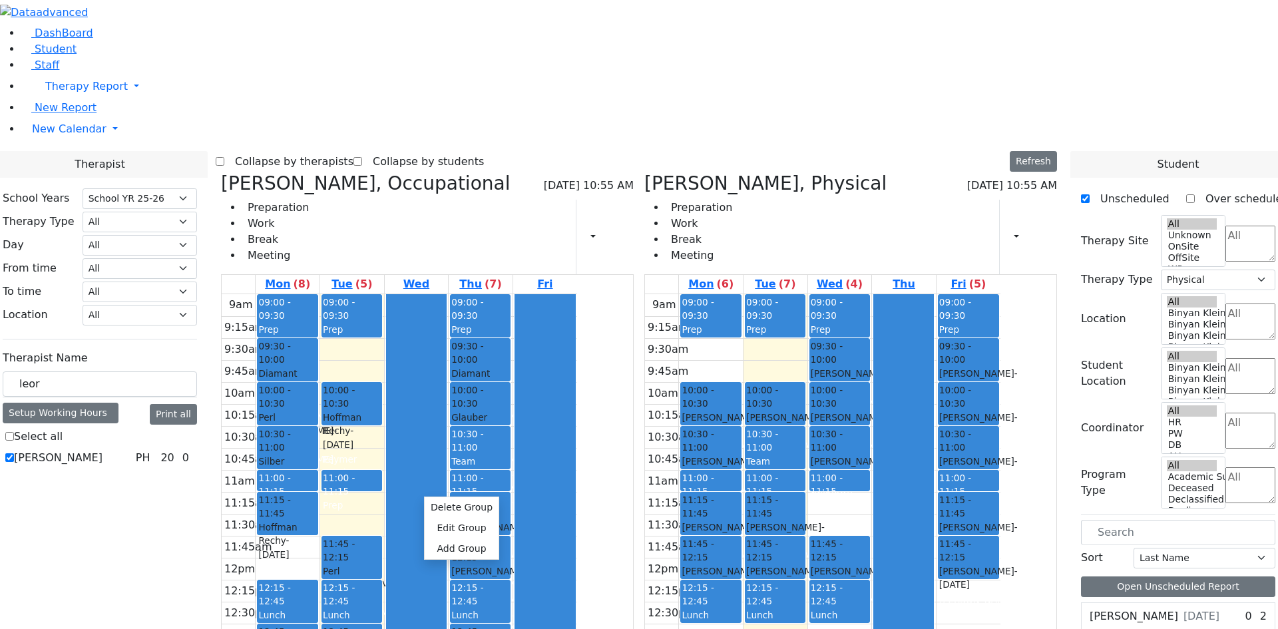
click at [446, 489] on div at bounding box center [416, 557] width 59 height 526
click at [727, 172] on h3 "[PERSON_NAME], Physical" at bounding box center [765, 183] width 242 height 23
click at [644, 172] on icon at bounding box center [644, 183] width 0 height 22
select select
checkbox input "false"
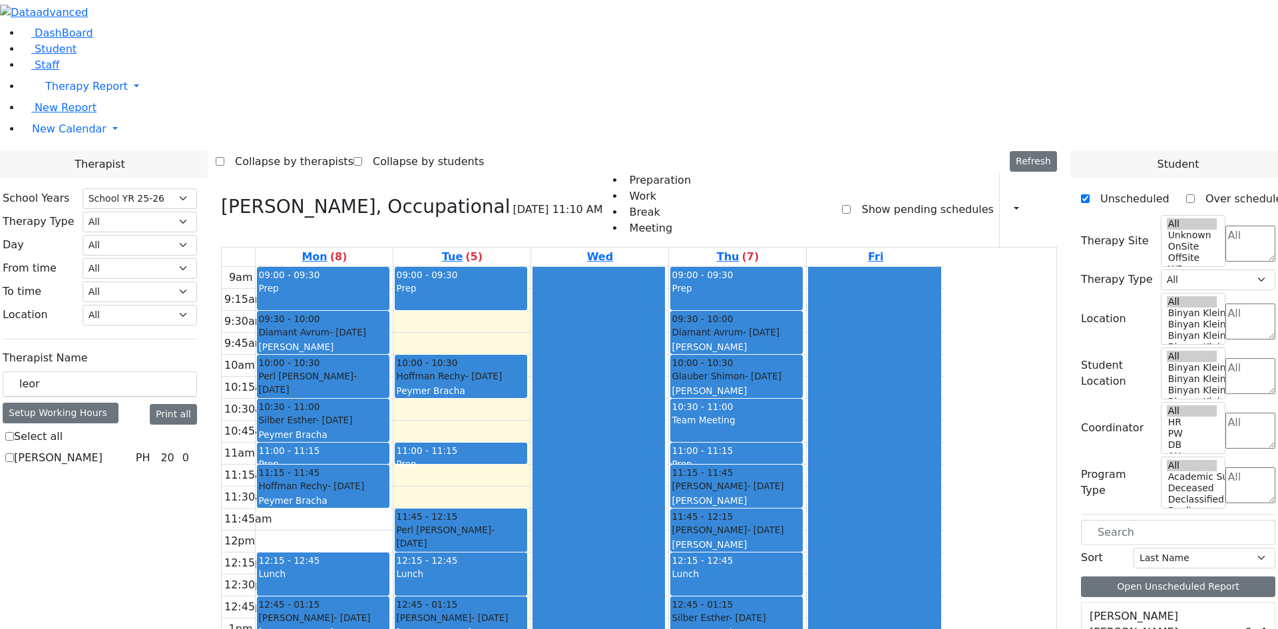
click at [656, 490] on div "9am 9:15am 9:30am 9:45am 10am 10:15am 10:30am 10:45am 11am 11:15am 11:30am 11:4…" at bounding box center [583, 530] width 723 height 527
click at [664, 482] on div at bounding box center [598, 530] width 131 height 526
click at [918, 518] on div "9am 9:15am 9:30am 9:45am 10am 10:15am 10:30am 10:45am 11am 11:15am 11:30am 11:4…" at bounding box center [583, 530] width 723 height 527
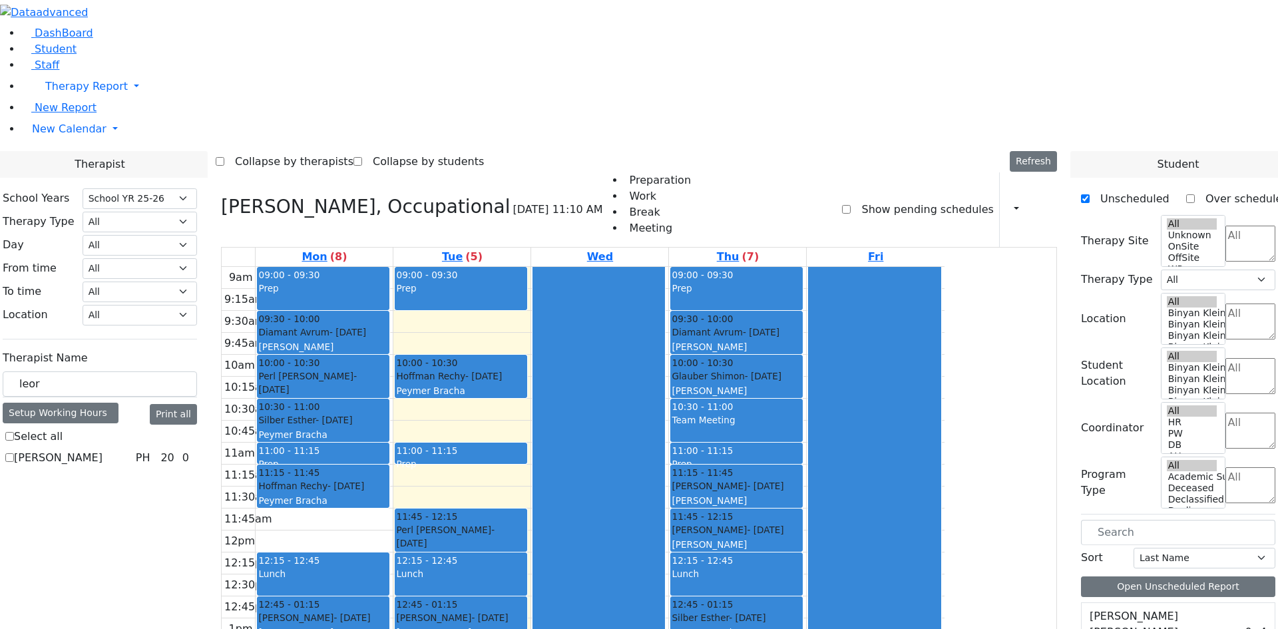
click at [626, 486] on div "9am 9:15am 9:30am 9:45am 10am 10:15am 10:30am 10:45am 11am 11:15am 11:30am 11:4…" at bounding box center [583, 530] width 723 height 527
click at [575, 476] on div "9am 9:15am 9:30am 9:45am 10am 10:15am 10:30am 10:45am 11am 11:15am 11:30am 11:4…" at bounding box center [583, 530] width 723 height 527
click at [498, 359] on div "9am 9:15am 9:30am 9:45am 10am 10:15am 10:30am 10:45am 11am 11:15am 11:30am 11:4…" at bounding box center [583, 530] width 723 height 527
click at [550, 316] on div "9am 9:15am 9:30am 9:45am 10am 10:15am 10:30am 10:45am 11am 11:15am 11:30am 11:4…" at bounding box center [583, 530] width 723 height 527
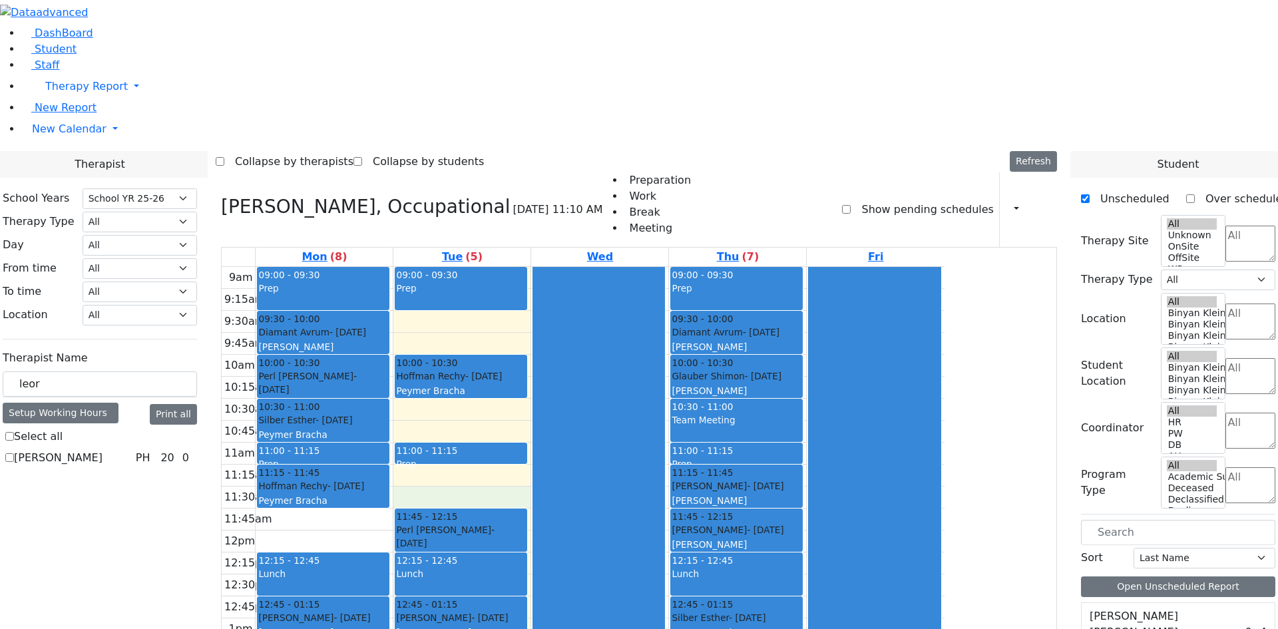
click at [221, 196] on icon at bounding box center [221, 207] width 0 height 22
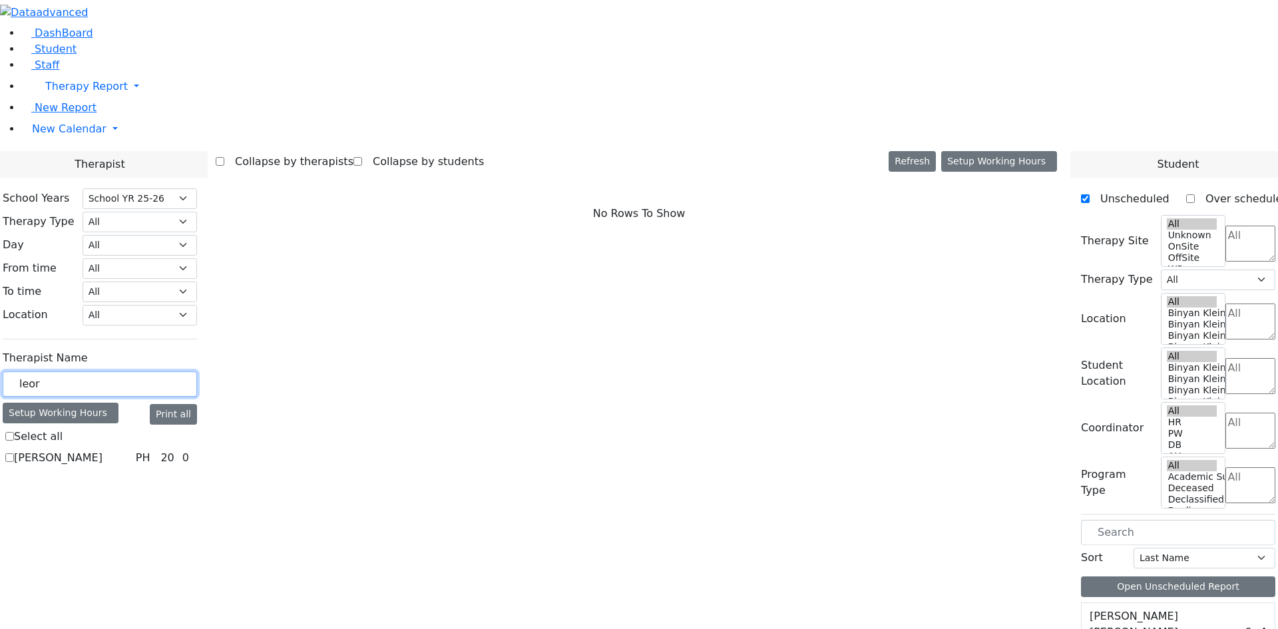
drag, startPoint x: 216, startPoint y: 237, endPoint x: 143, endPoint y: 246, distance: 73.1
type input "tzip"
click at [108, 450] on label "Biderman Tzipora" at bounding box center [61, 458] width 94 height 16
click at [14, 453] on input "Biderman Tzipora" at bounding box center [9, 457] width 9 height 9
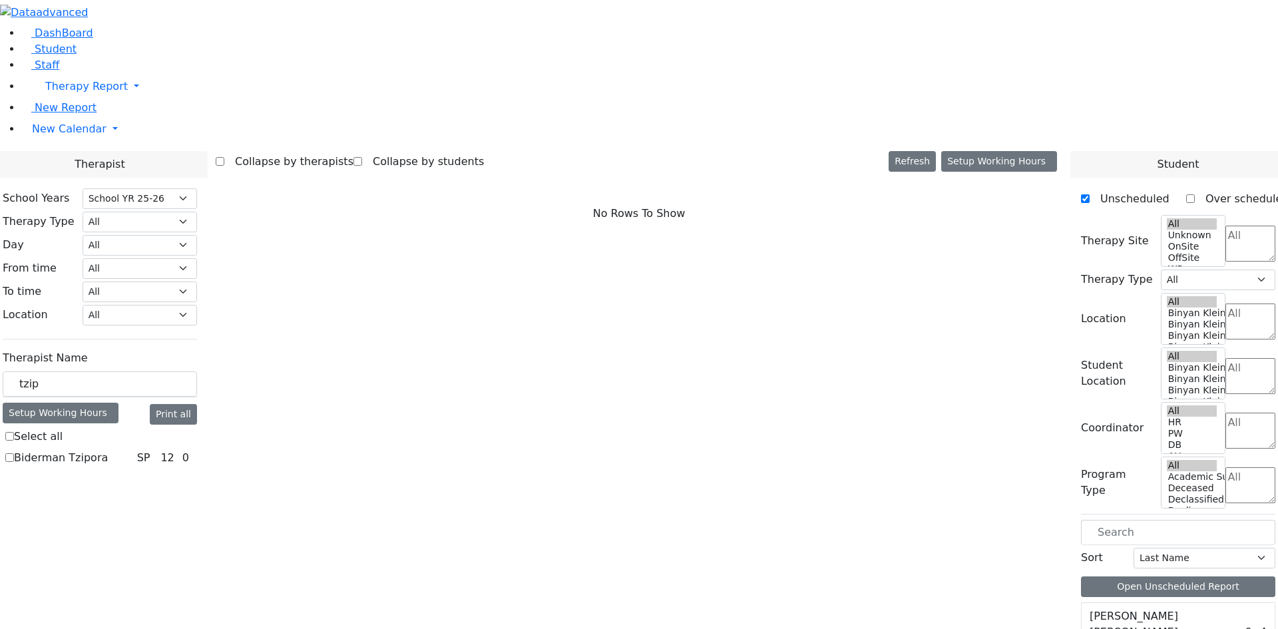
checkbox input "true"
select select "3"
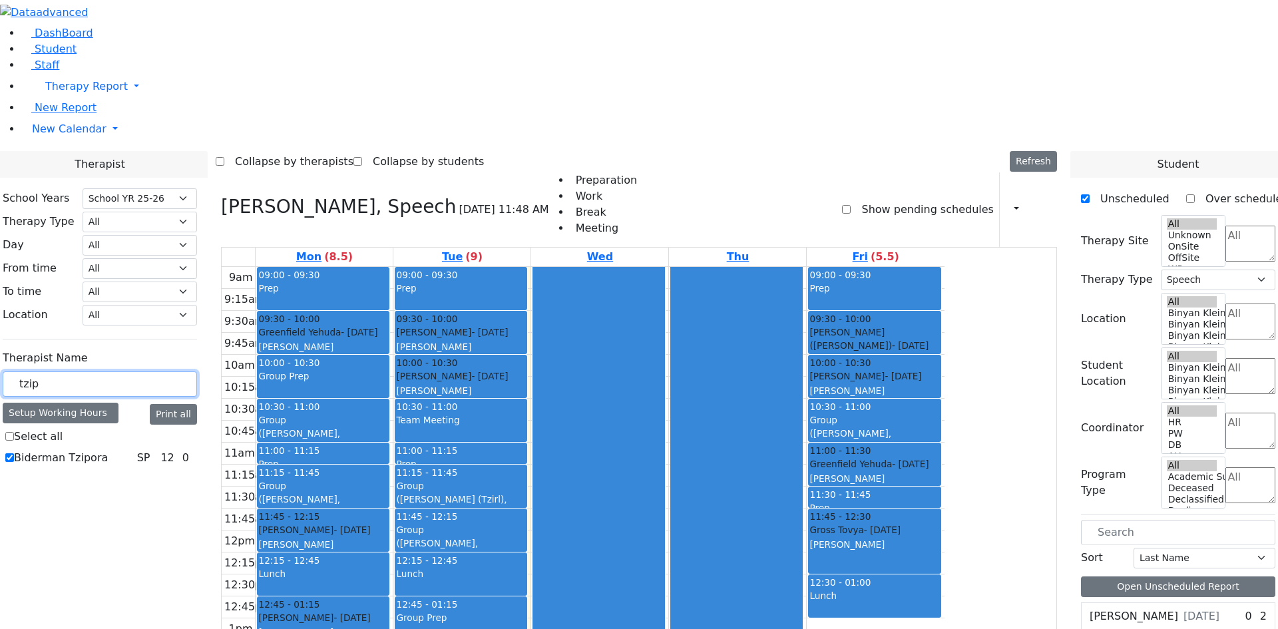
drag, startPoint x: 214, startPoint y: 238, endPoint x: 162, endPoint y: 236, distance: 51.3
click at [162, 371] on div "tzip" at bounding box center [100, 384] width 194 height 26
type input "zen"
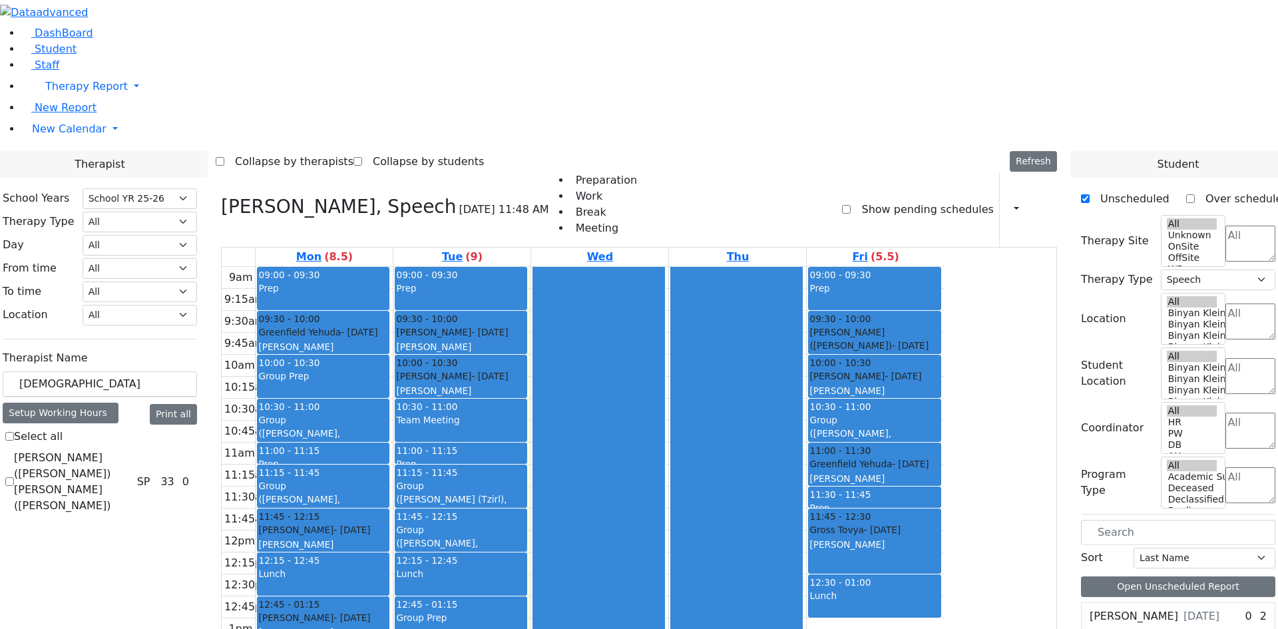
click at [132, 450] on label "[PERSON_NAME] ([PERSON_NAME]) [PERSON_NAME] ([PERSON_NAME])" at bounding box center [73, 482] width 118 height 64
click at [14, 477] on input "[PERSON_NAME] ([PERSON_NAME]) [PERSON_NAME] ([PERSON_NAME])" at bounding box center [9, 481] width 9 height 9
checkbox input "true"
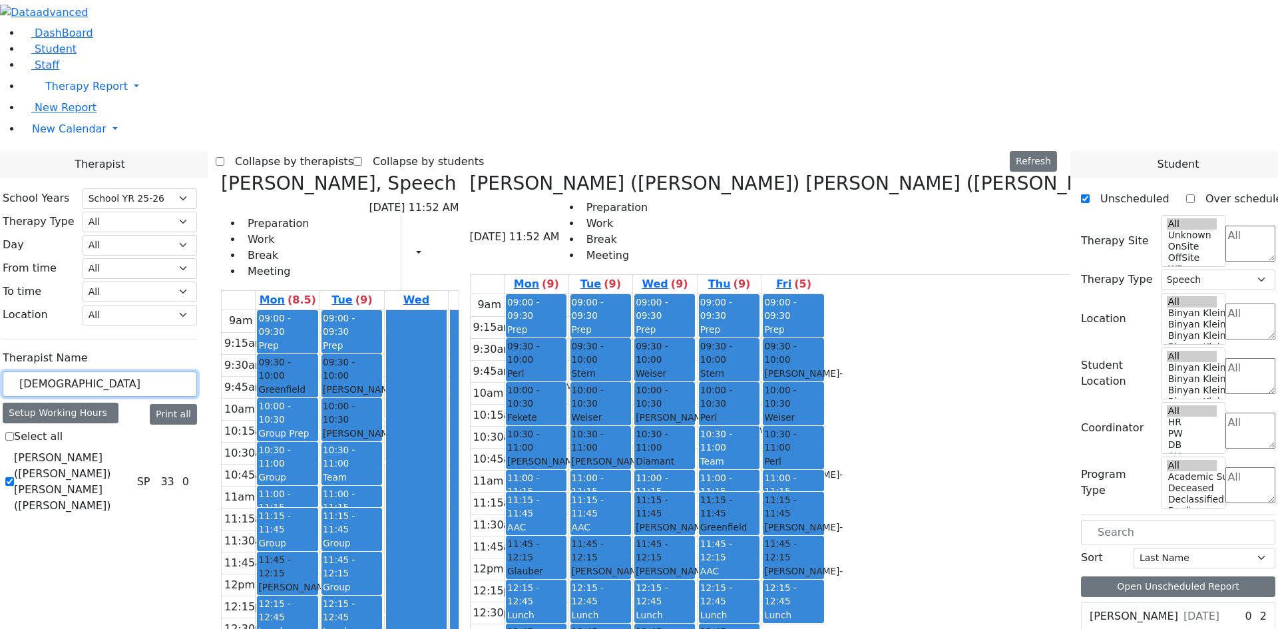
drag, startPoint x: 242, startPoint y: 233, endPoint x: 176, endPoint y: 235, distance: 66.6
click at [176, 371] on input "zen" at bounding box center [100, 383] width 194 height 25
type input "basy"
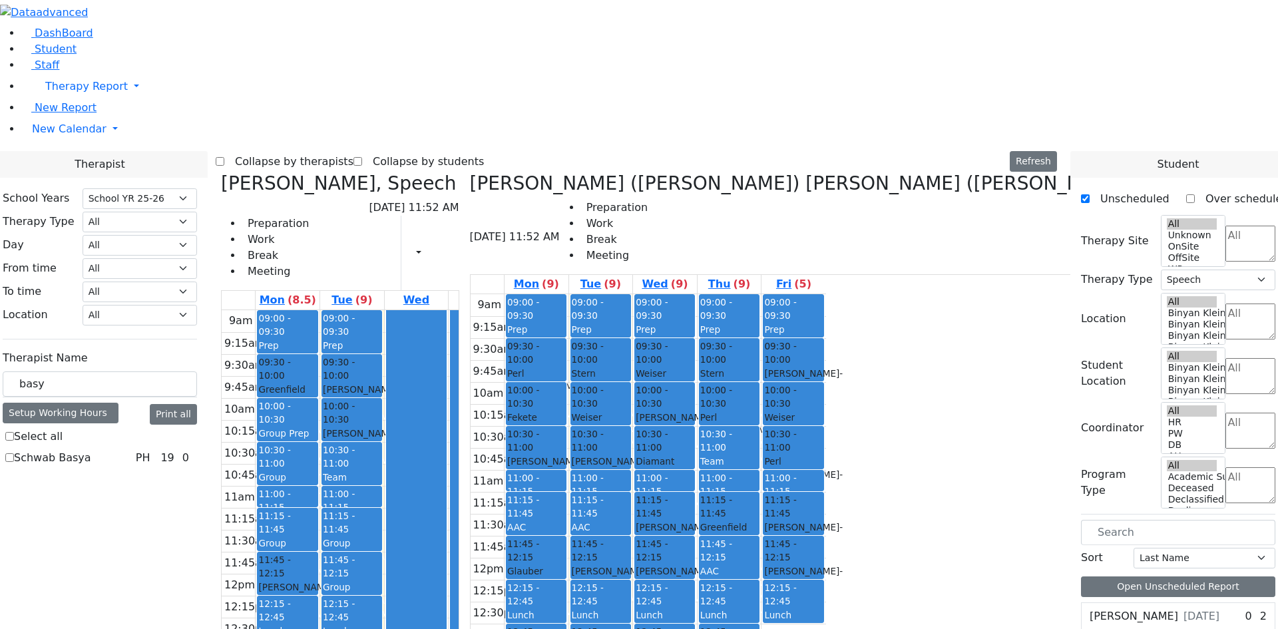
click at [91, 450] on label "Schwab Basya" at bounding box center [52, 458] width 77 height 16
click at [14, 453] on input "Schwab Basya" at bounding box center [9, 457] width 9 height 9
checkbox input "true"
select select "2"
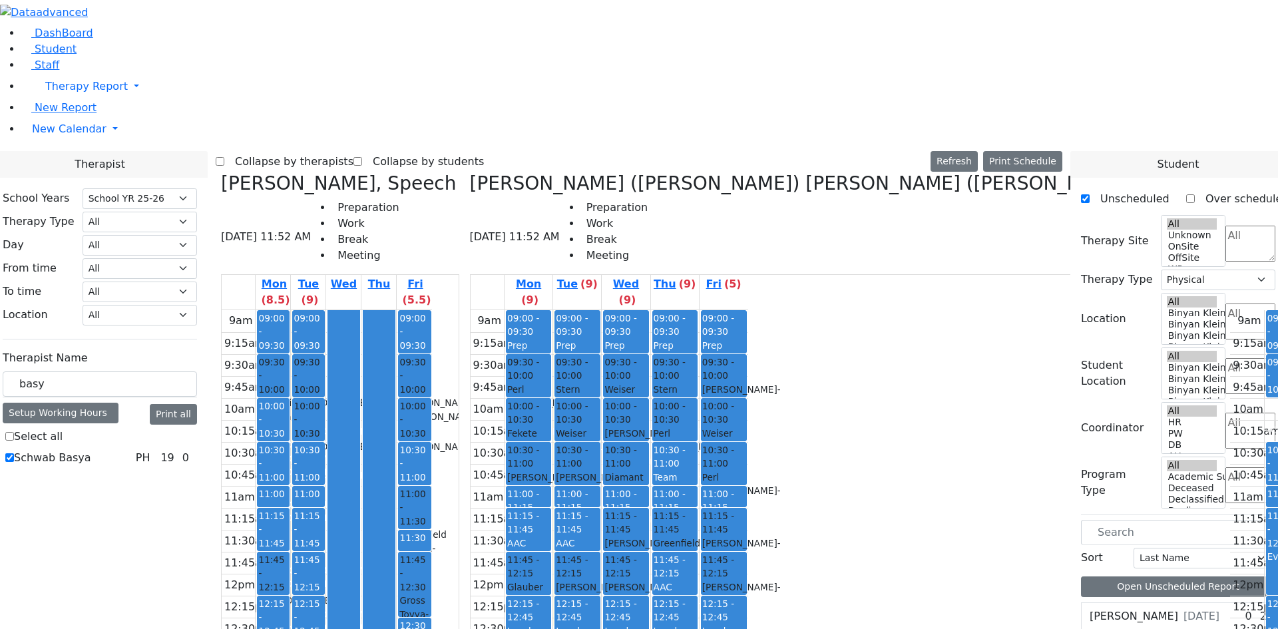
drag, startPoint x: 243, startPoint y: 216, endPoint x: 238, endPoint y: 222, distance: 8.1
click at [197, 345] on div "Therapist Name basy Setup Working Hours Print all Select all Schwab Basya PH 19…" at bounding box center [100, 407] width 194 height 124
drag, startPoint x: 199, startPoint y: 240, endPoint x: 117, endPoint y: 238, distance: 81.9
click at [117, 238] on div "DashBoard Student Staff Therapy Report Student Old Calendar Report" at bounding box center [639, 499] width 1278 height 998
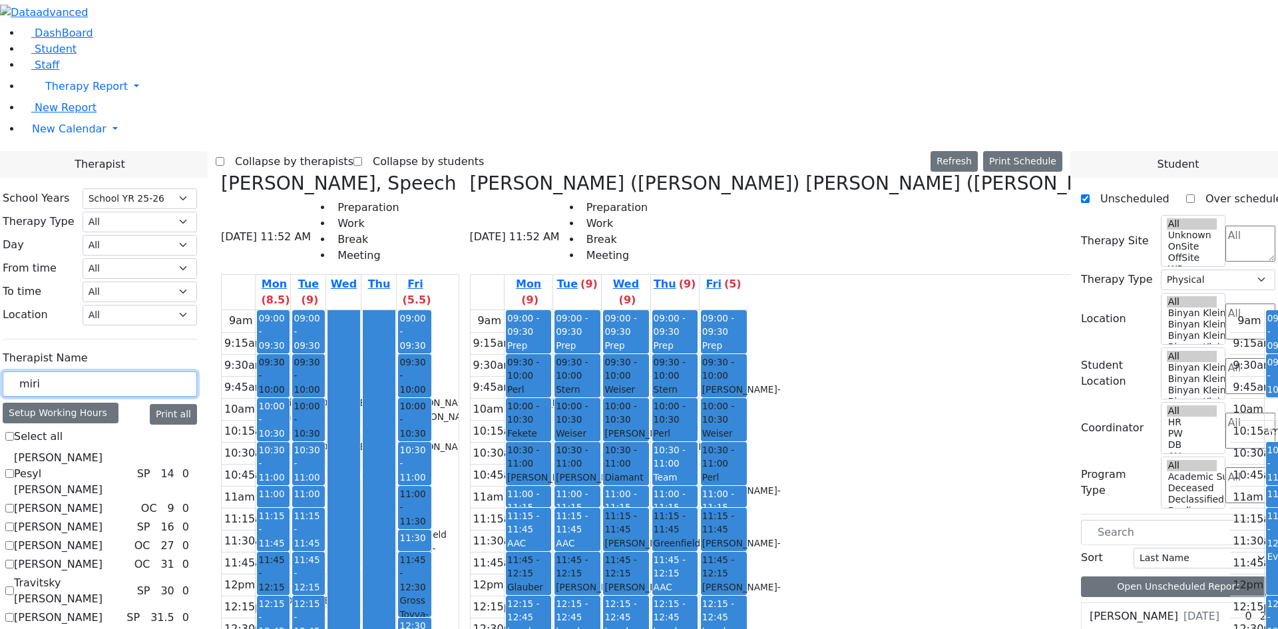
type input "miri"
click at [102, 538] on label "[PERSON_NAME]" at bounding box center [58, 546] width 89 height 16
click at [14, 541] on input "[PERSON_NAME]" at bounding box center [9, 545] width 9 height 9
checkbox input "true"
select select "1"
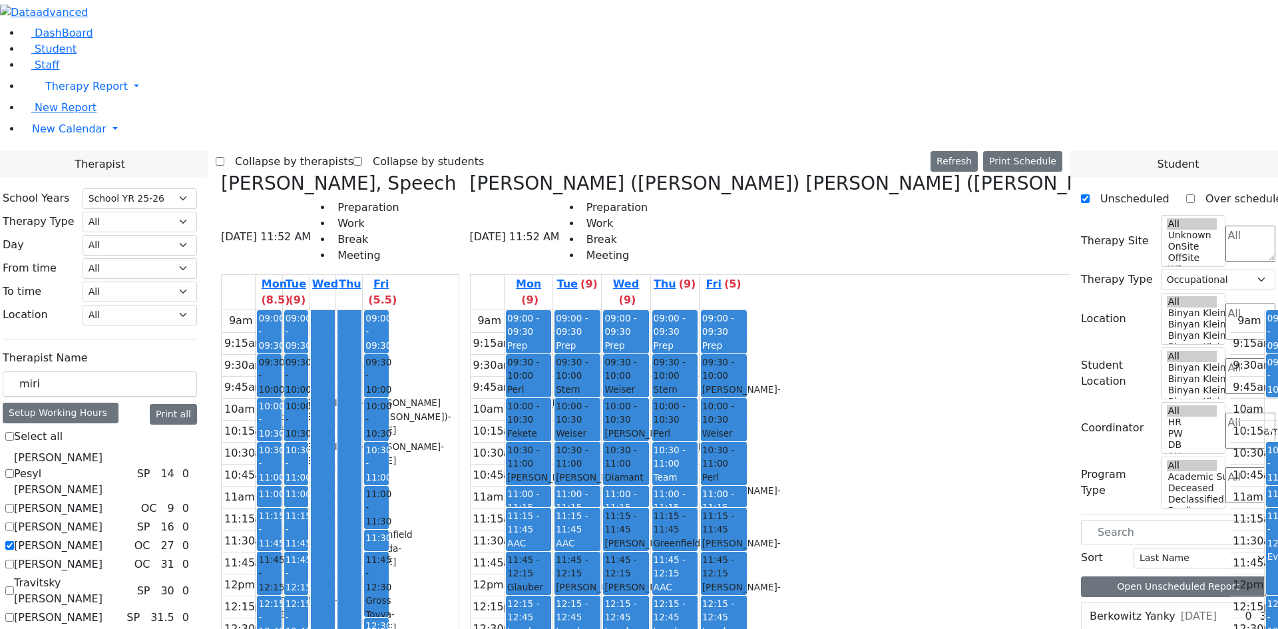
drag, startPoint x: 843, startPoint y: 618, endPoint x: 902, endPoint y: 618, distance: 59.2
click at [470, 172] on icon at bounding box center [470, 183] width 0 height 22
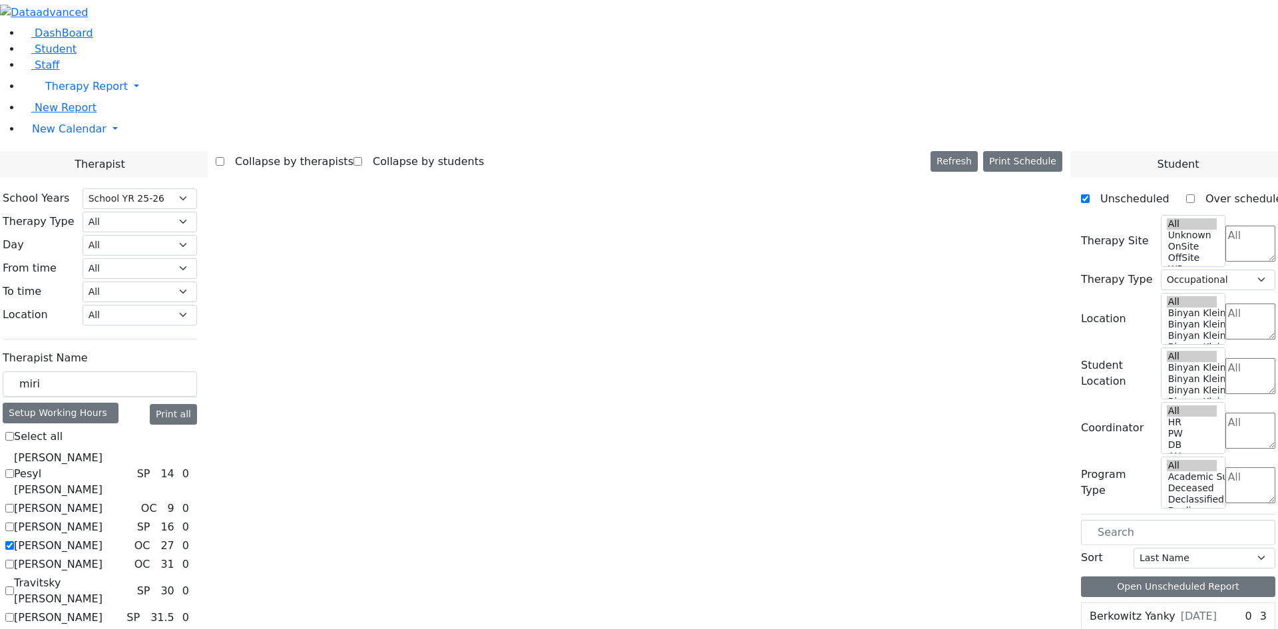
scroll to position [0, 0]
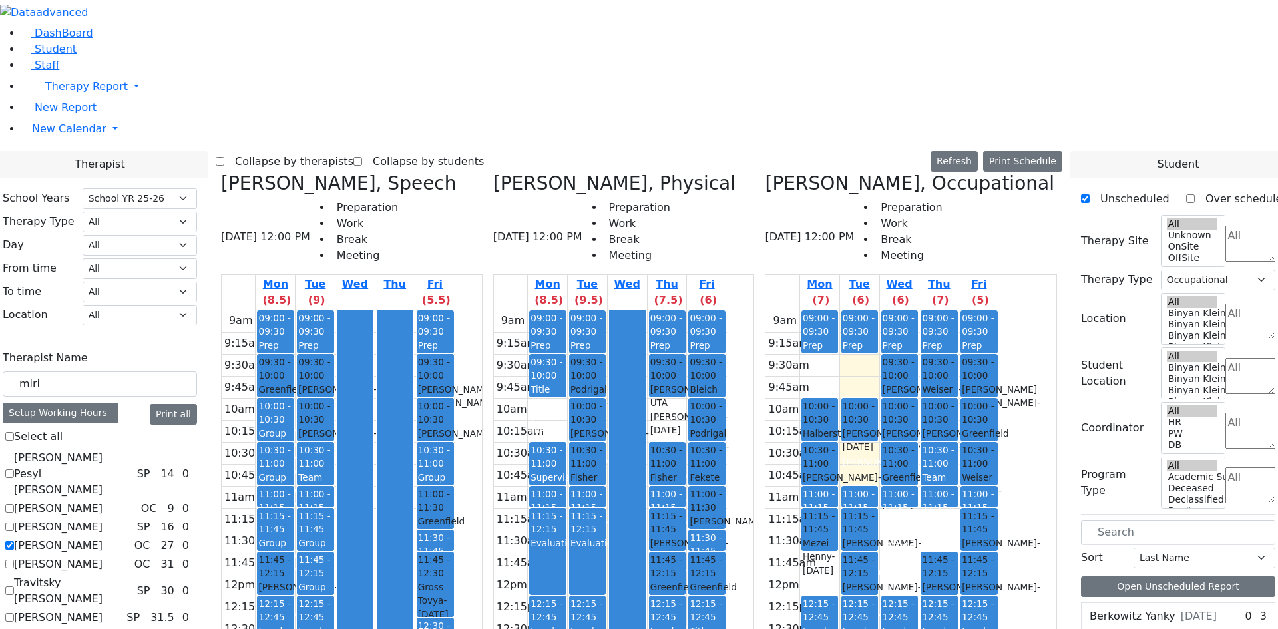
click at [221, 172] on icon at bounding box center [221, 183] width 0 height 22
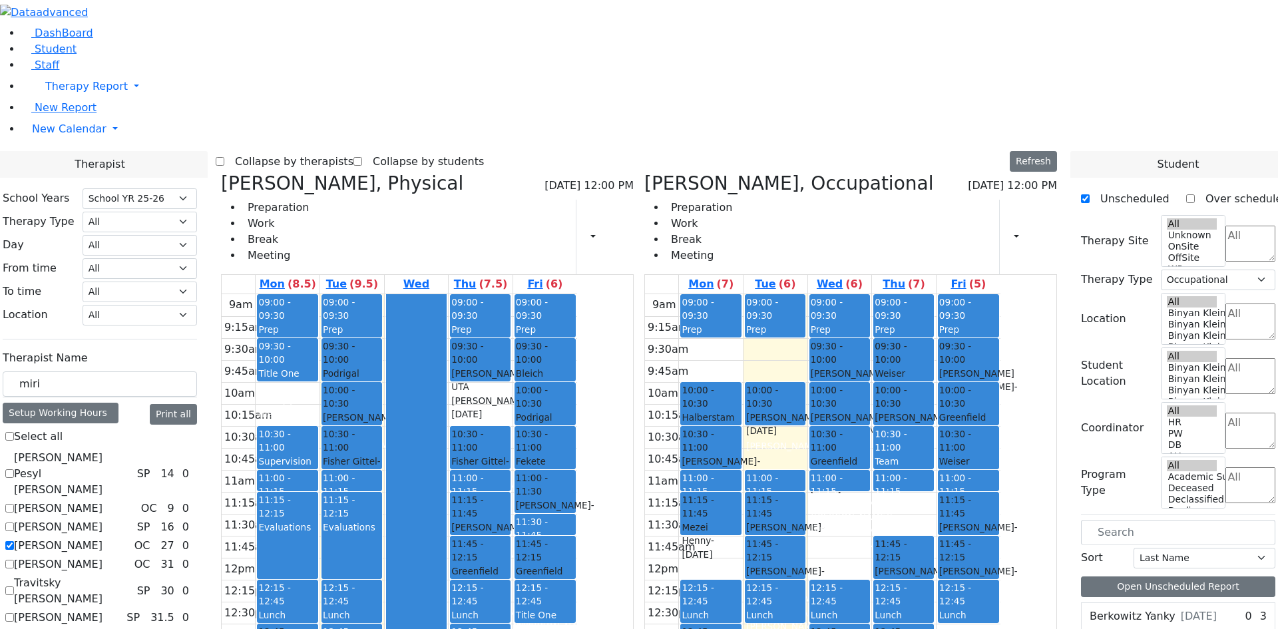
click at [221, 172] on icon at bounding box center [221, 183] width 0 height 22
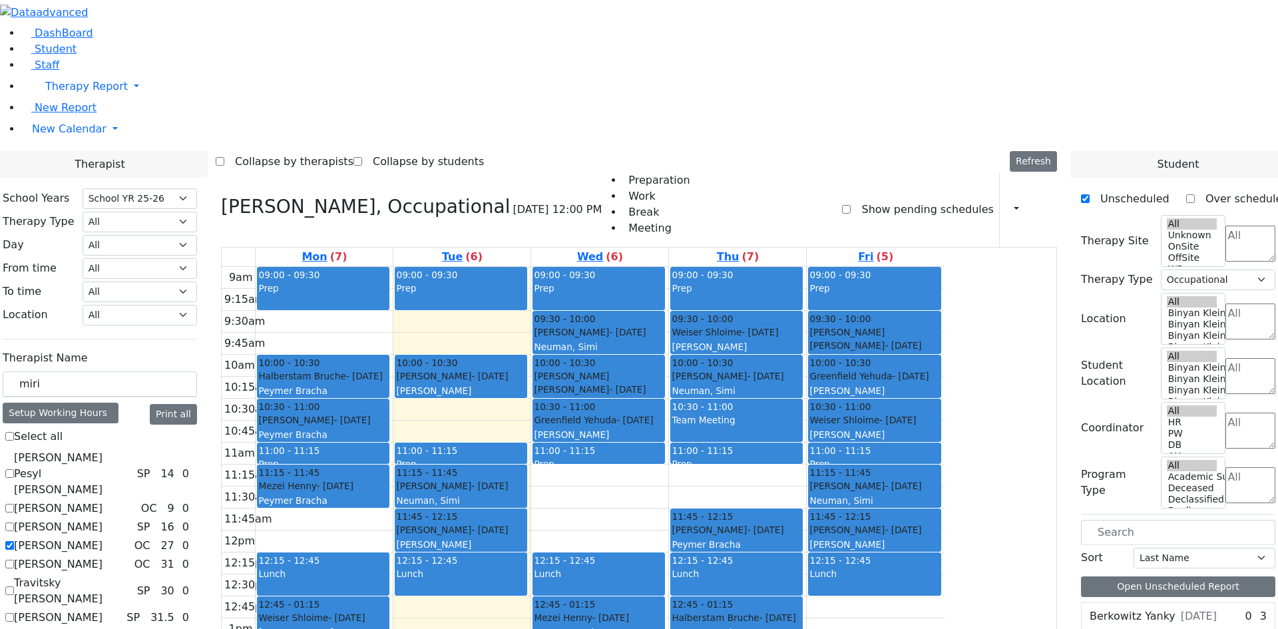
click at [221, 196] on icon at bounding box center [221, 207] width 0 height 22
select select
checkbox input "false"
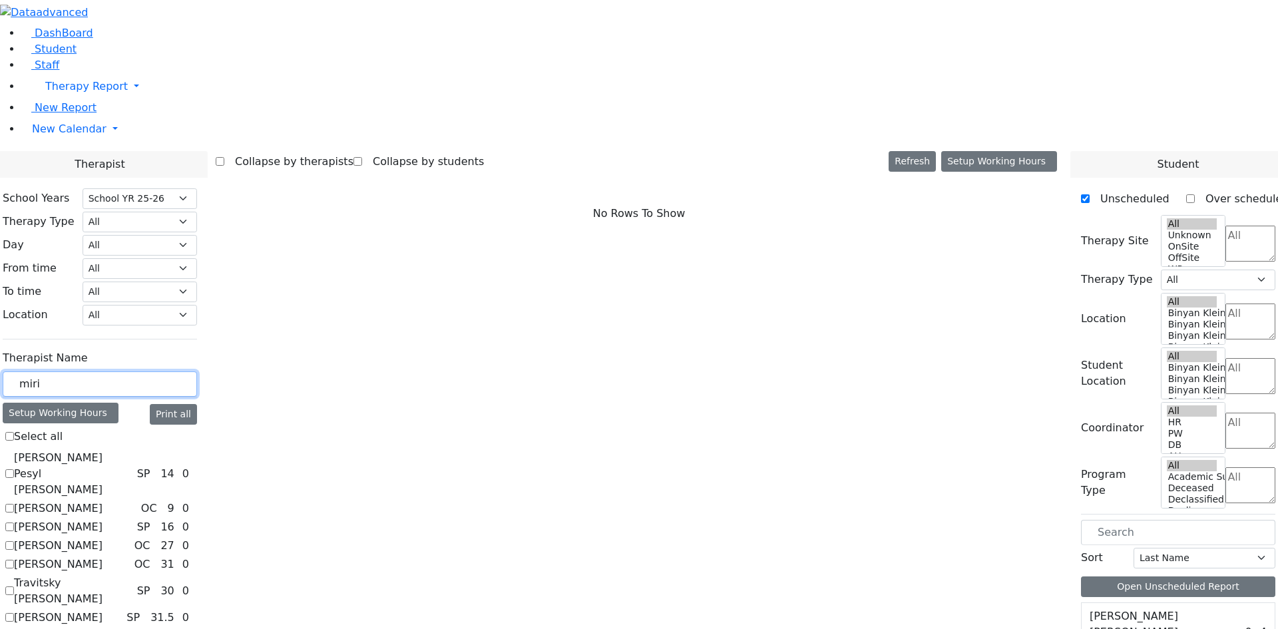
drag, startPoint x: 206, startPoint y: 228, endPoint x: 152, endPoint y: 236, distance: 54.5
click at [152, 236] on div "School Years Select School YR Summer YR 25 School YR 25-26 Summer YR 25 School …" at bounding box center [100, 408] width 216 height 461
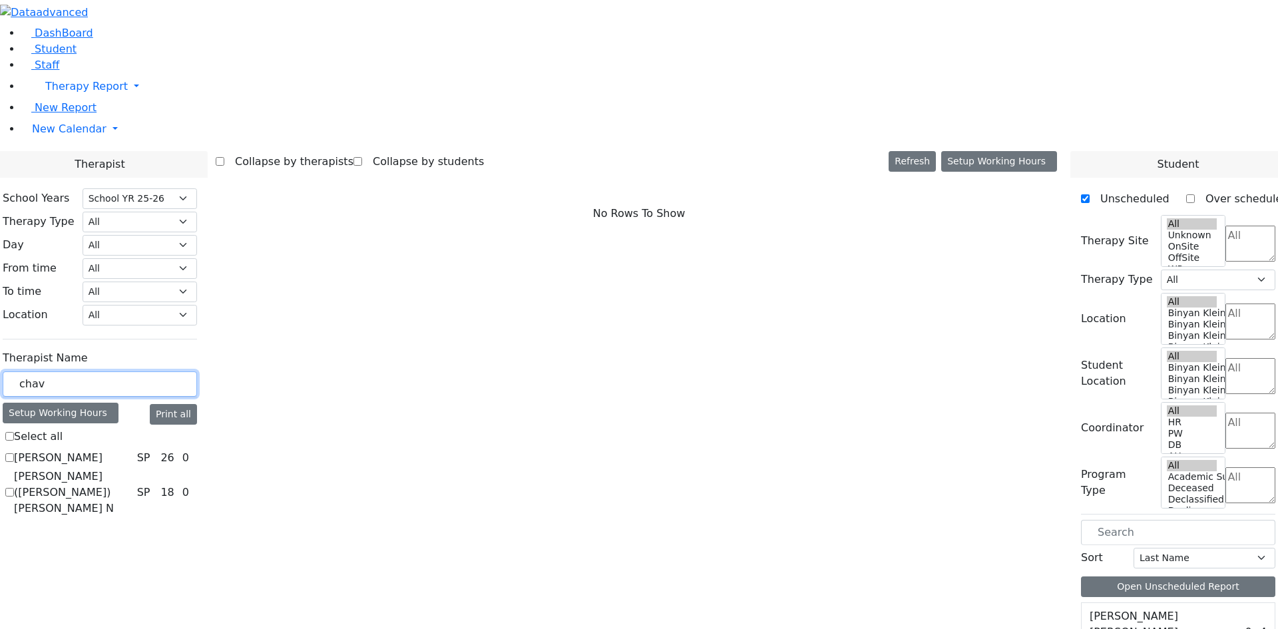
type input "chav"
click at [102, 450] on label "Epstein Chava" at bounding box center [58, 458] width 89 height 16
click at [14, 453] on input "Epstein Chava" at bounding box center [9, 457] width 9 height 9
checkbox input "true"
select select "3"
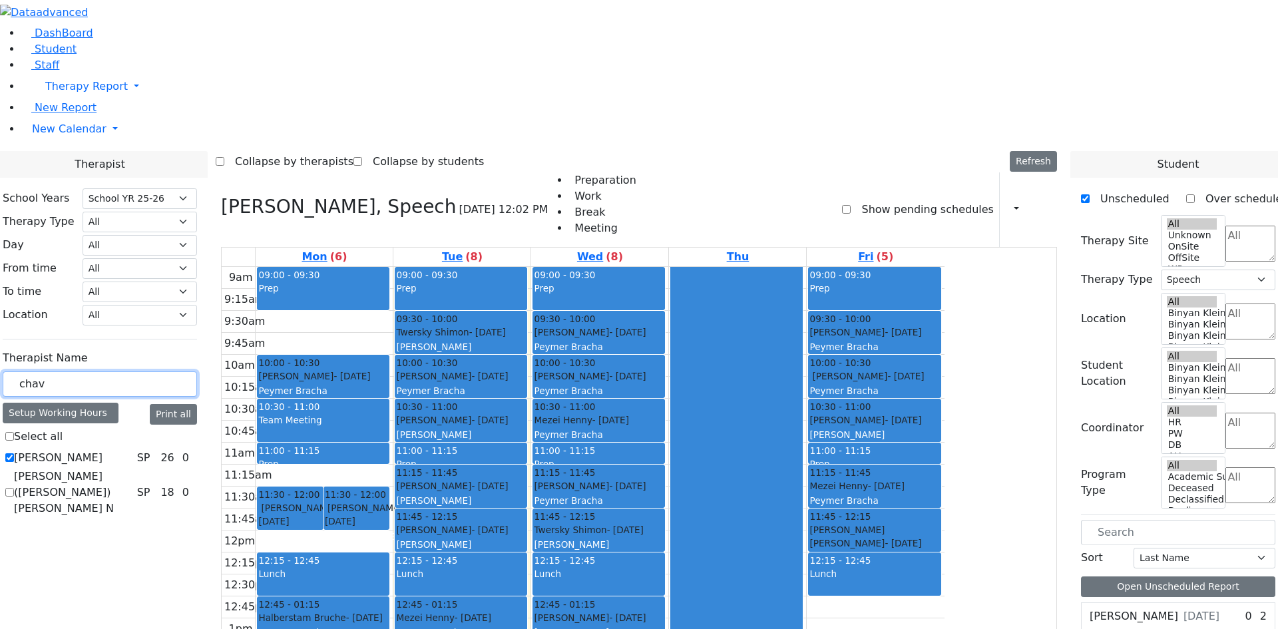
drag, startPoint x: 224, startPoint y: 232, endPoint x: 173, endPoint y: 230, distance: 51.3
click at [173, 371] on input "chav" at bounding box center [100, 383] width 194 height 25
click at [944, 427] on div "9am 9:15am 9:30am 9:45am 10am 10:15am 10:30am 10:45am 11am 11:15am 11:30am 11:4…" at bounding box center [583, 530] width 723 height 527
click at [939, 567] on div "Lunch" at bounding box center [874, 581] width 130 height 28
click at [939, 523] on div "Ackerman Chava Fraidy - 11/05/2010 Unknown 7-10" at bounding box center [874, 551] width 130 height 57
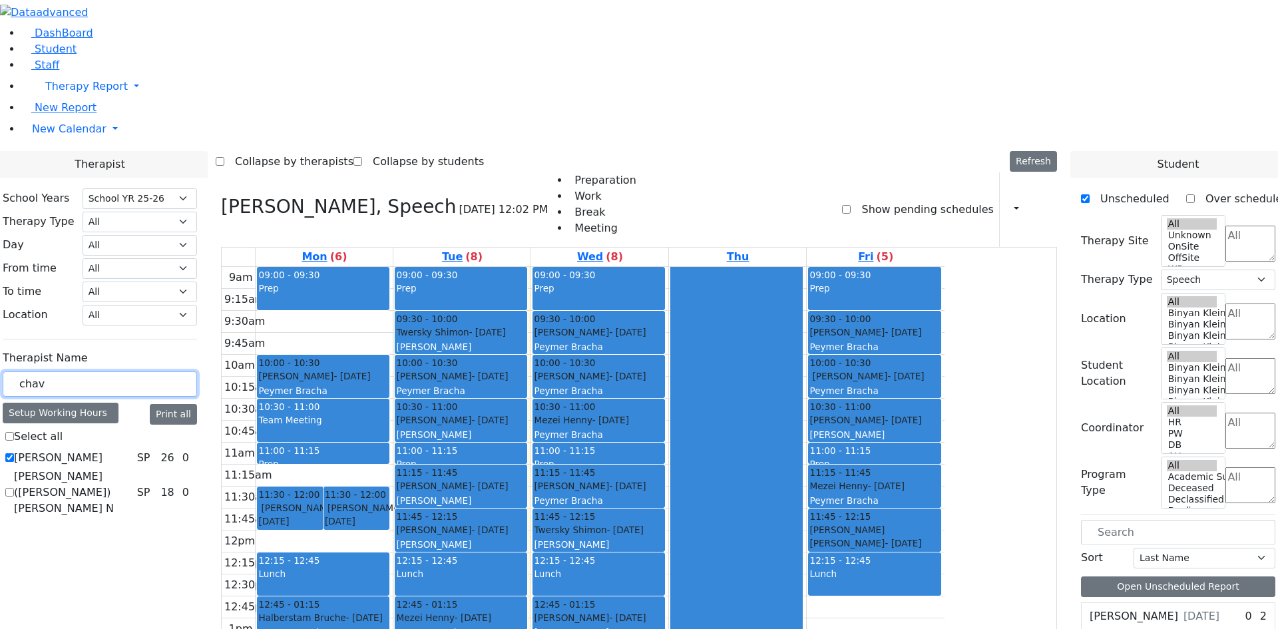
click at [944, 470] on div "9am 9:15am 9:30am 9:45am 10am 10:15am 10:30am 10:45am 11am 11:15am 11:30am 11:4…" at bounding box center [583, 530] width 723 height 527
click at [394, 196] on h3 "Epstein Chava, Speech" at bounding box center [339, 207] width 236 height 23
click at [425, 352] on div "9am 9:15am 9:30am 9:45am 10am 10:15am 10:30am 10:45am 11am 11:15am 11:30am 11:4…" at bounding box center [583, 530] width 723 height 527
click at [339, 502] on span "- 04/29/2009" at bounding box center [298, 514] width 81 height 24
click at [389, 461] on div at bounding box center [323, 463] width 131 height 5
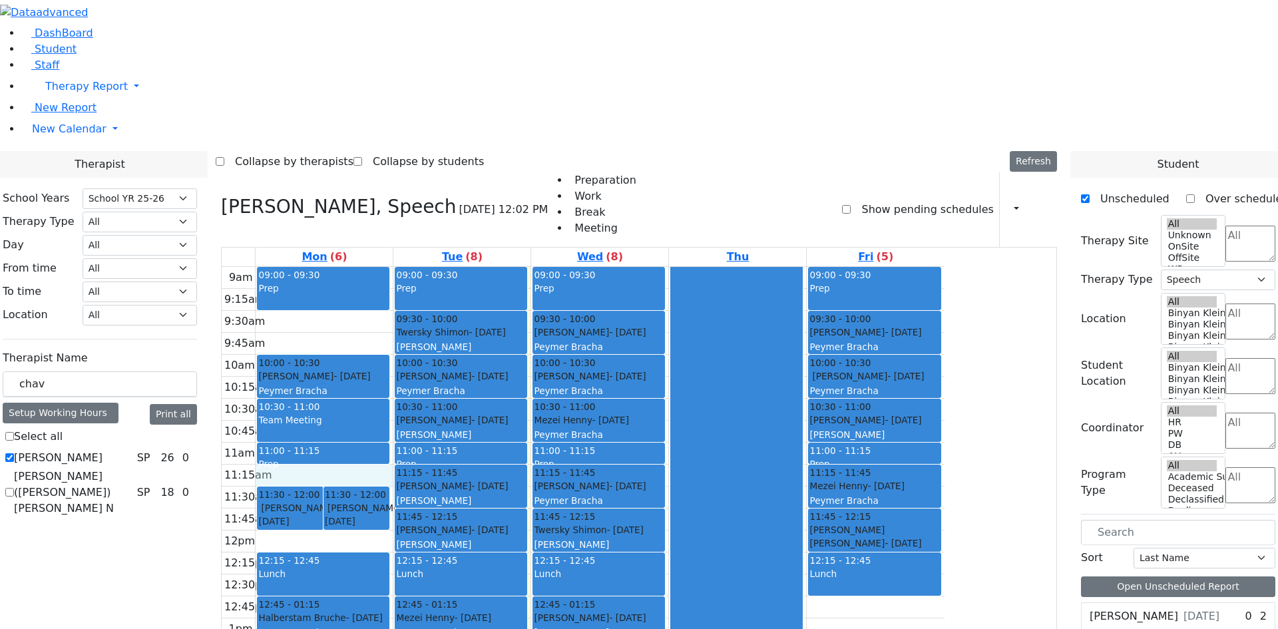
click at [423, 291] on div "9am 9:15am 9:30am 9:45am 10am 10:15am 10:30am 10:45am 11am 11:15am 11:30am 11:4…" at bounding box center [583, 530] width 723 height 527
drag, startPoint x: 222, startPoint y: 230, endPoint x: 161, endPoint y: 228, distance: 60.6
click at [161, 371] on div "chav" at bounding box center [100, 384] width 194 height 26
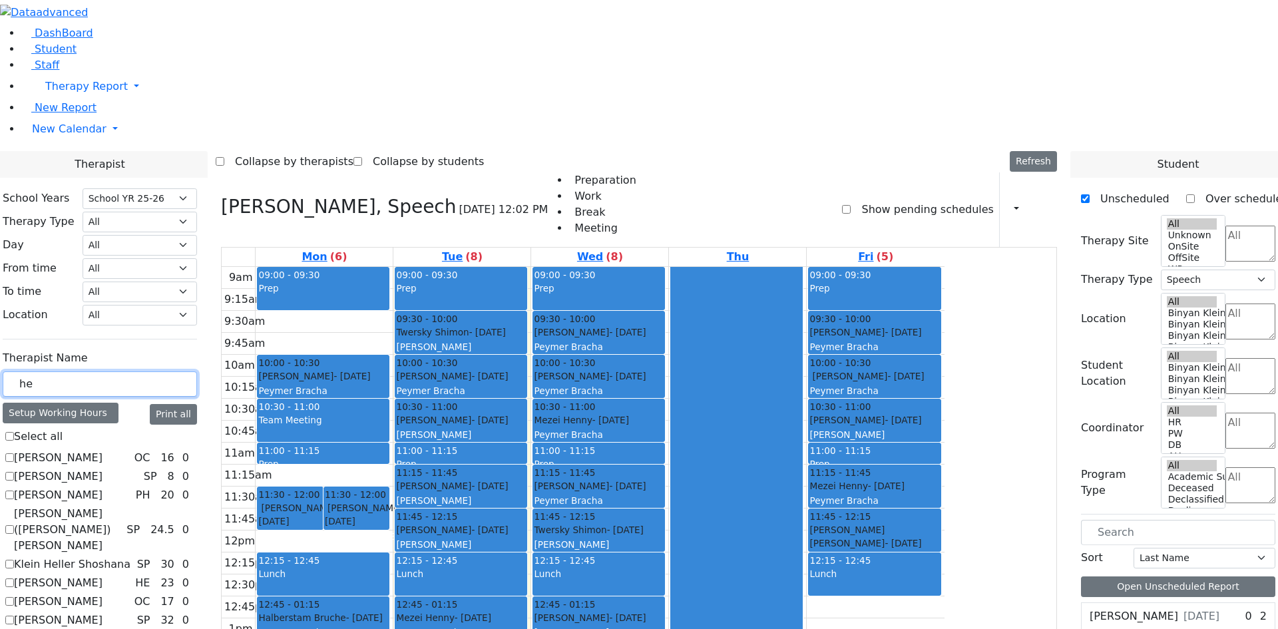
type input "h"
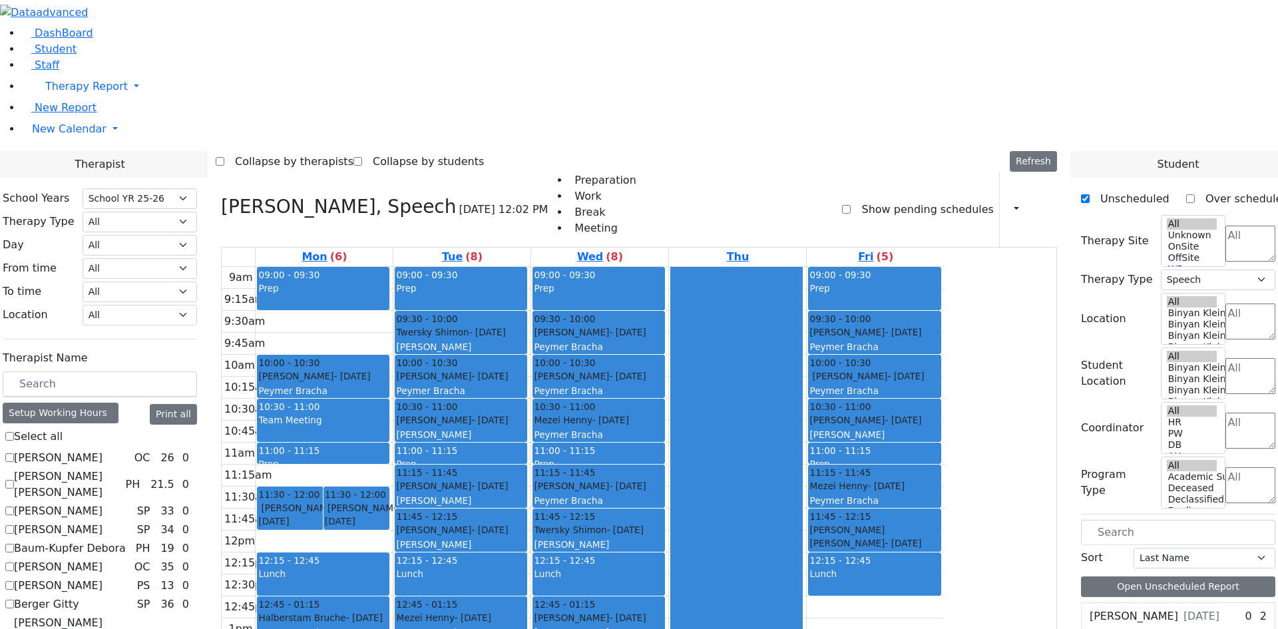
click at [221, 196] on icon at bounding box center [221, 207] width 0 height 22
select select
checkbox input "false"
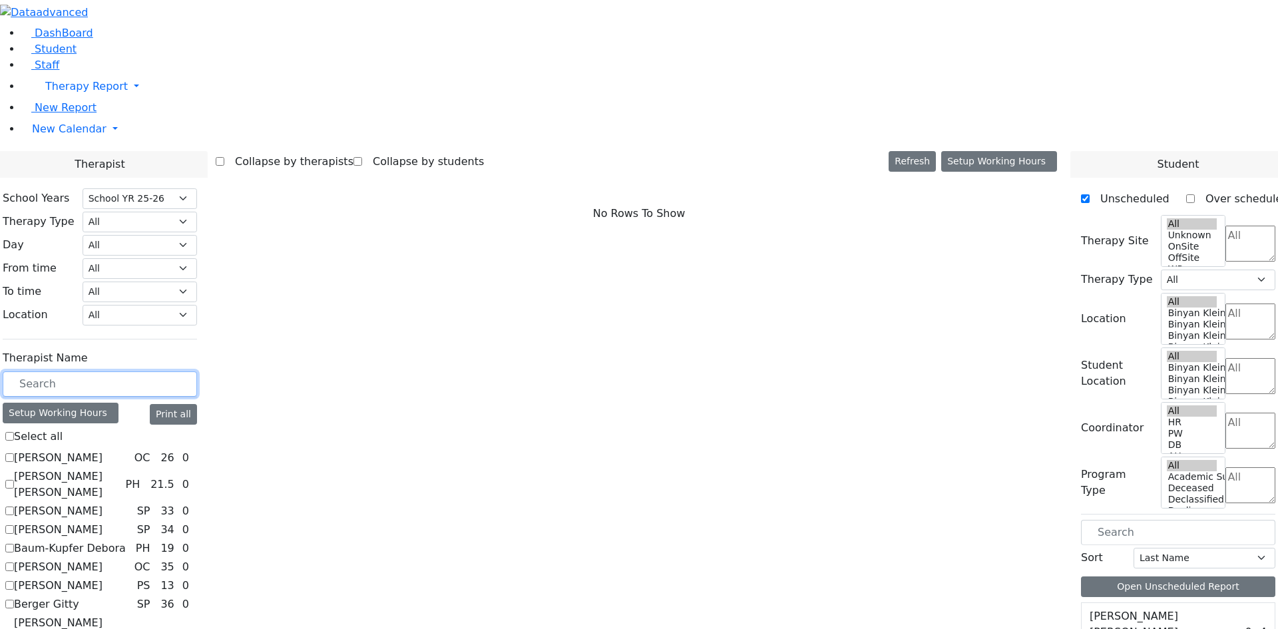
click at [197, 371] on input "text" at bounding box center [100, 383] width 194 height 25
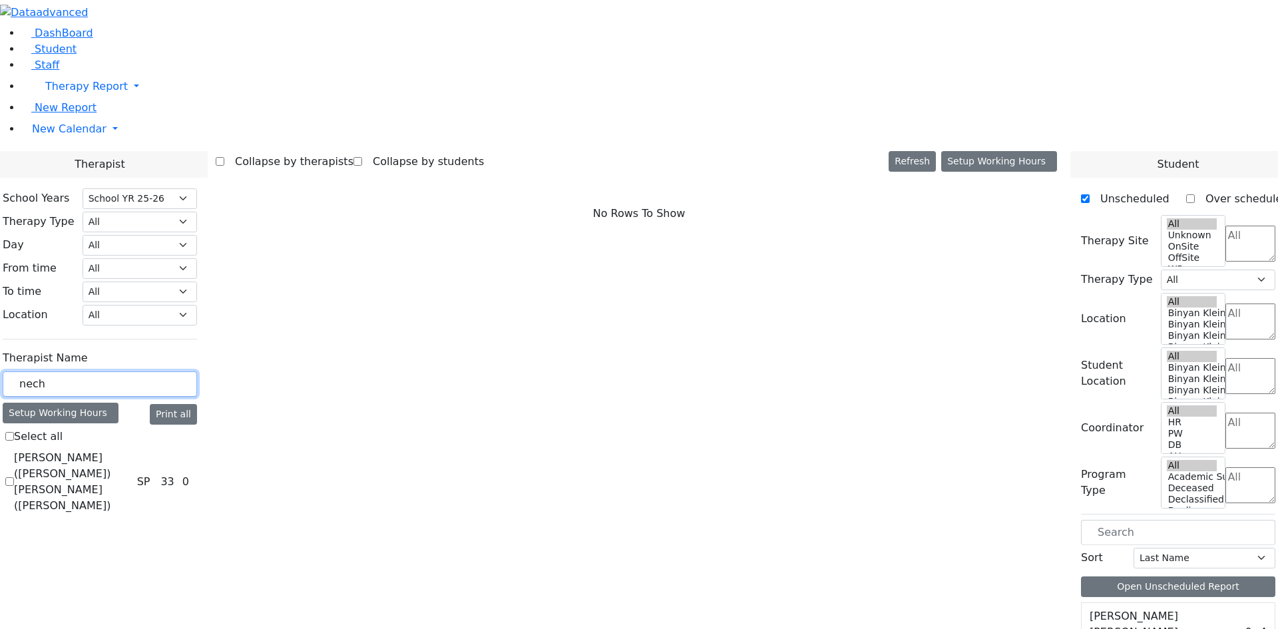
type input "nech"
click at [132, 450] on label "[PERSON_NAME] ([PERSON_NAME]) [PERSON_NAME] ([PERSON_NAME])" at bounding box center [73, 482] width 118 height 64
click at [14, 477] on input "[PERSON_NAME] ([PERSON_NAME]) [PERSON_NAME] ([PERSON_NAME])" at bounding box center [9, 481] width 9 height 9
checkbox input "true"
select select "3"
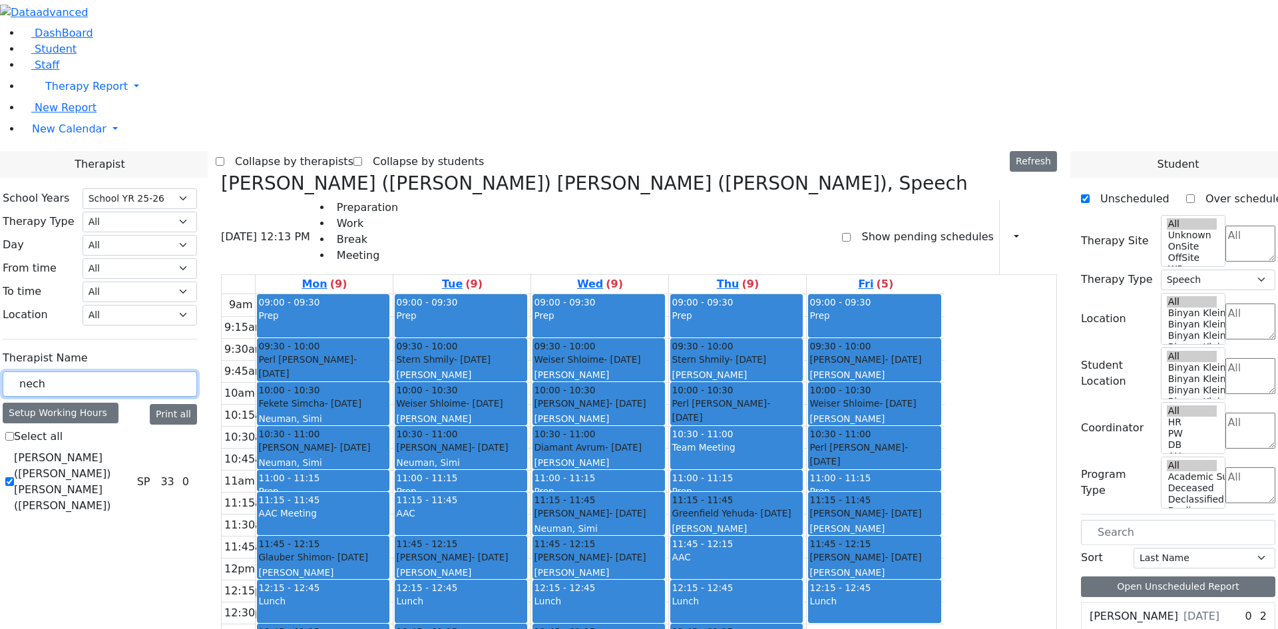
drag, startPoint x: 222, startPoint y: 234, endPoint x: 162, endPoint y: 246, distance: 61.7
click at [162, 371] on div "nech" at bounding box center [100, 384] width 194 height 26
type input "zilber"
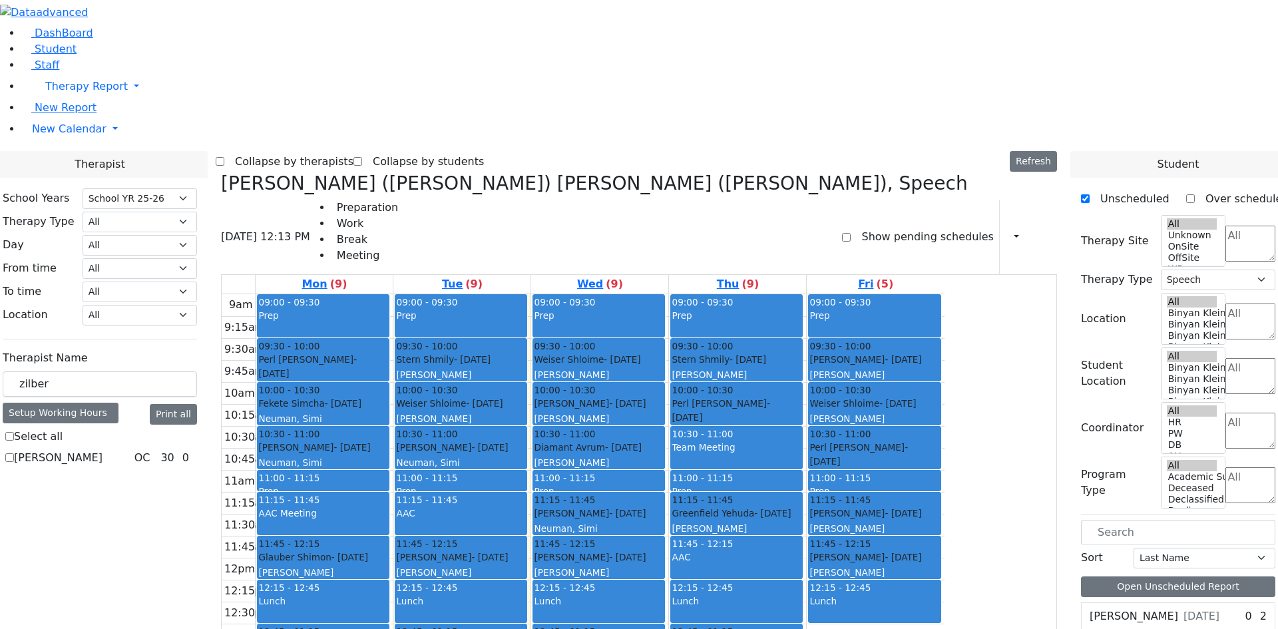
click at [102, 450] on label "Zilber Risa" at bounding box center [58, 458] width 89 height 16
click at [14, 453] on input "Zilber Risa" at bounding box center [9, 457] width 9 height 9
checkbox input "true"
select select "1"
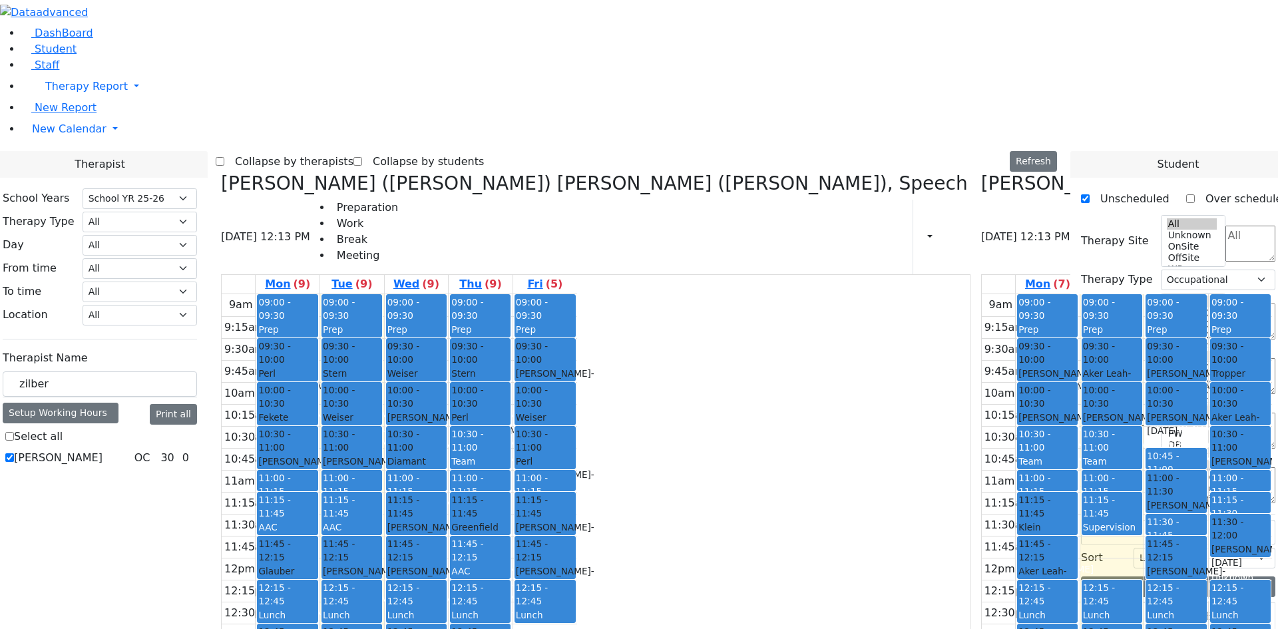
click at [221, 172] on icon at bounding box center [221, 183] width 0 height 22
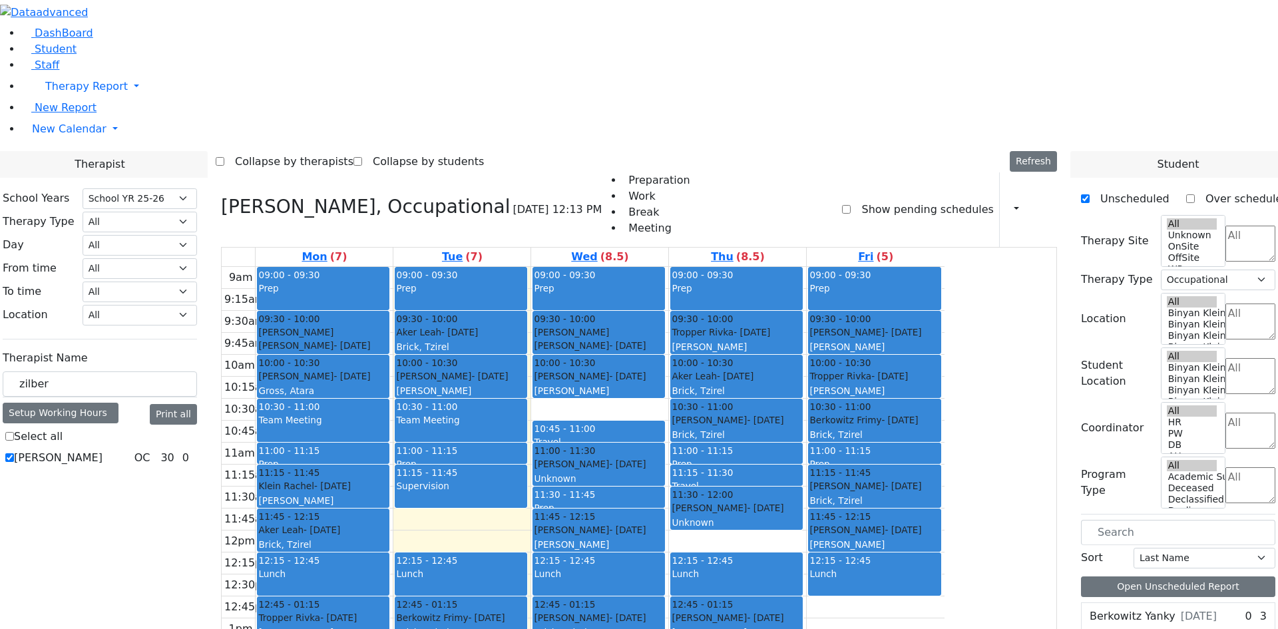
click at [663, 369] on div "Katina Nachuma - 05/14/2006 Goldberg, Chanie" at bounding box center [599, 383] width 130 height 29
click at [745, 267] on div "9am 9:15am 9:30am 9:45am 10am 10:15am 10:30am 10:45am 11am 11:15am 11:30am 11:4…" at bounding box center [583, 530] width 723 height 527
click at [801, 413] on div "Mandelbaum Esther - 08/30/2012" at bounding box center [736, 419] width 130 height 13
drag, startPoint x: 237, startPoint y: 238, endPoint x: 128, endPoint y: 230, distance: 108.8
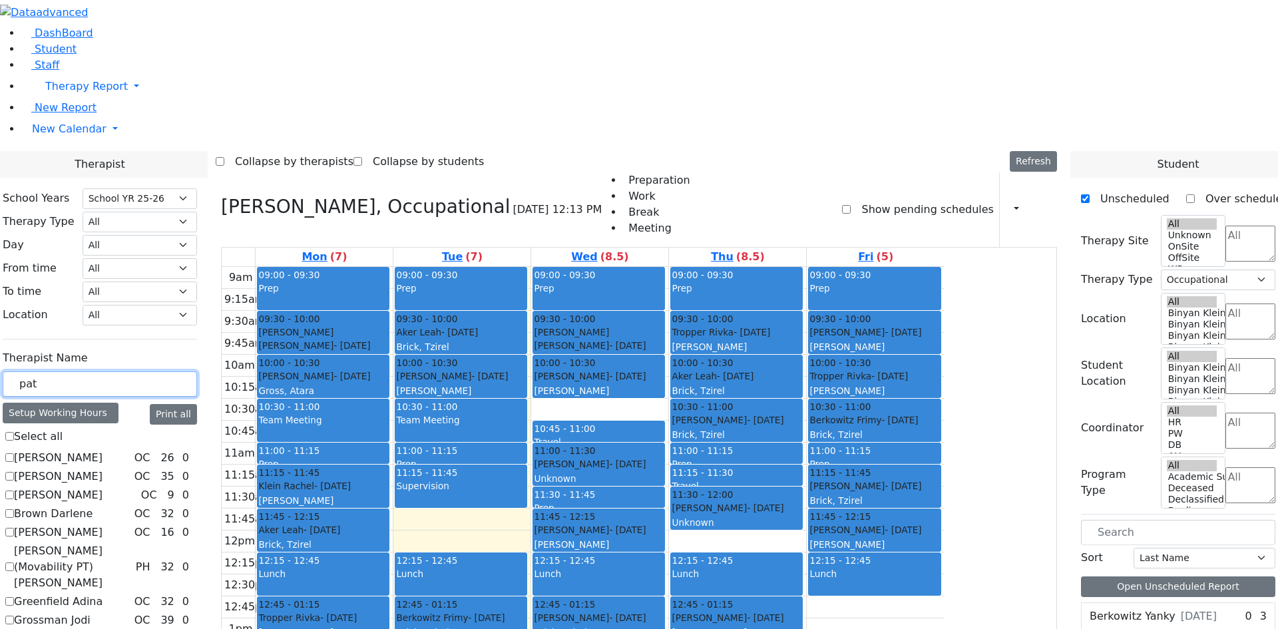
type input "pat"
click at [130, 543] on label "Gore (Movability PT) Patricia" at bounding box center [72, 567] width 116 height 48
click at [14, 562] on input "Gore (Movability PT) Patricia" at bounding box center [9, 566] width 9 height 9
checkbox input "true"
select select
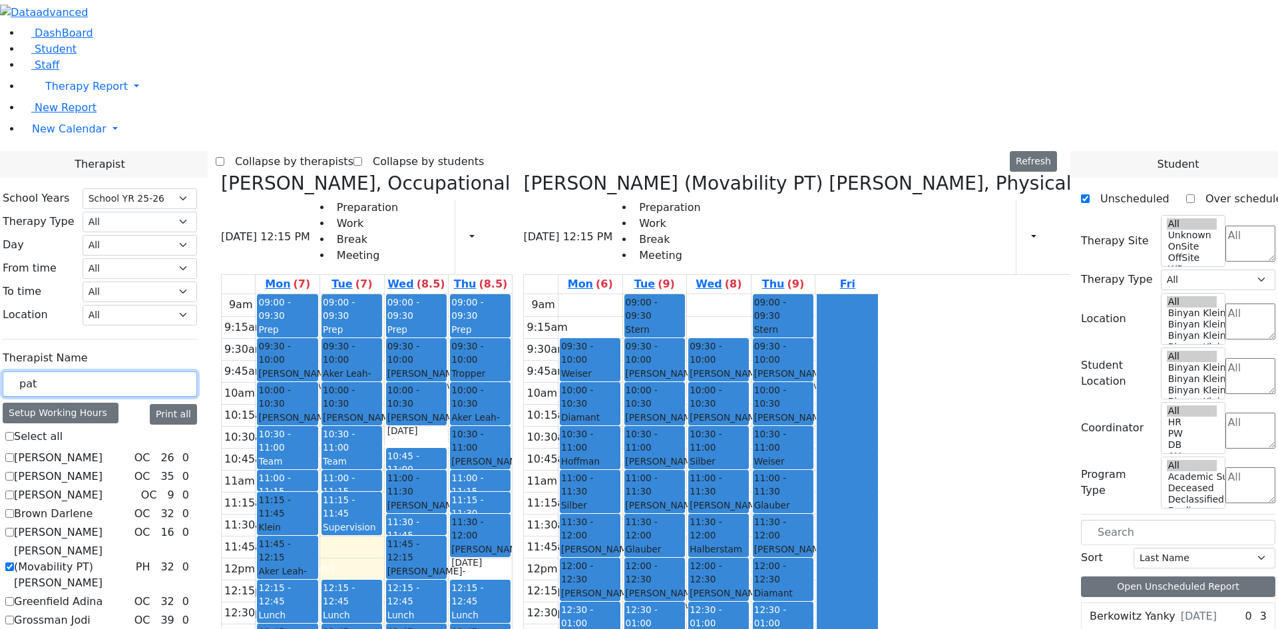
drag, startPoint x: 206, startPoint y: 229, endPoint x: 155, endPoint y: 233, distance: 50.7
click at [155, 233] on div "School Years Select School YR Summer YR 25 School YR 25-26 Summer YR 25 School …" at bounding box center [100, 585] width 216 height 815
type input "eel"
checkbox input "true"
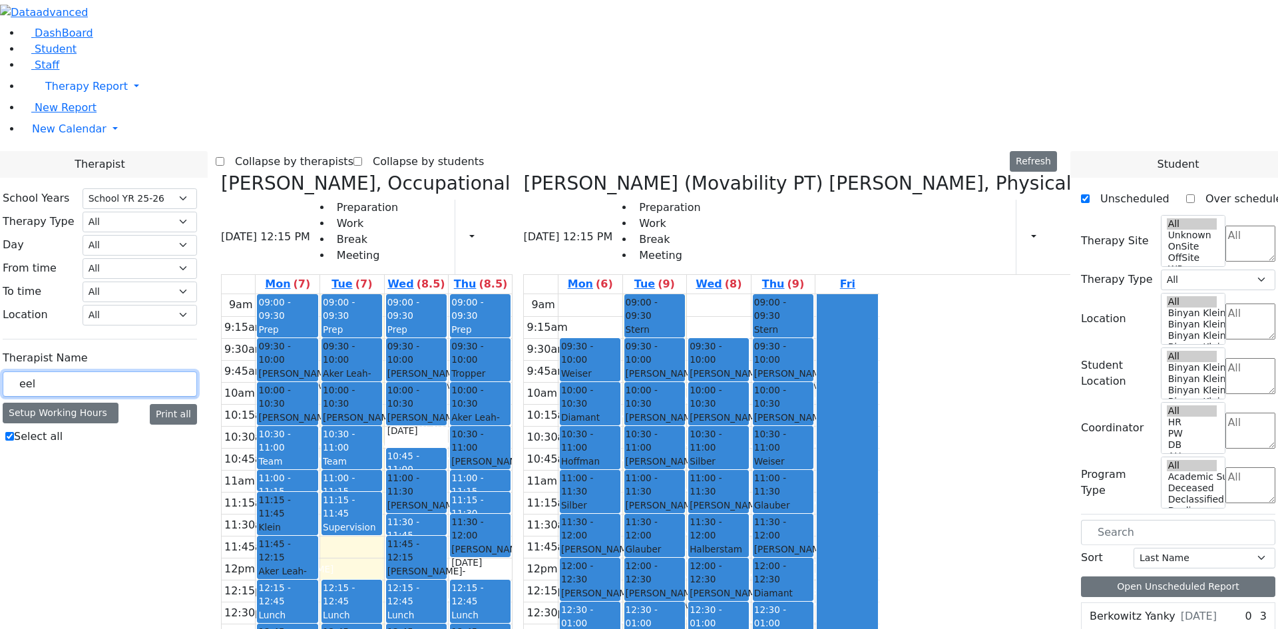
type input "ee"
checkbox input "false"
type input "e"
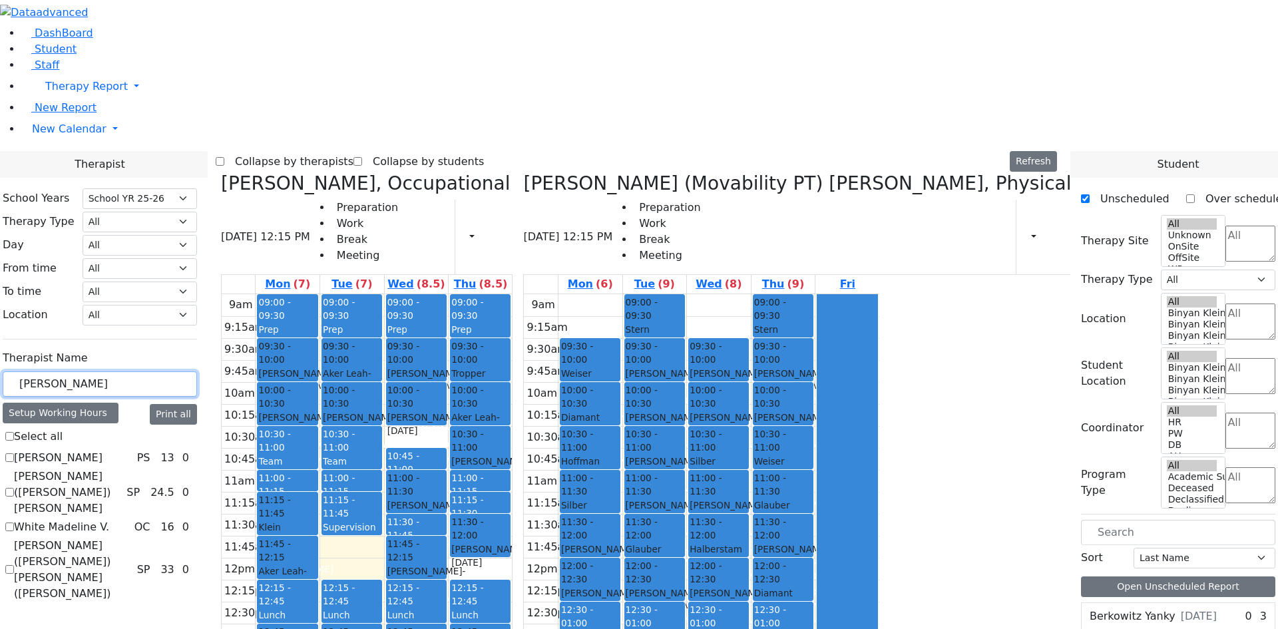
type input "eli"
click at [121, 469] on label "Kerner (Koller) Elisheva" at bounding box center [67, 493] width 107 height 48
click at [14, 488] on input "Kerner (Koller) Elisheva" at bounding box center [9, 492] width 9 height 9
checkbox input "true"
select select "3"
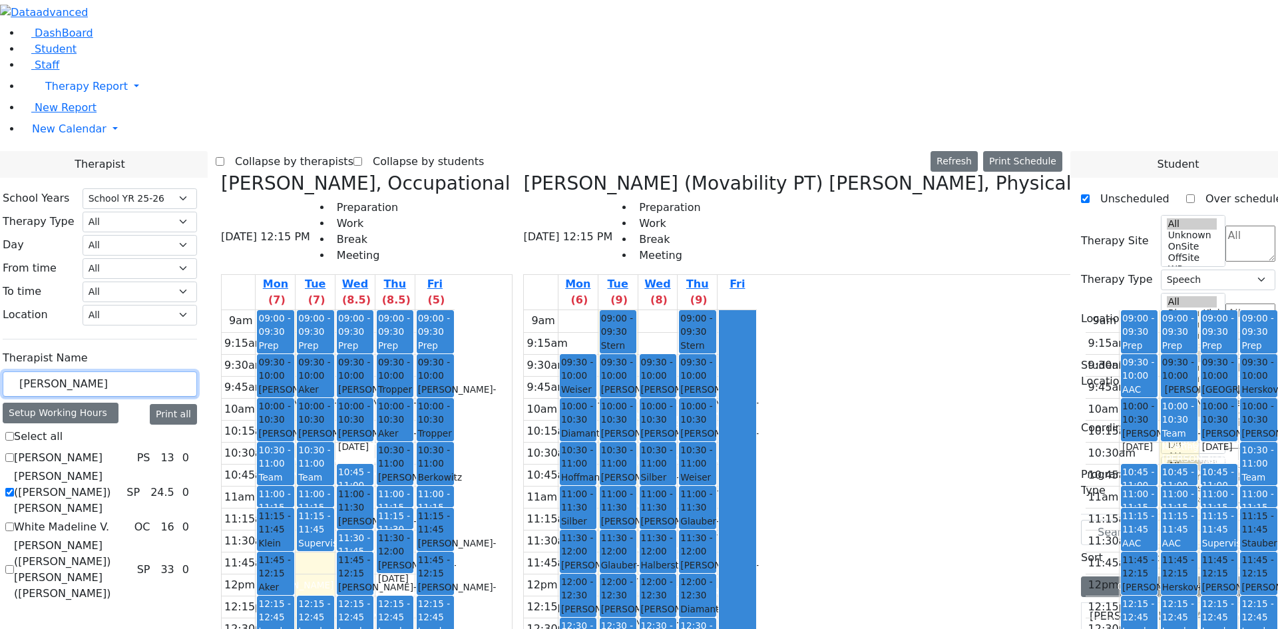
drag, startPoint x: 194, startPoint y: 228, endPoint x: 134, endPoint y: 234, distance: 59.5
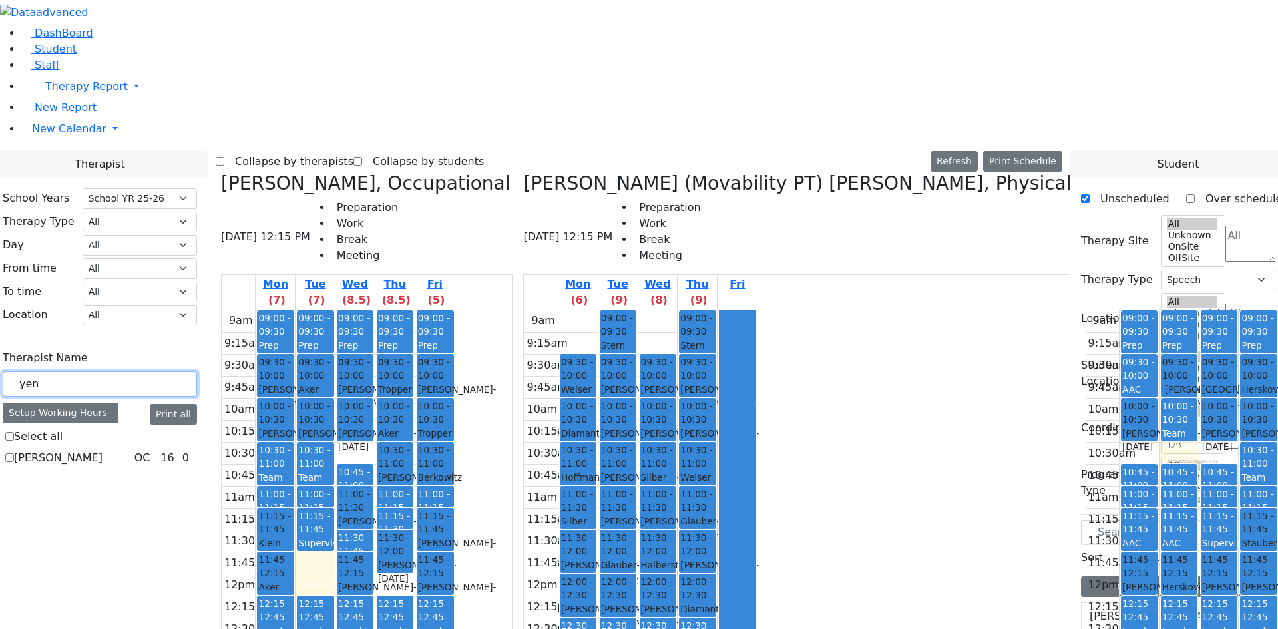
type input "yen"
click at [102, 450] on label "Fischel Yenty" at bounding box center [58, 458] width 89 height 16
click at [14, 453] on input "Fischel Yenty" at bounding box center [9, 457] width 9 height 9
checkbox input "true"
select select "1"
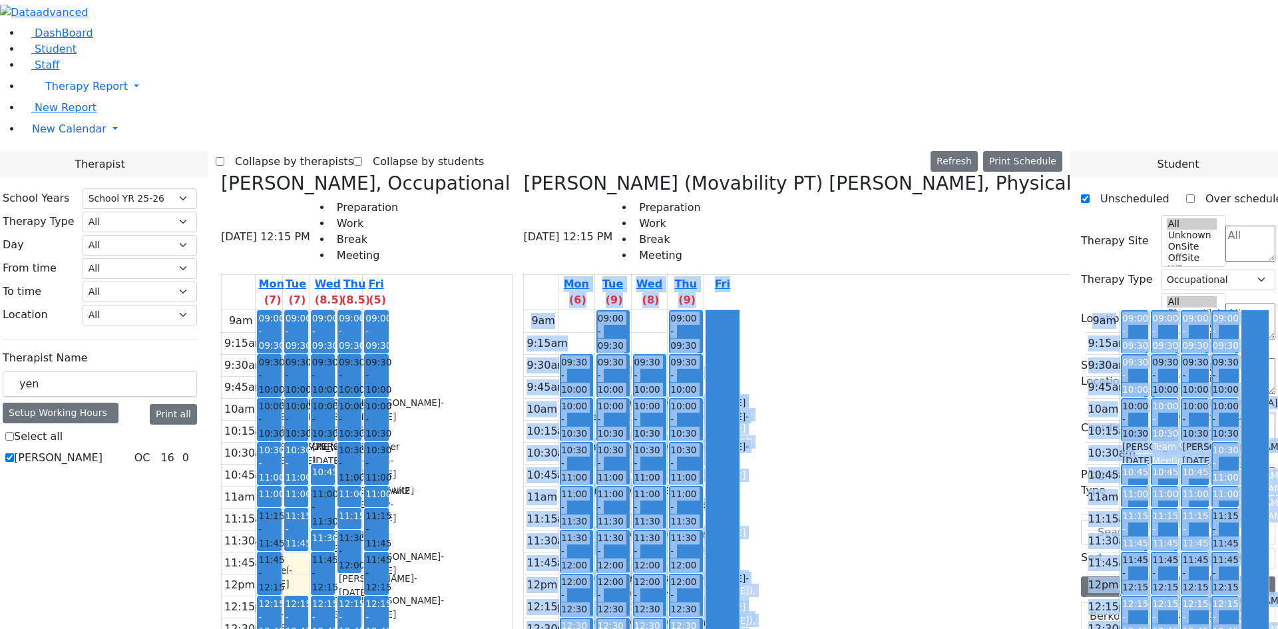
drag, startPoint x: 737, startPoint y: 622, endPoint x: 987, endPoint y: 656, distance: 252.6
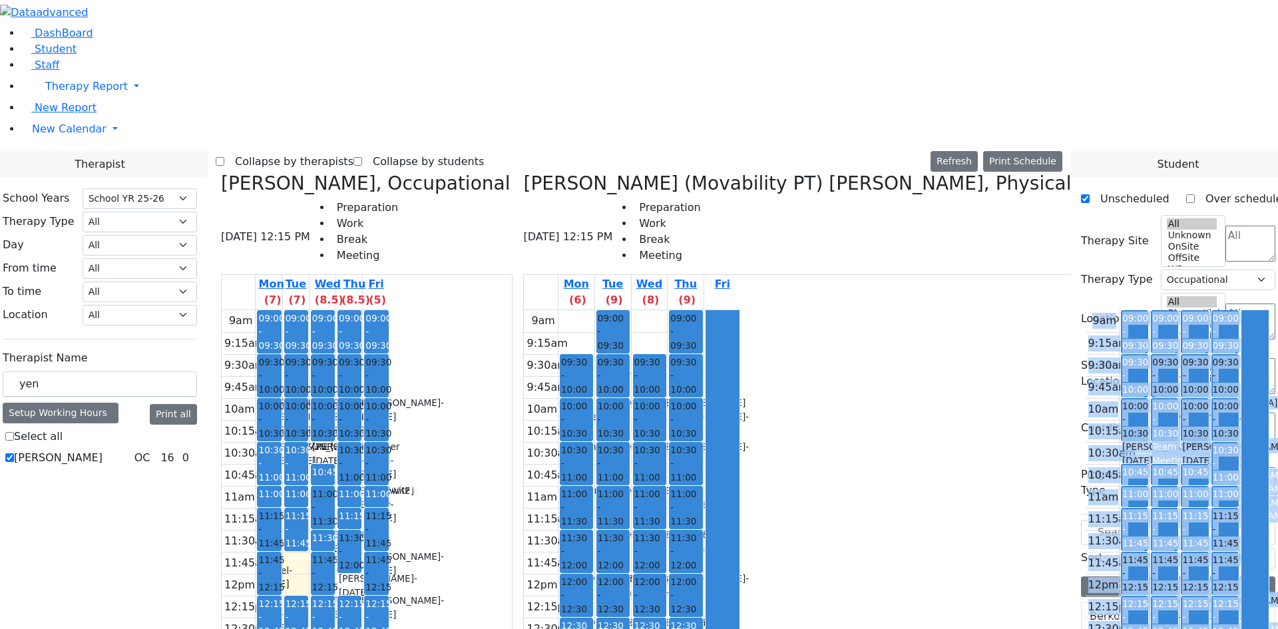
drag, startPoint x: 948, startPoint y: 622, endPoint x: 1020, endPoint y: 626, distance: 72.0
click at [1020, 626] on div "Zilber Risa, Occupational 09/09/2025 12:15 PM Preparation Work Break Meeting Mo…" at bounding box center [639, 507] width 847 height 671
select select
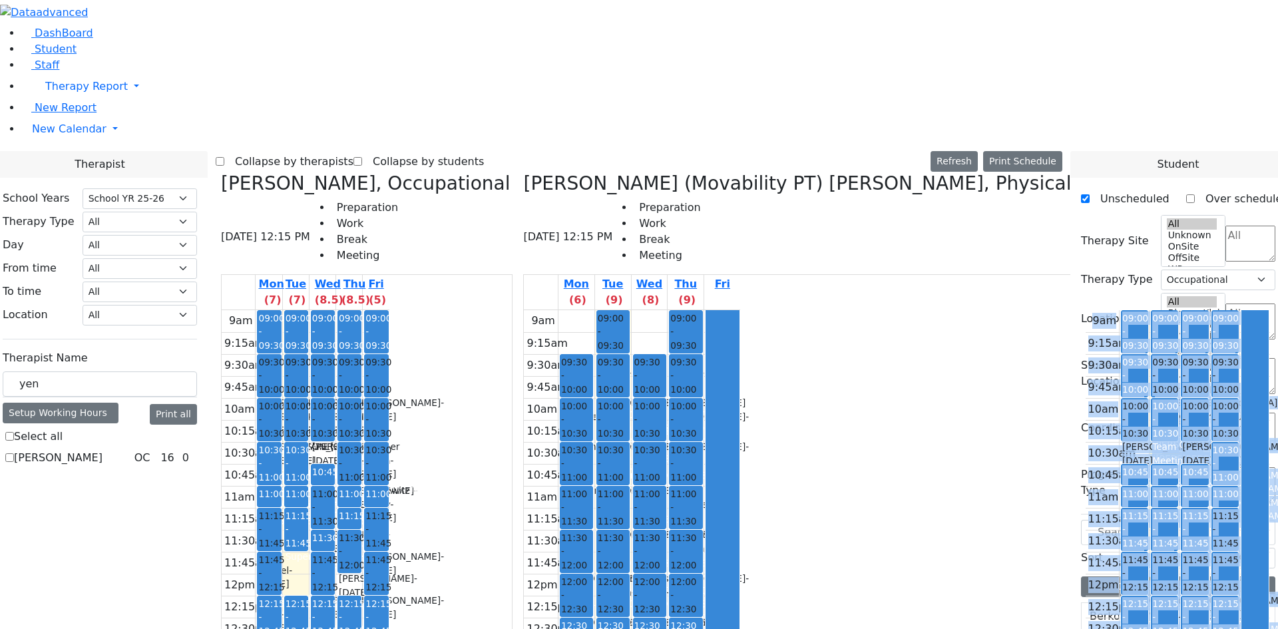
checkbox input "false"
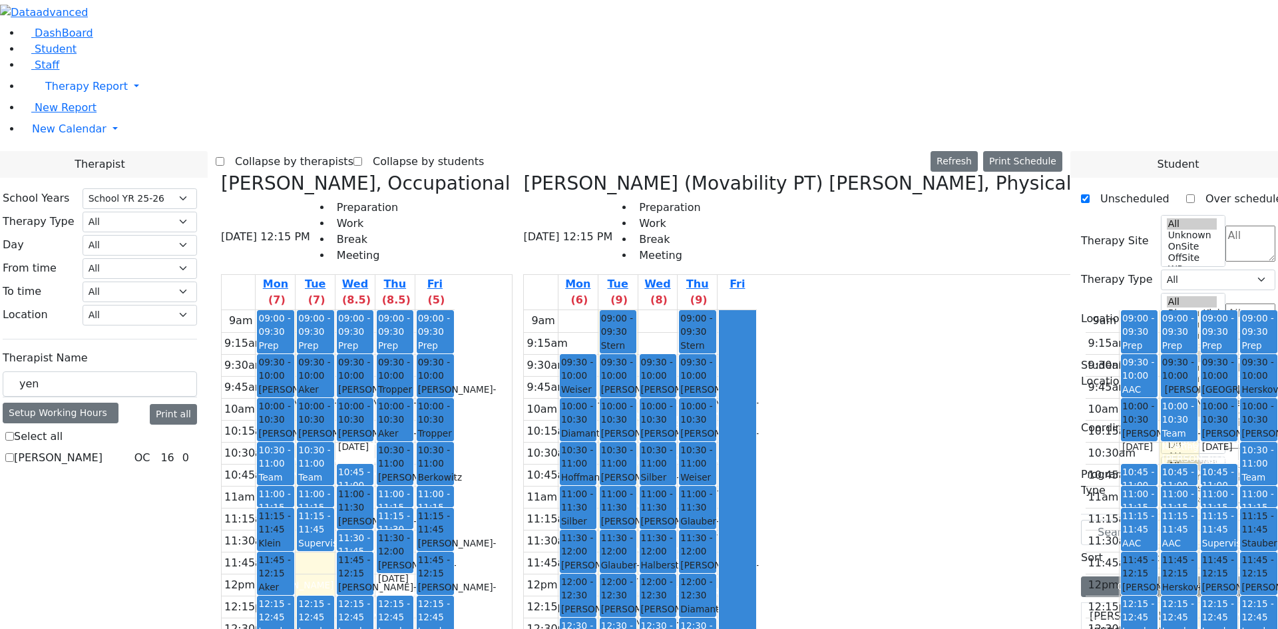
click at [221, 172] on icon at bounding box center [221, 183] width 0 height 22
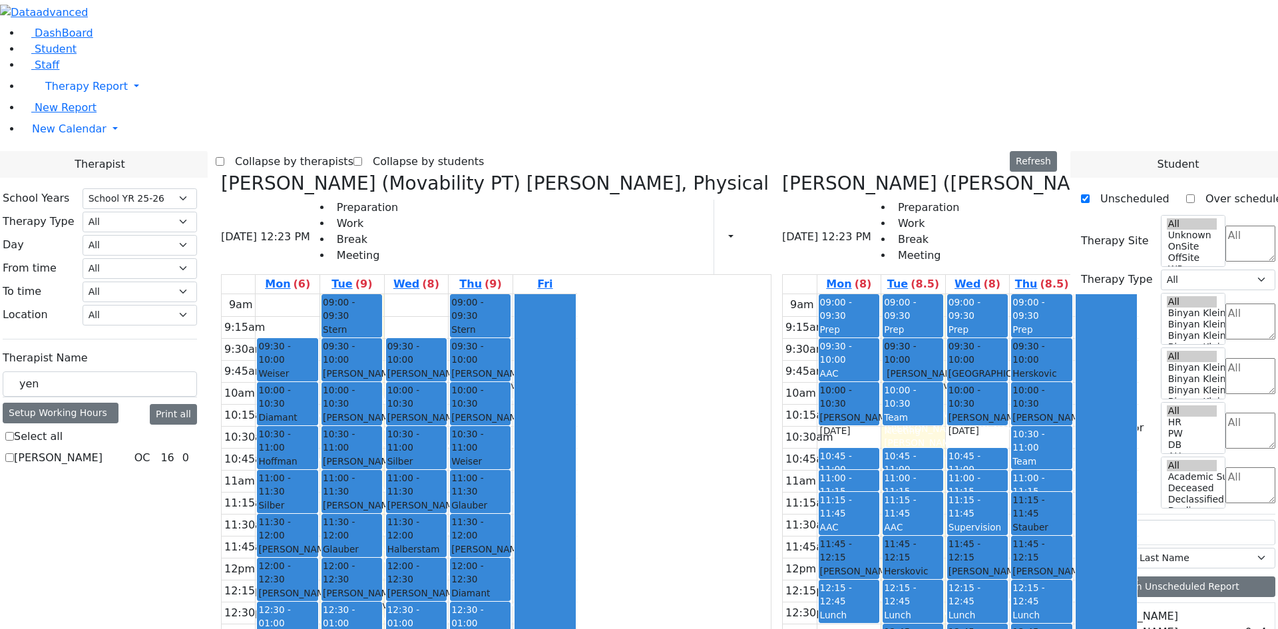
click at [221, 172] on icon at bounding box center [221, 183] width 0 height 22
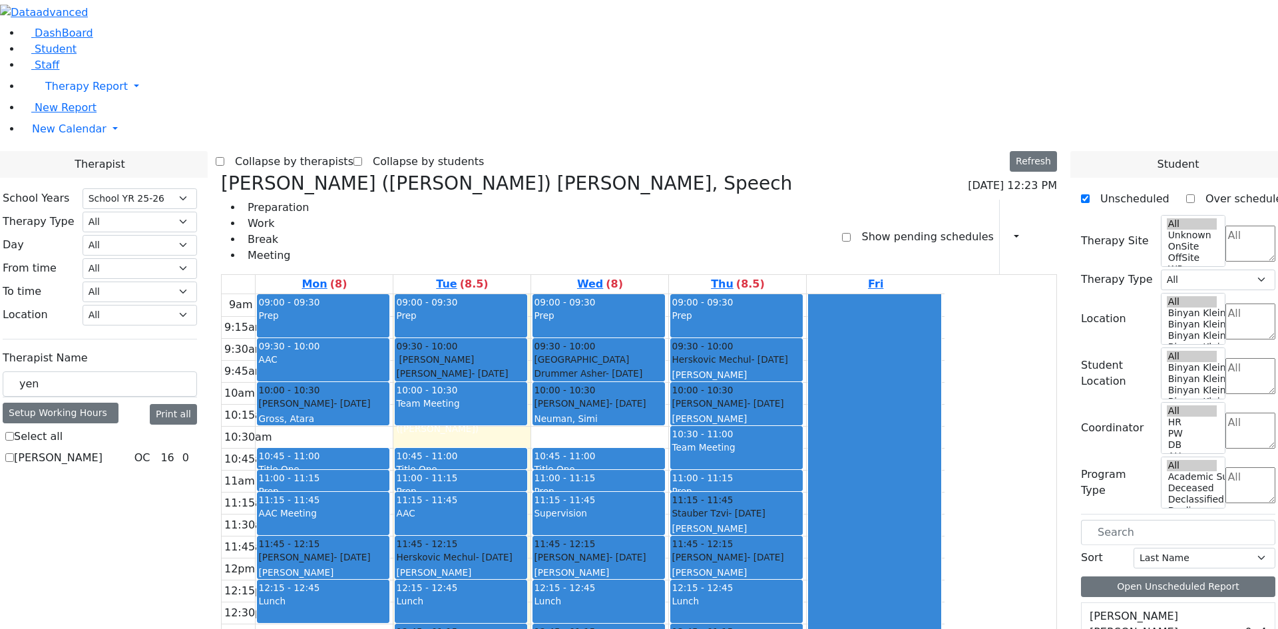
click at [221, 172] on icon at bounding box center [221, 183] width 0 height 22
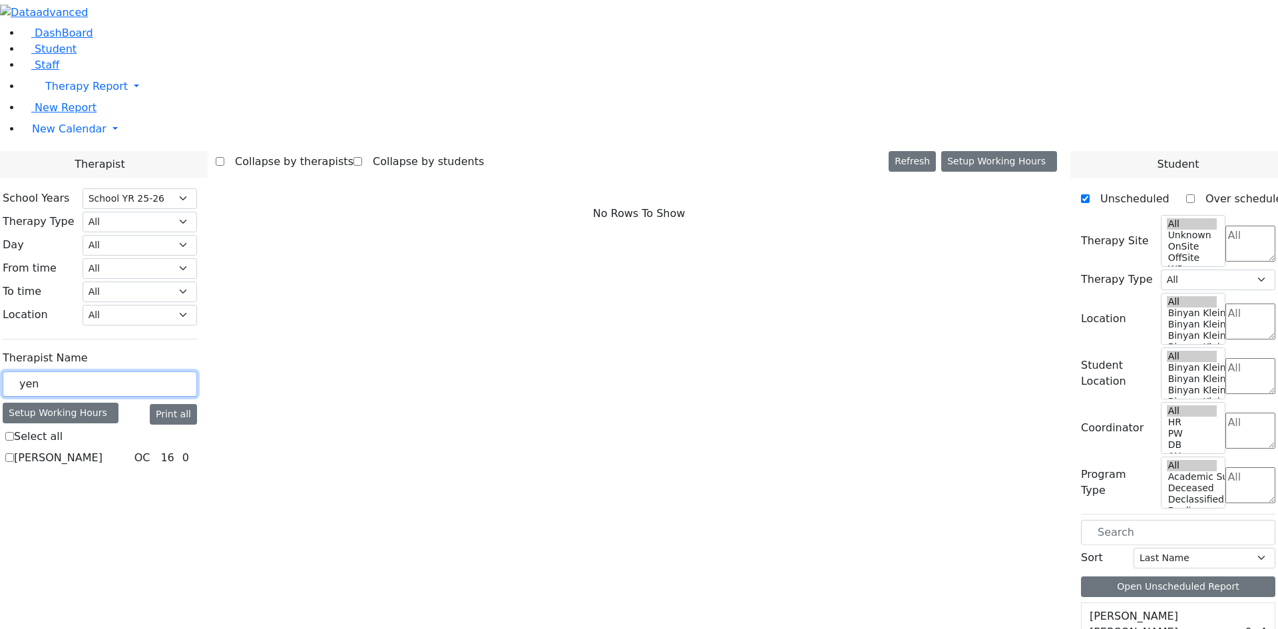
drag, startPoint x: 216, startPoint y: 234, endPoint x: 112, endPoint y: 234, distance: 104.5
type input "epst"
click at [102, 450] on label "Epstein Chava" at bounding box center [58, 458] width 89 height 16
click at [14, 453] on input "Epstein Chava" at bounding box center [9, 457] width 9 height 9
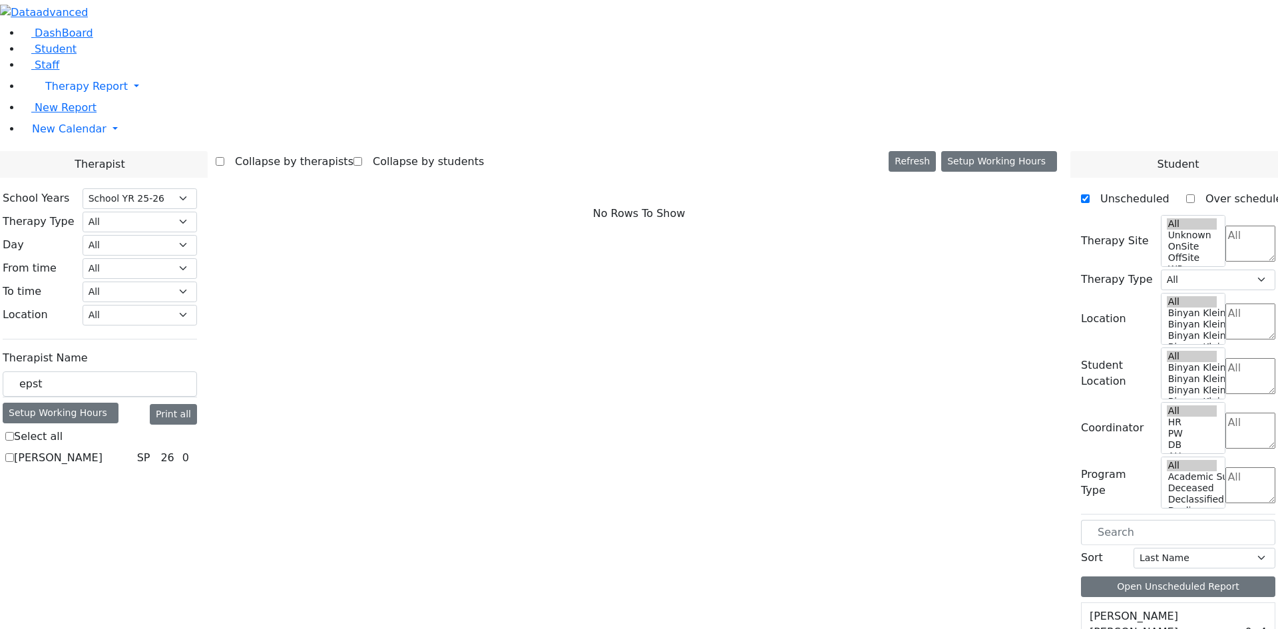
checkbox input "true"
select select "3"
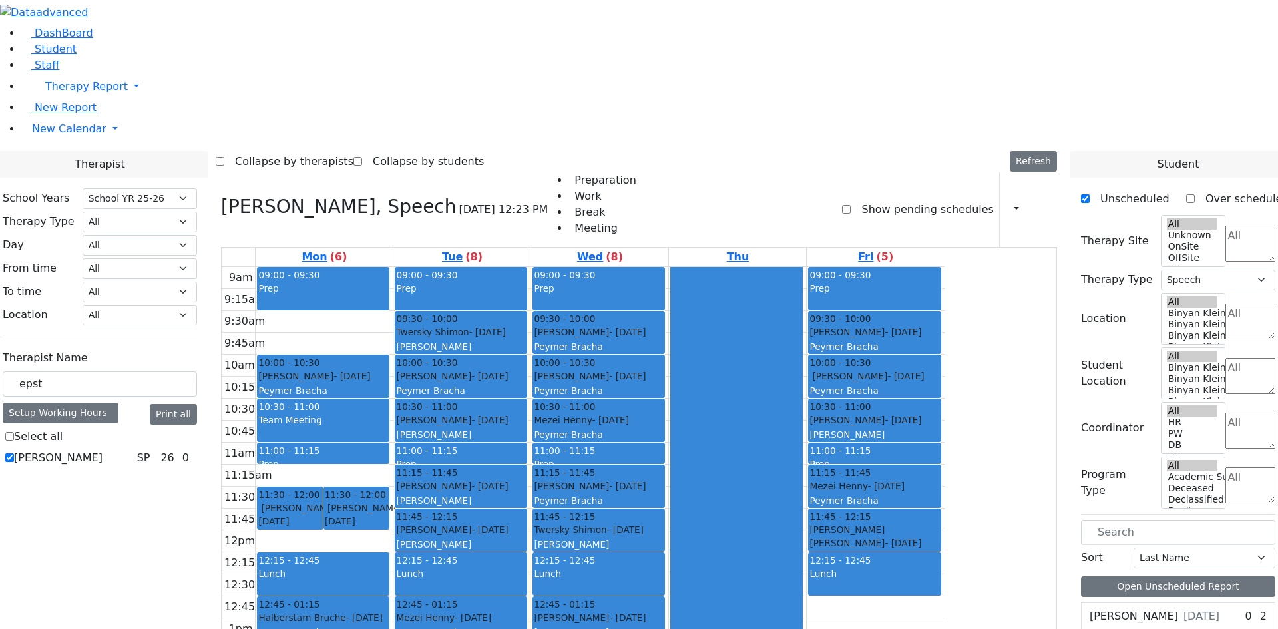
click at [350, 172] on div "Epstein Chava, Speech 09/09/2025 12:23 PM Preparation Work Break Meeting Show p…" at bounding box center [639, 494] width 847 height 644
drag, startPoint x: 353, startPoint y: 43, endPoint x: 277, endPoint y: 144, distance: 127.4
click at [221, 196] on icon at bounding box center [221, 207] width 0 height 22
select select
checkbox input "false"
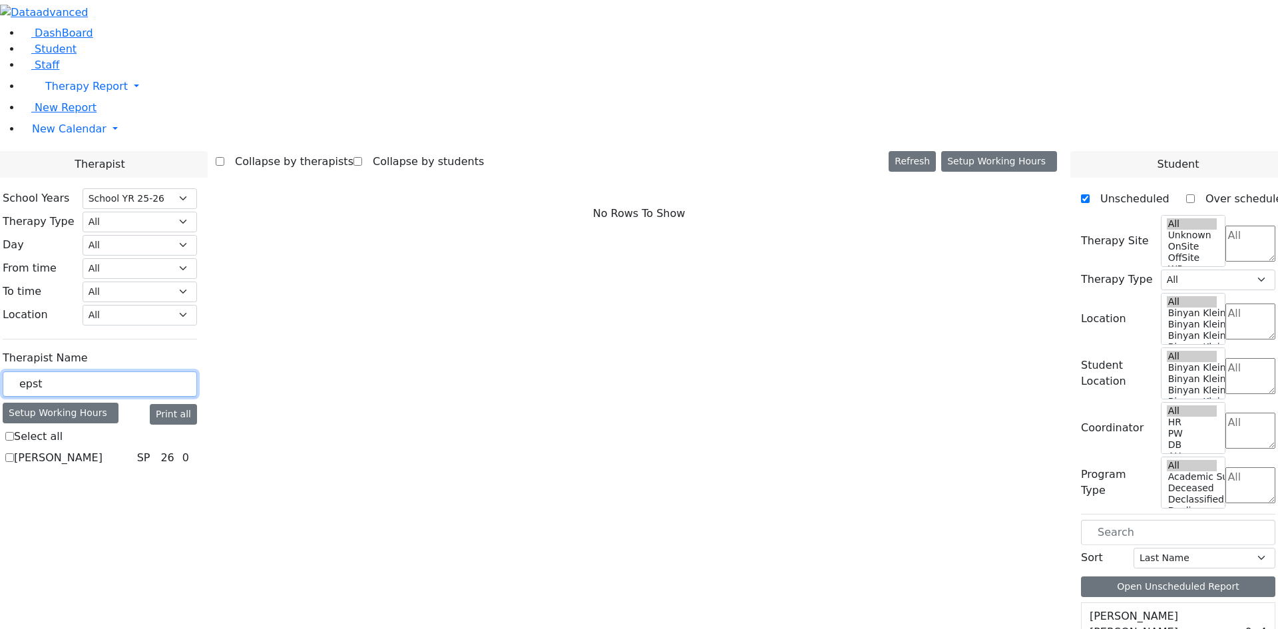
drag, startPoint x: 228, startPoint y: 223, endPoint x: 156, endPoint y: 234, distance: 72.1
click at [156, 234] on div "School Years Select School YR Summer YR 25 School YR 25-26 Summer YR 25 School …" at bounding box center [100, 328] width 216 height 301
type input "sheps"
click at [102, 450] on label "Sheps Rachel" at bounding box center [58, 458] width 89 height 16
click at [14, 453] on input "Sheps Rachel" at bounding box center [9, 457] width 9 height 9
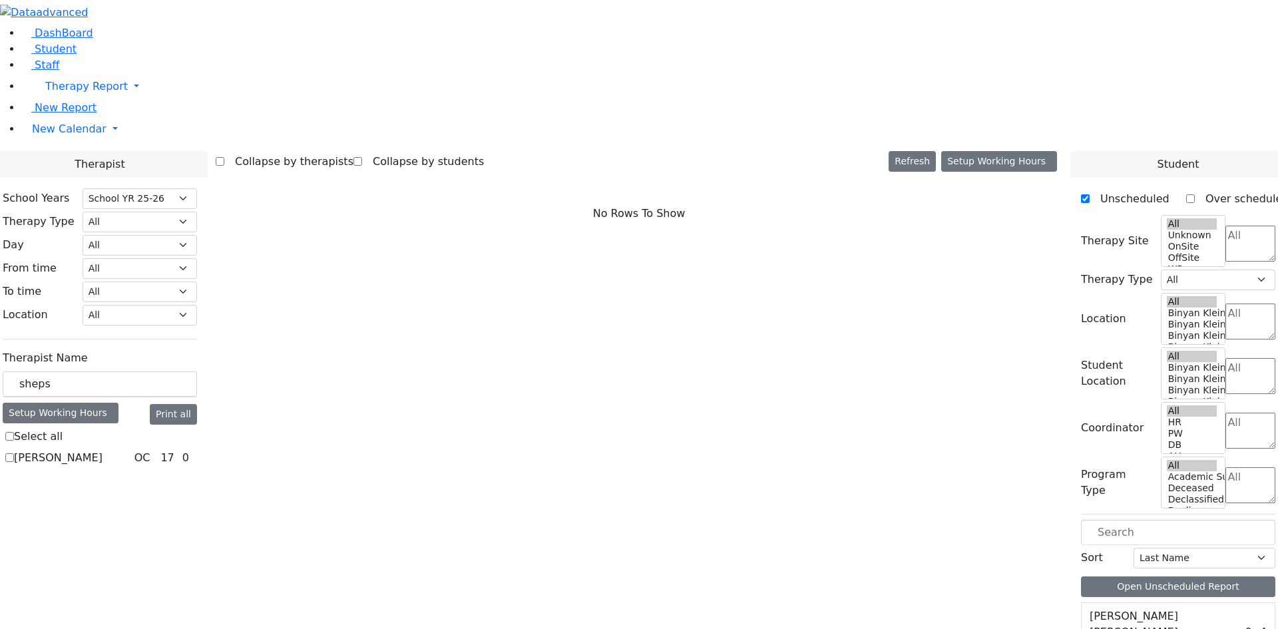
checkbox input "true"
select select "1"
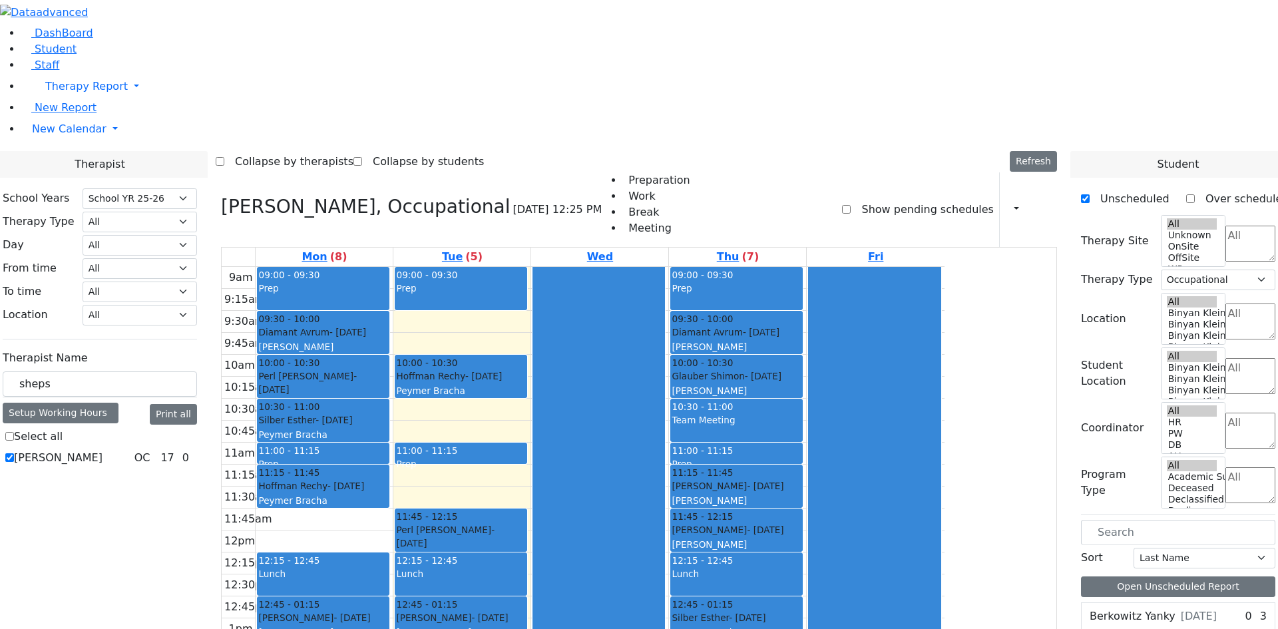
click at [360, 196] on h3 "Sheps Rachel, Occupational" at bounding box center [365, 207] width 289 height 23
click at [349, 172] on div "Sheps Rachel, Occupational 09/09/2025 12:25 PM Preparation Work Break Meeting S…" at bounding box center [639, 494] width 847 height 644
click at [221, 196] on icon at bounding box center [221, 207] width 0 height 22
select select
checkbox input "false"
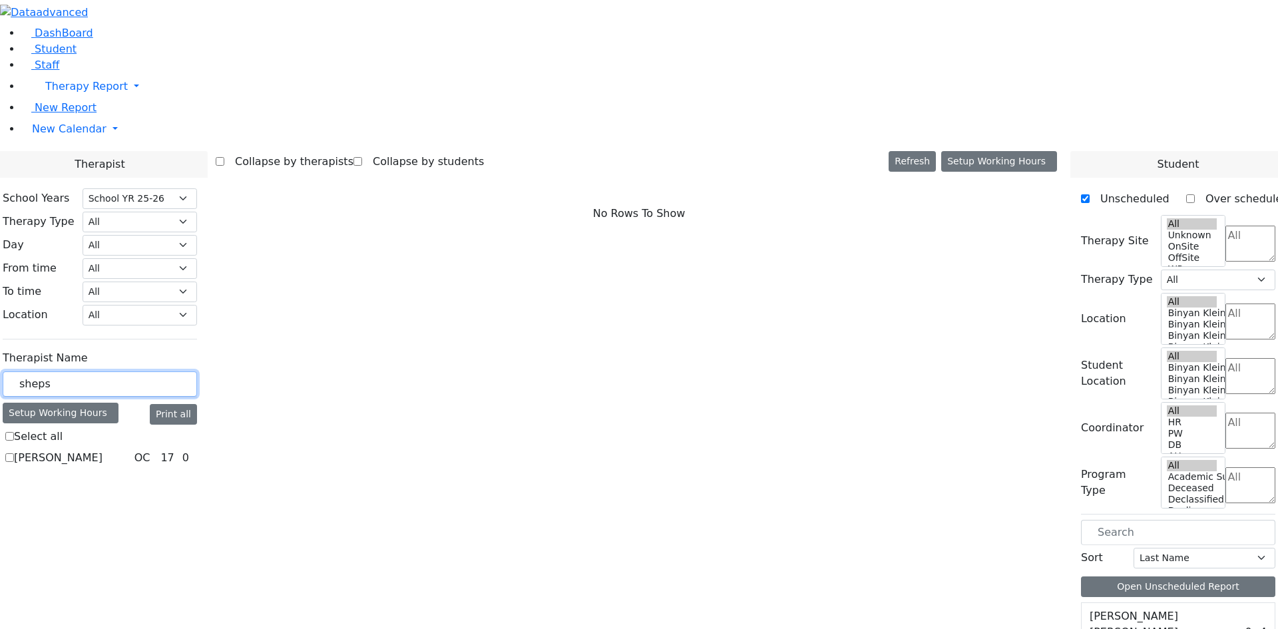
drag, startPoint x: 248, startPoint y: 228, endPoint x: 0, endPoint y: 216, distance: 248.5
type input "basy"
click at [91, 450] on label "Schwab Basya" at bounding box center [52, 458] width 77 height 16
click at [14, 453] on input "Schwab Basya" at bounding box center [9, 457] width 9 height 9
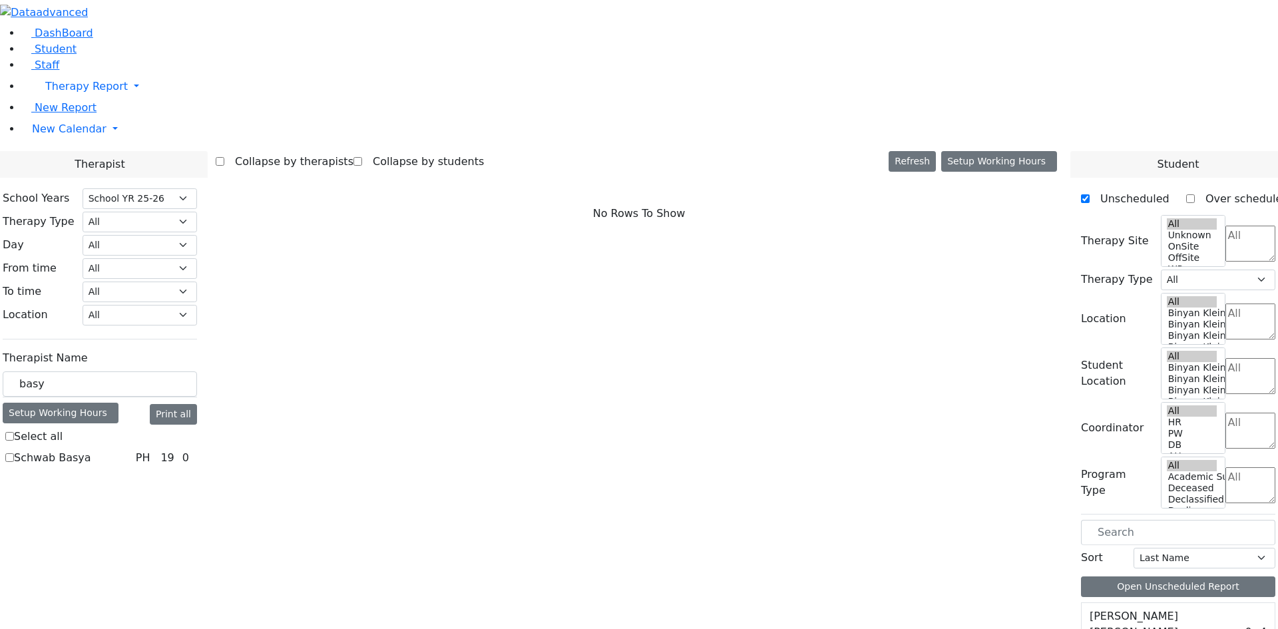
checkbox input "true"
select select "2"
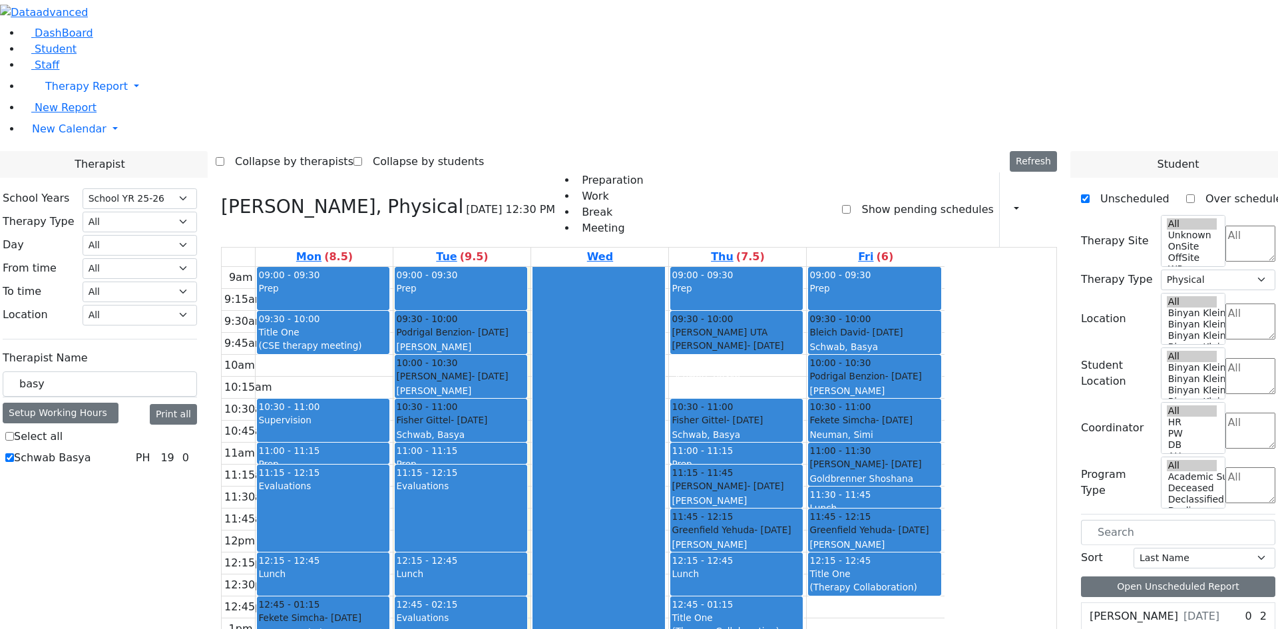
click at [526, 466] on div "11:15 - 12:15" at bounding box center [461, 472] width 130 height 13
click at [664, 267] on div at bounding box center [598, 530] width 131 height 526
click at [882, 267] on div "9am 9:15am 9:30am 9:45am 10am 10:15am 10:30am 10:45am 11am 11:15am 11:30am 11:4…" at bounding box center [583, 530] width 723 height 527
drag, startPoint x: 222, startPoint y: 231, endPoint x: 144, endPoint y: 240, distance: 79.1
click at [144, 240] on div "DashBoard Student Staff Therapy Report Student Old Calendar Report" at bounding box center [639, 499] width 1278 height 998
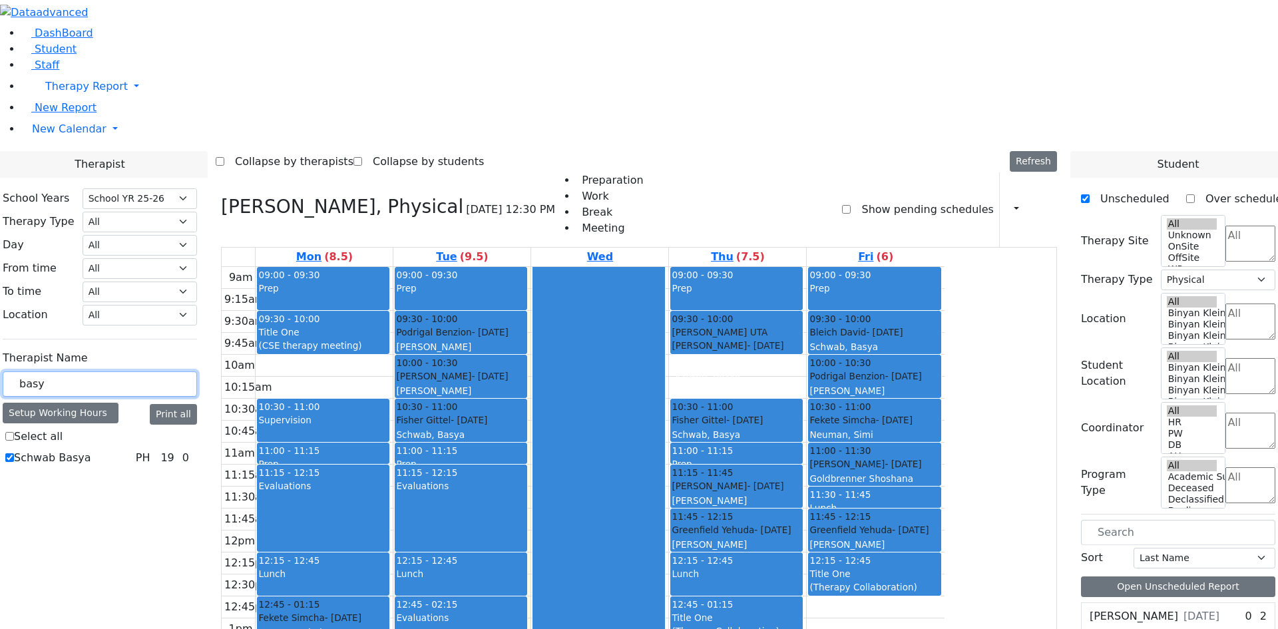
drag, startPoint x: 226, startPoint y: 224, endPoint x: 128, endPoint y: 233, distance: 98.3
click at [128, 233] on div "DashBoard Student Staff Therapy Report Student Old Calendar Report" at bounding box center [639, 499] width 1278 height 998
type input "shep"
click at [102, 450] on label "Sheps Rachel" at bounding box center [58, 458] width 89 height 16
click at [14, 453] on input "Sheps Rachel" at bounding box center [9, 457] width 9 height 9
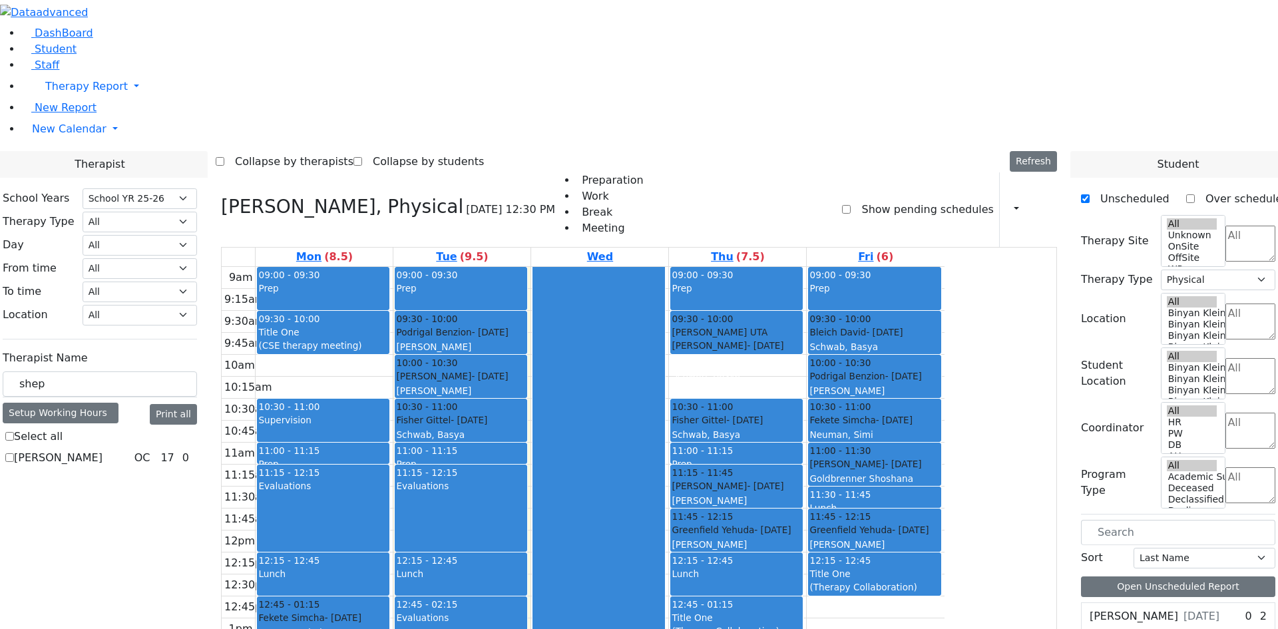
checkbox input "true"
select select "1"
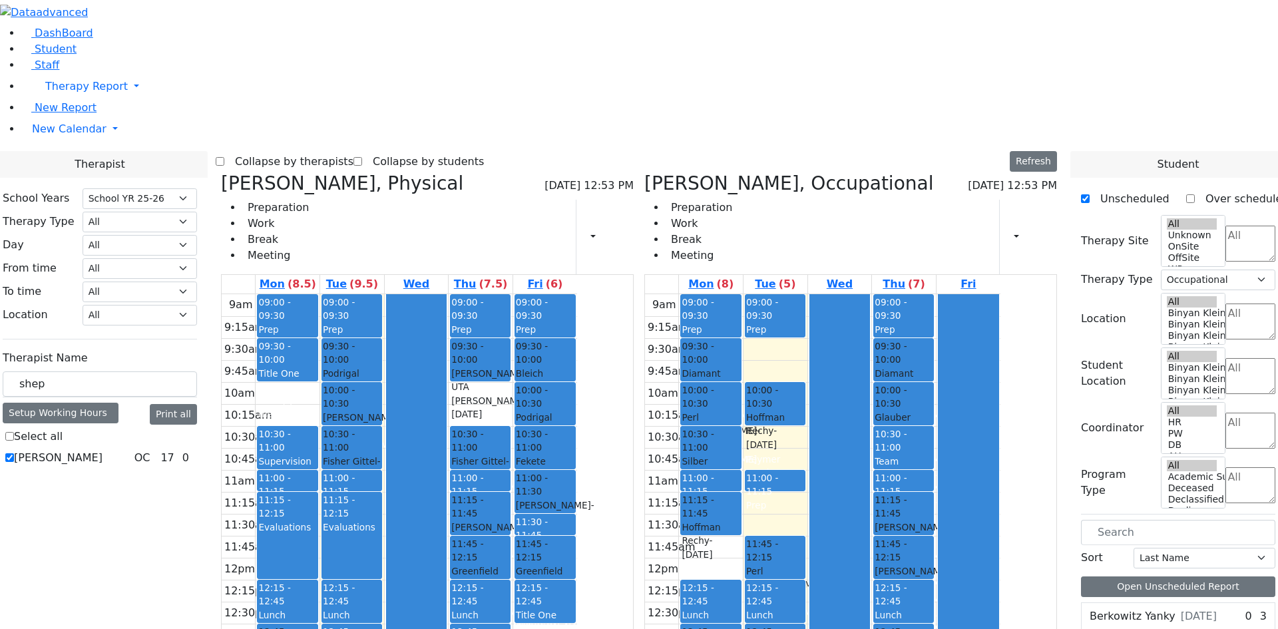
click at [221, 172] on icon at bounding box center [221, 183] width 0 height 22
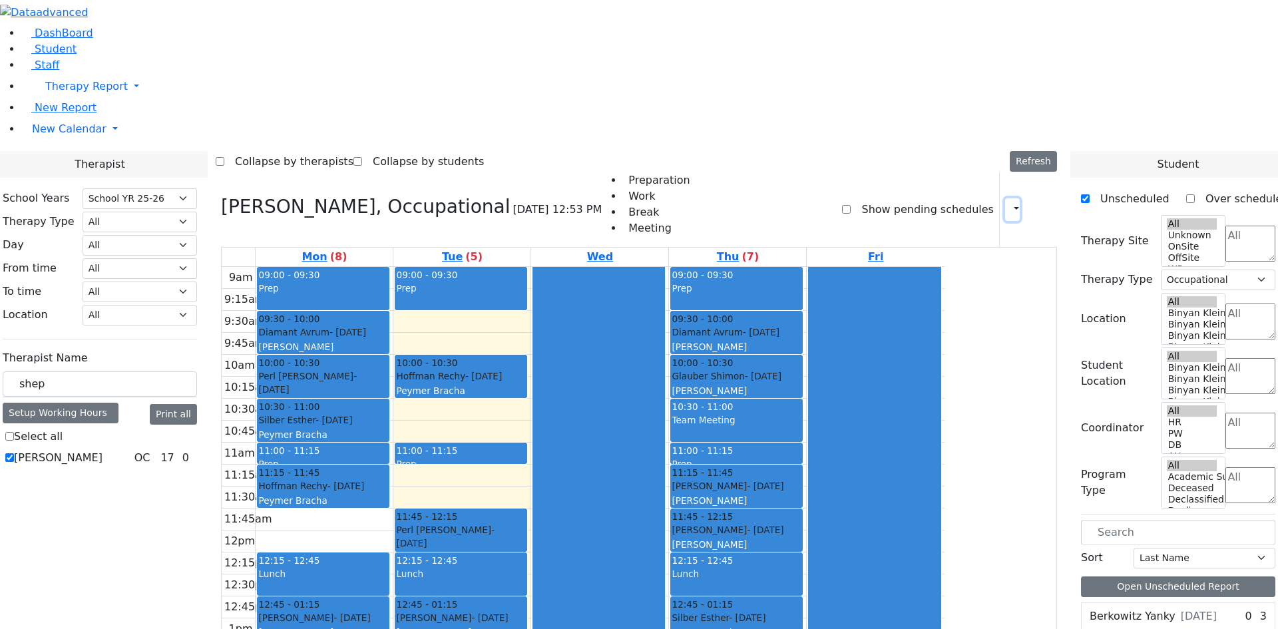
click at [1010, 198] on button "button" at bounding box center [1012, 209] width 15 height 23
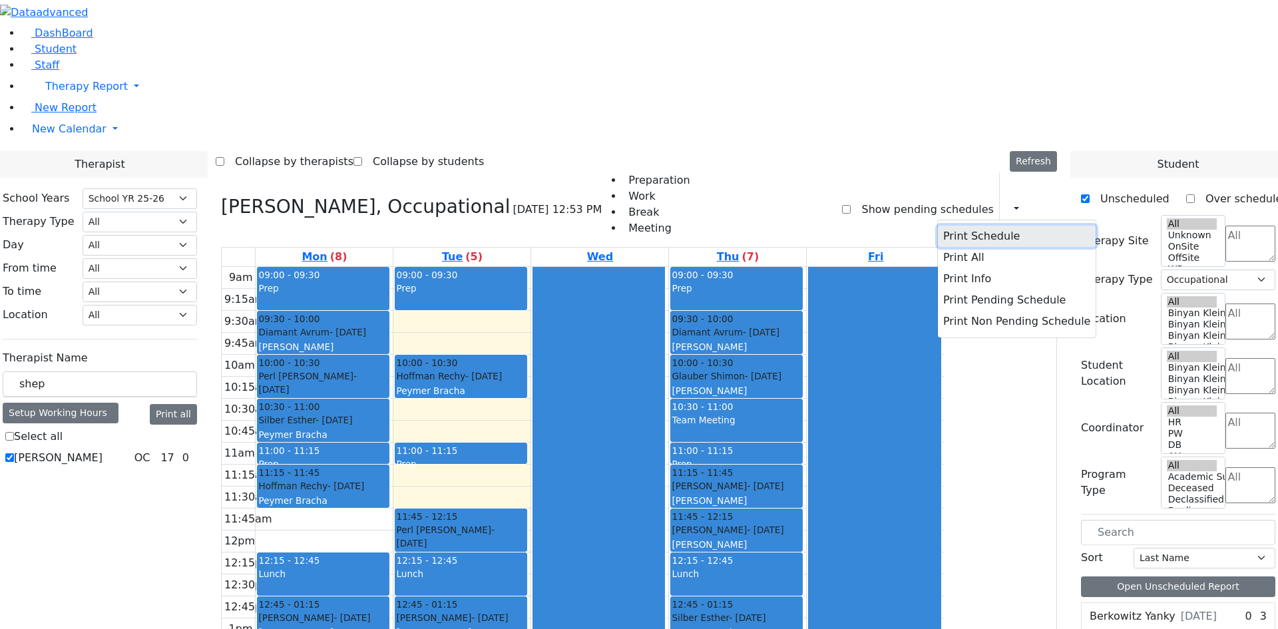
click at [990, 226] on button "Print Schedule" at bounding box center [1017, 236] width 158 height 21
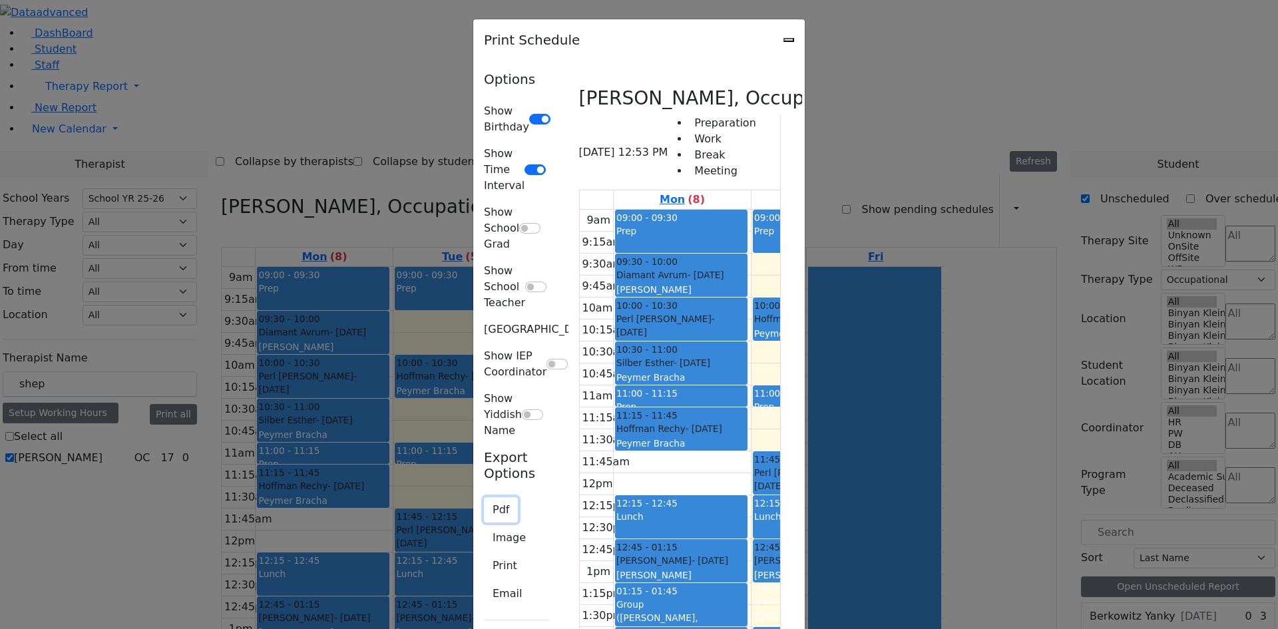
click at [484, 497] on button "Pdf" at bounding box center [501, 509] width 34 height 25
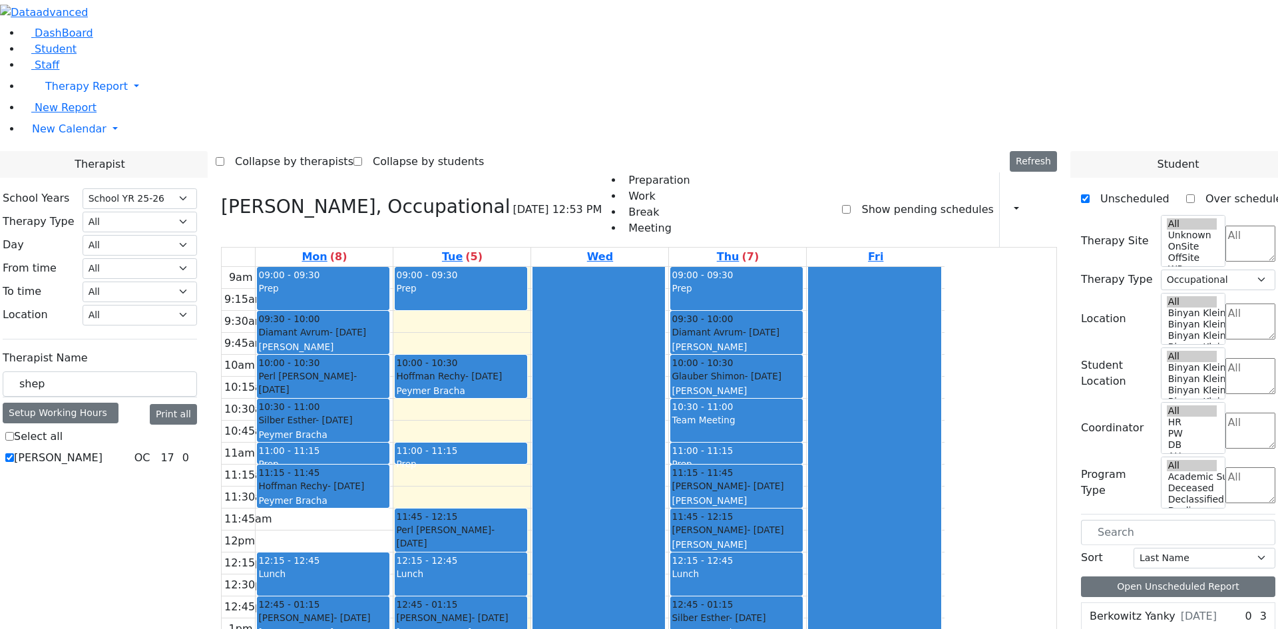
click at [940, 280] on div at bounding box center [874, 530] width 131 height 526
click at [801, 611] on div "Silber Esther - 03/11/2017 Peymer Bracha" at bounding box center [736, 625] width 130 height 29
click at [886, 474] on div "9am 9:15am 9:30am 9:45am 10am 10:15am 10:30am 10:45am 11am 11:15am 11:30am 11:4…" at bounding box center [583, 530] width 723 height 527
click at [806, 433] on div "09:00 - 09:30 Prep 09:30 - 10:00 Diamant Avrum - 10/08/2017 Golombeck Esther 10…" at bounding box center [737, 530] width 137 height 527
click at [801, 567] on div "Lunch" at bounding box center [736, 581] width 130 height 28
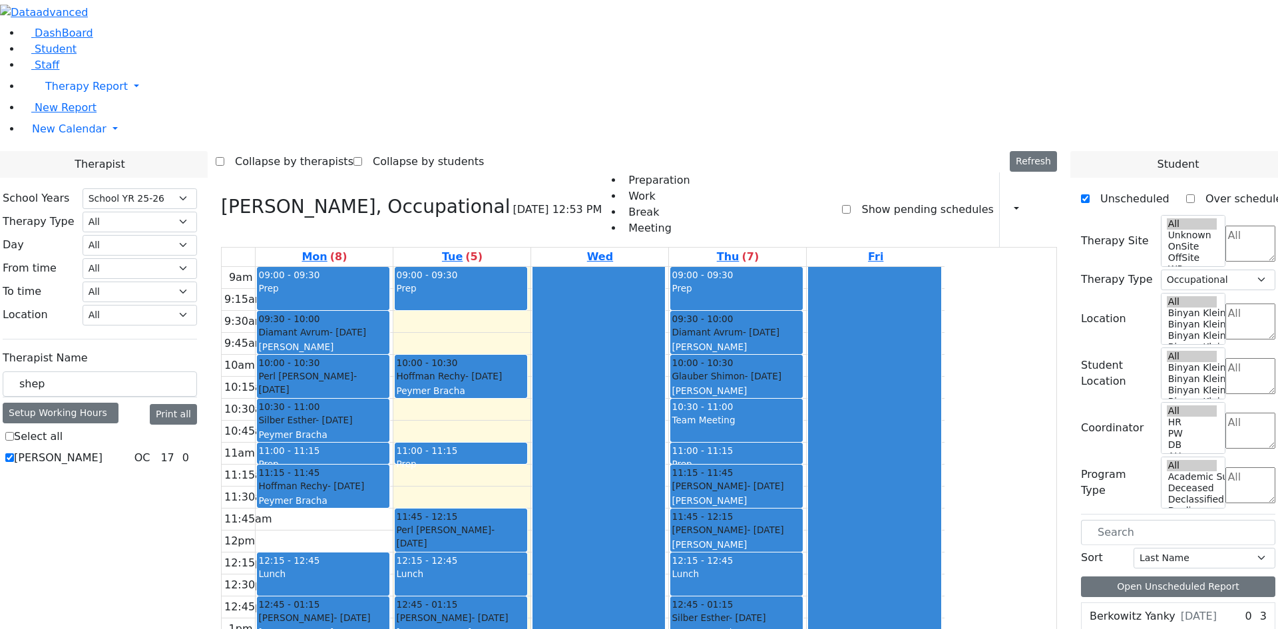
click at [801, 523] on div "Vanchozker Abe - 12/12/2017 Friedman (Gordon), Sorah G (Goldie)" at bounding box center [736, 557] width 130 height 69
click at [880, 510] on div "9am 9:15am 9:30am 9:45am 10am 10:15am 10:30am 10:45am 11am 11:15am 11:30am 11:4…" at bounding box center [583, 530] width 723 height 527
click at [880, 486] on div "9am 9:15am 9:30am 9:45am 10am 10:15am 10:30am 10:45am 11am 11:15am 11:30am 11:4…" at bounding box center [583, 530] width 723 height 527
click at [882, 461] on div "9am 9:15am 9:30am 9:45am 10am 10:15am 10:30am 10:45am 11am 11:15am 11:30am 11:4…" at bounding box center [583, 530] width 723 height 527
drag, startPoint x: 212, startPoint y: 228, endPoint x: 153, endPoint y: 230, distance: 59.3
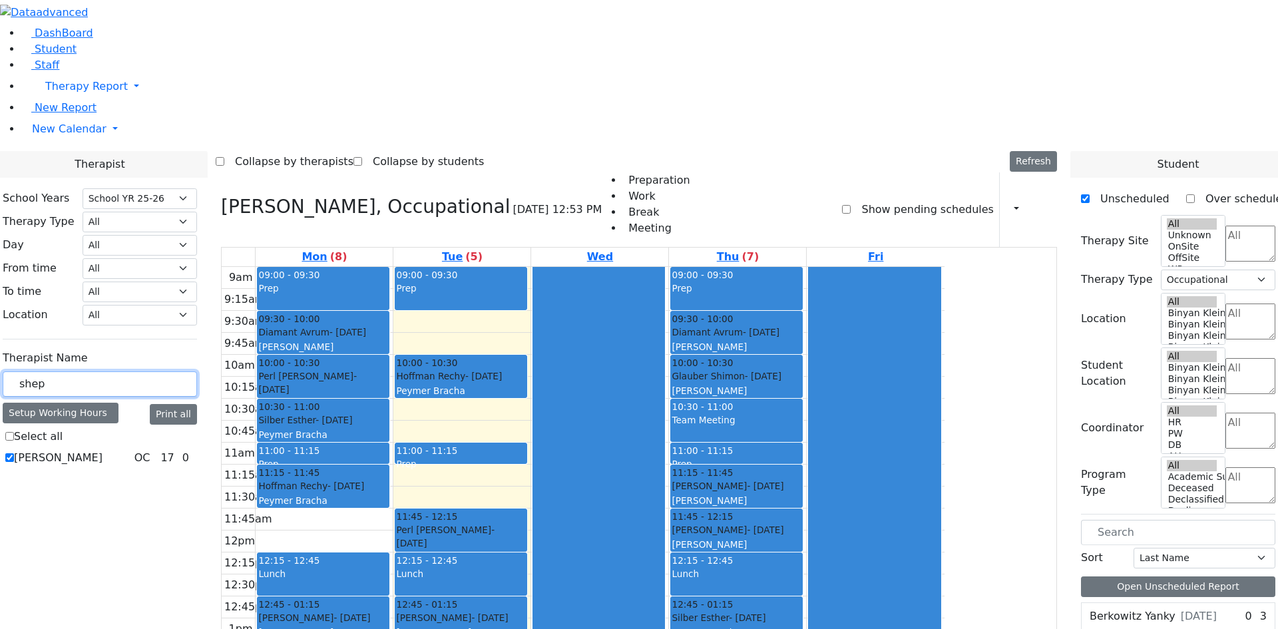
click at [153, 230] on div "School Years Select School YR Summer YR 25 School YR 25-26 Summer YR 25 School …" at bounding box center [100, 328] width 216 height 301
type input "keni"
click at [160, 304] on div "School Years Select School YR Summer YR 25 School YR 25-26 Summer YR 25 School …" at bounding box center [100, 328] width 216 height 301
click at [102, 450] on label "Kenig Shira" at bounding box center [58, 458] width 89 height 16
click at [14, 453] on input "Kenig Shira" at bounding box center [9, 457] width 9 height 9
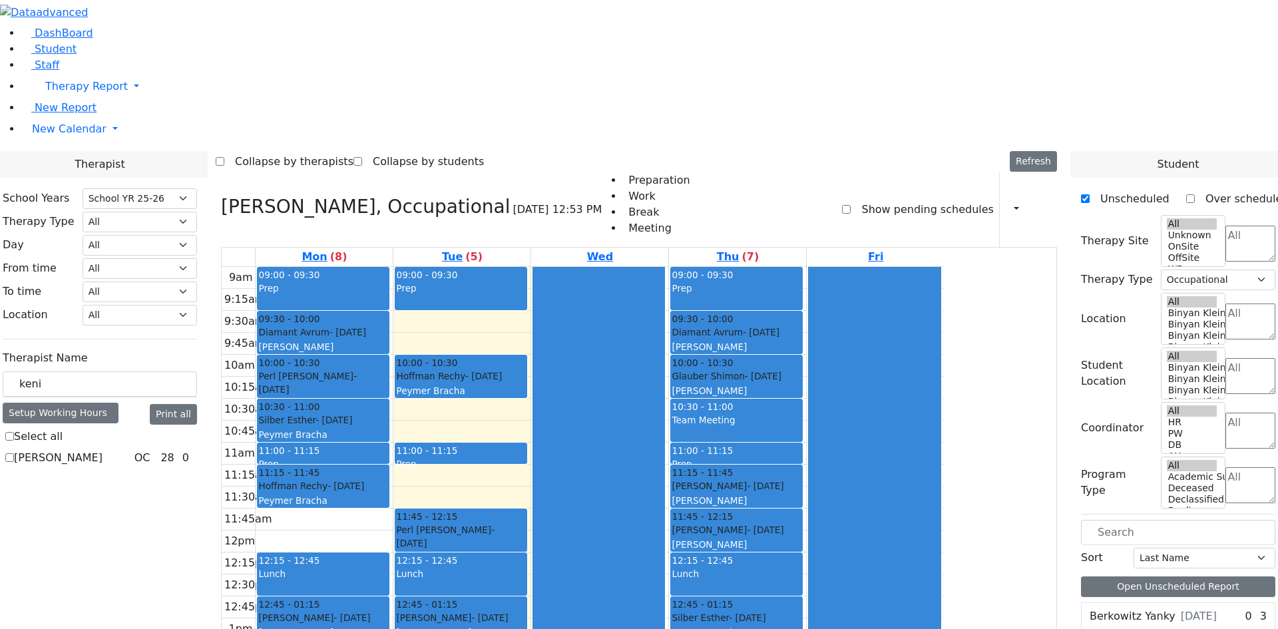
checkbox input "true"
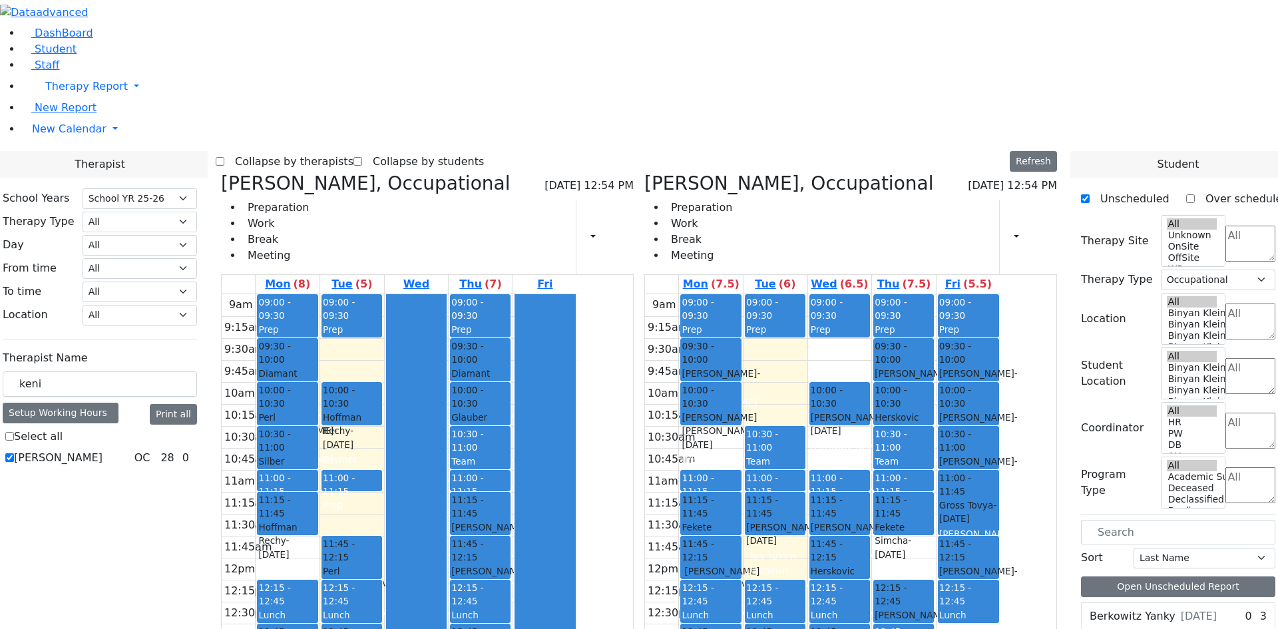
click at [361, 172] on h3 "Sheps Rachel, Occupational" at bounding box center [365, 183] width 289 height 23
click at [221, 172] on icon at bounding box center [221, 183] width 0 height 22
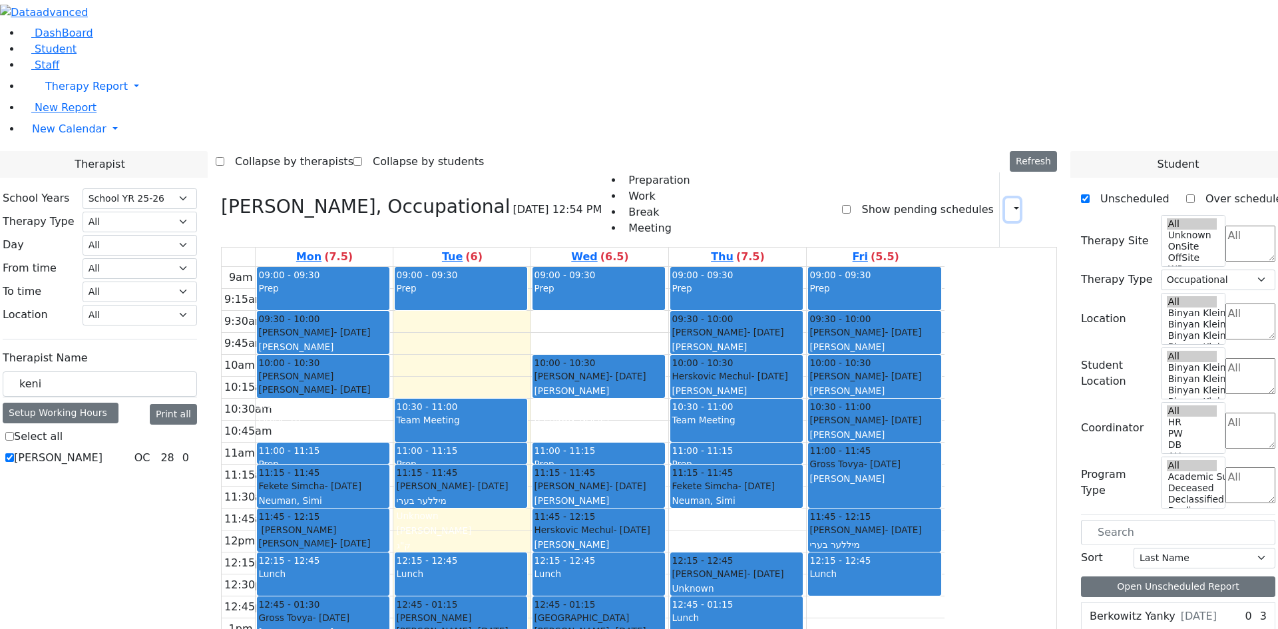
click at [1012, 198] on button "button" at bounding box center [1012, 209] width 15 height 23
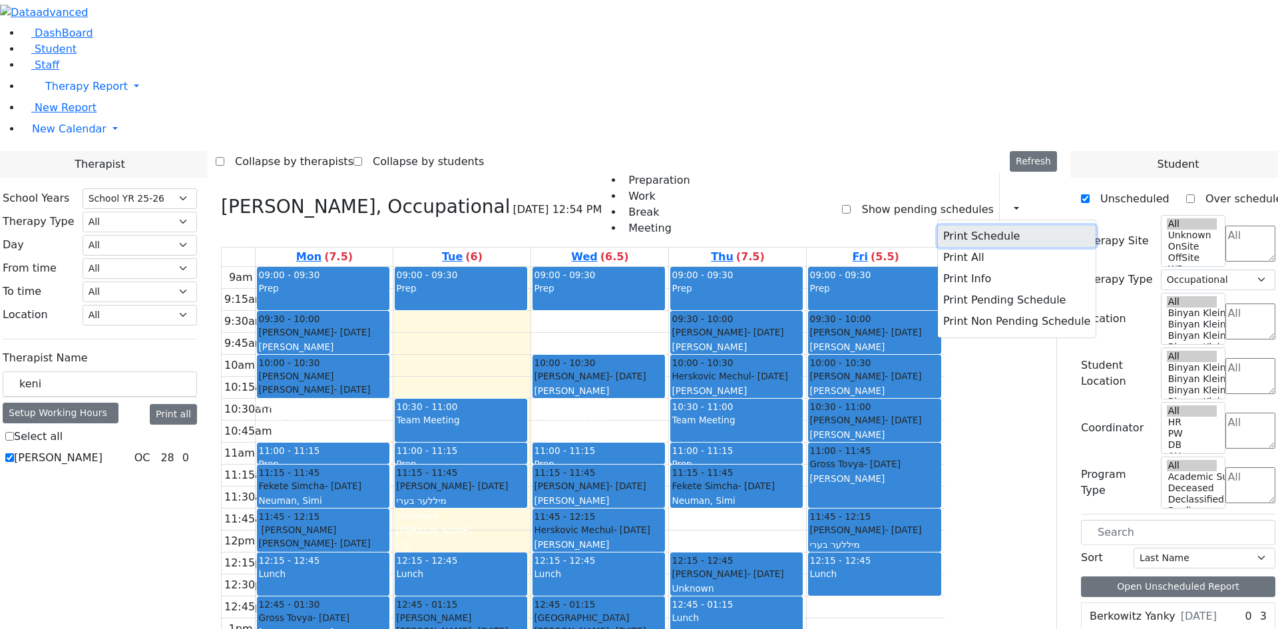
click at [974, 226] on button "Print Schedule" at bounding box center [1017, 236] width 158 height 21
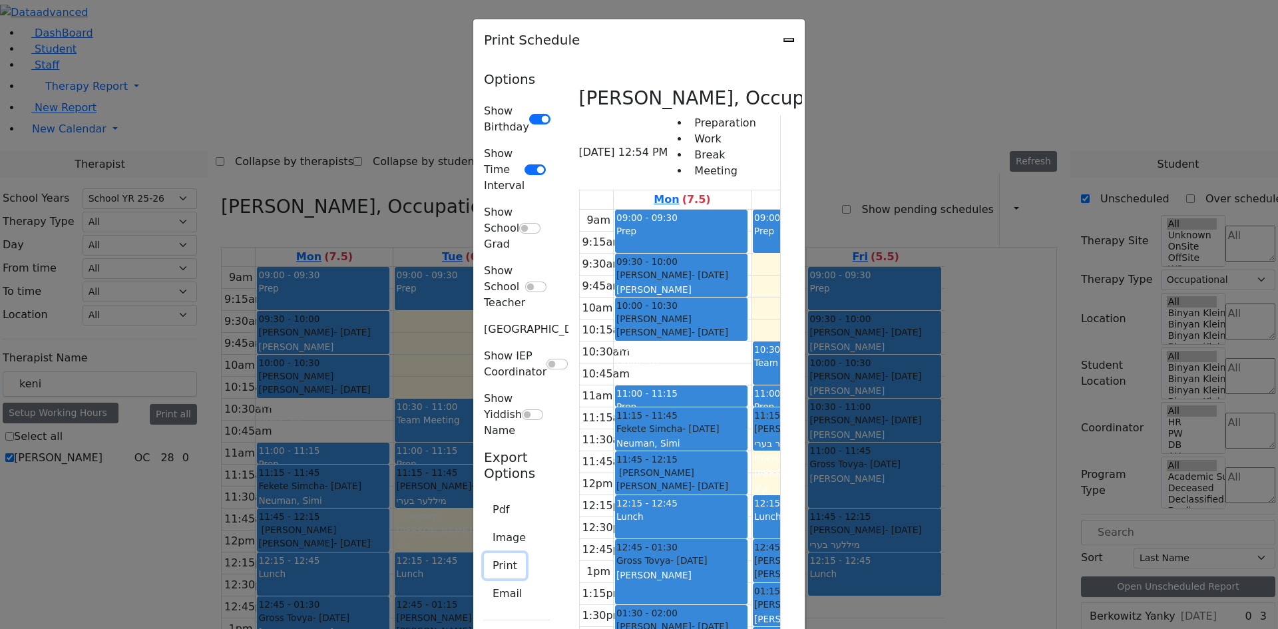
click at [484, 553] on button "Print" at bounding box center [505, 565] width 42 height 25
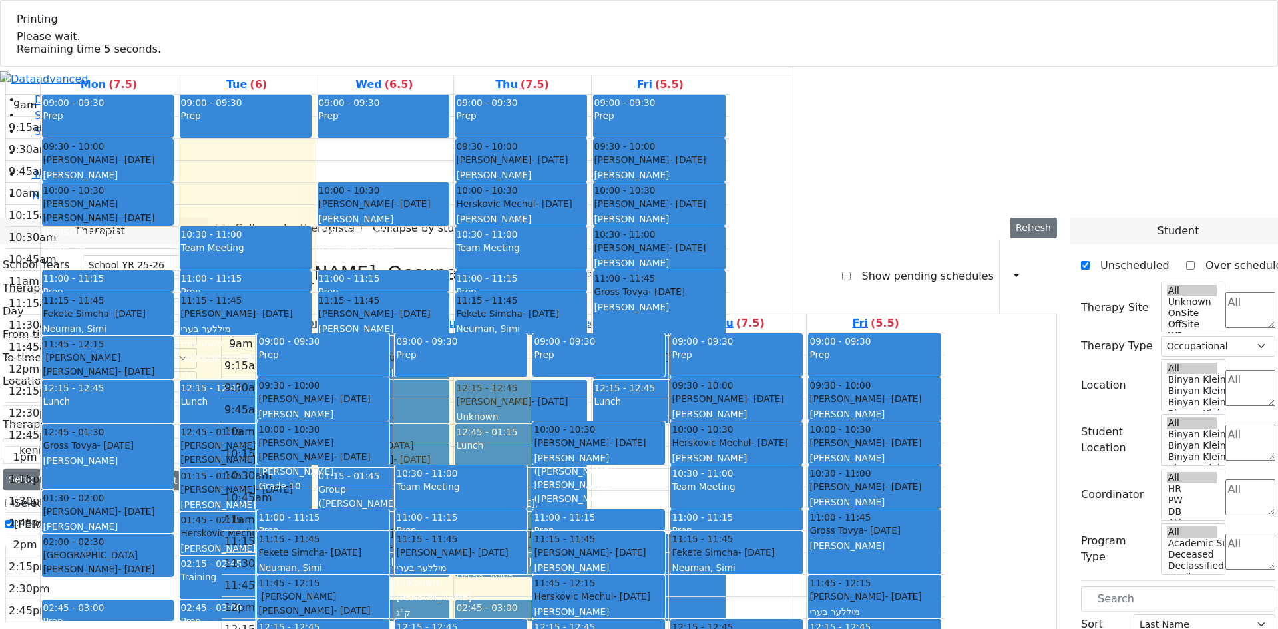
select select "212"
select select "1"
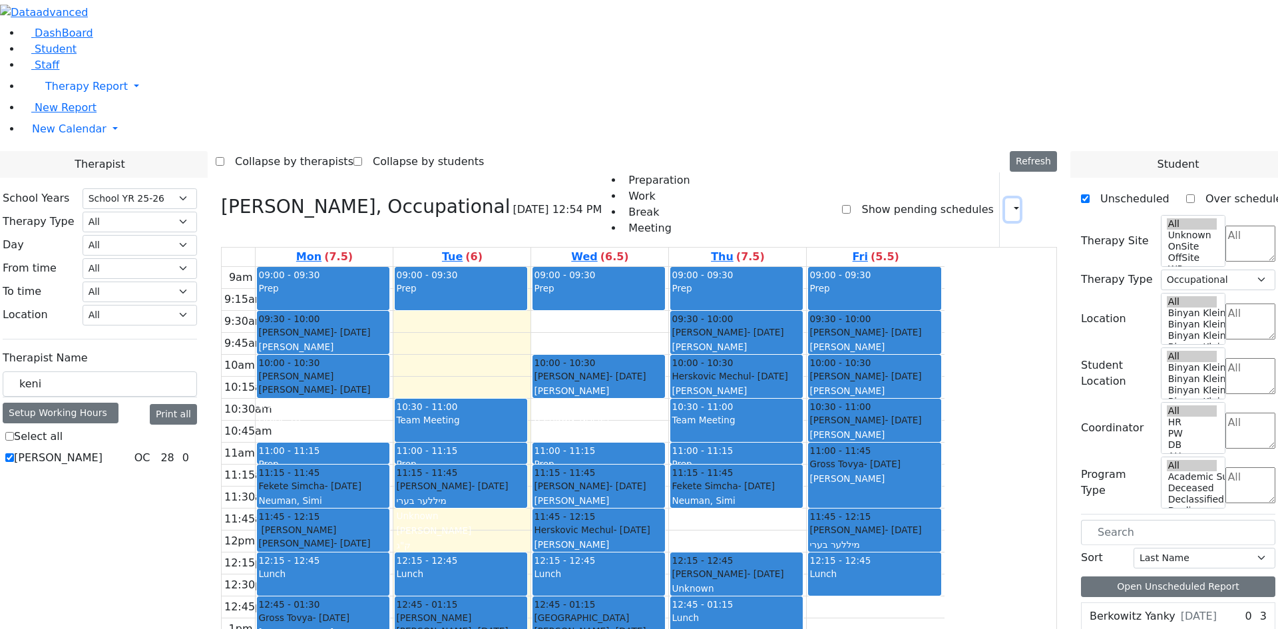
click at [1005, 198] on button "button" at bounding box center [1012, 209] width 15 height 23
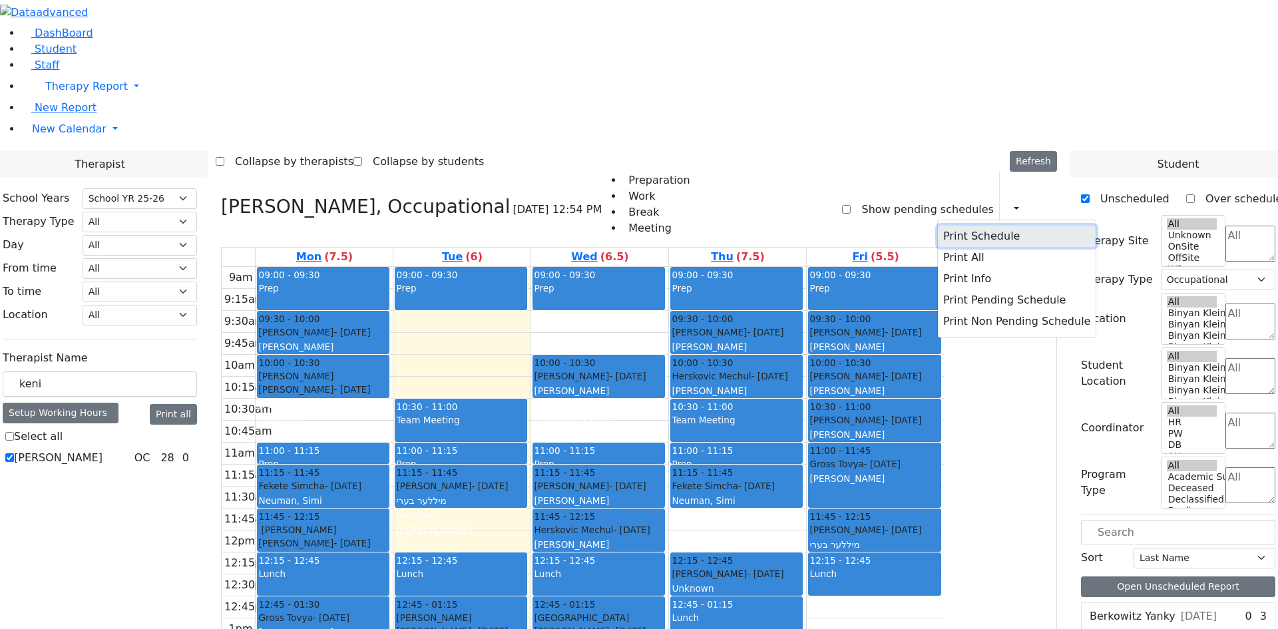
click at [991, 226] on button "Print Schedule" at bounding box center [1017, 236] width 158 height 21
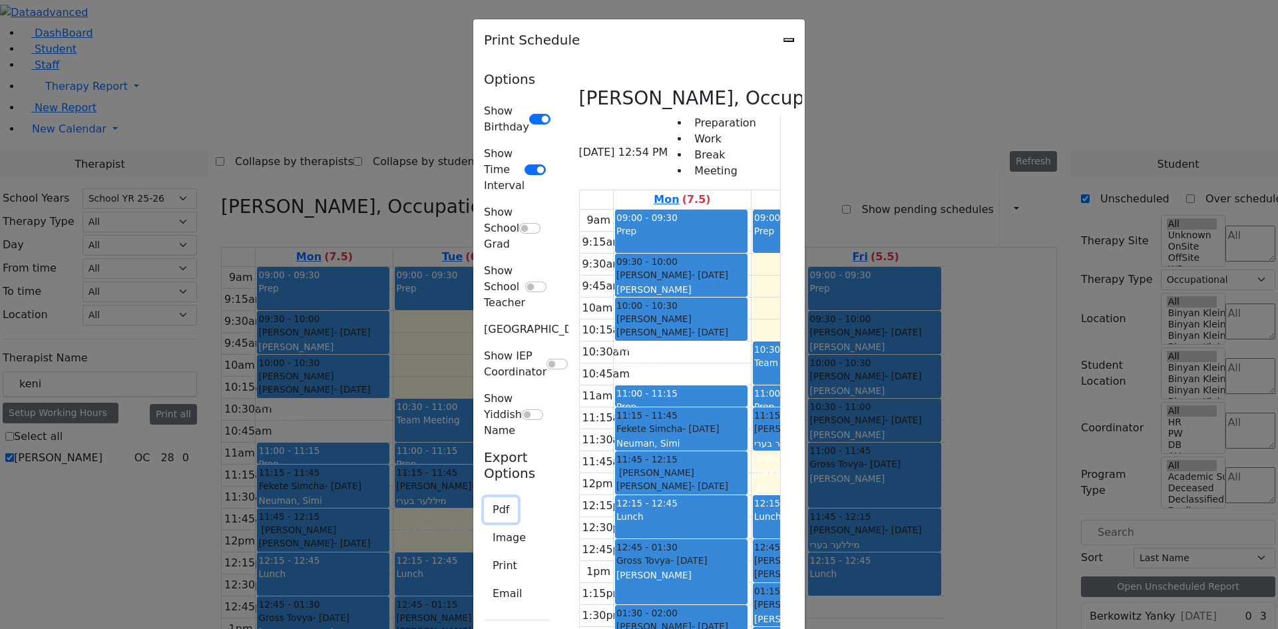
click at [484, 497] on button "Pdf" at bounding box center [501, 509] width 34 height 25
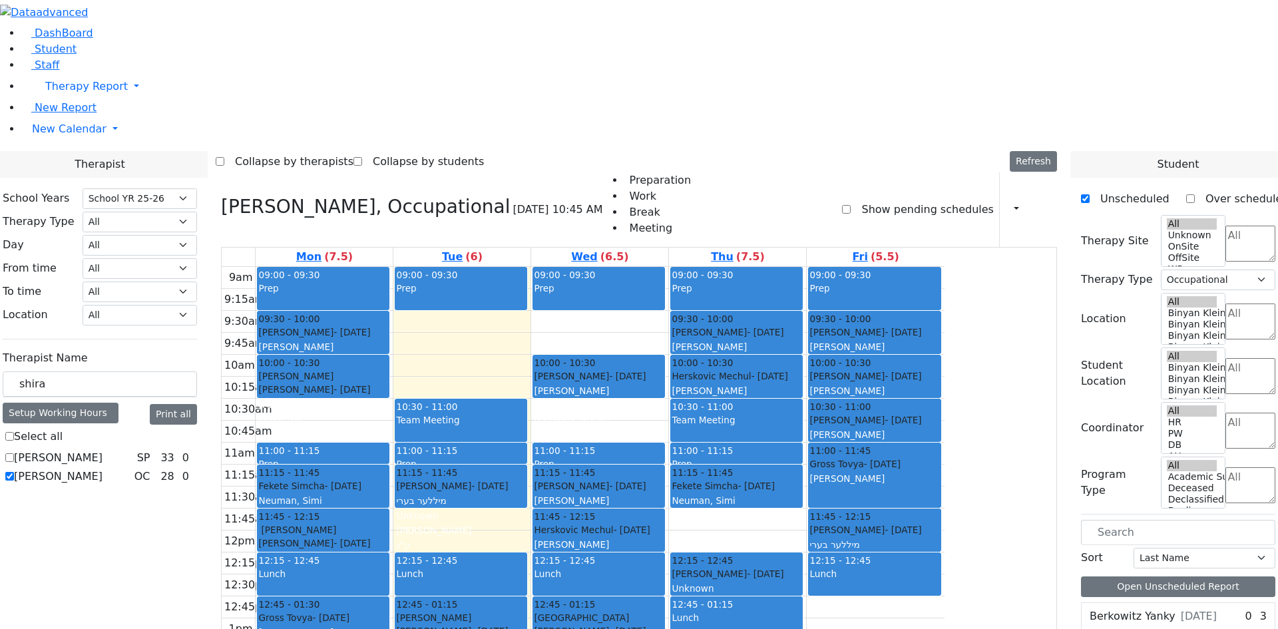
select select "212"
select select "1"
drag, startPoint x: 223, startPoint y: 230, endPoint x: 148, endPoint y: 231, distance: 74.5
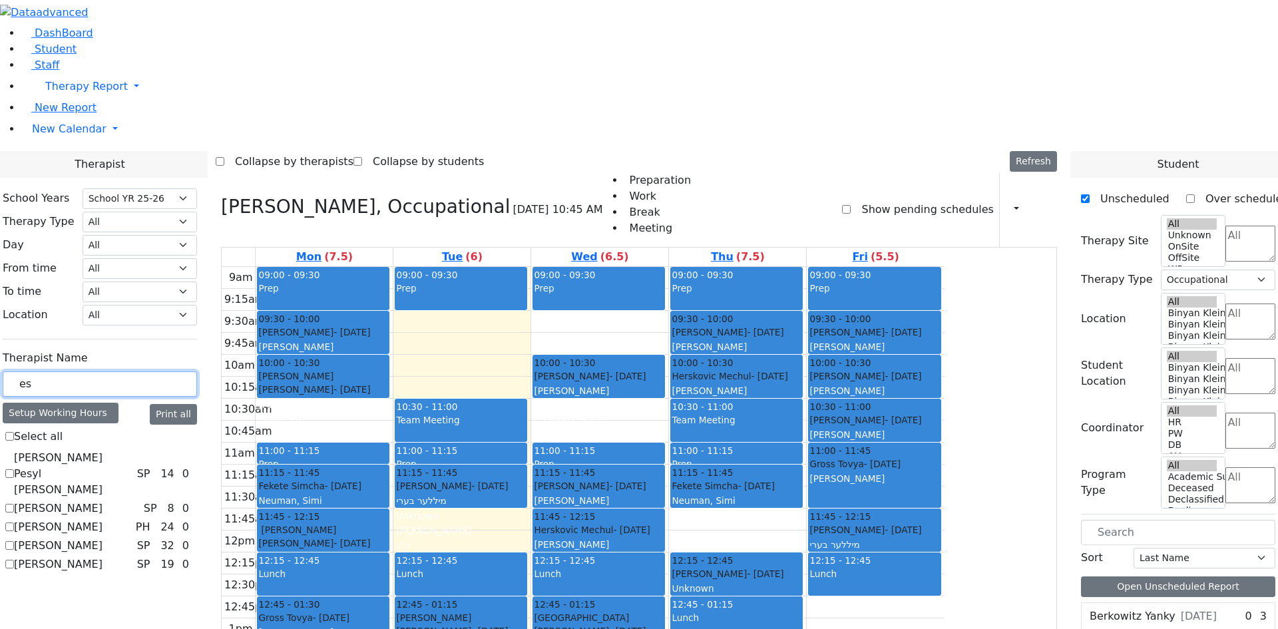
type input "e"
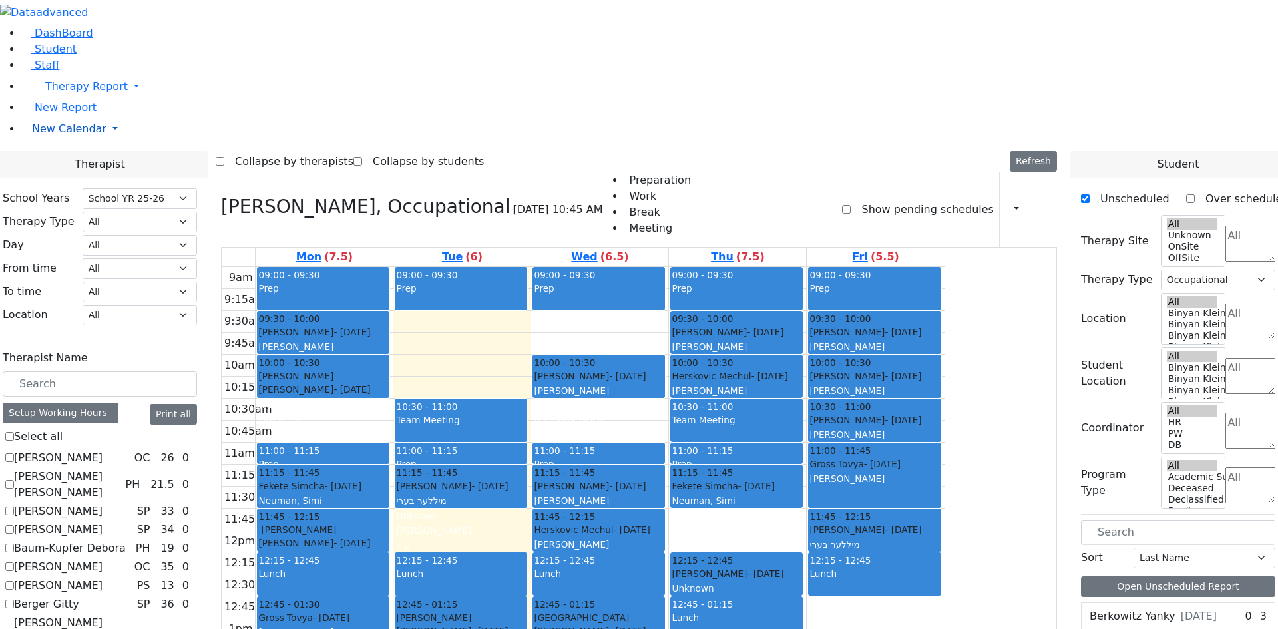
click at [69, 142] on link "New Calendar" at bounding box center [649, 129] width 1256 height 27
click at [87, 178] on span "Teacher Report" at bounding box center [72, 171] width 80 height 13
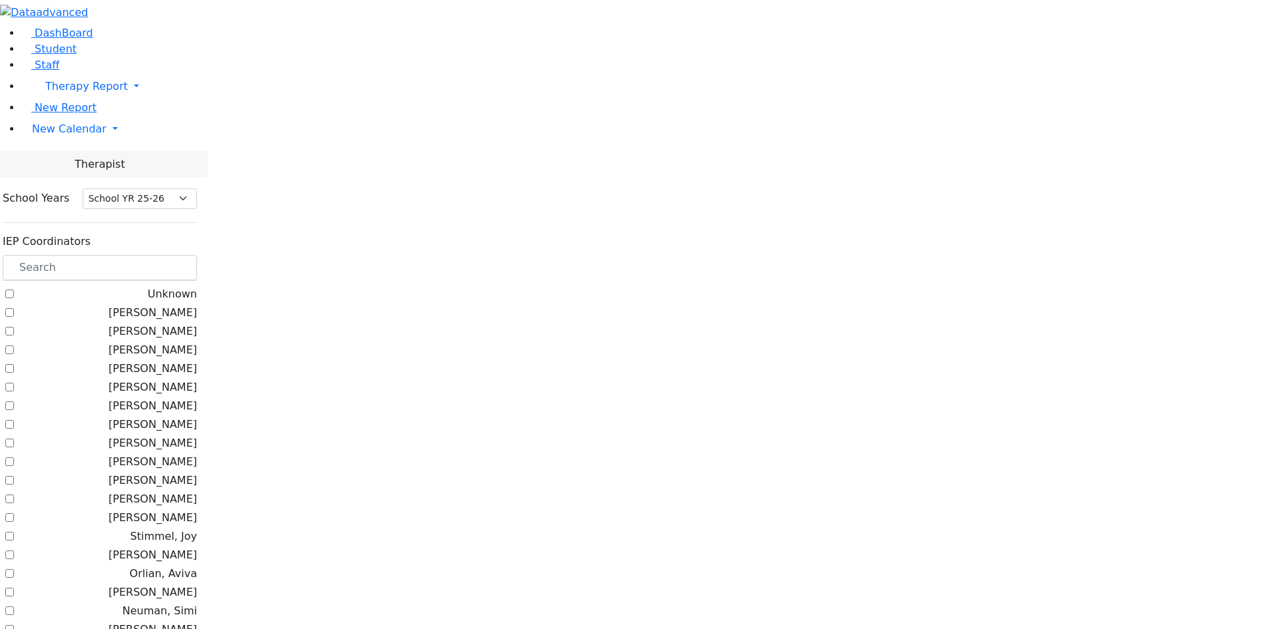
select select "212"
click at [197, 255] on input "text" at bounding box center [100, 267] width 194 height 25
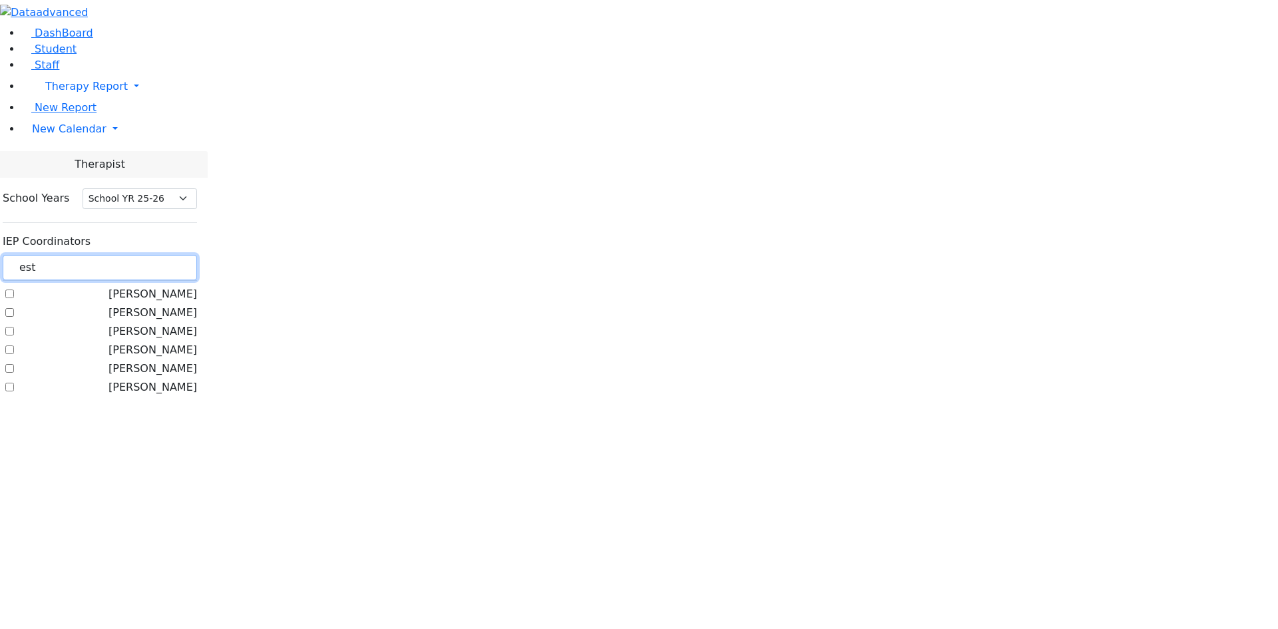
type input "est"
click at [172, 323] on label "[PERSON_NAME]" at bounding box center [152, 331] width 89 height 16
click at [14, 327] on input "[PERSON_NAME]" at bounding box center [9, 331] width 9 height 9
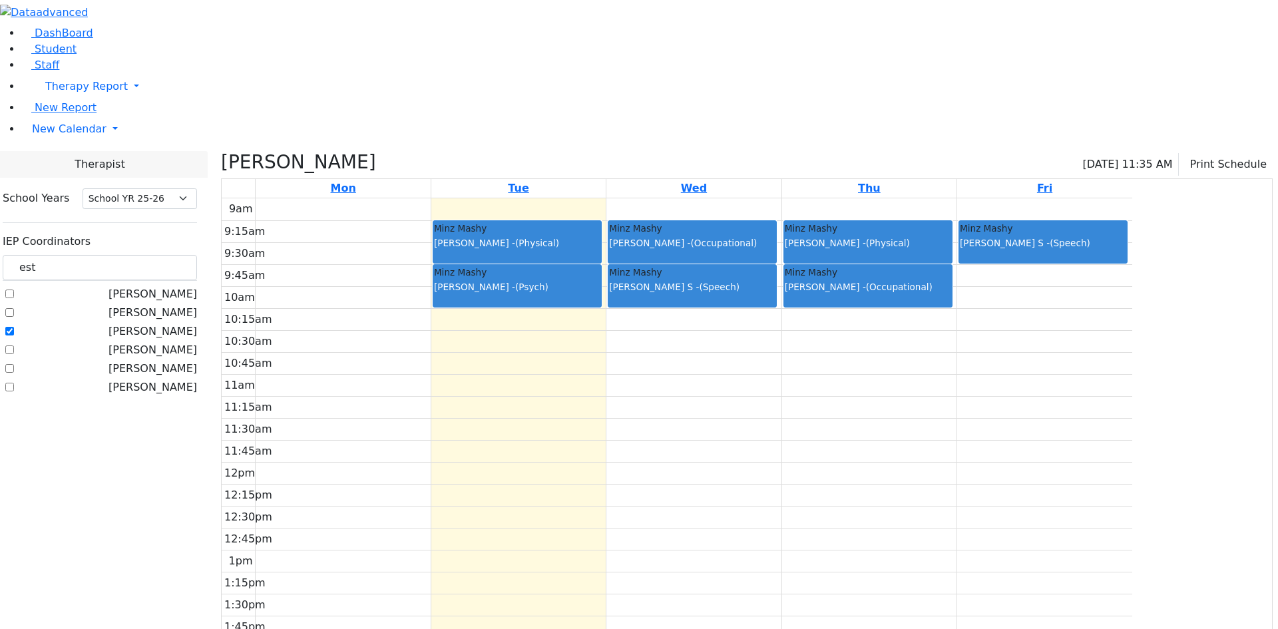
click at [161, 286] on div "[PERSON_NAME] [PERSON_NAME] [PERSON_NAME], [PERSON_NAME], [PERSON_NAME] Esti [P…" at bounding box center [100, 340] width 194 height 109
click at [173, 323] on label "[PERSON_NAME]" at bounding box center [152, 331] width 89 height 16
click at [14, 327] on input "[PERSON_NAME]" at bounding box center [9, 331] width 9 height 9
checkbox input "false"
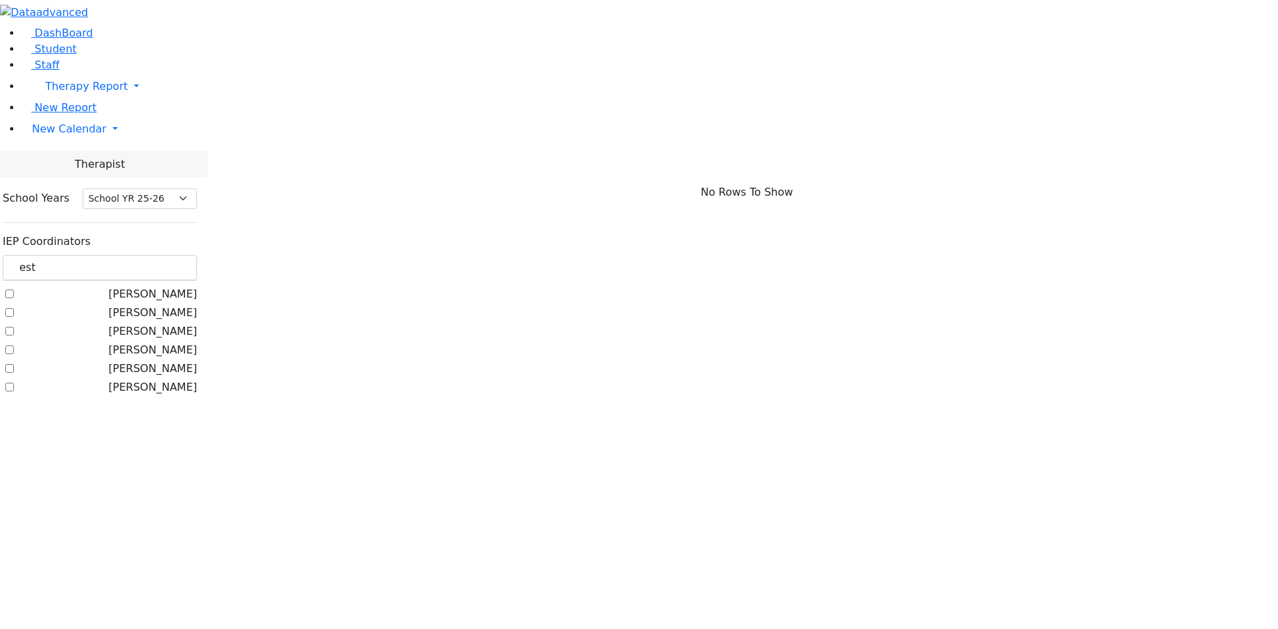
click at [169, 379] on label "[PERSON_NAME]" at bounding box center [152, 387] width 89 height 16
click at [14, 383] on input "[PERSON_NAME]" at bounding box center [9, 387] width 9 height 9
checkbox input "true"
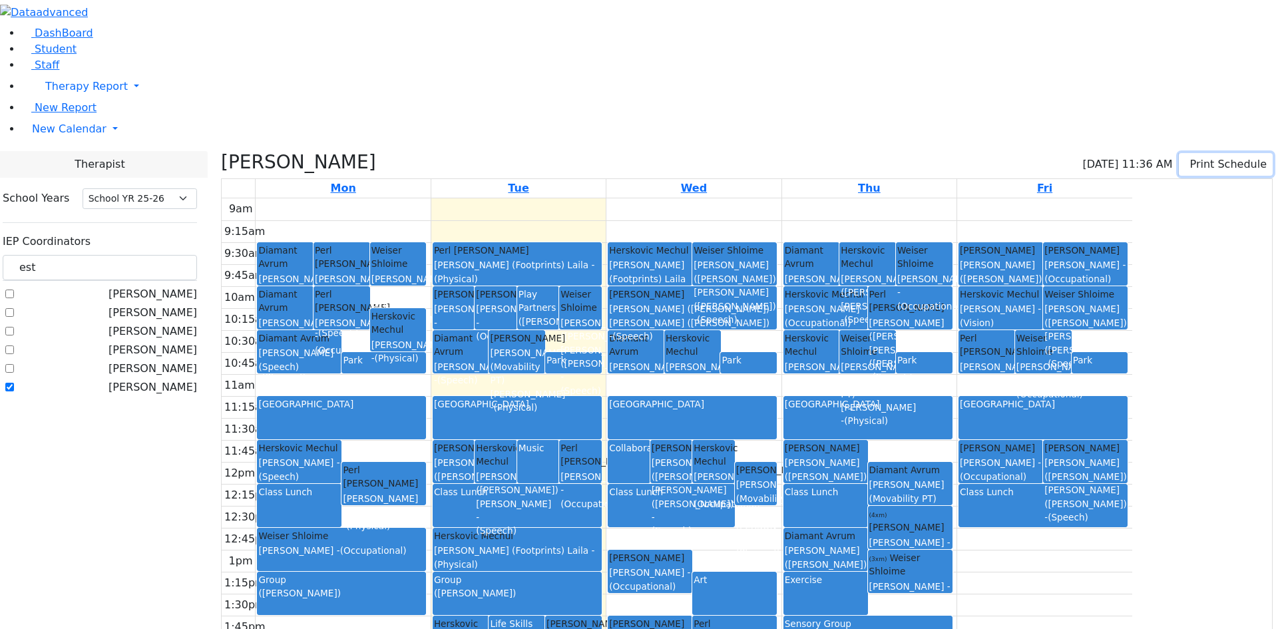
click at [1205, 153] on button "Print Schedule" at bounding box center [1226, 164] width 94 height 23
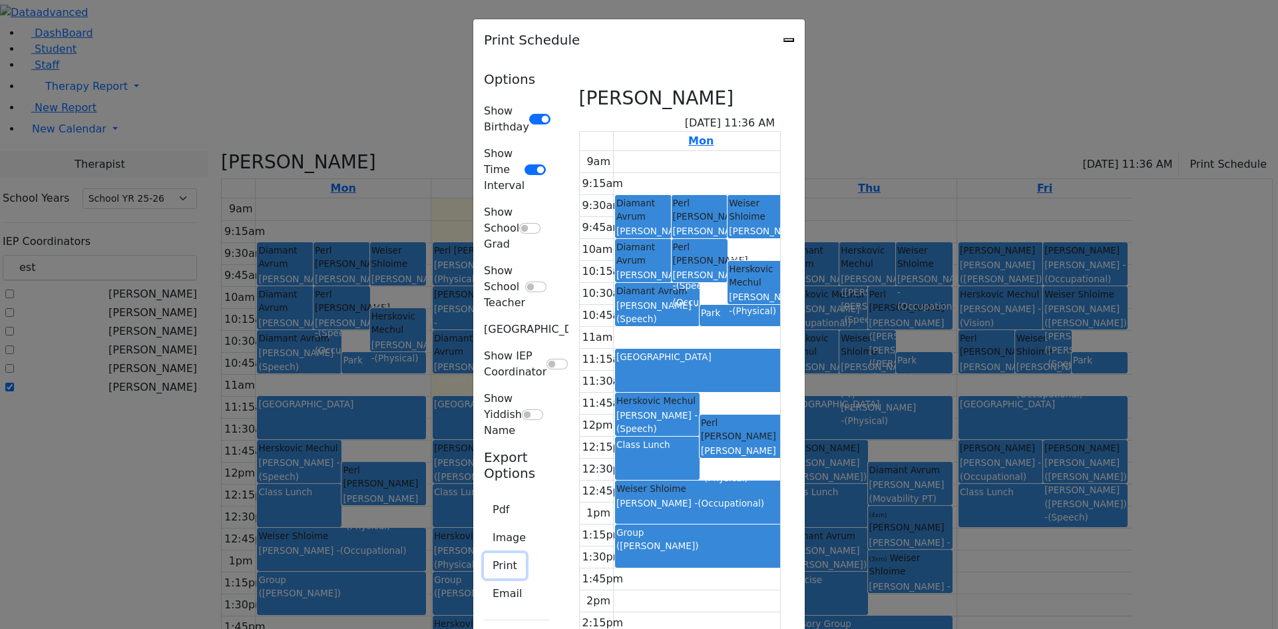
click at [484, 553] on button "Print" at bounding box center [505, 565] width 42 height 25
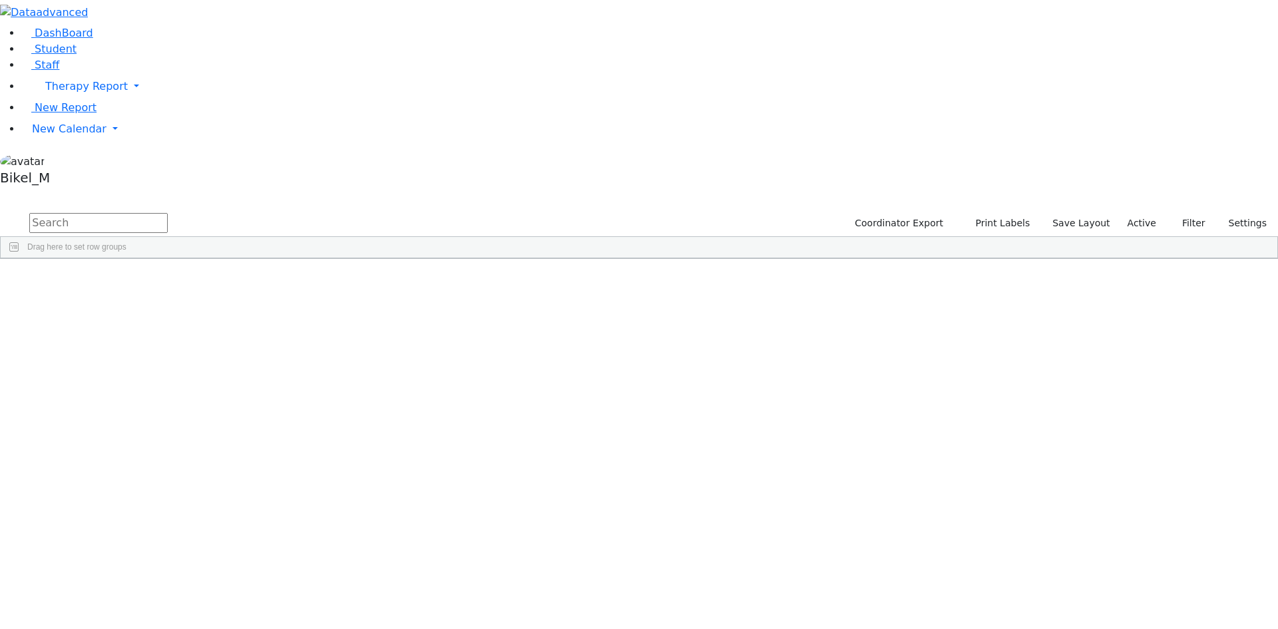
click at [168, 213] on input "text" at bounding box center [98, 223] width 138 height 20
type input "yehu"
click at [170, 504] on div "Greenfield" at bounding box center [128, 513] width 84 height 19
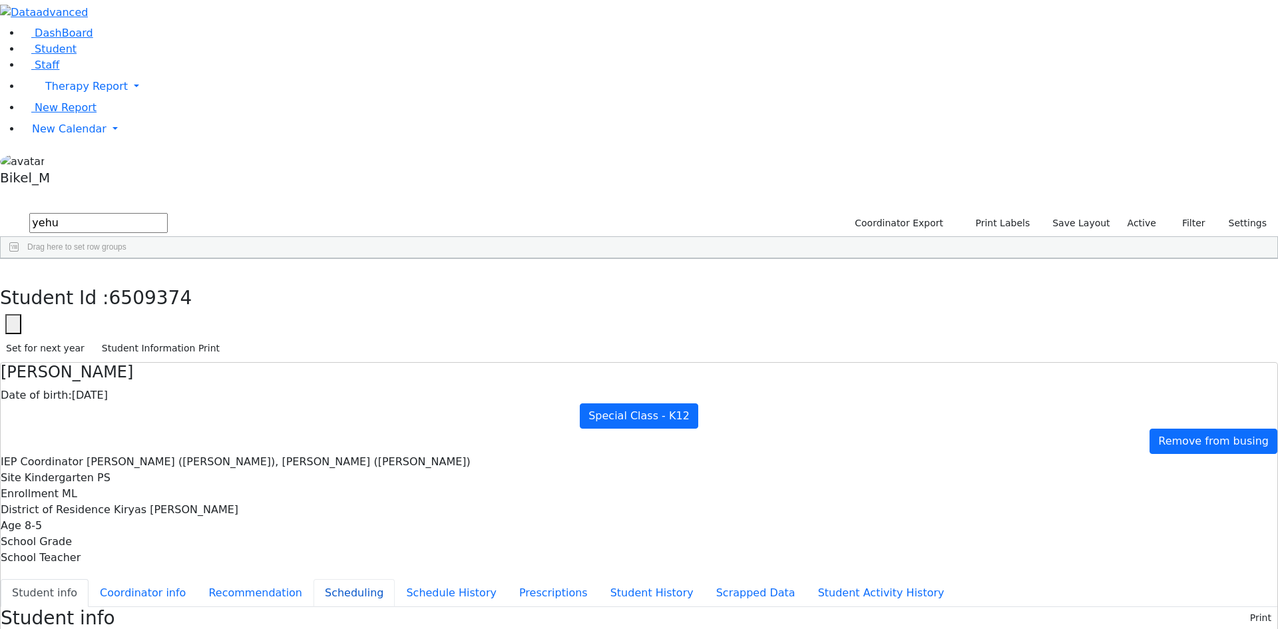
click at [331, 579] on button "Scheduling" at bounding box center [353, 593] width 81 height 28
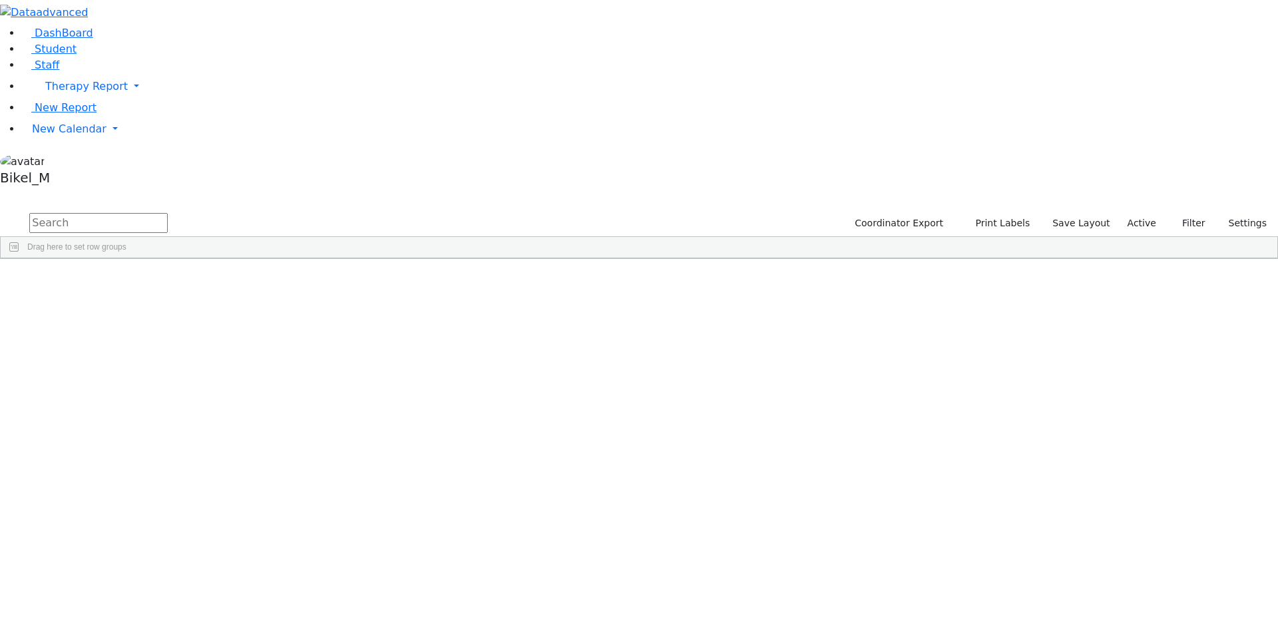
click at [168, 213] on input "text" at bounding box center [98, 223] width 138 height 20
click at [170, 280] on div "[PERSON_NAME]" at bounding box center [128, 289] width 84 height 19
click at [170, 280] on div "Mezei" at bounding box center [128, 289] width 84 height 19
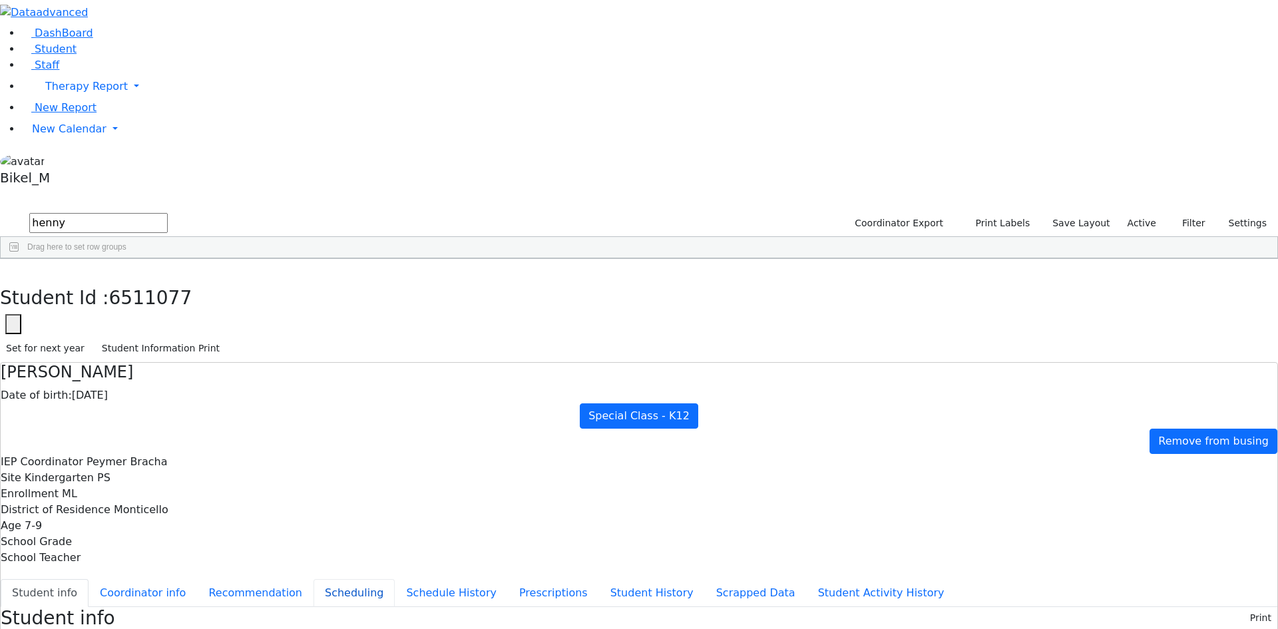
click at [313, 579] on button "Scheduling" at bounding box center [353, 593] width 81 height 28
click at [19, 259] on button "button" at bounding box center [9, 273] width 19 height 28
drag, startPoint x: 247, startPoint y: 47, endPoint x: 159, endPoint y: 50, distance: 87.9
click at [159, 211] on form "henny" at bounding box center [84, 223] width 168 height 25
click at [166, 336] on div "Samet" at bounding box center [124, 345] width 85 height 19
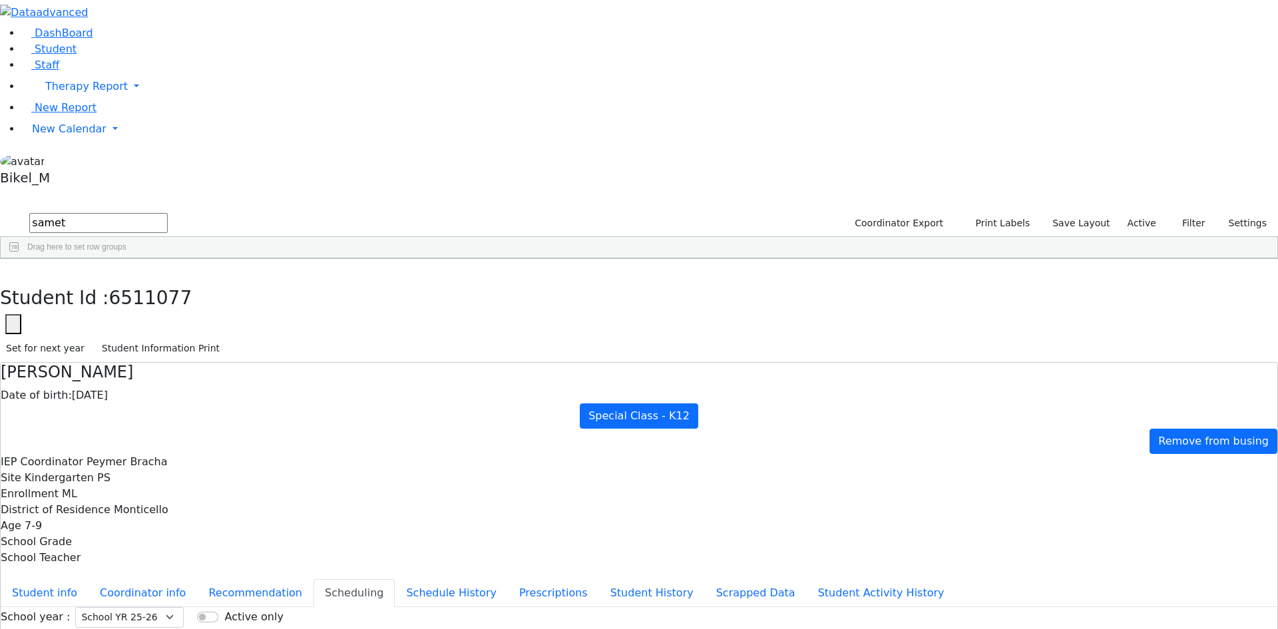
click at [166, 336] on div "Samet" at bounding box center [124, 345] width 85 height 19
click at [19, 259] on button "button" at bounding box center [9, 273] width 19 height 28
drag, startPoint x: 270, startPoint y: 55, endPoint x: 164, endPoint y: 55, distance: 106.5
click at [164, 211] on form "samet" at bounding box center [84, 223] width 168 height 25
type input "r"
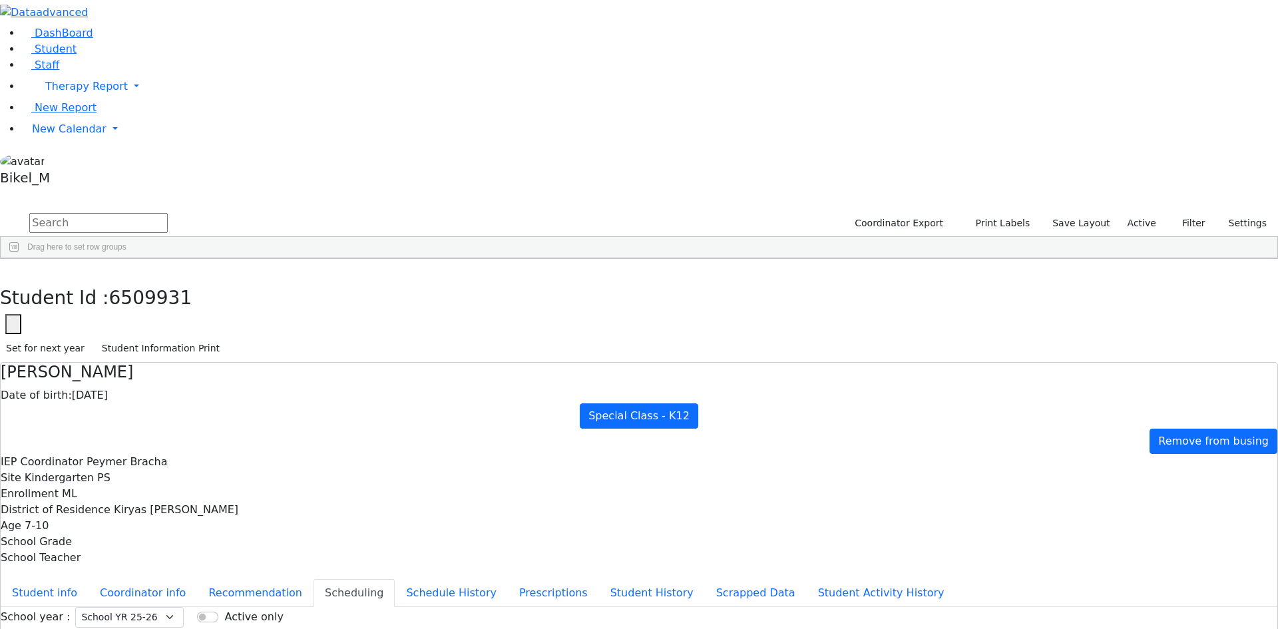
type input "l"
click at [166, 467] on div "Katz" at bounding box center [124, 476] width 85 height 19
click at [19, 259] on button "button" at bounding box center [9, 273] width 19 height 28
drag, startPoint x: 305, startPoint y: 66, endPoint x: 162, endPoint y: 54, distance: 143.6
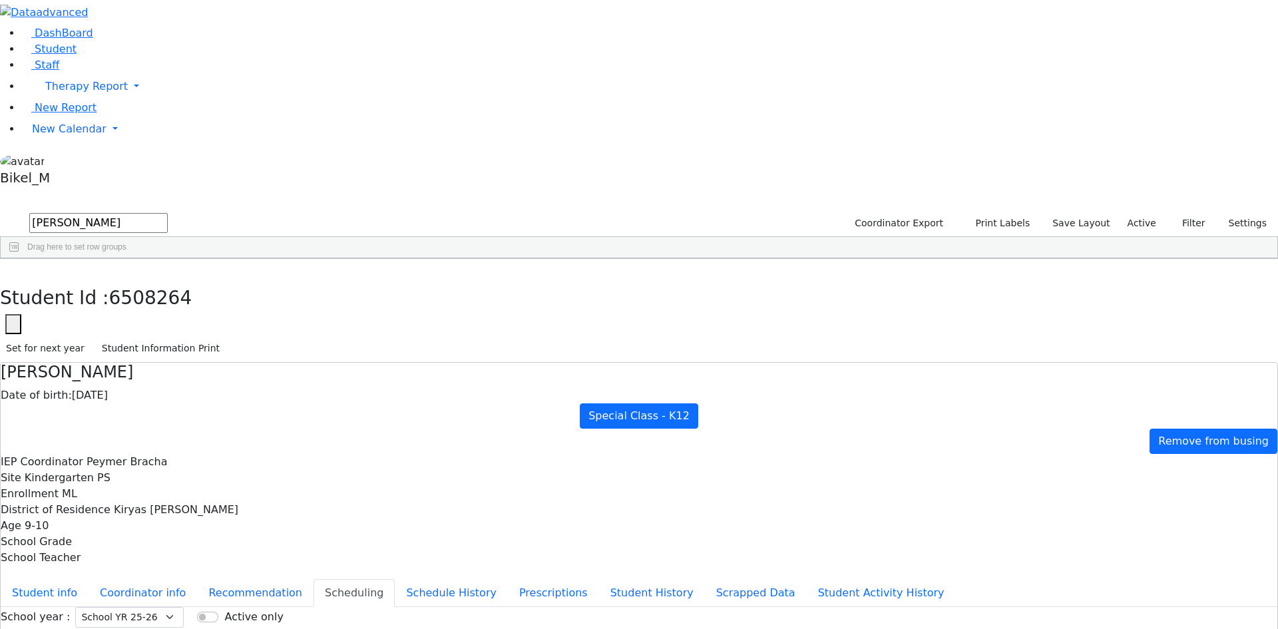
click at [162, 211] on form "katz" at bounding box center [84, 223] width 168 height 25
click at [166, 299] on div "Mezei" at bounding box center [124, 308] width 85 height 19
click at [19, 259] on button "button" at bounding box center [9, 273] width 19 height 28
drag, startPoint x: 230, startPoint y: 60, endPoint x: 128, endPoint y: 70, distance: 102.3
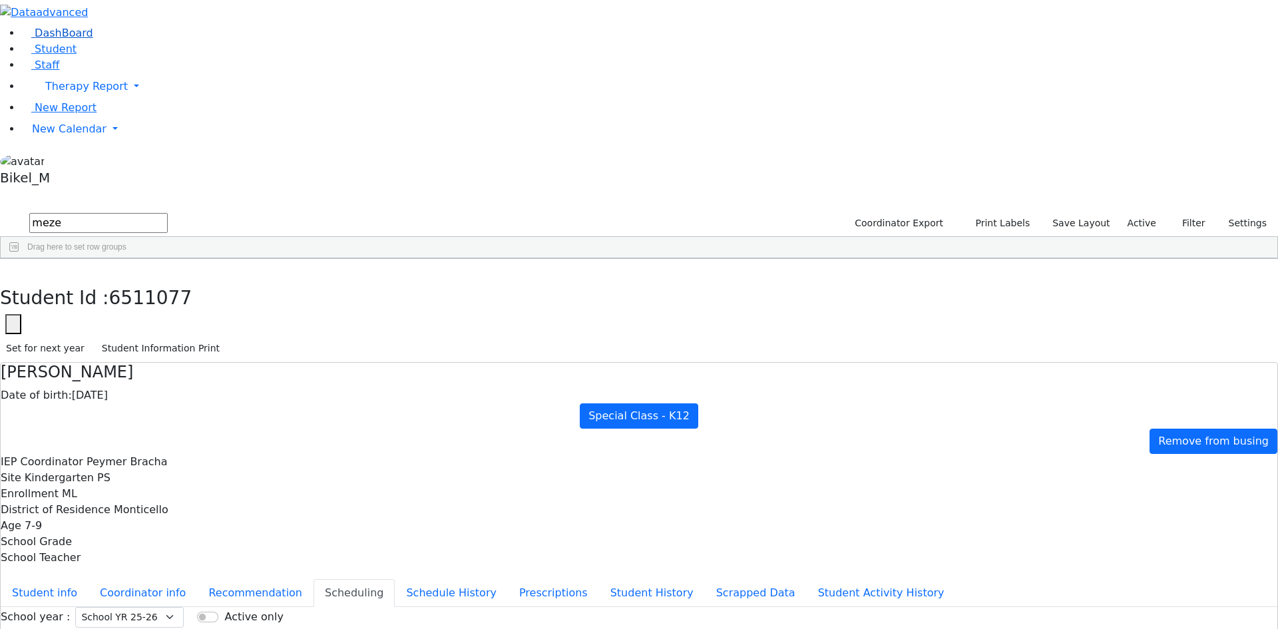
click at [128, 70] on div "DashBoard Student Staff Therapy Report Student Old Calendar Report" at bounding box center [639, 383] width 1278 height 767
click at [166, 336] on div "Samet" at bounding box center [124, 345] width 85 height 19
drag, startPoint x: 260, startPoint y: 23, endPoint x: 260, endPoint y: 12, distance: 10.6
click at [19, 259] on button "button" at bounding box center [9, 273] width 19 height 28
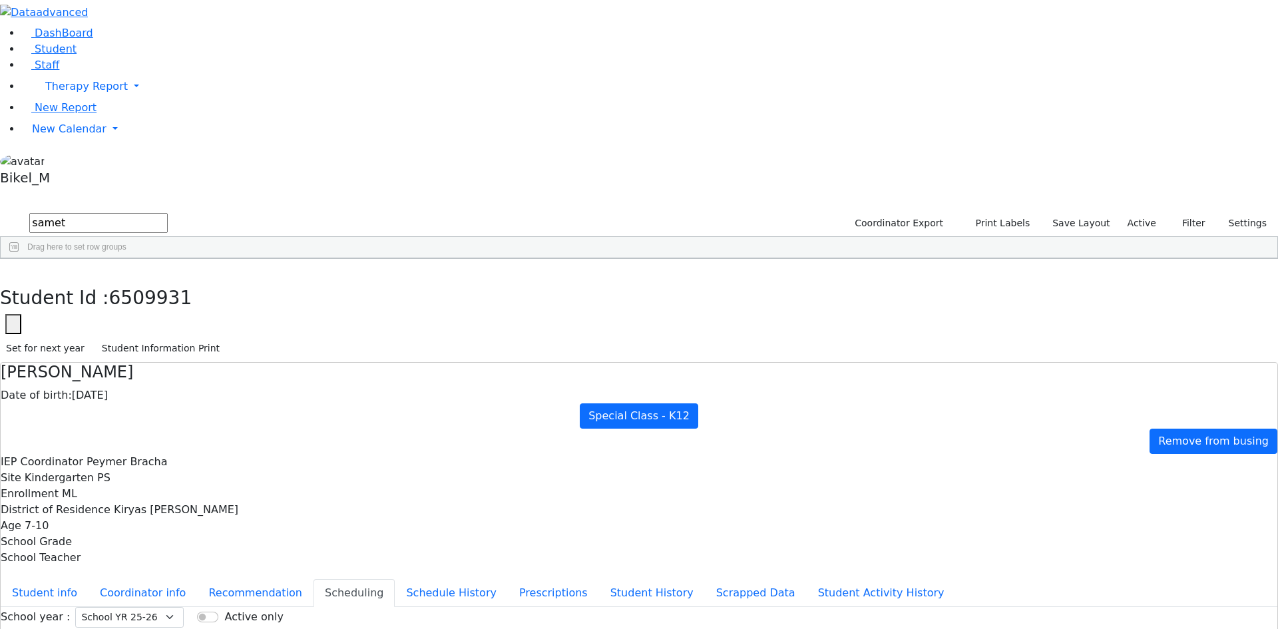
drag, startPoint x: 268, startPoint y: 53, endPoint x: 152, endPoint y: 57, distance: 115.8
click at [152, 57] on div "DashBoard Student Staff Therapy Report Student Old Calendar Report" at bounding box center [639, 383] width 1278 height 767
type input "m"
click at [166, 448] on div "Meisels" at bounding box center [124, 457] width 85 height 19
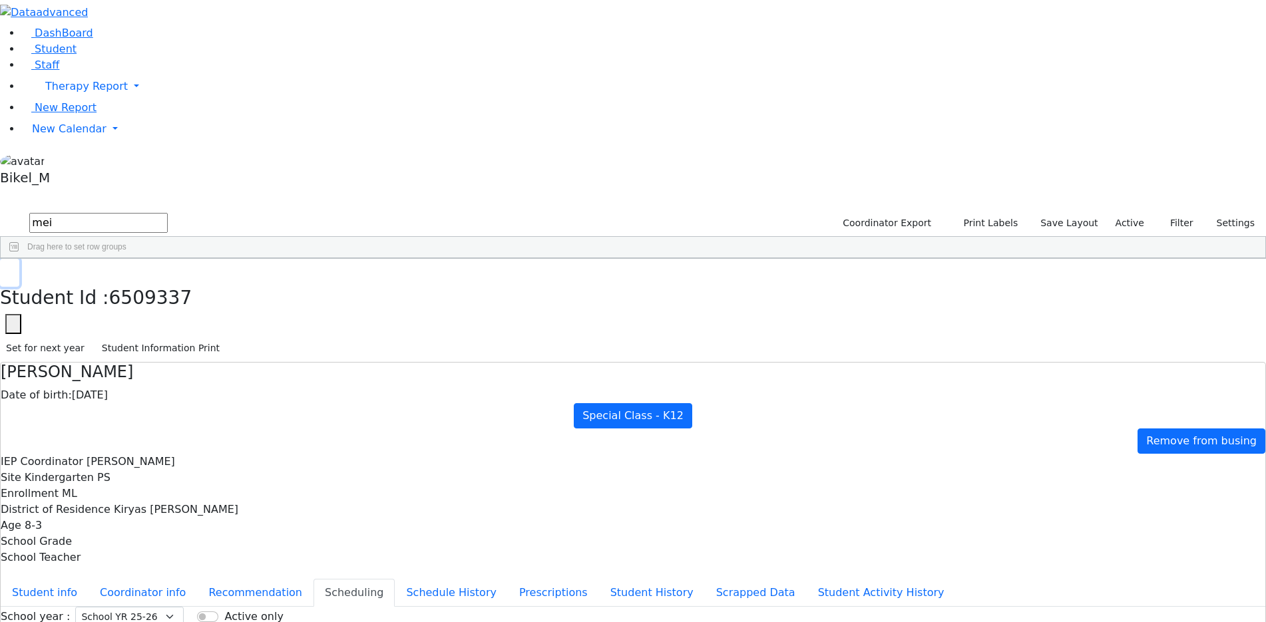
click at [13, 269] on icon "button" at bounding box center [9, 273] width 7 height 8
drag, startPoint x: 305, startPoint y: 48, endPoint x: 138, endPoint y: 48, distance: 167.0
click at [138, 48] on div "DashBoard Student Staff Therapy Report Student Old Calendar Report" at bounding box center [633, 383] width 1266 height 767
type input "e"
type input "silber"
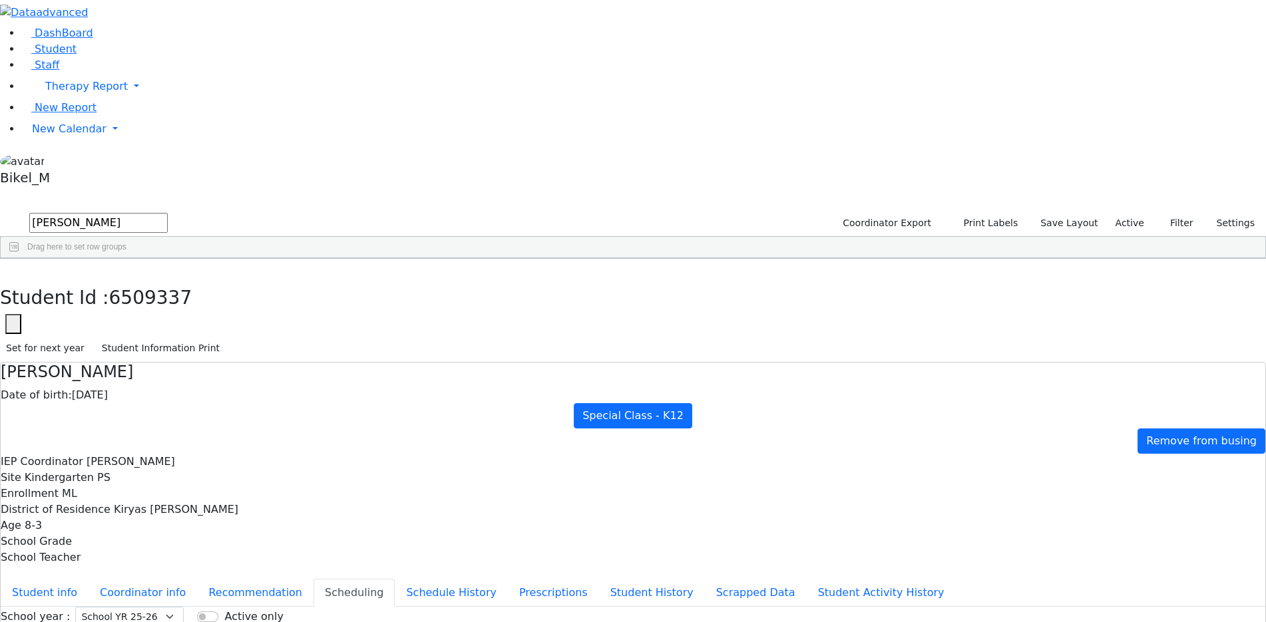
click at [277, 280] on div "6509029 Silber Esther 03/11/2017 Peymer Bracha ML Special Class - K12 Monroe Wo…" at bounding box center [548, 289] width 1095 height 19
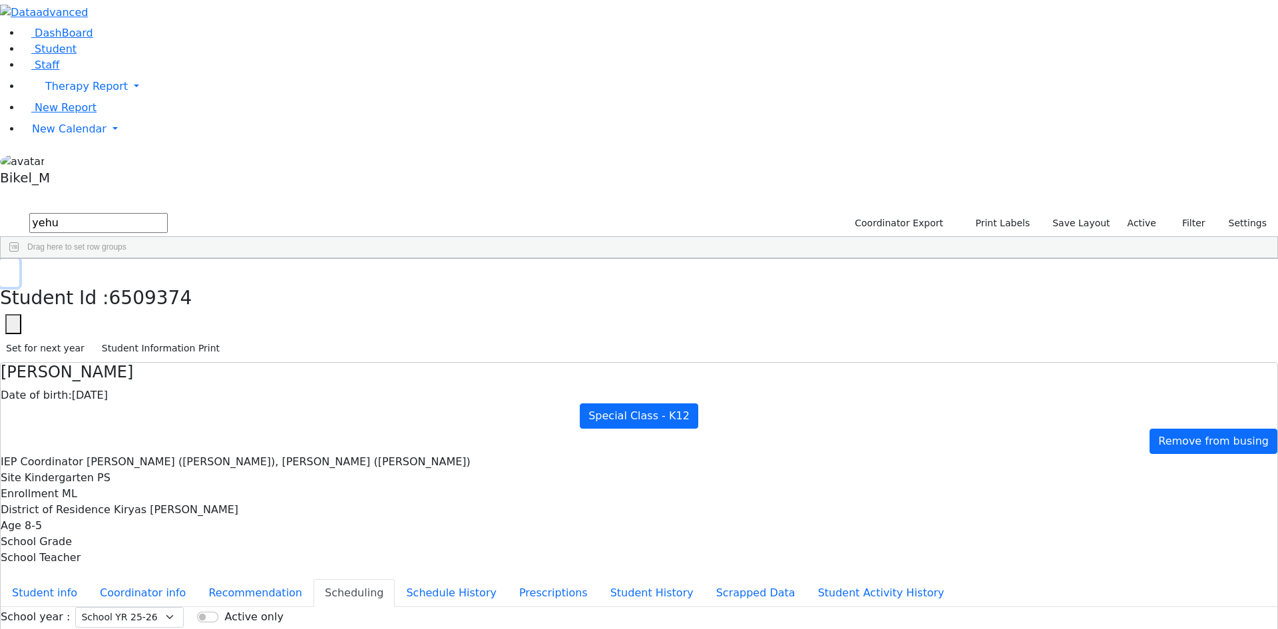
click at [19, 259] on button "button" at bounding box center [9, 273] width 19 height 28
